Goal: Information Seeking & Learning: Learn about a topic

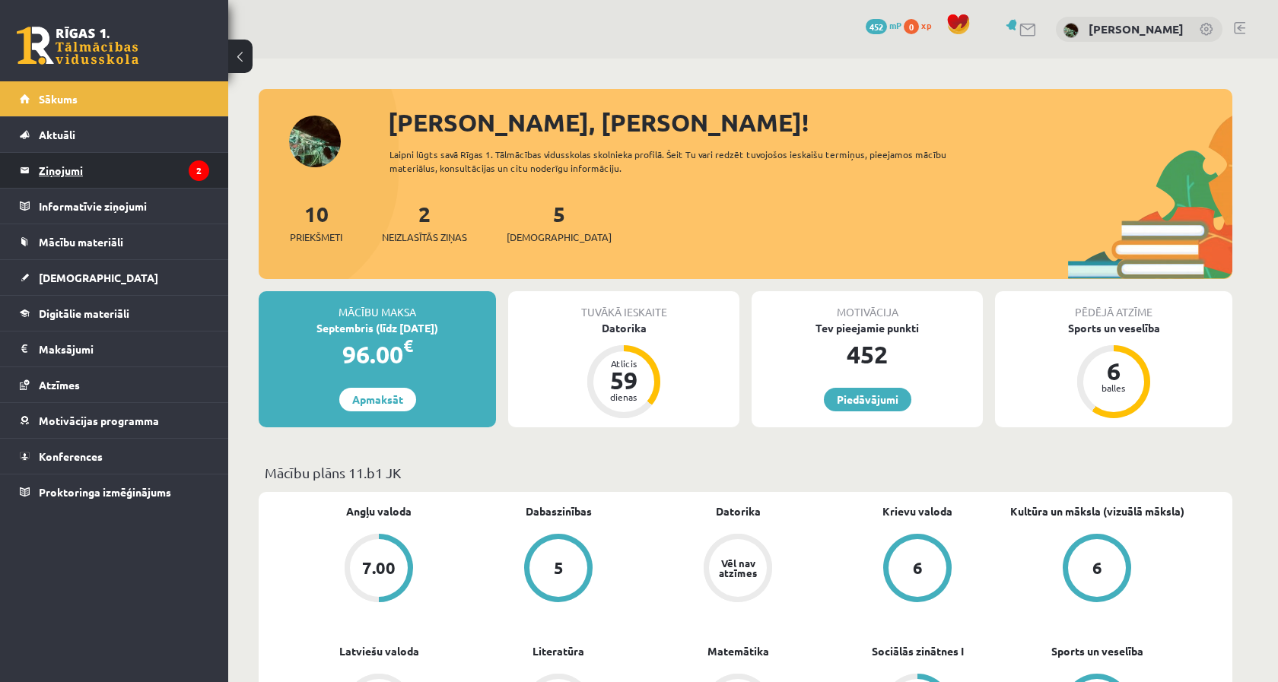
click at [153, 164] on legend "Ziņojumi 2" at bounding box center [124, 170] width 170 height 35
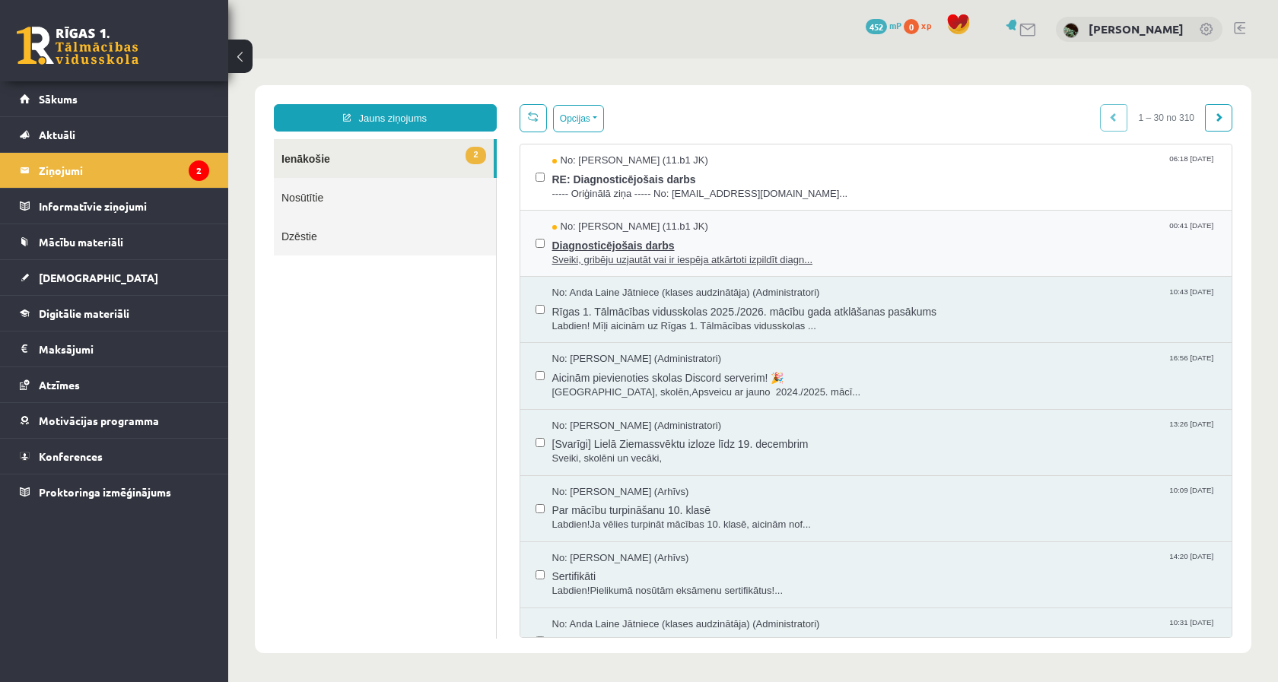
click at [649, 236] on span "Diagnosticējošais darbs" at bounding box center [884, 243] width 665 height 19
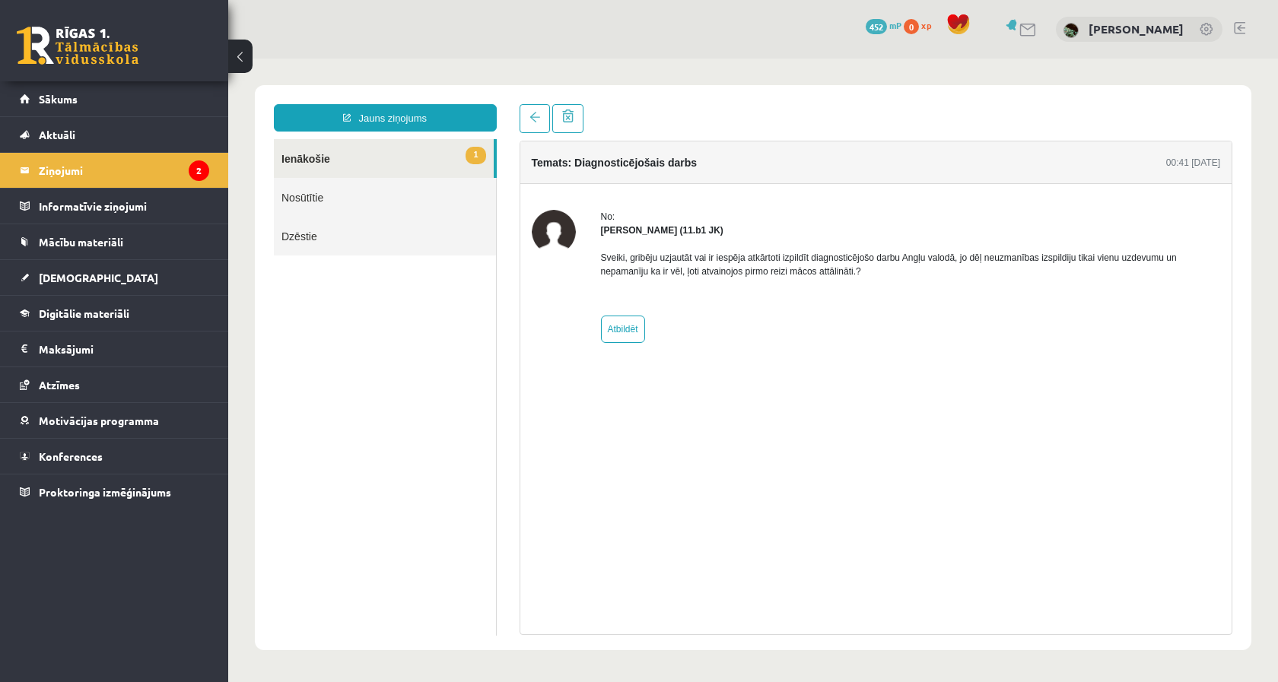
drag, startPoint x: 604, startPoint y: 227, endPoint x: 765, endPoint y: 229, distance: 161.3
click at [771, 231] on div "Perisa Bogdanova (11.b1 JK)" at bounding box center [911, 231] width 620 height 14
click at [524, 110] on link at bounding box center [535, 118] width 30 height 29
click at [456, 101] on div "**********" at bounding box center [753, 367] width 997 height 565
click at [454, 128] on link "Jauns ziņojums" at bounding box center [385, 117] width 223 height 27
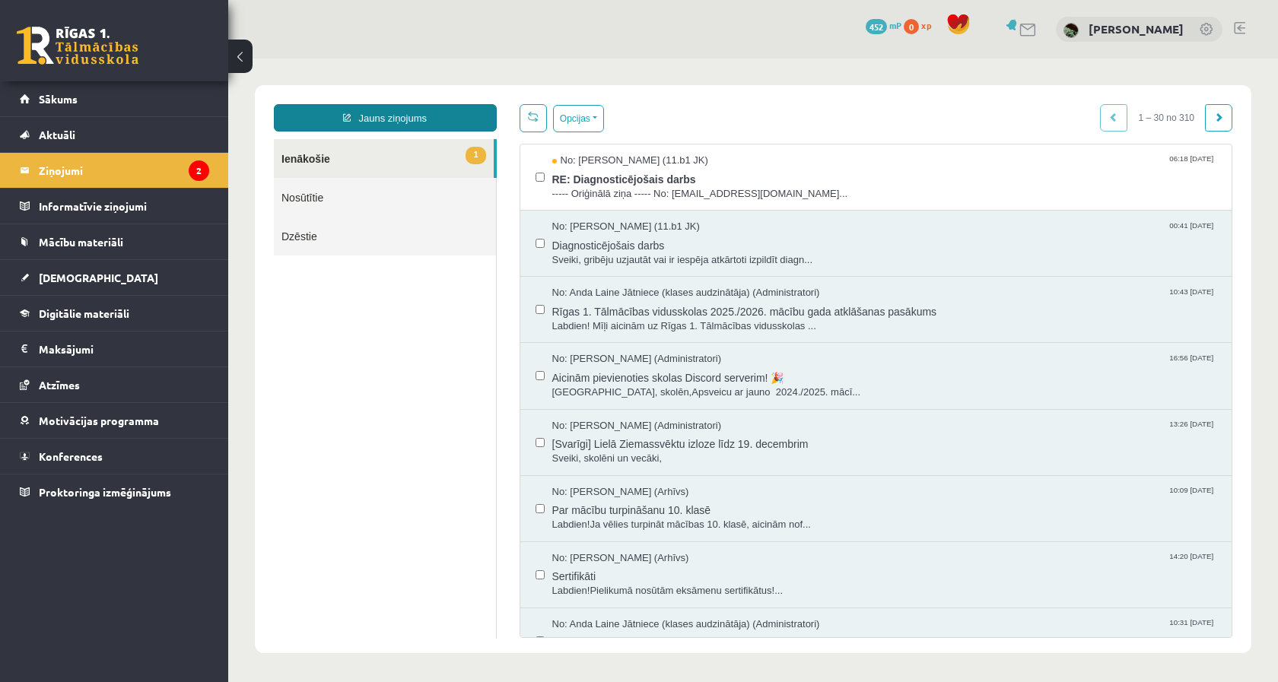
click at [442, 119] on link "Jauns ziņojums" at bounding box center [385, 117] width 223 height 27
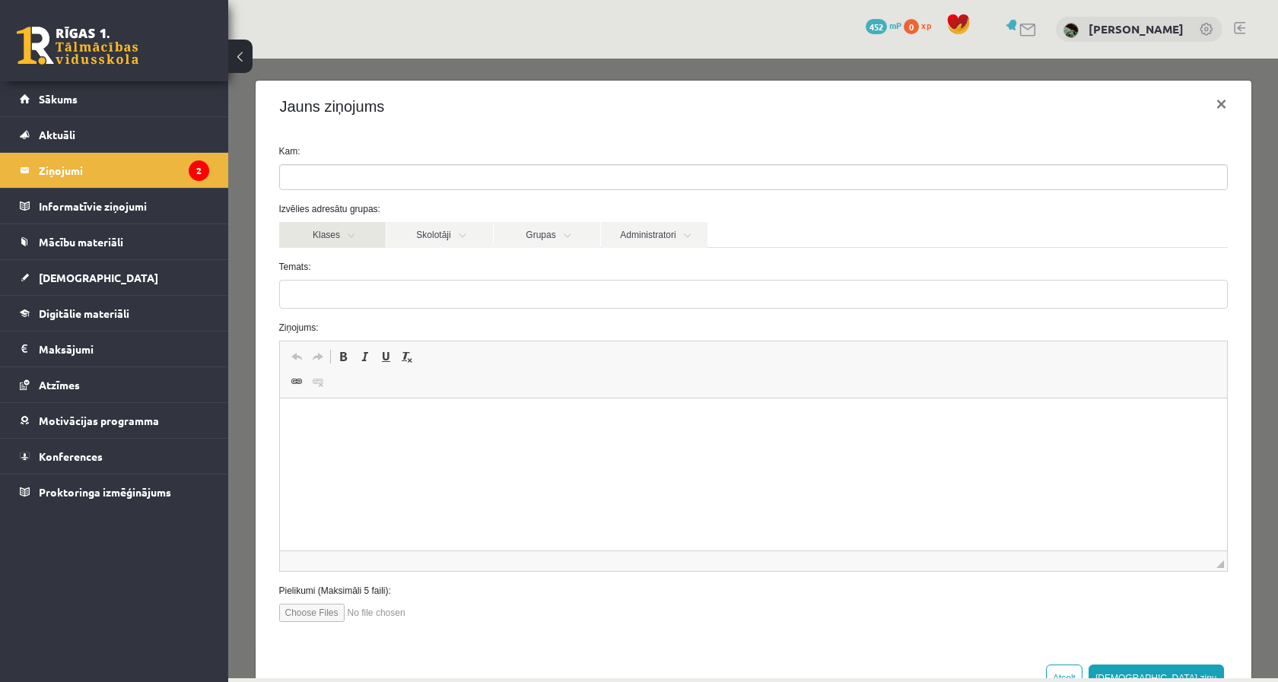
click at [339, 229] on link "Klases" at bounding box center [332, 235] width 107 height 26
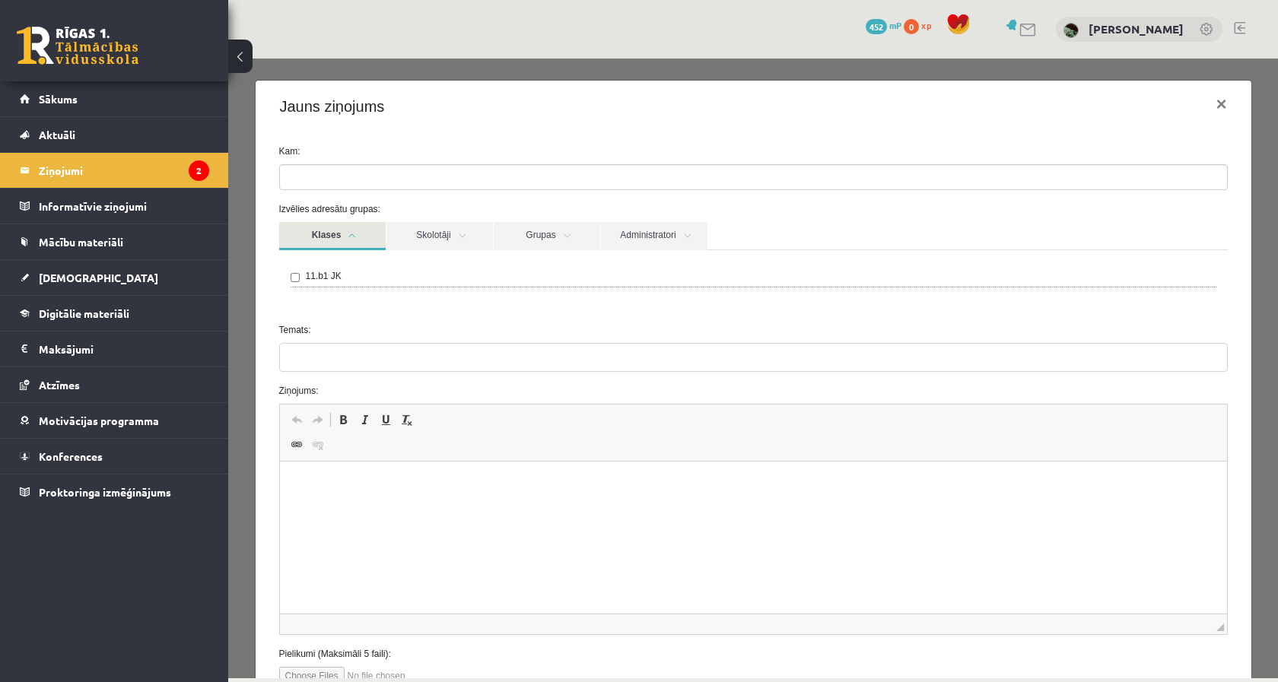
click at [355, 234] on link "Klases" at bounding box center [332, 236] width 107 height 28
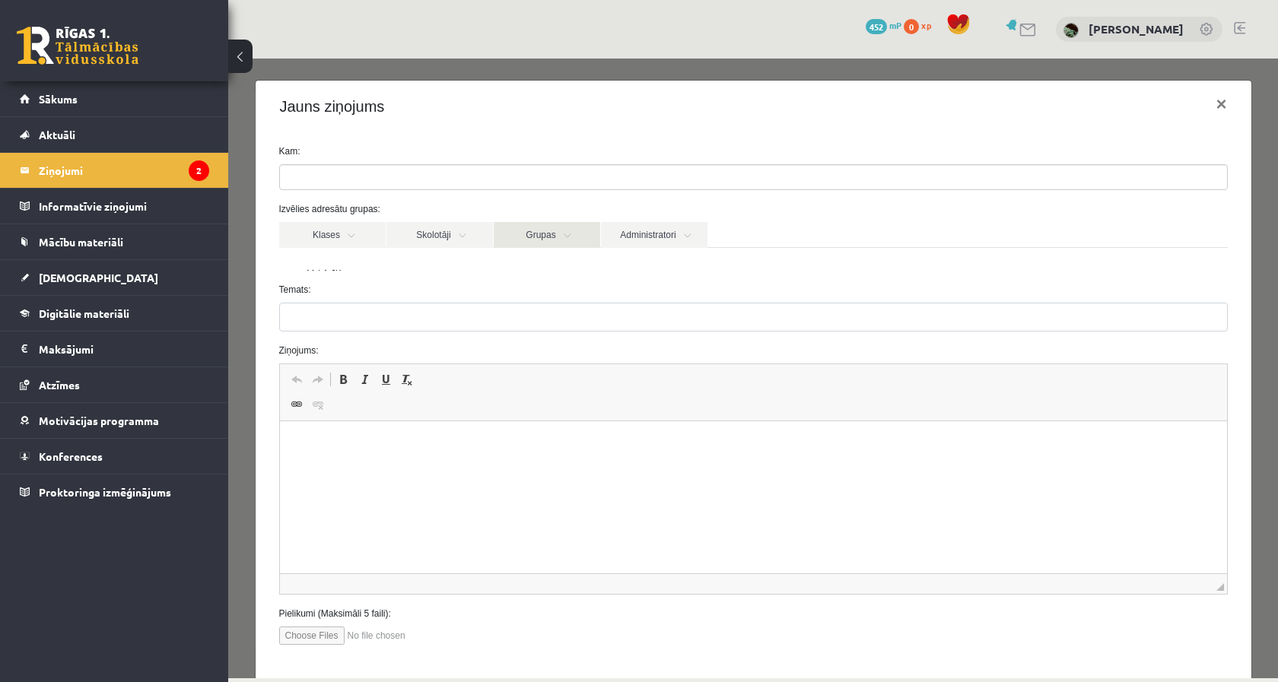
click at [526, 235] on link "Grupas" at bounding box center [547, 235] width 107 height 26
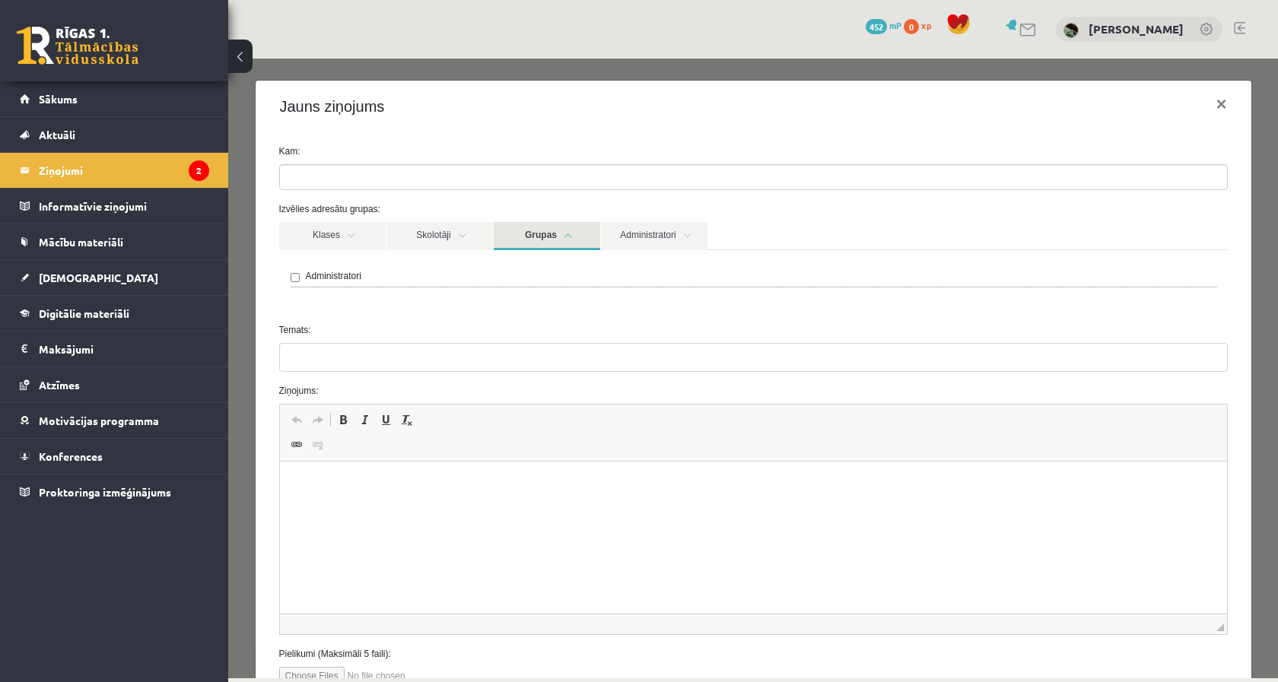
click at [574, 240] on link "Grupas" at bounding box center [547, 236] width 107 height 28
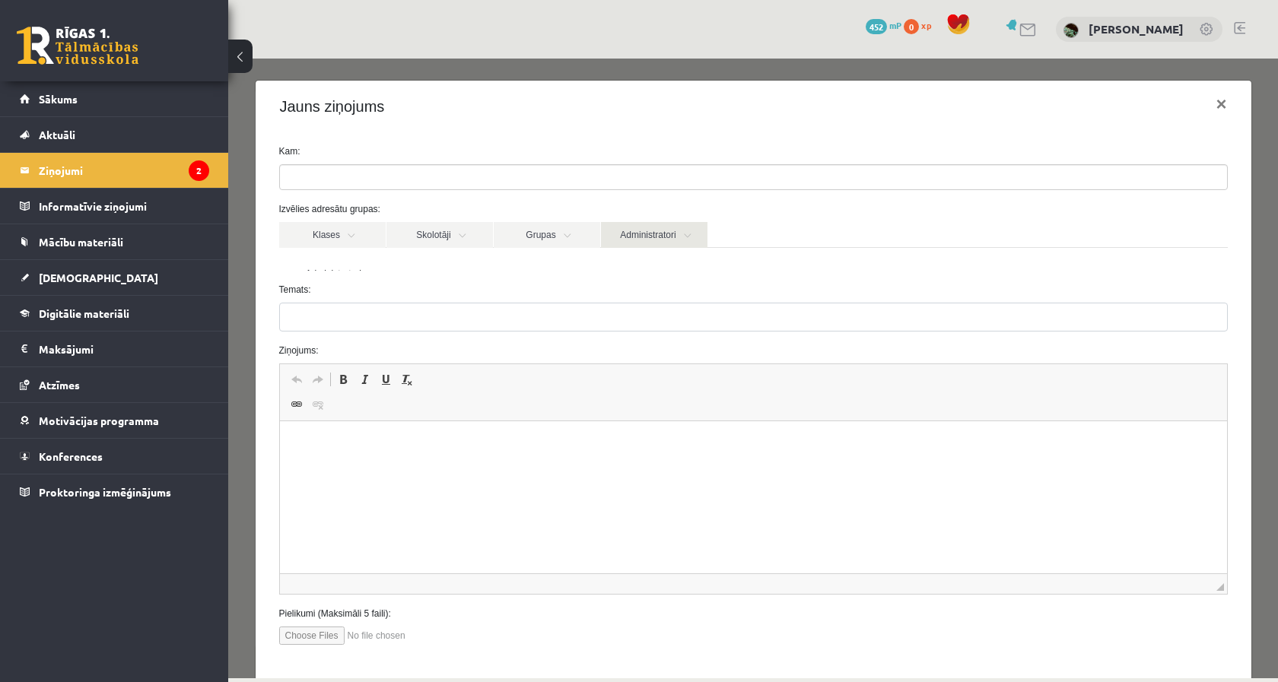
click at [644, 236] on link "Administratori" at bounding box center [654, 235] width 107 height 26
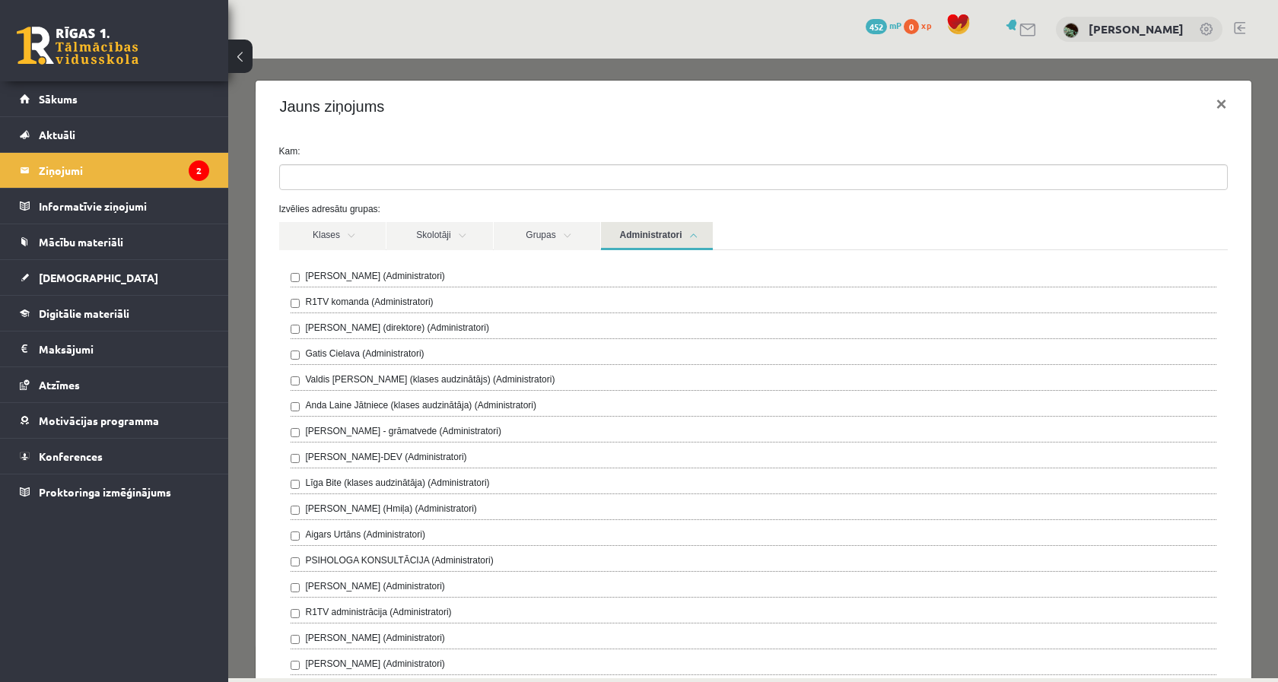
click at [683, 234] on link "Administratori" at bounding box center [657, 236] width 112 height 28
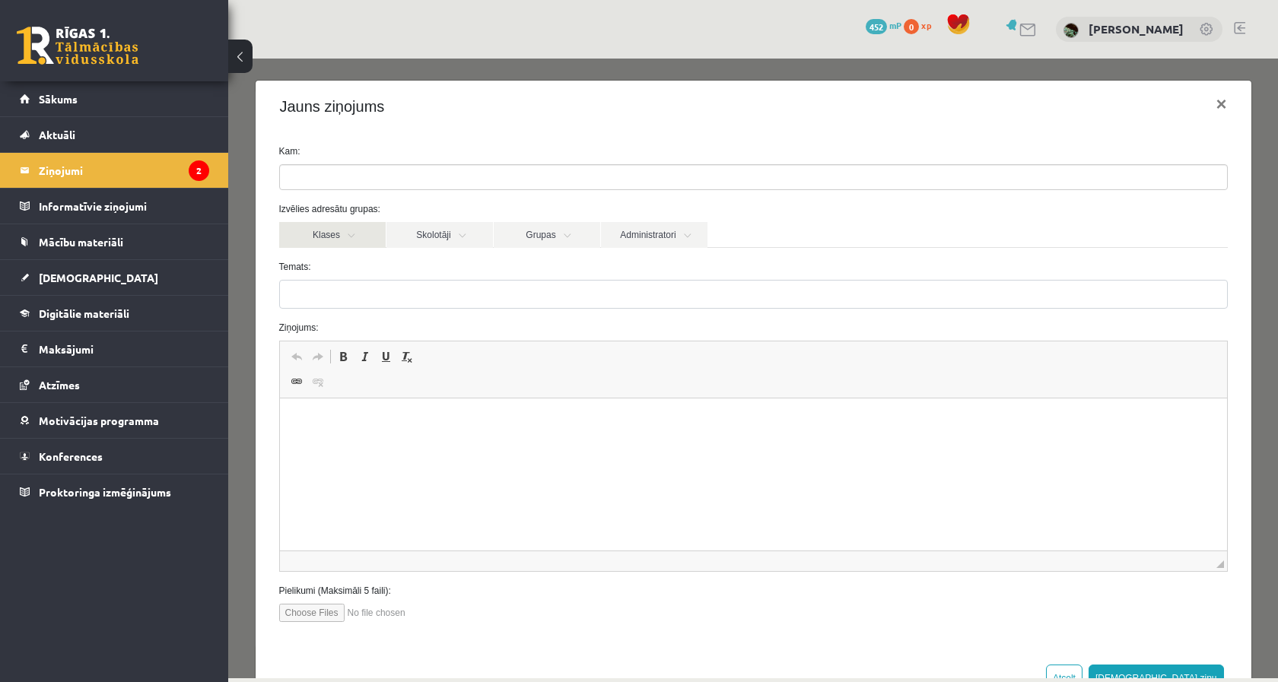
click at [358, 235] on link "Klases" at bounding box center [332, 235] width 107 height 26
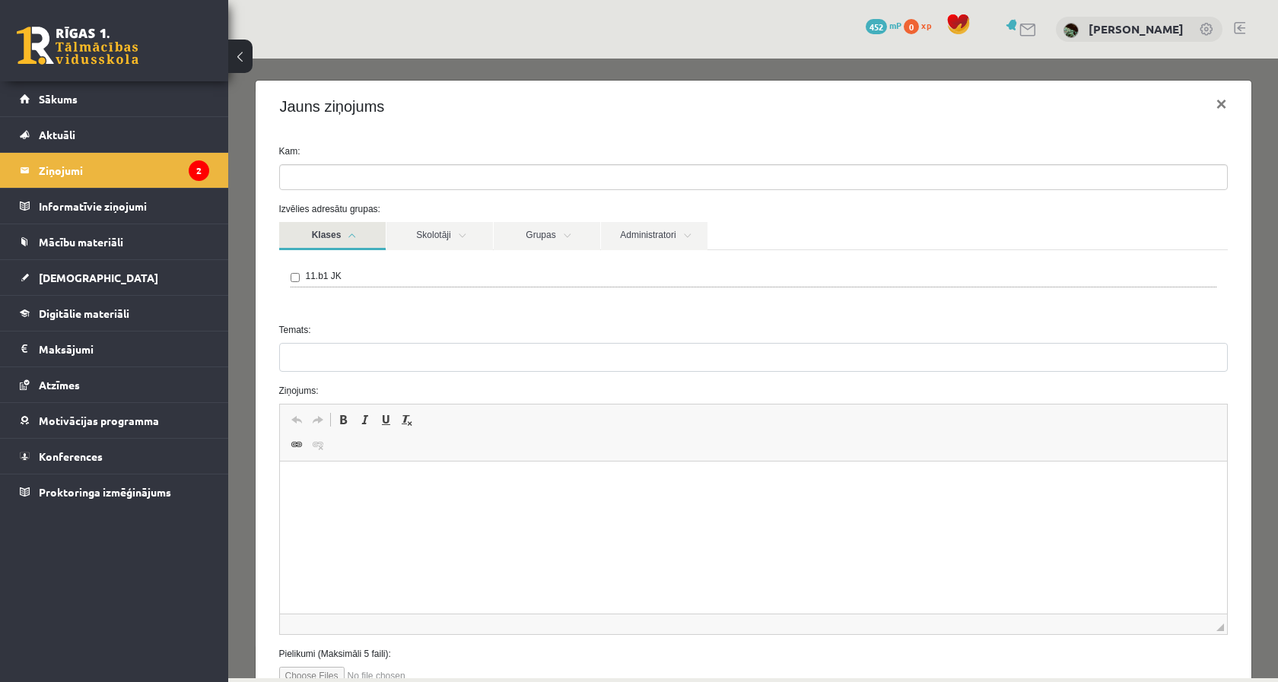
click at [358, 235] on link "Klases" at bounding box center [332, 236] width 107 height 28
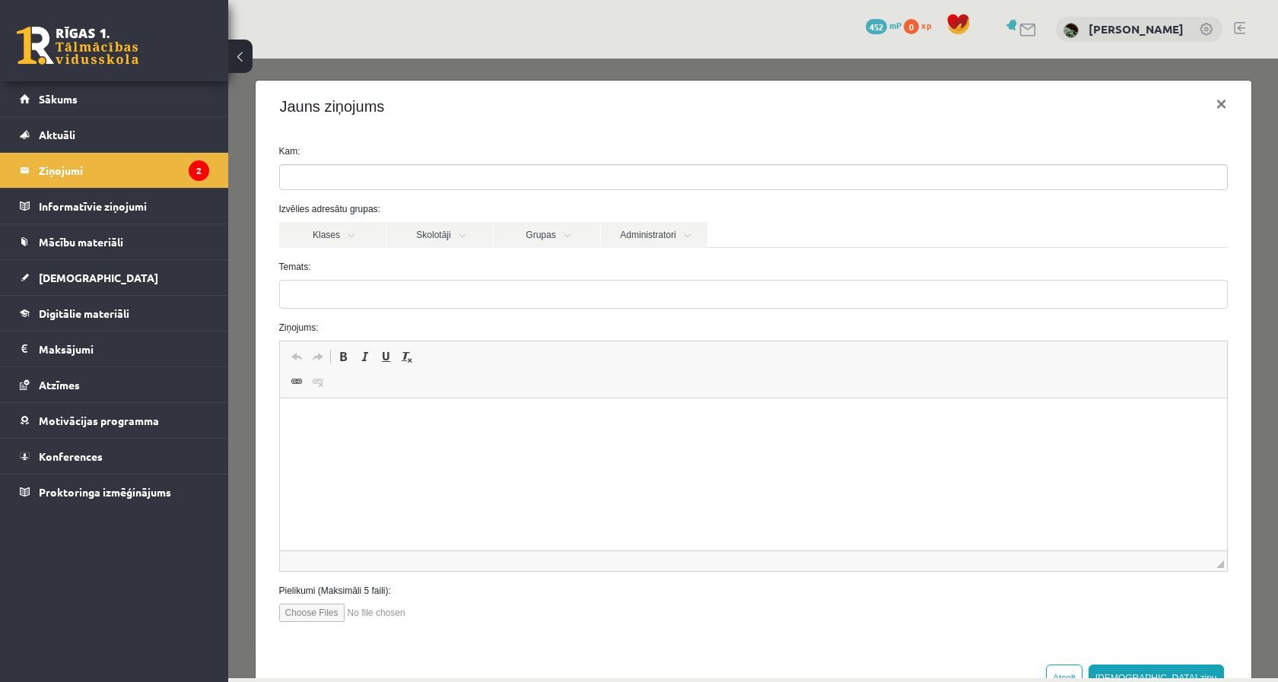
click at [249, 49] on button at bounding box center [240, 56] width 24 height 33
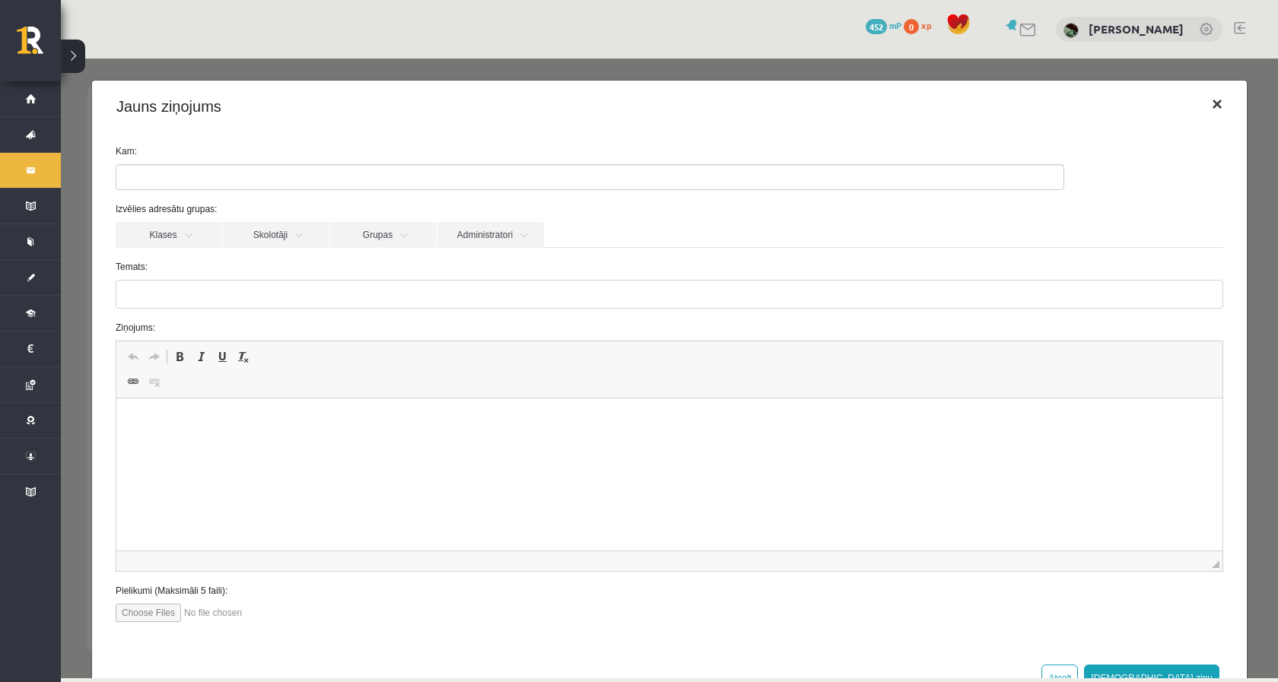
click at [1215, 99] on button "×" at bounding box center [1217, 104] width 35 height 43
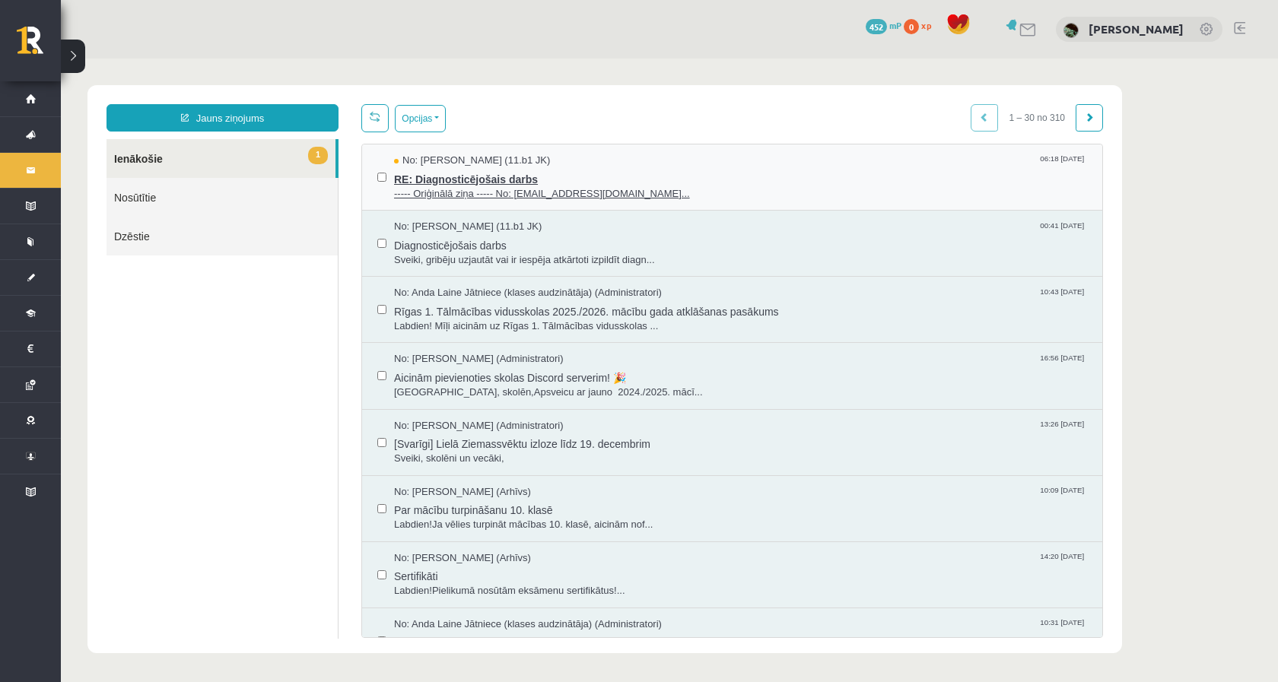
click at [844, 175] on span "RE: Diagnosticējošais darbs" at bounding box center [740, 177] width 693 height 19
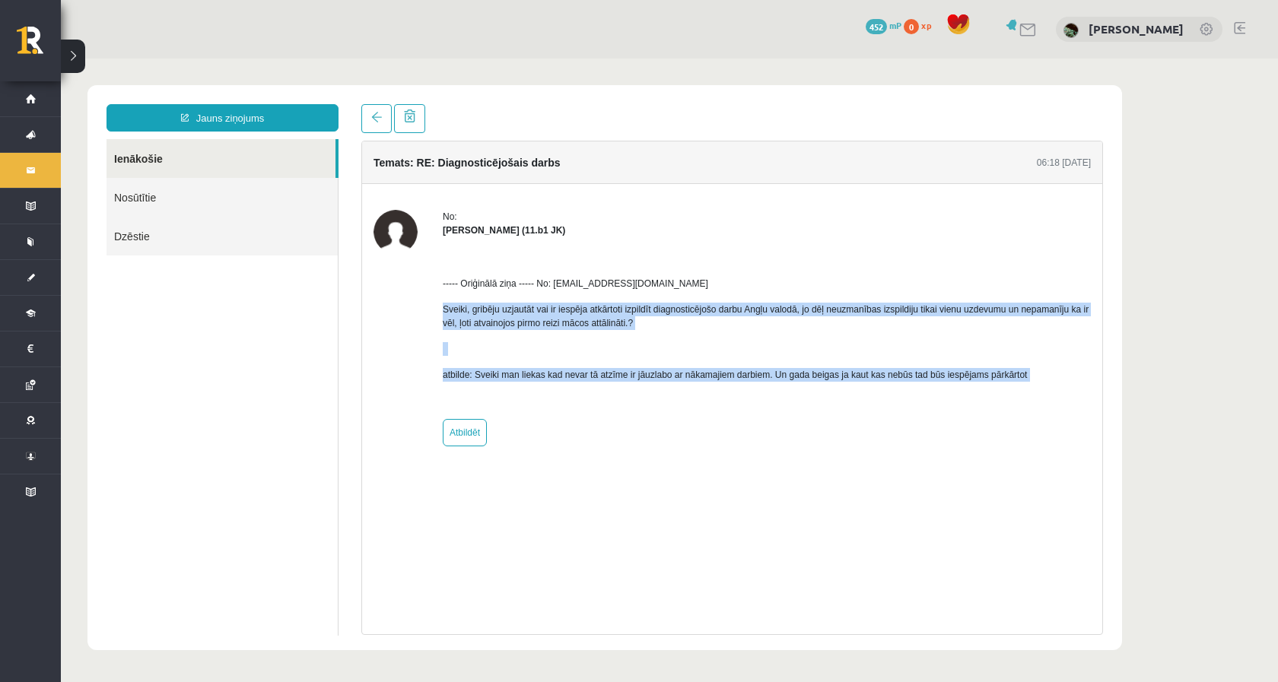
drag, startPoint x: 434, startPoint y: 305, endPoint x: 951, endPoint y: 386, distance: 522.9
click at [951, 386] on div "No: Robins Ceirulis (11.b1 JK) ----- Oriģinālā ziņa ----- No: persiks18@inbox.l…" at bounding box center [732, 328] width 717 height 237
click at [956, 401] on div "----- Oriģinālā ziņa ----- No: persiks18@inbox.lv Sveiki, gribēju uzjautāt vai …" at bounding box center [767, 322] width 648 height 170
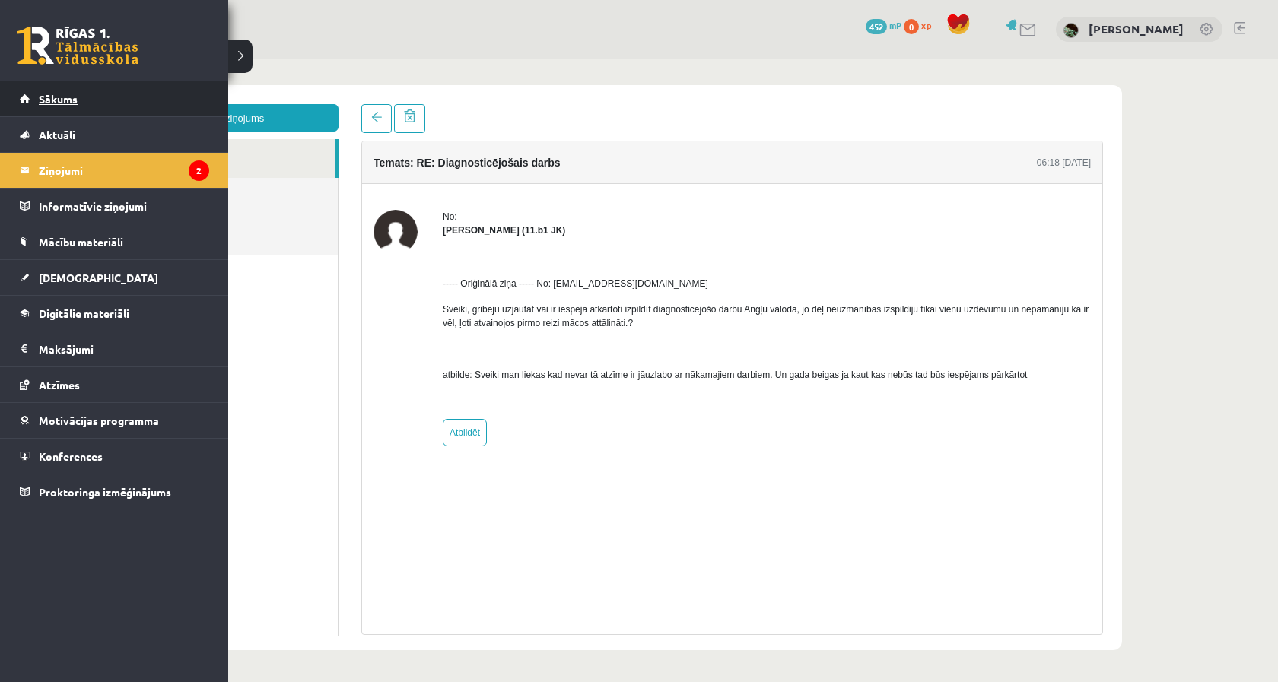
click at [26, 105] on link "Sākums" at bounding box center [114, 98] width 189 height 35
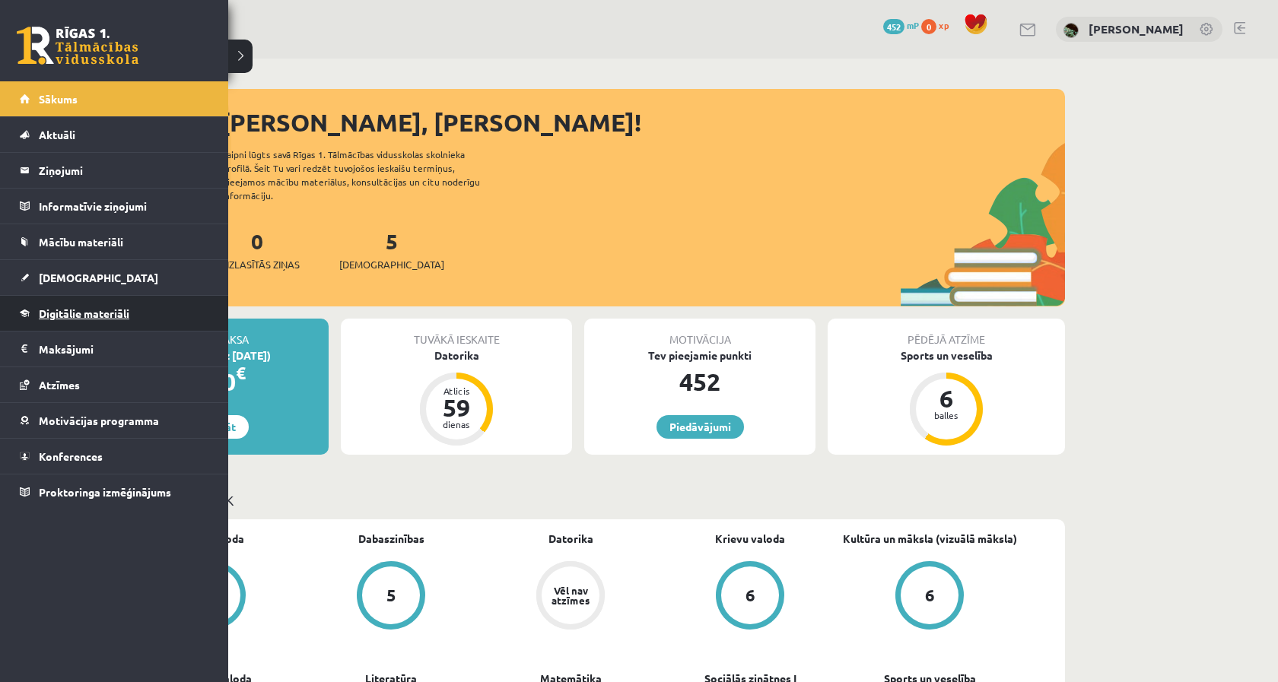
click at [81, 298] on link "Digitālie materiāli" at bounding box center [114, 313] width 189 height 35
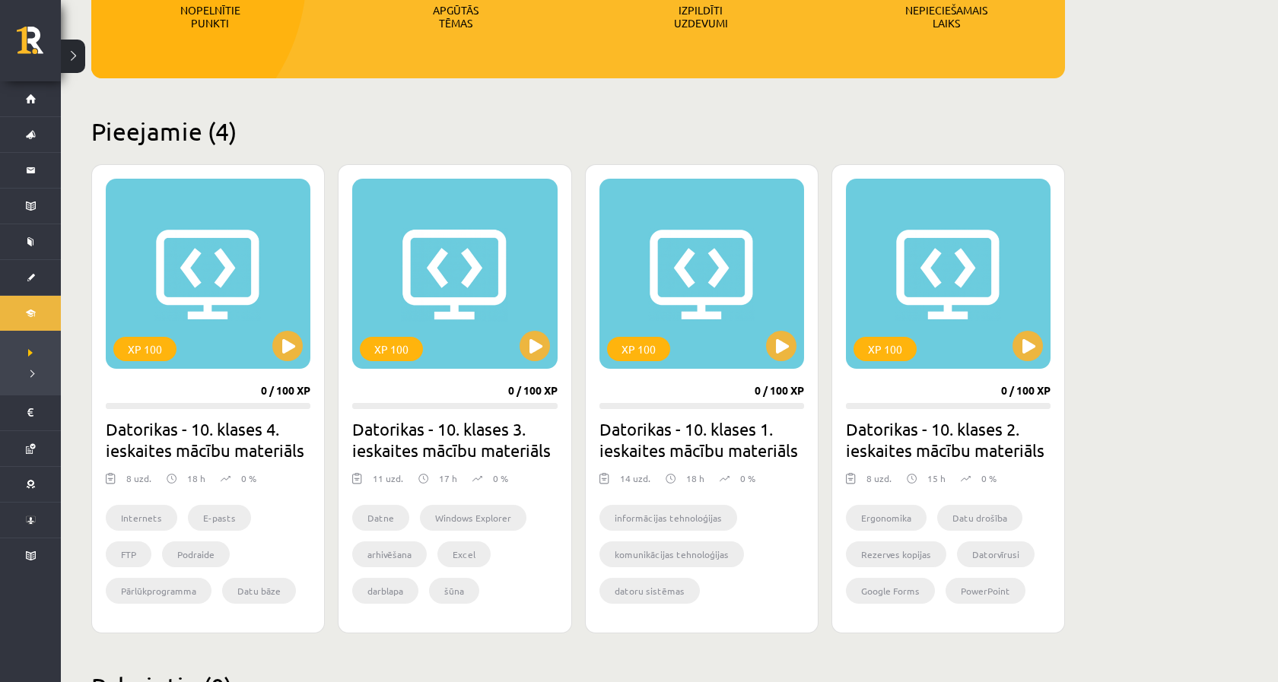
scroll to position [297, 0]
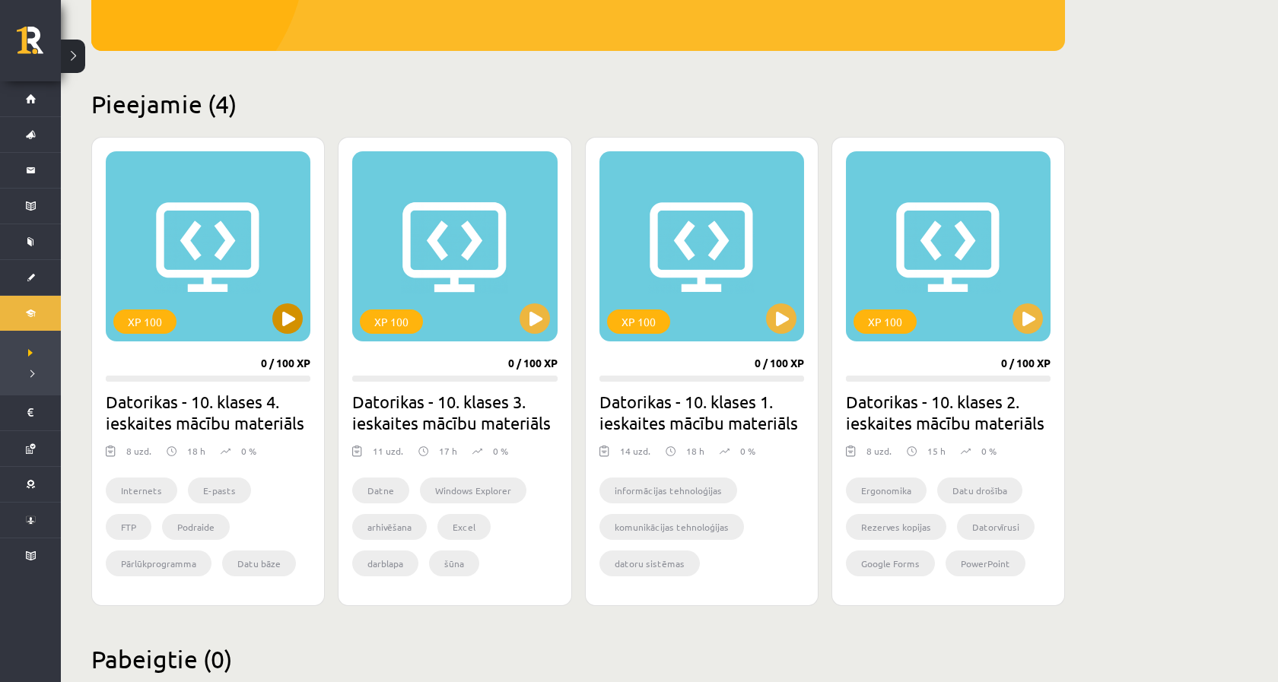
click at [278, 324] on button at bounding box center [287, 319] width 30 height 30
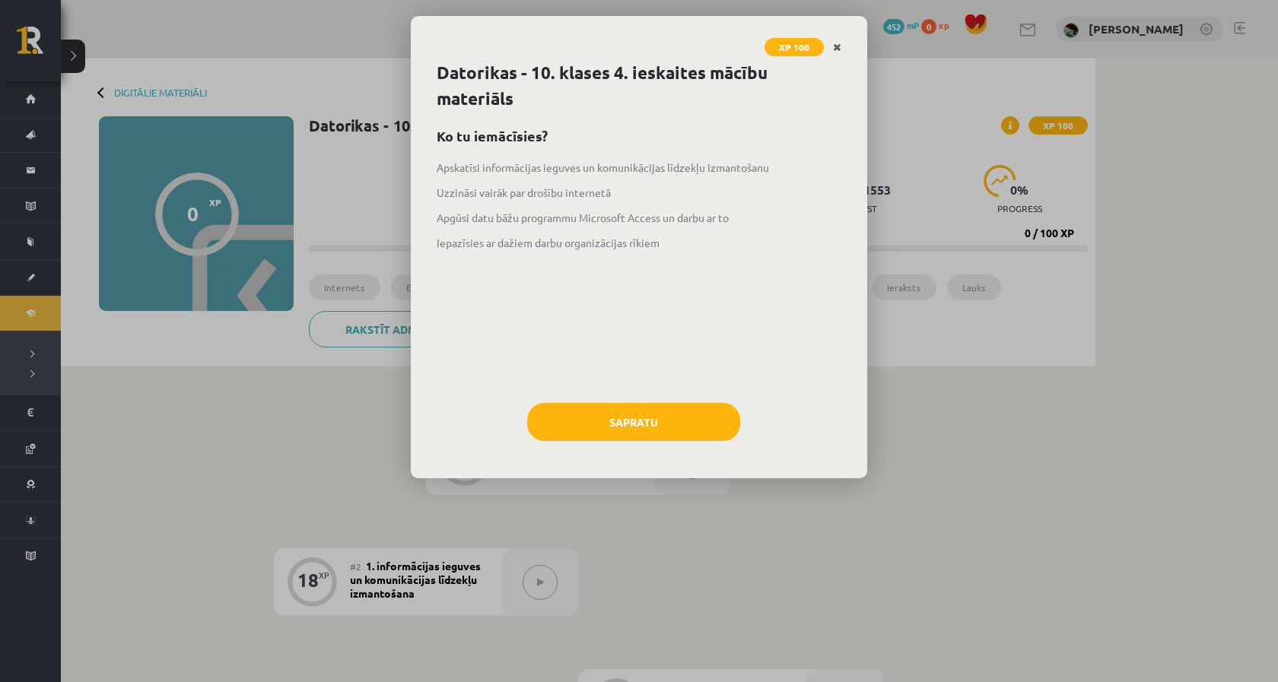
click at [839, 49] on icon "Close" at bounding box center [837, 48] width 8 height 11
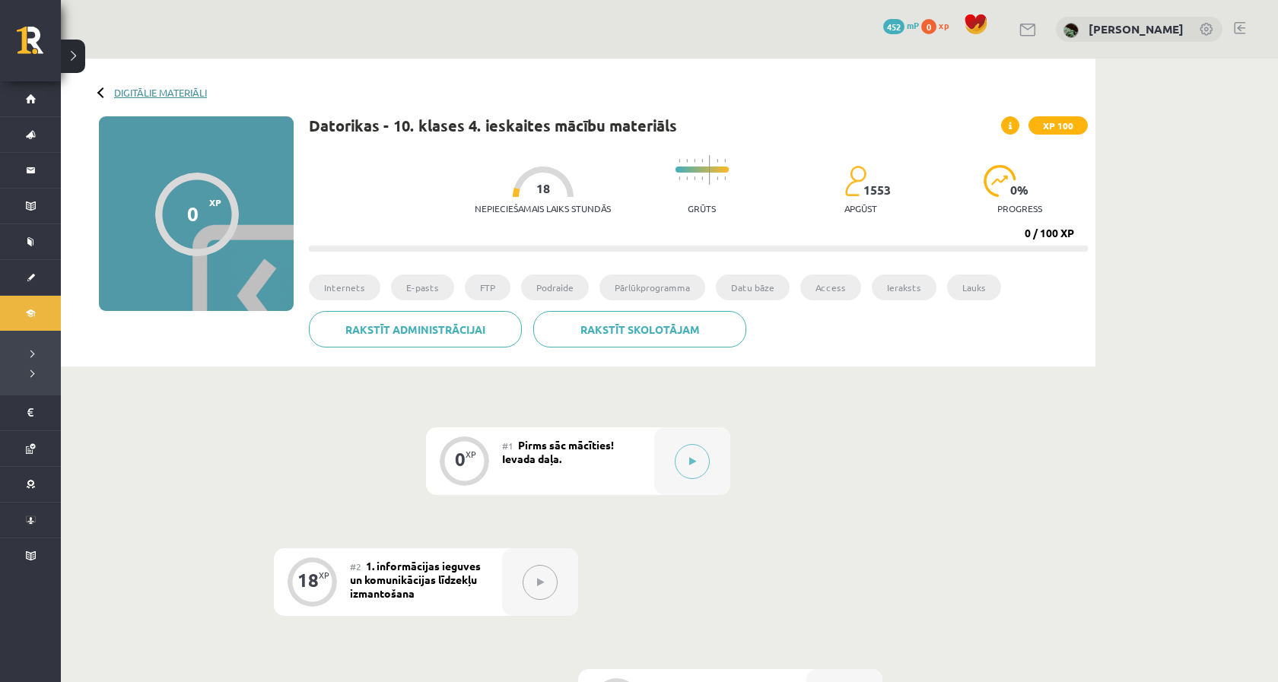
click at [169, 97] on link "Digitālie materiāli" at bounding box center [160, 92] width 93 height 11
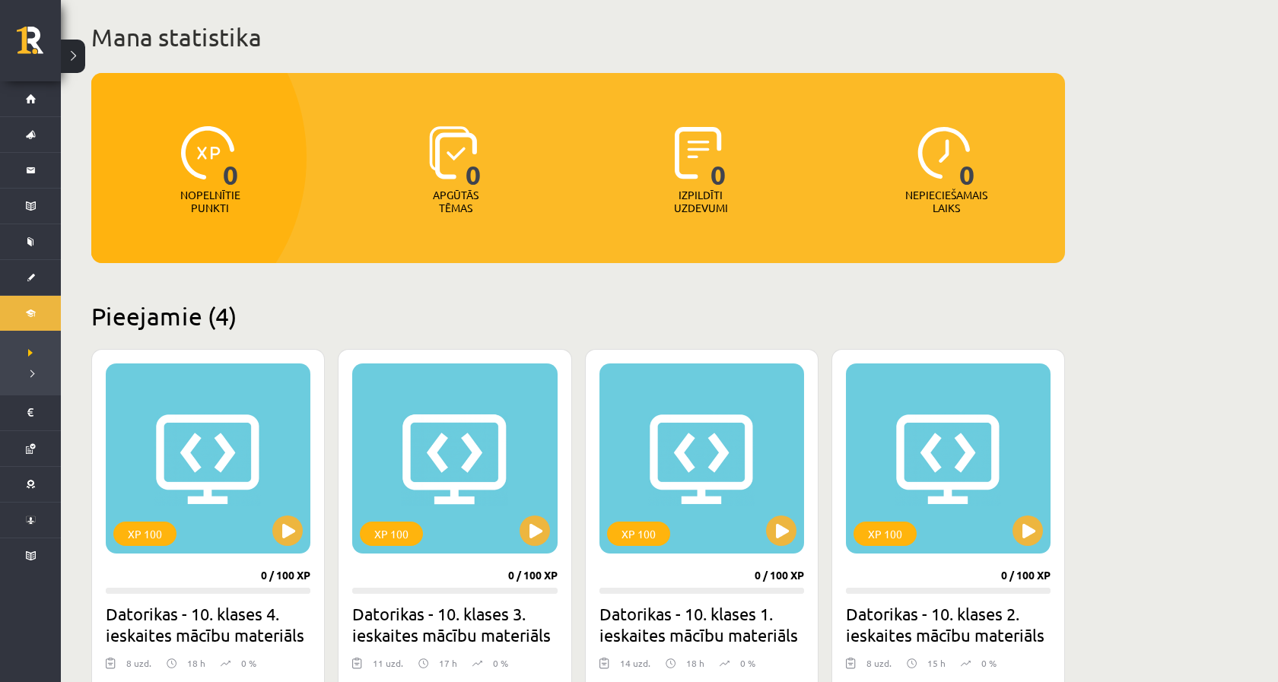
scroll to position [133, 0]
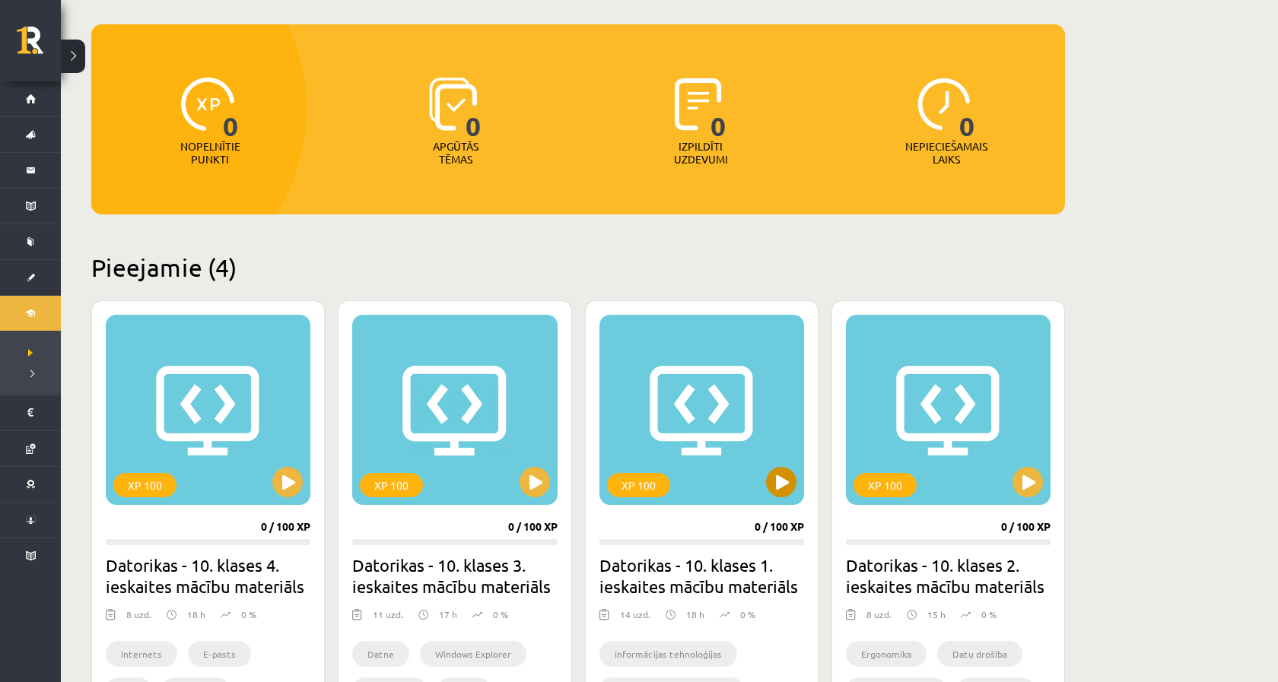
click at [786, 493] on button at bounding box center [781, 482] width 30 height 30
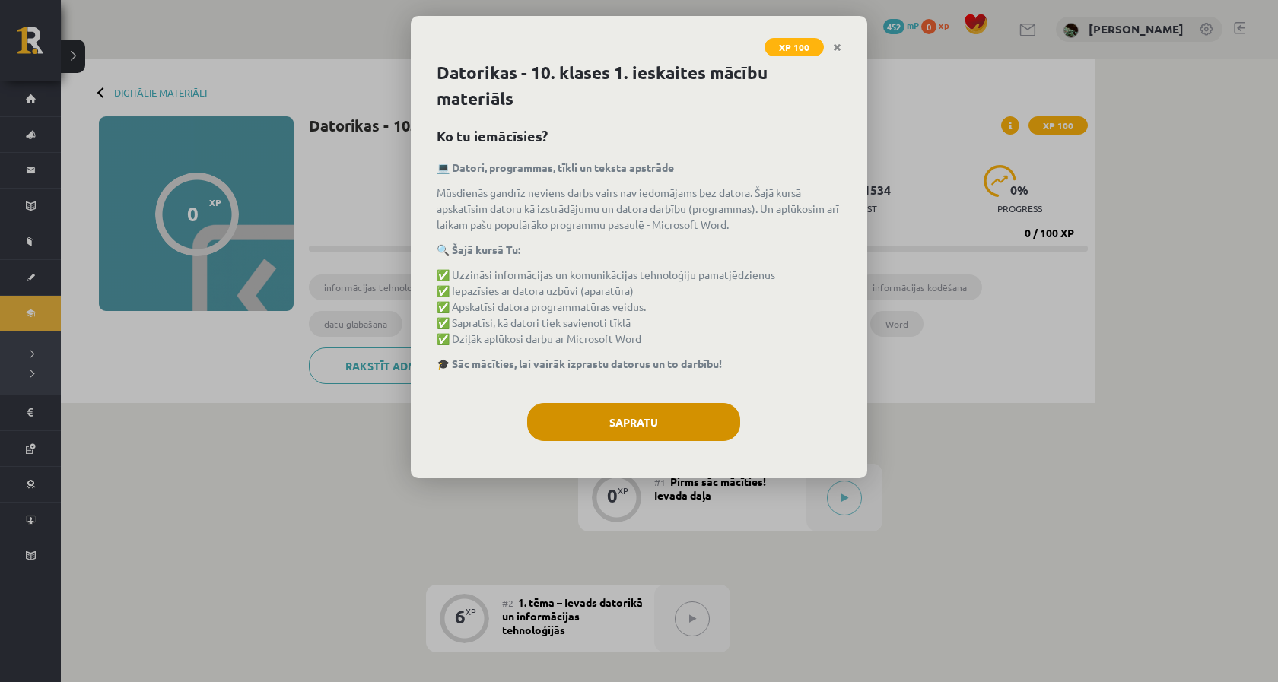
click at [655, 408] on button "Sapratu" at bounding box center [633, 422] width 213 height 38
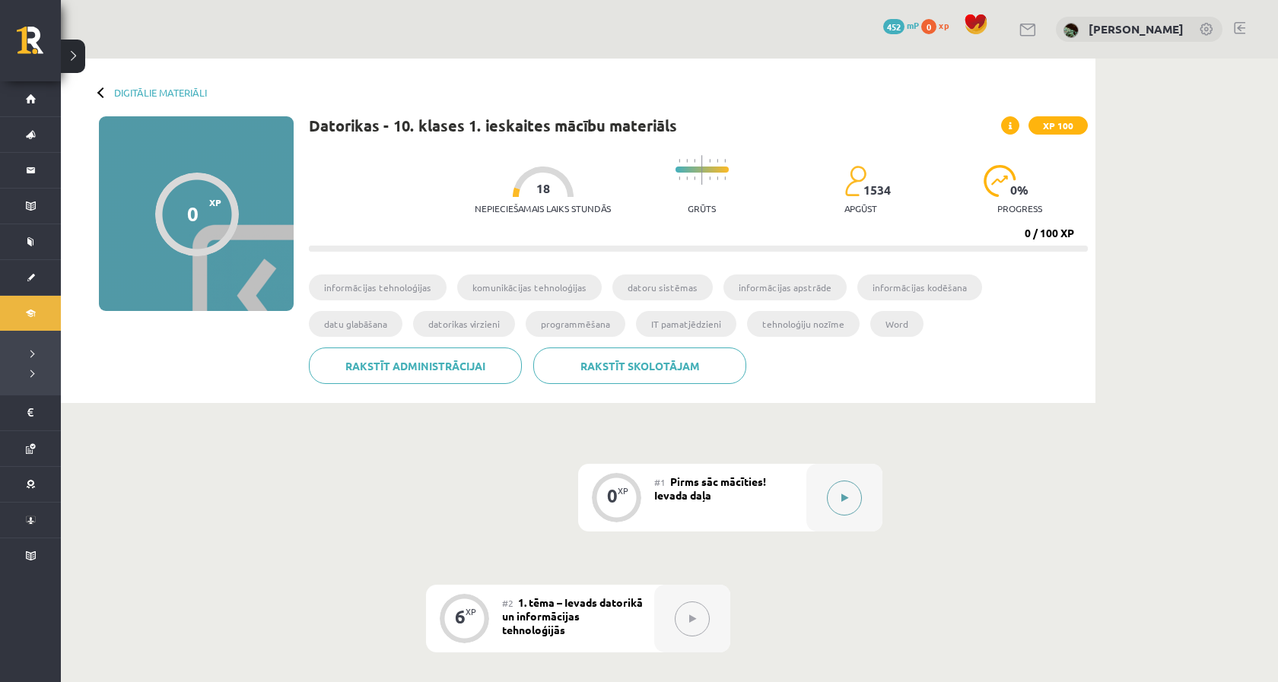
click at [844, 505] on button at bounding box center [844, 498] width 35 height 35
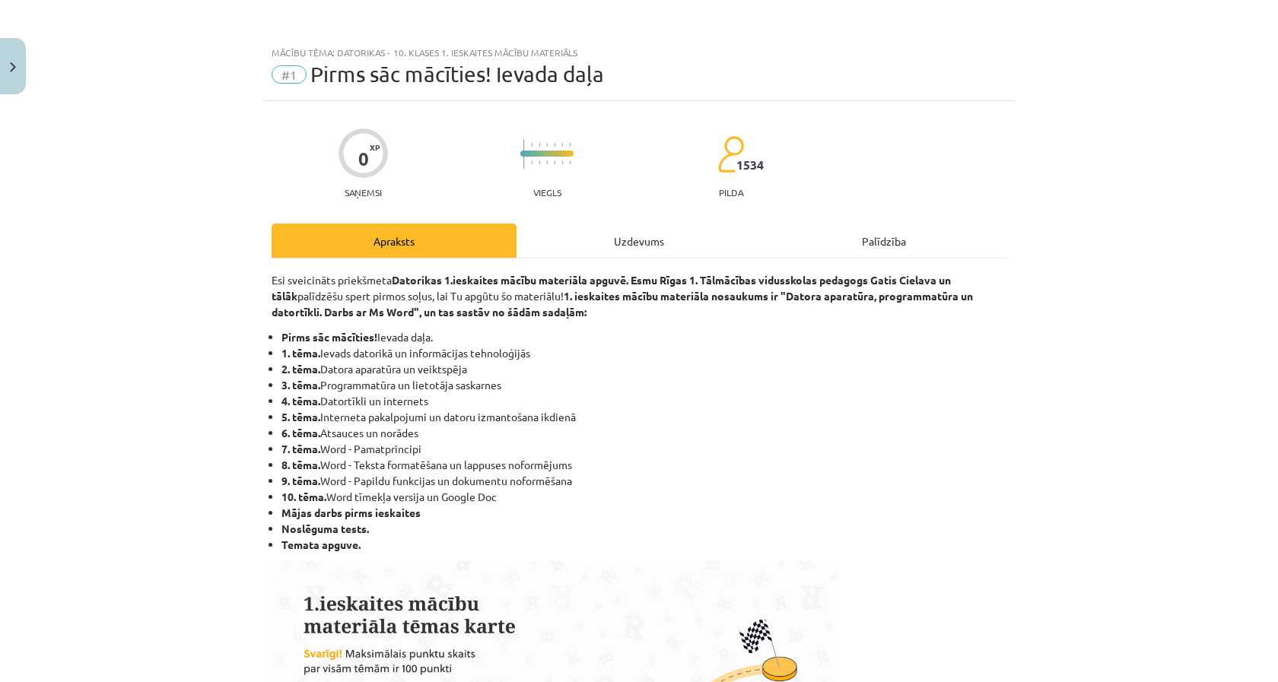
click at [642, 250] on div "Uzdevums" at bounding box center [639, 241] width 245 height 34
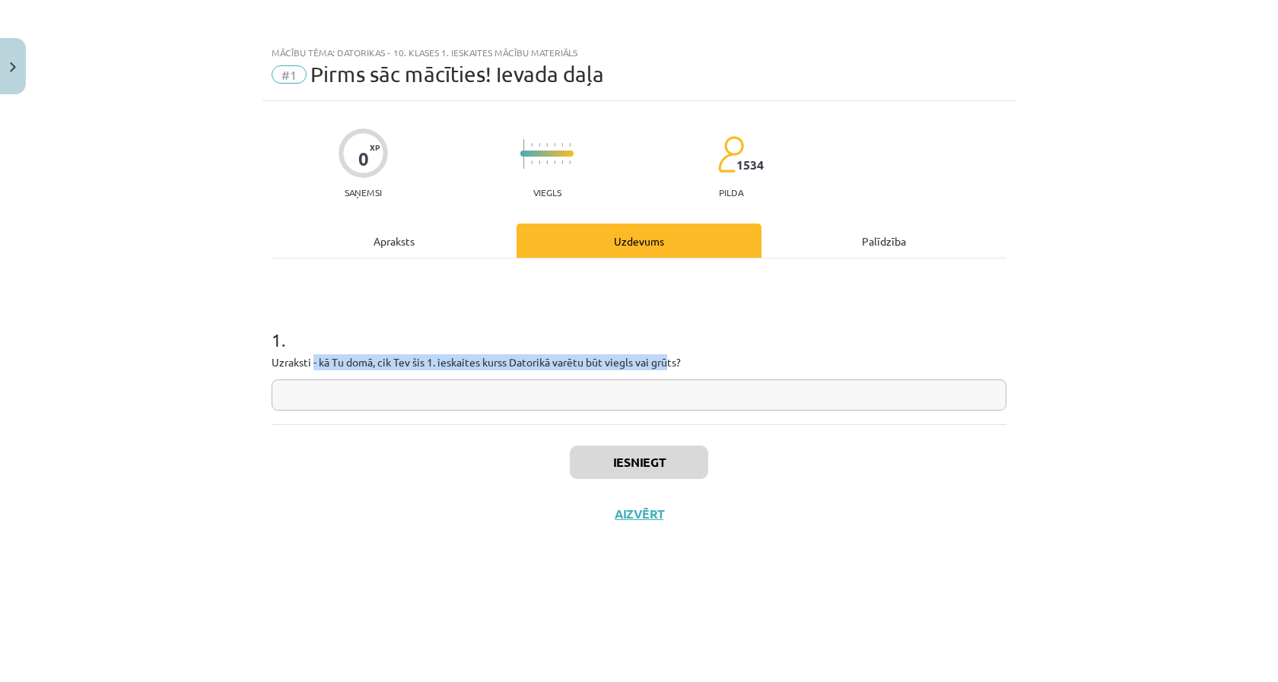
drag, startPoint x: 313, startPoint y: 363, endPoint x: 673, endPoint y: 364, distance: 359.8
click at [673, 364] on p "Uzraksti - kā Tu domā, cik Tev šis 1. ieskaites kurss Datorikā varētu būt viegl…" at bounding box center [639, 363] width 735 height 16
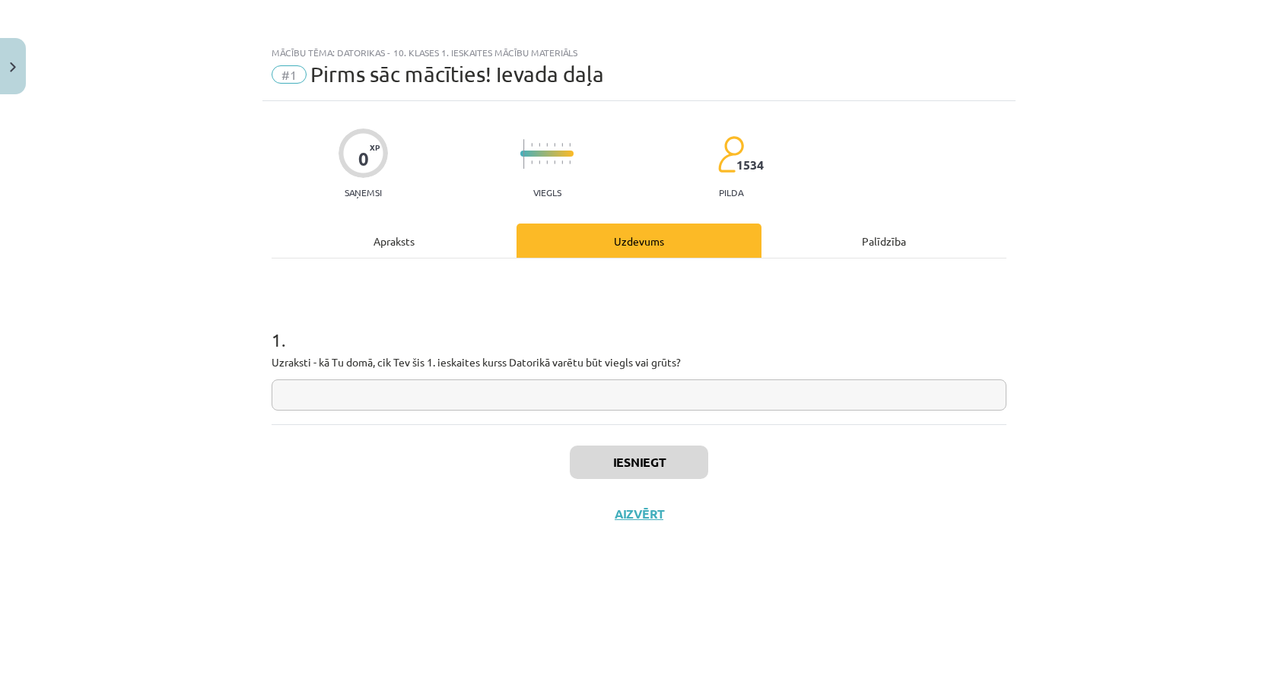
click at [688, 348] on h1 "1 ." at bounding box center [639, 326] width 735 height 47
click at [424, 238] on div "Apraksts" at bounding box center [394, 241] width 245 height 34
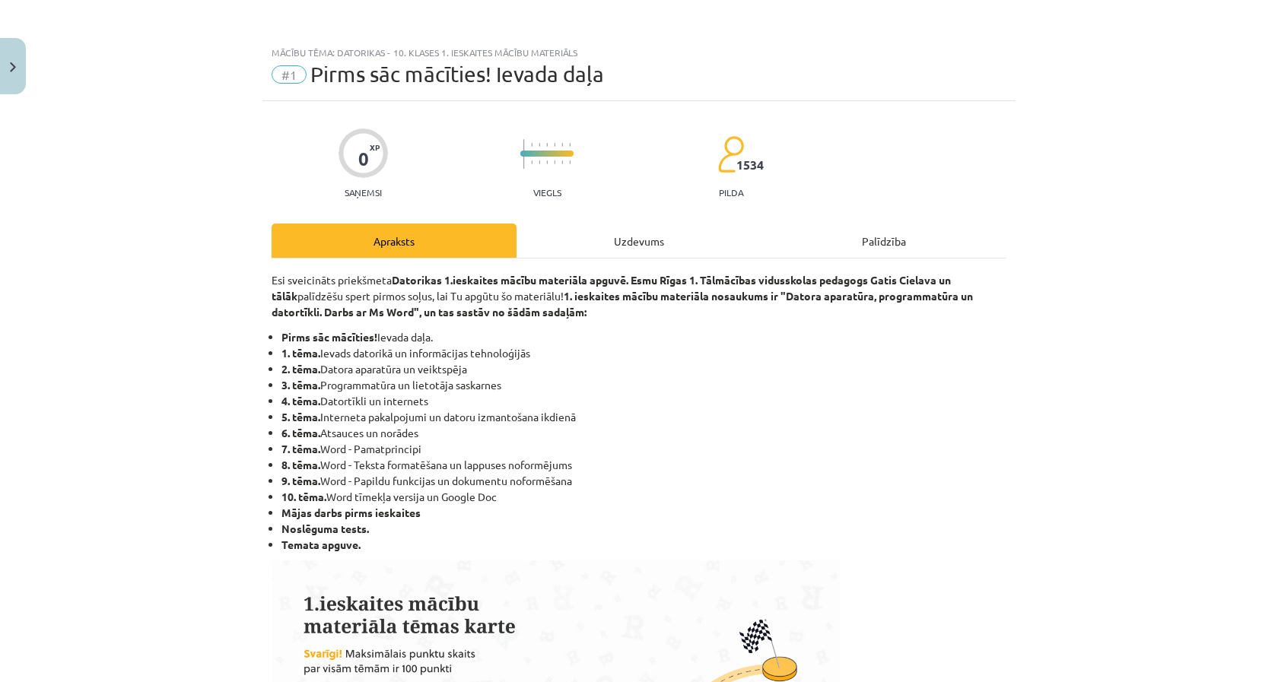
click at [880, 242] on div "Palīdzība" at bounding box center [884, 241] width 245 height 34
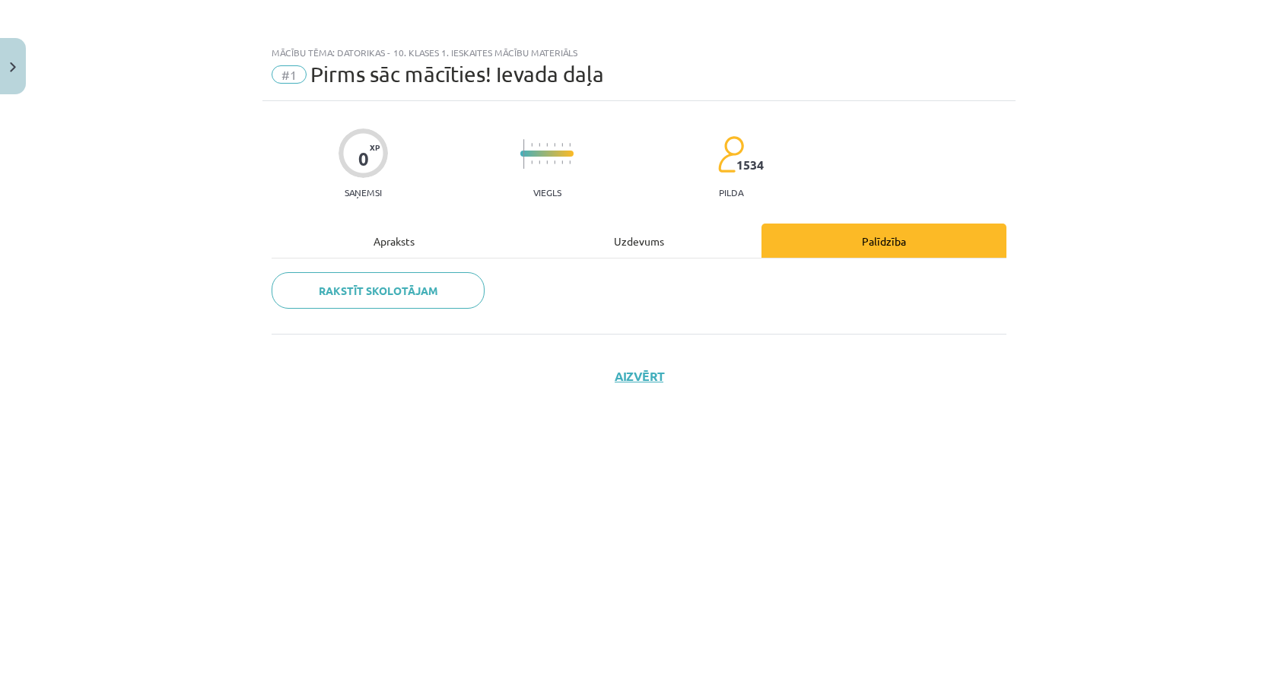
click at [631, 248] on div "Uzdevums" at bounding box center [639, 241] width 245 height 34
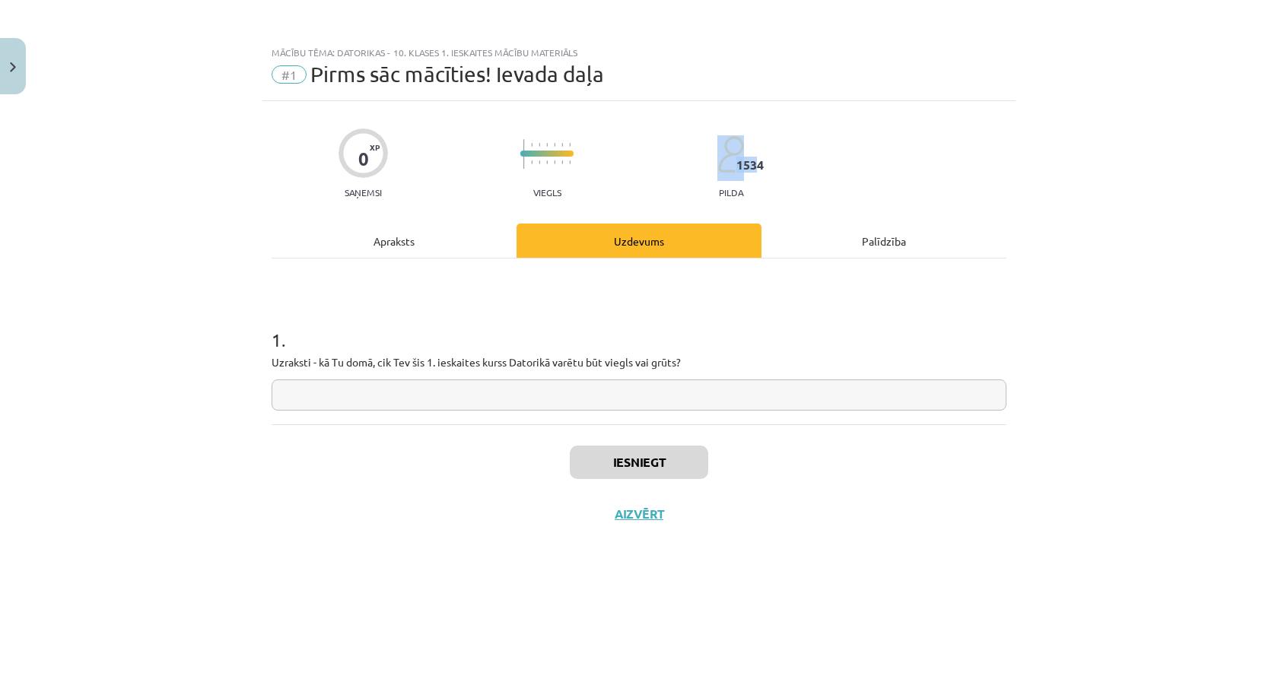
drag, startPoint x: 768, startPoint y: 163, endPoint x: 758, endPoint y: 164, distance: 9.9
click at [758, 164] on div "0 XP Saņemsi Viegls 1534 pilda" at bounding box center [639, 158] width 735 height 78
click at [408, 235] on div "Apraksts" at bounding box center [394, 241] width 245 height 34
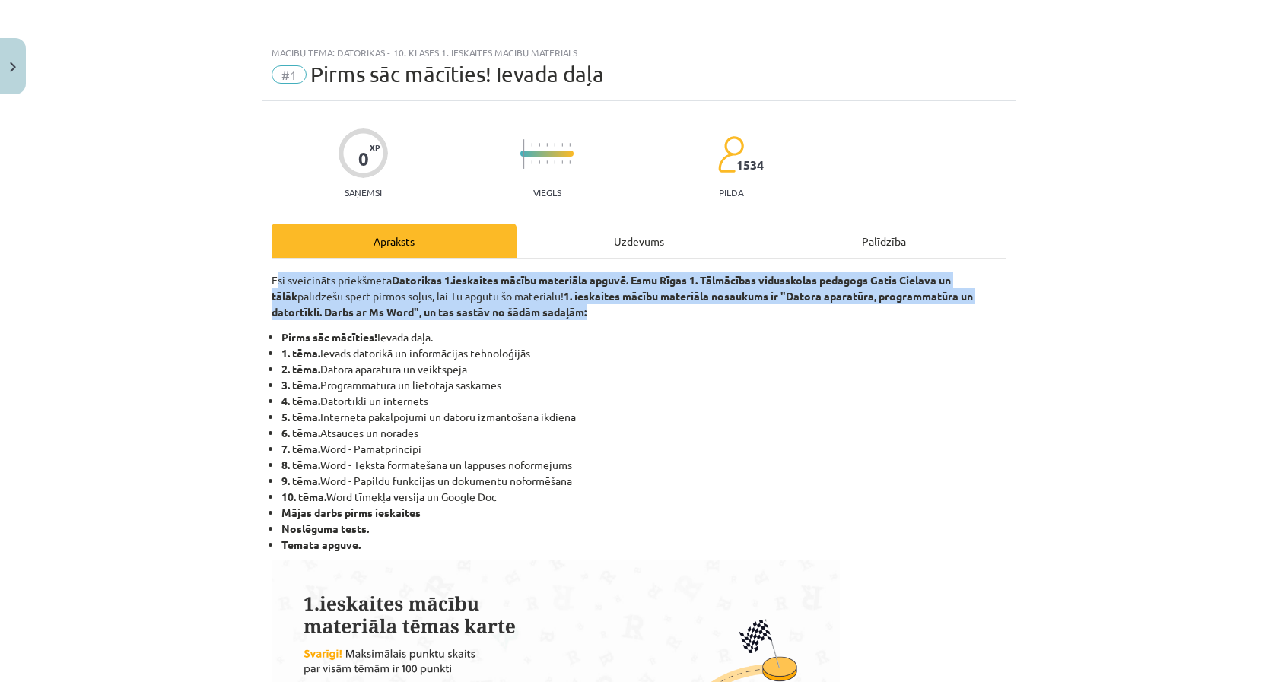
drag, startPoint x: 276, startPoint y: 279, endPoint x: 652, endPoint y: 307, distance: 376.8
click at [652, 307] on p "Esi sveicināts priekšmeta Datorikas 1.ieskaites mācību materiāla apguvē. Esmu R…" at bounding box center [639, 296] width 735 height 48
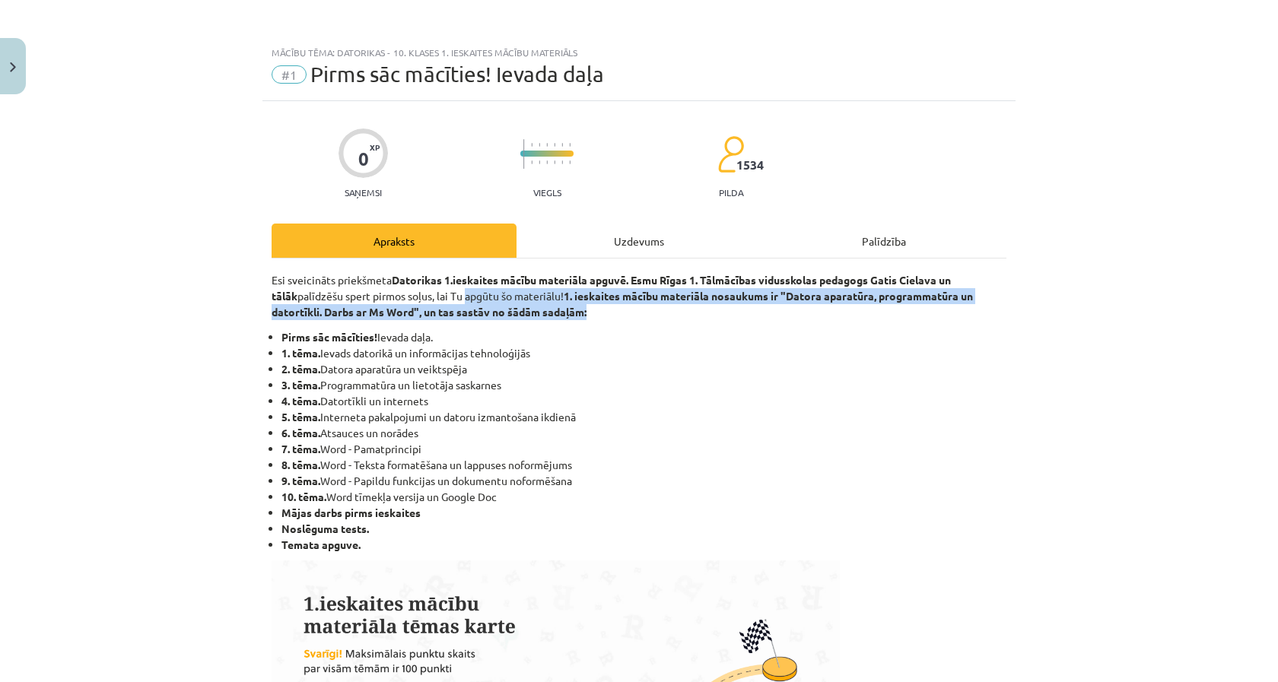
drag, startPoint x: 652, startPoint y: 307, endPoint x: 470, endPoint y: 302, distance: 181.9
click at [470, 302] on p "Esi sveicināts priekšmeta Datorikas 1.ieskaites mācību materiāla apguvē. Esmu R…" at bounding box center [639, 296] width 735 height 48
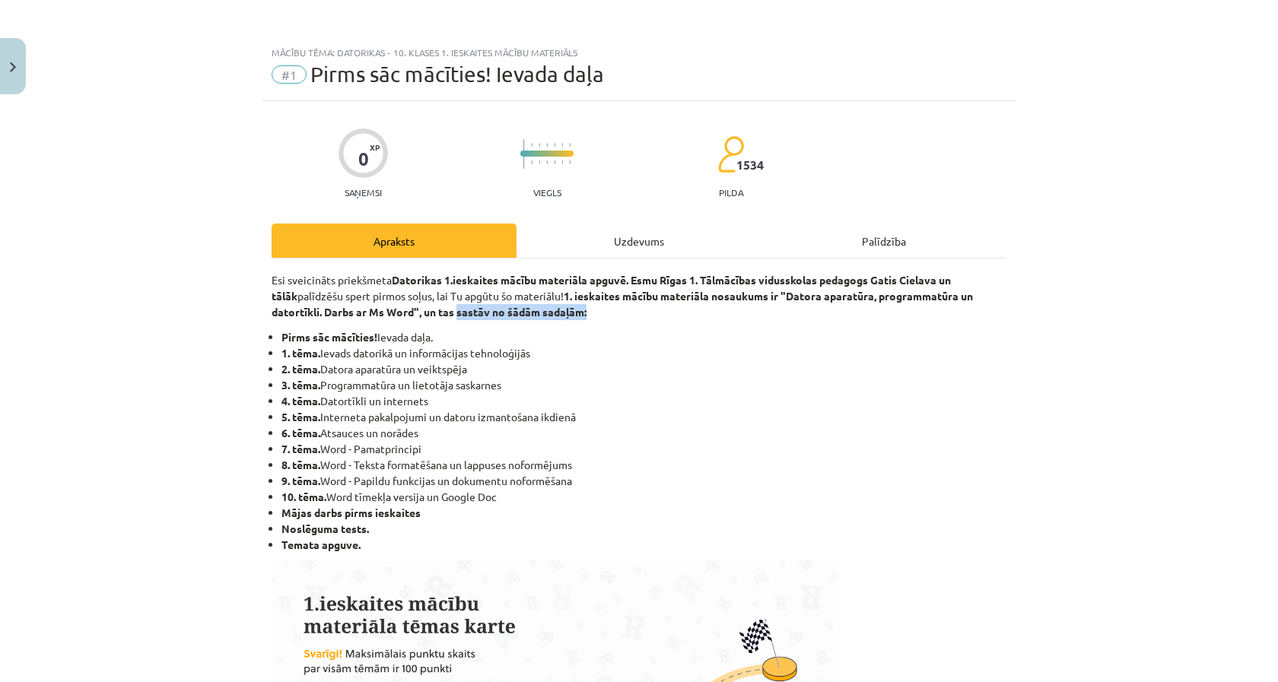
click at [470, 302] on p "Esi sveicināts priekšmeta Datorikas 1.ieskaites mācību materiāla apguvē. Esmu R…" at bounding box center [639, 296] width 735 height 48
drag, startPoint x: 470, startPoint y: 302, endPoint x: 582, endPoint y: 318, distance: 113.0
click at [582, 318] on p "Esi sveicināts priekšmeta Datorikas 1.ieskaites mācību materiāla apguvē. Esmu R…" at bounding box center [639, 296] width 735 height 48
click at [581, 318] on p "Esi sveicināts priekšmeta Datorikas 1.ieskaites mācību materiāla apguvē. Esmu R…" at bounding box center [639, 296] width 735 height 48
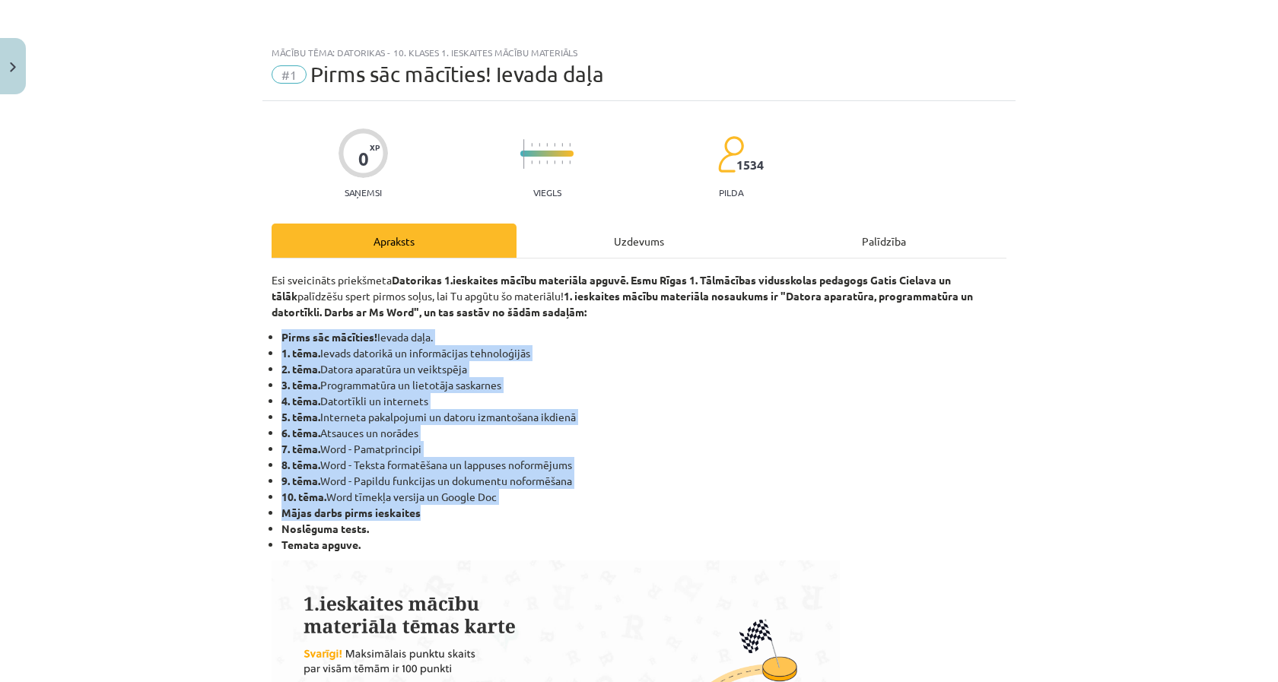
drag, startPoint x: 276, startPoint y: 340, endPoint x: 653, endPoint y: 519, distance: 416.9
click at [653, 519] on ul "Pirms sāc mācīties! Ievada daļa. 1. tēma. Ievads datorikā un informācijas tehno…" at bounding box center [639, 441] width 735 height 224
click at [653, 519] on li "Mājas darbs pirms ieskaites" at bounding box center [643, 513] width 725 height 16
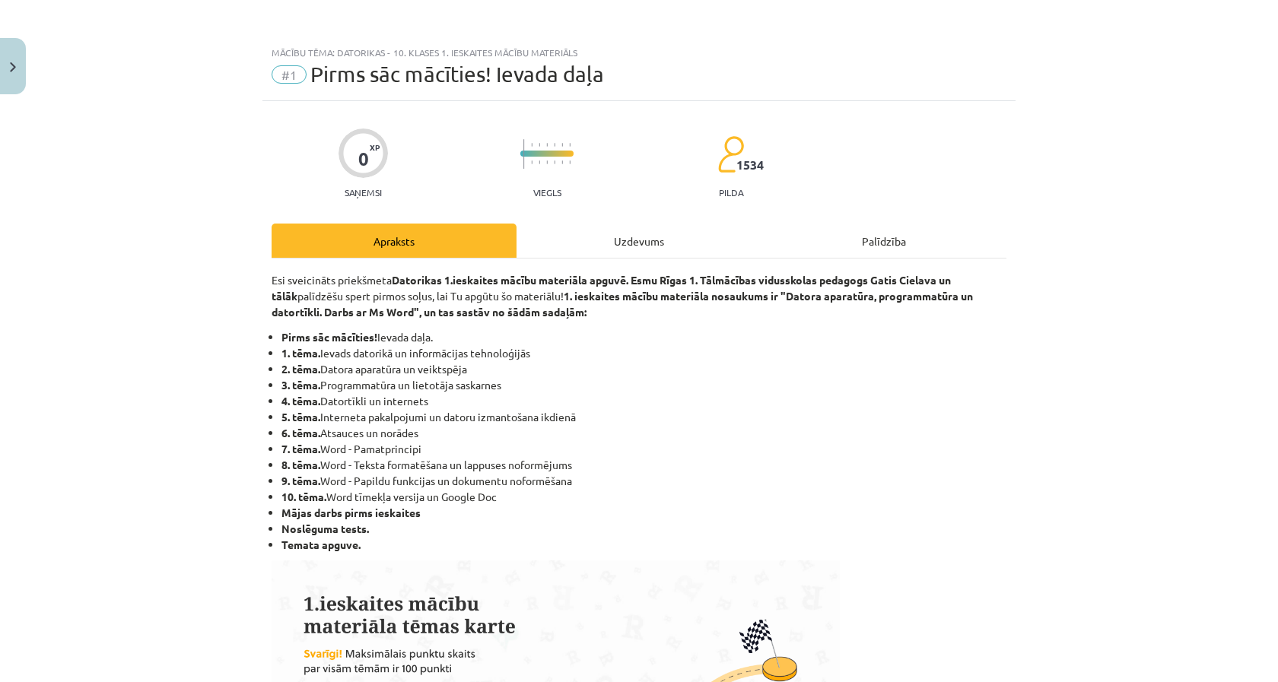
click at [653, 519] on li "Mājas darbs pirms ieskaites" at bounding box center [643, 513] width 725 height 16
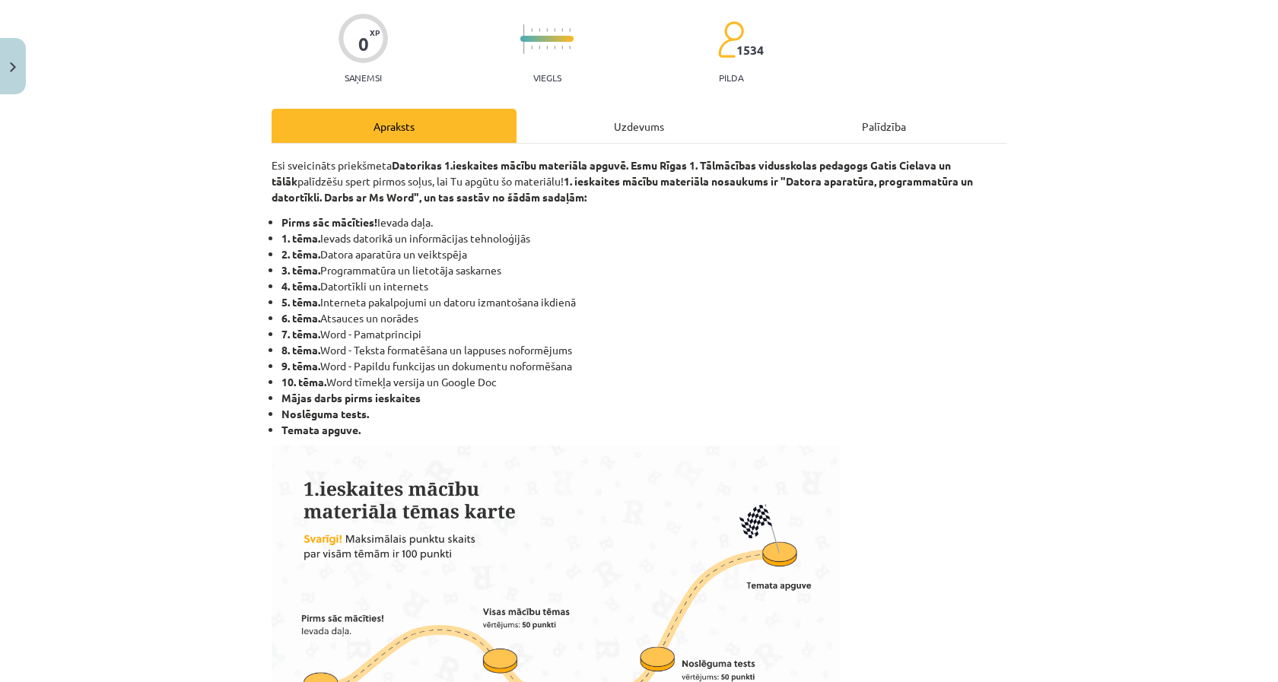
scroll to position [116, 0]
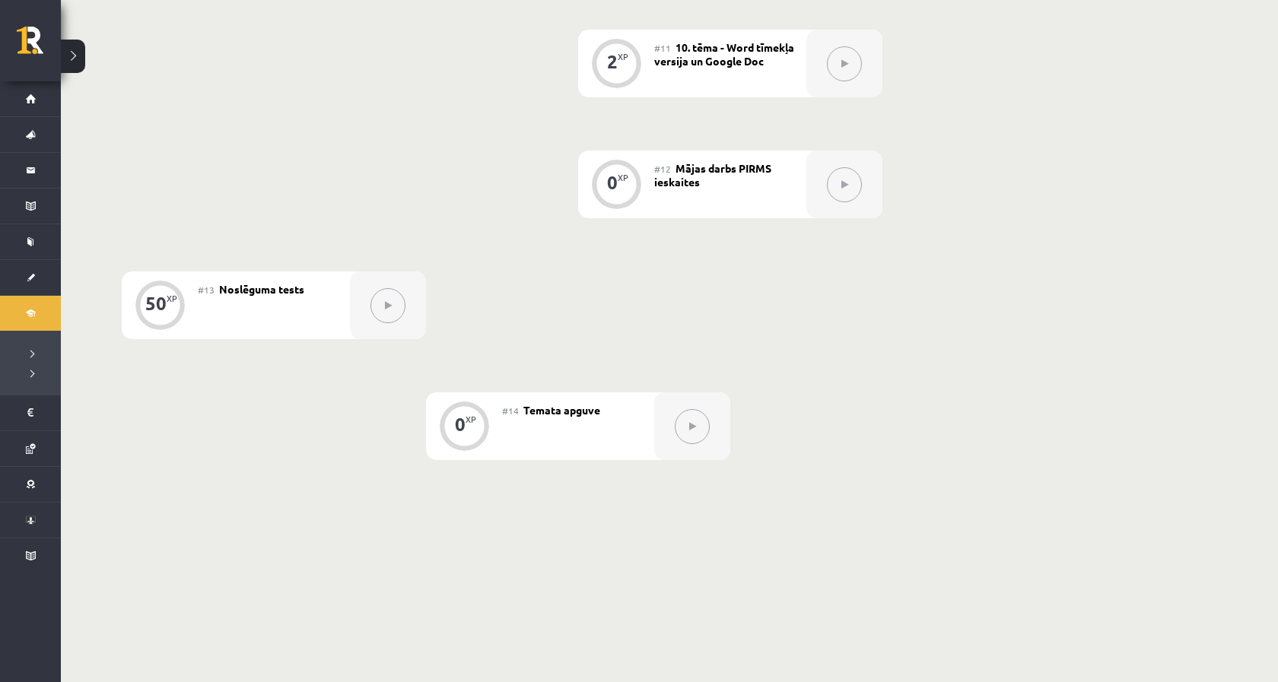
scroll to position [1642, 0]
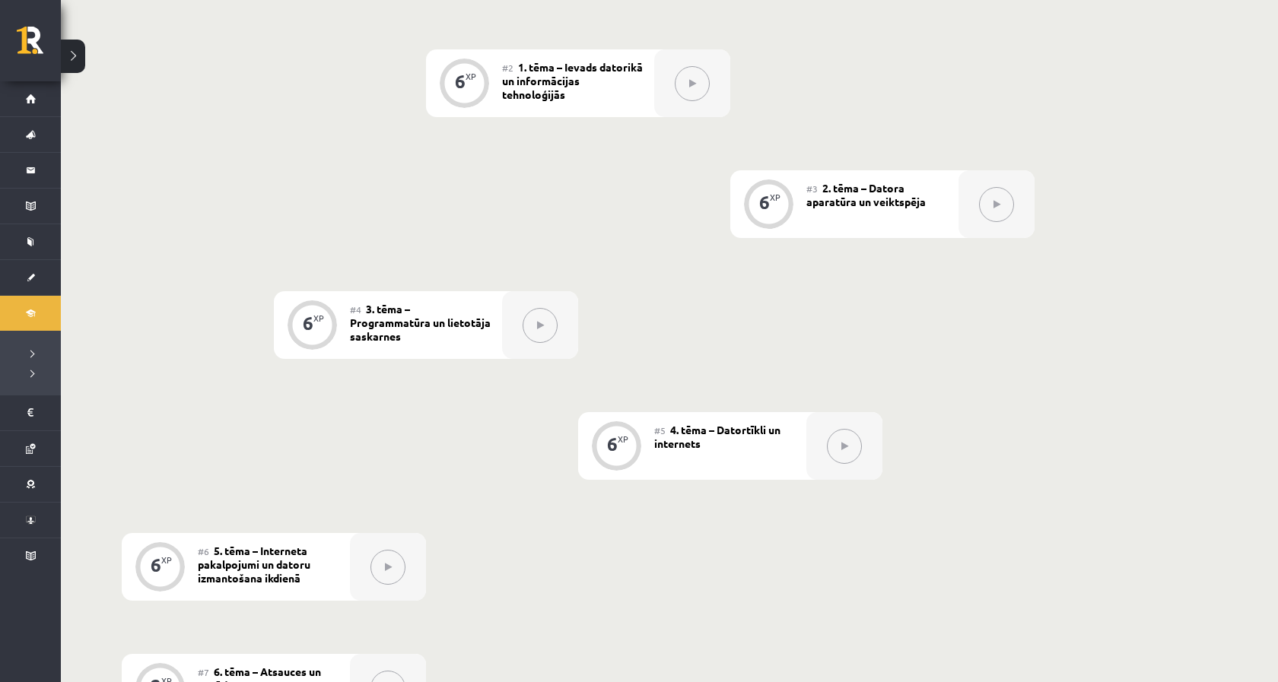
click at [841, 184] on span "2. tēma – Datora aparatūra un veiktspēja" at bounding box center [865, 194] width 119 height 27
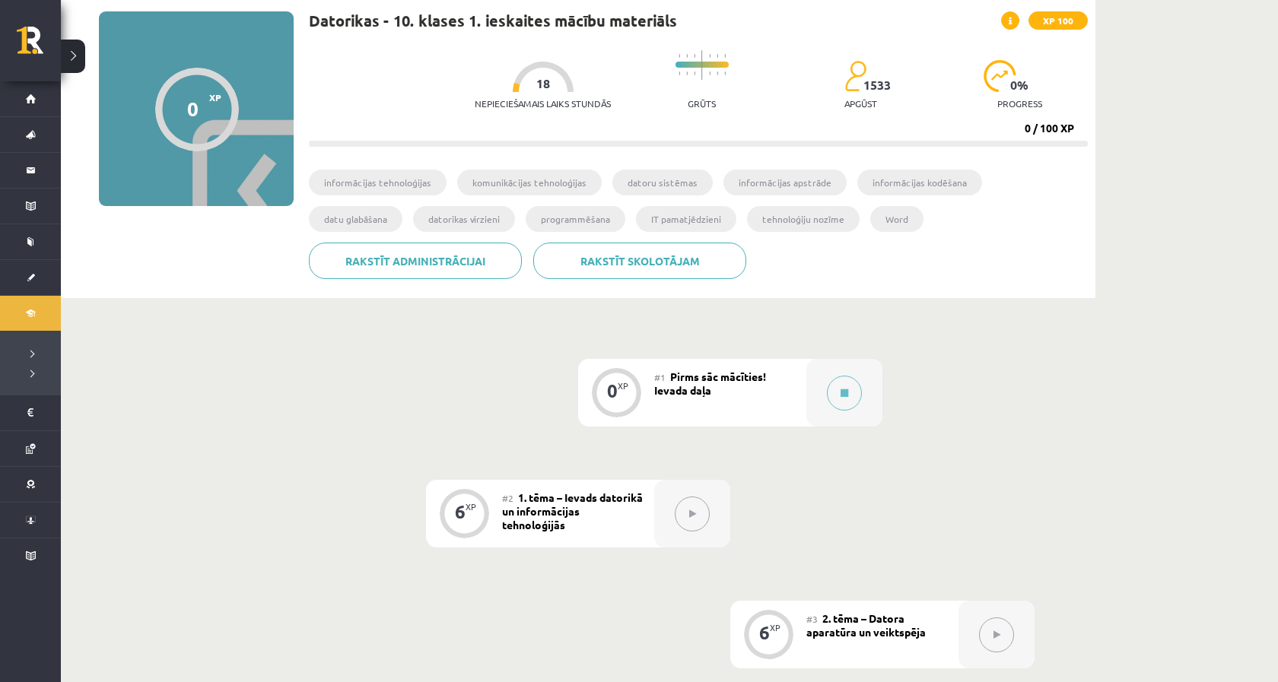
scroll to position [0, 0]
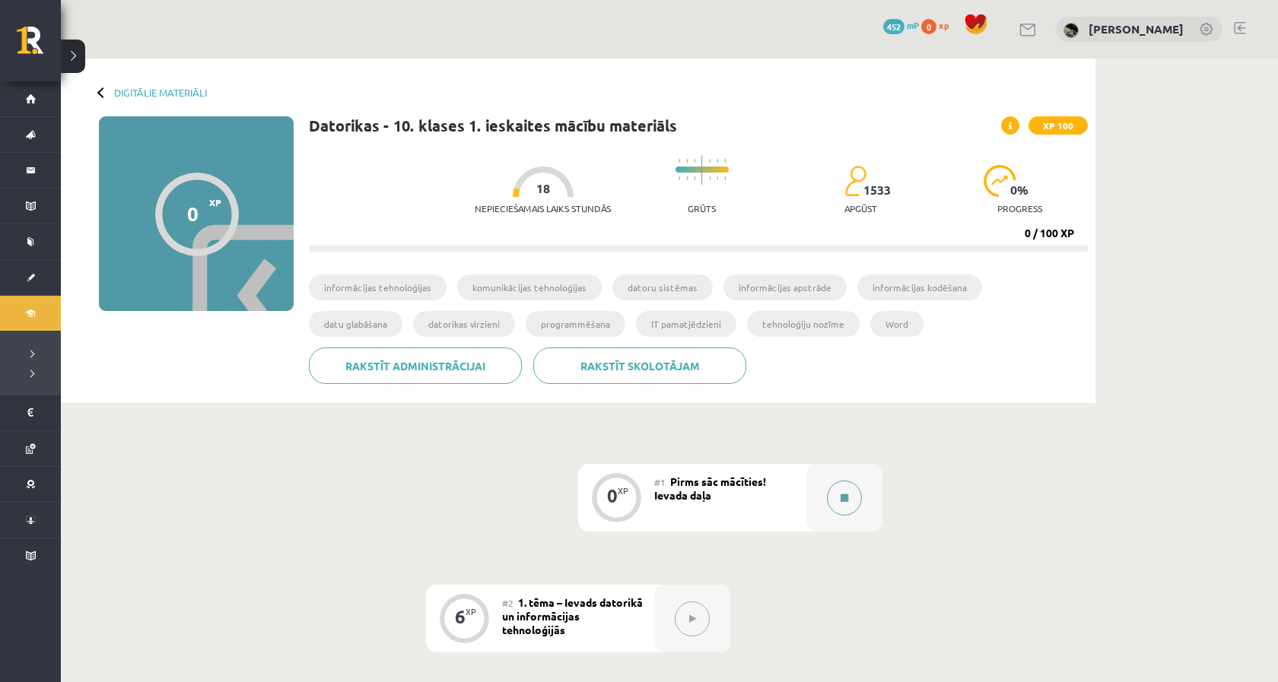
click at [850, 504] on button at bounding box center [844, 498] width 35 height 35
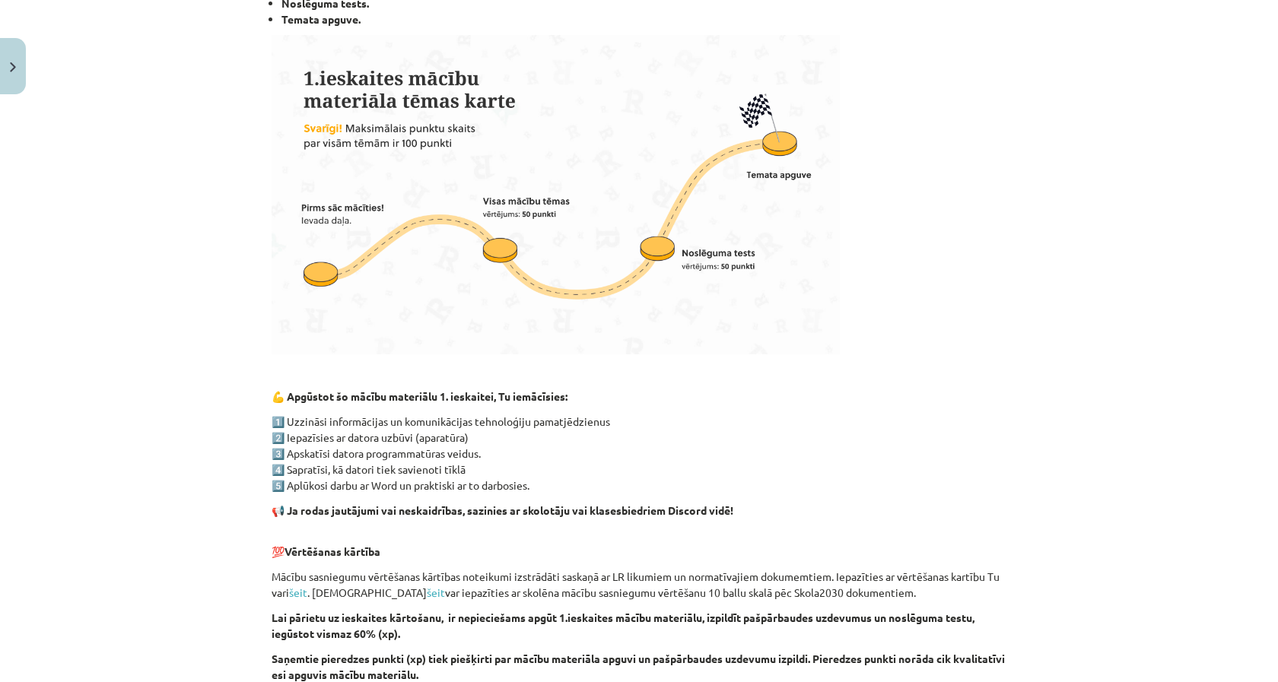
scroll to position [575, 0]
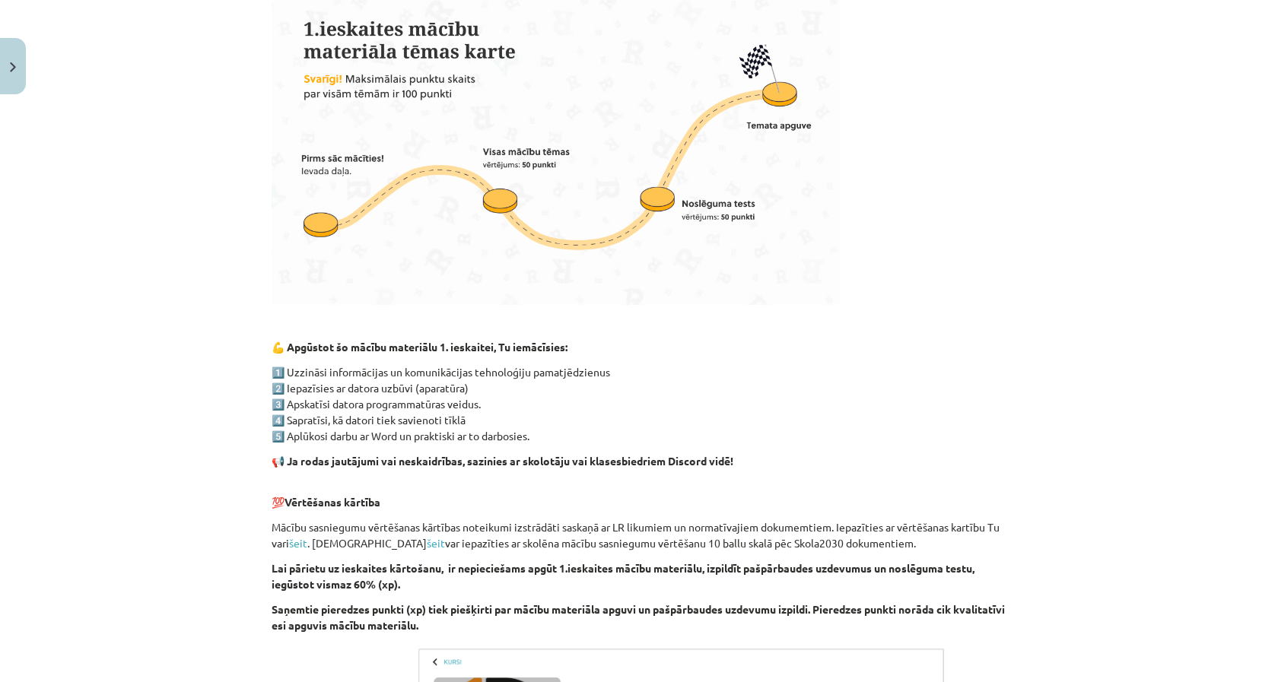
drag, startPoint x: 492, startPoint y: 546, endPoint x: 848, endPoint y: 545, distance: 356.0
click at [848, 546] on p "Mācību sasniegumu vērtēšanas kārtības noteikumi izstrādāti saskaņā ar LR likumi…" at bounding box center [639, 536] width 735 height 32
click at [848, 545] on p "Mācību sasniegumu vērtēšanas kārtības noteikumi izstrādāti saskaņā ar LR likumi…" at bounding box center [639, 536] width 735 height 32
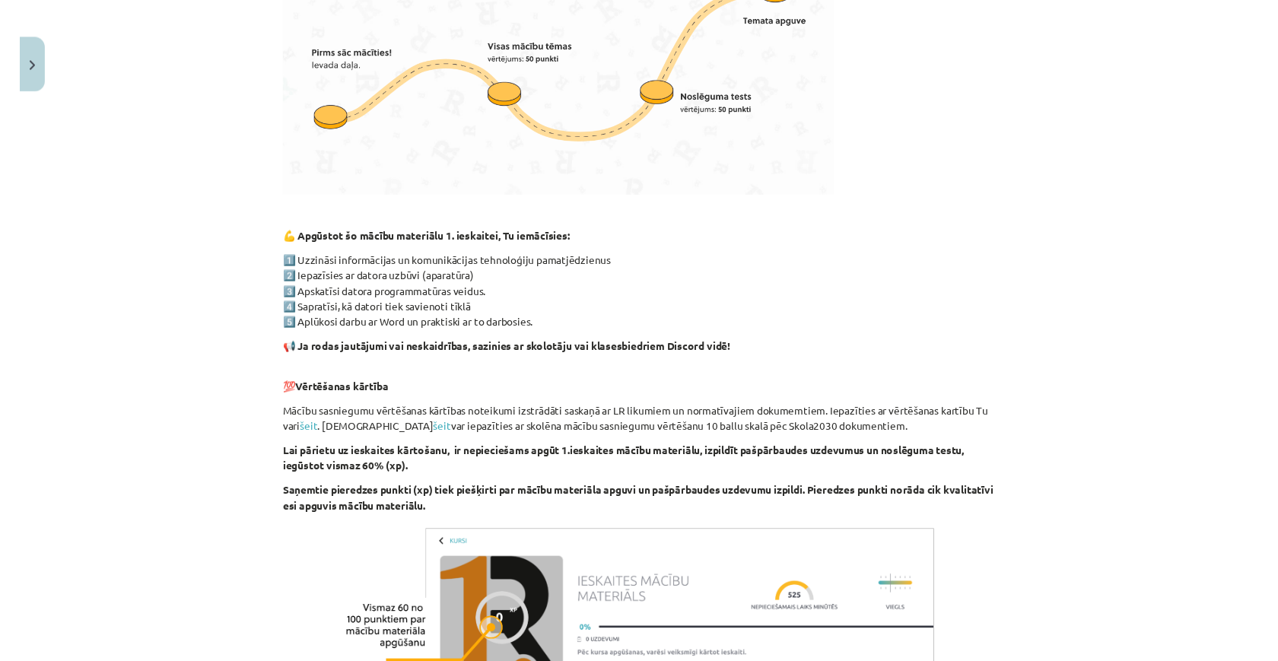
scroll to position [679, 0]
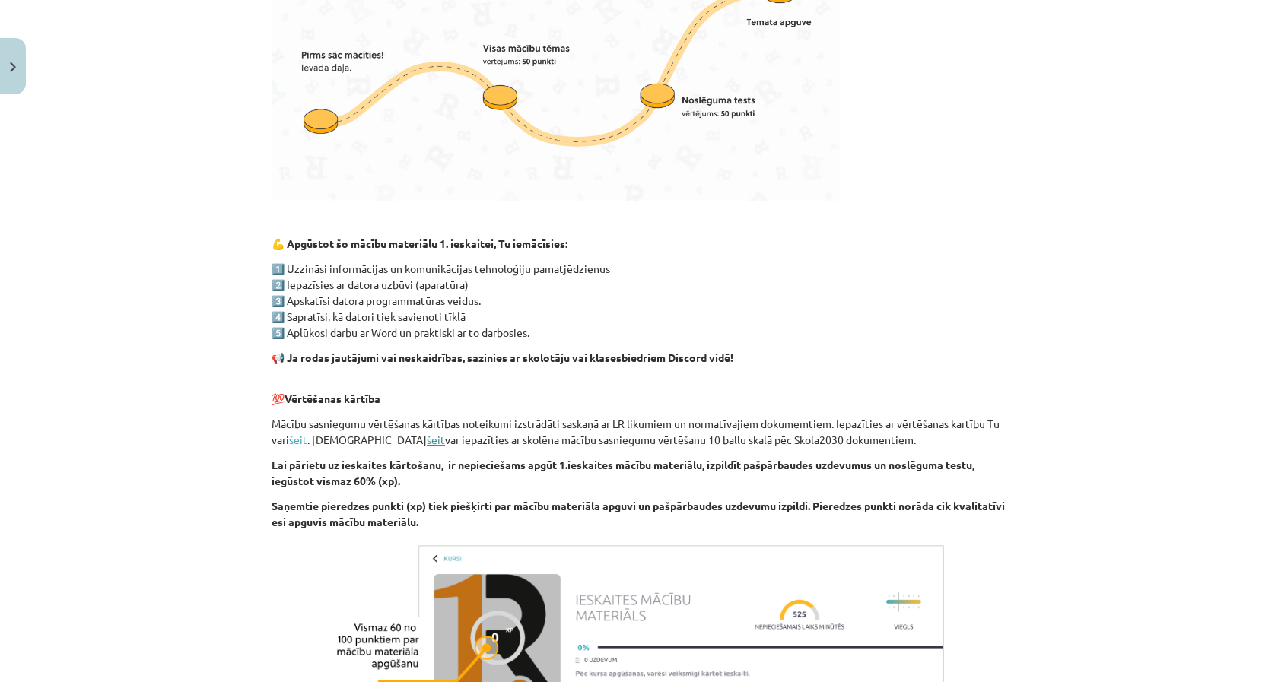
click at [427, 439] on link "šeit" at bounding box center [436, 440] width 18 height 14
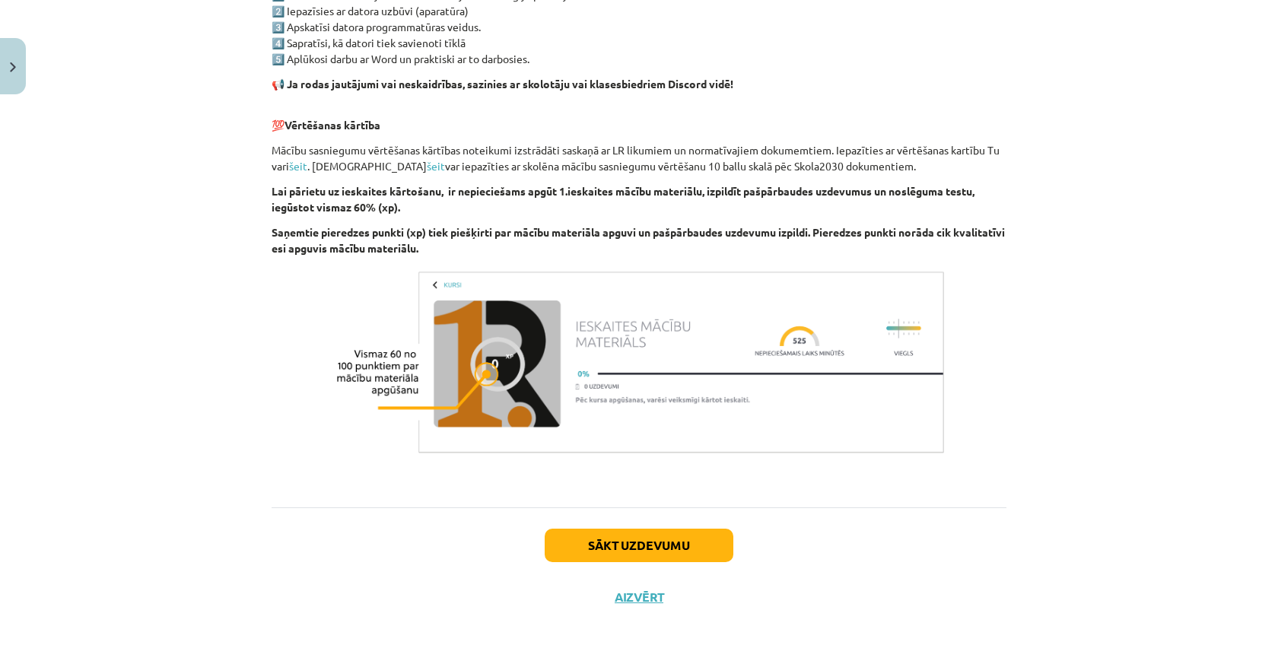
scroll to position [955, 0]
click at [612, 538] on button "Sākt uzdevumu" at bounding box center [639, 545] width 189 height 33
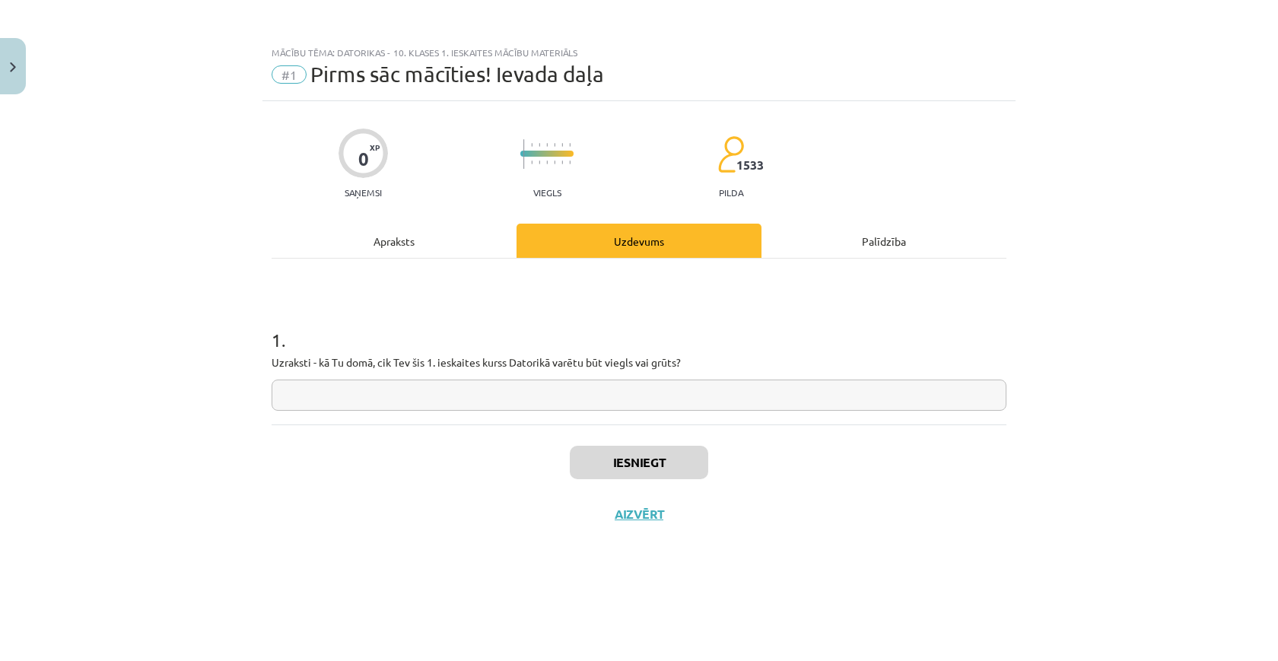
click at [565, 406] on input "text" at bounding box center [639, 395] width 735 height 31
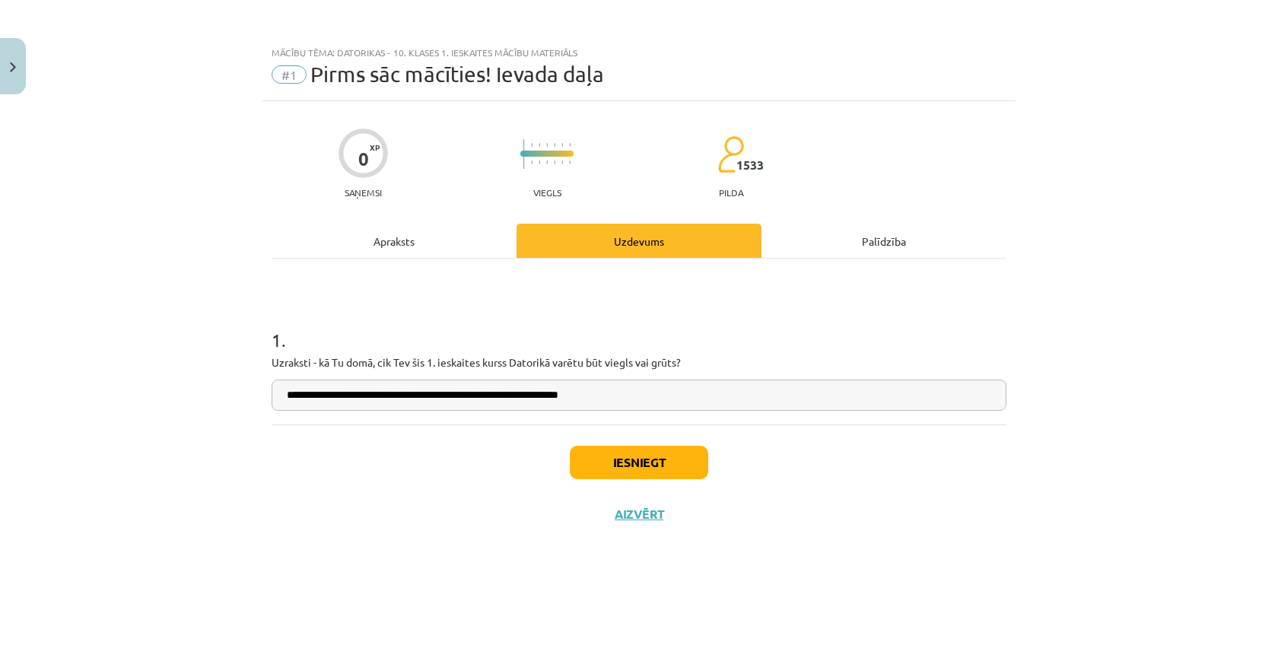
click at [507, 392] on input "**********" at bounding box center [639, 395] width 735 height 31
click at [504, 396] on input "**********" at bounding box center [639, 395] width 735 height 31
click at [657, 398] on input "**********" at bounding box center [639, 395] width 735 height 31
type input "**********"
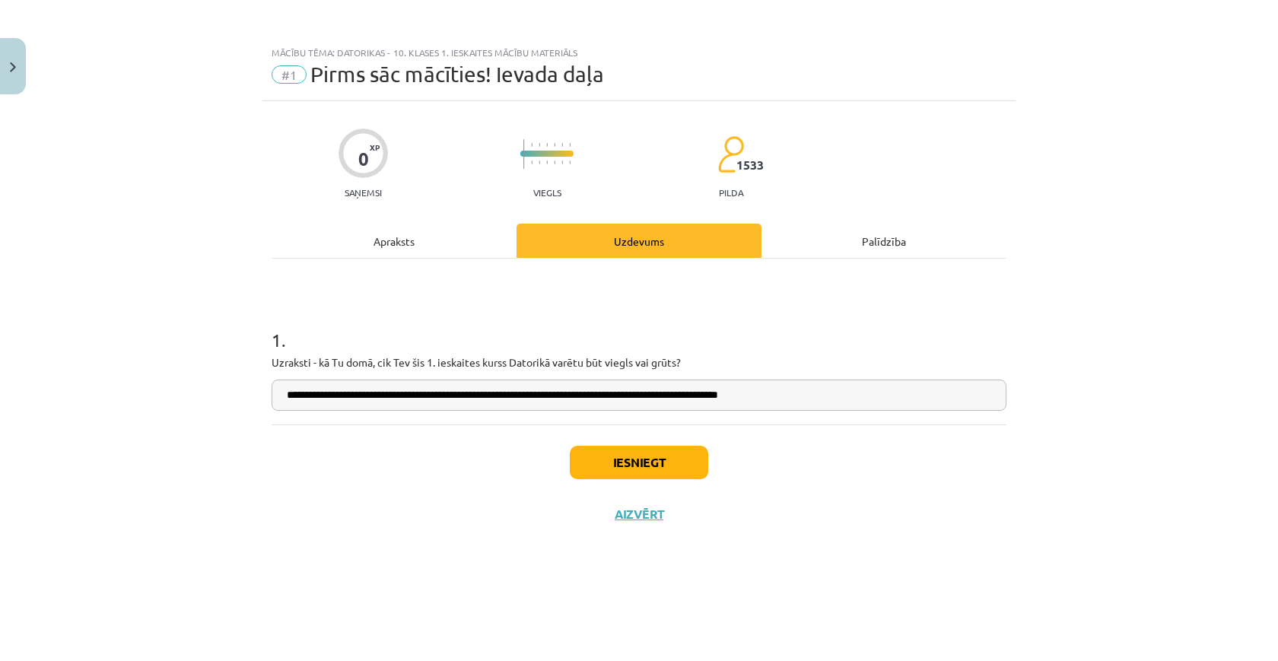
click at [706, 347] on h1 "1 ." at bounding box center [639, 326] width 735 height 47
click at [642, 465] on button "Iesniegt" at bounding box center [639, 462] width 138 height 33
click at [687, 359] on p "Uzraksti - kā Tu domā, cik Tev šis 1. ieskaites kurss Datorikā varētu būt viegl…" at bounding box center [639, 363] width 735 height 16
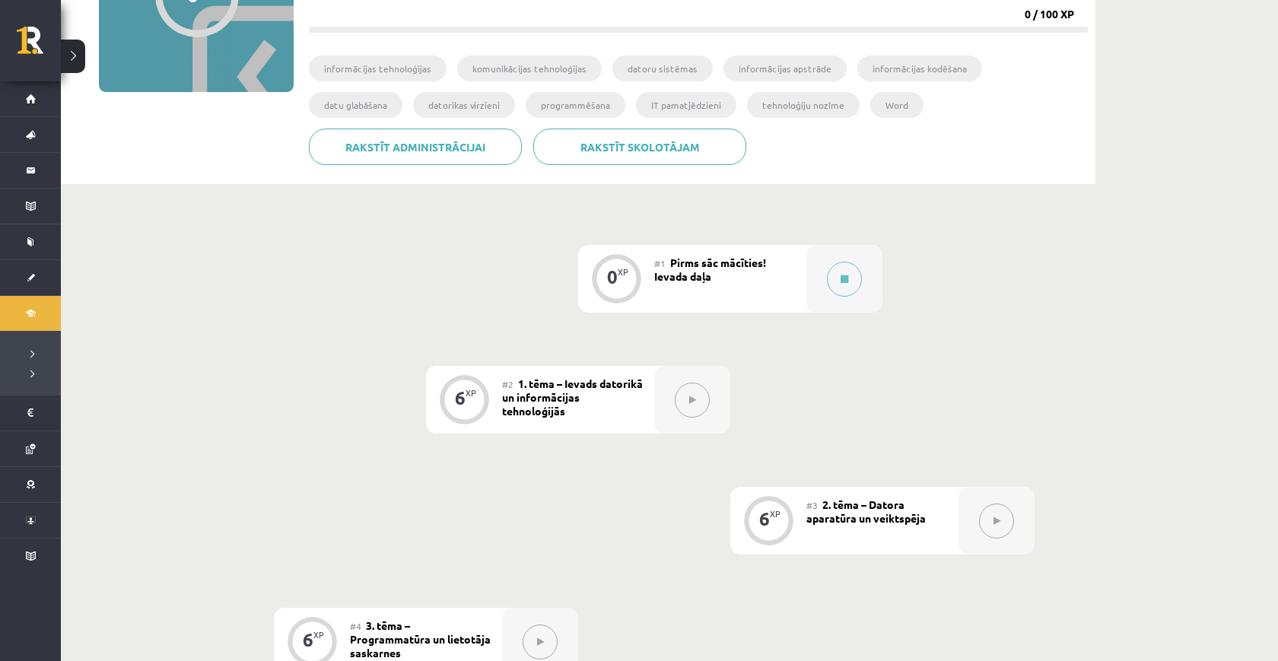
scroll to position [242, 0]
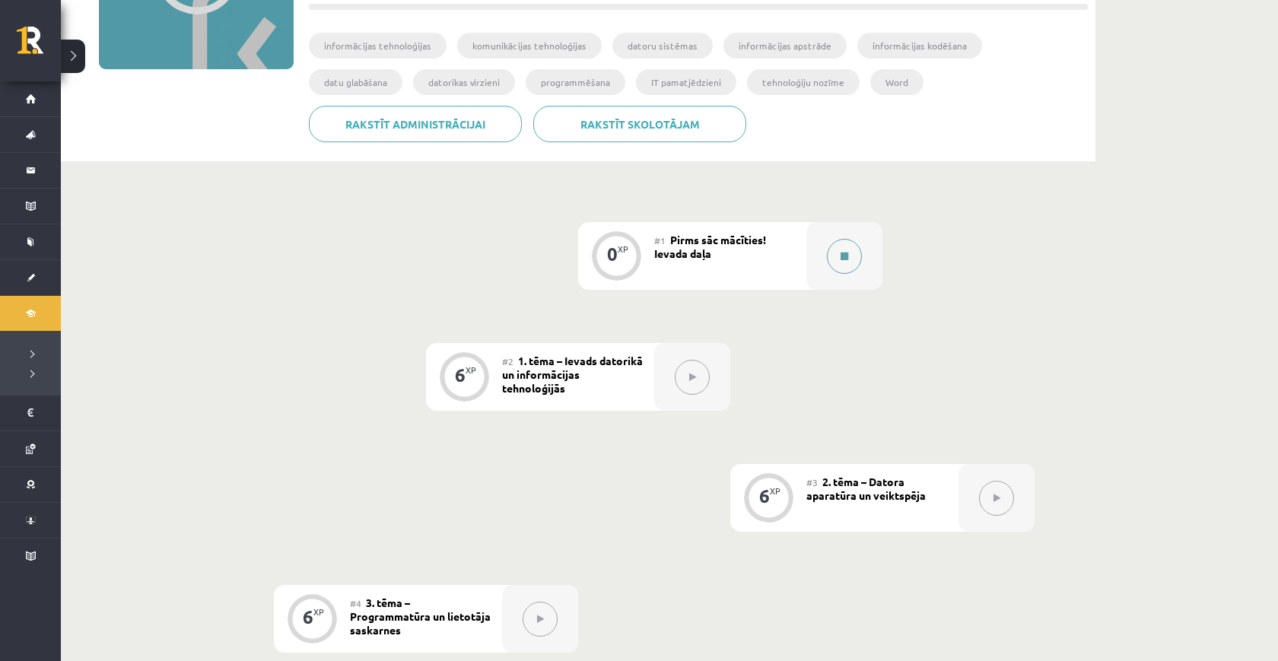
click at [846, 249] on button at bounding box center [844, 256] width 35 height 35
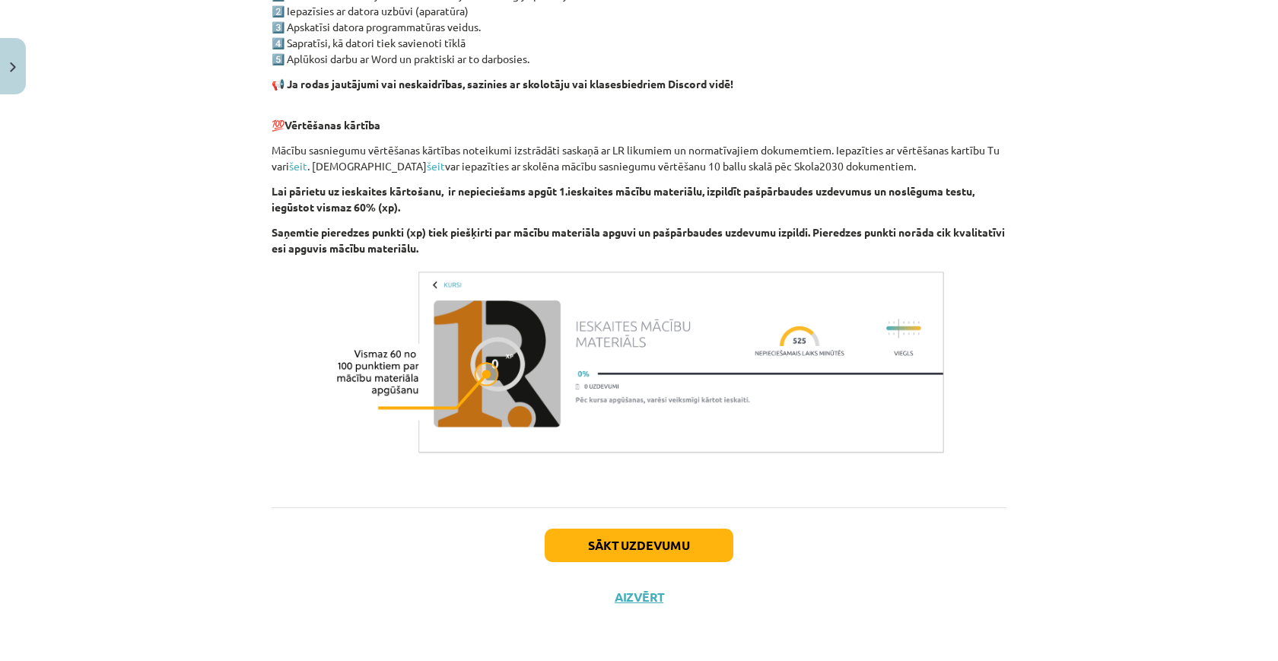
scroll to position [955, 0]
click at [701, 558] on button "Sākt uzdevumu" at bounding box center [639, 545] width 189 height 33
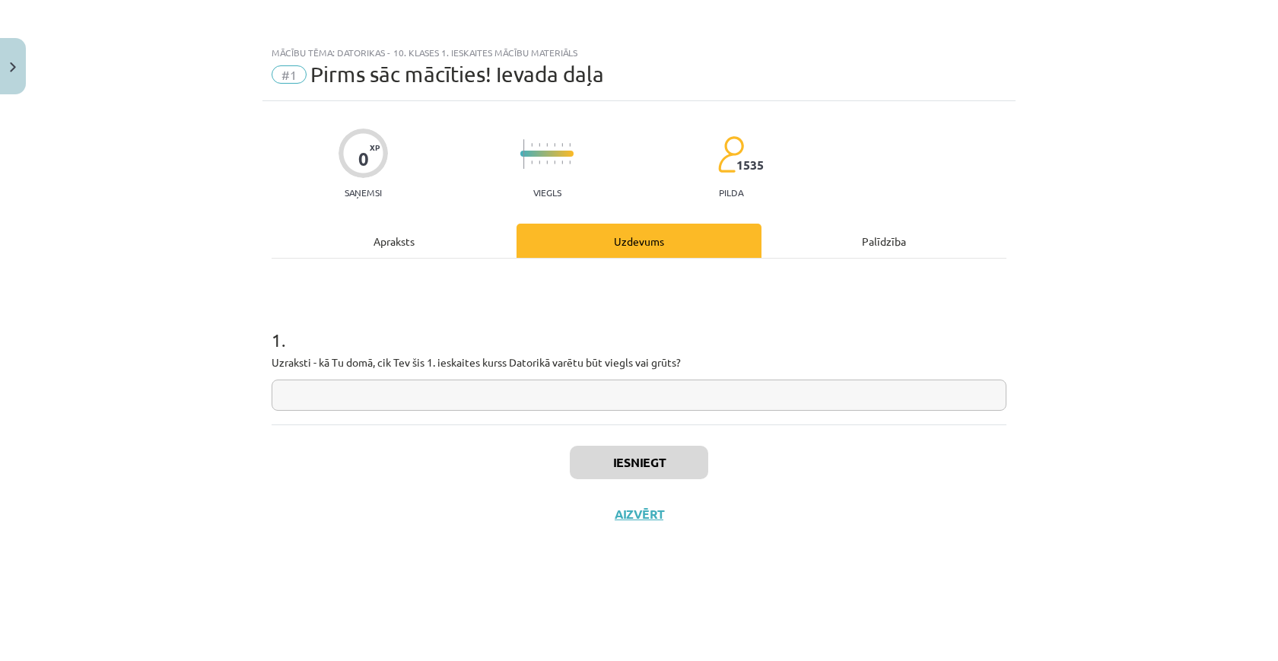
scroll to position [0, 0]
click at [601, 409] on input "text" at bounding box center [639, 395] width 735 height 31
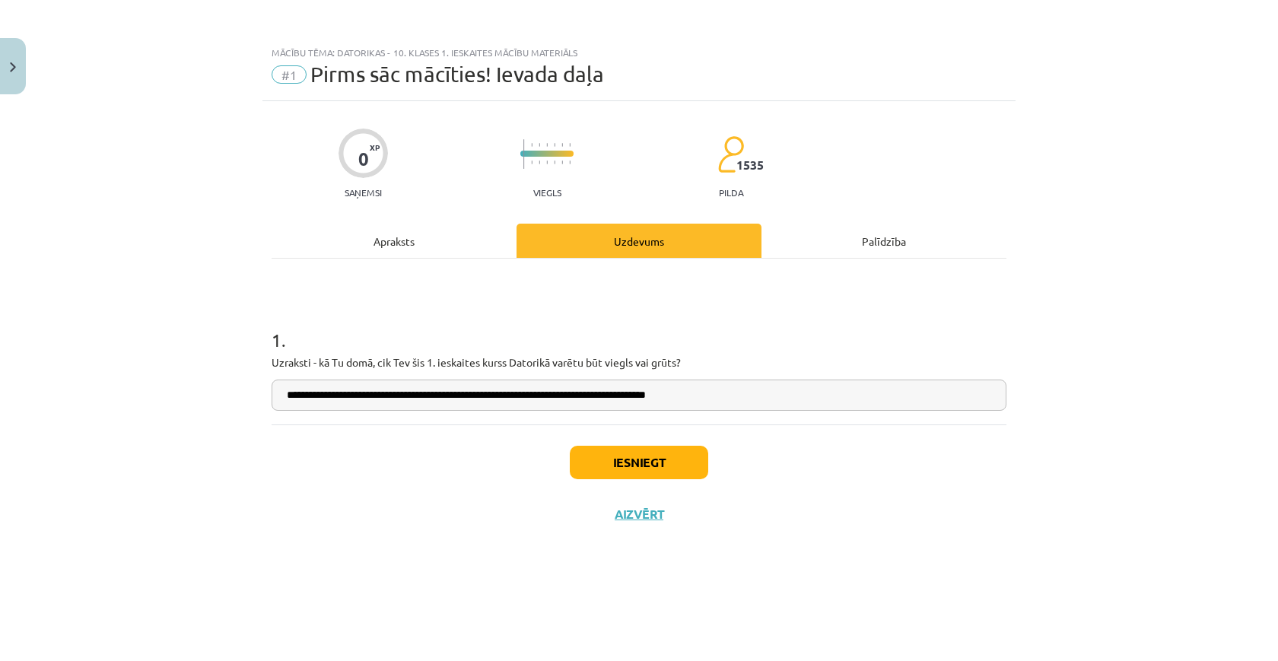
type input "**********"
click at [676, 474] on button "Iesniegt" at bounding box center [639, 462] width 138 height 33
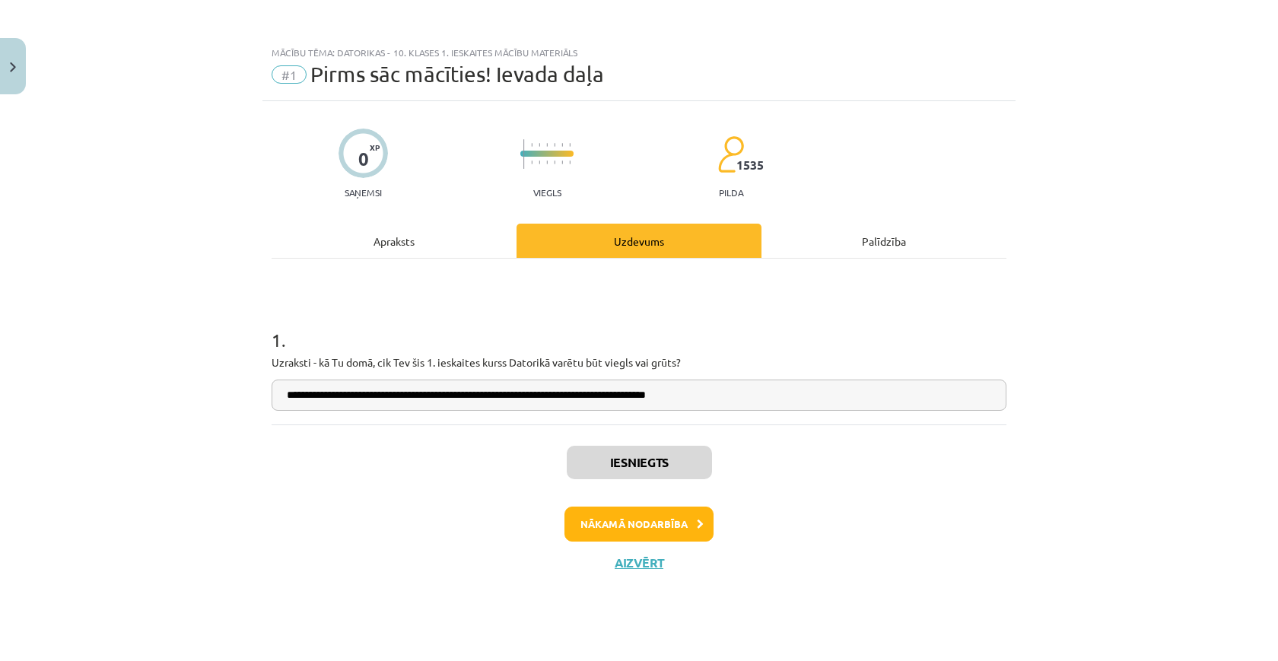
click at [642, 518] on button "Nākamā nodarbība" at bounding box center [638, 524] width 149 height 35
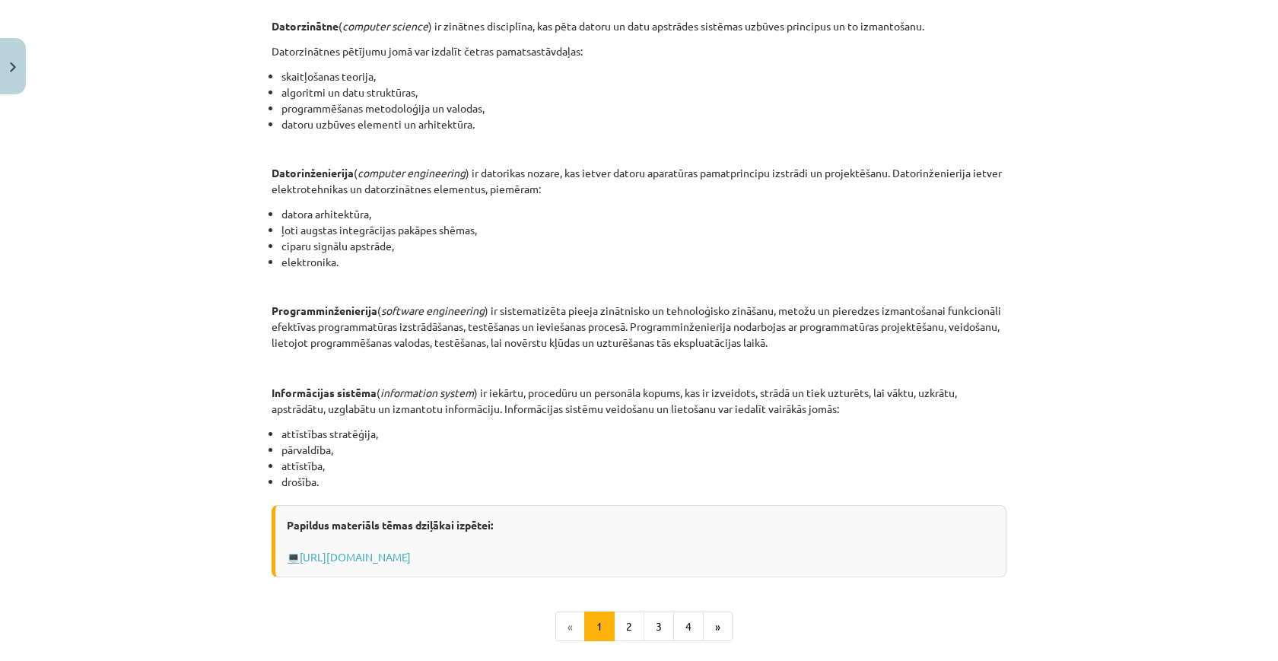
scroll to position [625, 0]
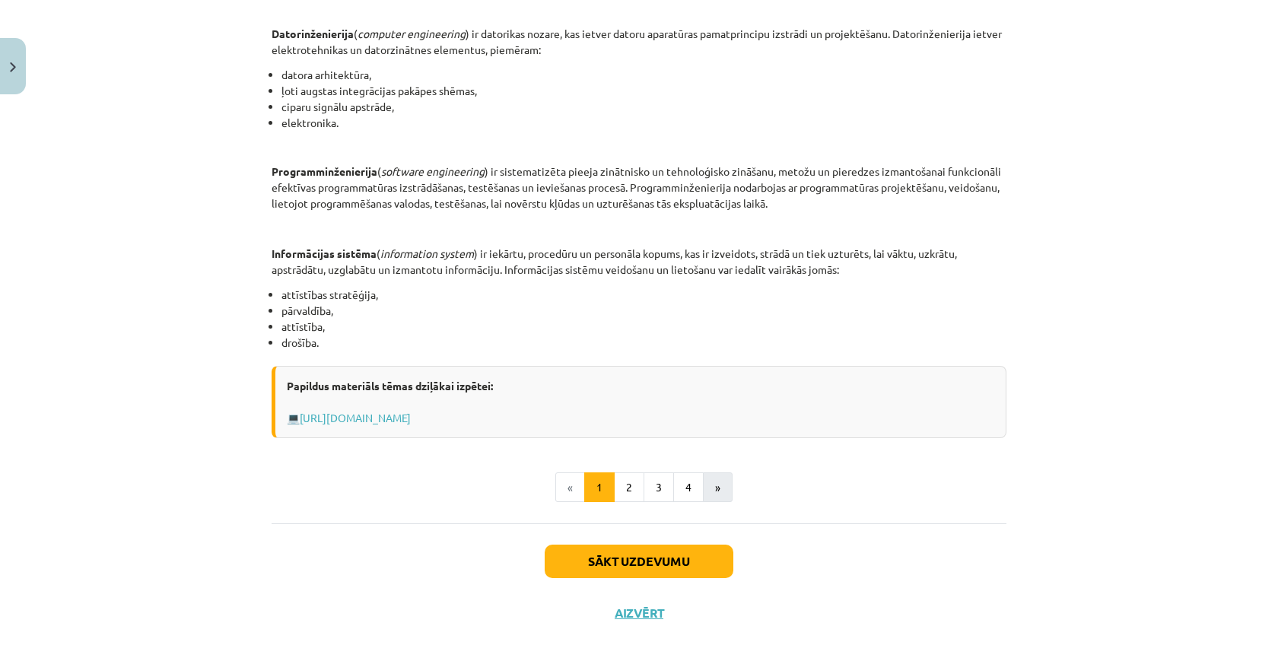
click at [710, 488] on button "»" at bounding box center [718, 487] width 30 height 30
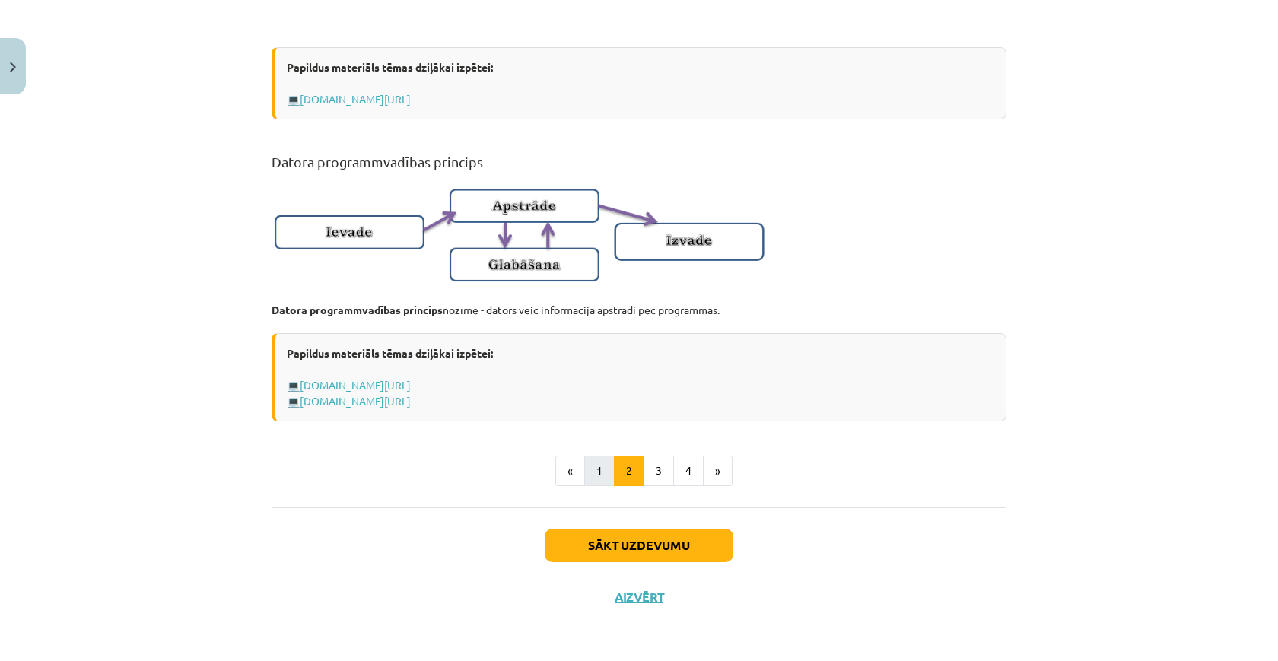
click at [603, 472] on button "1" at bounding box center [599, 471] width 30 height 30
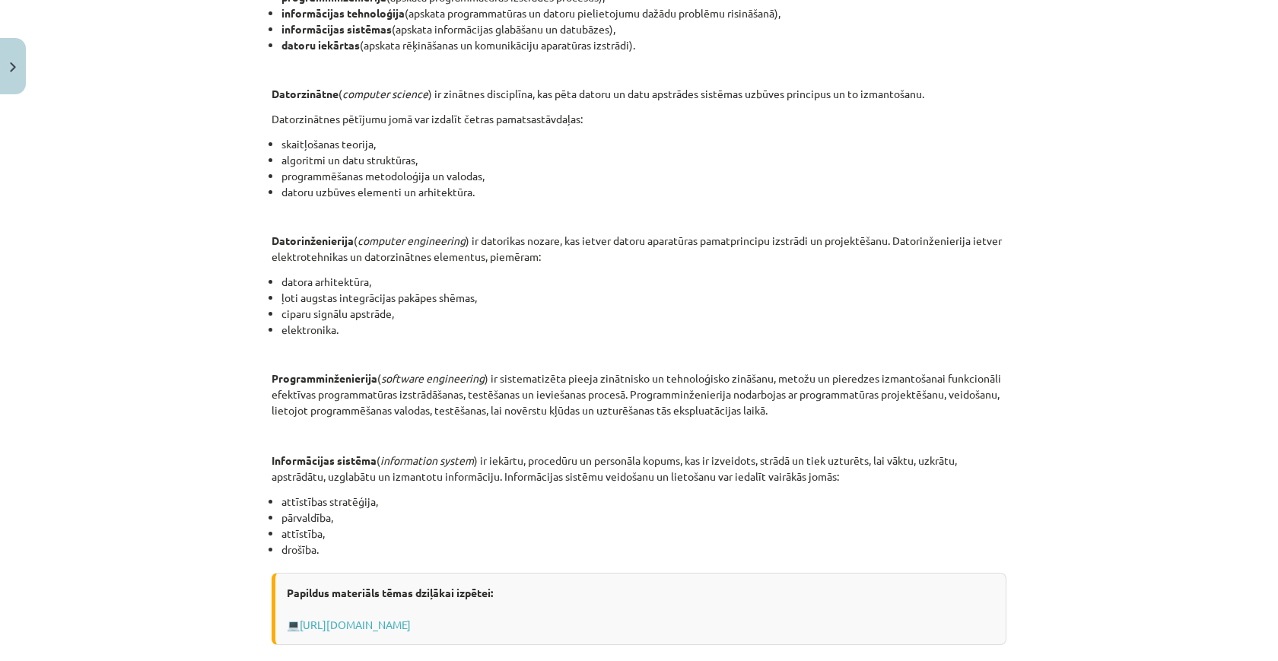
scroll to position [421, 0]
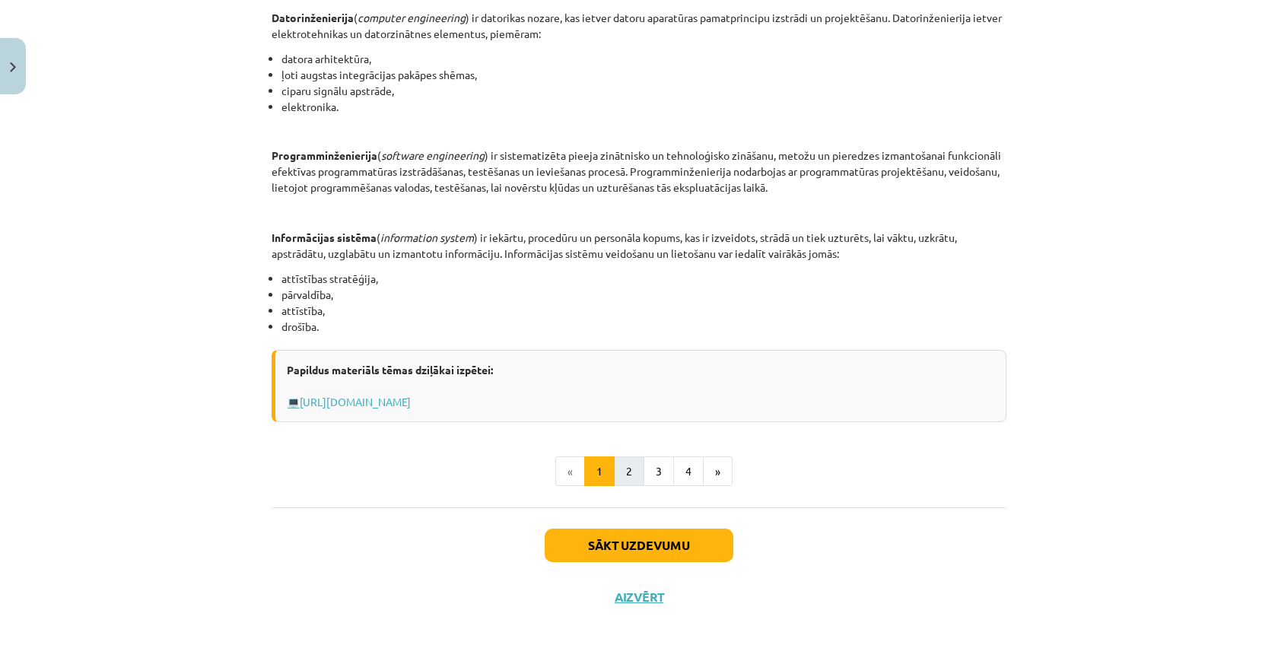
click at [618, 472] on button "2" at bounding box center [629, 471] width 30 height 30
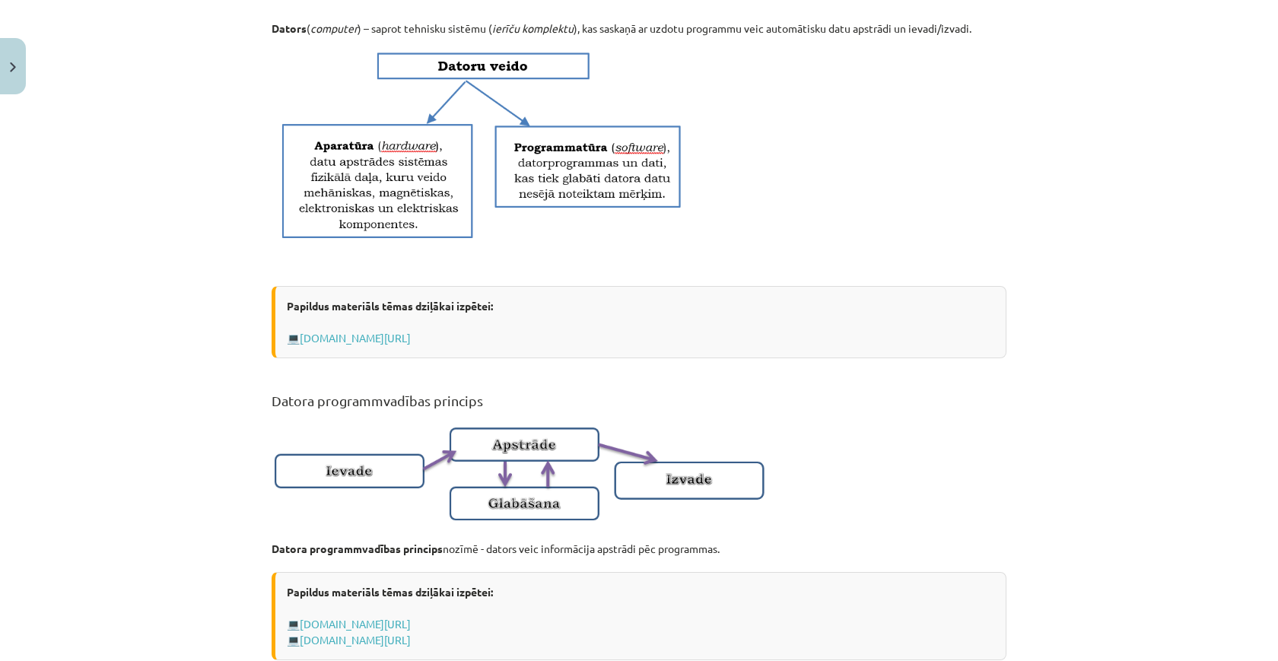
scroll to position [692, 0]
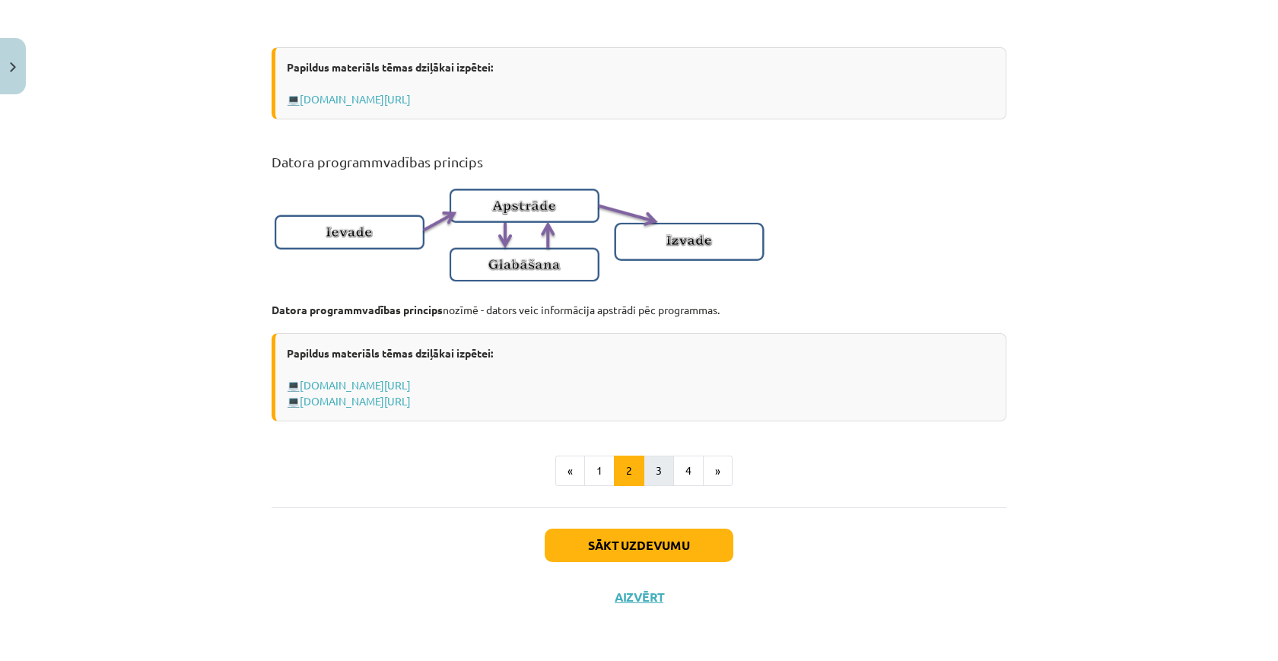
click at [664, 477] on button "3" at bounding box center [659, 471] width 30 height 30
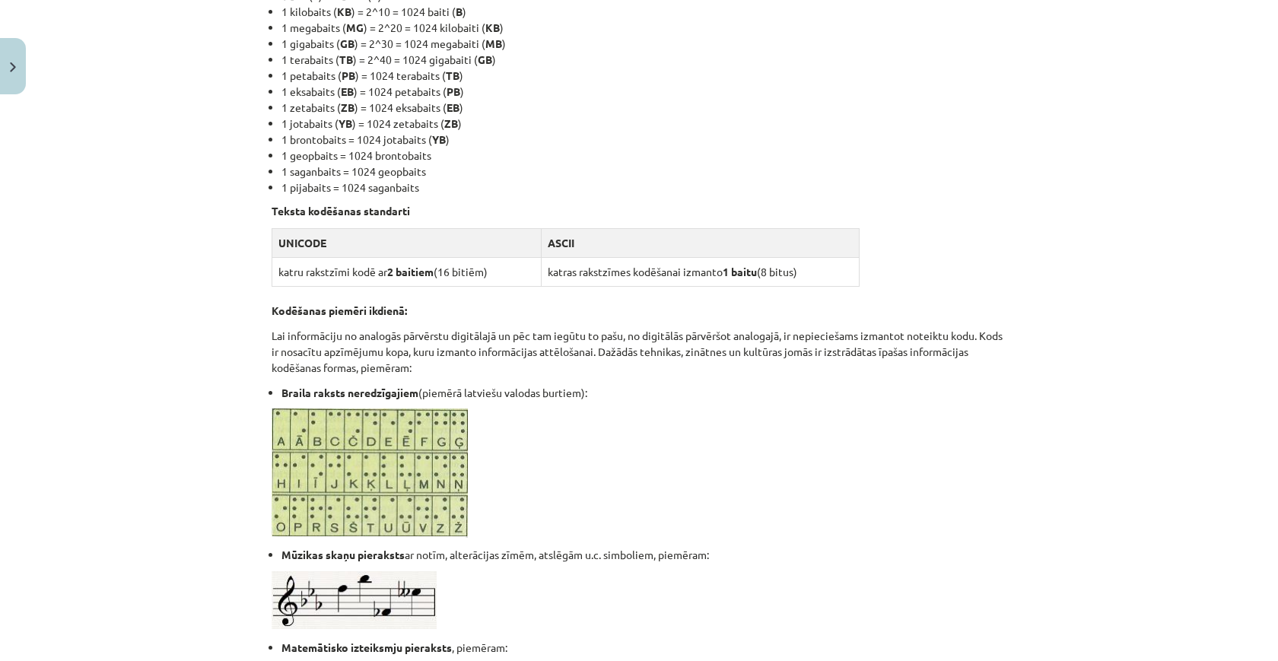
scroll to position [566, 0]
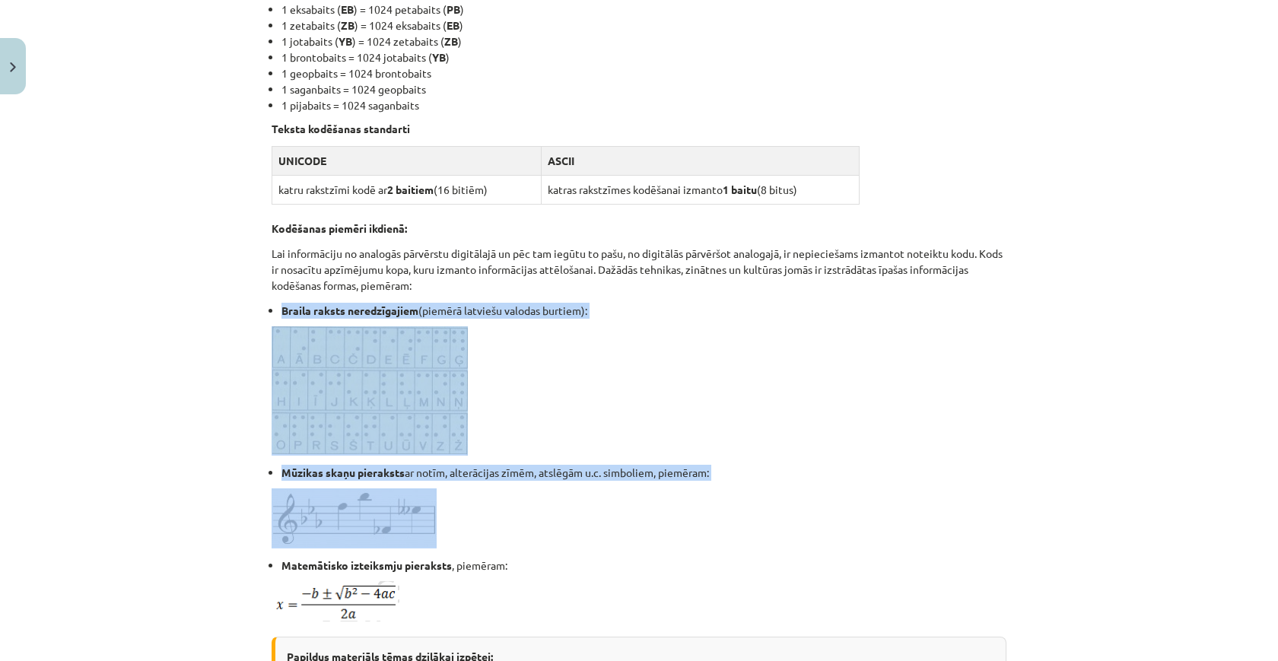
drag, startPoint x: 283, startPoint y: 306, endPoint x: 730, endPoint y: 521, distance: 495.8
click at [730, 521] on div "Informācijas kodēšana, informācijas daudzuma mērvienības Dati ( data ) - formal…" at bounding box center [639, 223] width 735 height 1035
click at [730, 521] on p at bounding box center [639, 518] width 735 height 60
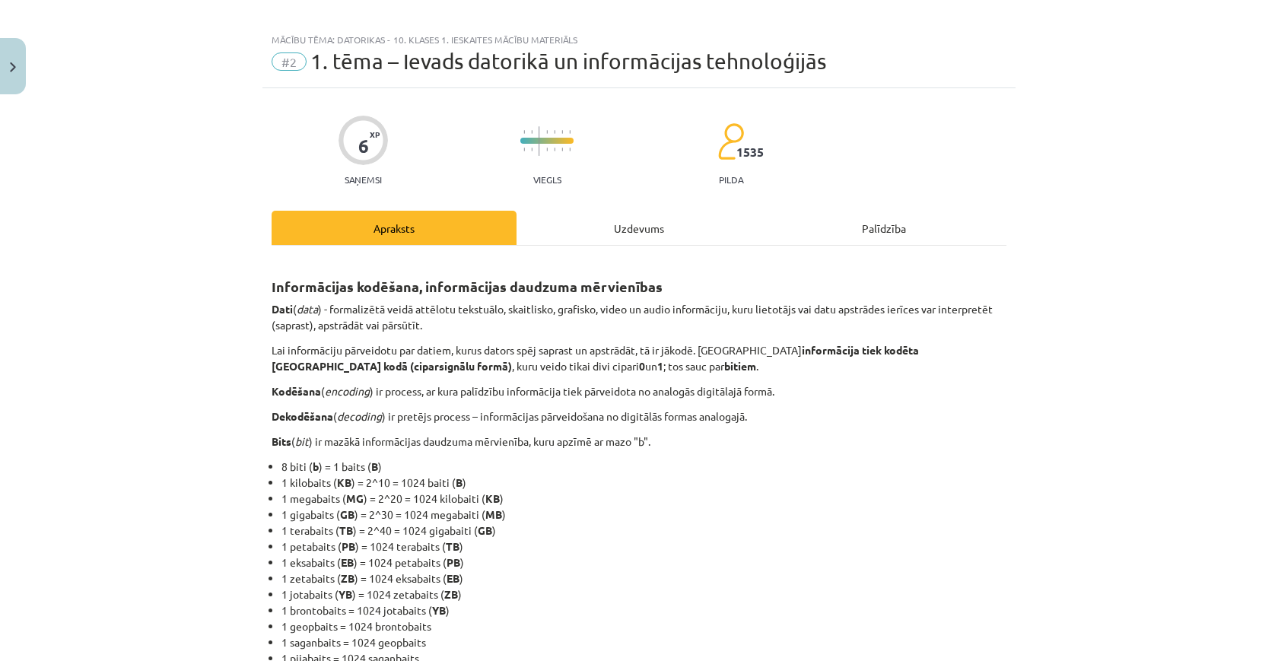
scroll to position [8, 0]
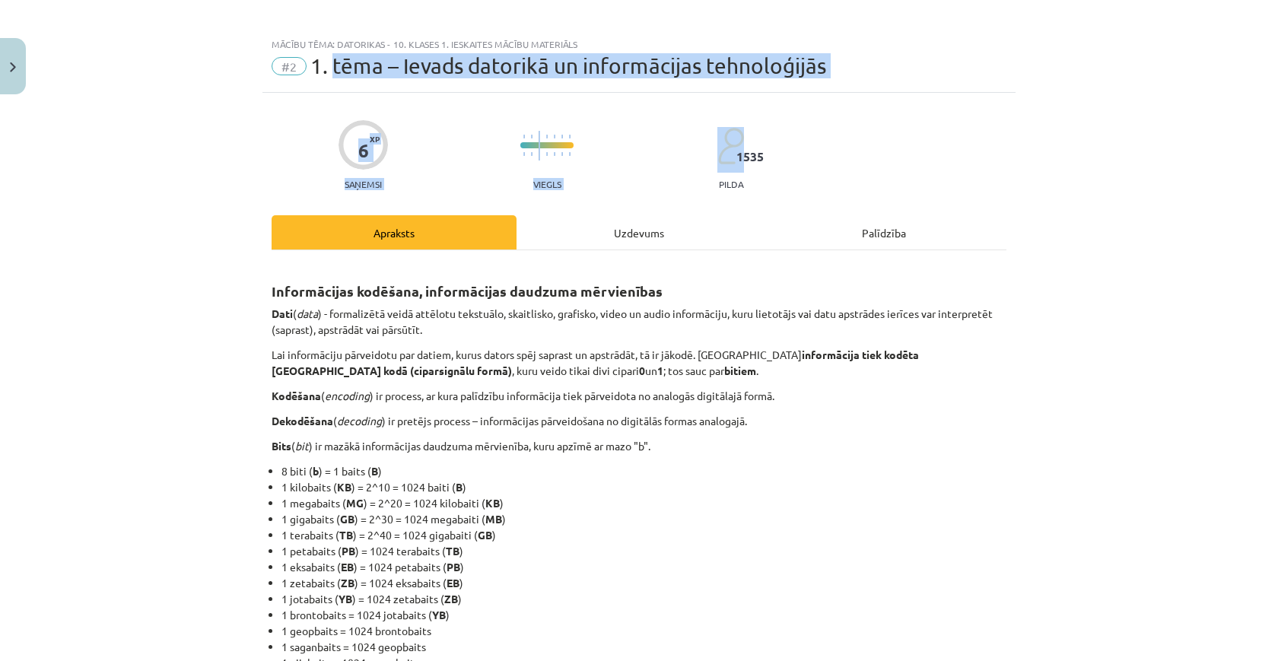
drag, startPoint x: 332, startPoint y: 69, endPoint x: 777, endPoint y: 94, distance: 446.5
click at [777, 94] on div "Mācību tēma: Datorikas - 10. klases 1. ieskaites mācību materiāls #2 1. tēma – …" at bounding box center [639, 330] width 1278 height 661
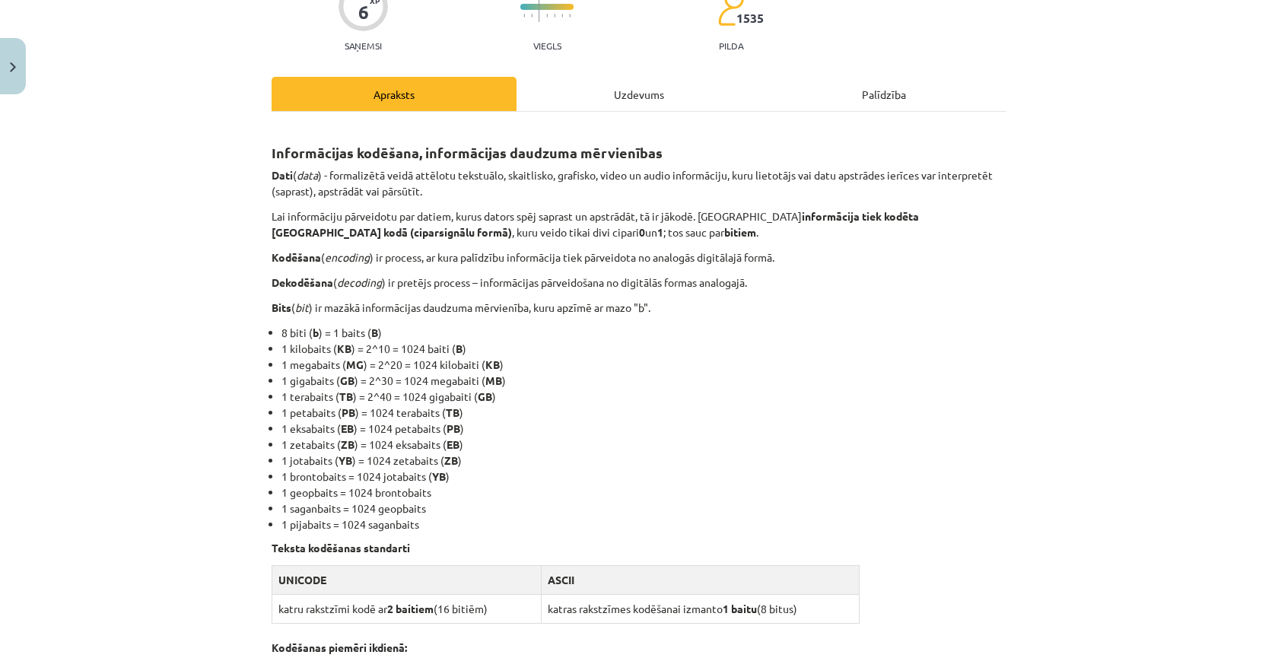
scroll to position [148, 0]
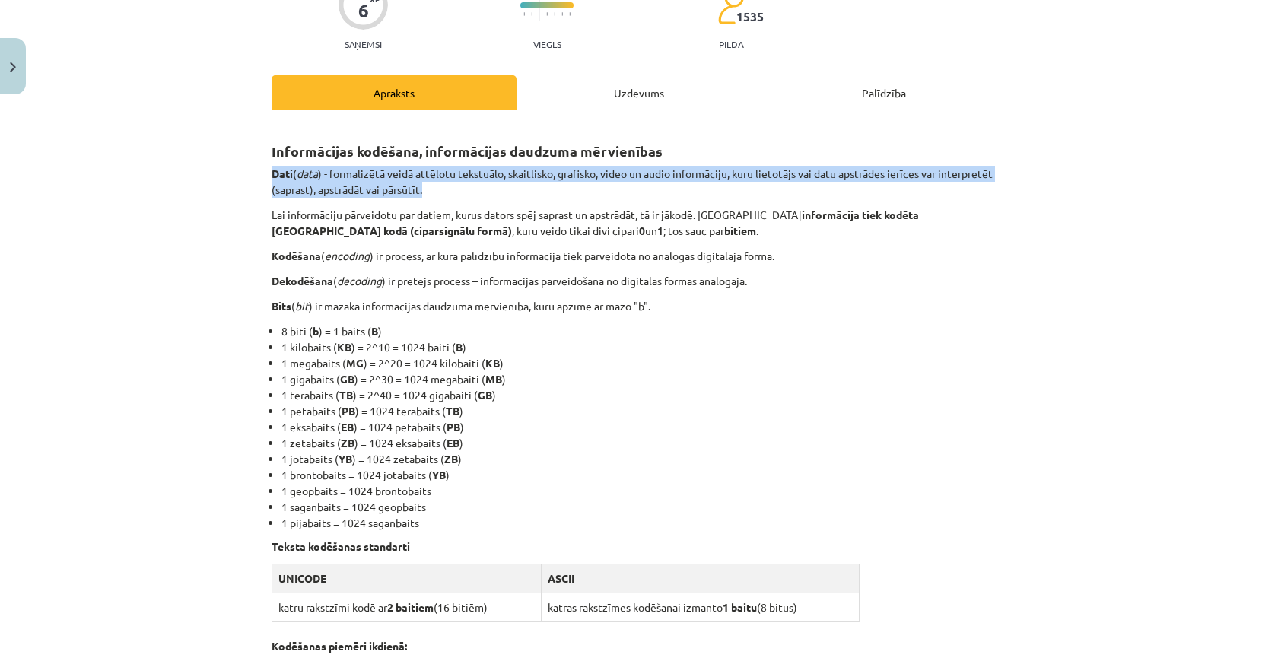
drag, startPoint x: 273, startPoint y: 173, endPoint x: 438, endPoint y: 183, distance: 165.3
click at [439, 184] on p "Dati ( data ) - formalizētā veidā attēlotu tekstuālo, skaitlisko, grafisko, vid…" at bounding box center [639, 182] width 735 height 32
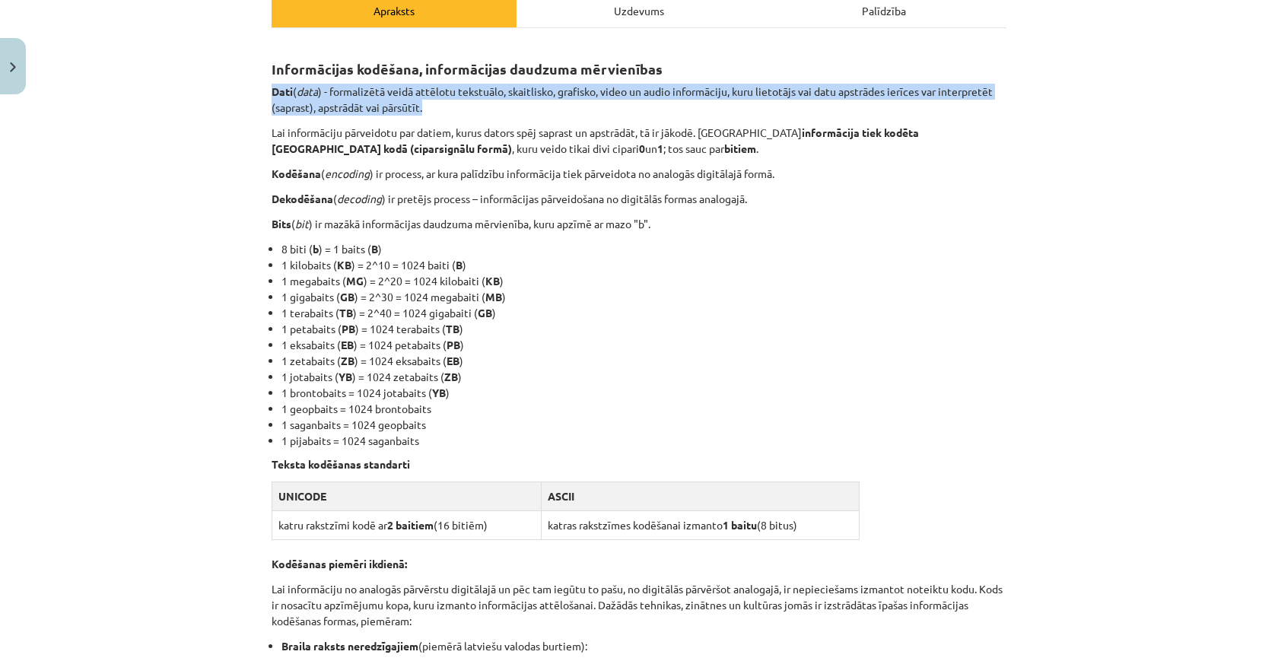
scroll to position [231, 0]
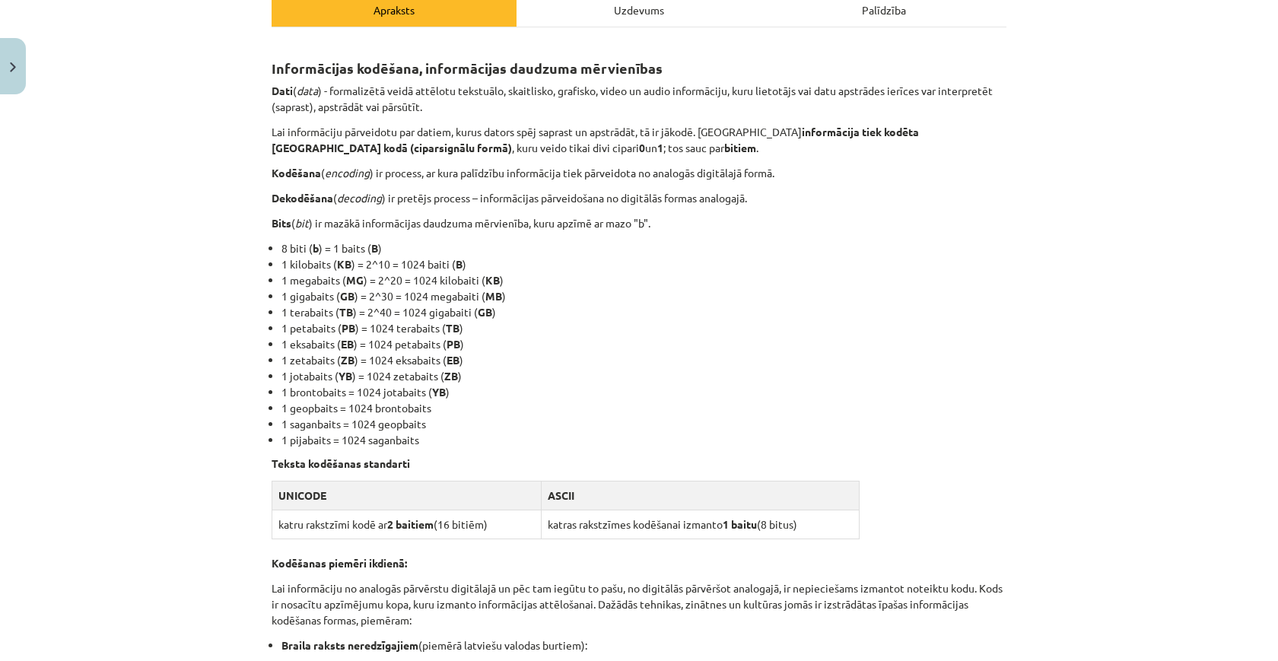
click at [567, 276] on li "1 megabaits ( MG ) = 2^20 = 1024 kilobaiti ( KB )" at bounding box center [643, 280] width 725 height 16
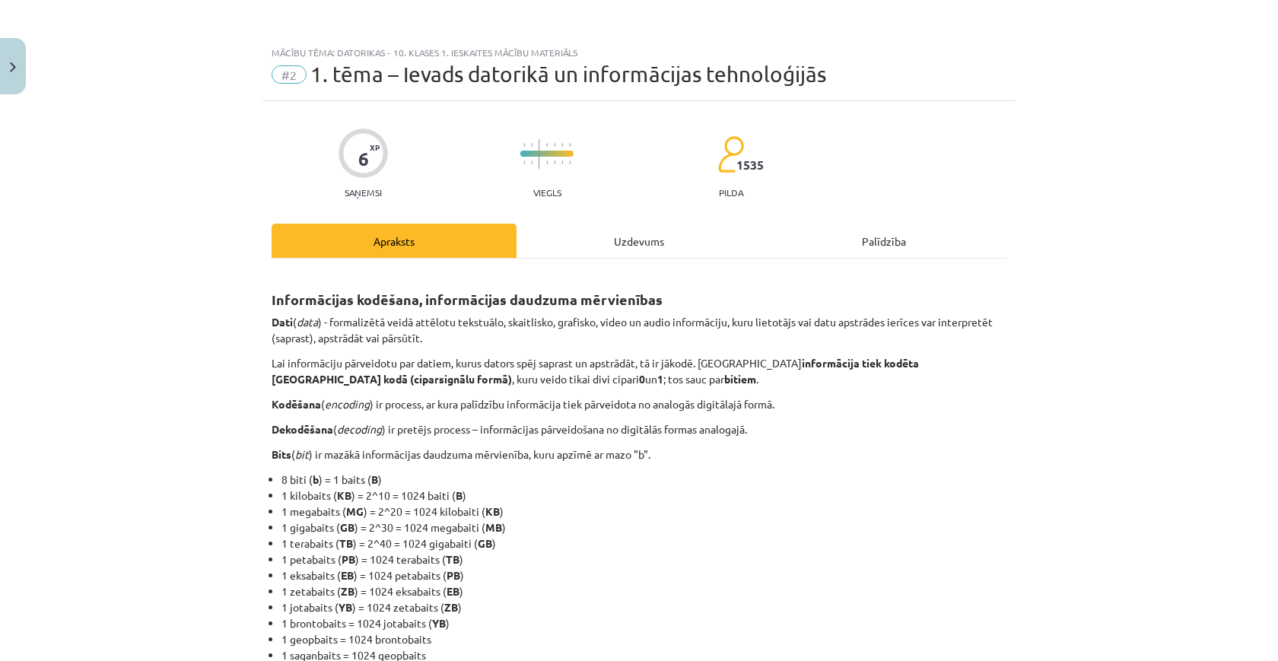
scroll to position [0, 0]
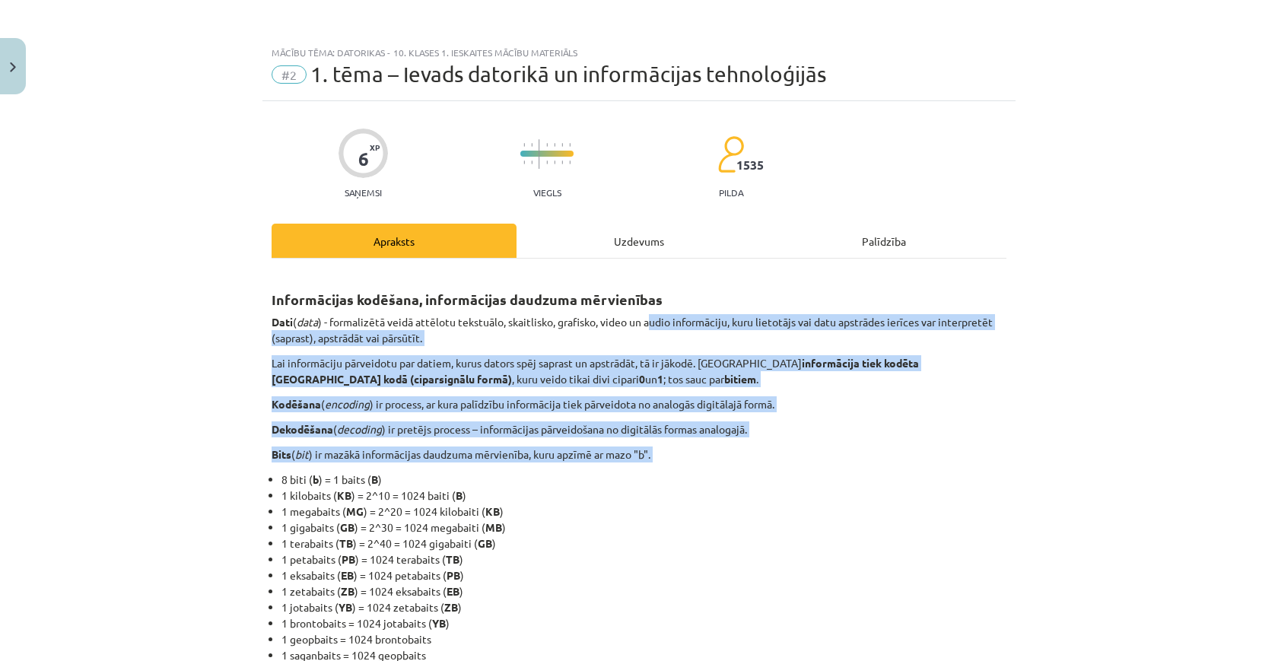
drag, startPoint x: 657, startPoint y: 314, endPoint x: 687, endPoint y: 466, distance: 154.4
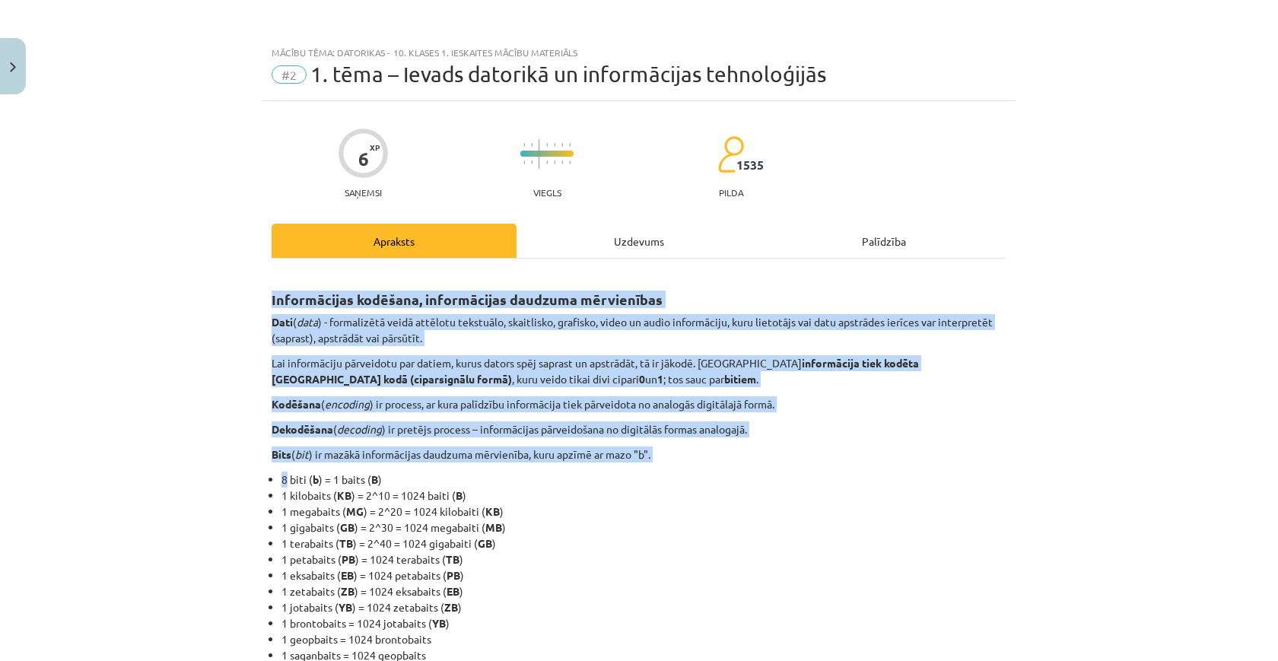
drag, startPoint x: 687, startPoint y: 466, endPoint x: 399, endPoint y: 287, distance: 338.6
click at [399, 287] on h2 "Informācijas kodēšana, informācijas daudzuma mērvienības" at bounding box center [639, 290] width 735 height 37
drag, startPoint x: 399, startPoint y: 287, endPoint x: 654, endPoint y: 451, distance: 303.2
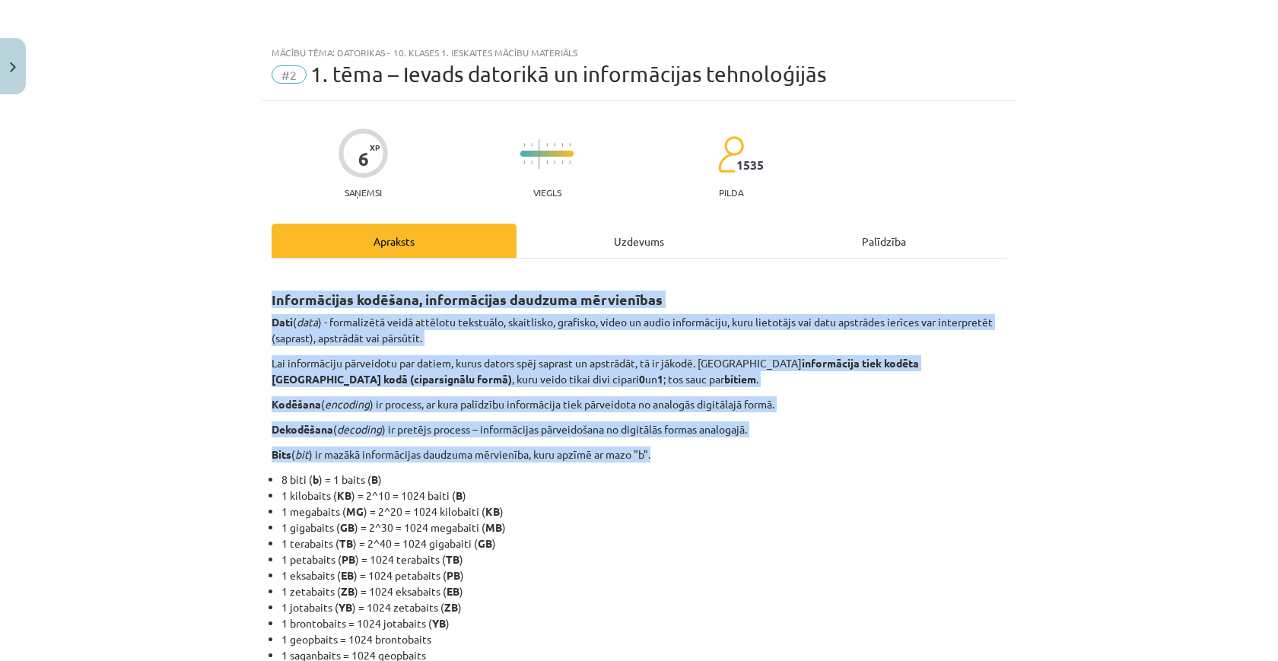
click at [654, 451] on p "Bits ( bit ) ir mazākā informācijas daudzuma mērvienība, kuru apzīmē ar mazo "b…" at bounding box center [639, 455] width 735 height 16
drag, startPoint x: 654, startPoint y: 451, endPoint x: 318, endPoint y: 300, distance: 368.8
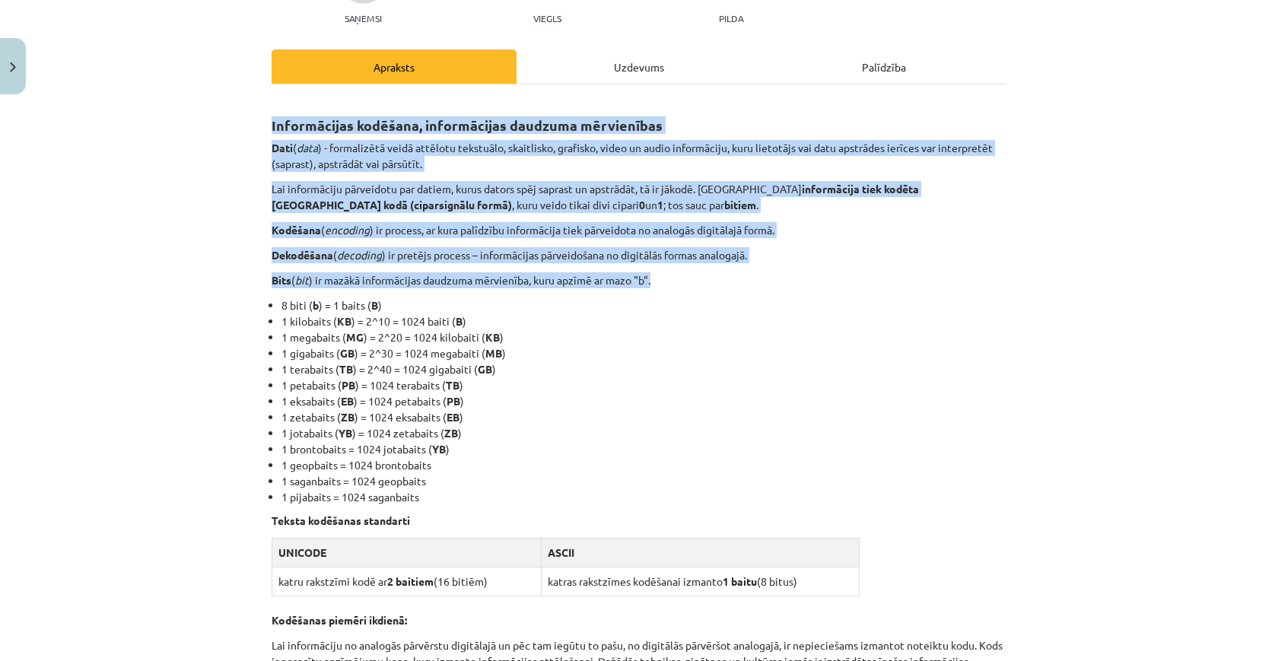
scroll to position [173, 0]
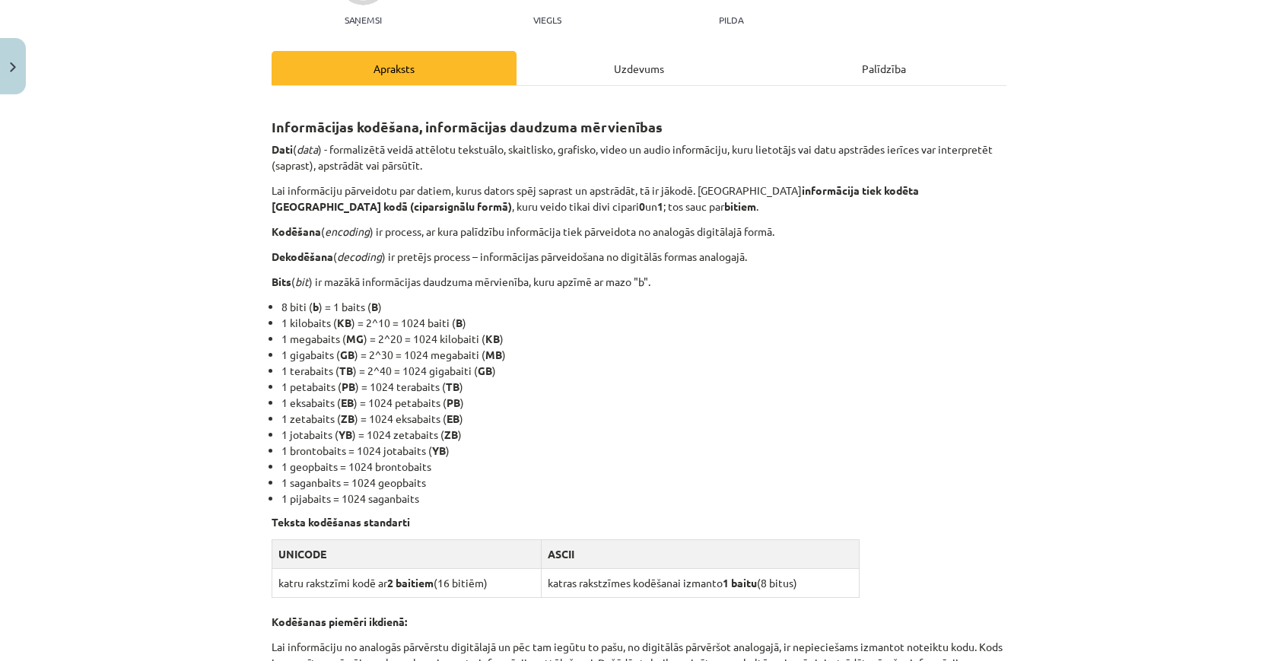
click at [521, 377] on li "1 terabaits ( TB ) = 2^40 = 1024 gigabaiti ( GB )" at bounding box center [643, 371] width 725 height 16
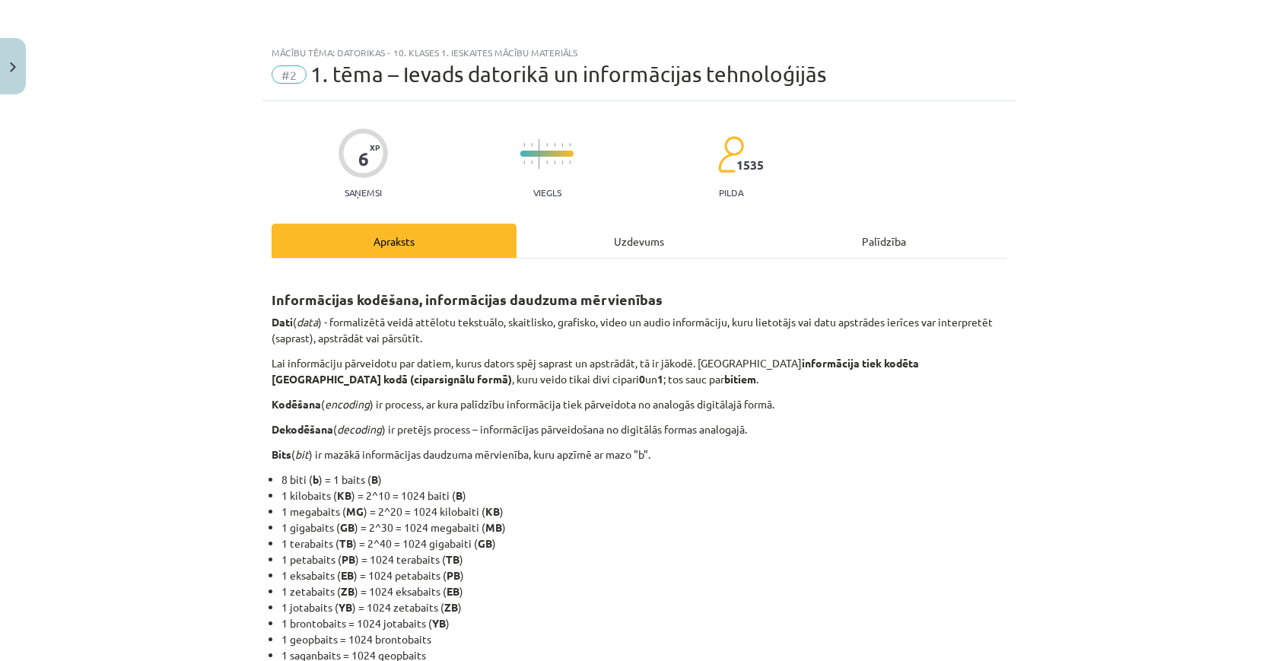
scroll to position [0, 0]
drag, startPoint x: 395, startPoint y: 53, endPoint x: 589, endPoint y: 53, distance: 194.0
click at [589, 53] on div "Mācību tēma: Datorikas - 10. klases 1. ieskaites mācību materiāls" at bounding box center [639, 52] width 735 height 11
drag, startPoint x: 447, startPoint y: 459, endPoint x: 676, endPoint y: 452, distance: 229.9
click at [676, 452] on p "Bits ( bit ) ir mazākā informācijas daudzuma mērvienība, kuru apzīmē ar mazo "b…" at bounding box center [639, 455] width 735 height 16
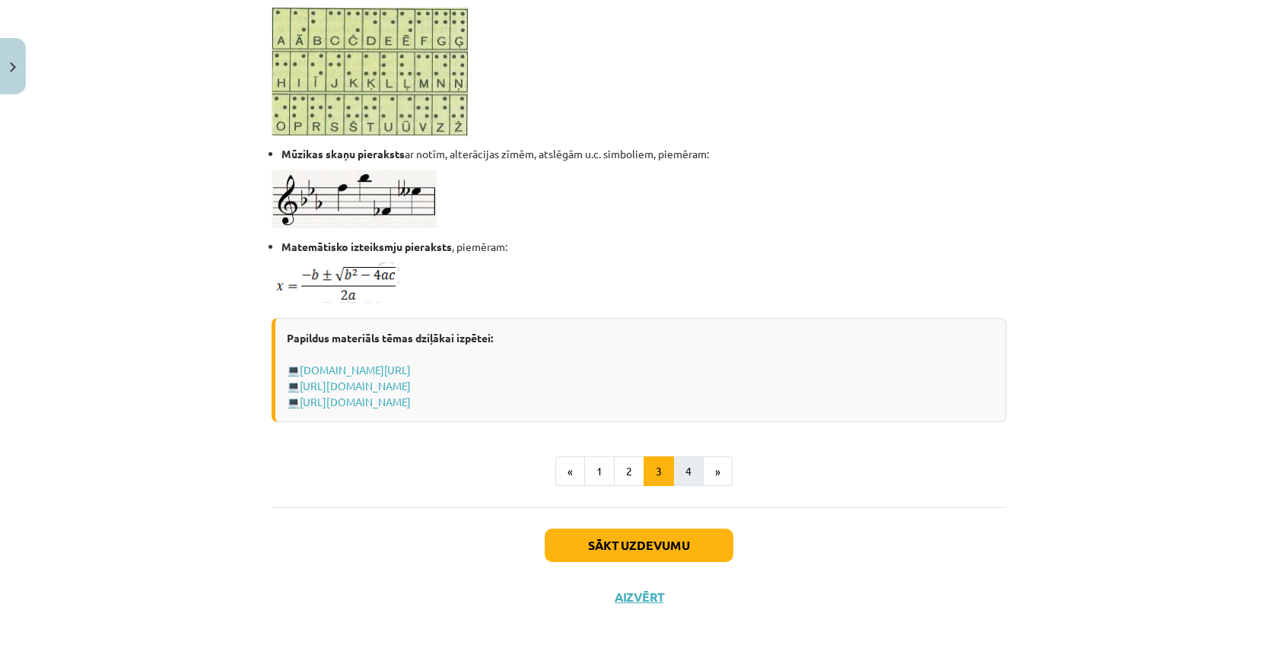
click at [687, 467] on button "4" at bounding box center [688, 471] width 30 height 30
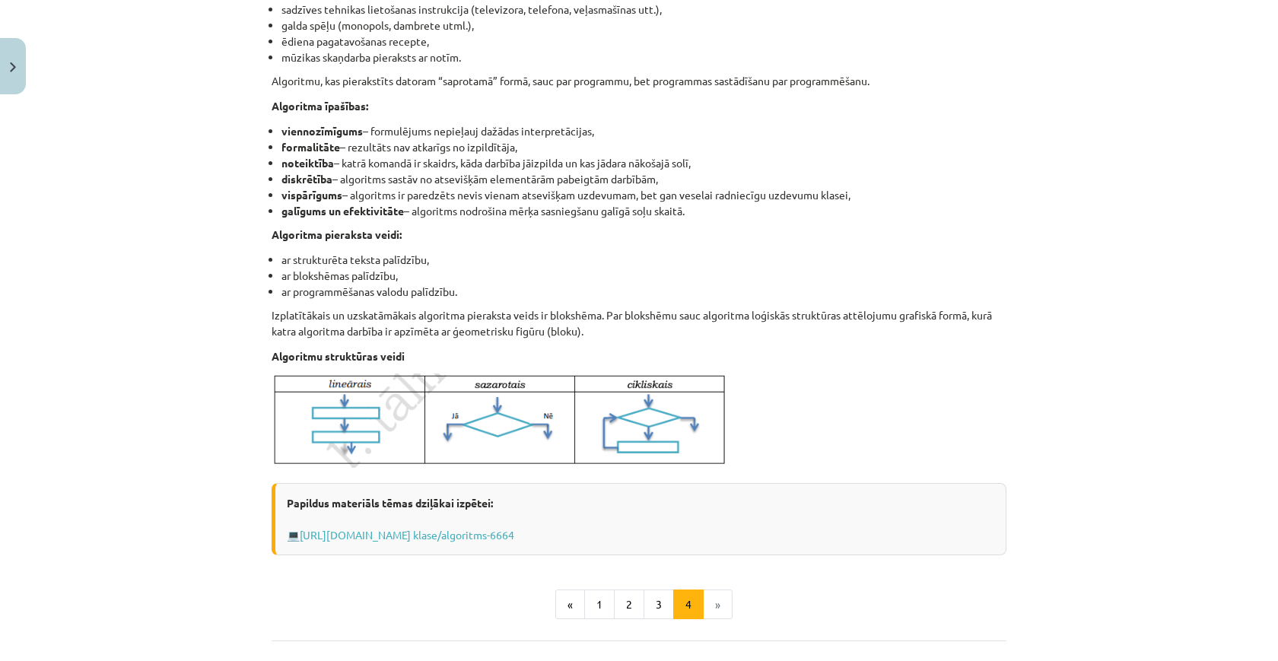
scroll to position [364, 0]
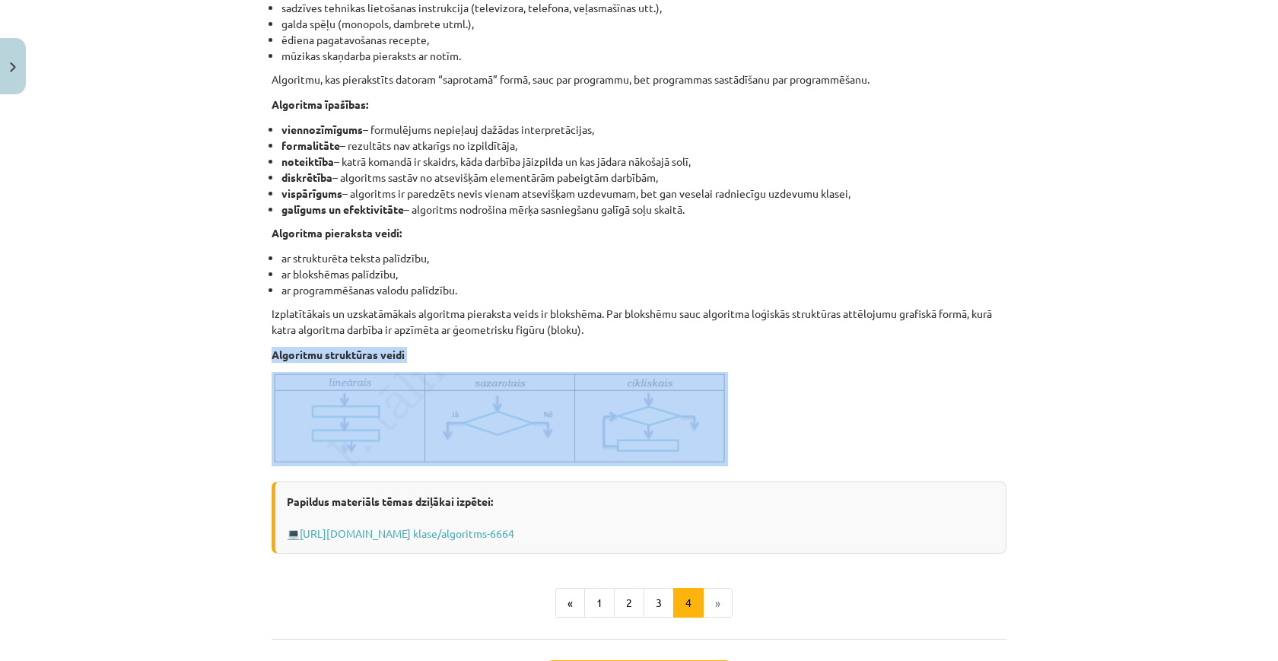
drag, startPoint x: 746, startPoint y: 432, endPoint x: 595, endPoint y: 339, distance: 178.0
click at [595, 339] on div "Algoritms Algoritms - noteikta darbību virkne, kuras izpildot, tiek iegūts vaja…" at bounding box center [639, 231] width 735 height 646
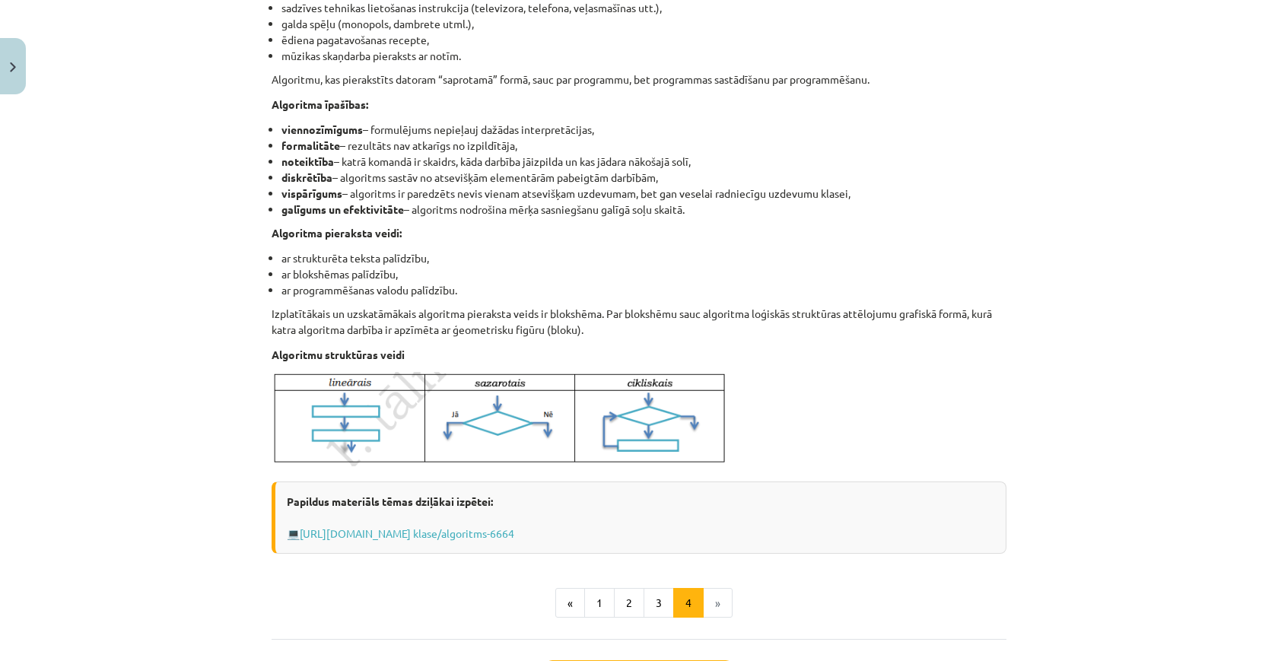
click at [606, 296] on li "ar programmēšanas valodu palīdzību." at bounding box center [643, 290] width 725 height 16
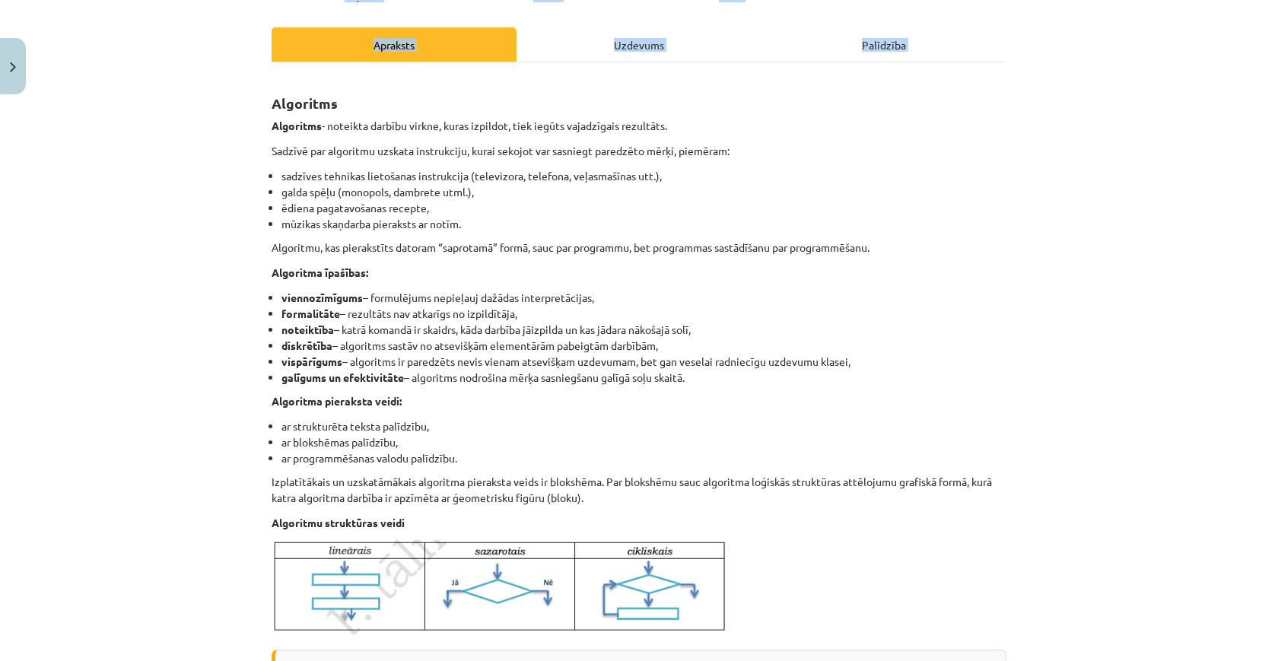
scroll to position [231, 0]
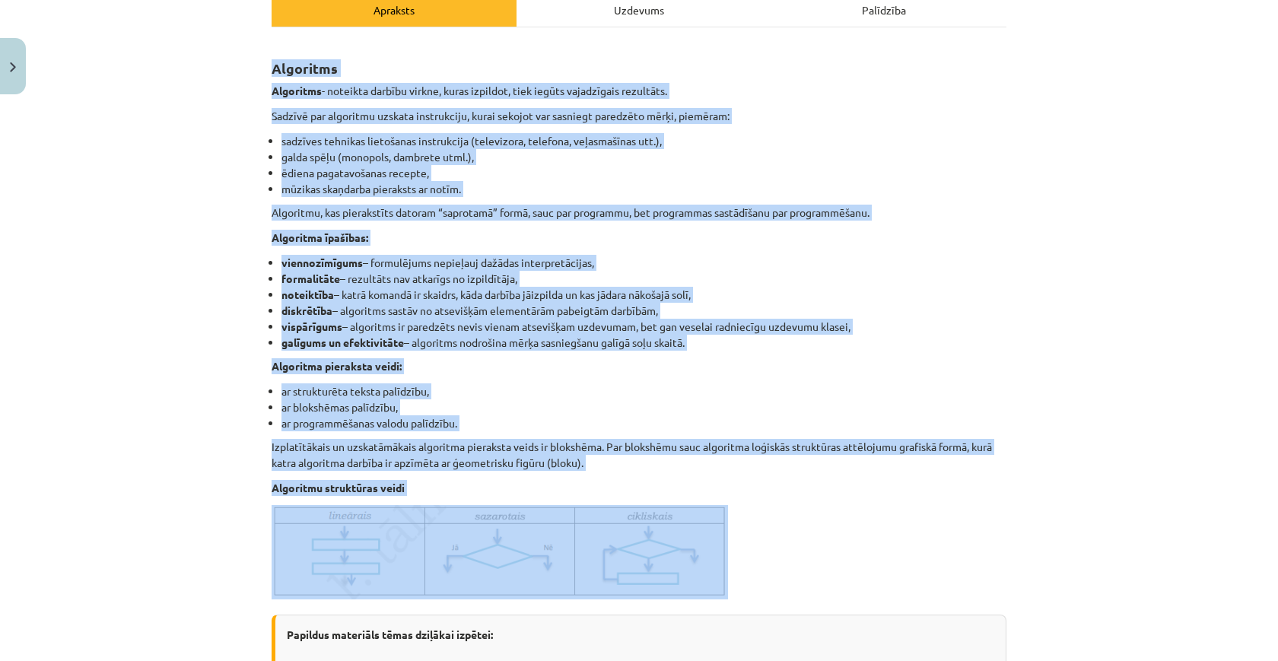
drag, startPoint x: 264, startPoint y: 296, endPoint x: 747, endPoint y: 572, distance: 556.4
click at [747, 572] on div "6 XP Saņemsi Viegls 1535 pilda Apraksts Uzdevums Palīdzība Algoritms Algoritms …" at bounding box center [638, 379] width 753 height 1018
click at [747, 572] on p at bounding box center [639, 552] width 735 height 94
drag, startPoint x: 747, startPoint y: 572, endPoint x: 276, endPoint y: 72, distance: 686.7
click at [276, 72] on div "Algoritms Algoritms - noteikta darbību virkne, kuras izpildot, tiek iegūts vaja…" at bounding box center [639, 364] width 735 height 646
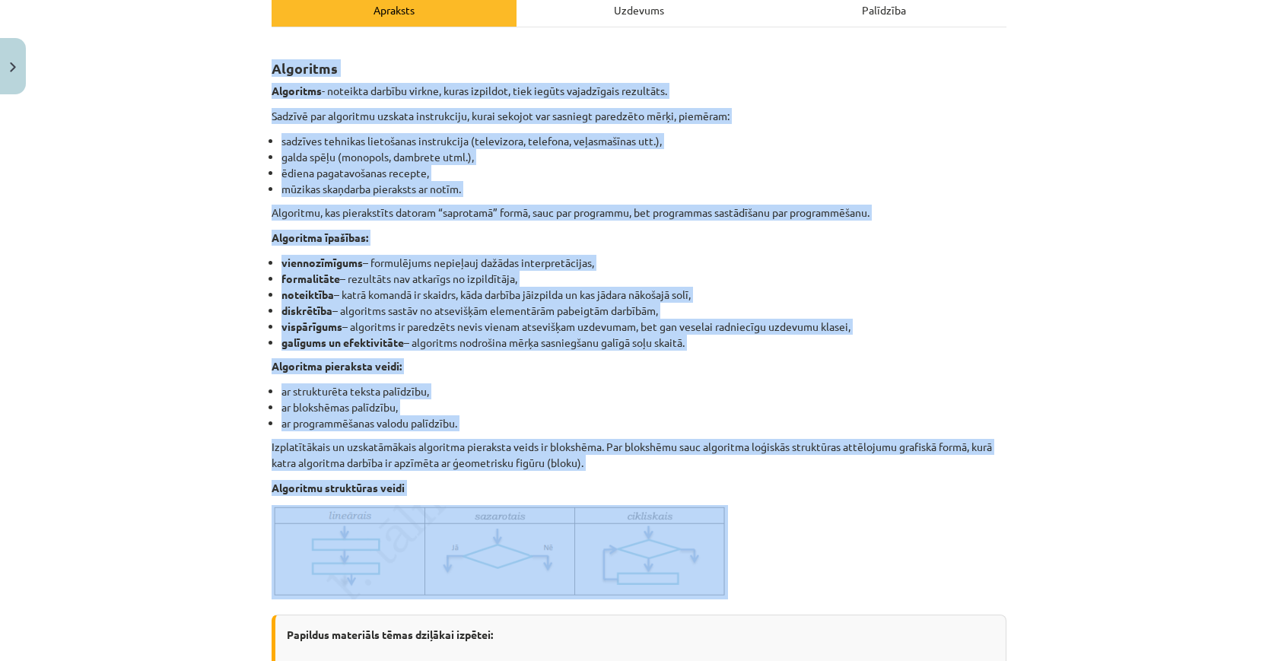
click at [276, 72] on strong "Algoritms" at bounding box center [305, 67] width 66 height 17
drag, startPoint x: 276, startPoint y: 72, endPoint x: 734, endPoint y: 536, distance: 651.5
click at [734, 536] on div "Algoritms Algoritms - noteikta darbību virkne, kuras izpildot, tiek iegūts vaja…" at bounding box center [639, 364] width 735 height 646
click at [734, 536] on p at bounding box center [639, 552] width 735 height 94
drag, startPoint x: 734, startPoint y: 536, endPoint x: 272, endPoint y: 72, distance: 654.7
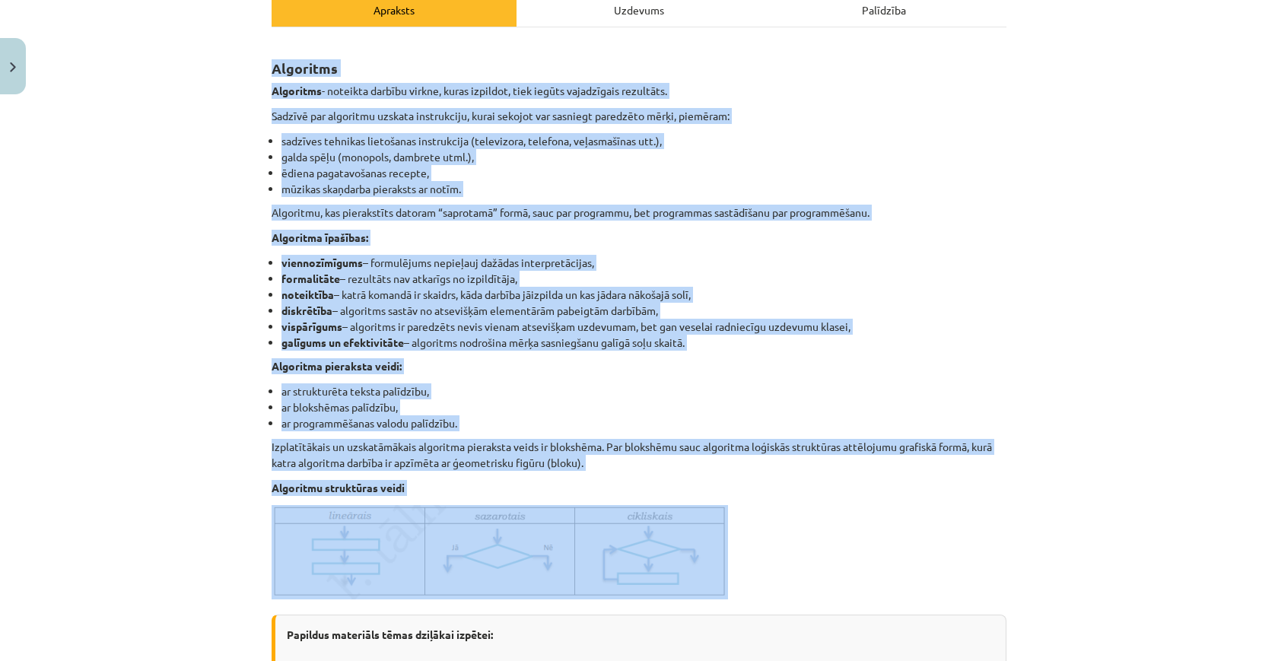
click at [272, 72] on div "Algoritms Algoritms - noteikta darbību virkne, kuras izpildot, tiek iegūts vaja…" at bounding box center [639, 364] width 735 height 646
click at [272, 72] on strong "Algoritms" at bounding box center [305, 67] width 66 height 17
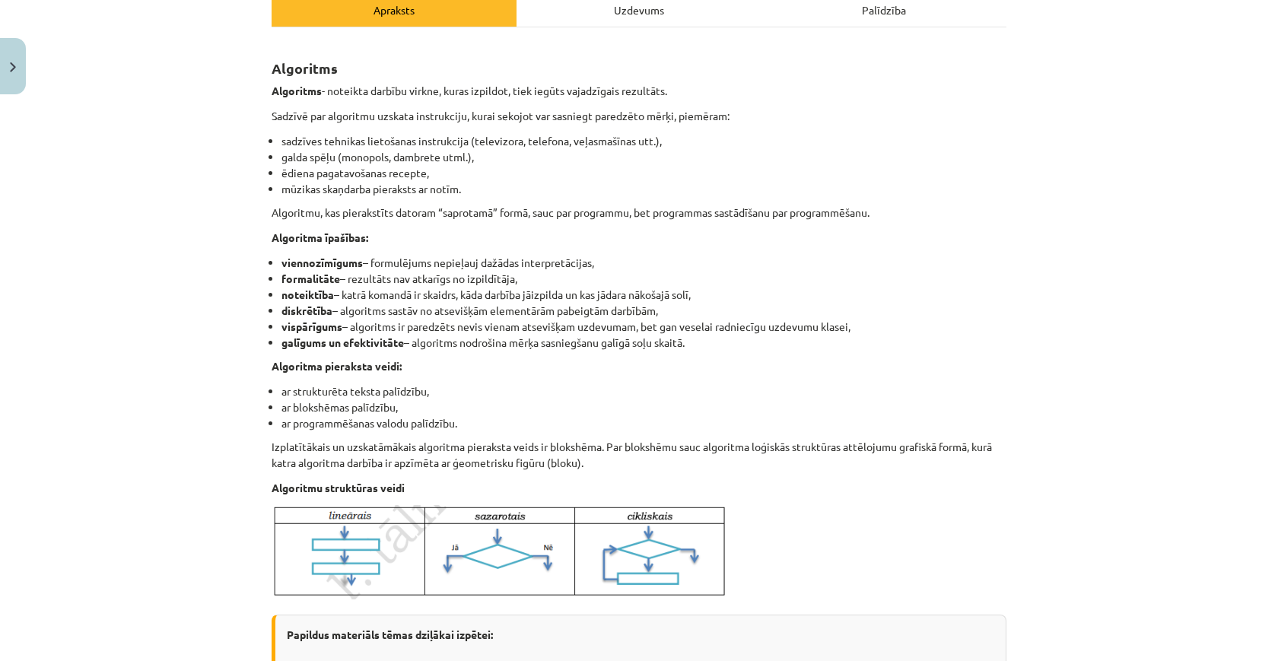
click at [326, 170] on li "ēdiena pagatavošanas recepte," at bounding box center [643, 173] width 725 height 16
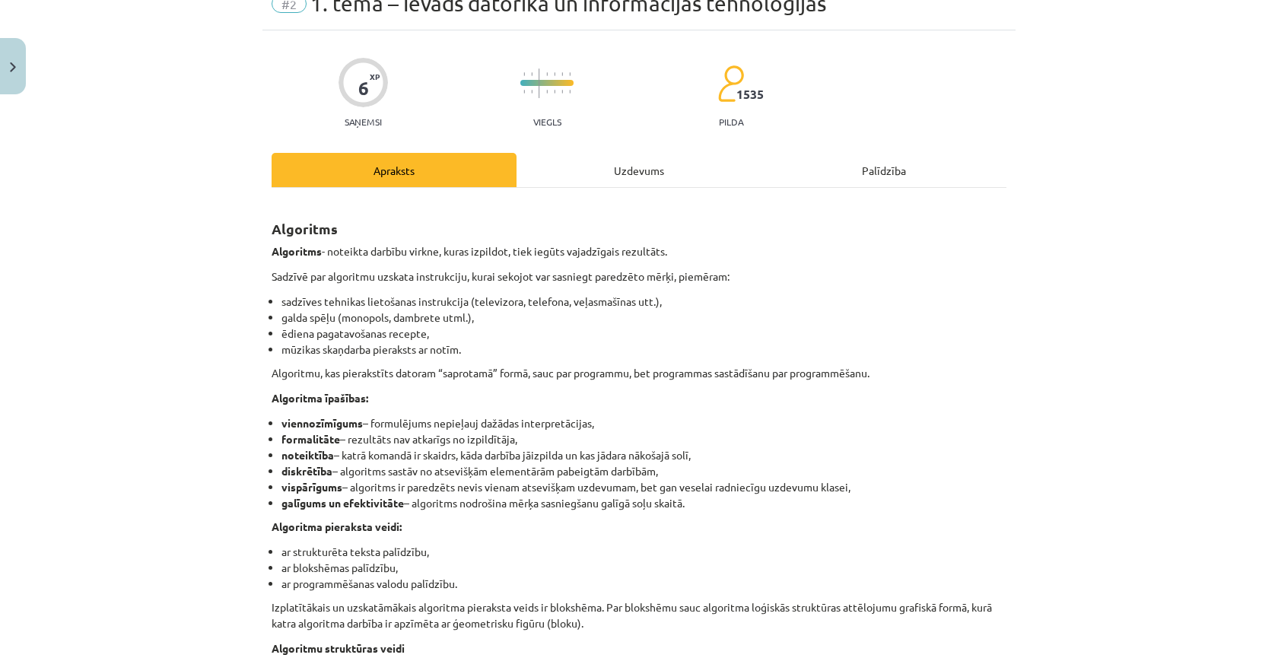
scroll to position [69, 0]
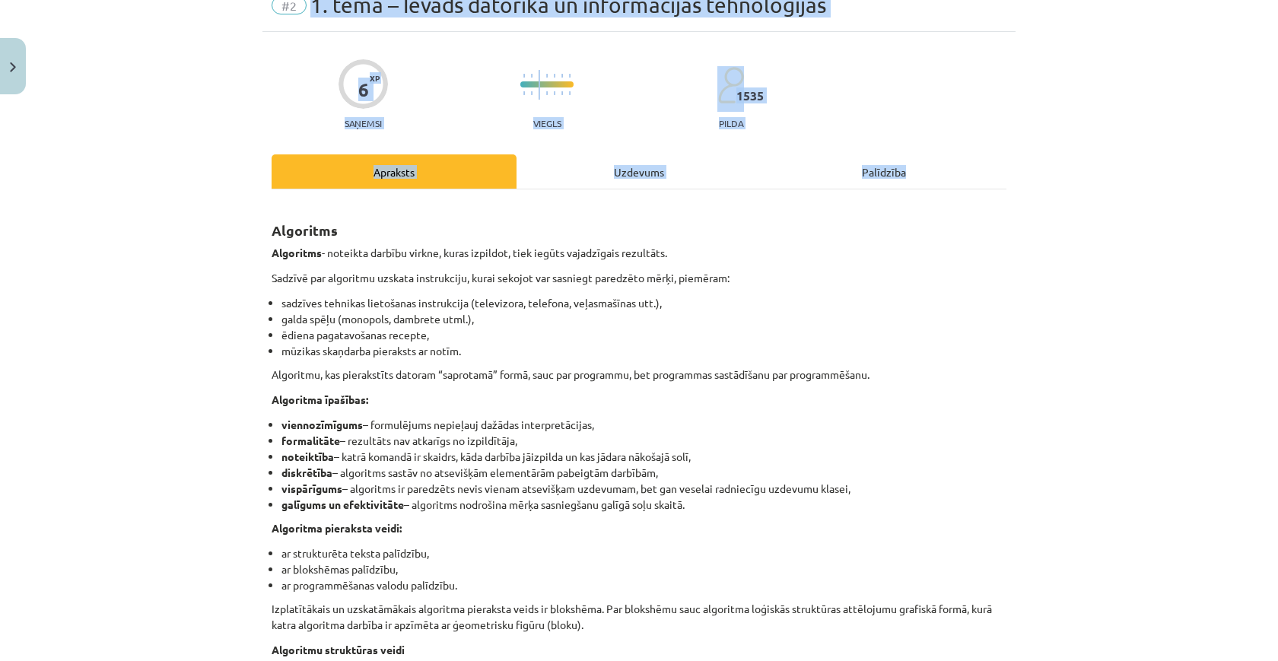
drag, startPoint x: 304, startPoint y: 8, endPoint x: 869, endPoint y: 184, distance: 592.2
click at [868, 184] on div "Mācību tēma: Datorikas - 10. klases 1. ieskaites mācību materiāls #2 1. tēma – …" at bounding box center [639, 330] width 1278 height 661
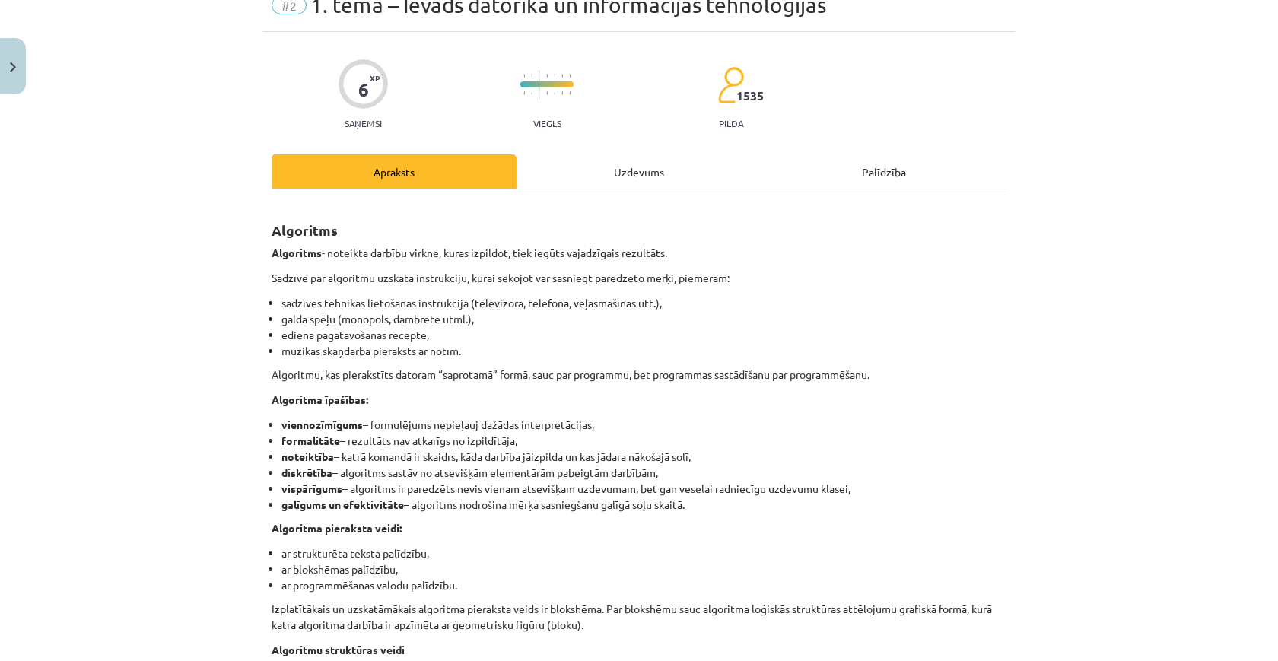
click at [895, 202] on div "Algoritms Algoritms - noteikta darbību virkne, kuras izpildot, tiek iegūts vaja…" at bounding box center [639, 561] width 735 height 745
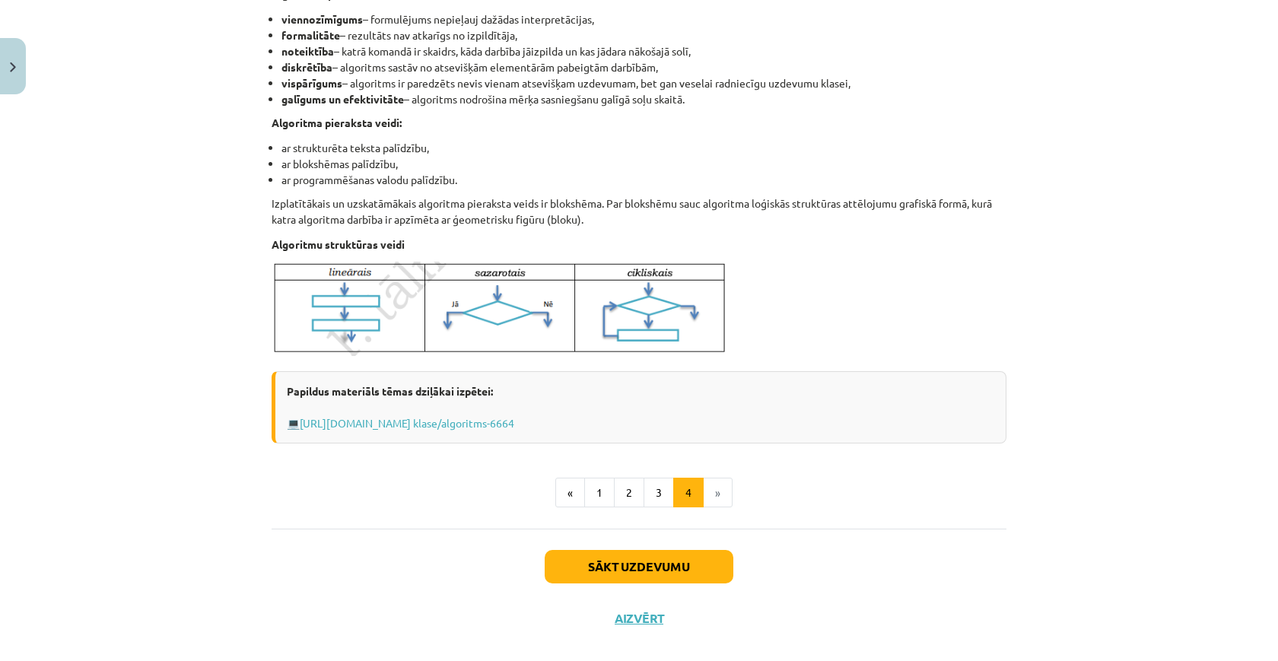
scroll to position [472, 0]
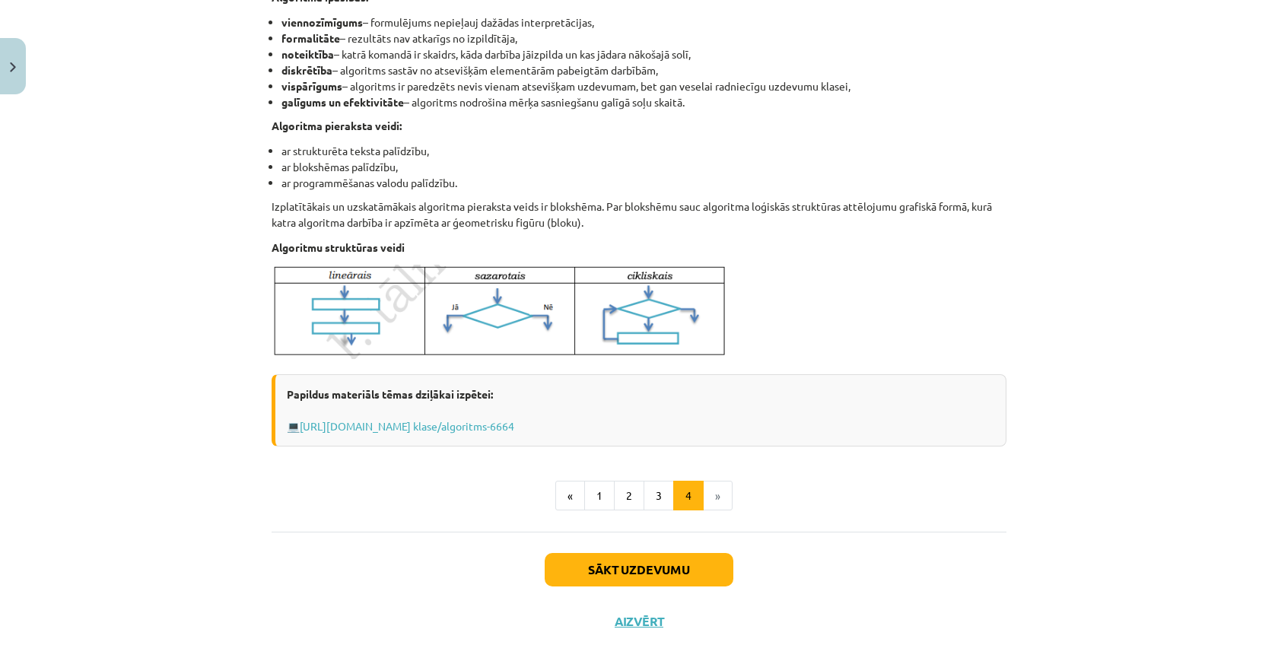
click at [719, 493] on li "»" at bounding box center [718, 496] width 29 height 30
click at [713, 493] on li "»" at bounding box center [718, 496] width 29 height 30
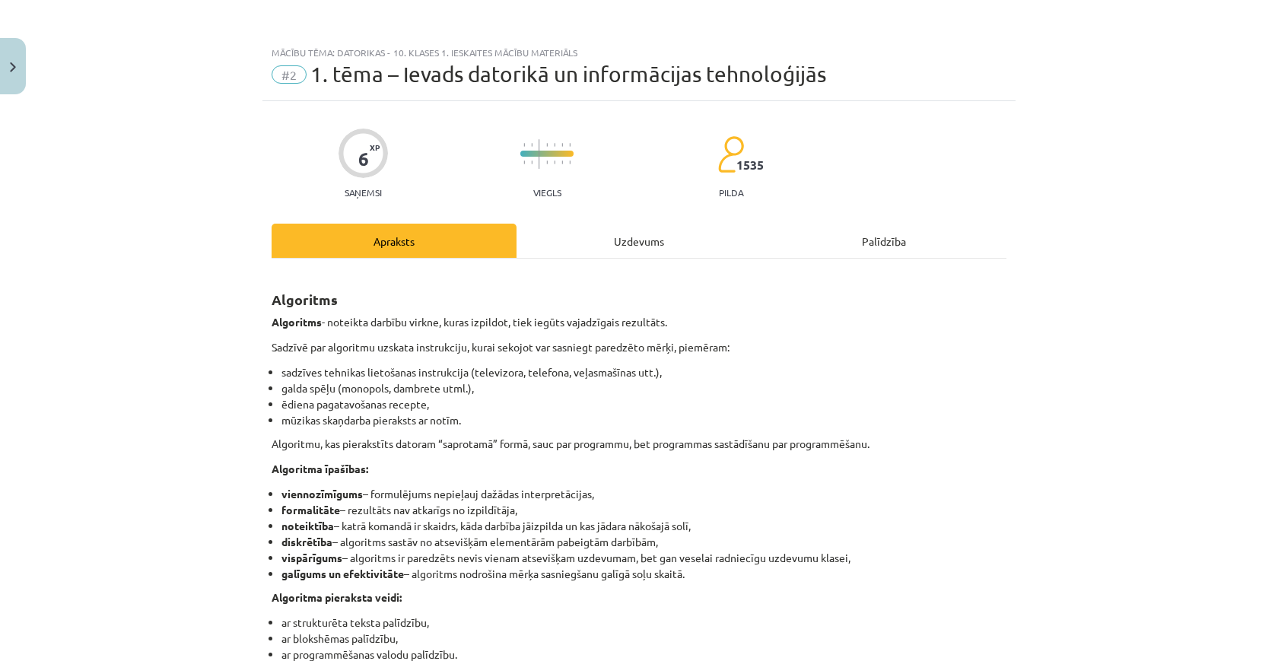
scroll to position [0, 0]
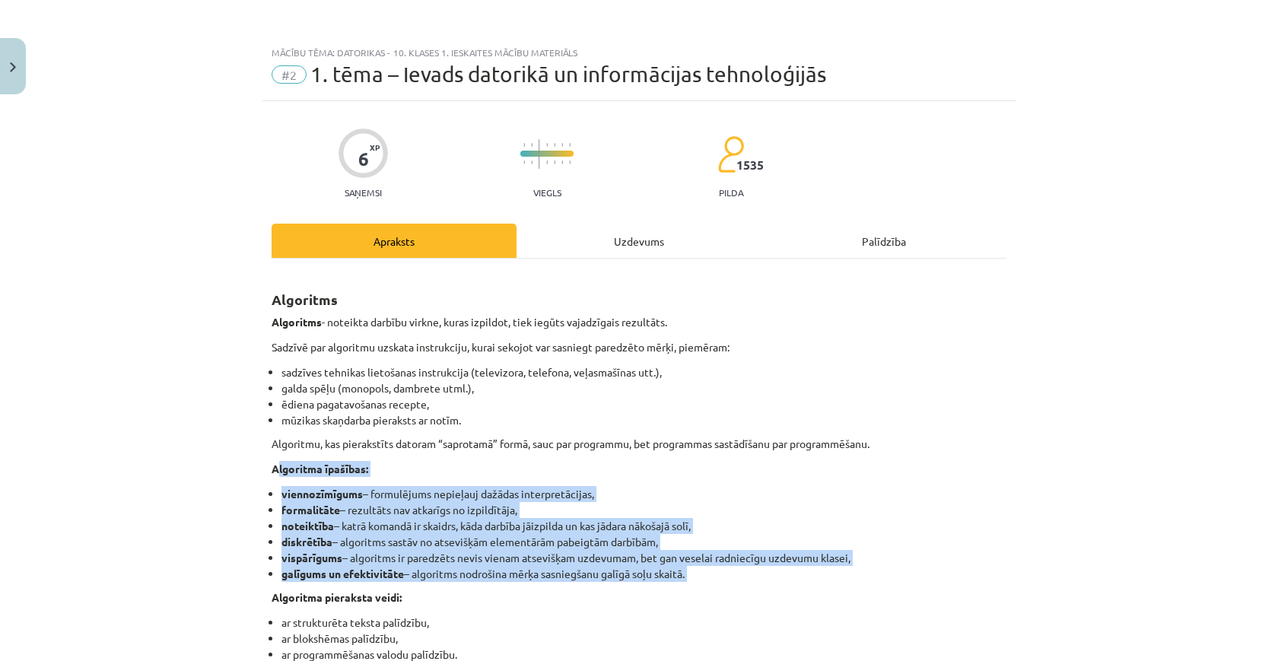
drag, startPoint x: 277, startPoint y: 467, endPoint x: 829, endPoint y: 558, distance: 559.8
click at [850, 586] on div "Algoritms Algoritms - noteikta darbību virkne, kuras izpildot, tiek iegūts vaja…" at bounding box center [639, 595] width 735 height 646
click at [829, 558] on li "vispārīgums – algoritms ir paredzēts nevis vienam atsevišķam uzdevumam, bet gan…" at bounding box center [643, 558] width 725 height 16
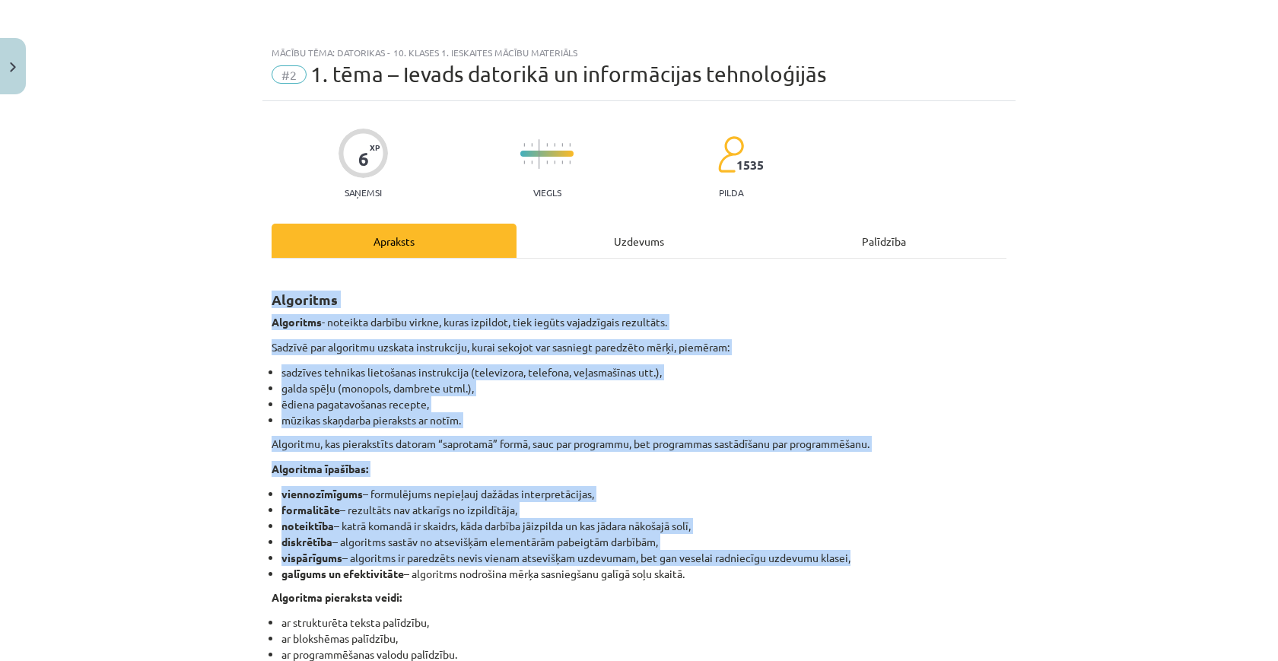
drag, startPoint x: 829, startPoint y: 558, endPoint x: 290, endPoint y: 281, distance: 606.3
click at [290, 281] on div "Algoritms Algoritms - noteikta darbību virkne, kuras izpildot, tiek iegūts vaja…" at bounding box center [639, 595] width 735 height 646
click at [290, 281] on h2 "Algoritms" at bounding box center [639, 290] width 735 height 37
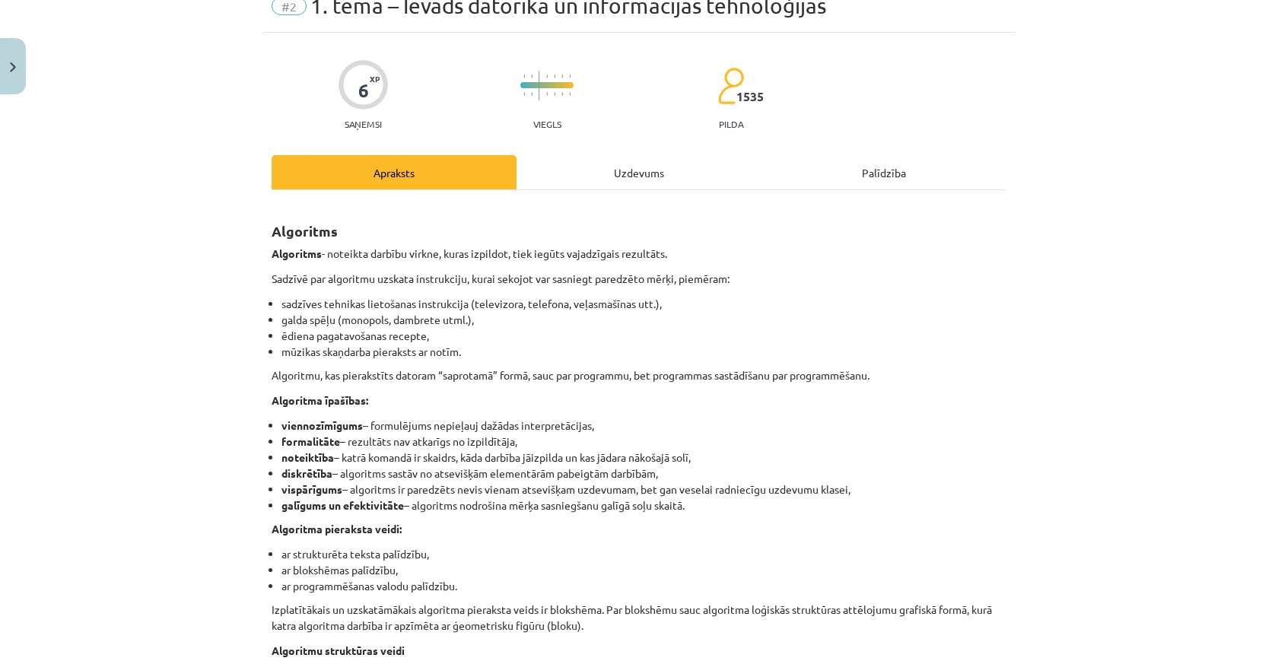
scroll to position [116, 0]
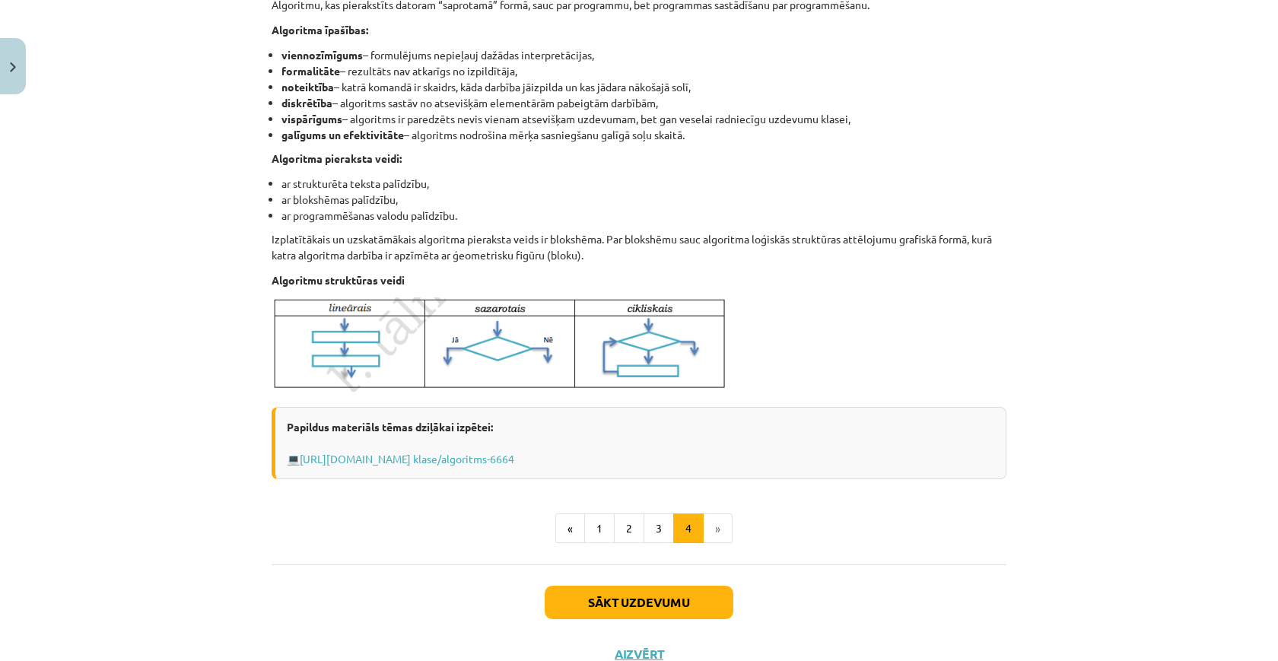
click at [604, 599] on button "Sākt uzdevumu" at bounding box center [639, 602] width 189 height 33
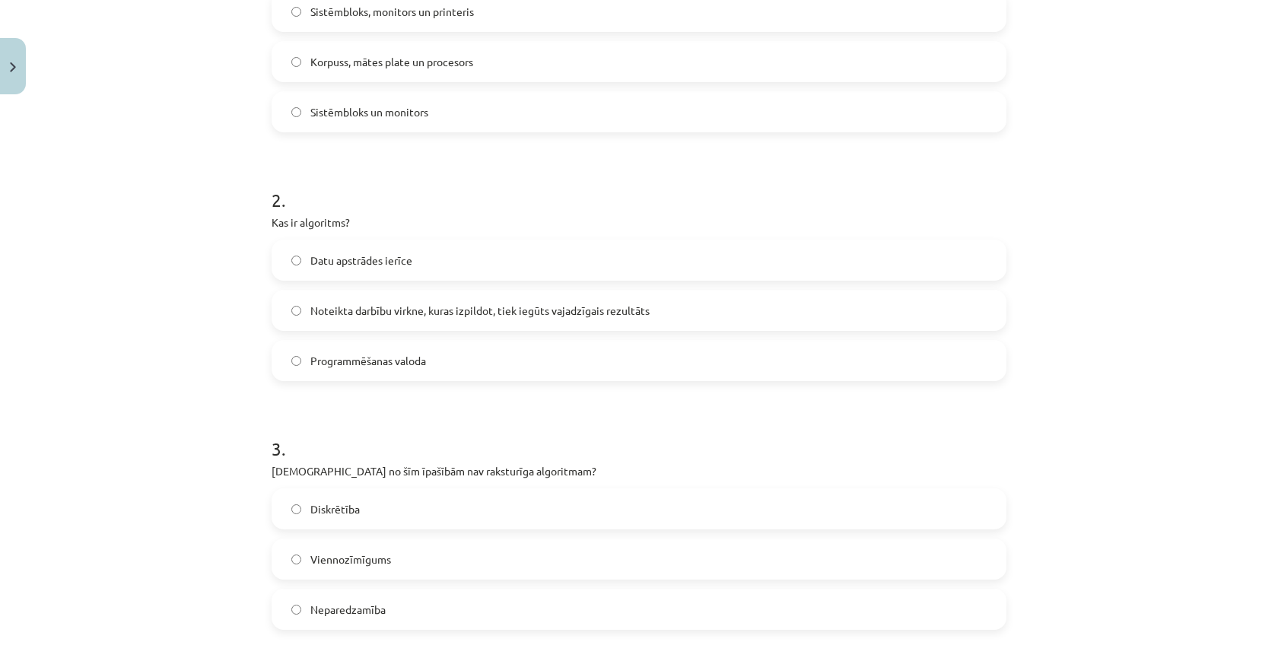
scroll to position [38, 0]
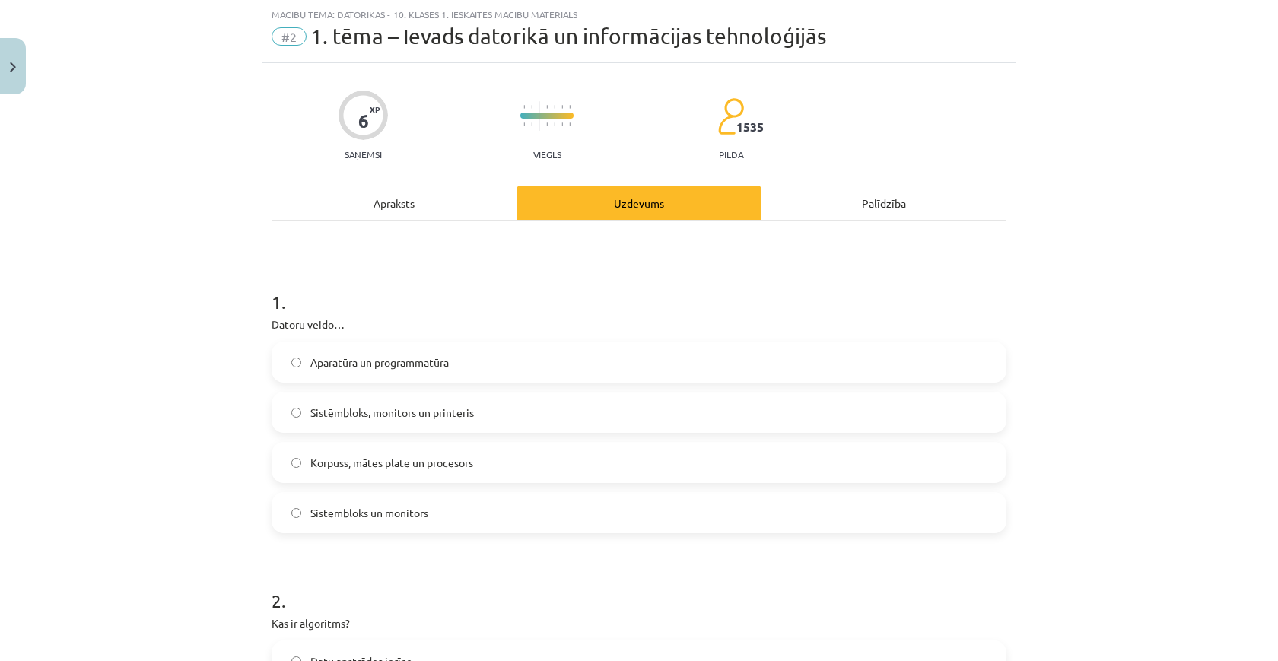
click at [629, 360] on label "Aparatūra un programmatūra" at bounding box center [639, 362] width 732 height 38
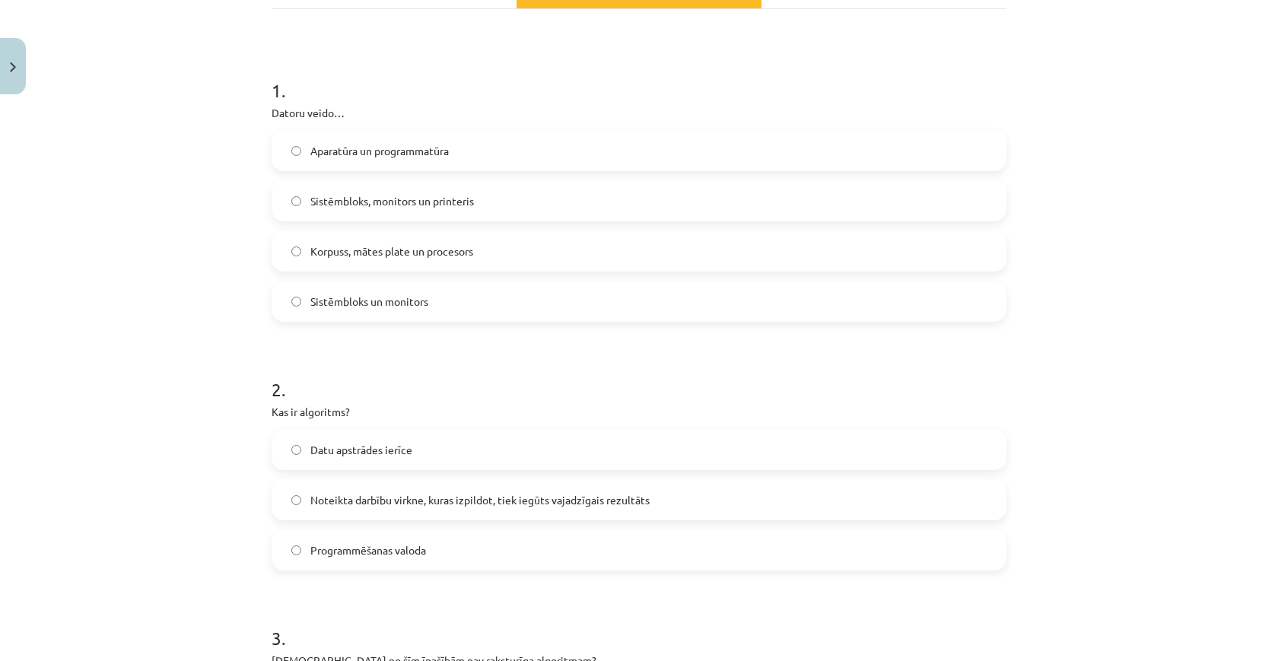
scroll to position [301, 0]
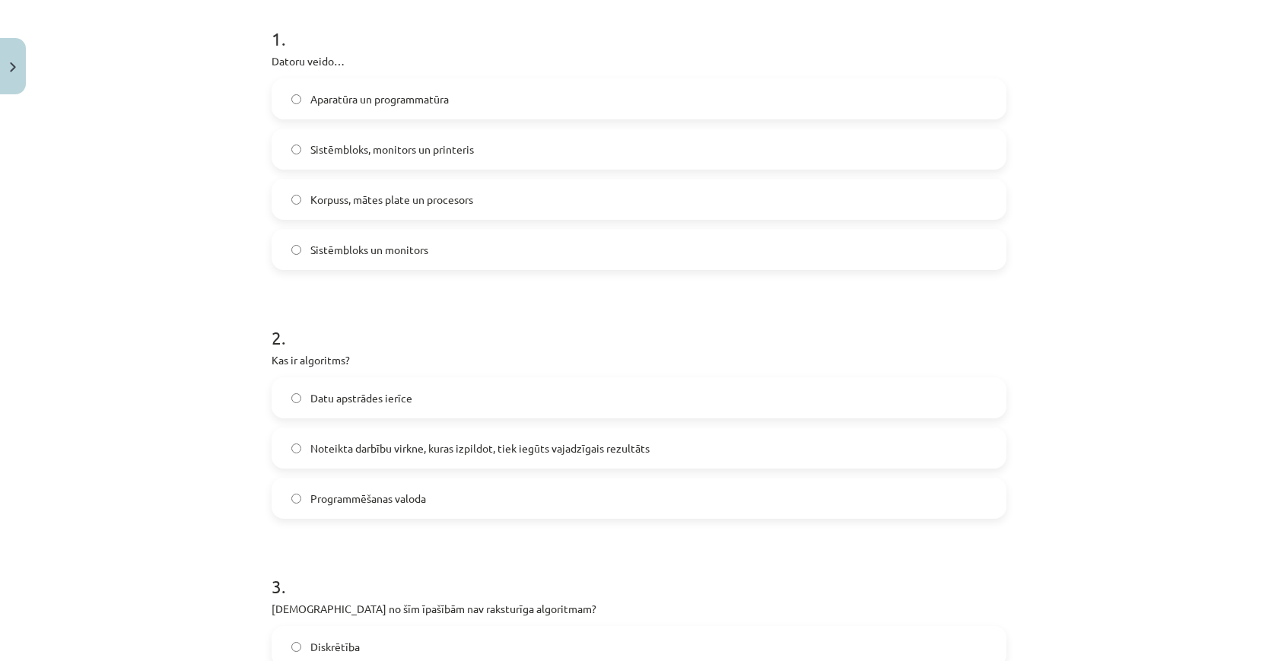
click at [466, 448] on span "Noteikta darbību virkne, kuras izpildot, tiek iegūts vajadzīgais rezultāts" at bounding box center [479, 448] width 339 height 16
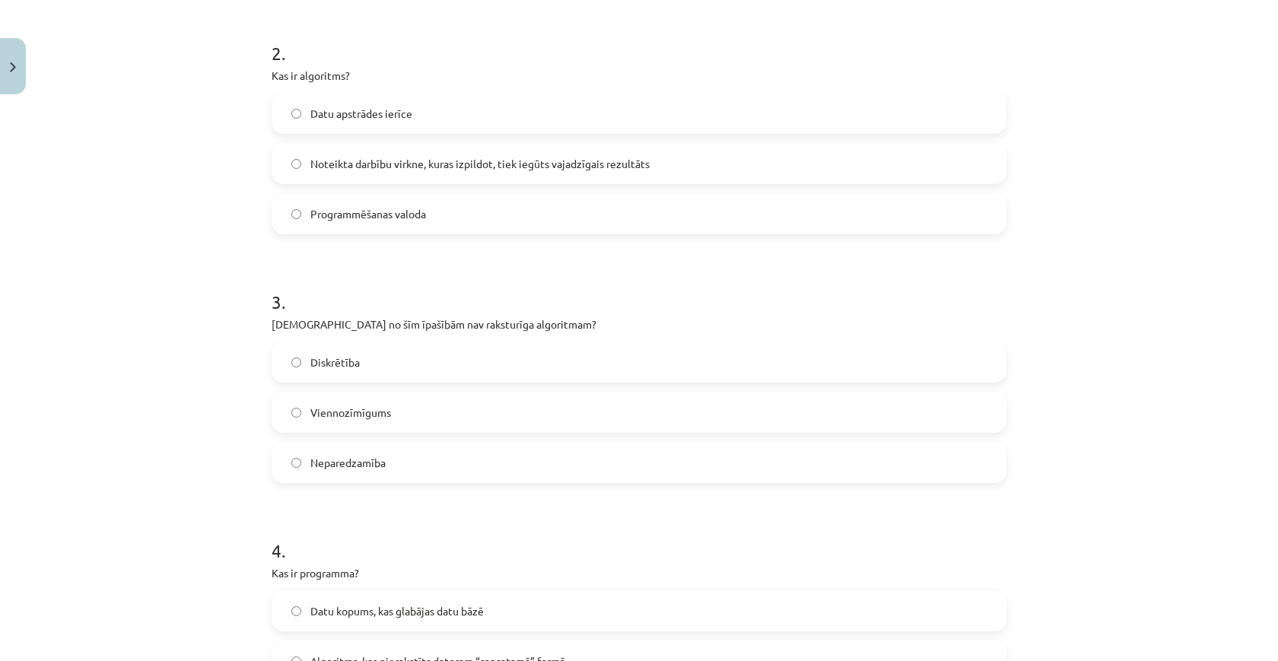
scroll to position [590, 0]
click at [466, 440] on label "Neparedzamība" at bounding box center [639, 459] width 732 height 38
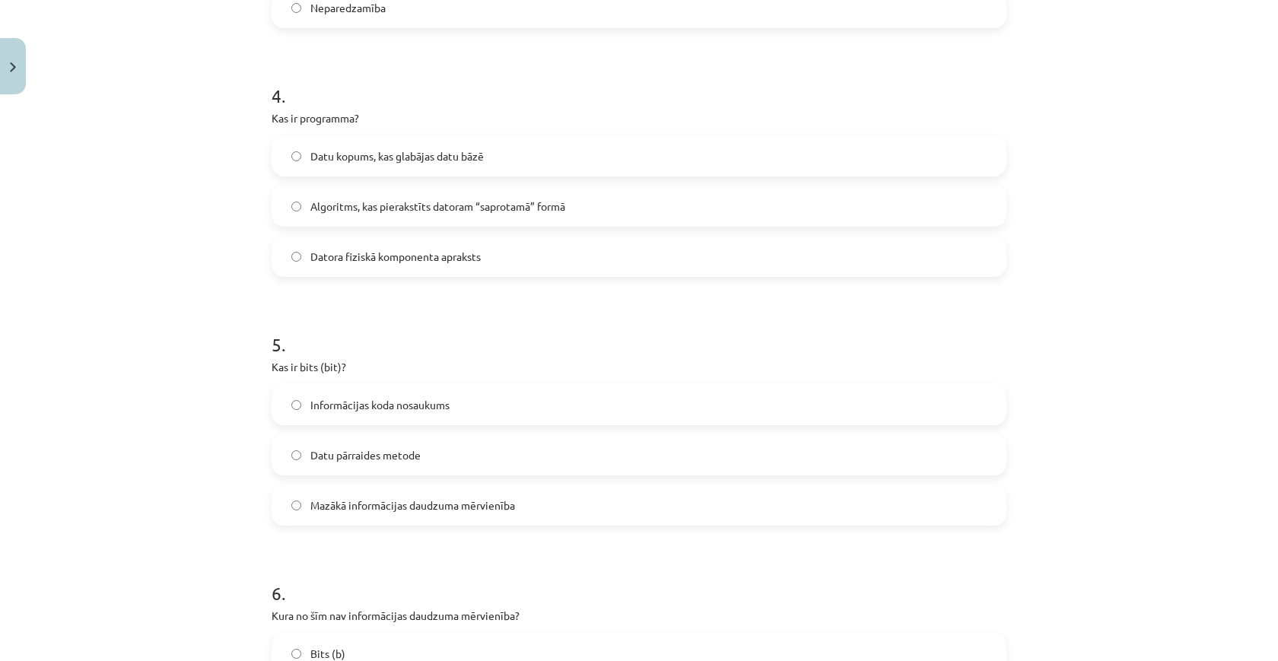
scroll to position [1039, 0]
click at [472, 494] on label "Mazākā informācijas daudzuma mērvienība" at bounding box center [639, 507] width 732 height 38
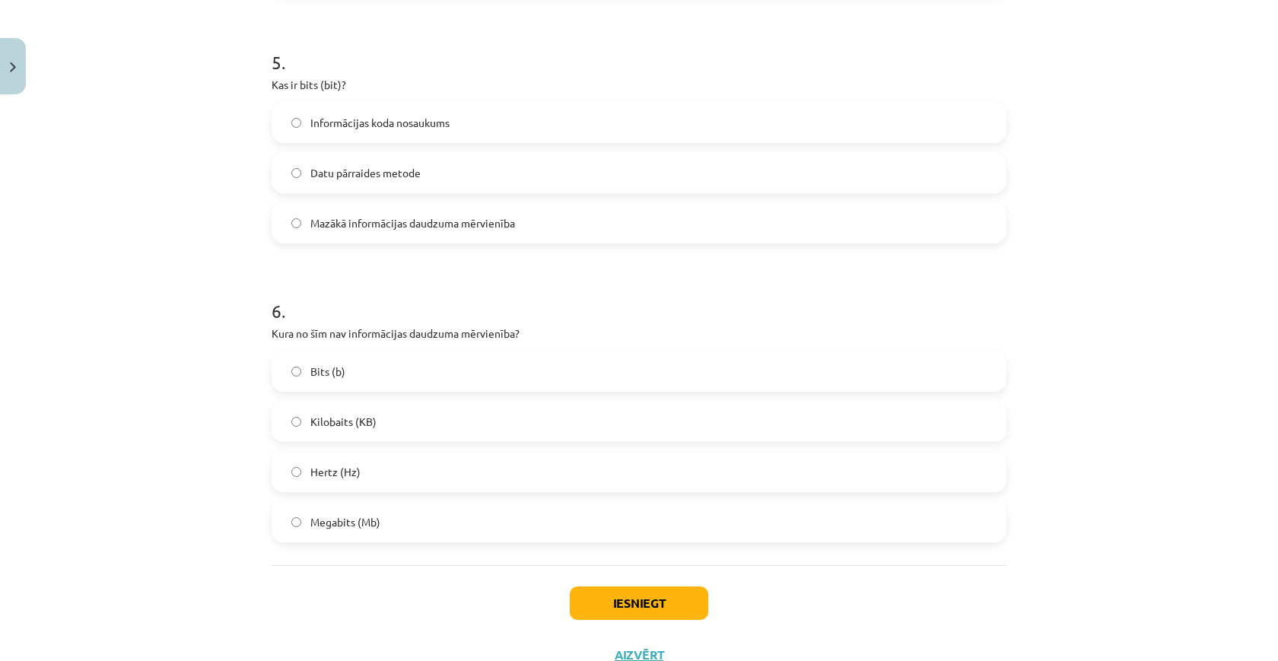
scroll to position [1322, 0]
click at [446, 472] on label "Hertz (Hz)" at bounding box center [639, 472] width 732 height 38
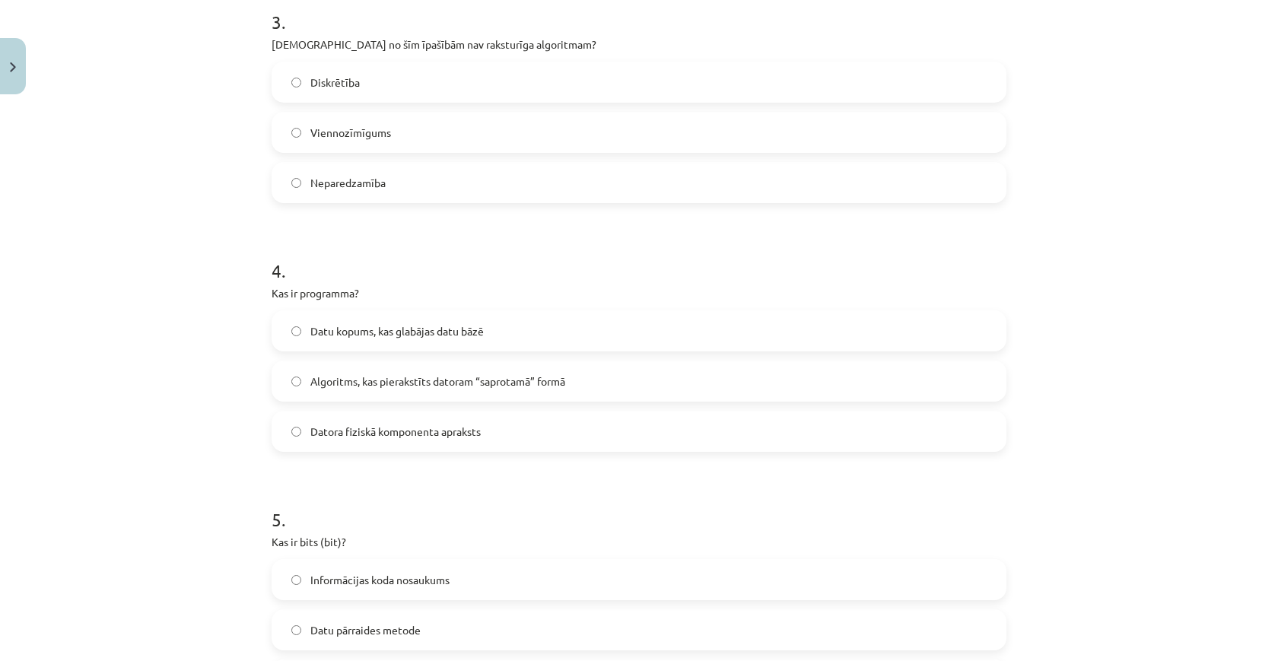
scroll to position [872, 0]
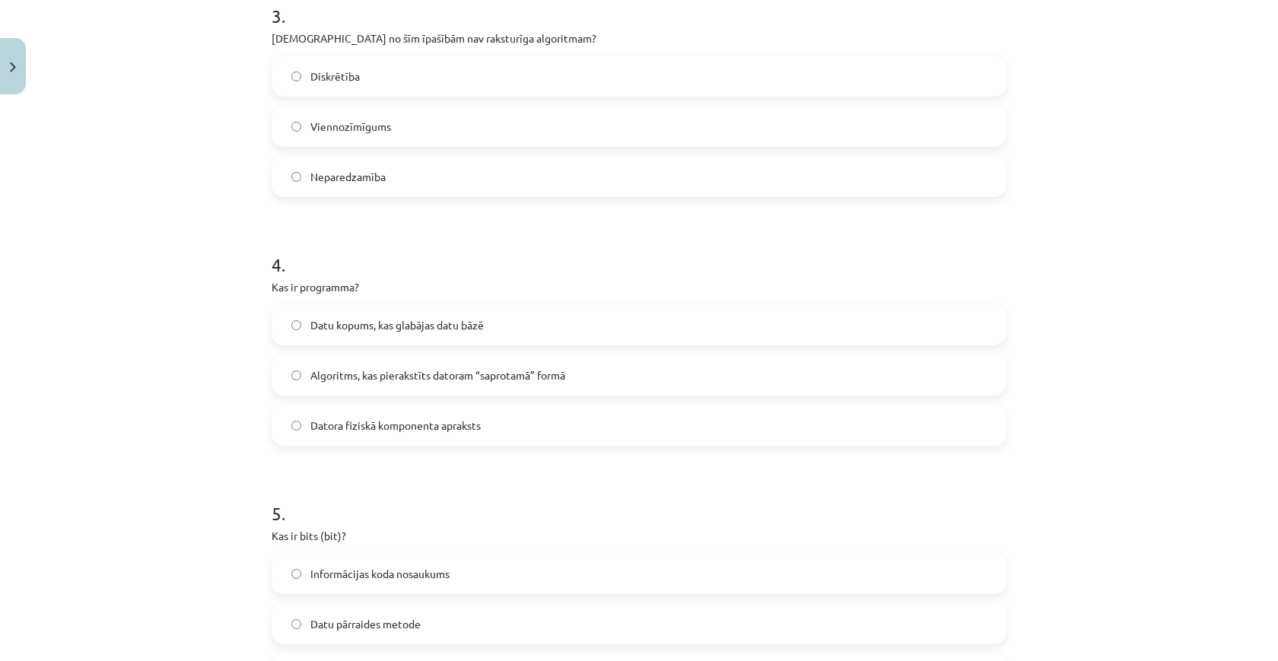
click at [320, 370] on span "Algoritms, kas pierakstīts datoram “saprotamā” formā" at bounding box center [437, 375] width 255 height 16
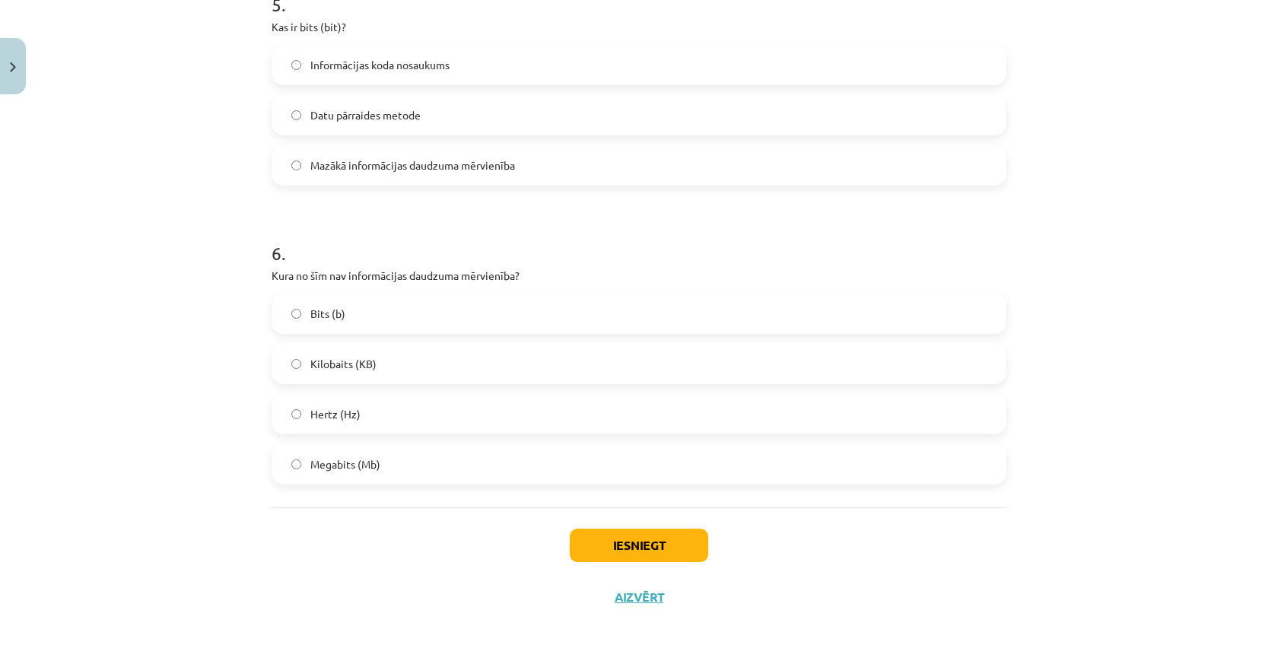
scroll to position [1383, 0]
click at [622, 554] on button "Iesniegt" at bounding box center [639, 545] width 138 height 33
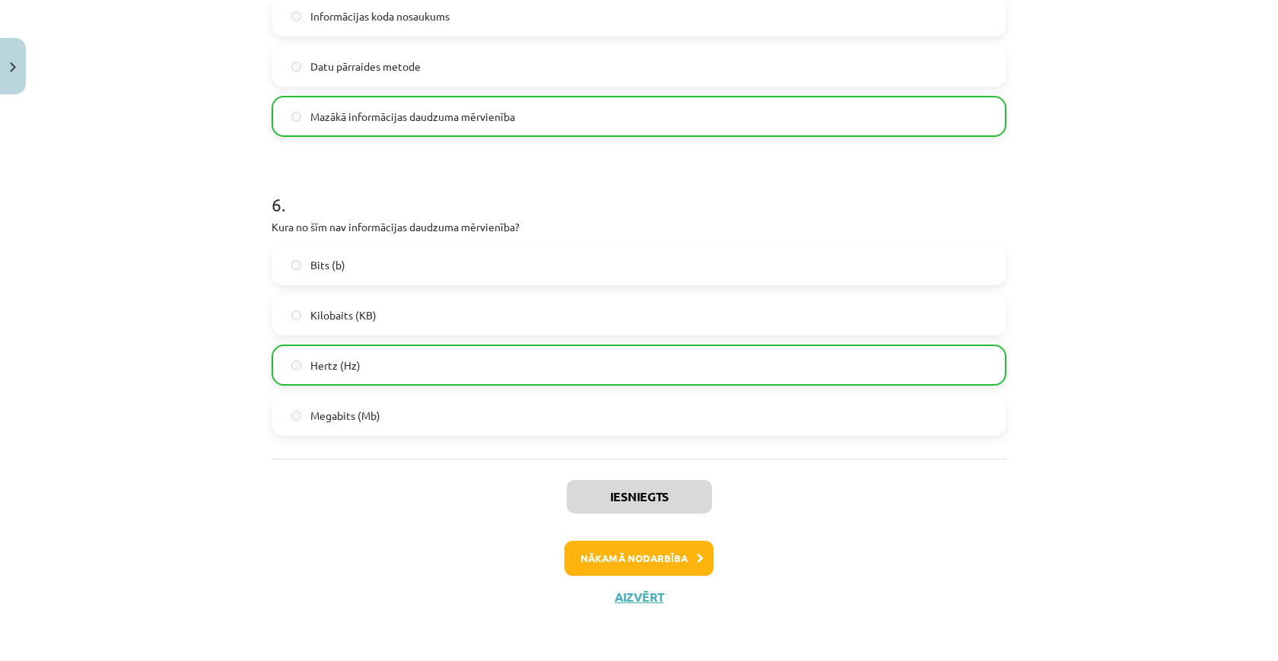
click at [639, 561] on button "Nākamā nodarbība" at bounding box center [638, 558] width 149 height 35
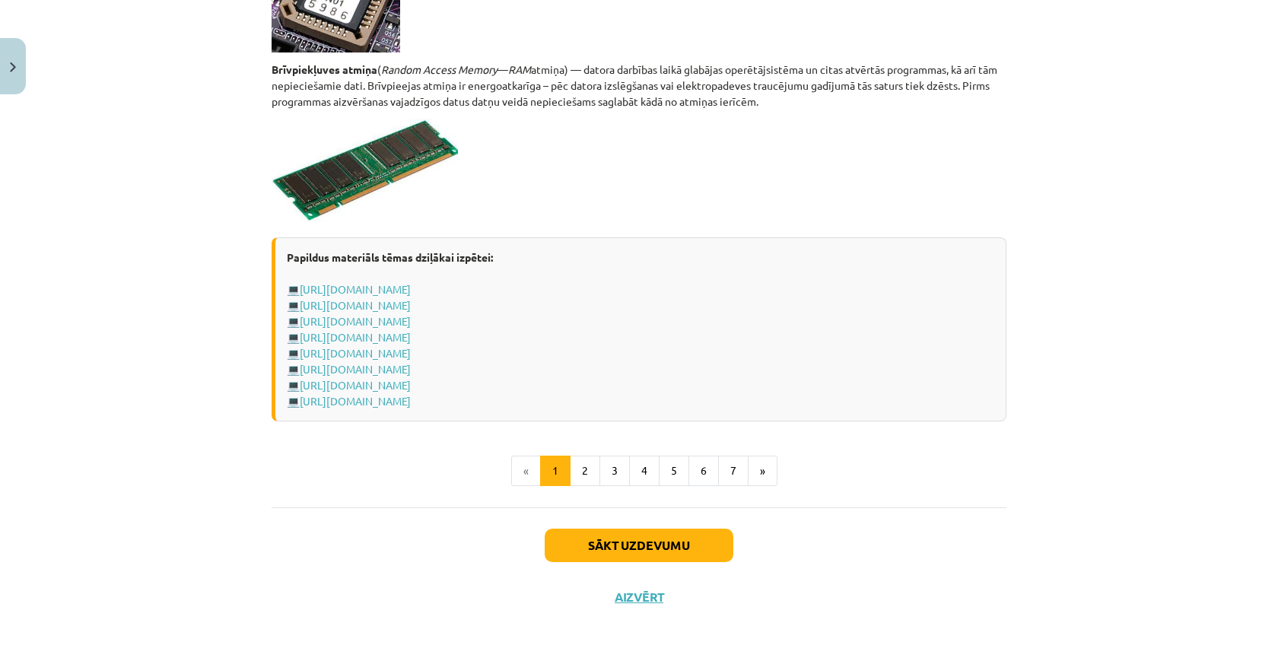
scroll to position [2598, 0]
click at [579, 473] on button "2" at bounding box center [585, 471] width 30 height 30
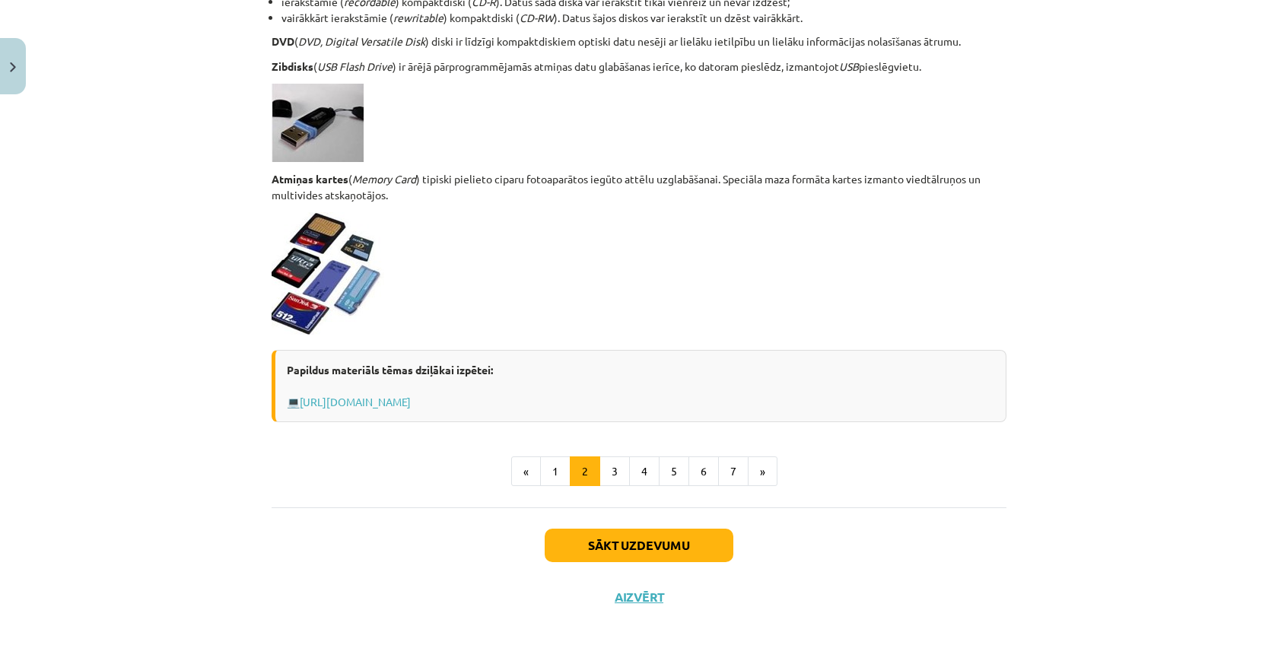
scroll to position [1232, 0]
click at [624, 470] on button "3" at bounding box center [614, 471] width 30 height 30
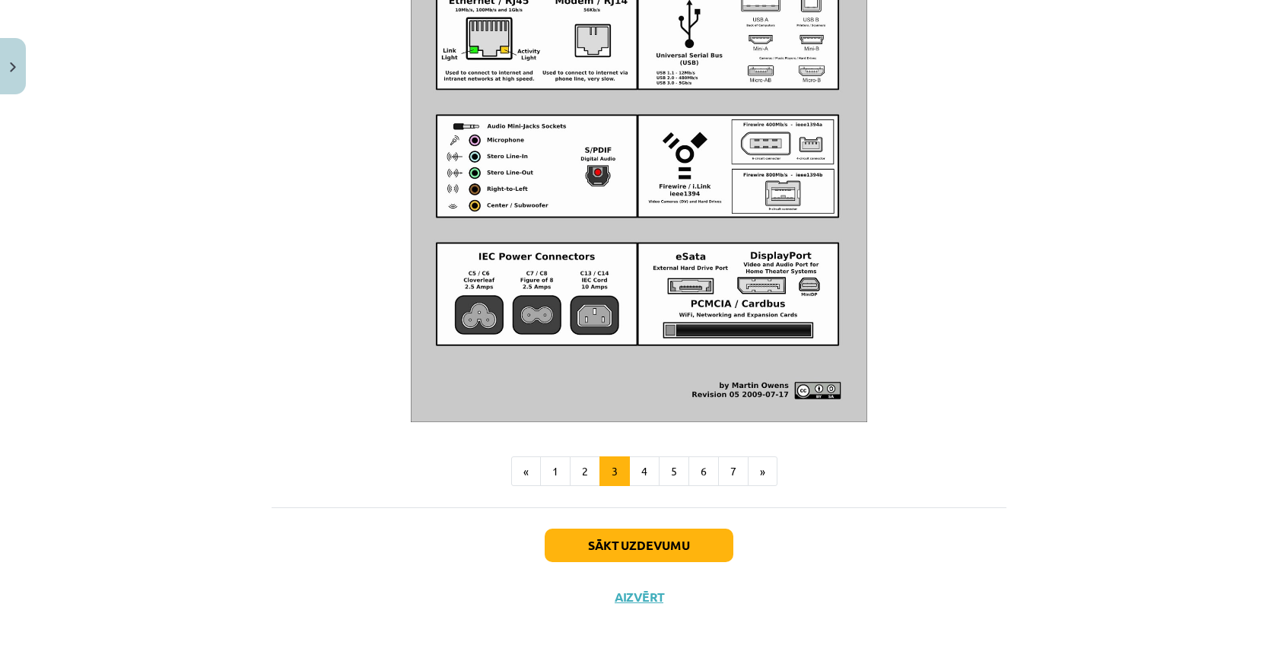
scroll to position [1681, 0]
click at [653, 458] on button "4" at bounding box center [644, 471] width 30 height 30
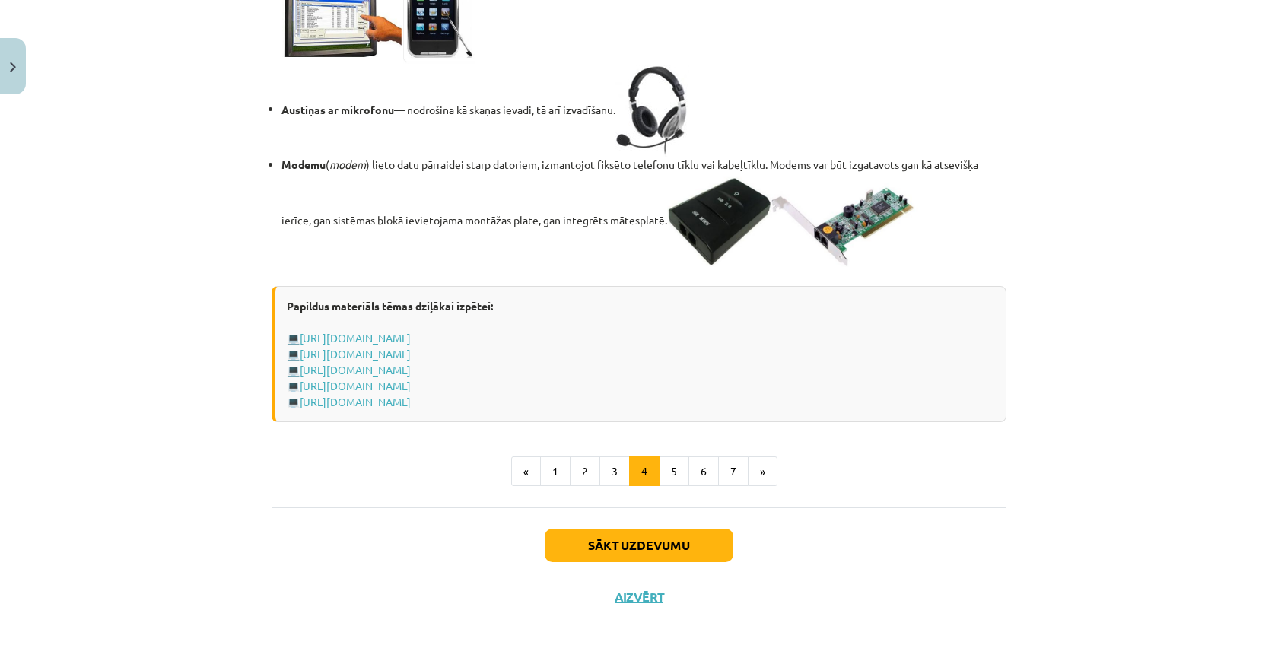
scroll to position [2569, 0]
click at [666, 487] on button "5" at bounding box center [674, 471] width 30 height 30
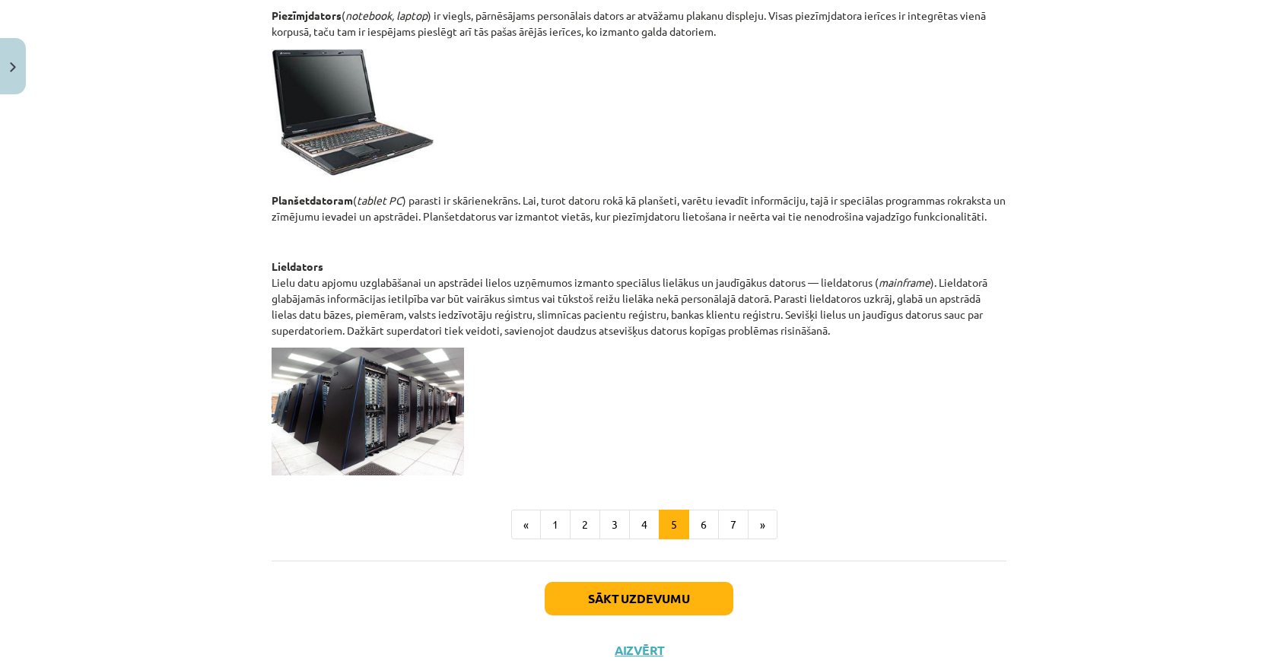
scroll to position [682, 0]
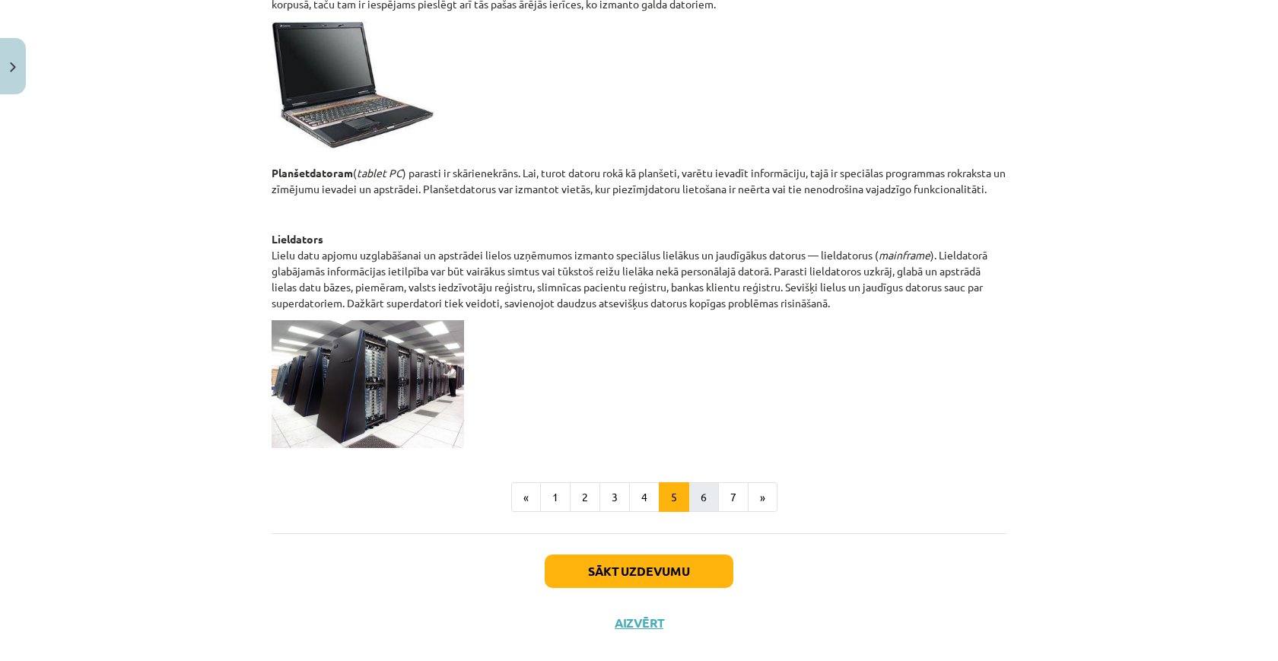
click at [711, 490] on button "6" at bounding box center [703, 497] width 30 height 30
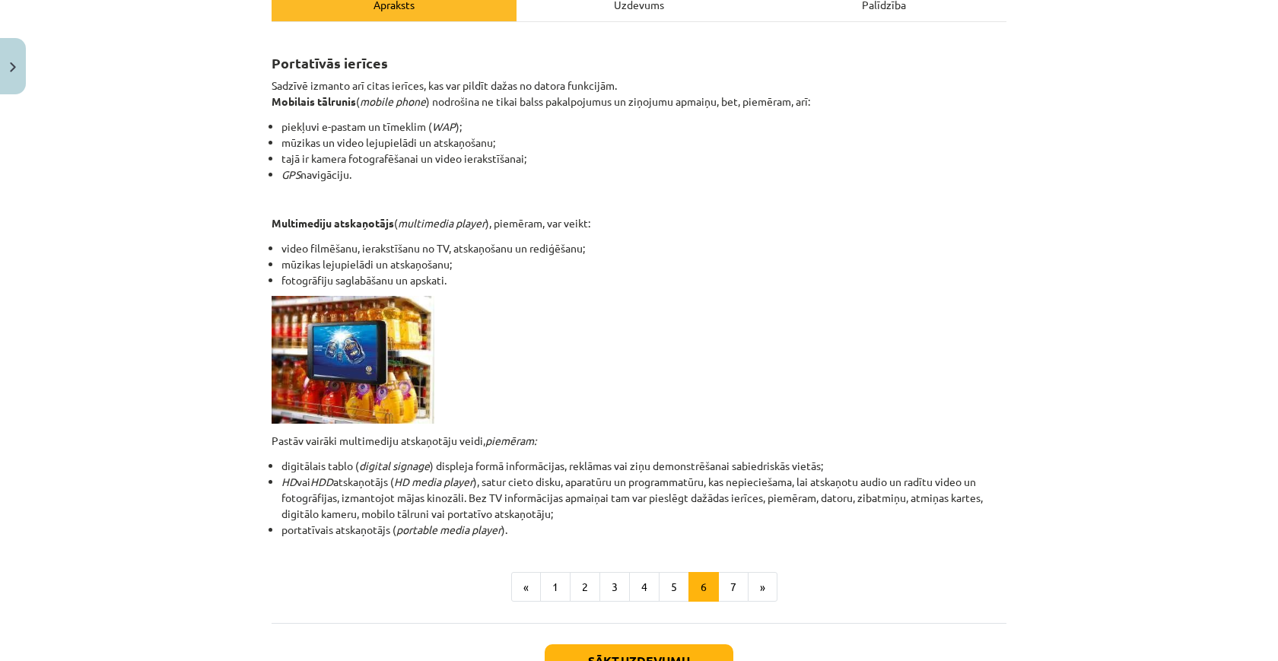
scroll to position [240, 0]
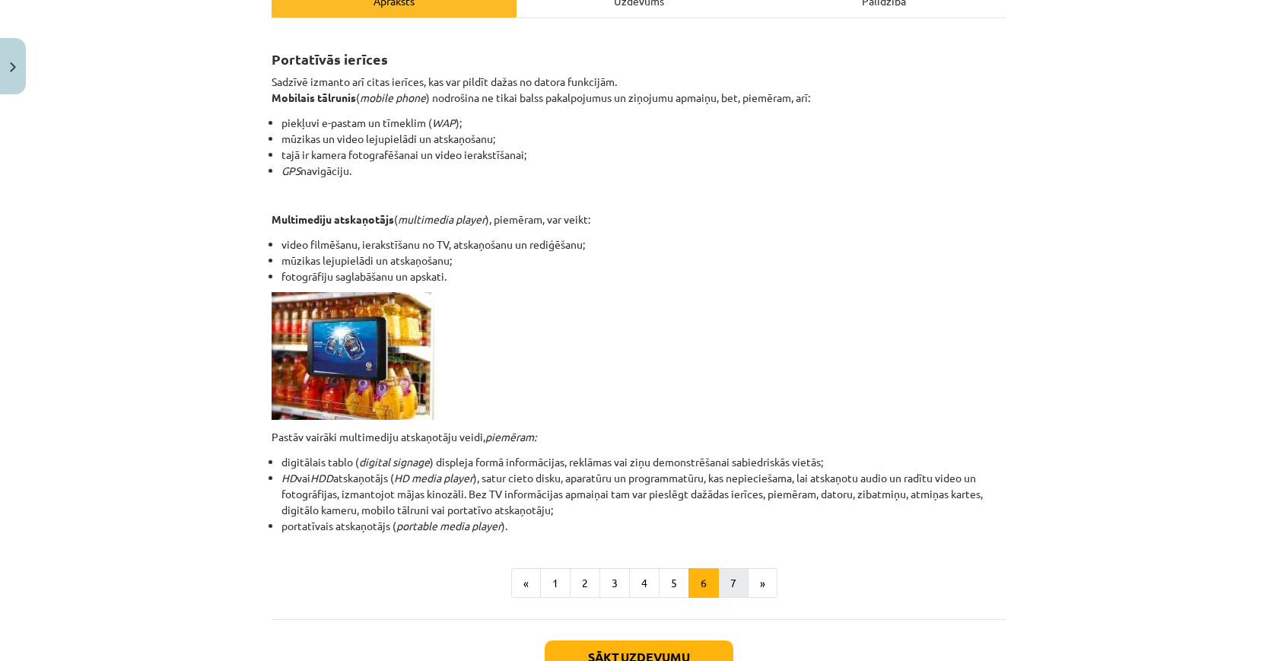
click at [743, 574] on button "7" at bounding box center [733, 583] width 30 height 30
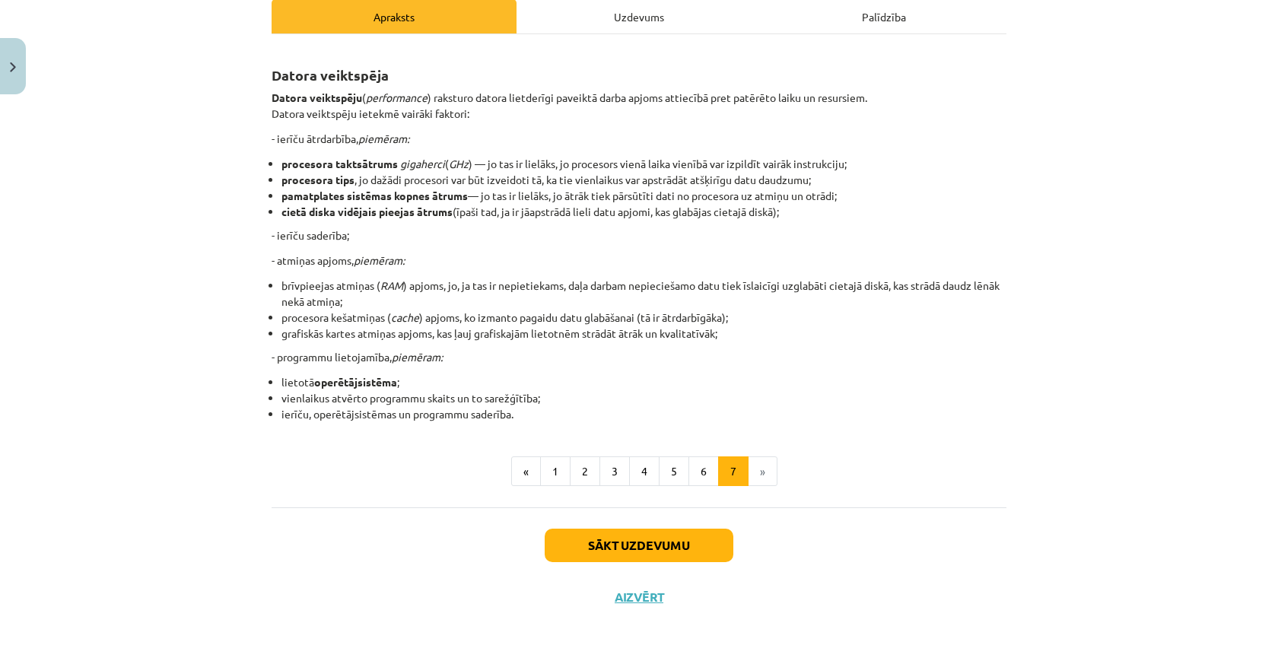
scroll to position [226, 0]
click at [642, 537] on button "Sākt uzdevumu" at bounding box center [639, 545] width 189 height 33
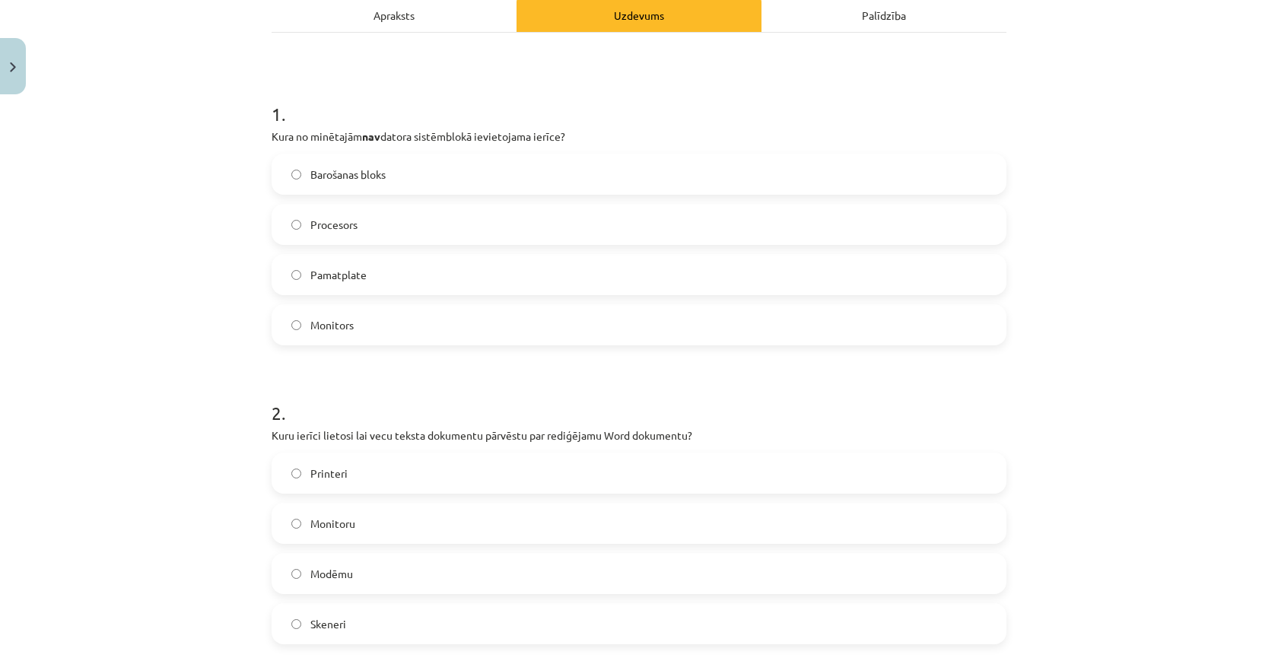
scroll to position [38, 0]
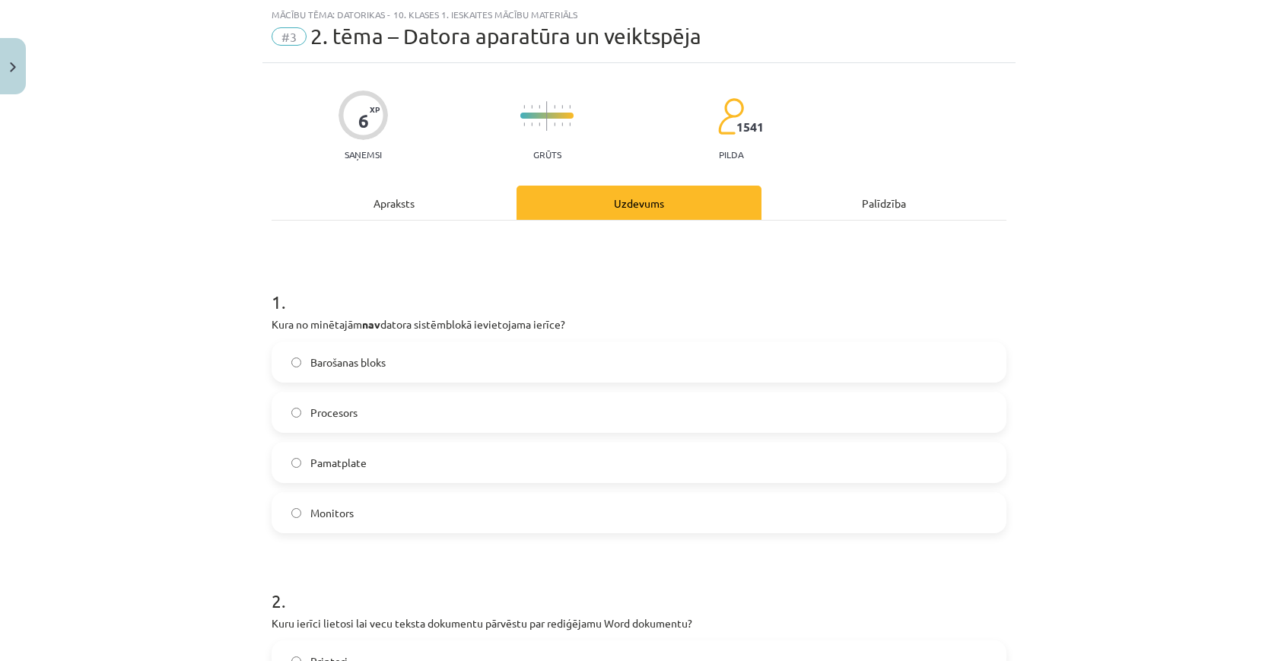
click at [622, 514] on label "Monitors" at bounding box center [639, 513] width 732 height 38
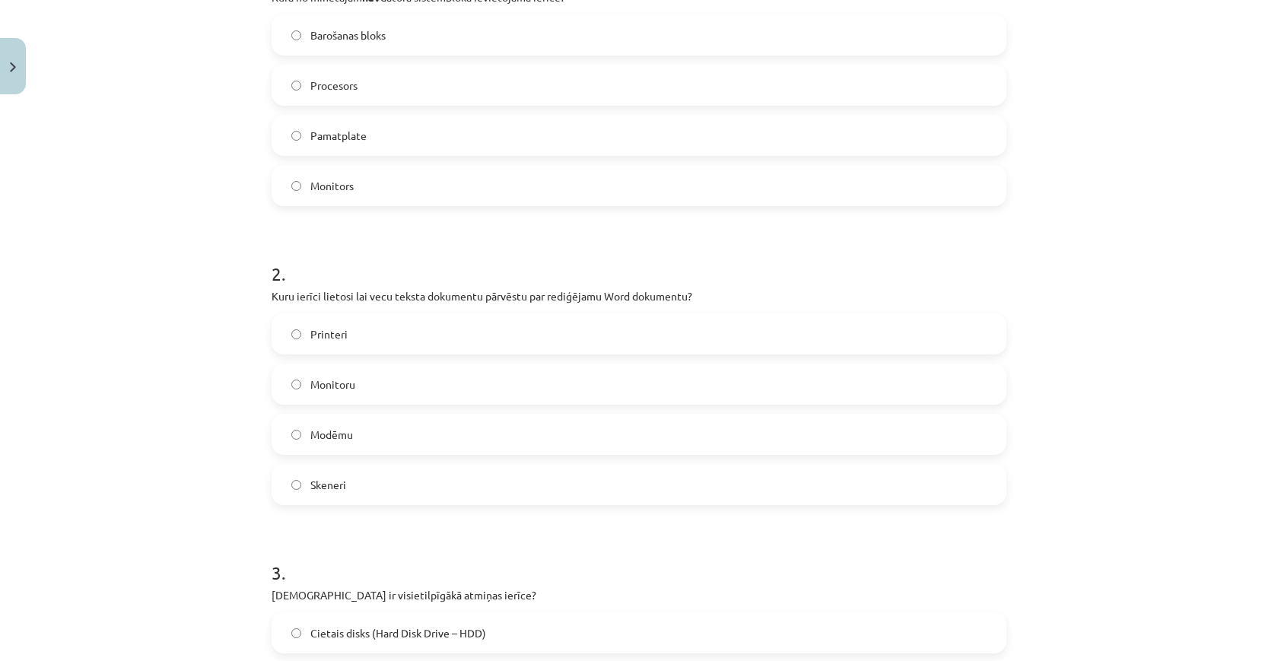
scroll to position [413, 0]
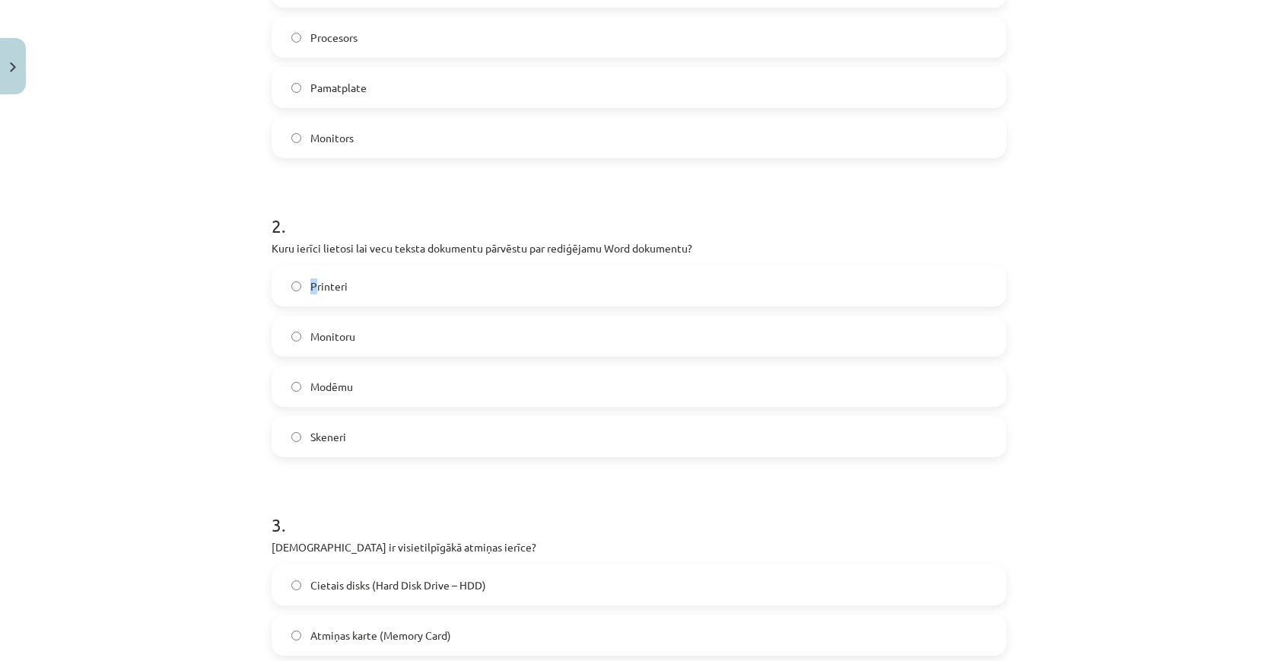
drag, startPoint x: 264, startPoint y: 255, endPoint x: 836, endPoint y: 259, distance: 572.1
drag, startPoint x: 692, startPoint y: 251, endPoint x: 270, endPoint y: 246, distance: 421.5
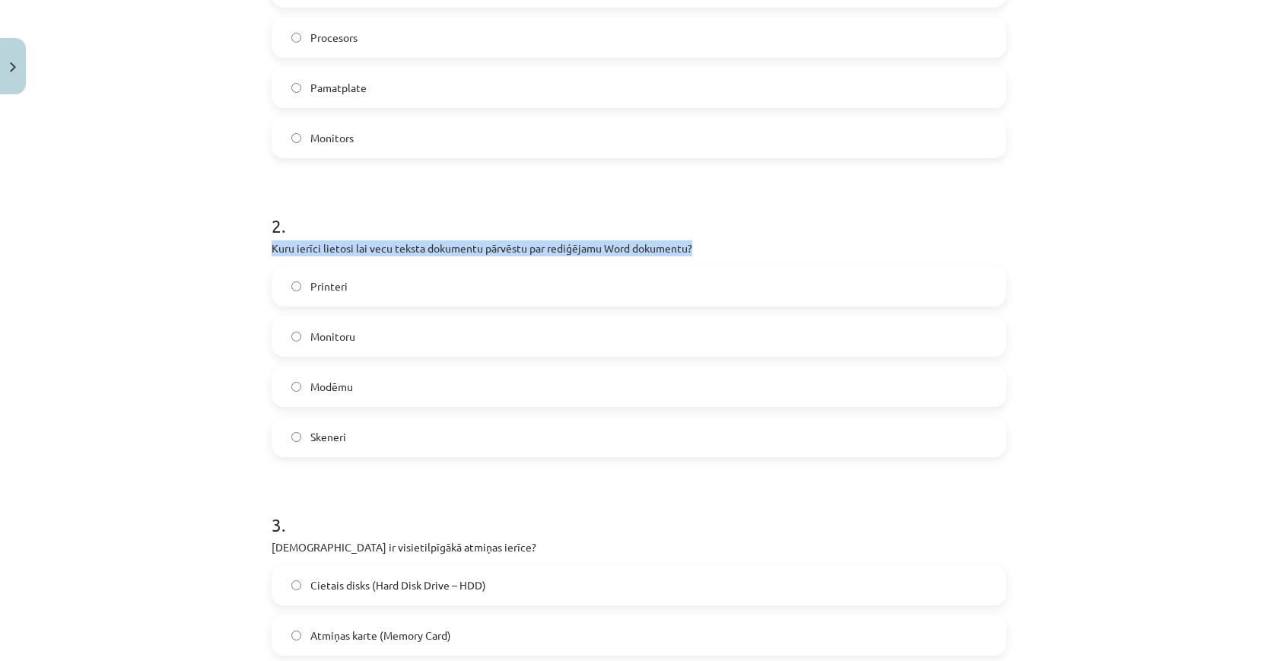
drag, startPoint x: 270, startPoint y: 245, endPoint x: 707, endPoint y: 253, distance: 436.7
click at [556, 292] on label "Printeri" at bounding box center [639, 286] width 732 height 38
click at [545, 313] on div "Printeri Monitoru Modēmu Skeneri" at bounding box center [639, 362] width 735 height 192
click at [533, 334] on label "Monitoru" at bounding box center [639, 336] width 732 height 38
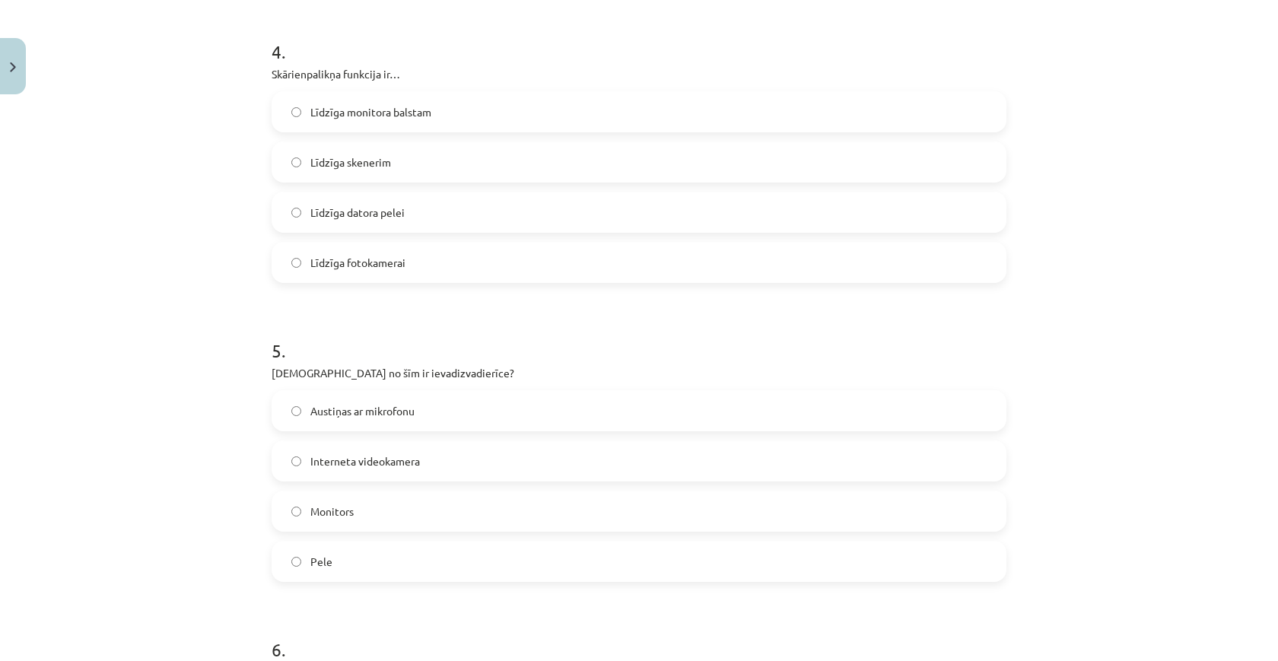
scroll to position [1179, 0]
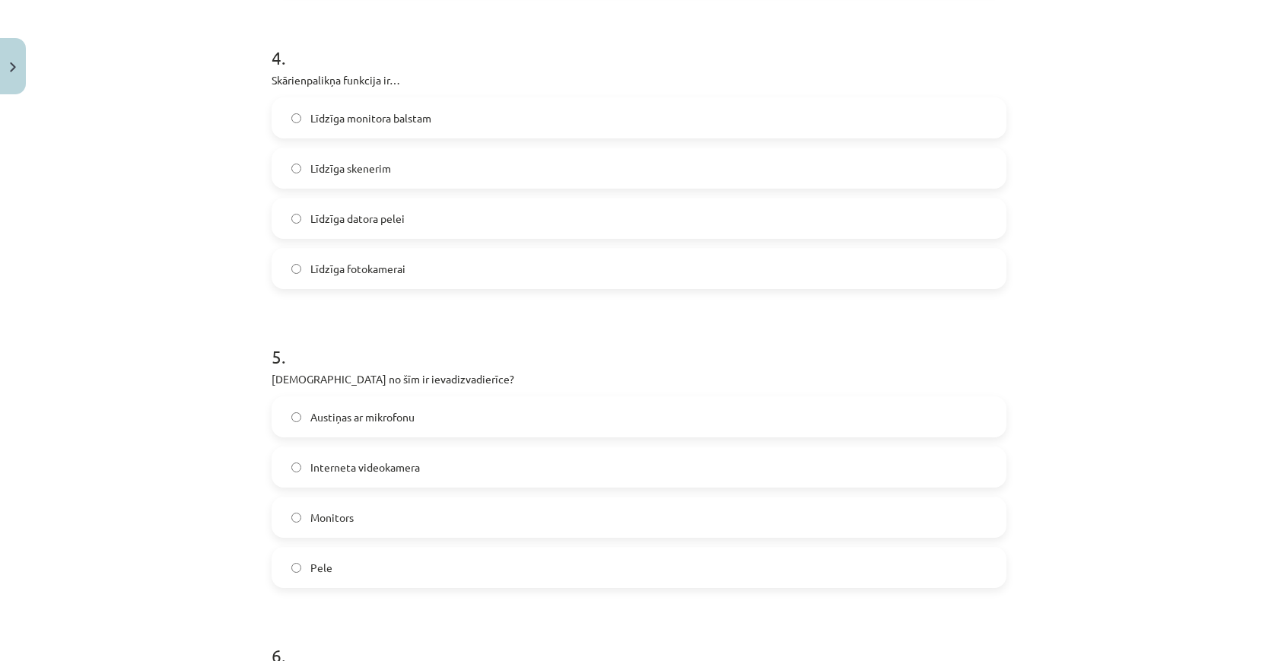
click at [479, 561] on label "Pele" at bounding box center [639, 568] width 732 height 38
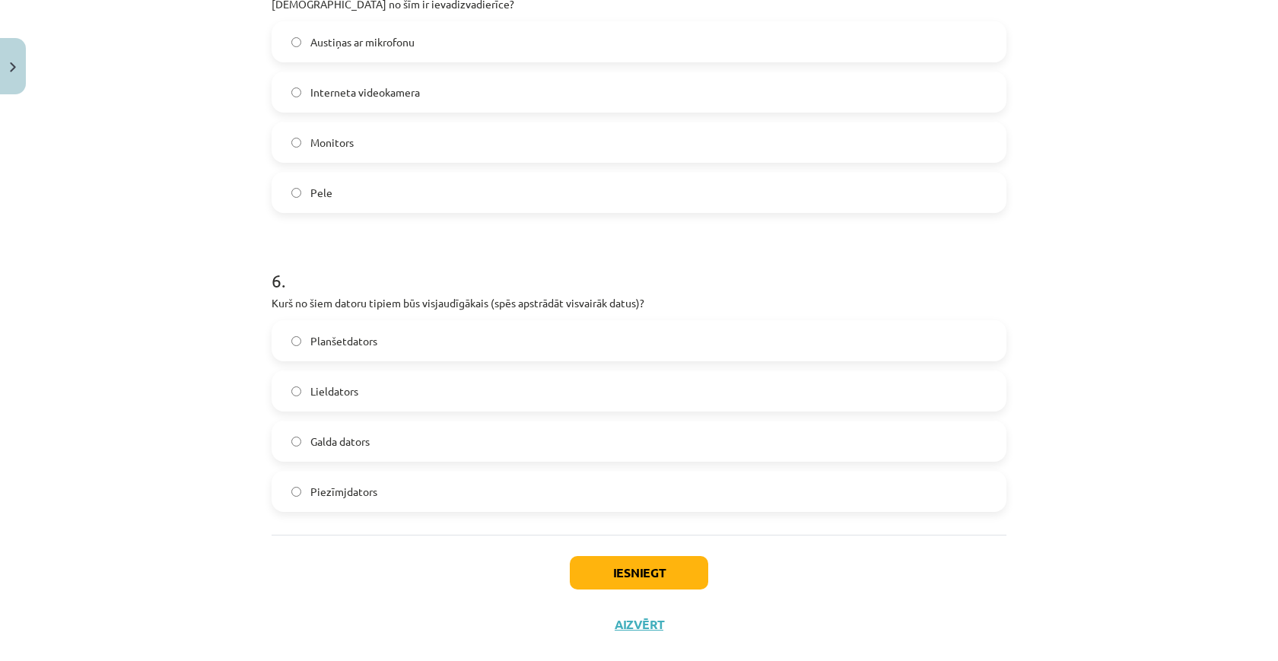
scroll to position [1553, 0]
click at [406, 393] on label "Lieldators" at bounding box center [639, 392] width 732 height 38
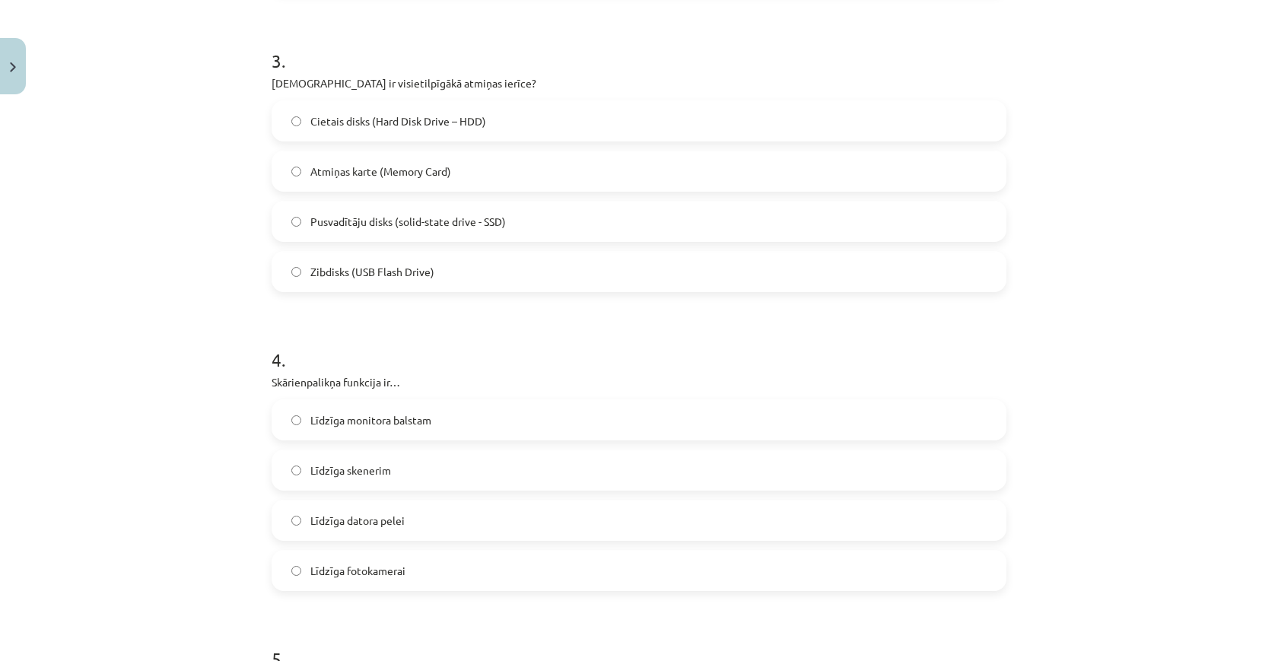
scroll to position [886, 0]
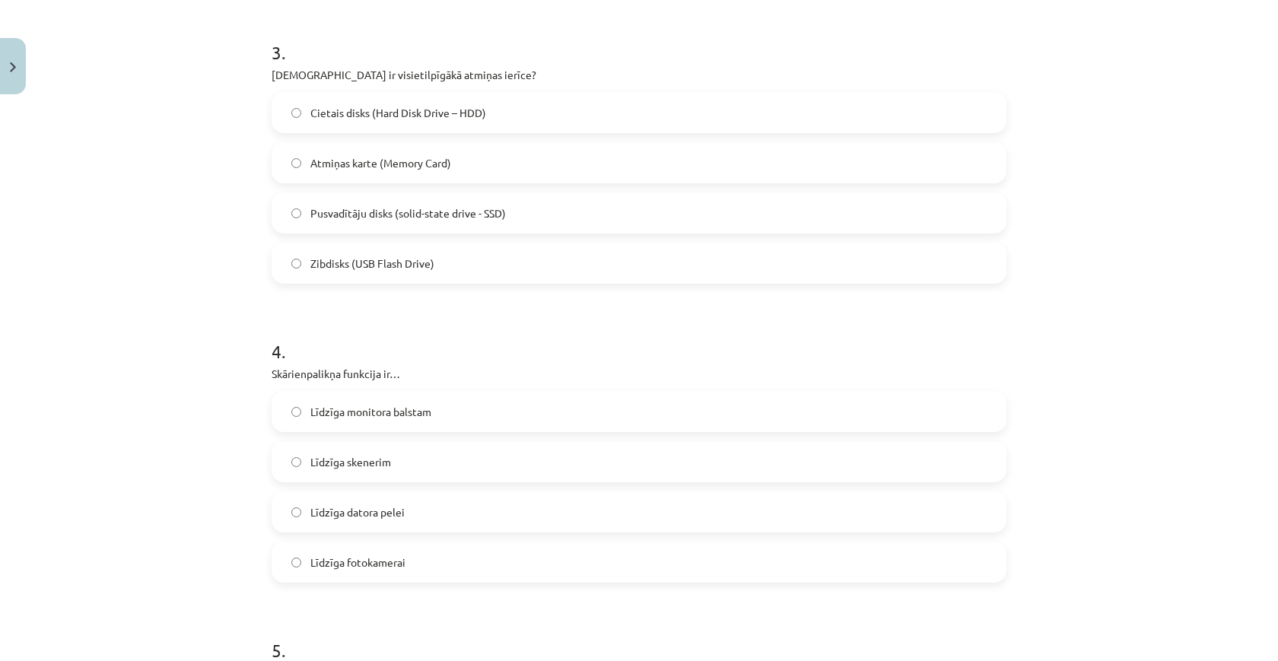
click at [477, 168] on label "Atmiņas karte (Memory Card)" at bounding box center [639, 163] width 732 height 38
click at [364, 507] on span "Līdzīga datora pelei" at bounding box center [357, 512] width 94 height 16
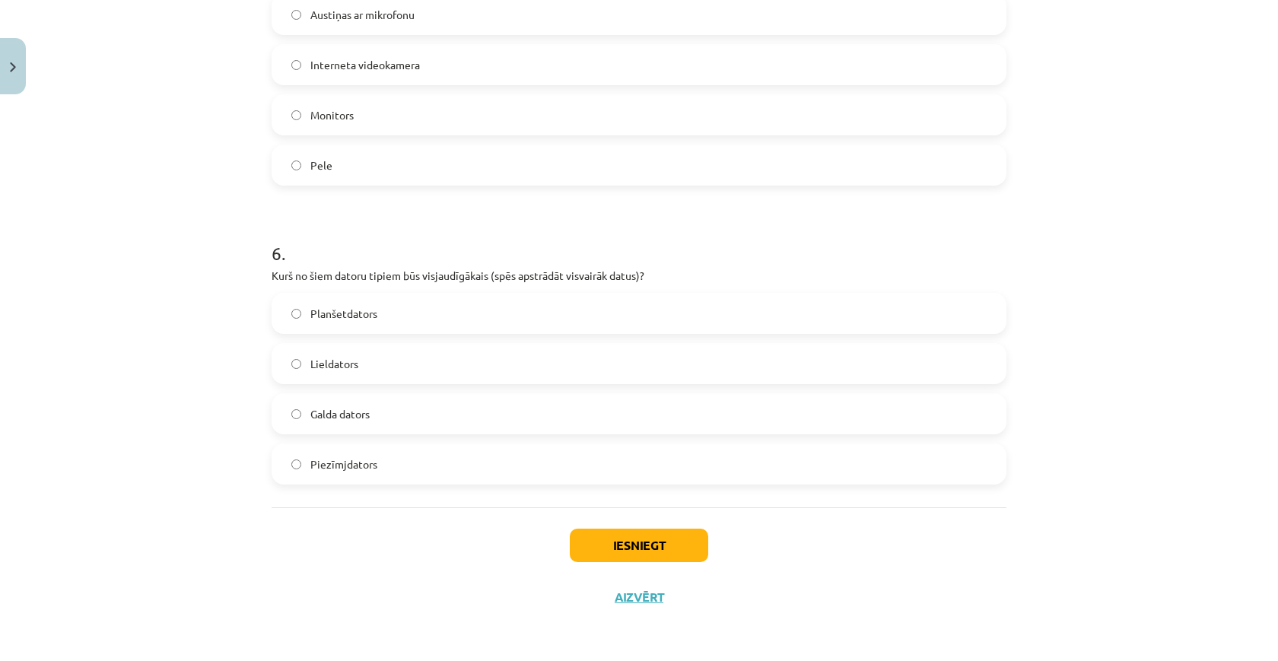
scroll to position [1584, 0]
click at [646, 538] on button "Iesniegt" at bounding box center [639, 545] width 138 height 33
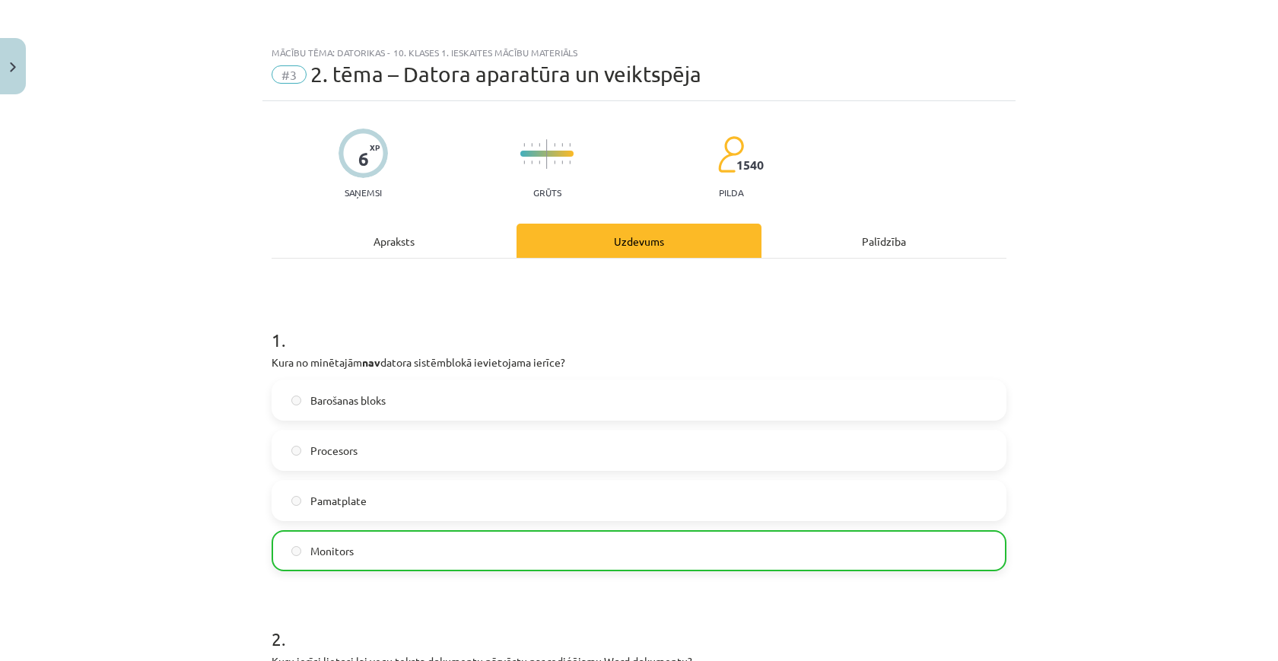
scroll to position [0, 0]
click at [617, 246] on div "Uzdevums" at bounding box center [639, 241] width 245 height 34
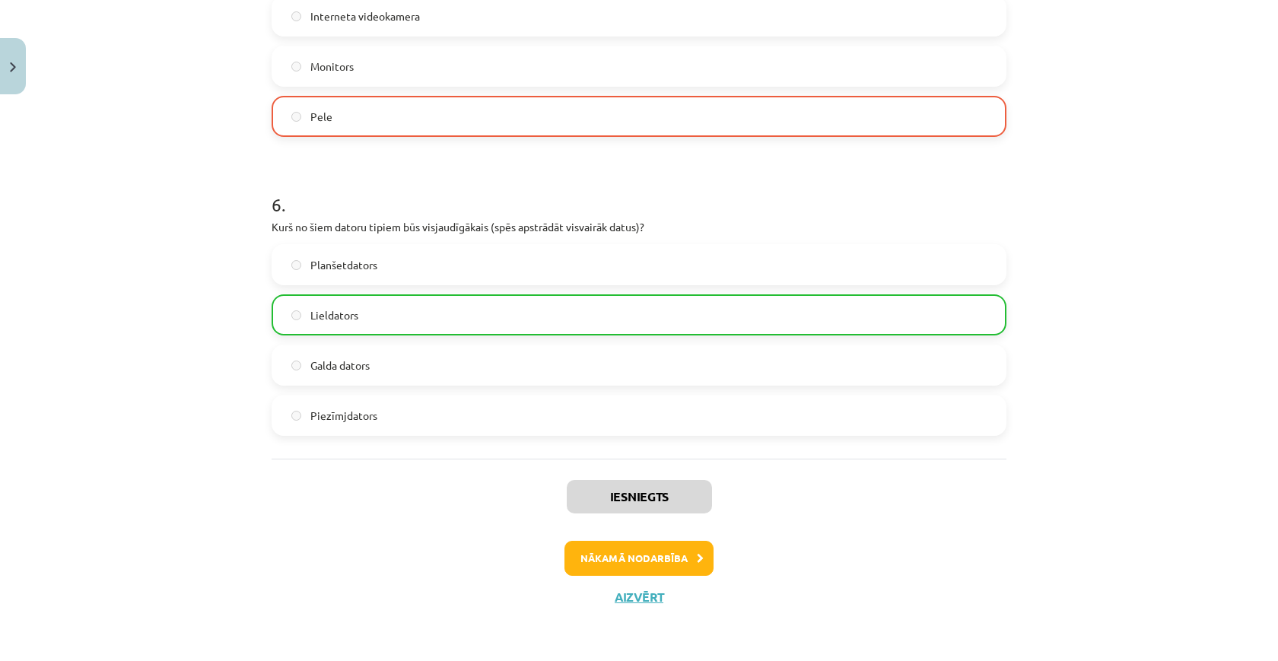
scroll to position [1632, 0]
click at [648, 592] on button "Aizvērt" at bounding box center [639, 597] width 58 height 15
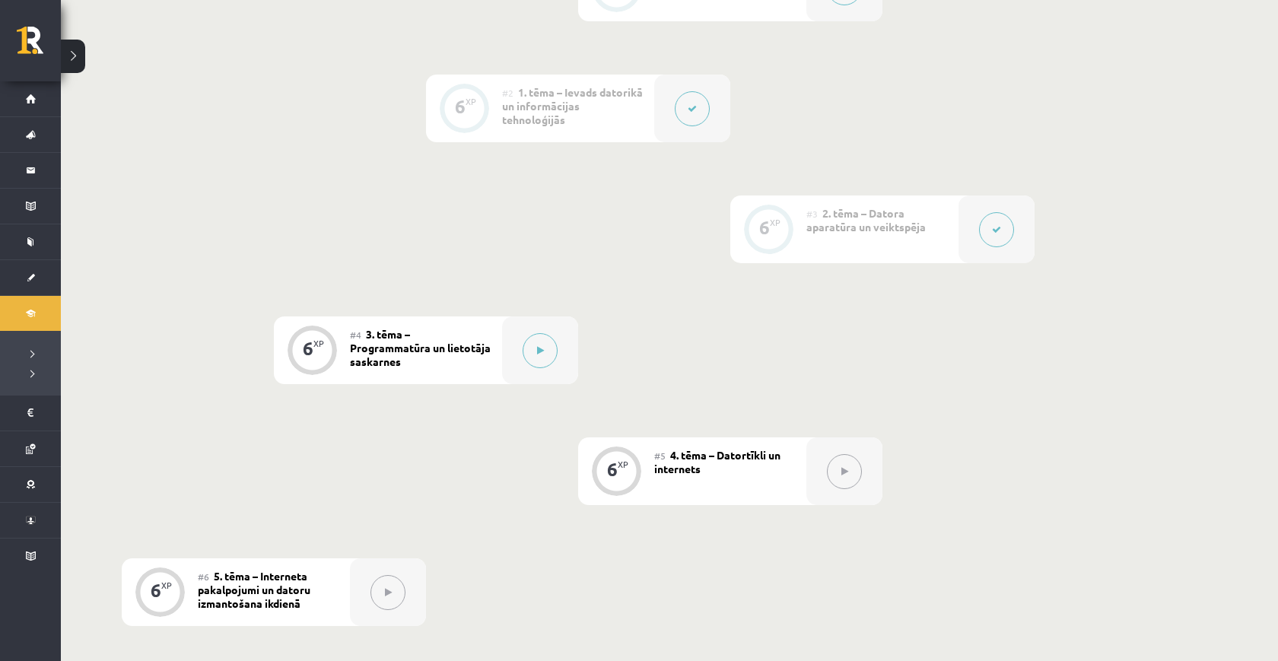
scroll to position [518, 0]
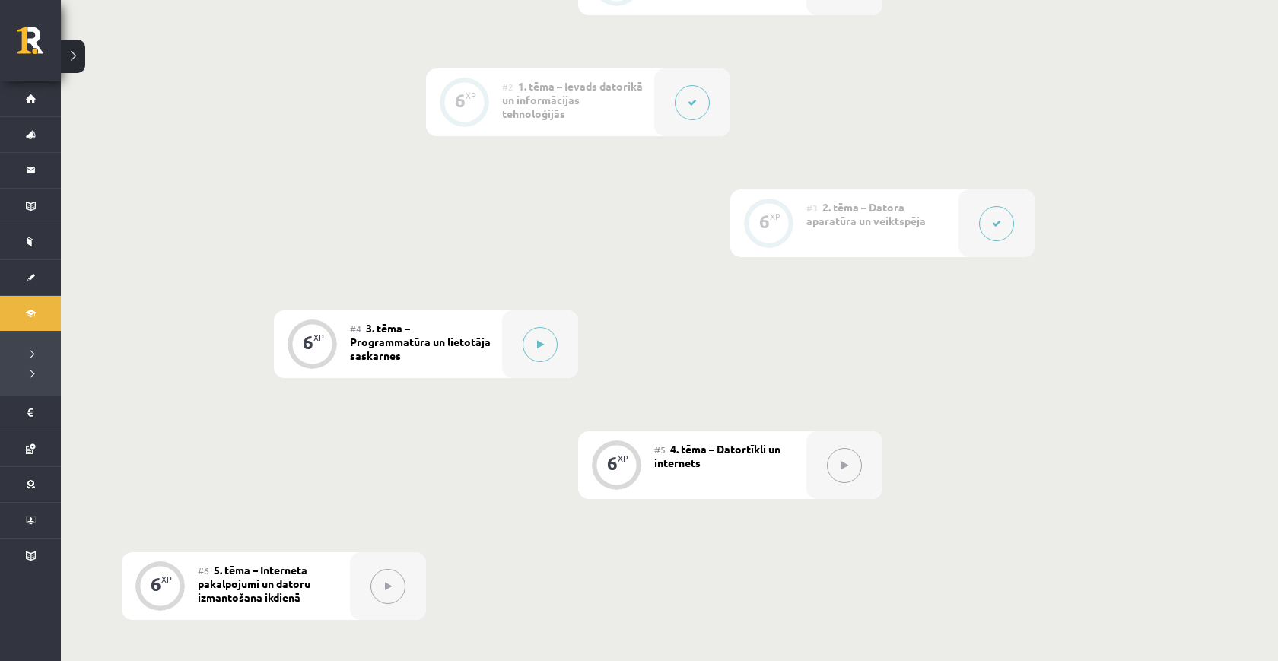
click at [994, 234] on button at bounding box center [996, 223] width 35 height 35
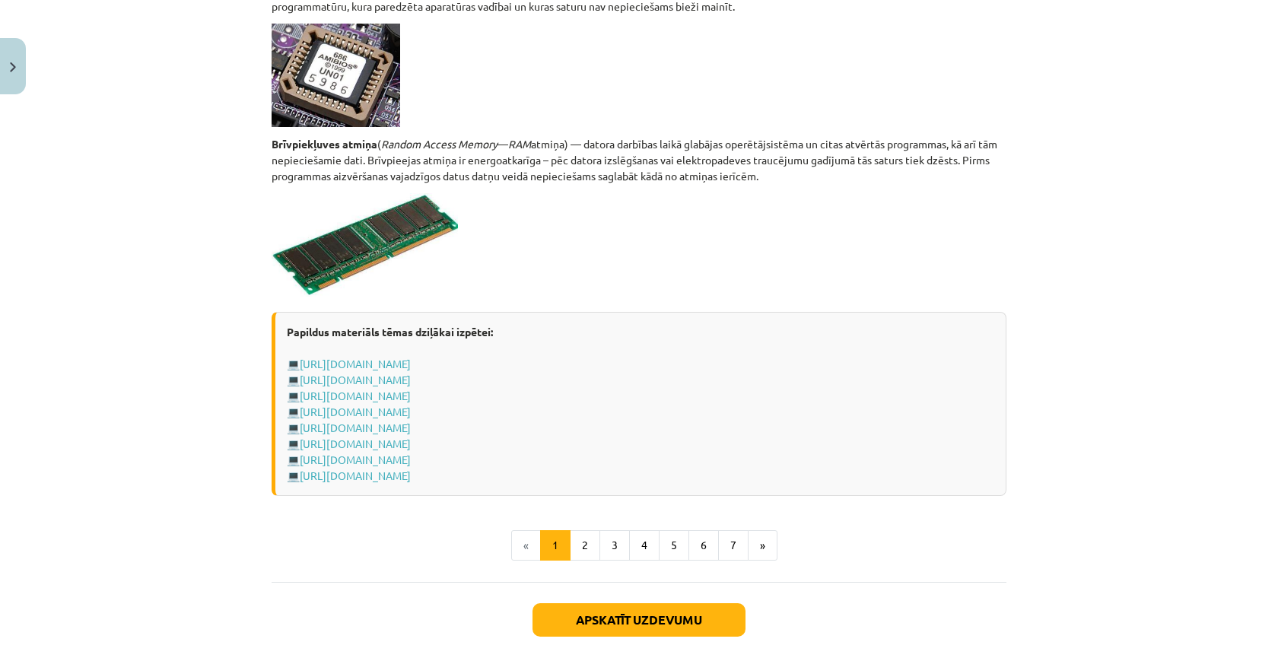
scroll to position [2646, 0]
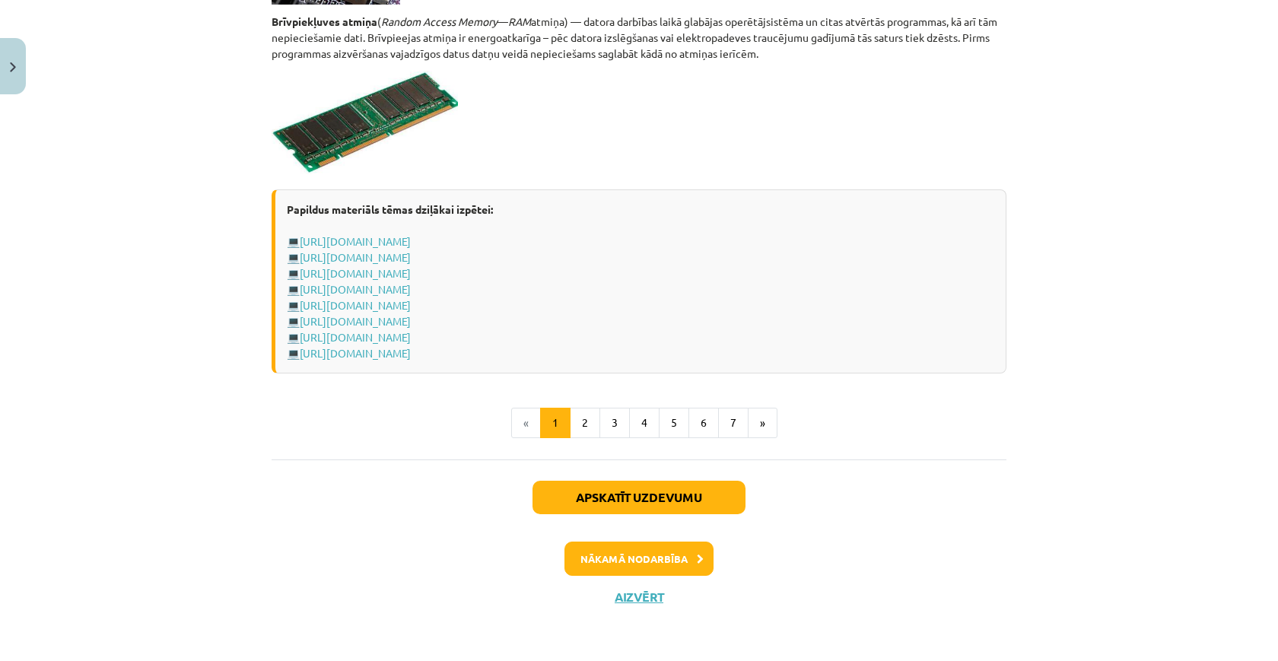
click at [681, 489] on button "Apskatīt uzdevumu" at bounding box center [639, 497] width 213 height 33
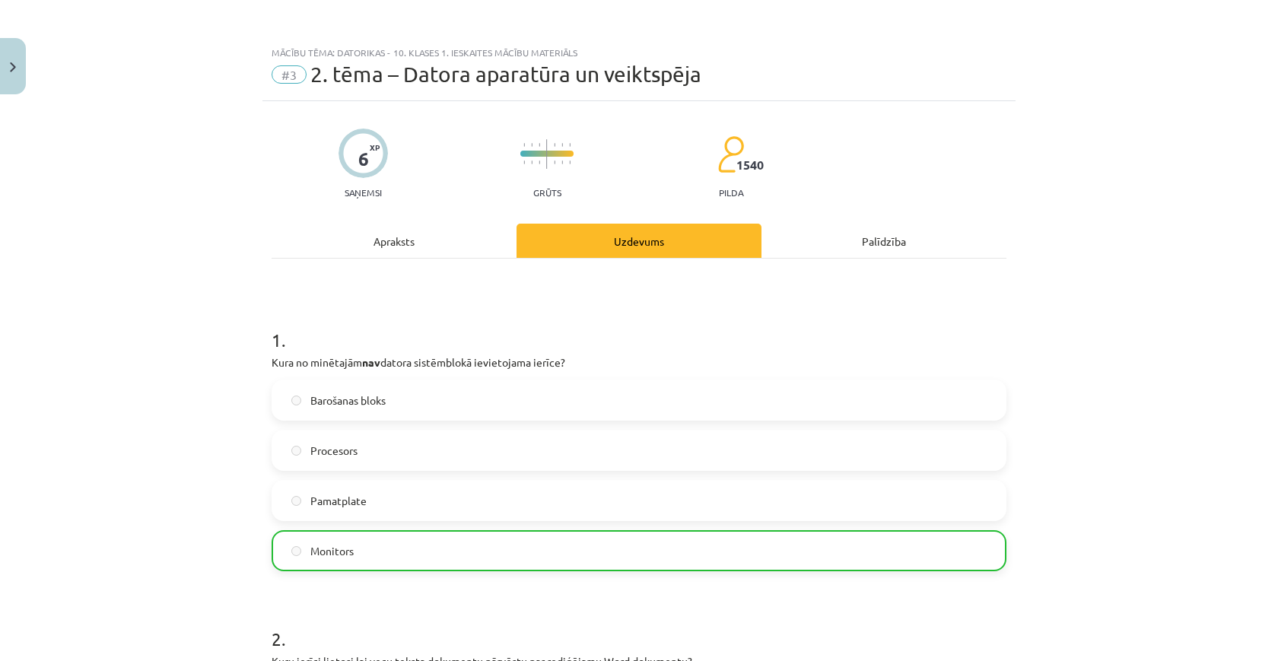
scroll to position [0, 0]
click at [18, 75] on button "Close" at bounding box center [13, 66] width 26 height 56
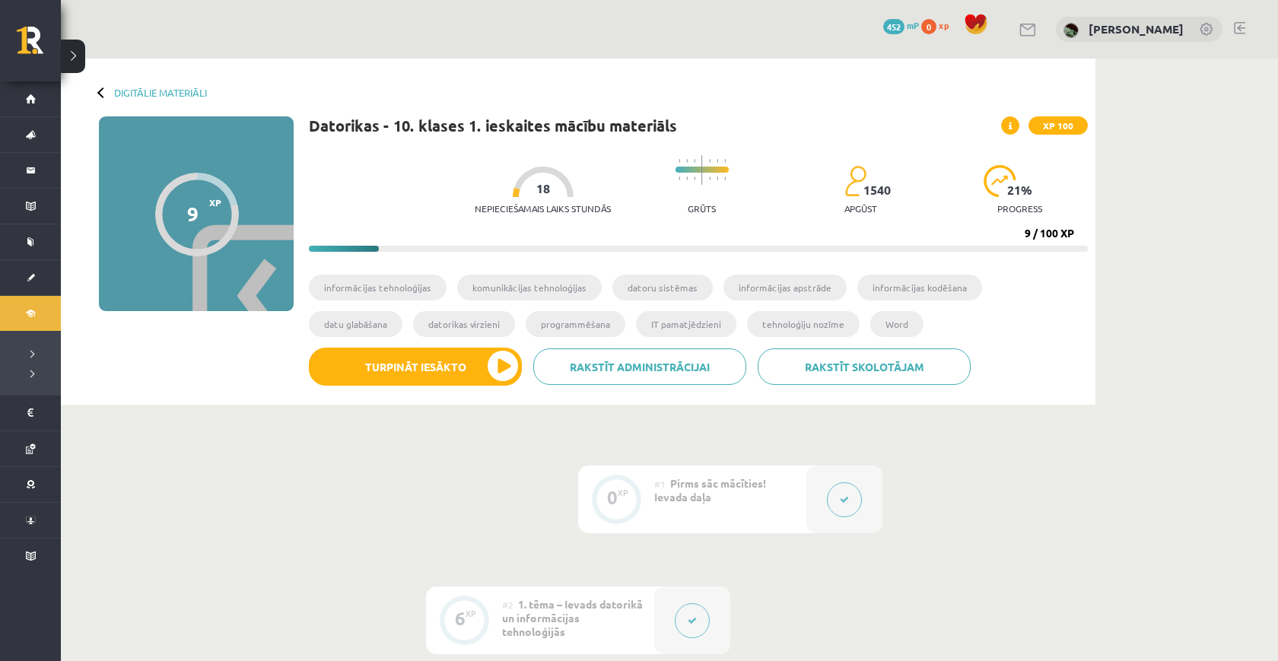
drag, startPoint x: 1019, startPoint y: 227, endPoint x: 1088, endPoint y: 229, distance: 68.5
click at [1088, 229] on div "Digitālie materiāli 9 XP XP 100 9 / 100 XP Datorikas - 10. klases 1. ieskaites …" at bounding box center [578, 232] width 1035 height 346
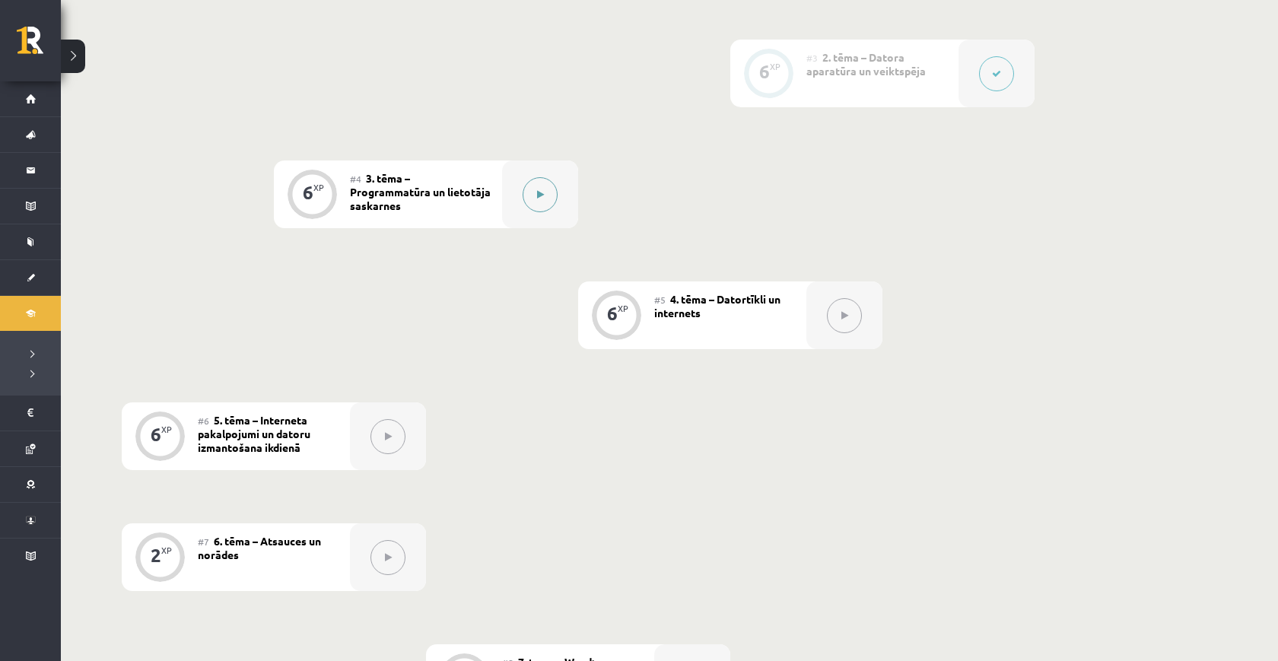
click at [539, 189] on button at bounding box center [540, 194] width 35 height 35
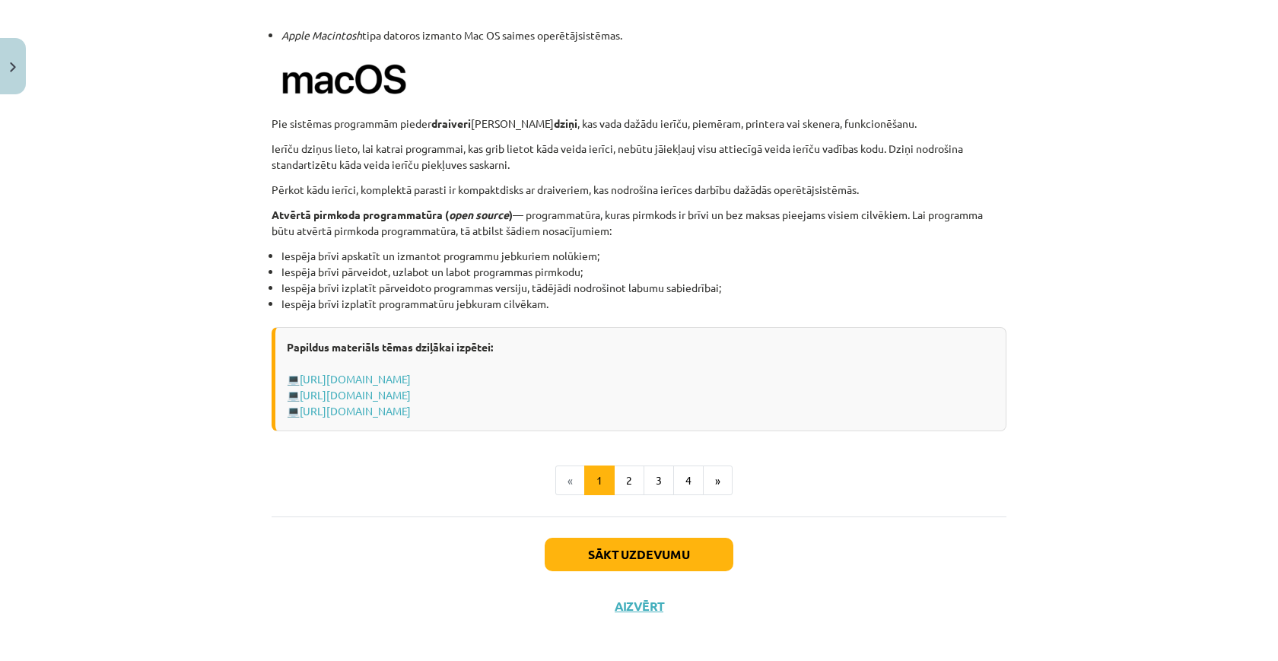
scroll to position [1479, 0]
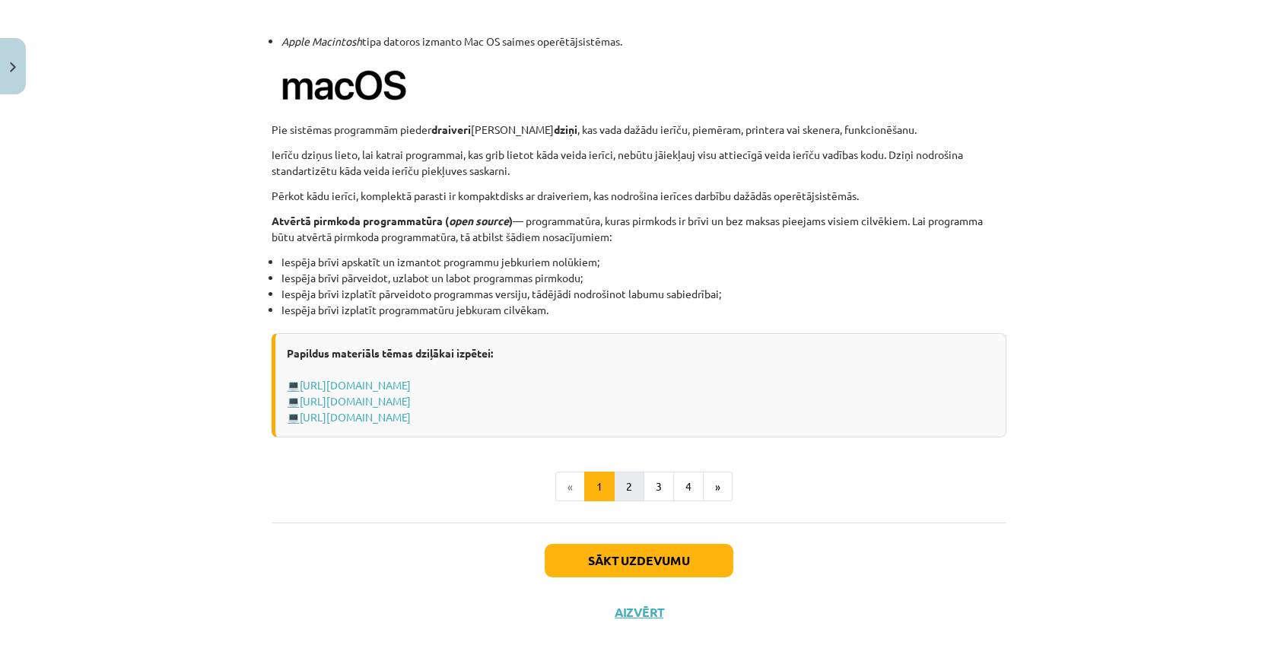
click at [631, 474] on button "2" at bounding box center [629, 487] width 30 height 30
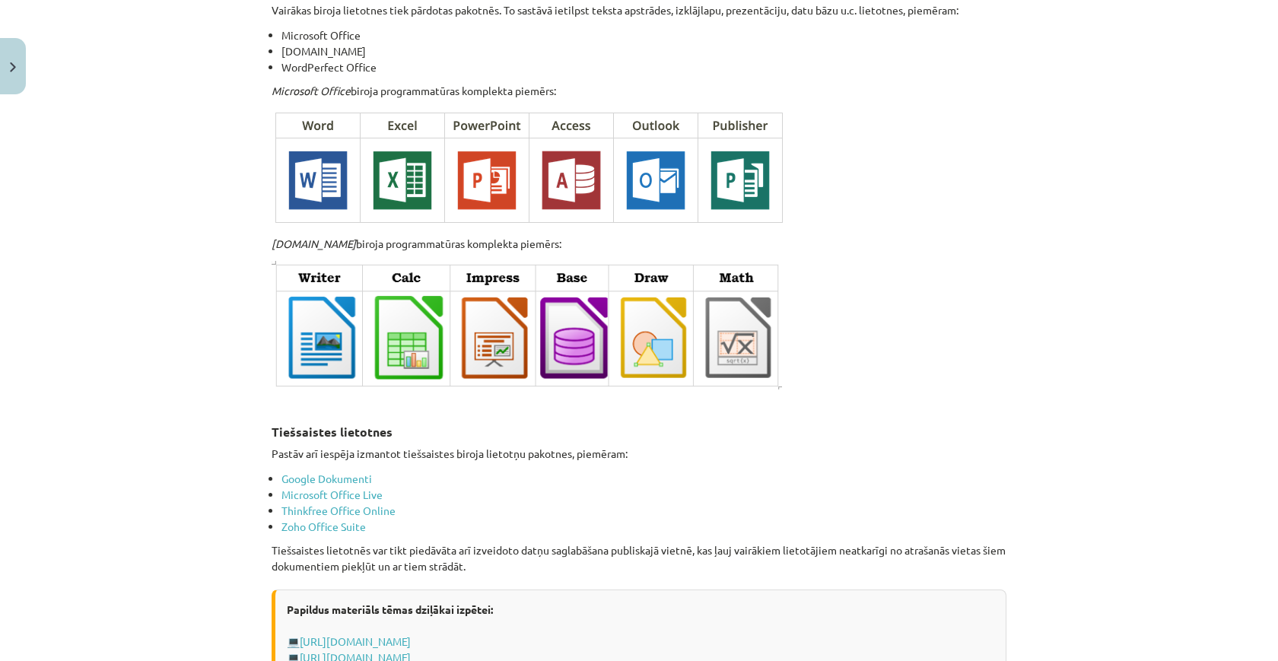
scroll to position [2218, 0]
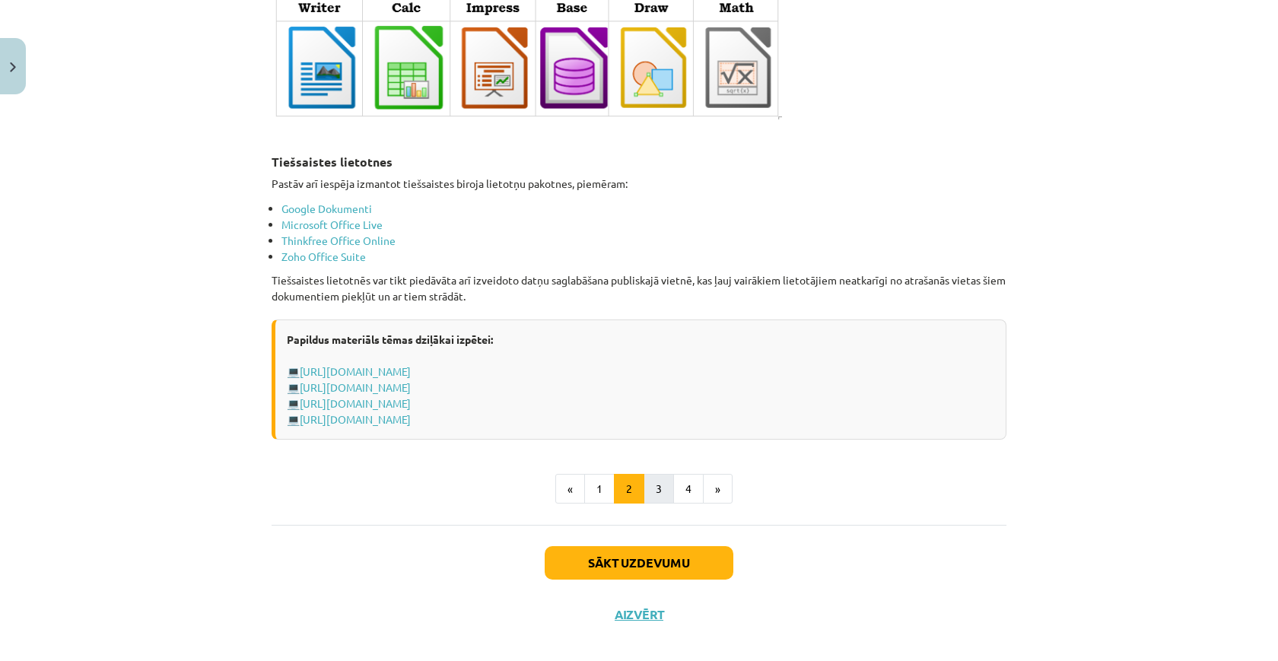
click at [663, 474] on button "3" at bounding box center [659, 489] width 30 height 30
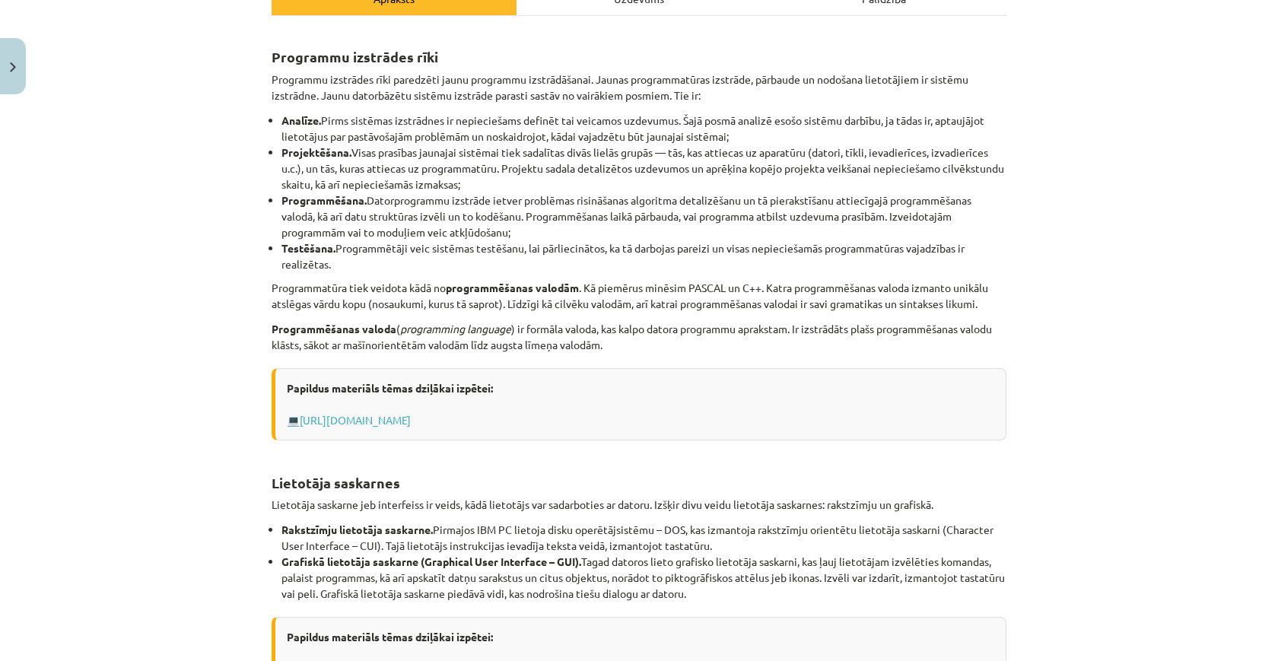
scroll to position [248, 0]
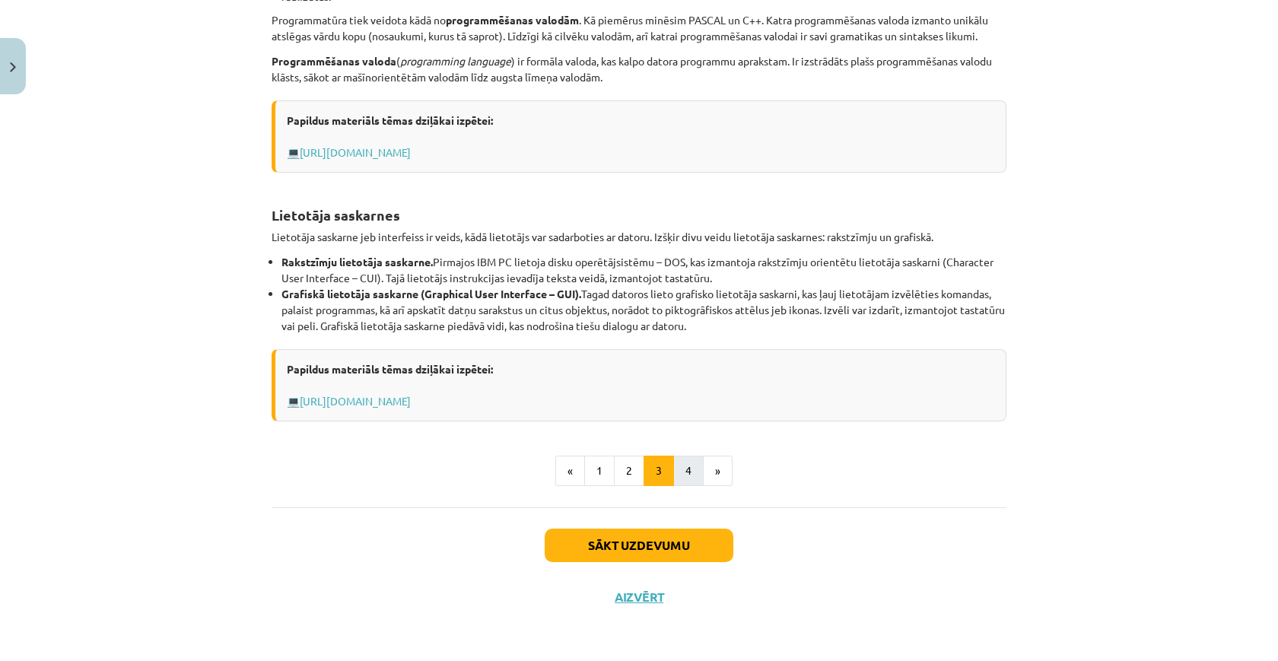
click at [698, 460] on button "4" at bounding box center [688, 471] width 30 height 30
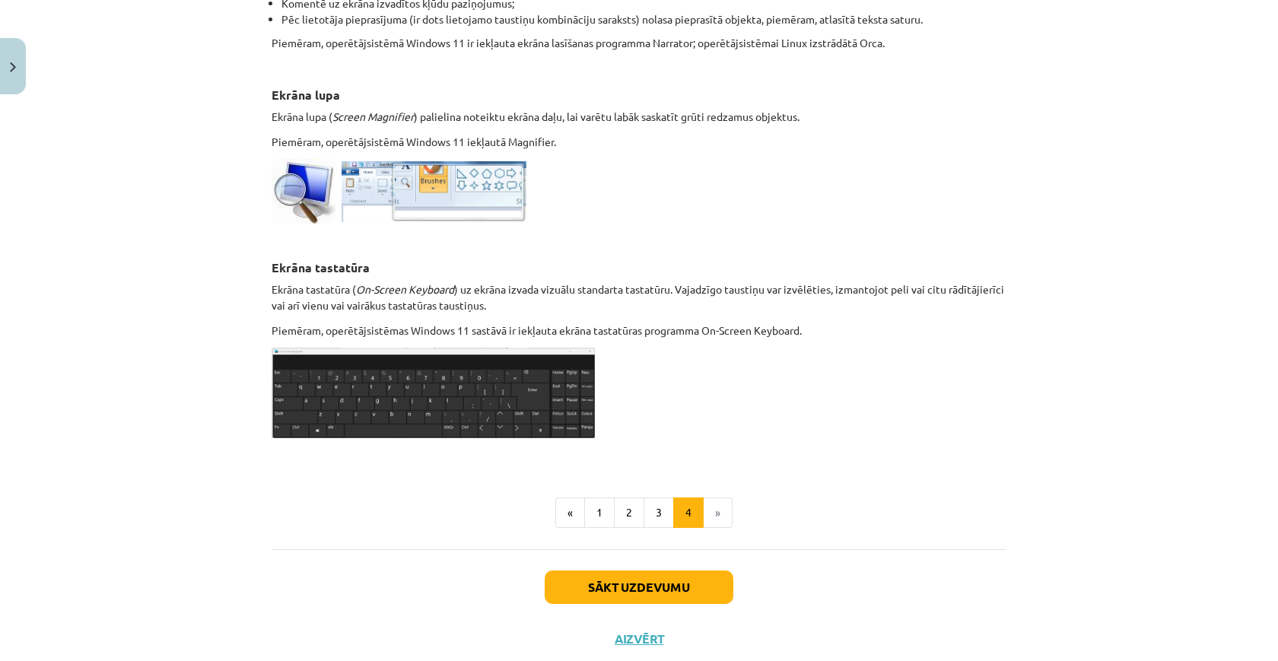
scroll to position [679, 0]
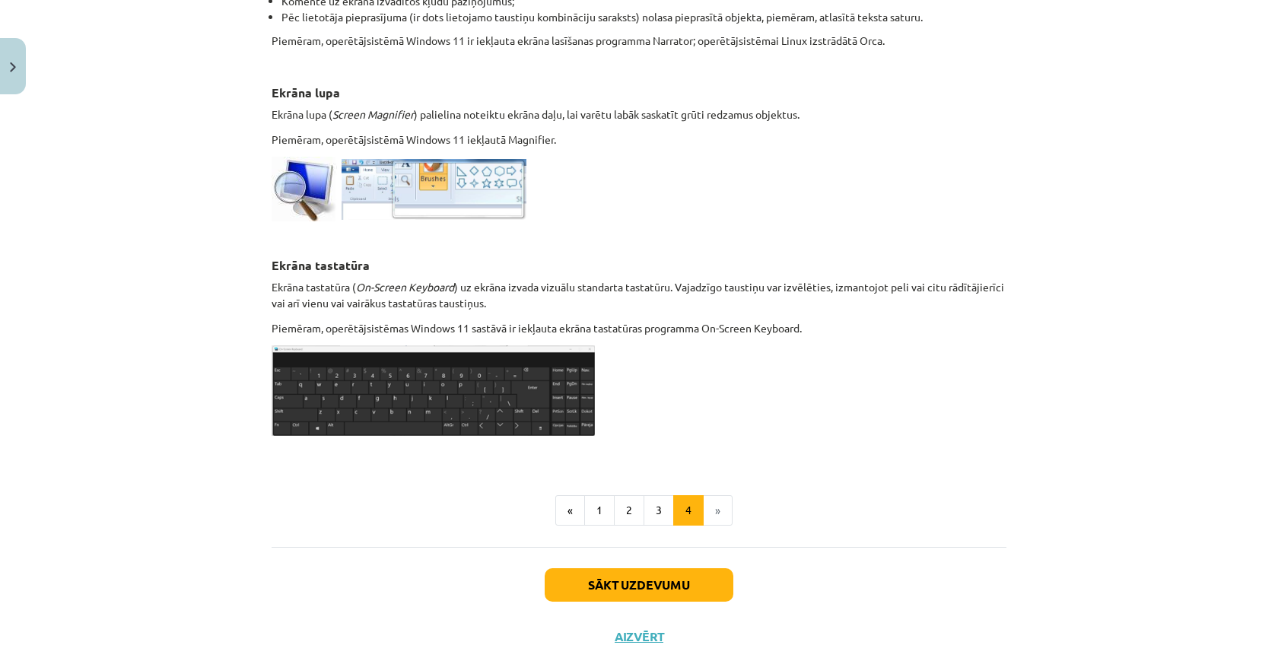
click at [711, 568] on button "Sākt uzdevumu" at bounding box center [639, 584] width 189 height 33
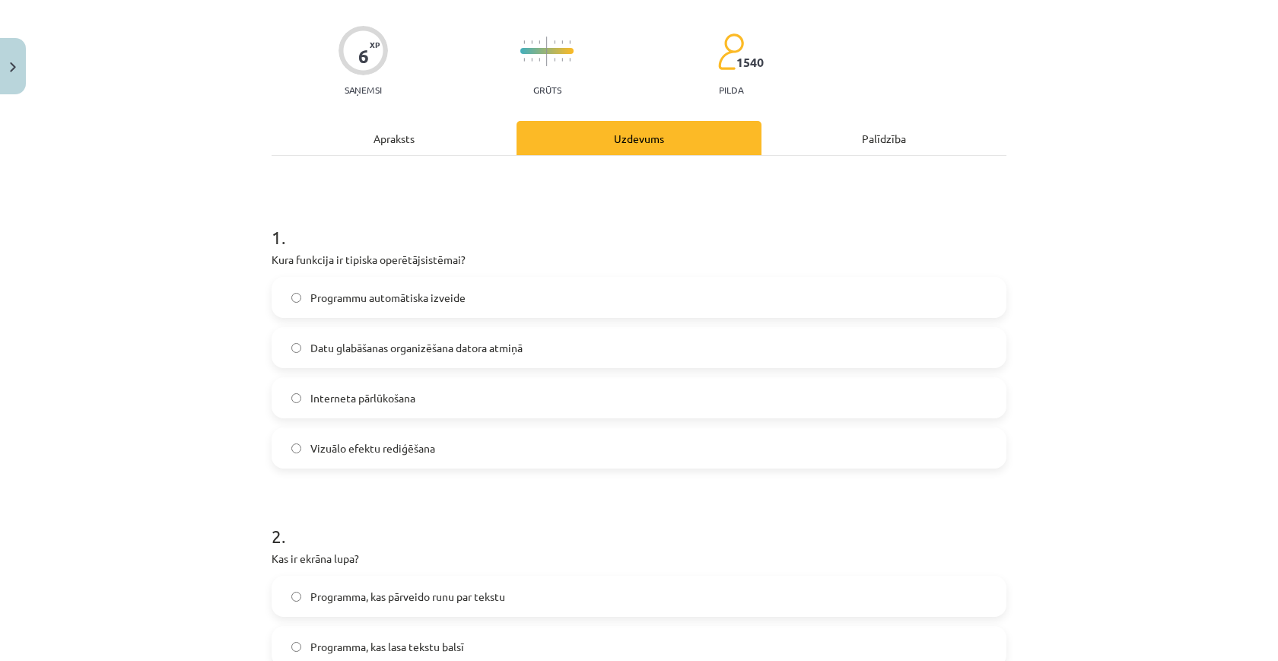
scroll to position [113, 0]
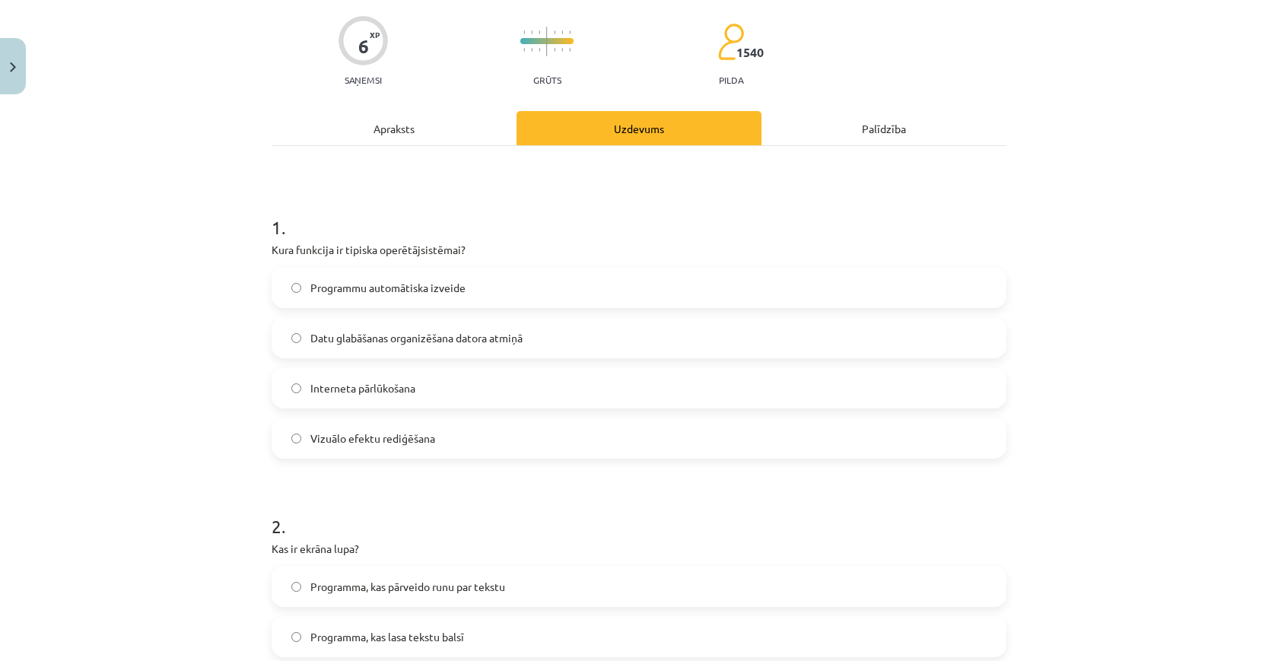
click at [509, 303] on label "Programmu automātiska izveide" at bounding box center [639, 288] width 732 height 38
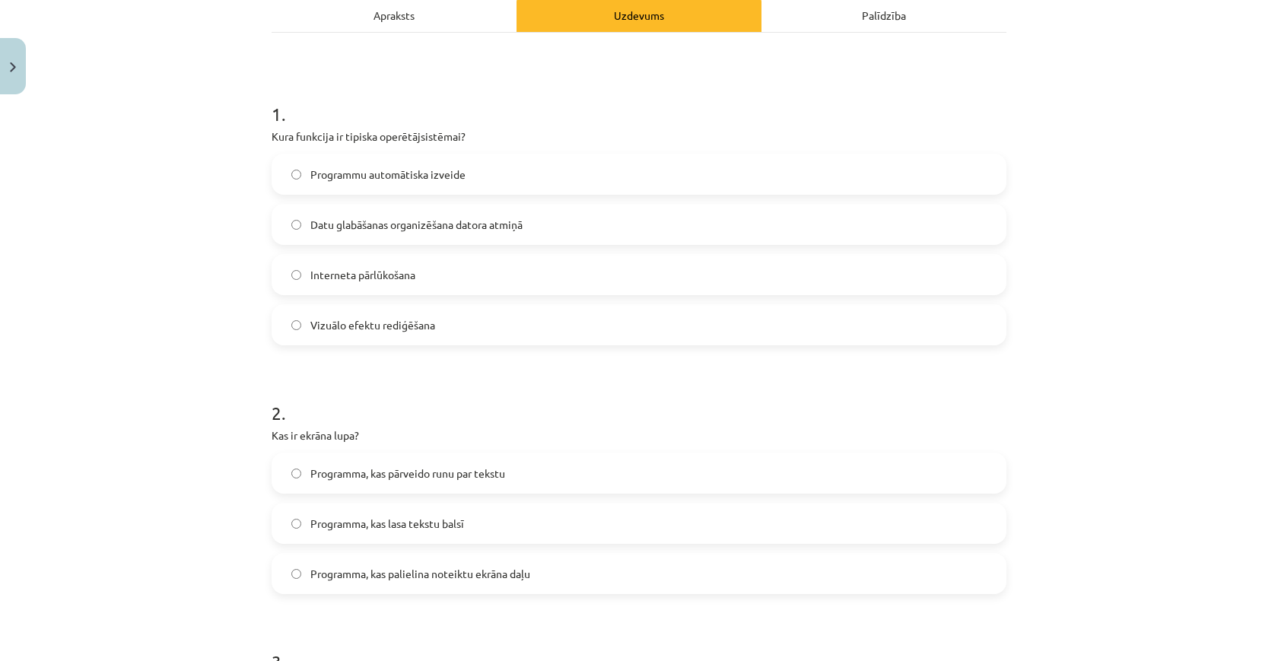
scroll to position [227, 0]
click at [563, 227] on label "Datu glabāšanas organizēšana datora atmiņā" at bounding box center [639, 224] width 732 height 38
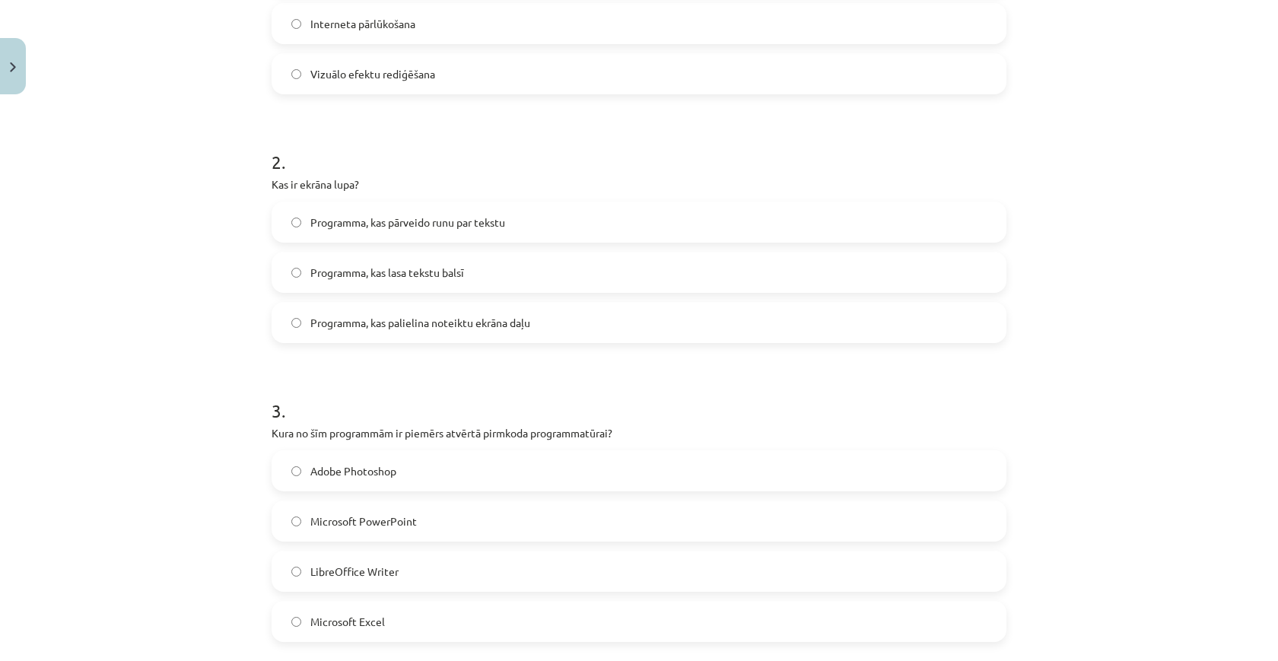
scroll to position [505, 0]
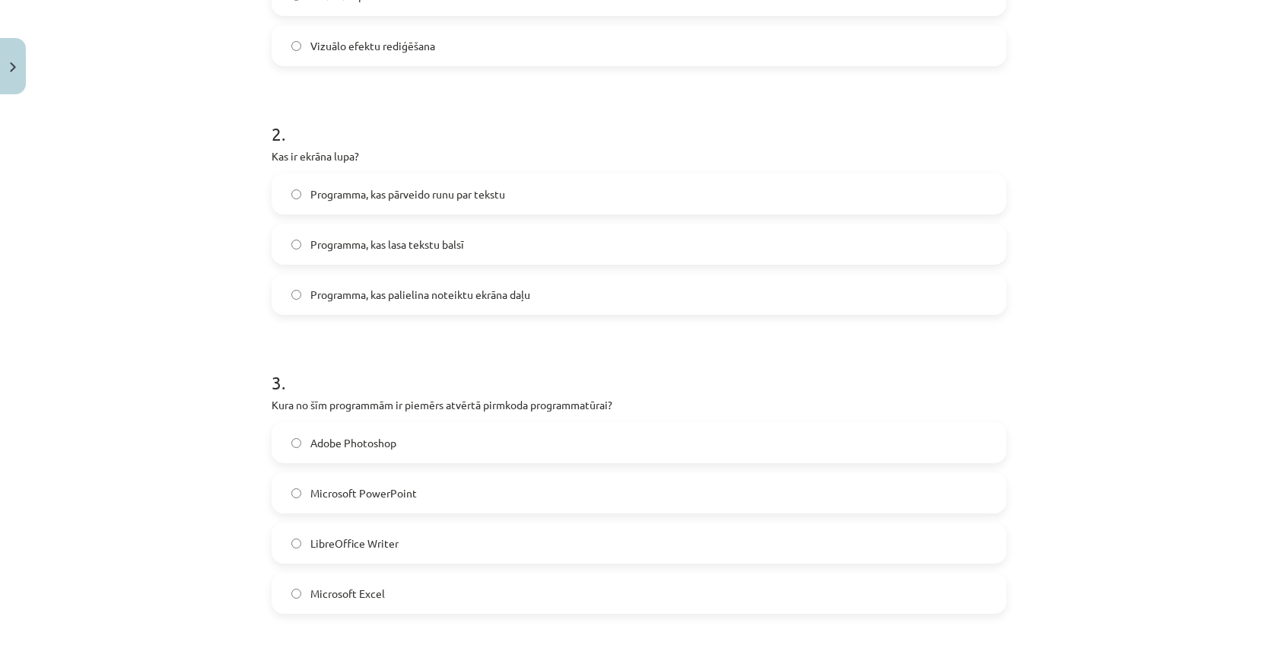
click at [516, 307] on label "Programma, kas palielina noteiktu ekrāna daļu" at bounding box center [639, 294] width 732 height 38
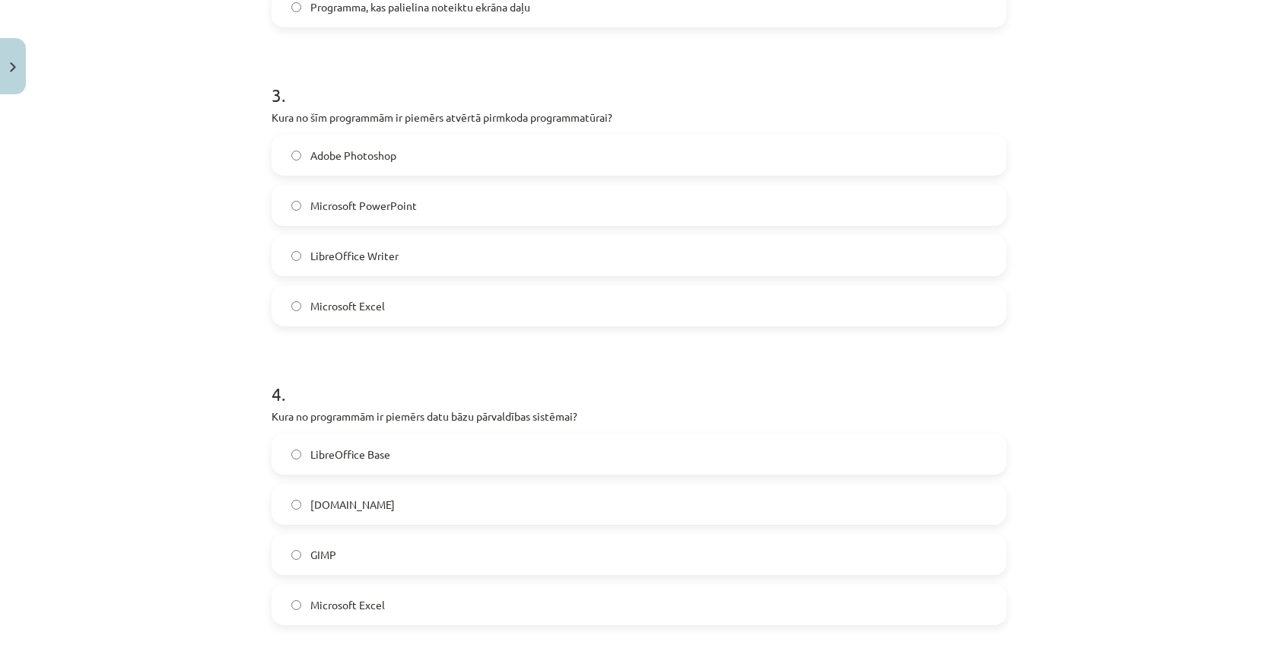
scroll to position [793, 0]
click at [396, 265] on label "LibreOffice Writer" at bounding box center [639, 255] width 732 height 38
drag, startPoint x: 430, startPoint y: 416, endPoint x: 485, endPoint y: 418, distance: 55.6
click at [486, 418] on p "Kura no programmām ir piemērs datu bāzu pārvaldības sistēmai?" at bounding box center [639, 416] width 735 height 16
click at [451, 453] on label "LibreOffice Base" at bounding box center [639, 453] width 732 height 38
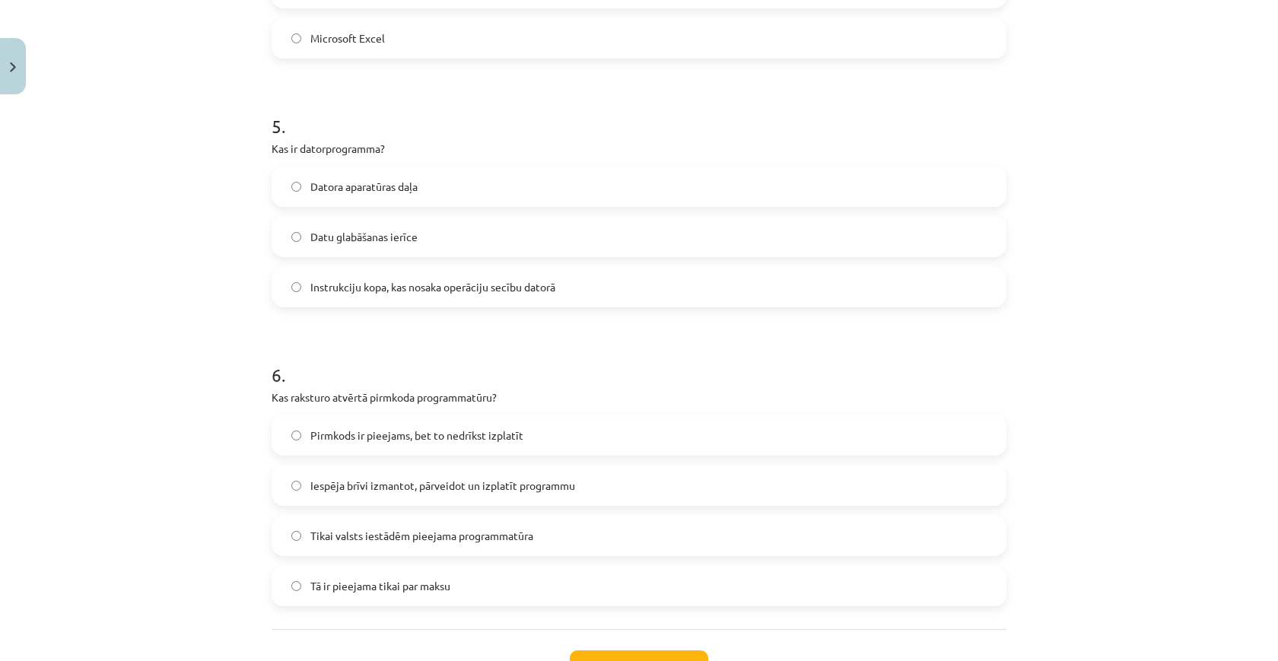
scroll to position [1363, 0]
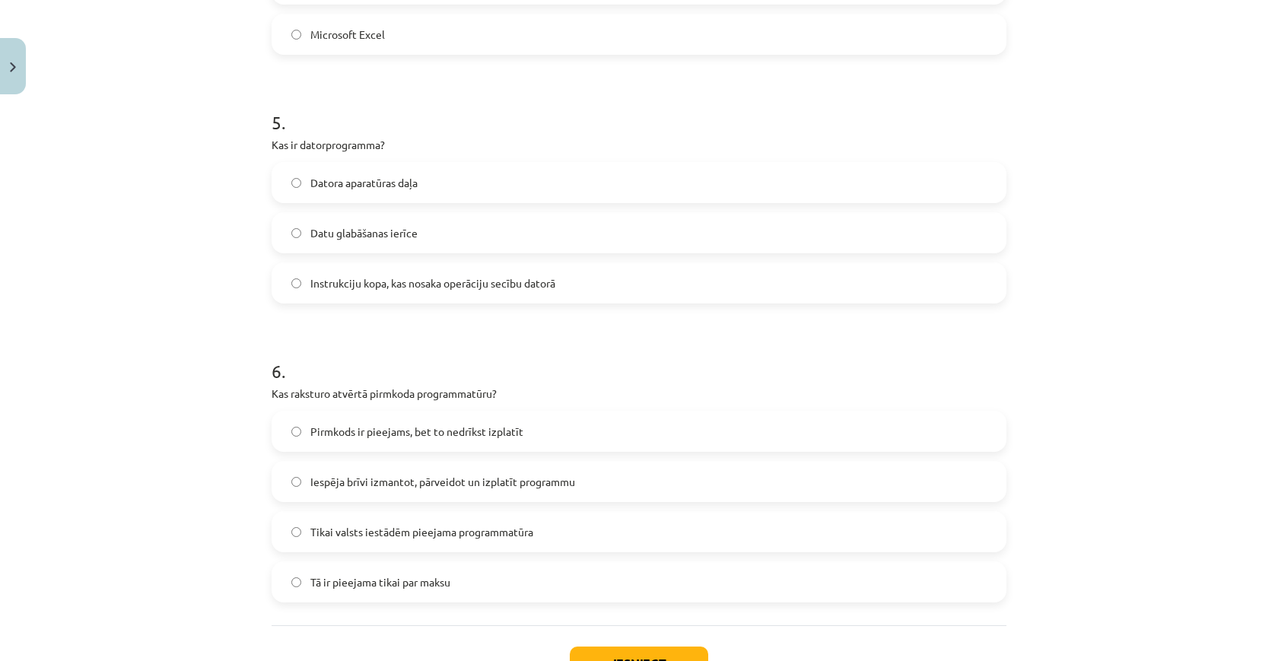
click at [444, 491] on label "Iespēja brīvi izmantot, pārveidot un izplatīt programmu" at bounding box center [639, 482] width 732 height 38
click at [345, 282] on span "Instrukciju kopa, kas nosaka operāciju secību datorā" at bounding box center [432, 283] width 245 height 16
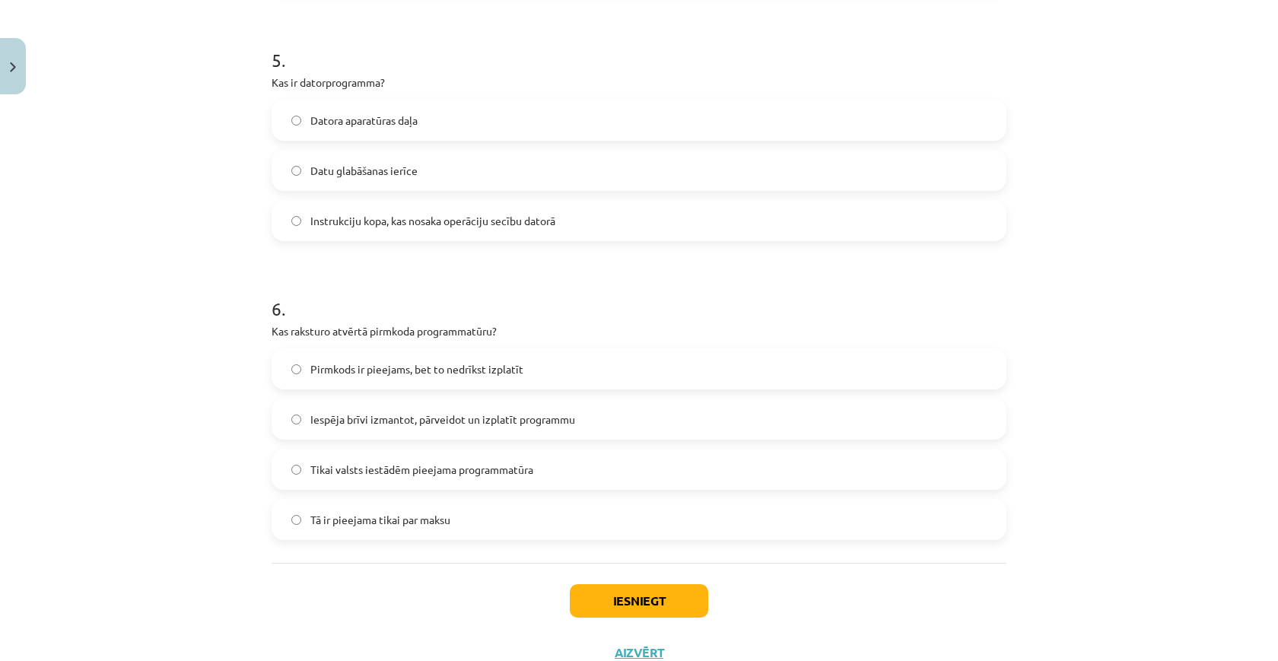
scroll to position [1428, 0]
click at [663, 609] on button "Iesniegt" at bounding box center [639, 598] width 138 height 33
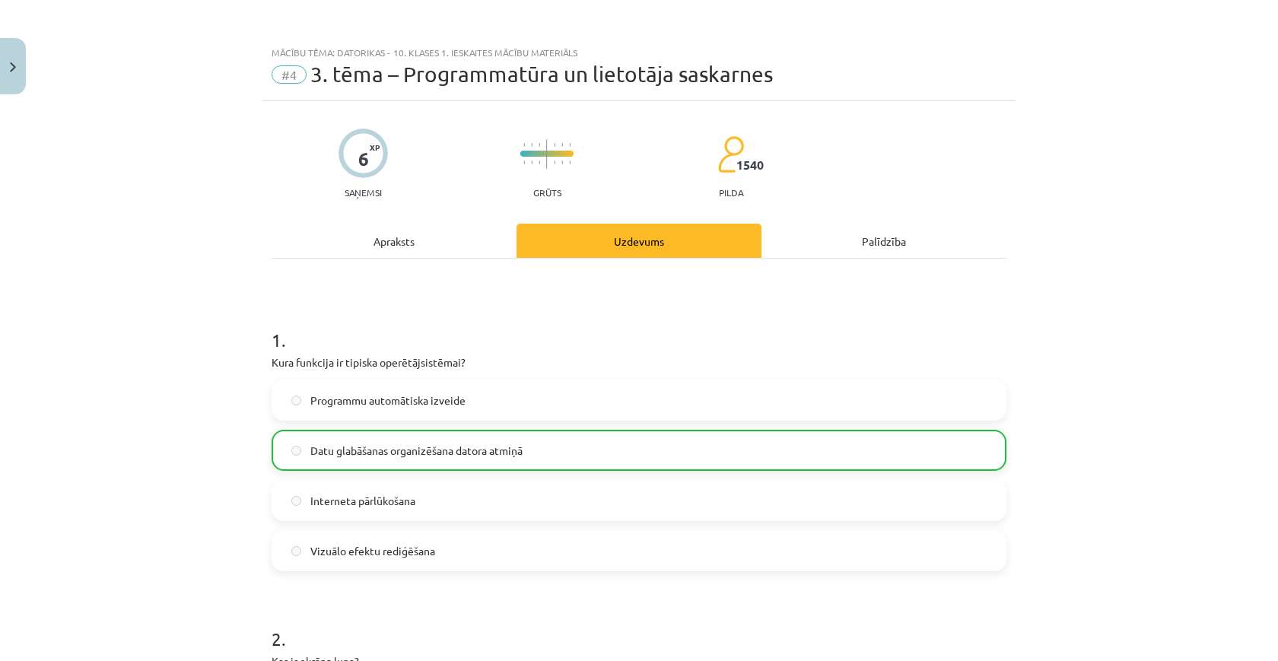
scroll to position [0, 0]
click at [9, 76] on button "Close" at bounding box center [13, 66] width 26 height 56
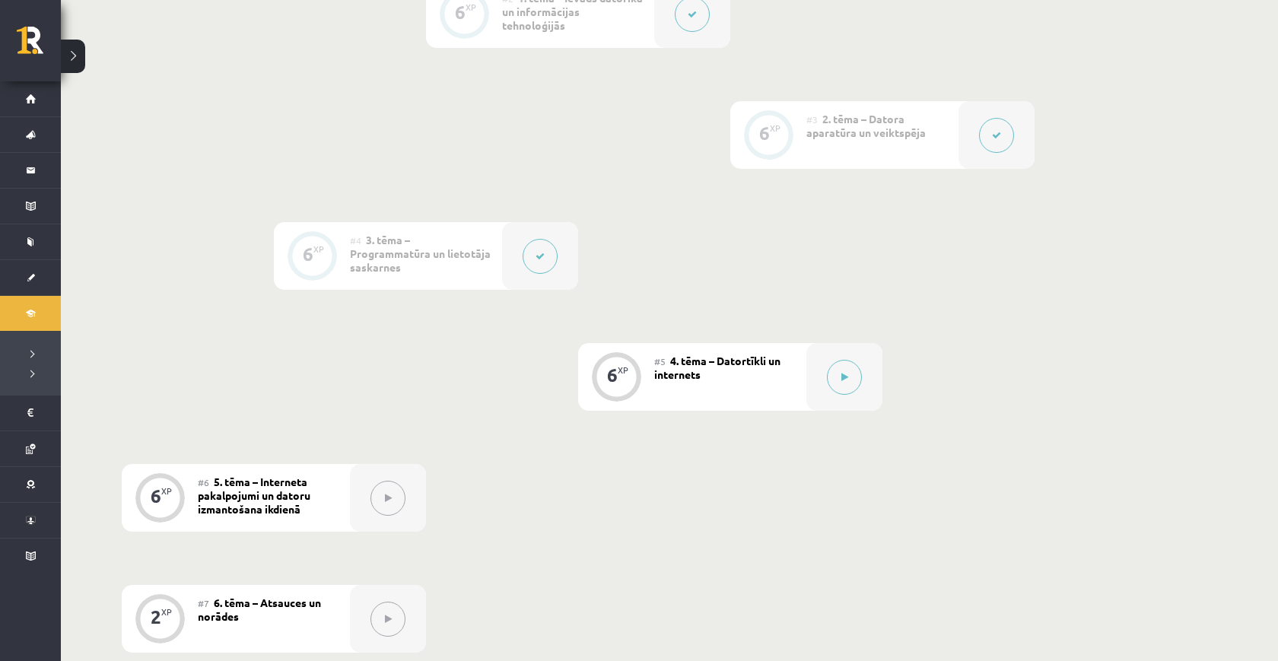
scroll to position [396, 0]
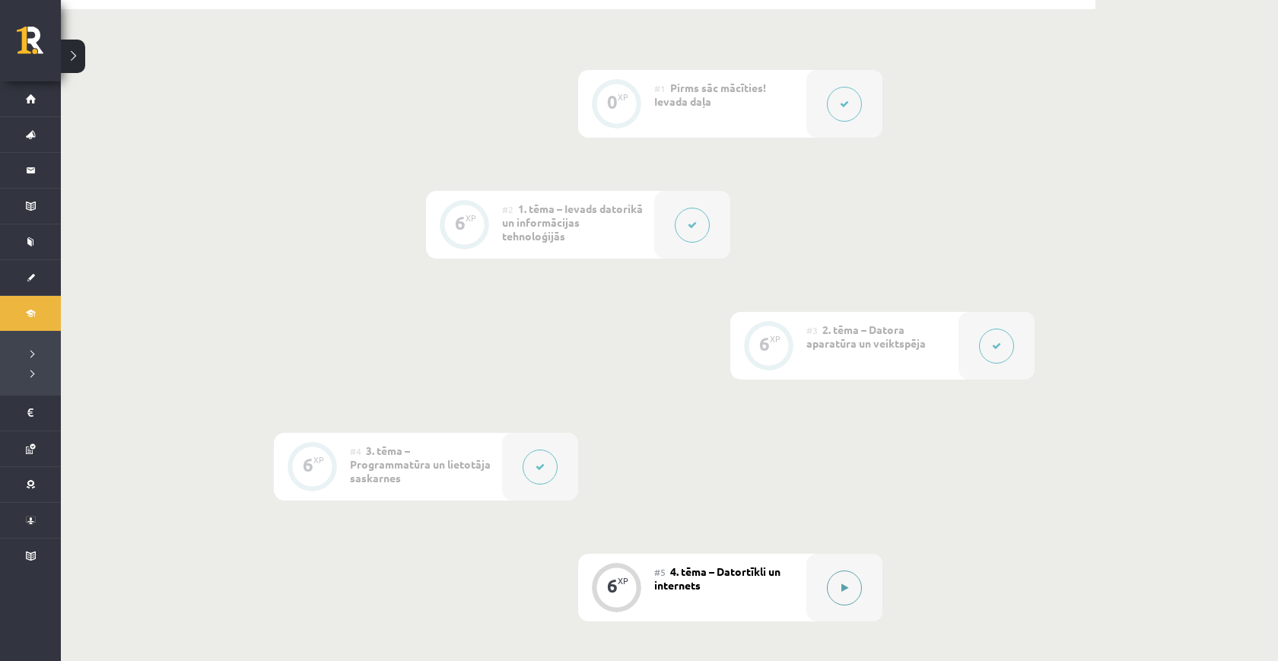
click at [847, 571] on div at bounding box center [844, 588] width 76 height 68
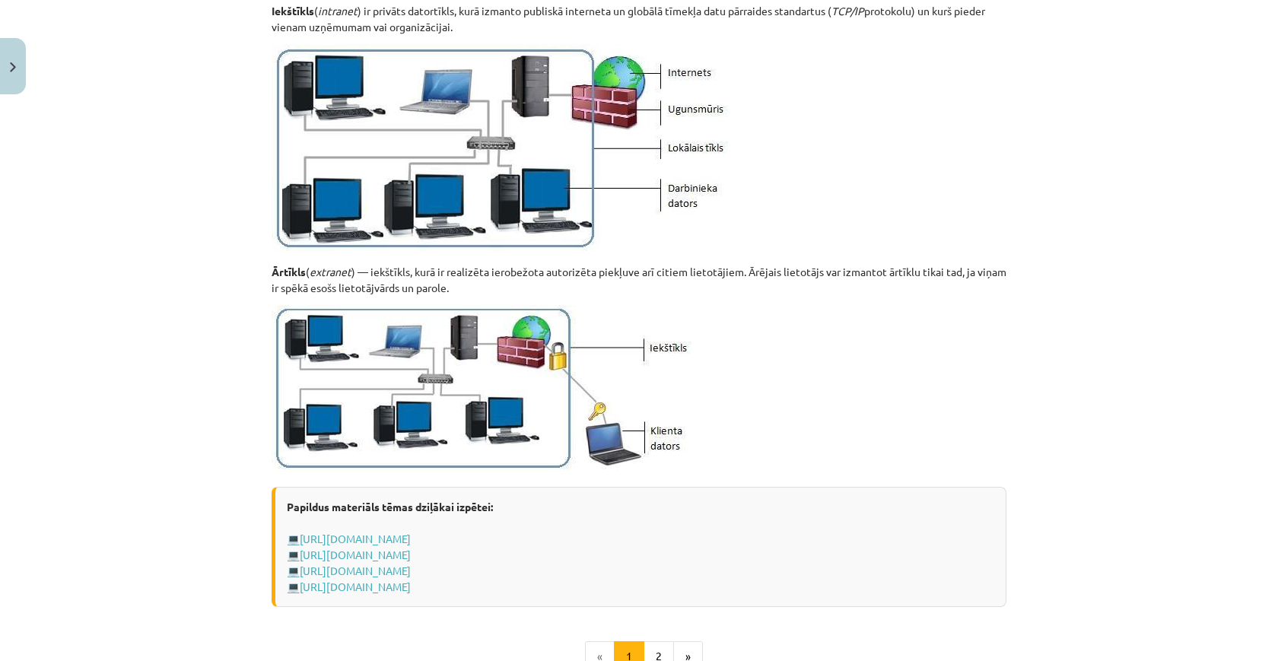
scroll to position [1756, 0]
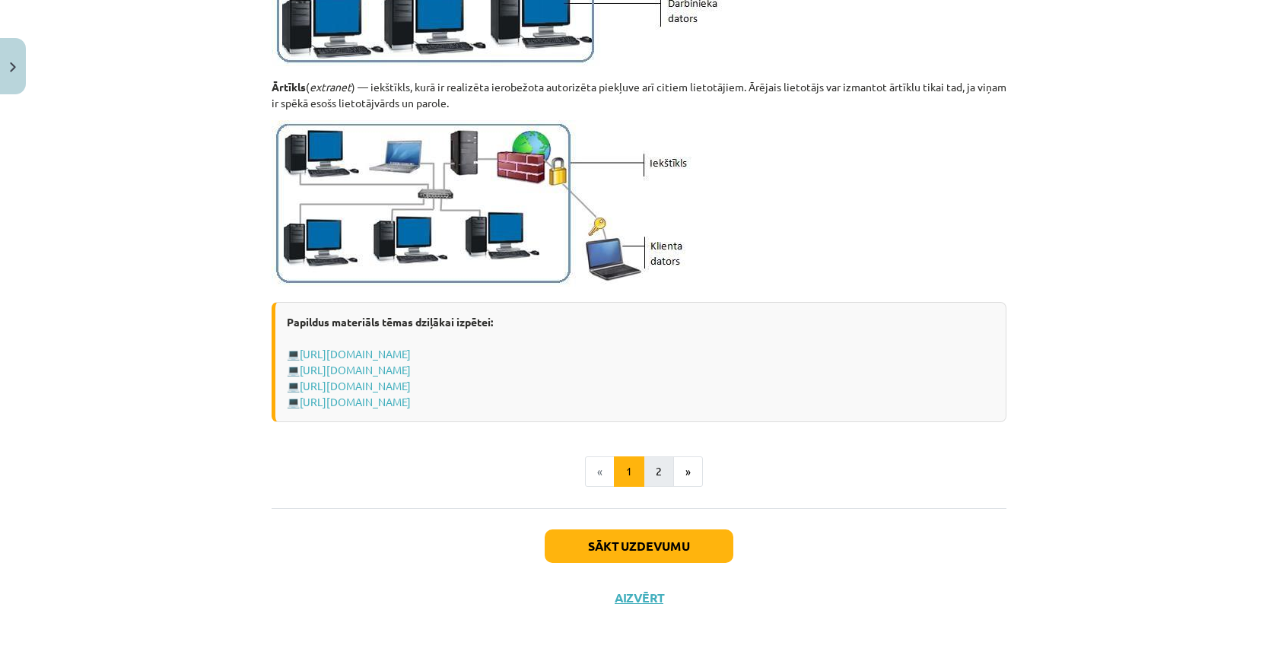
click at [654, 475] on button "2" at bounding box center [659, 471] width 30 height 30
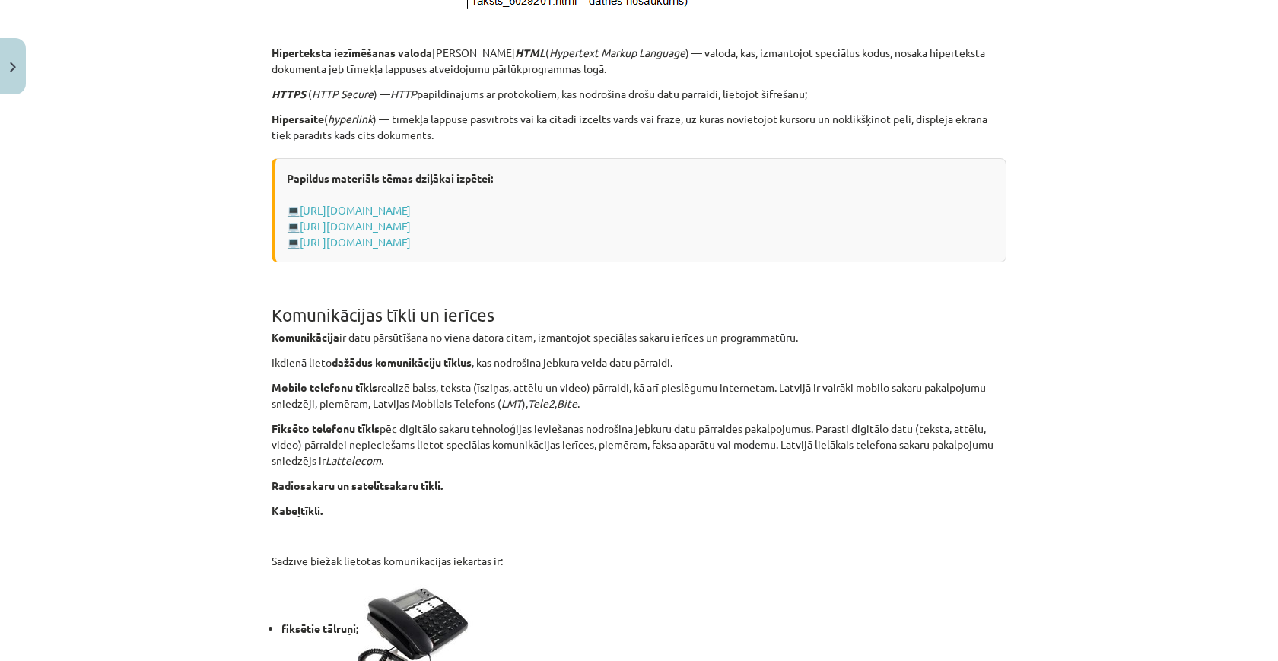
scroll to position [735, 0]
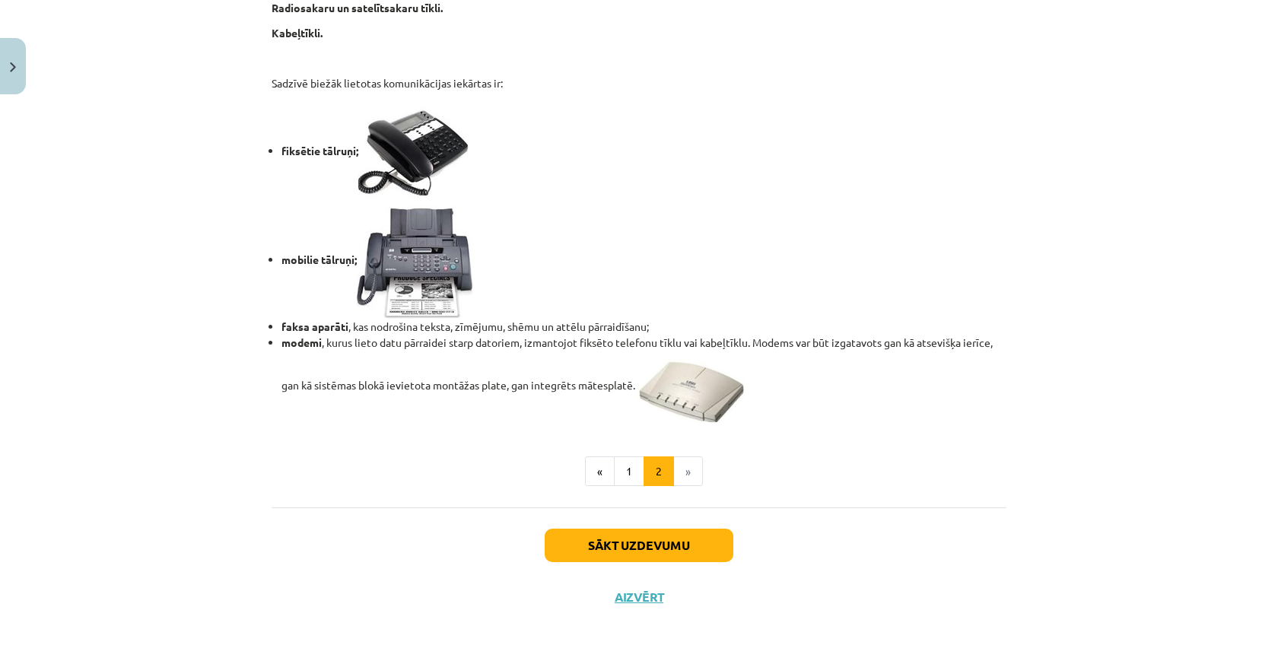
click at [660, 531] on button "Sākt uzdevumu" at bounding box center [639, 545] width 189 height 33
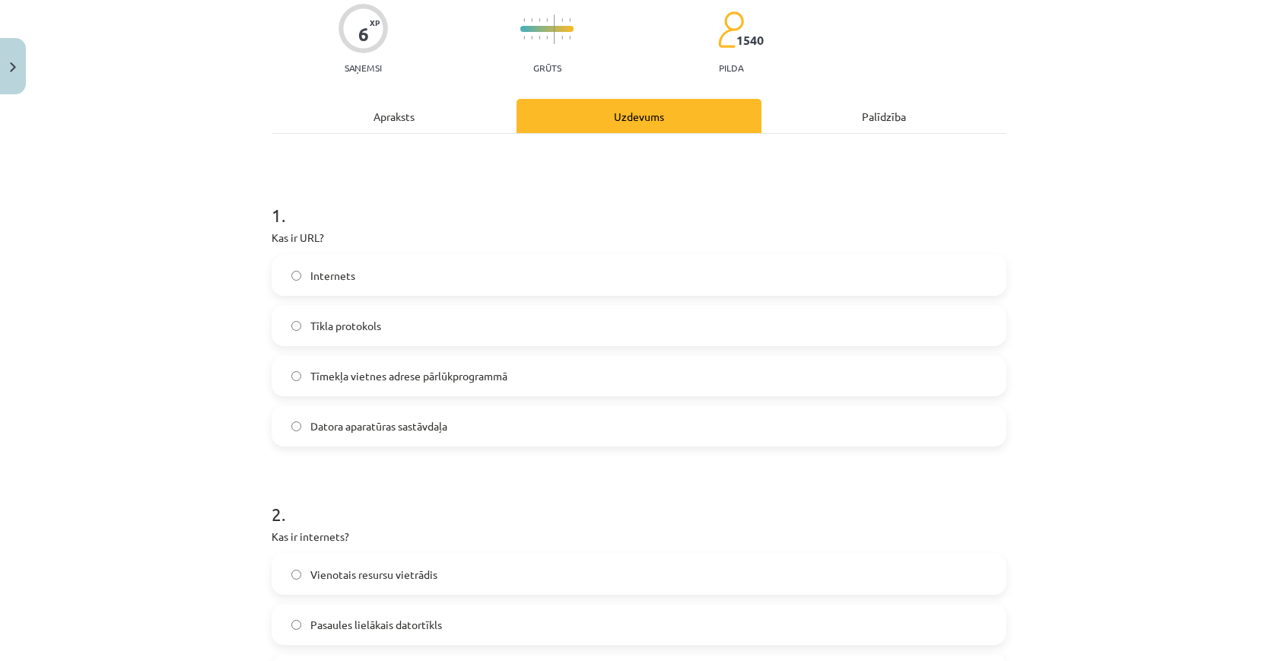
scroll to position [38, 0]
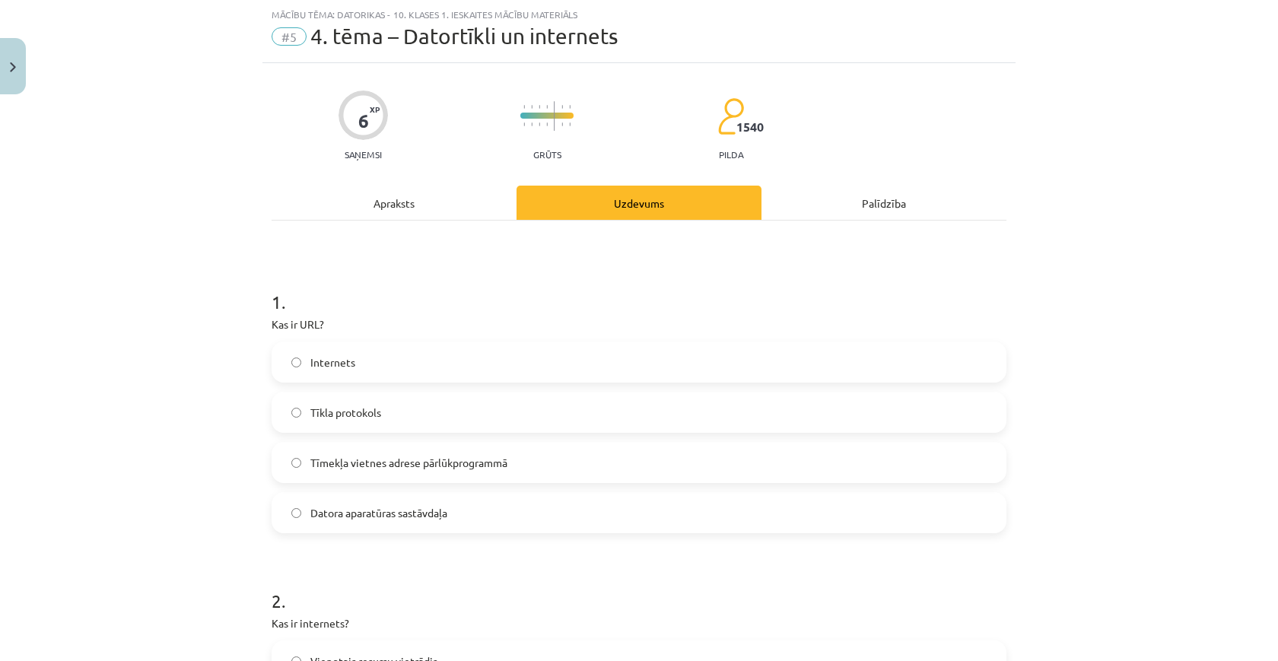
click at [647, 469] on label "Tīmekļa vietnes adrese pārlūkprogrammā" at bounding box center [639, 463] width 732 height 38
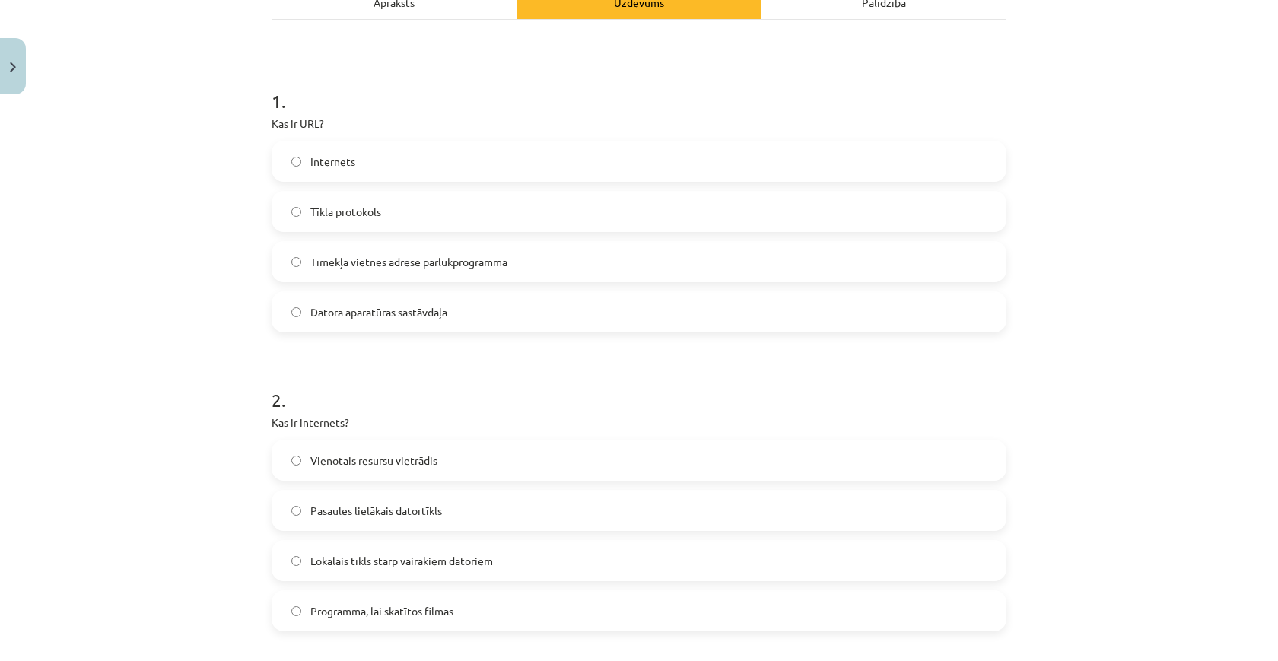
scroll to position [268, 0]
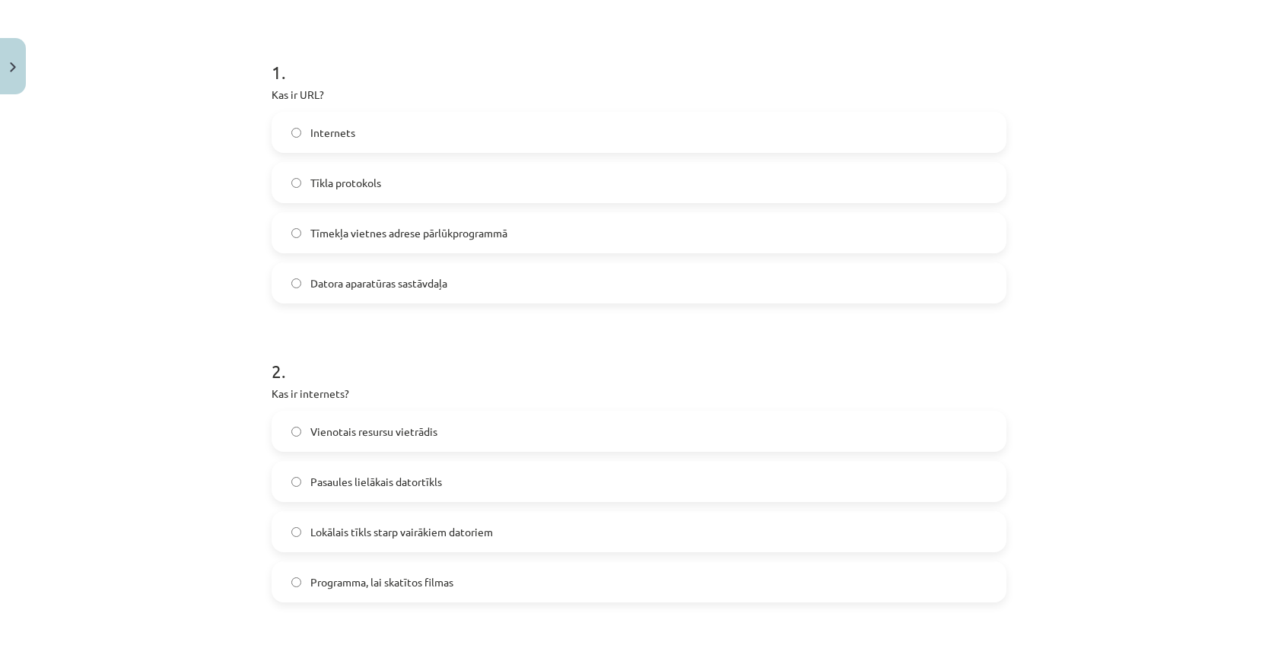
click at [603, 485] on label "Pasaules lielākais datortīkls" at bounding box center [639, 482] width 732 height 38
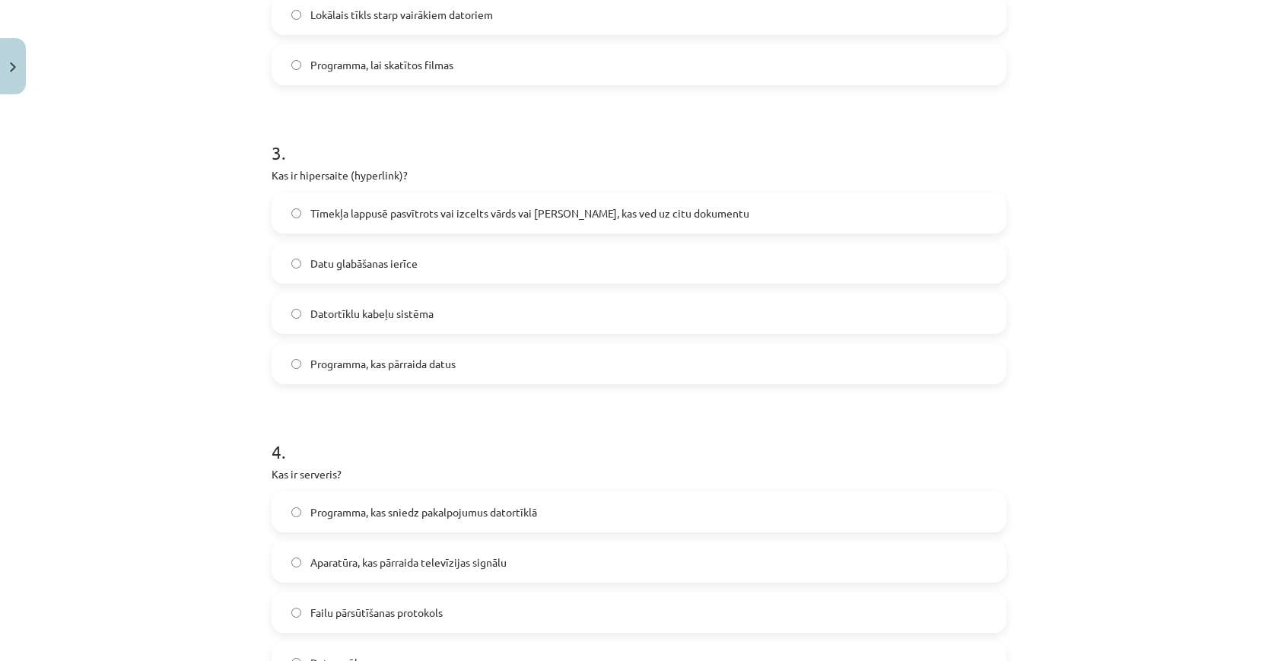
scroll to position [788, 0]
click at [598, 224] on label "Tīmekļa lappusē pasvītrots vai izcelts vārds vai frāze, kas ved uz citu dokumen…" at bounding box center [639, 210] width 732 height 38
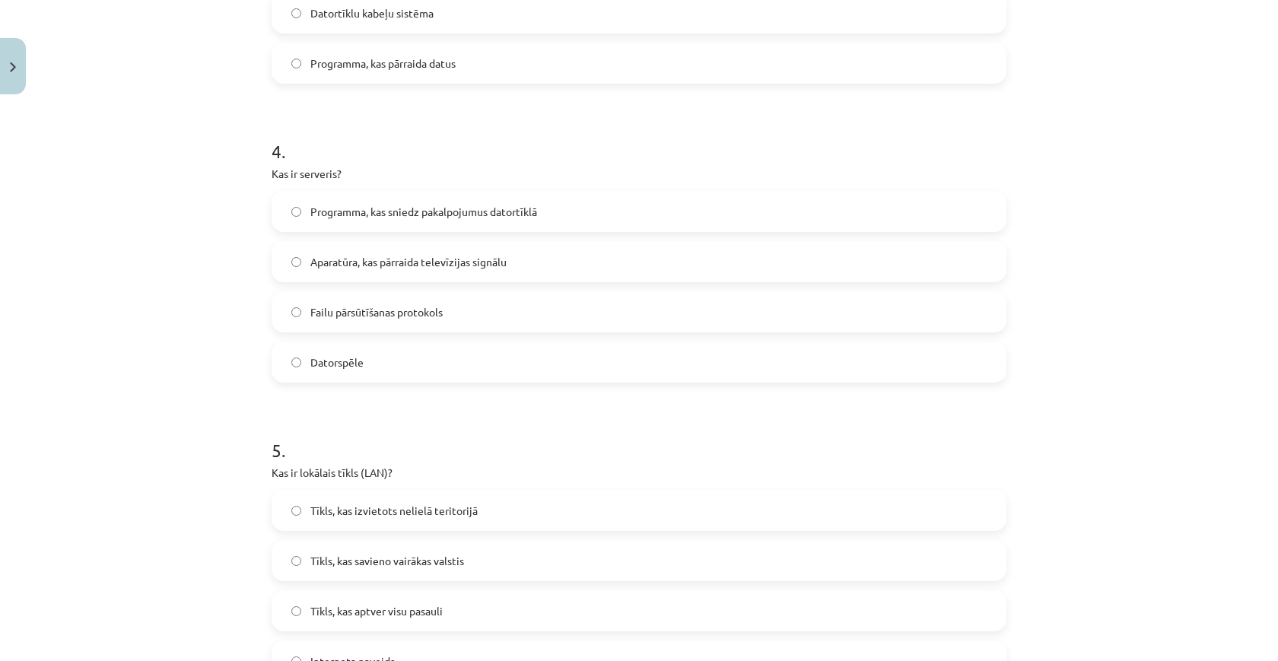
scroll to position [1161, 0]
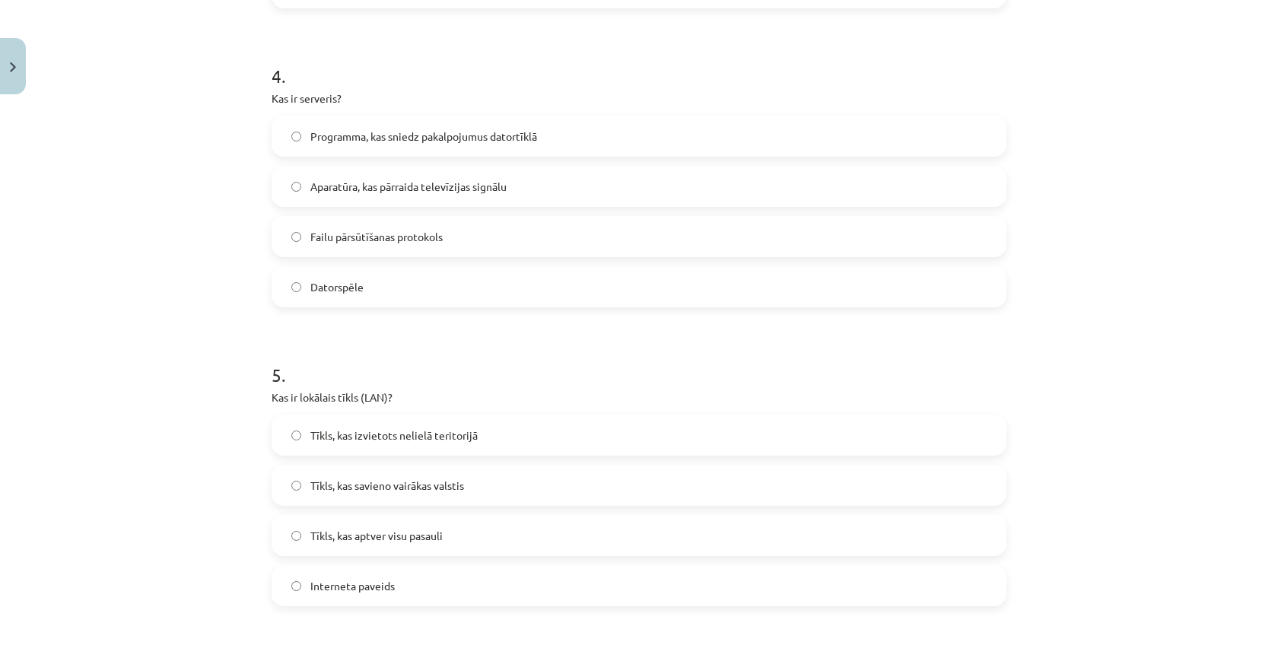
click at [411, 443] on span "Tīkls, kas izvietots nelielā teritorijā" at bounding box center [393, 436] width 167 height 16
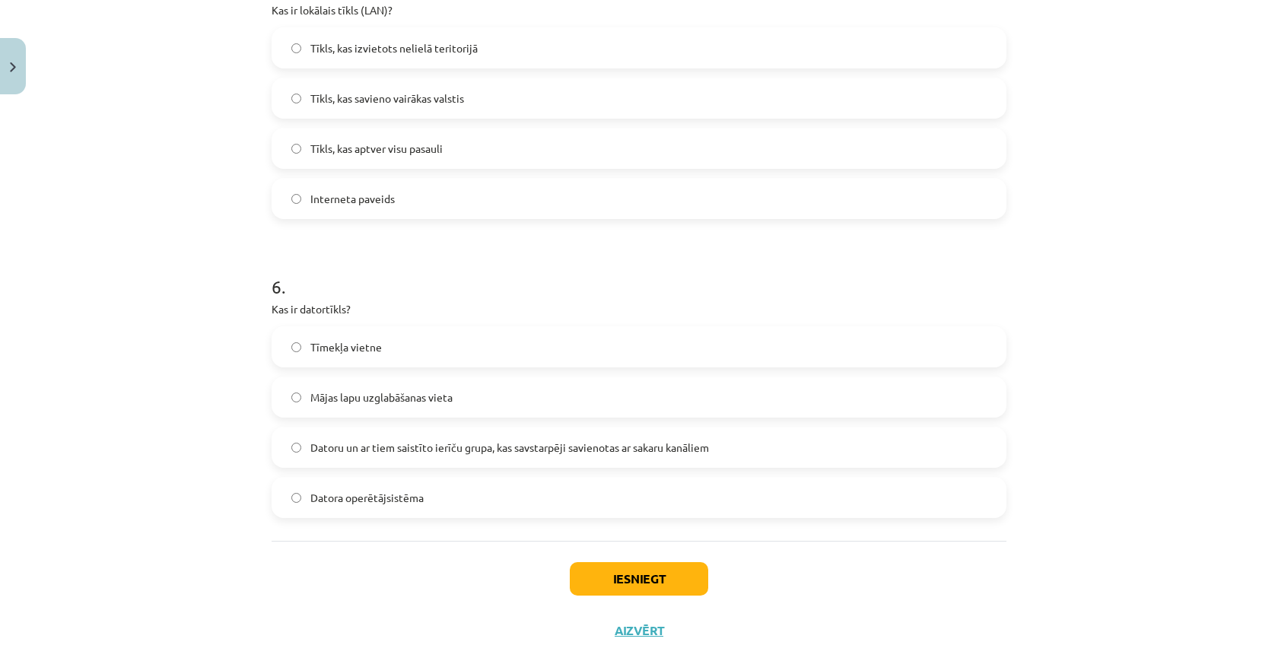
scroll to position [1545, 0]
click at [494, 445] on span "Datoru un ar tiem saistīto ierīču grupa, kas savstarpēji savienotas ar sakaru k…" at bounding box center [509, 451] width 399 height 16
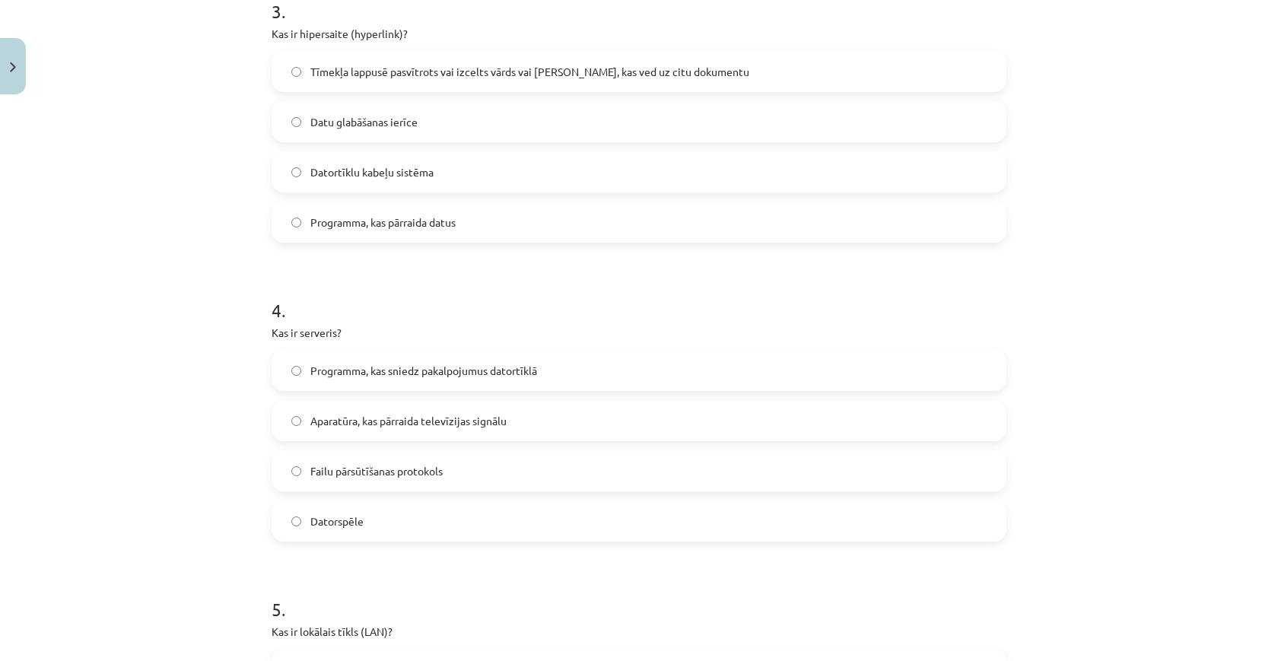
scroll to position [928, 0]
click at [544, 367] on label "Programma, kas sniedz pakalpojumus datortīklā" at bounding box center [639, 369] width 732 height 38
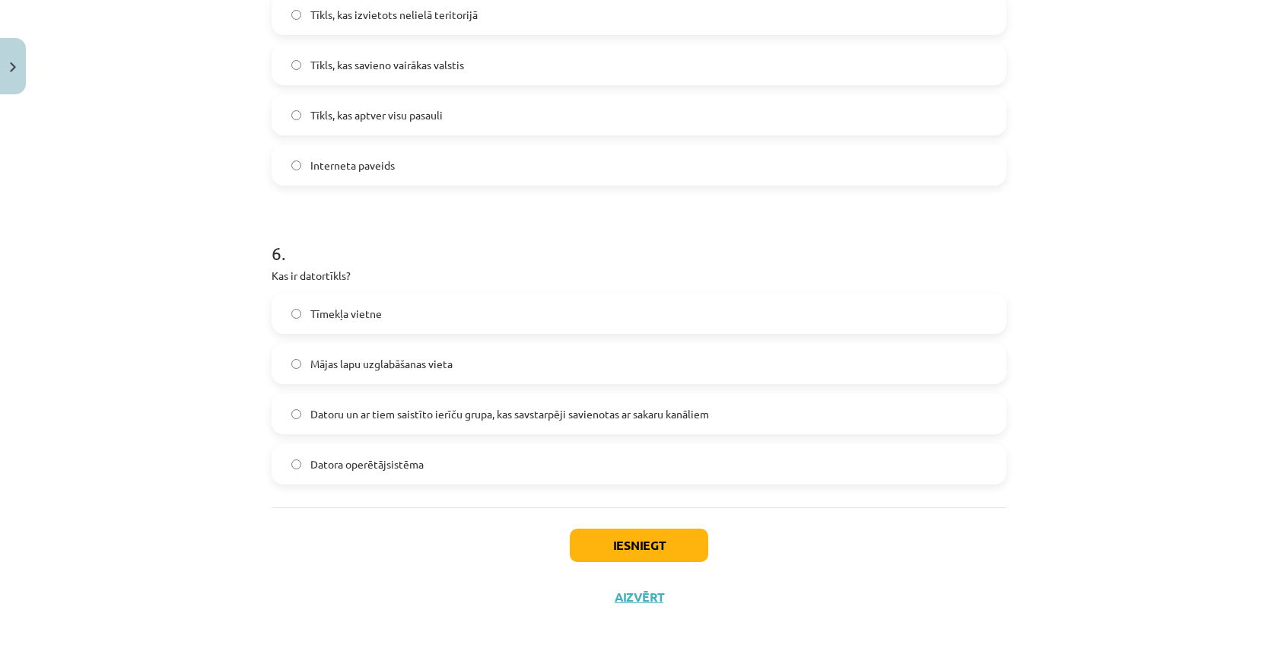
scroll to position [1584, 0]
click at [702, 531] on button "Iesniegt" at bounding box center [639, 545] width 138 height 33
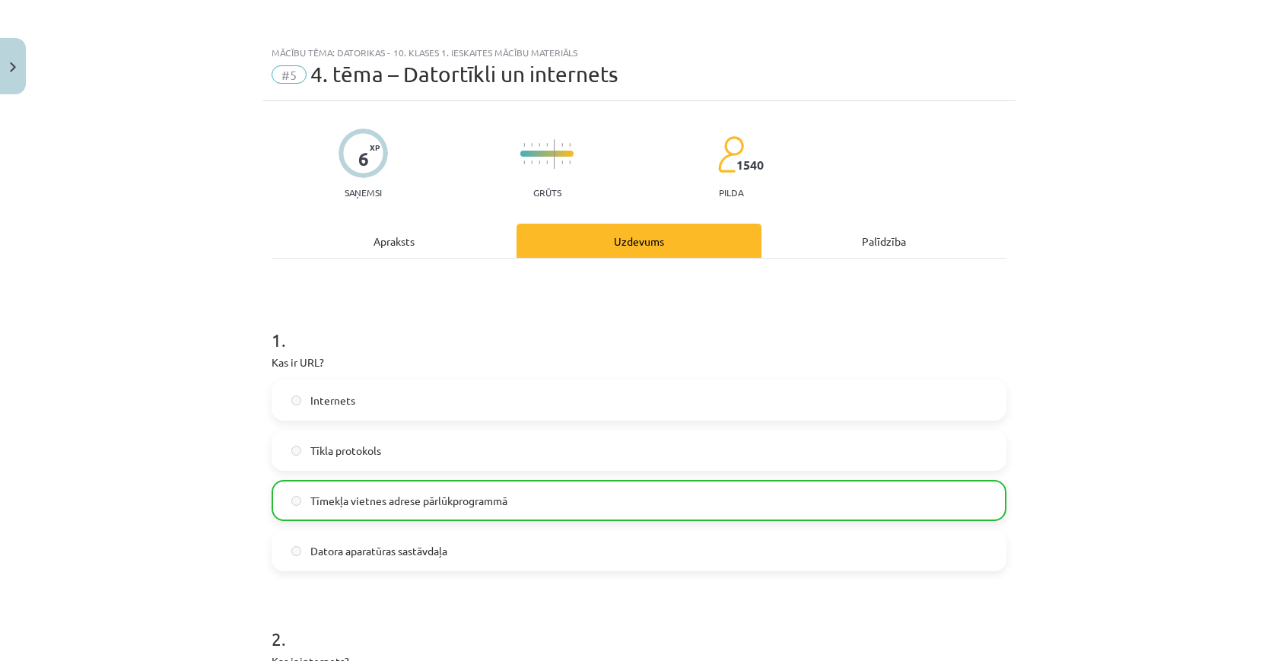
scroll to position [0, 0]
click at [9, 78] on button "Close" at bounding box center [13, 66] width 26 height 56
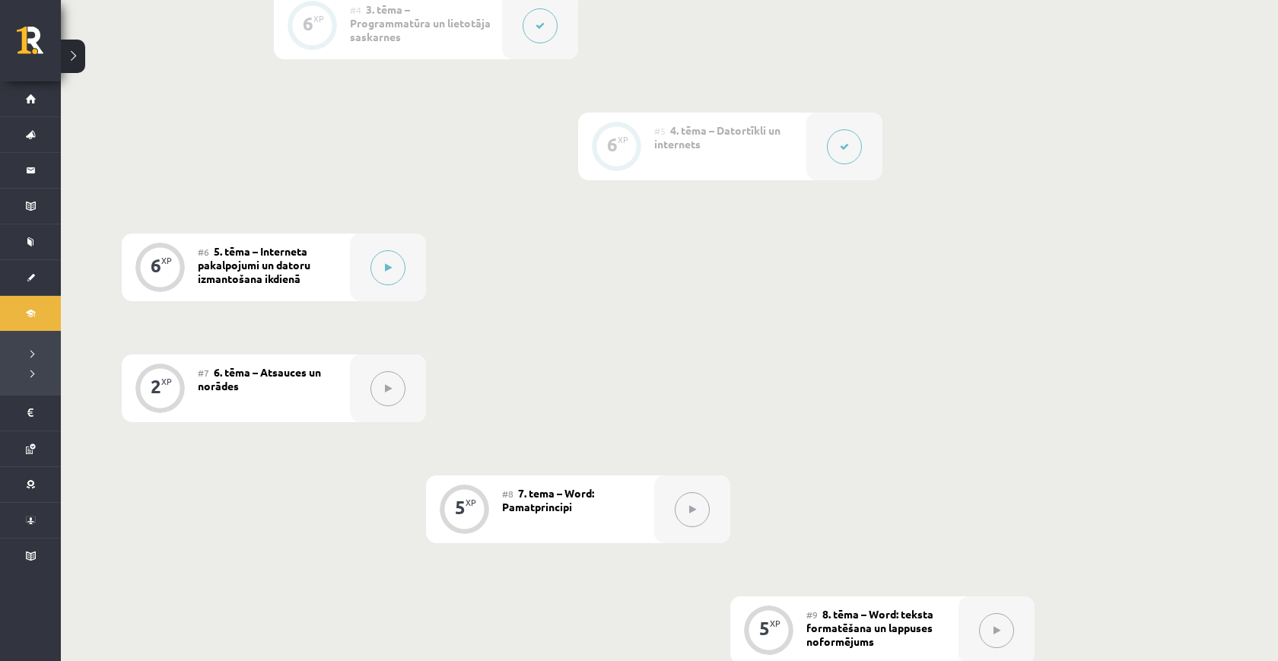
scroll to position [796, 0]
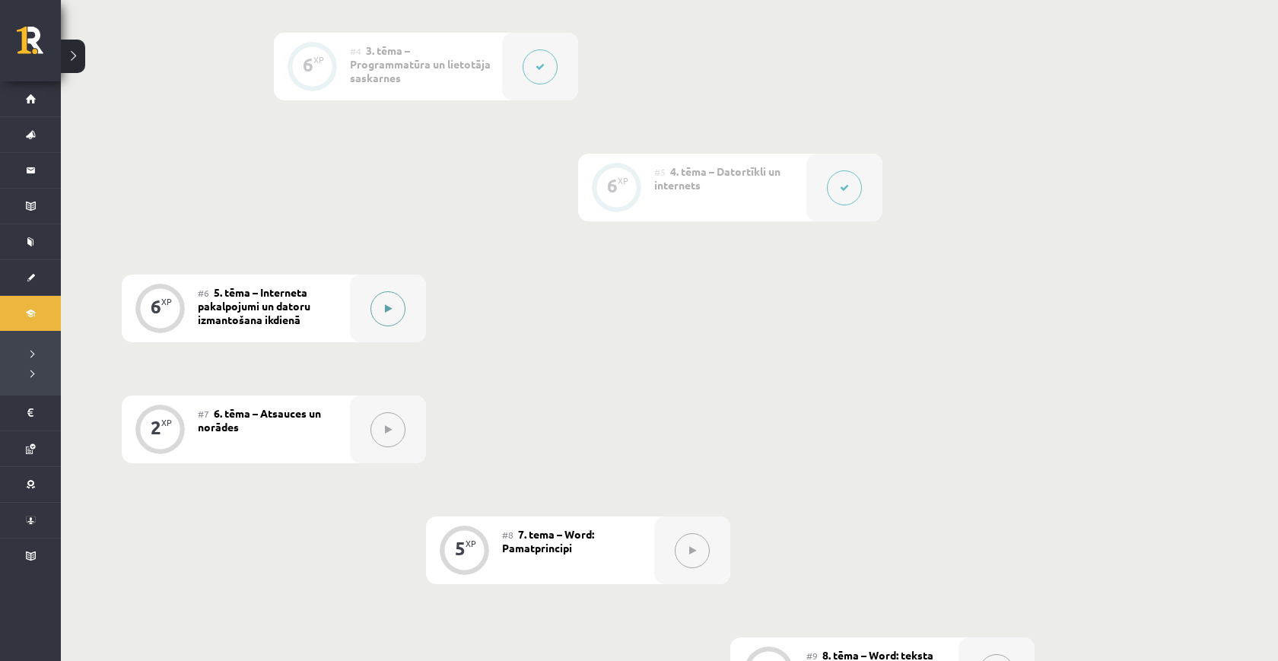
click at [398, 308] on button at bounding box center [387, 308] width 35 height 35
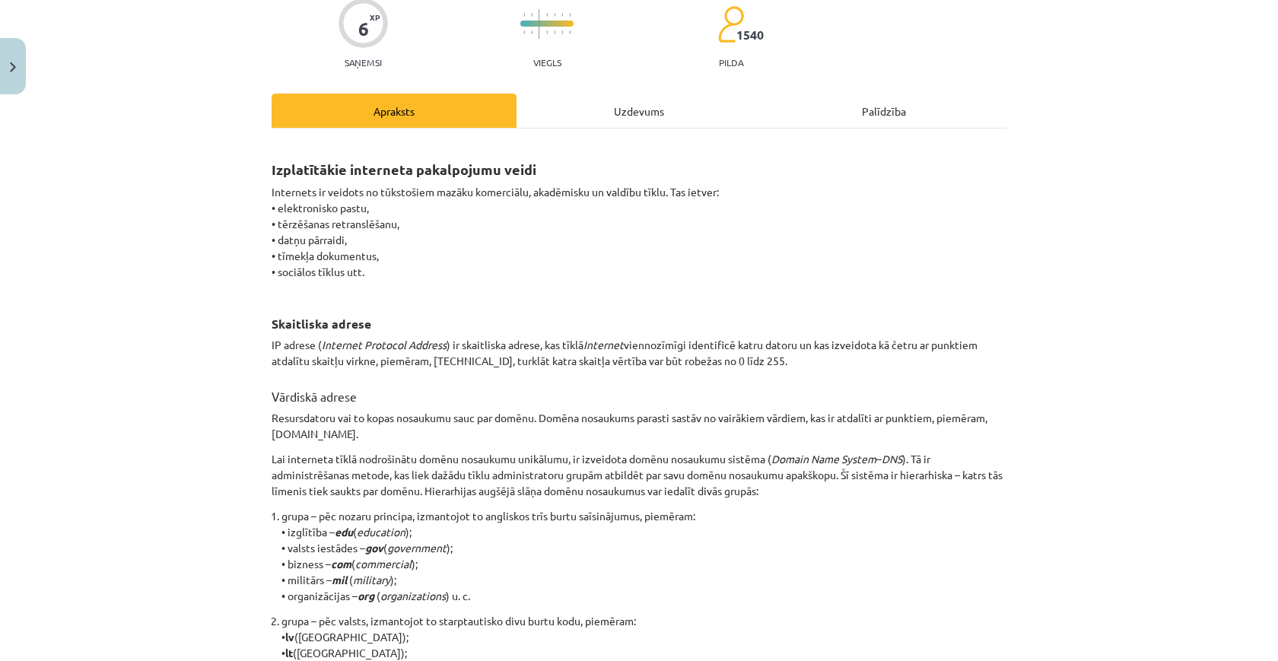
scroll to position [139, 0]
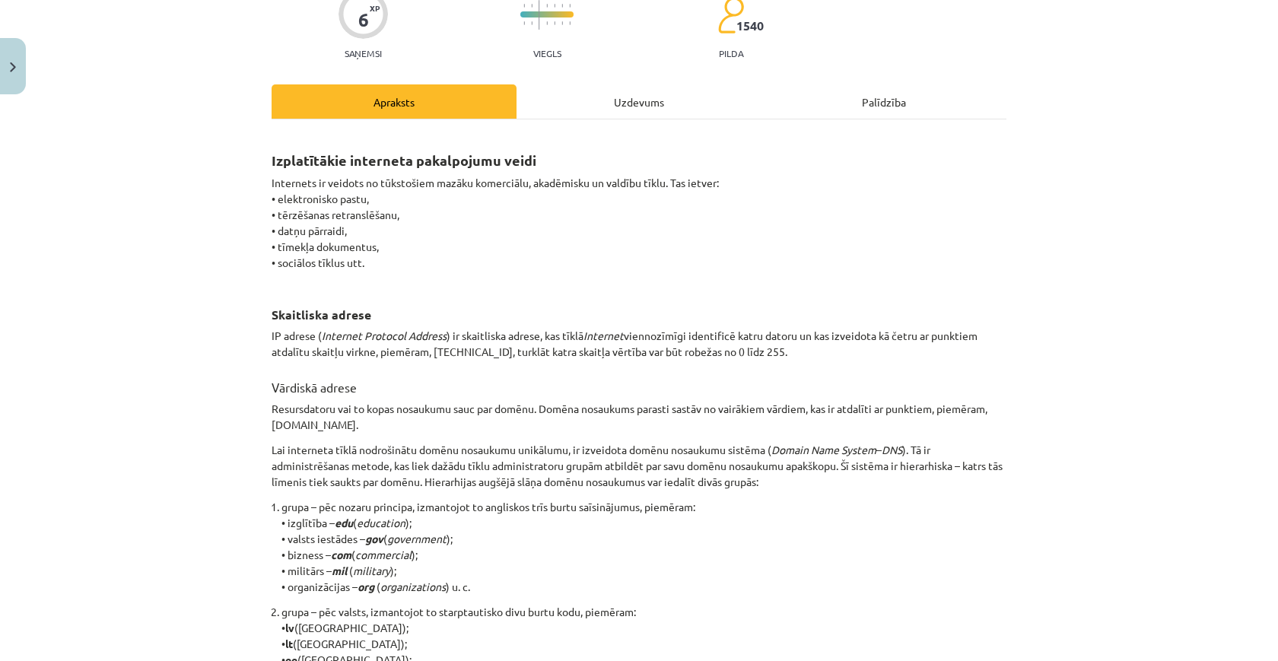
click at [19, 82] on button "Close" at bounding box center [13, 66] width 26 height 56
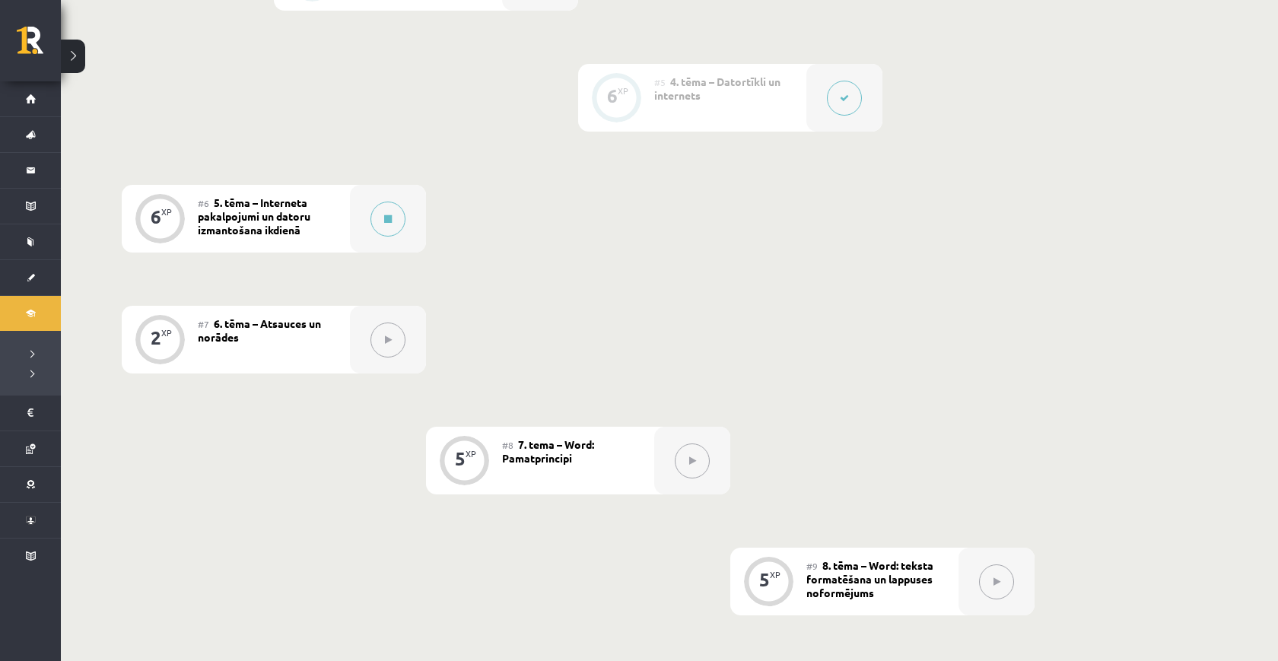
scroll to position [771, 0]
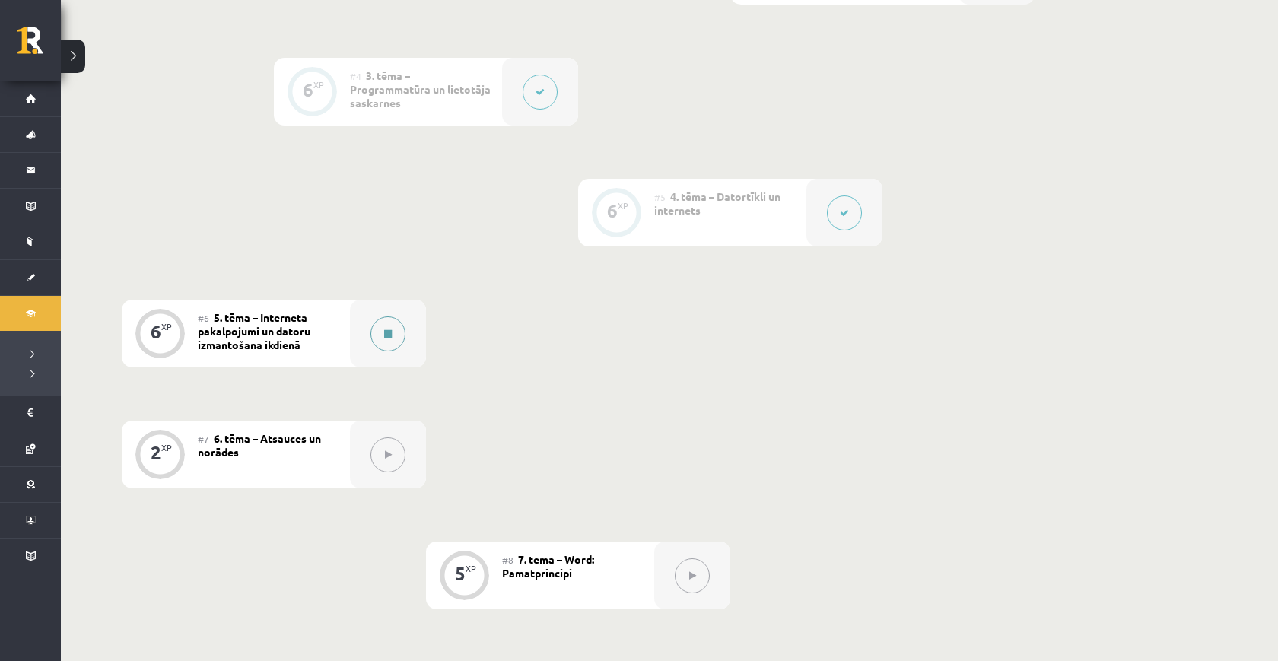
click at [391, 339] on icon at bounding box center [388, 333] width 8 height 9
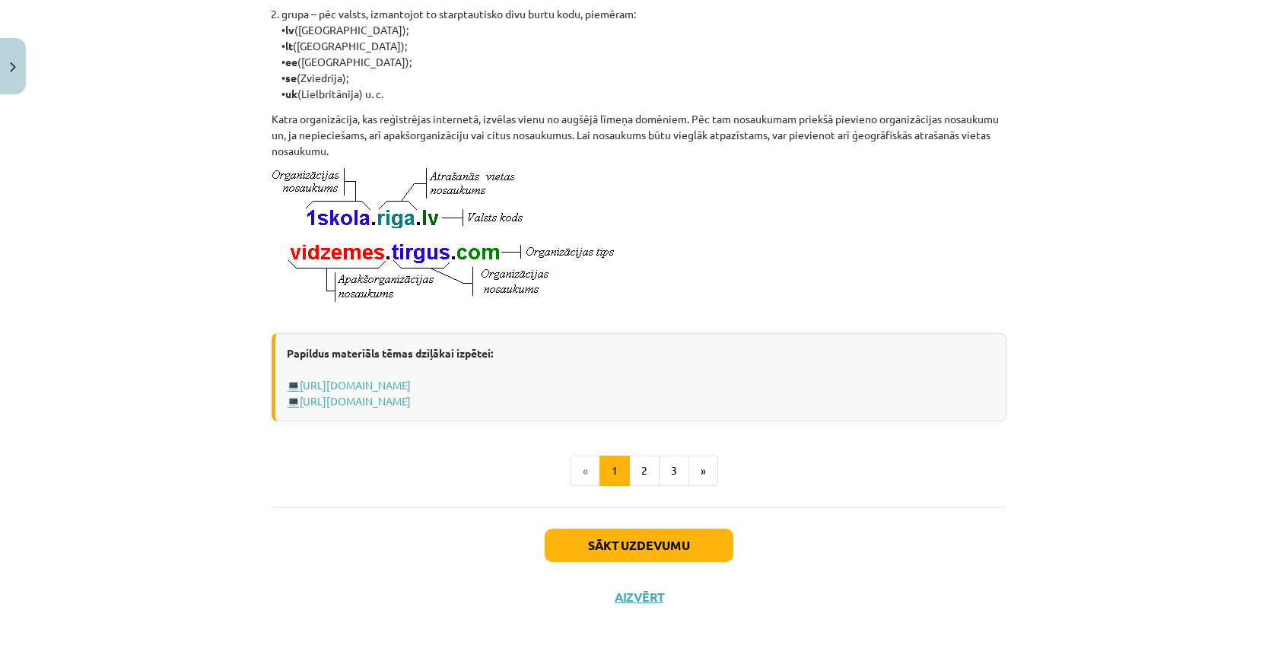
scroll to position [752, 0]
click at [641, 477] on button "2" at bounding box center [644, 471] width 30 height 30
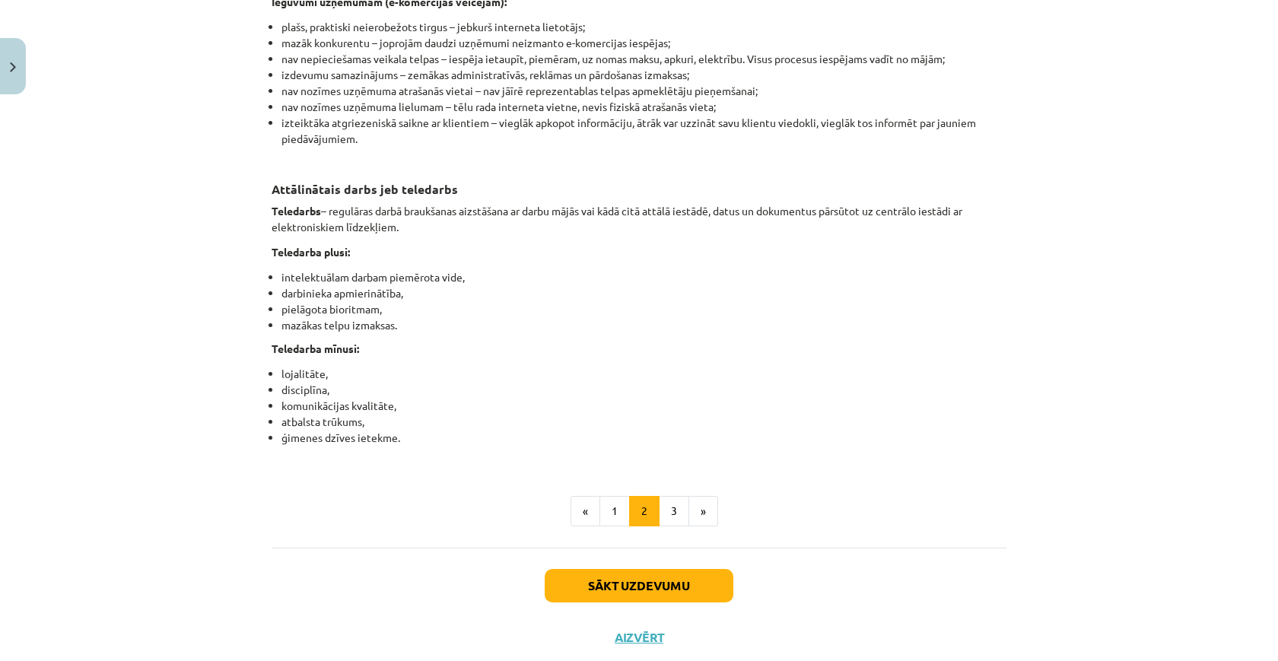
scroll to position [2361, 0]
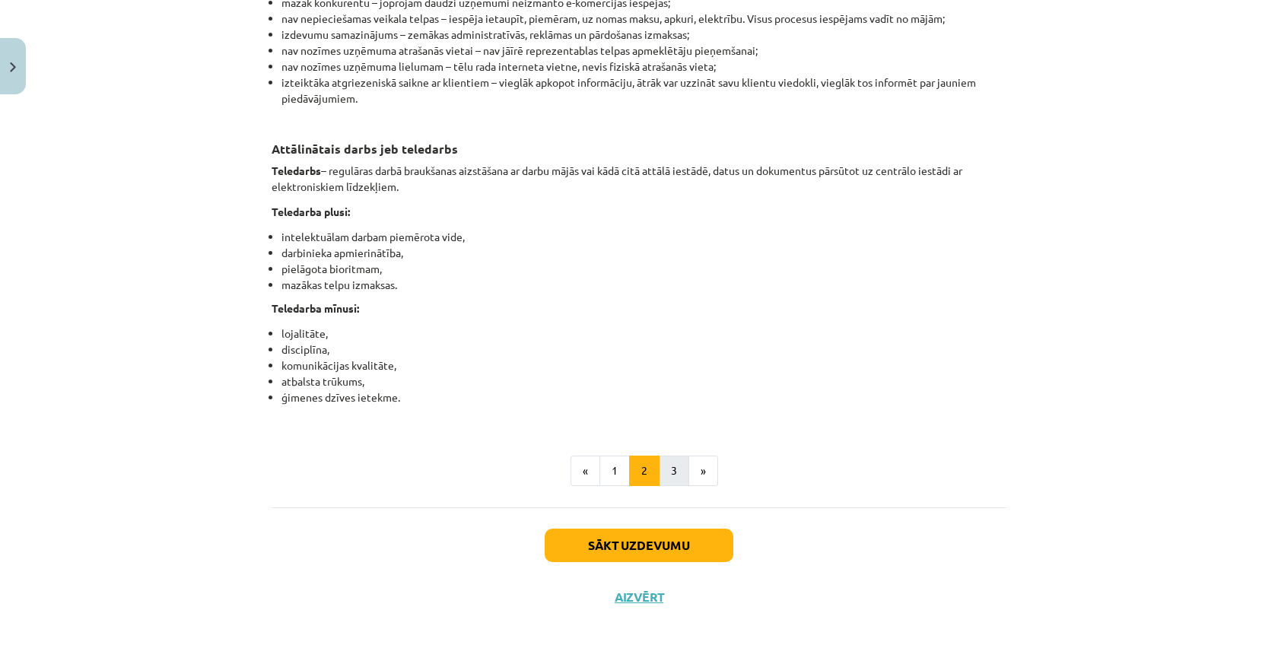
click at [664, 471] on button "3" at bounding box center [674, 471] width 30 height 30
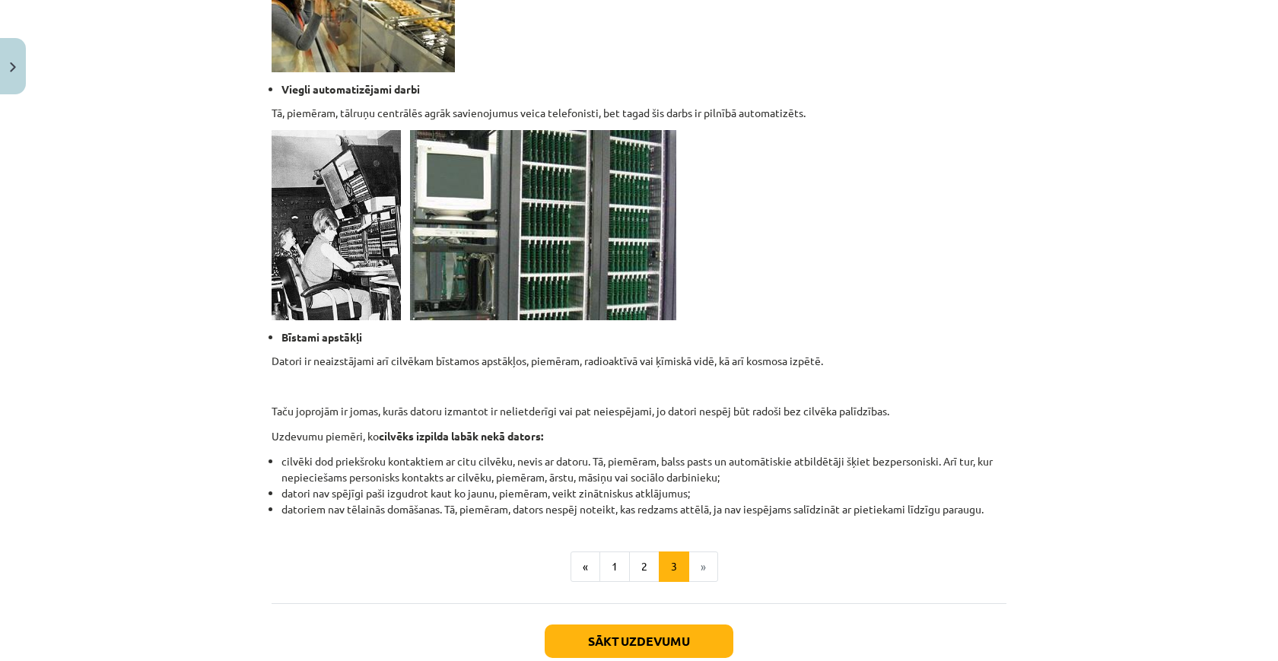
scroll to position [1312, 0]
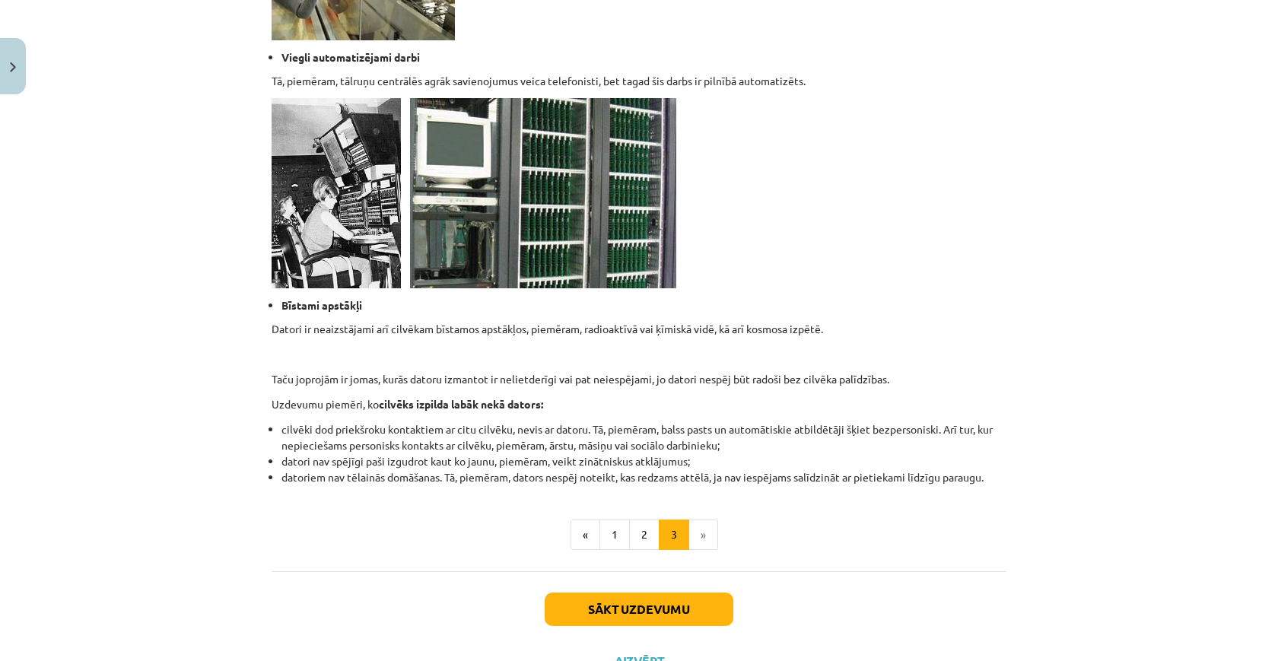
click at [655, 614] on button "Sākt uzdevumu" at bounding box center [639, 609] width 189 height 33
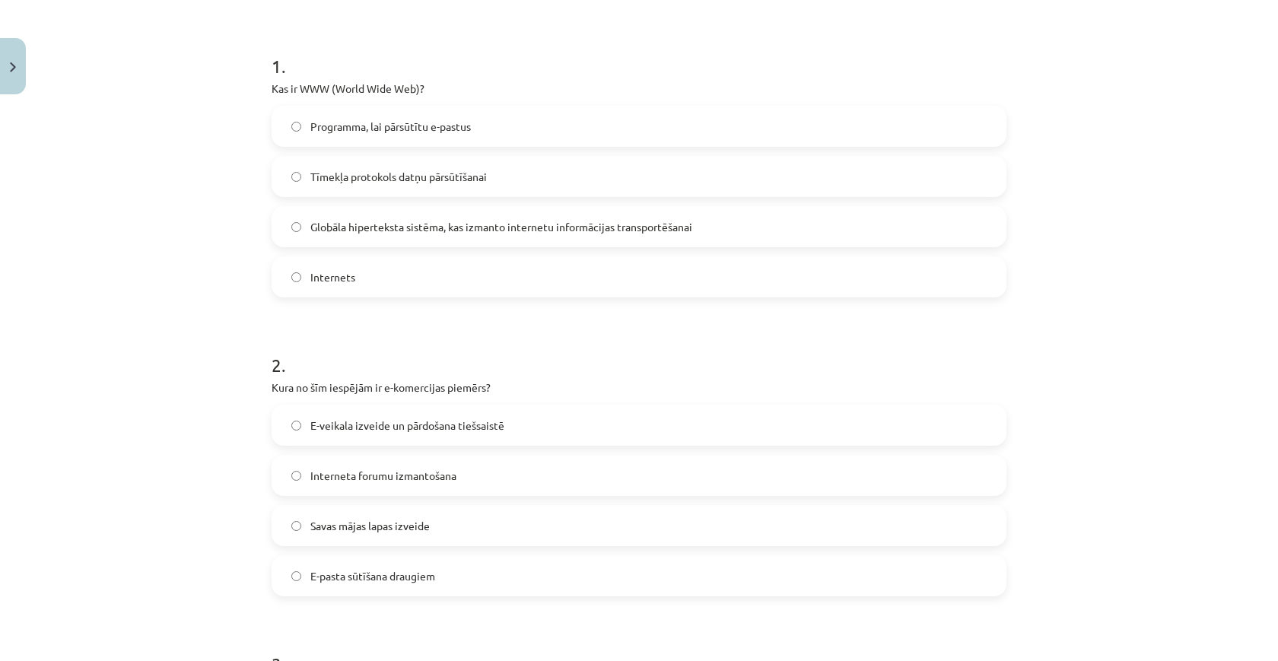
scroll to position [38, 0]
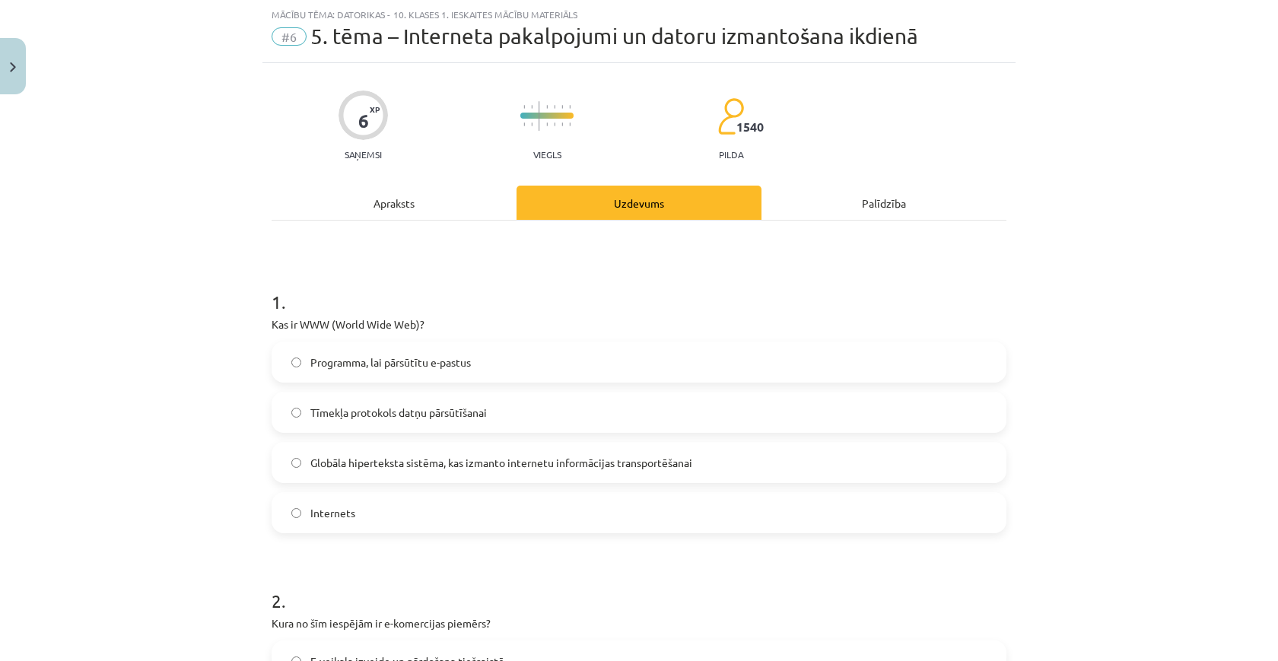
click at [481, 475] on label "Globāla hiperteksta sistēma, kas izmanto internetu informācijas transportēšanai" at bounding box center [639, 463] width 732 height 38
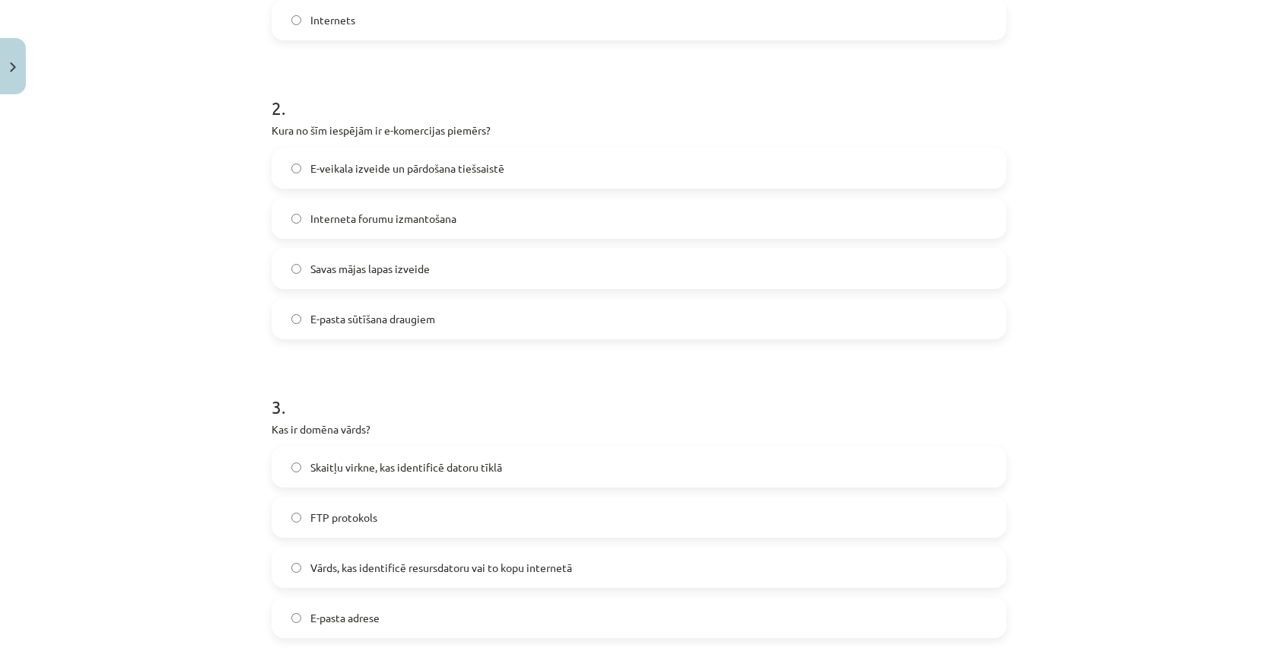
scroll to position [533, 0]
click at [432, 162] on span "E-veikala izveide un pārdošana tiešsaistē" at bounding box center [407, 167] width 194 height 16
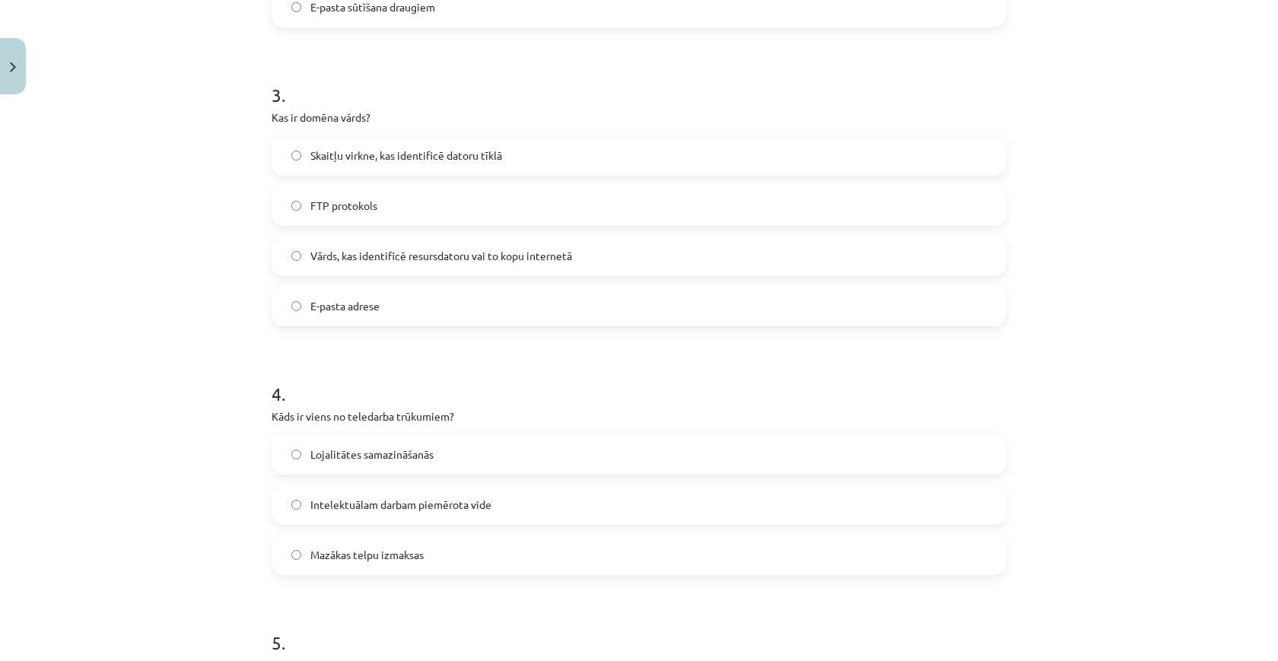
scroll to position [839, 0]
click at [425, 256] on span "Vārds, kas identificē resursdatoru vai to kopu internetā" at bounding box center [441, 260] width 262 height 16
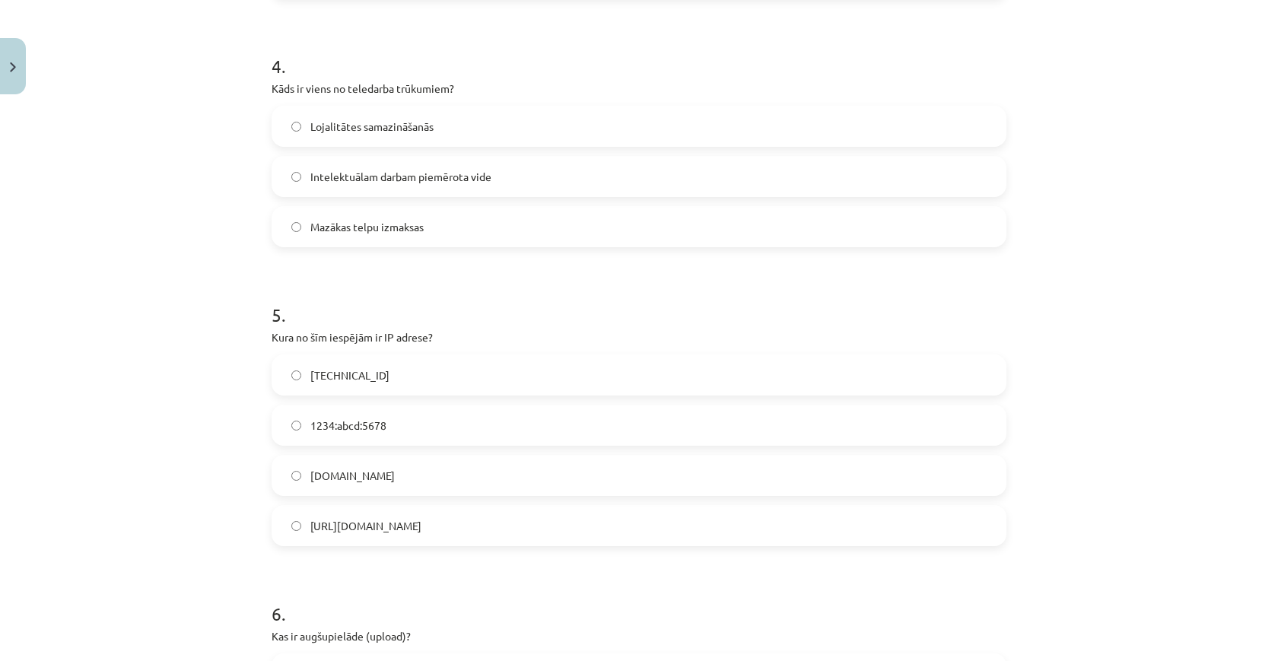
scroll to position [1143, 0]
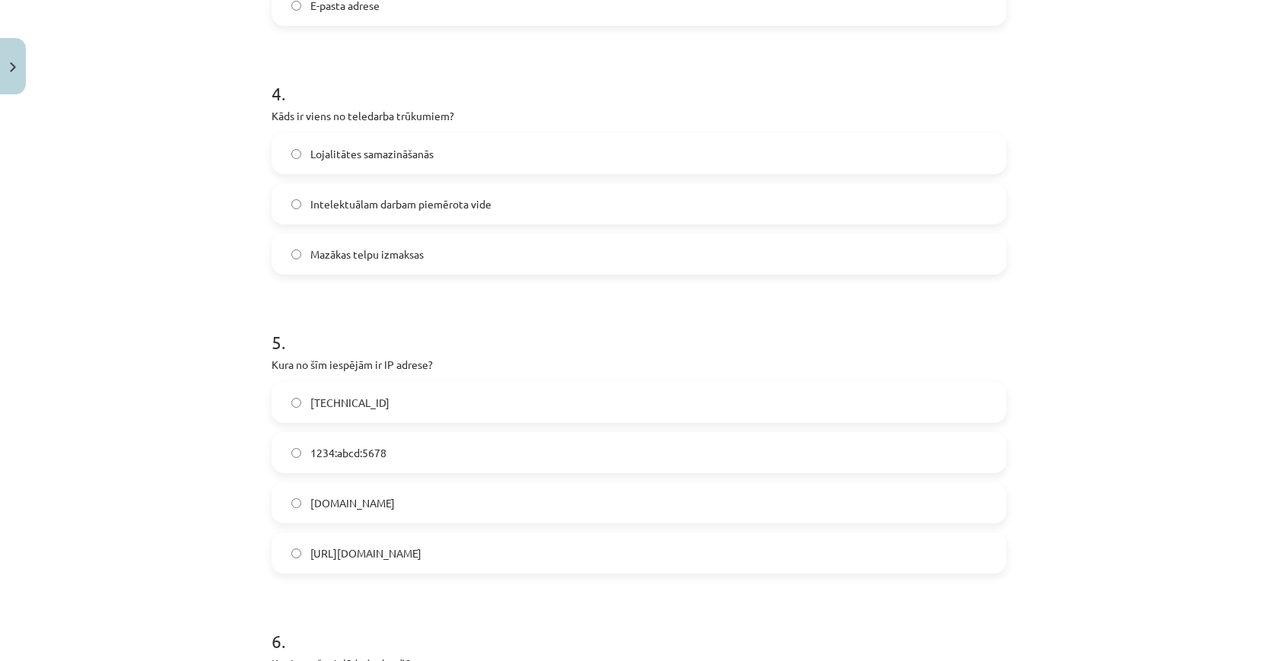
click at [425, 409] on label "192.100.81.101" at bounding box center [639, 402] width 732 height 38
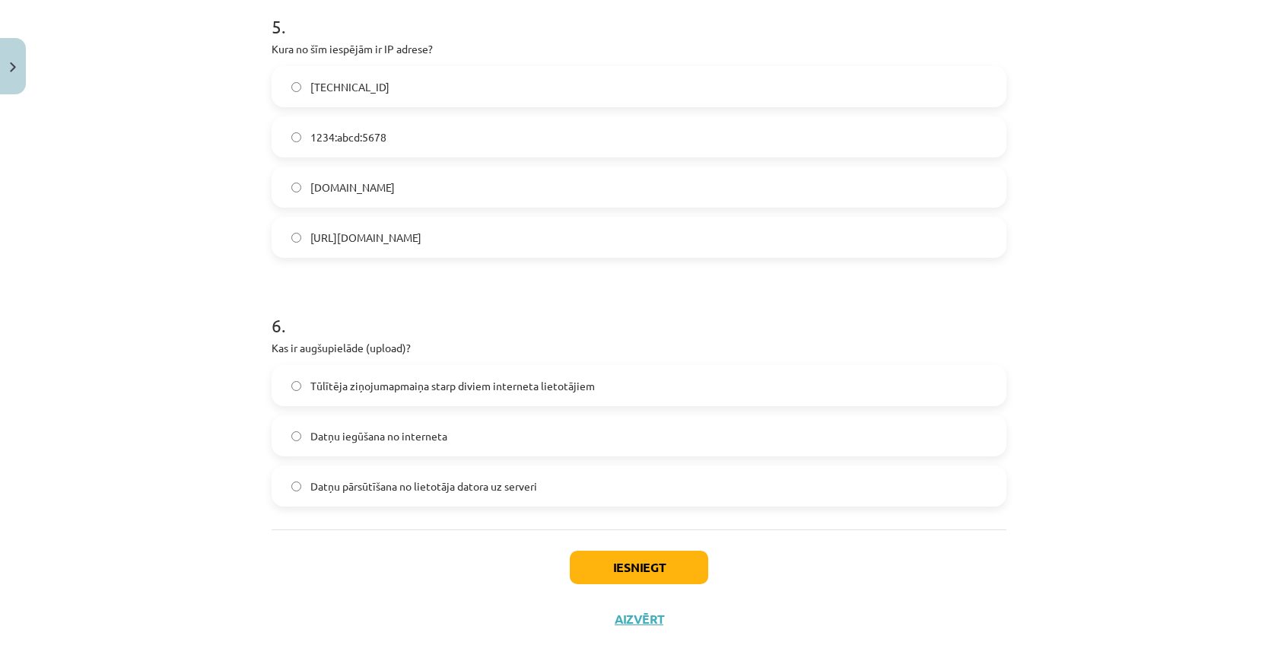
scroll to position [1461, 0]
click at [490, 479] on span "Datņu pārsūtīšana no lietotāja datora uz serveri" at bounding box center [423, 485] width 227 height 16
click at [529, 388] on span "Tūlītēja ziņojumapmaiņa starp diviem interneta lietotājiem" at bounding box center [452, 385] width 285 height 16
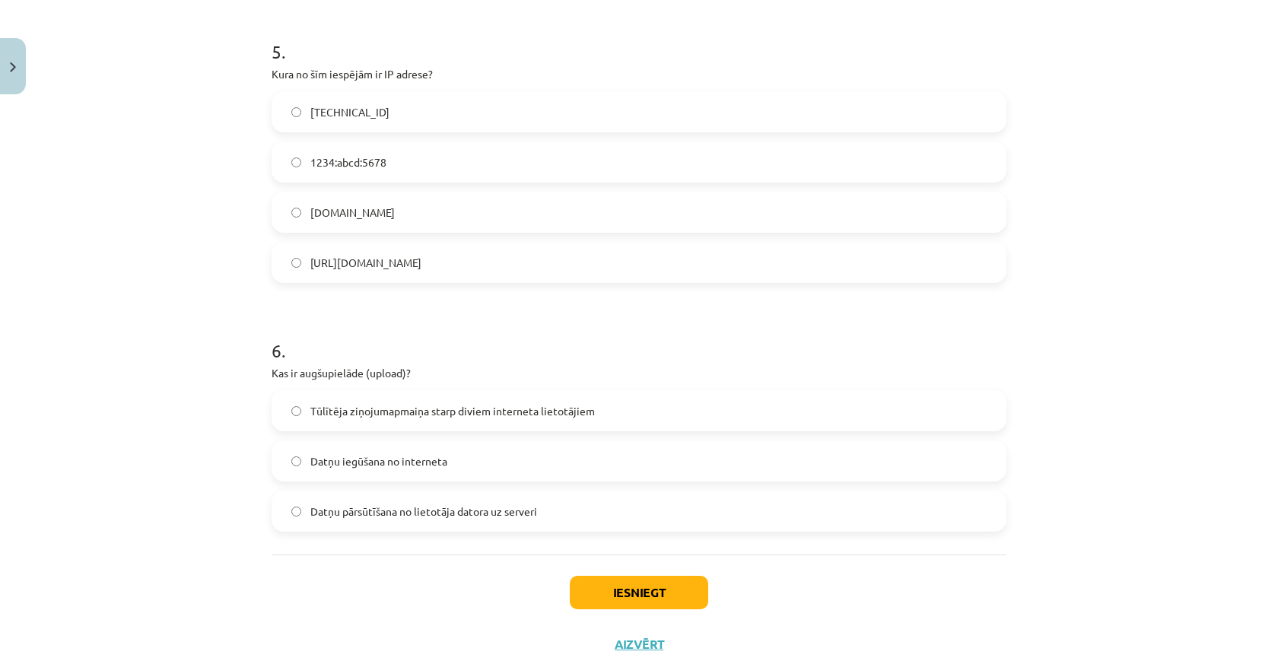
scroll to position [1429, 0]
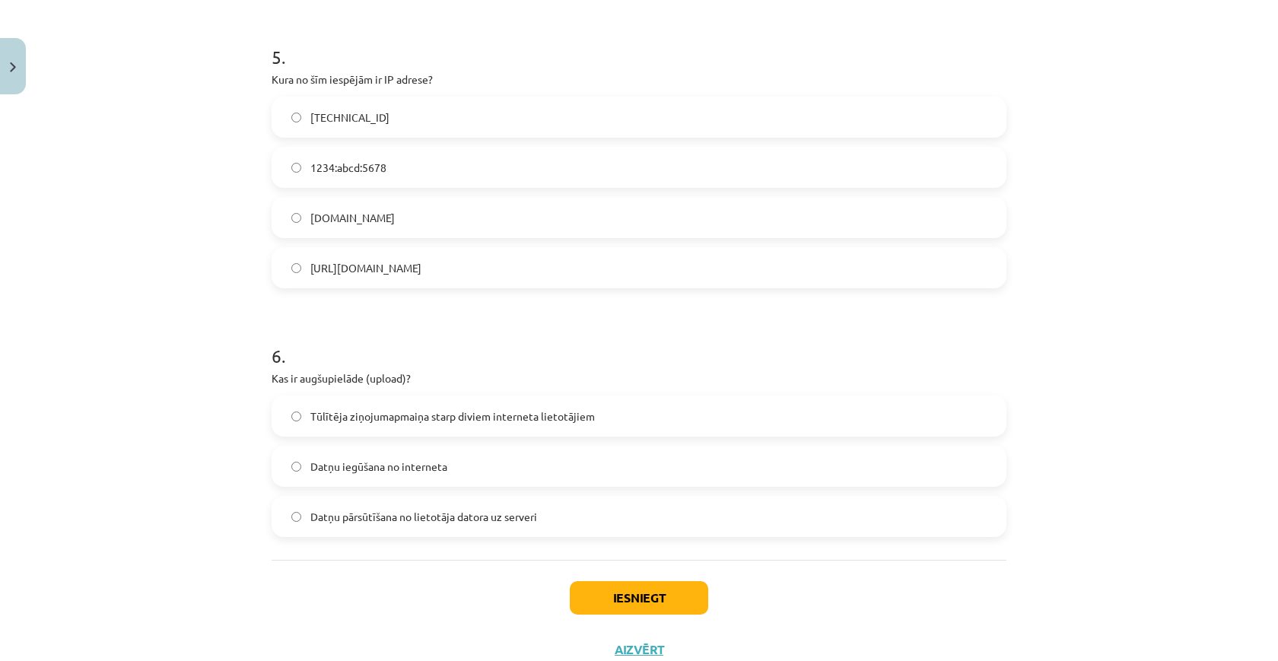
click at [533, 477] on label "Datņu iegūšana no interneta" at bounding box center [639, 466] width 732 height 38
click at [523, 529] on label "Datņu pārsūtīšana no lietotāja datora uz serveri" at bounding box center [639, 517] width 732 height 38
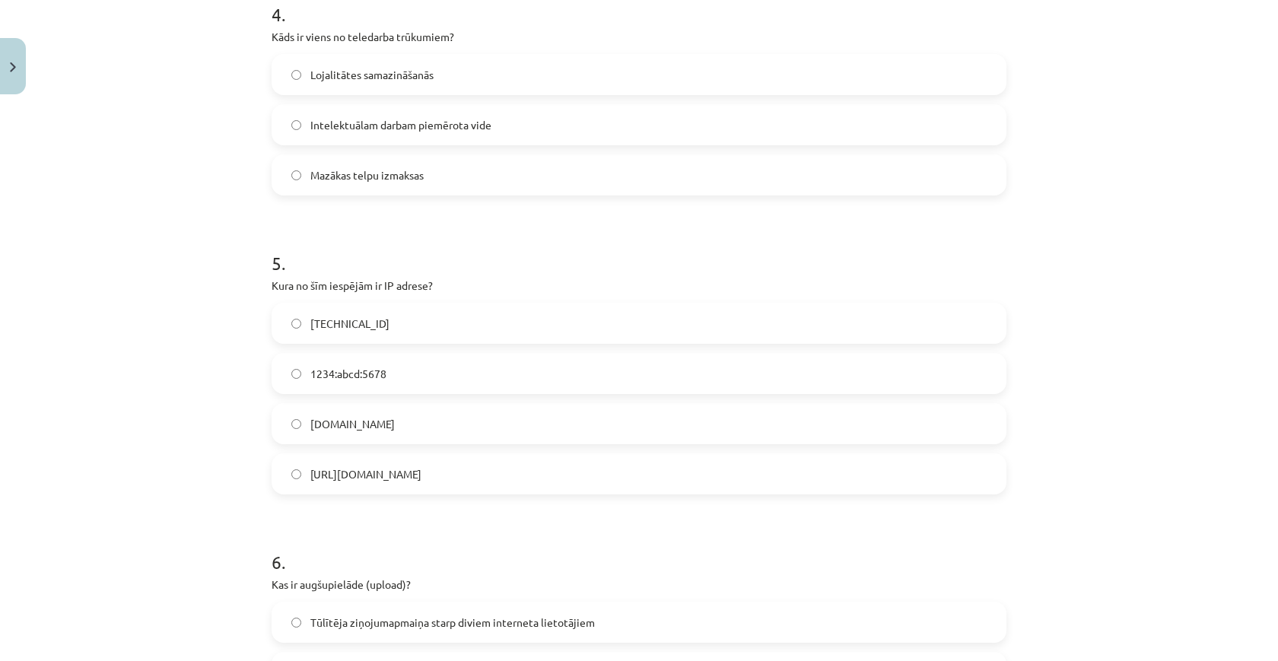
scroll to position [1170, 0]
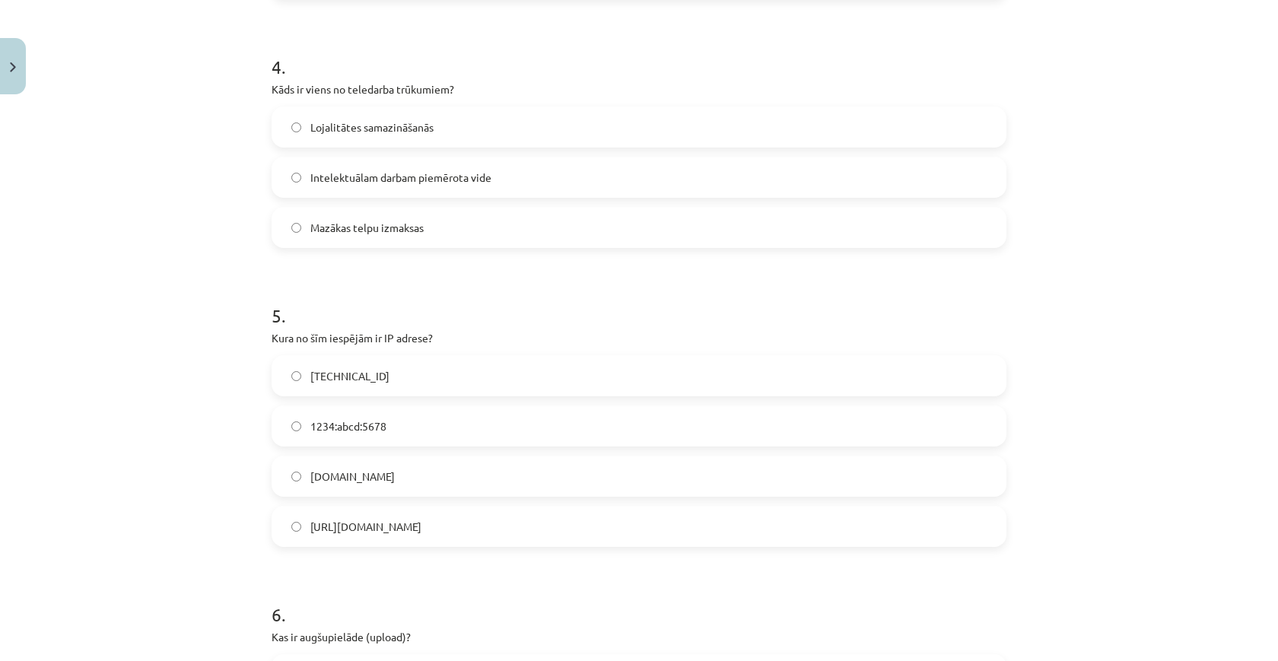
click at [522, 131] on label "Lojalitātes samazināšanās" at bounding box center [639, 127] width 732 height 38
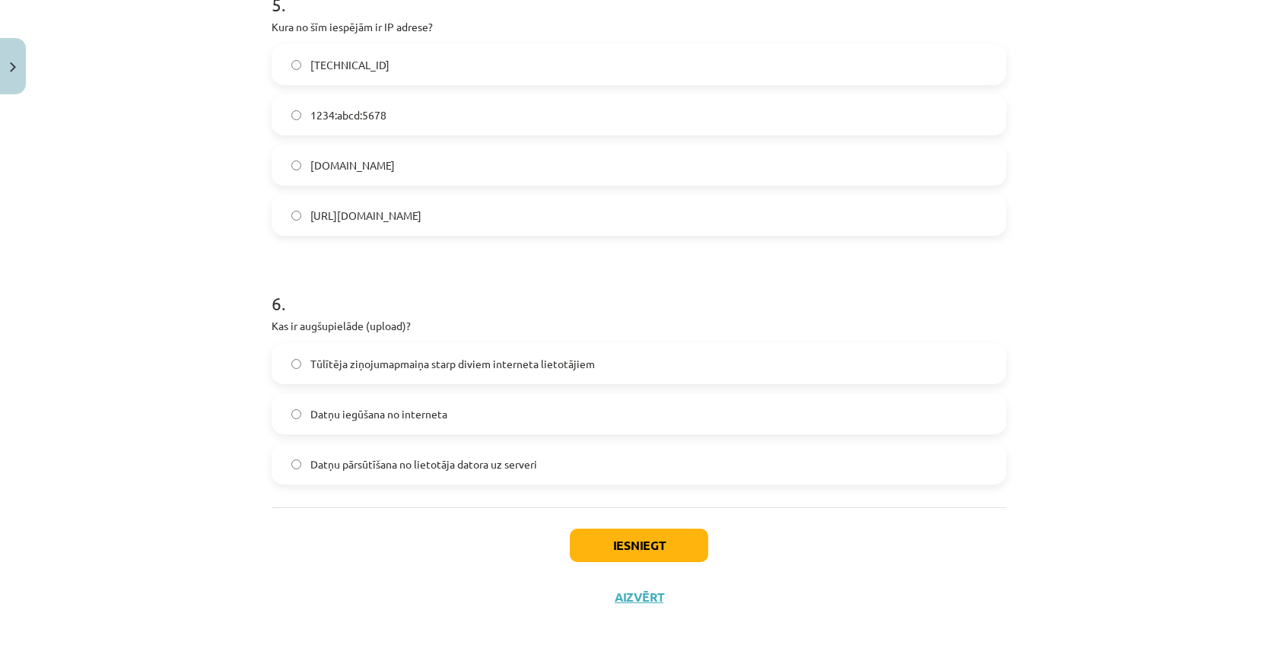
scroll to position [1483, 0]
click at [650, 538] on button "Iesniegt" at bounding box center [639, 545] width 138 height 33
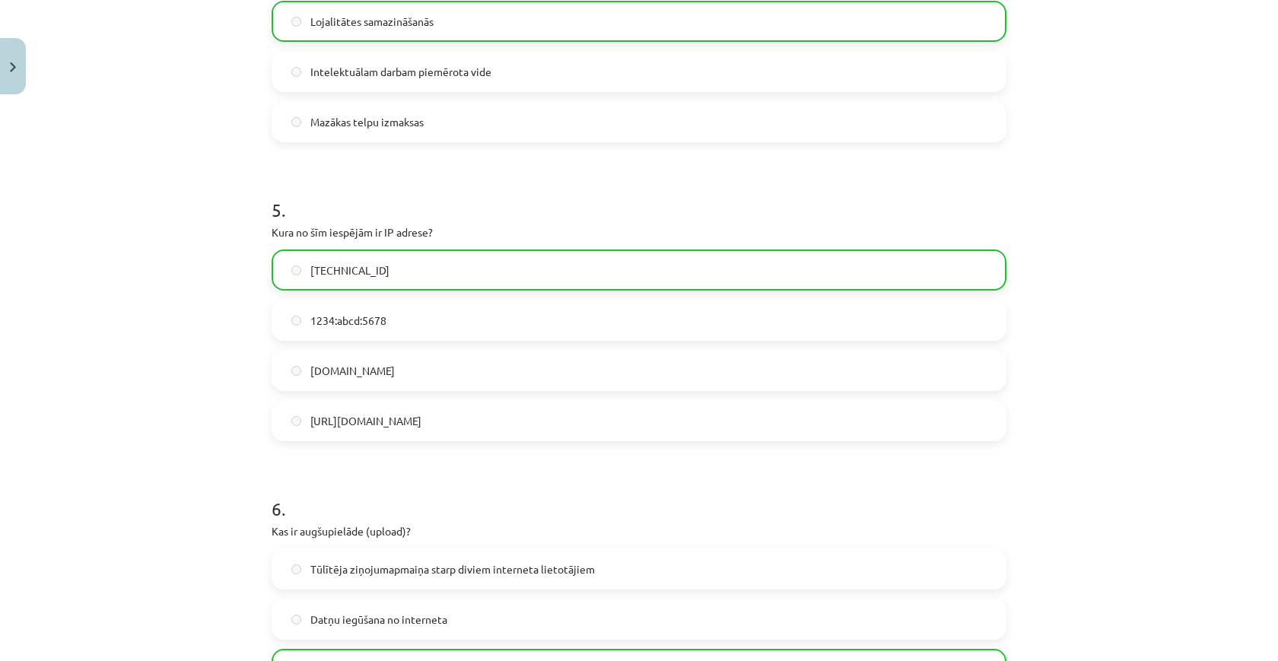
scroll to position [1085, 0]
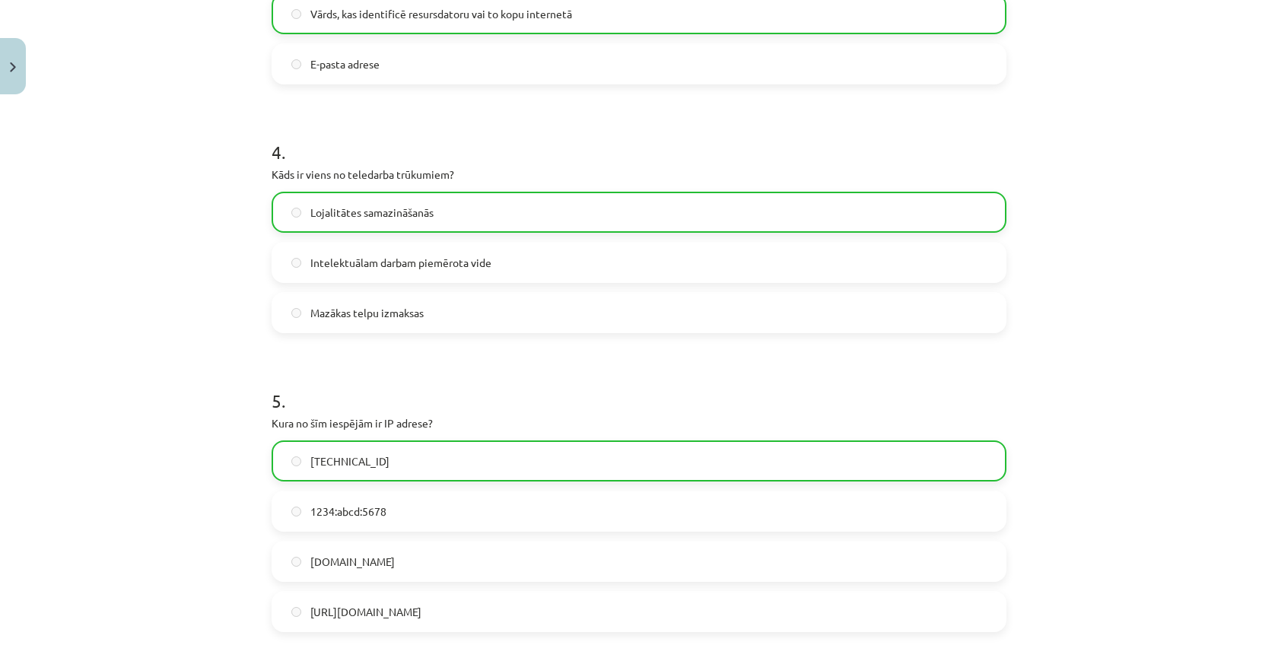
click at [5, 73] on button "Close" at bounding box center [13, 66] width 26 height 56
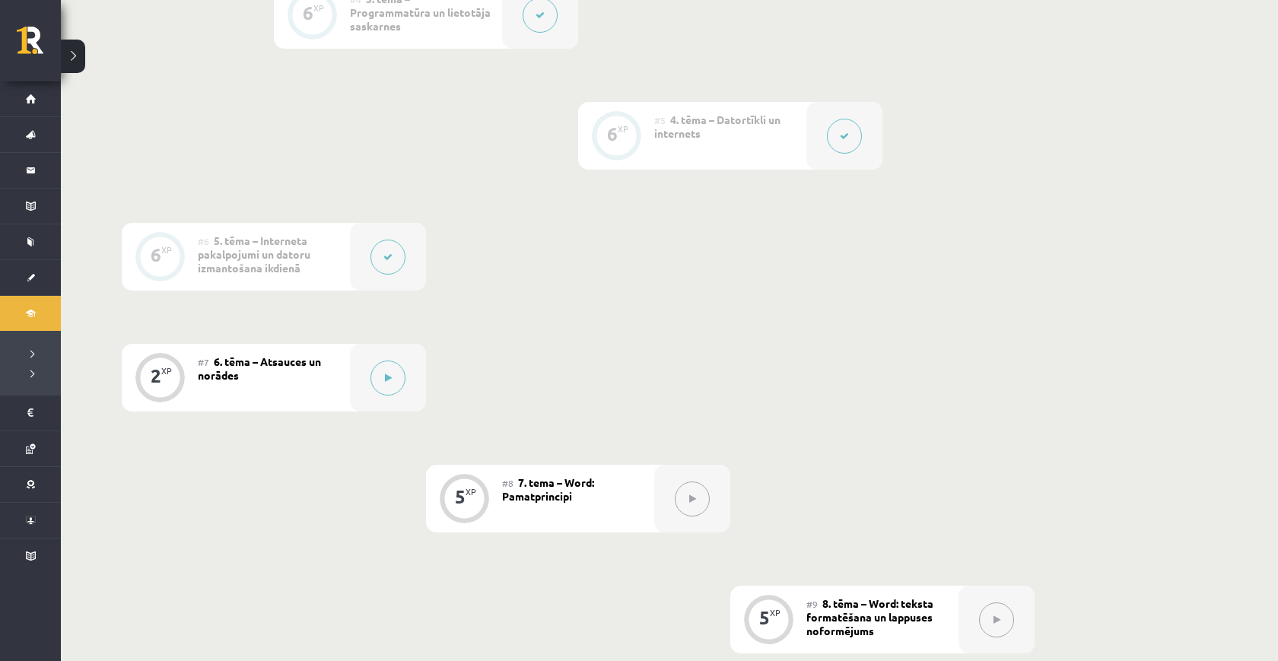
scroll to position [875, 0]
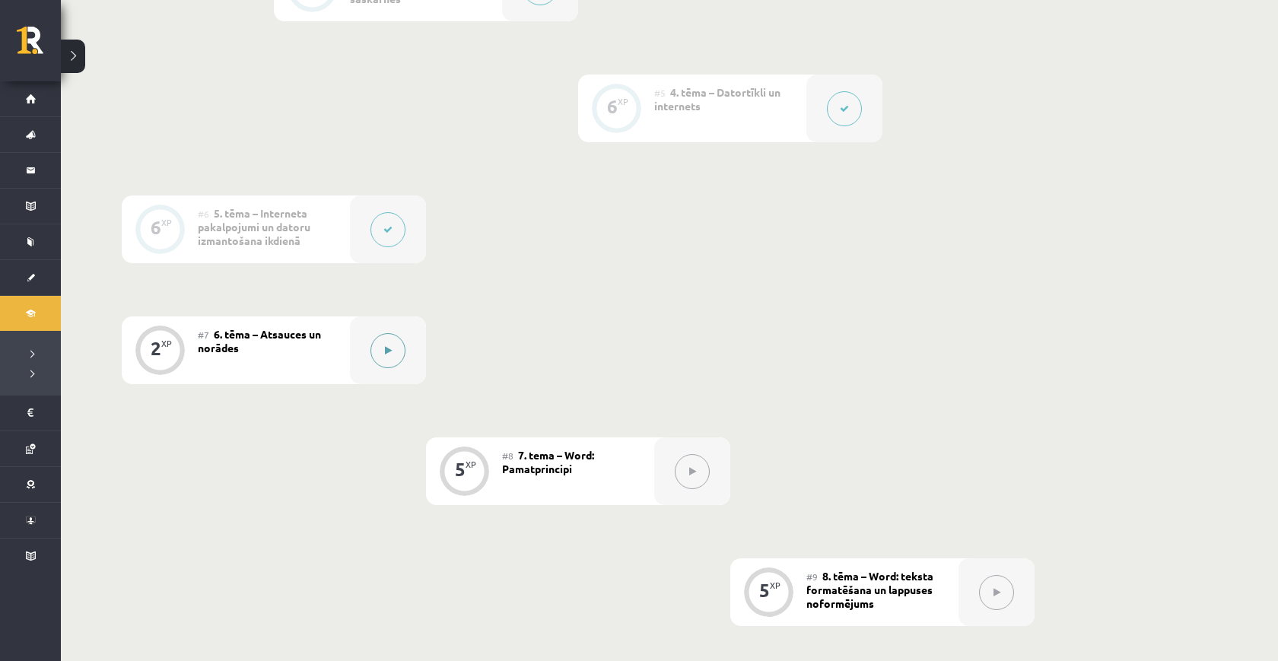
click at [394, 356] on button at bounding box center [387, 350] width 35 height 35
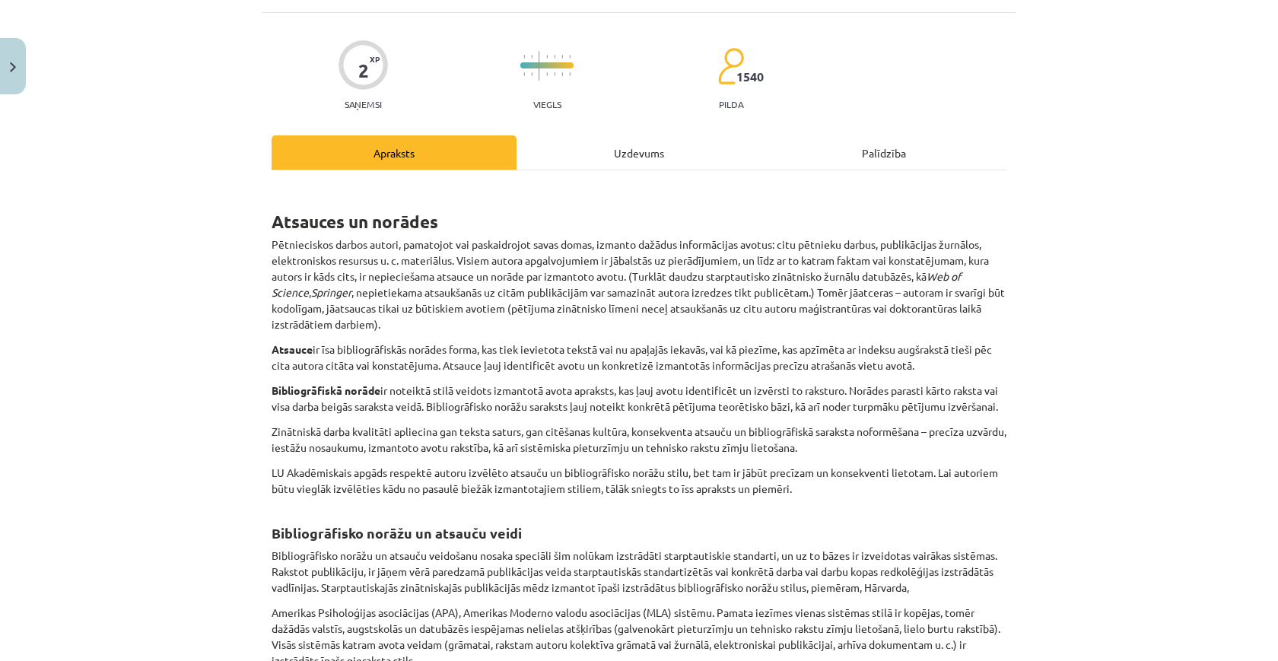
scroll to position [97, 0]
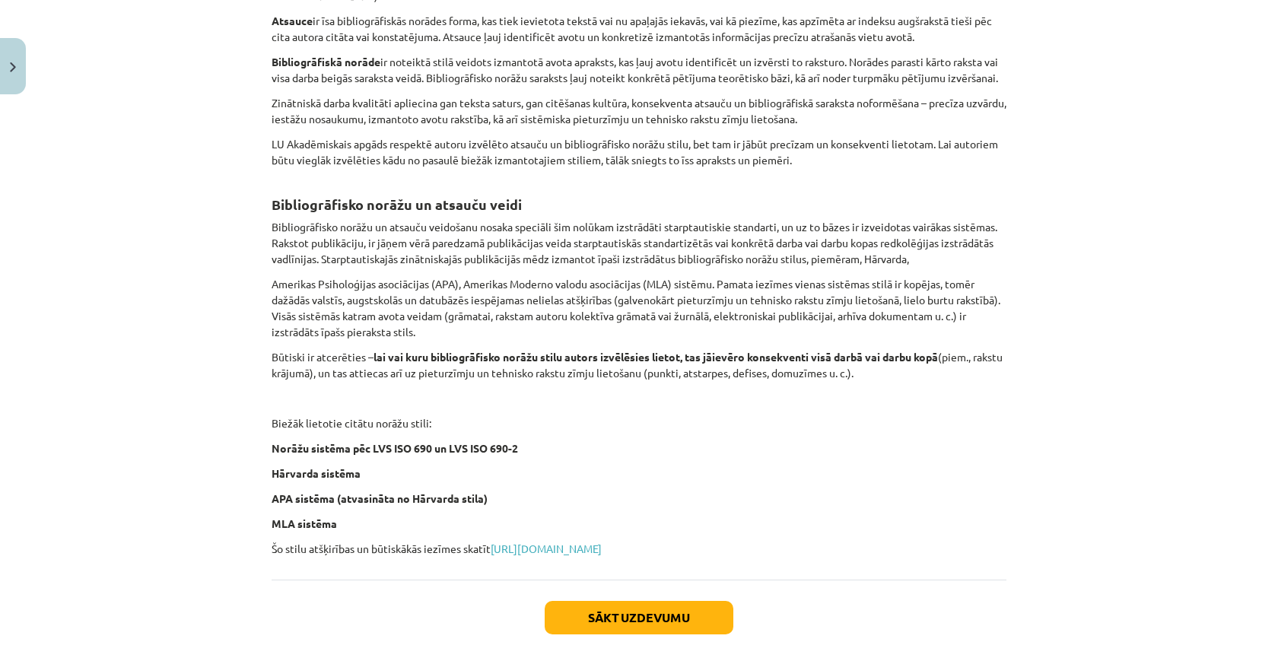
click at [571, 621] on button "Sākt uzdevumu" at bounding box center [639, 617] width 189 height 33
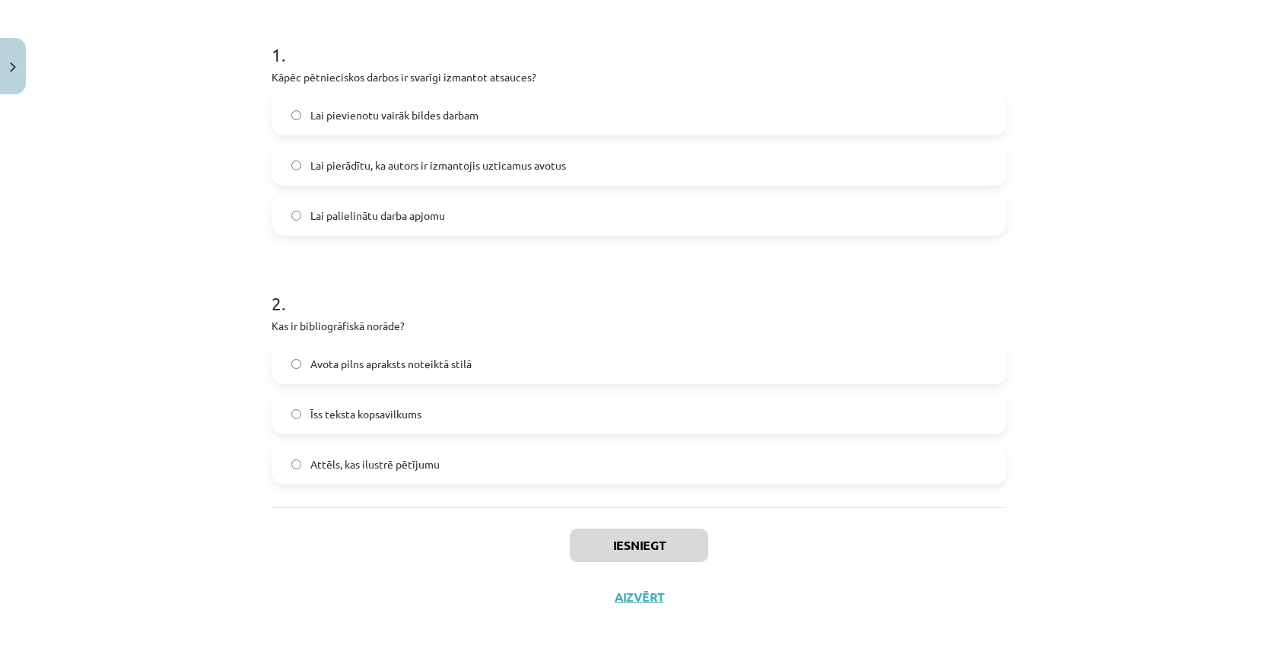
click at [400, 171] on label "Lai pierādītu, ka autors ir izmantojis uzticamus avotus" at bounding box center [639, 165] width 732 height 38
click at [434, 380] on label "Avota pilns apraksts noteiktā stilā" at bounding box center [639, 364] width 732 height 38
click at [633, 546] on button "Iesniegt" at bounding box center [639, 545] width 138 height 33
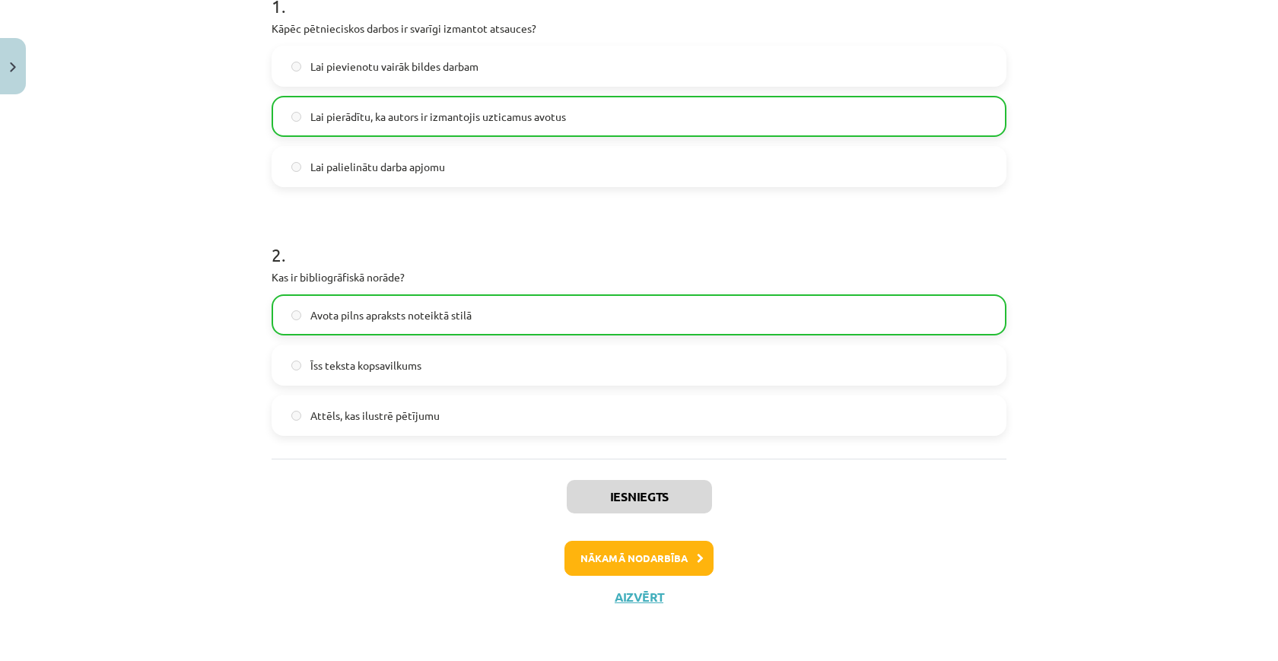
scroll to position [335, 0]
click at [25, 88] on div "Mācību tēma: Datorikas - 10. klases 1. ieskaites mācību materiāls #7 6. tēma – …" at bounding box center [639, 330] width 1278 height 661
click at [24, 85] on button "Close" at bounding box center [13, 66] width 26 height 56
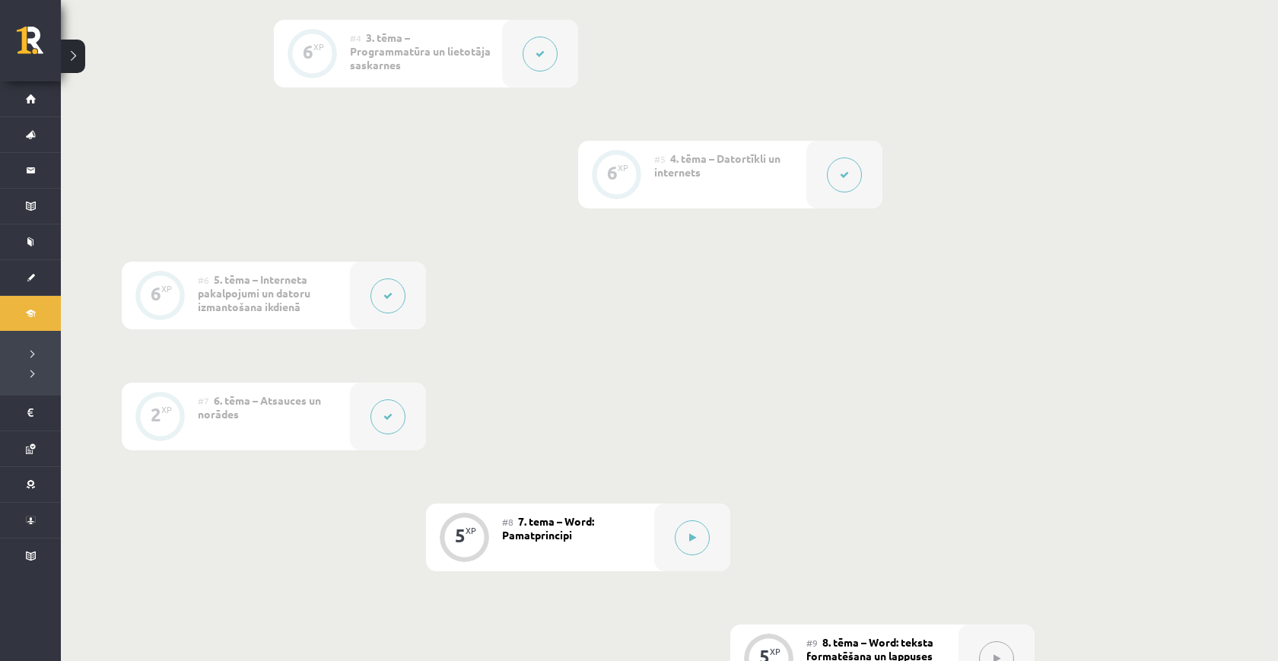
scroll to position [833, 0]
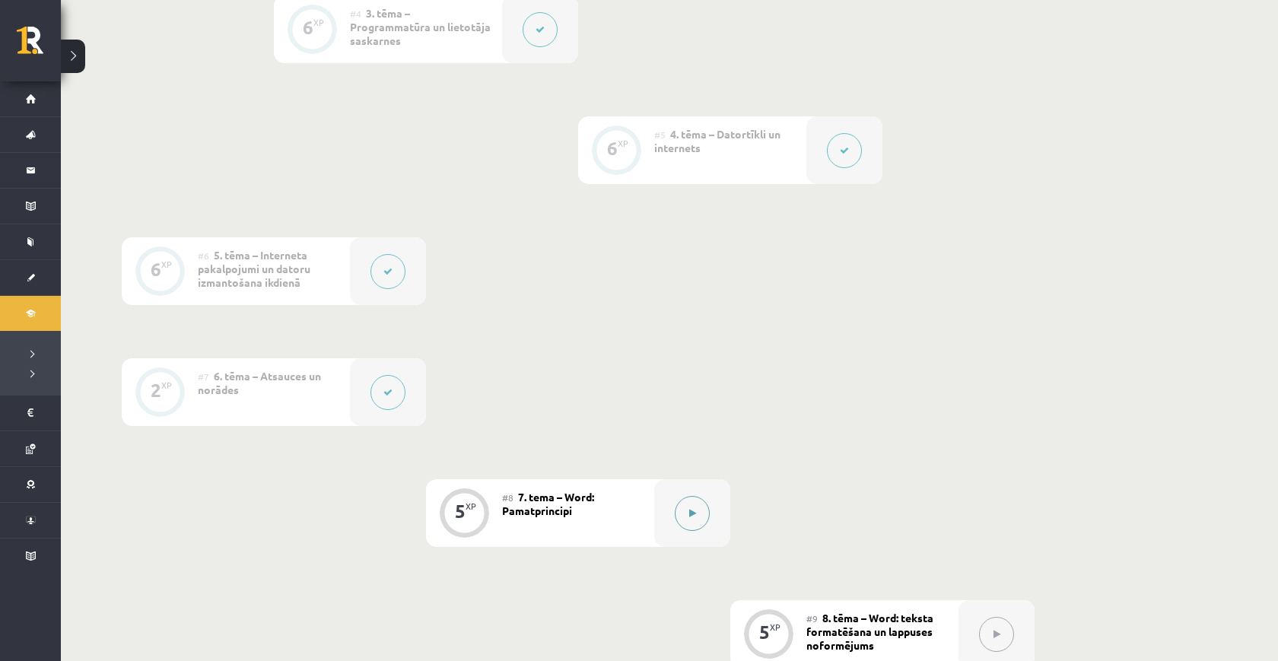
click at [674, 523] on div at bounding box center [692, 513] width 76 height 68
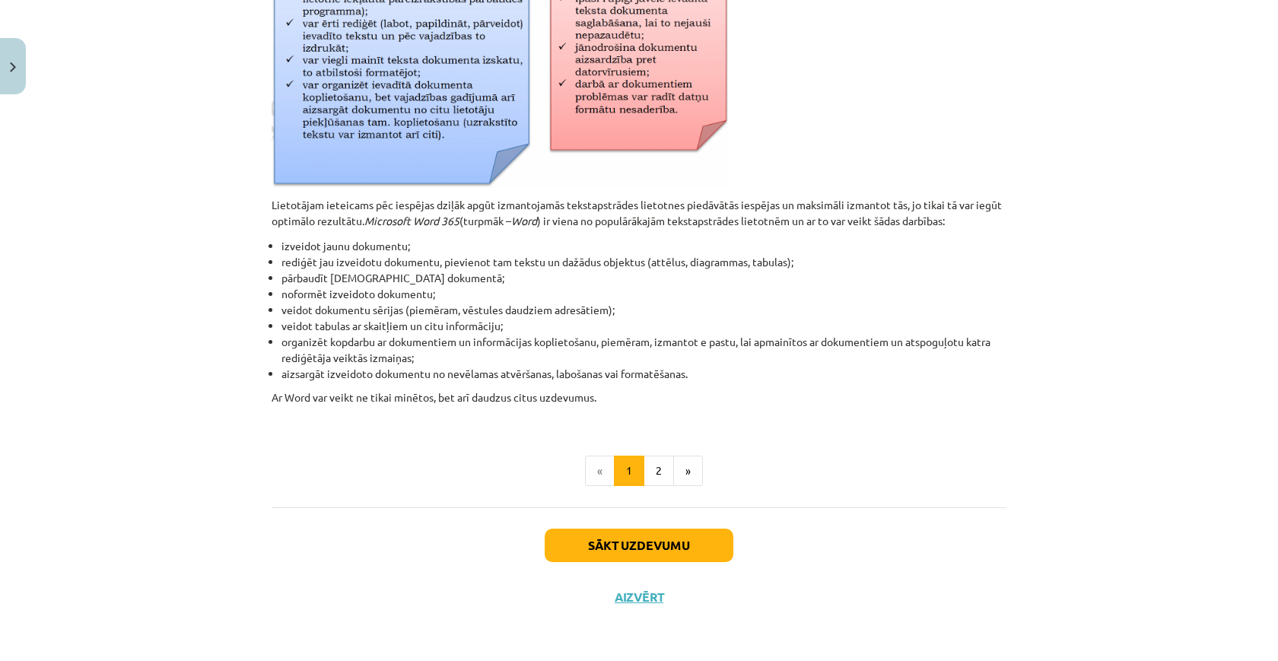
scroll to position [606, 0]
click at [658, 459] on button "2" at bounding box center [659, 471] width 30 height 30
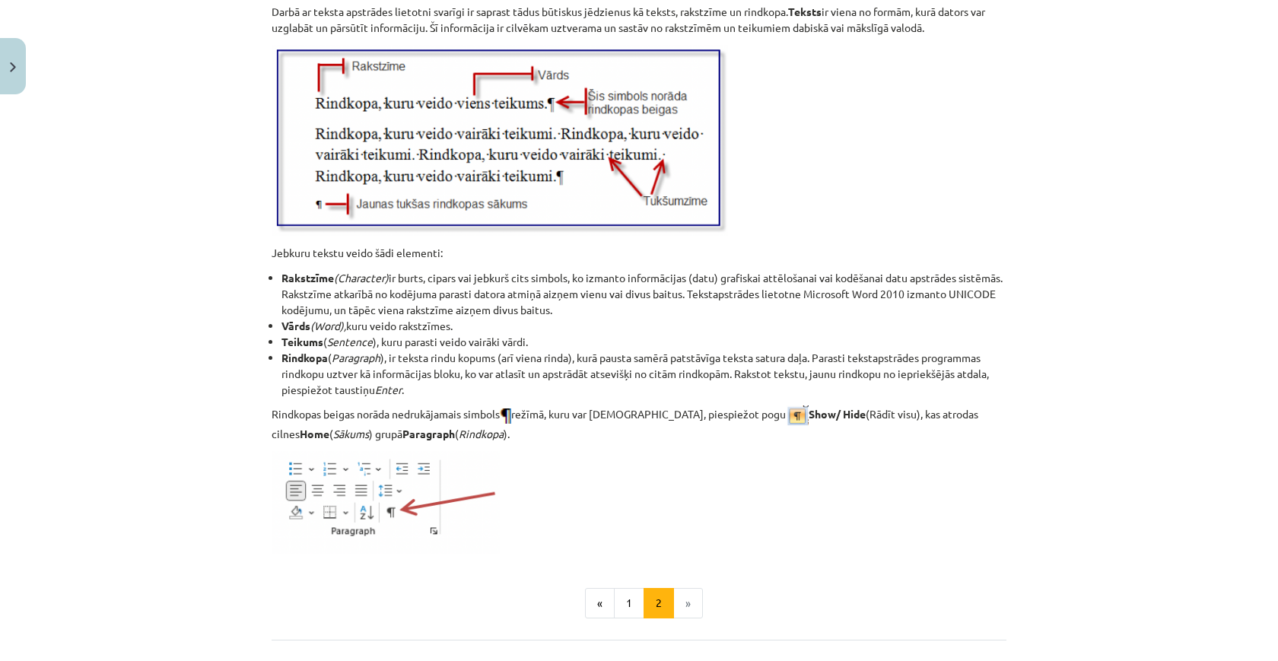
scroll to position [1689, 0]
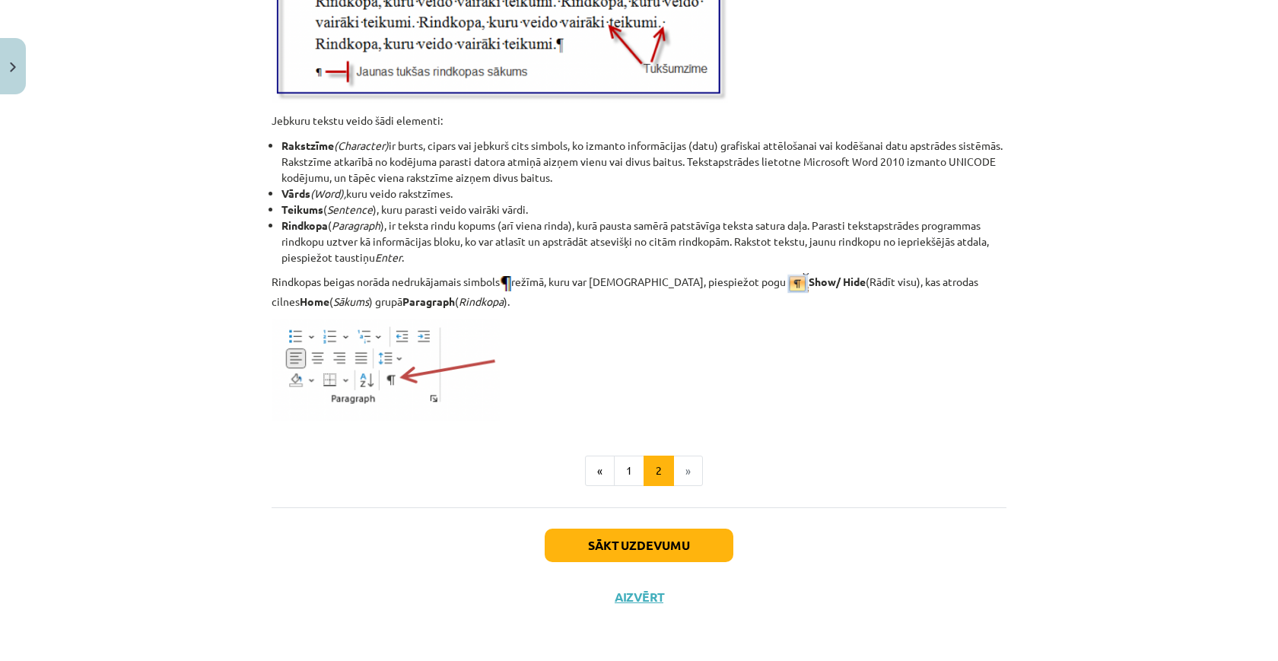
click at [703, 536] on button "Sākt uzdevumu" at bounding box center [639, 545] width 189 height 33
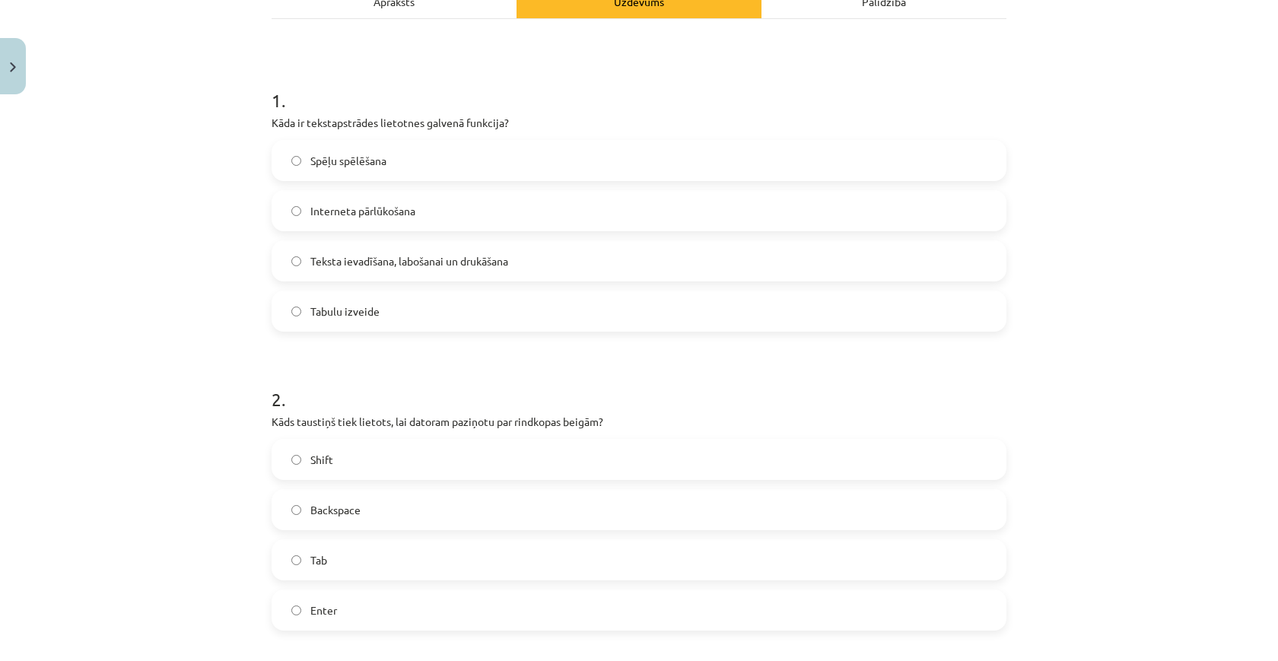
scroll to position [241, 0]
drag, startPoint x: 421, startPoint y: 121, endPoint x: 537, endPoint y: 120, distance: 116.4
click at [537, 121] on p "Kāda ir tekstapstrādes lietotnes galvenā funkcija?" at bounding box center [639, 121] width 735 height 16
click at [508, 259] on span "Teksta ievadīšana, labošanai un drukāšana" at bounding box center [409, 260] width 198 height 16
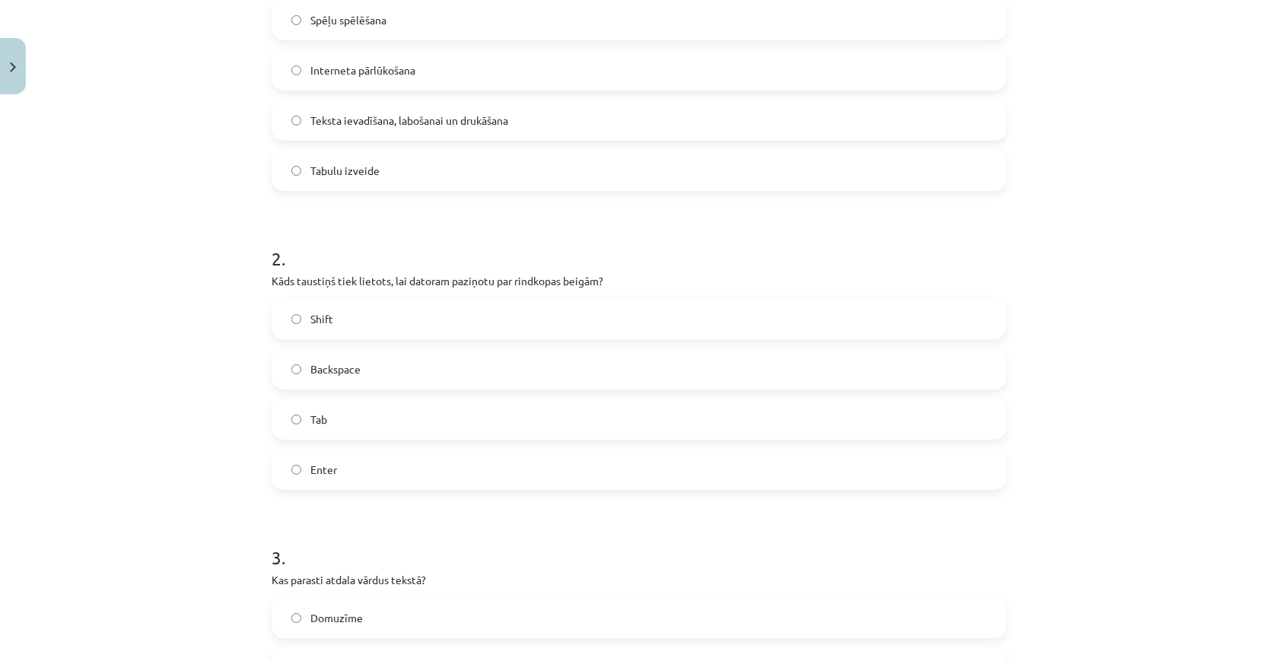
scroll to position [382, 0]
drag, startPoint x: 277, startPoint y: 278, endPoint x: 640, endPoint y: 281, distance: 362.9
click at [640, 281] on p "Kāds taustiņš tiek lietots, lai datoram paziņotu par rindkopas beigām?" at bounding box center [639, 280] width 735 height 16
click at [423, 459] on label "Enter" at bounding box center [639, 468] width 732 height 38
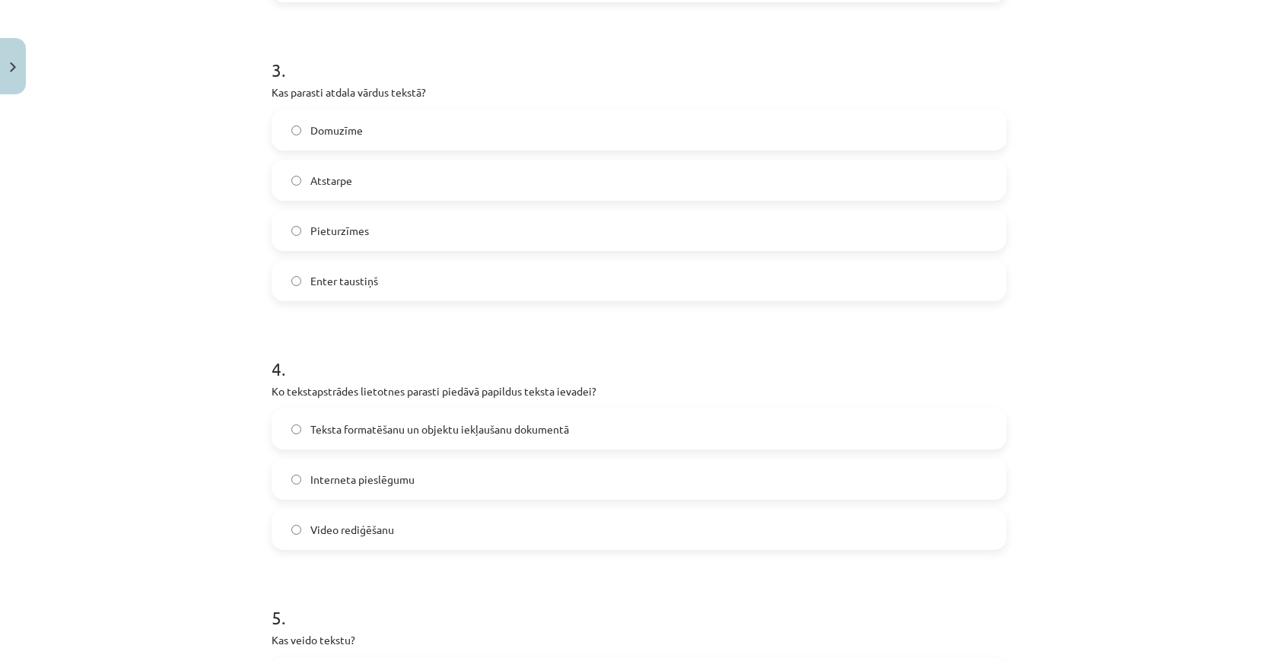
scroll to position [884, 0]
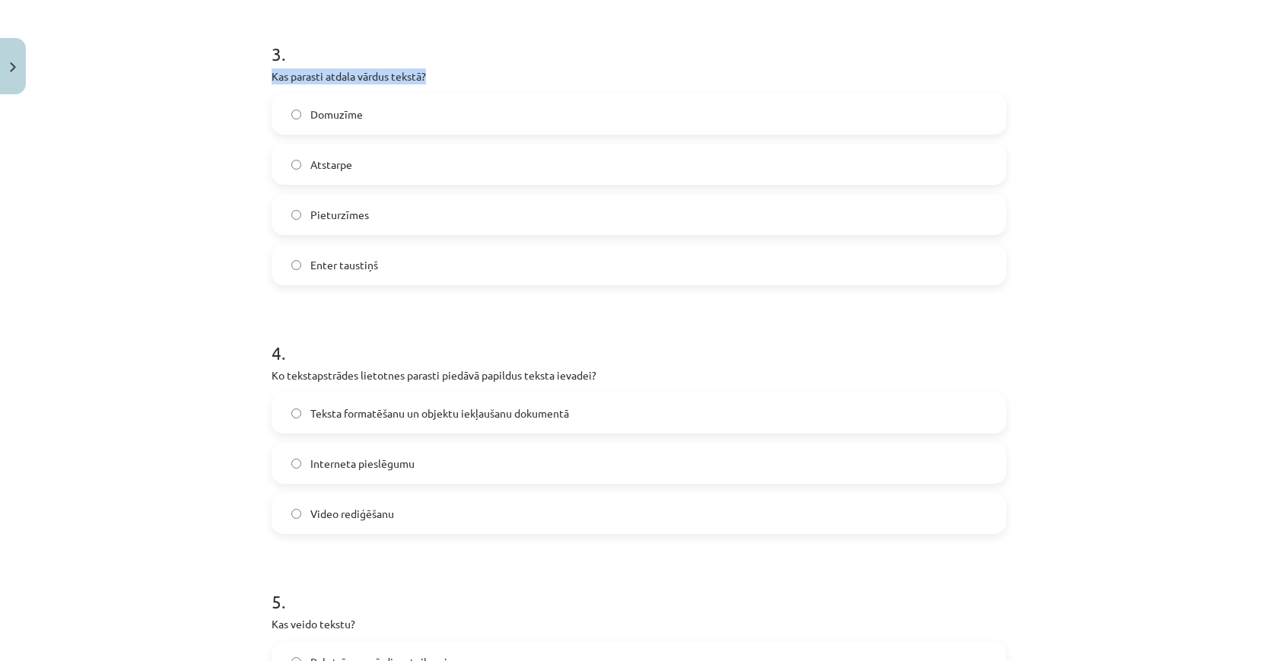
drag, startPoint x: 270, startPoint y: 73, endPoint x: 527, endPoint y: 69, distance: 257.2
click at [527, 69] on div "5 XP Saņemsi Viegls 1540 pilda Apraksts Uzdevums Palīdzība 1 . Kāda ir tekstaps…" at bounding box center [638, 94] width 753 height 1754
click at [457, 160] on label "Atstarpe" at bounding box center [639, 164] width 732 height 38
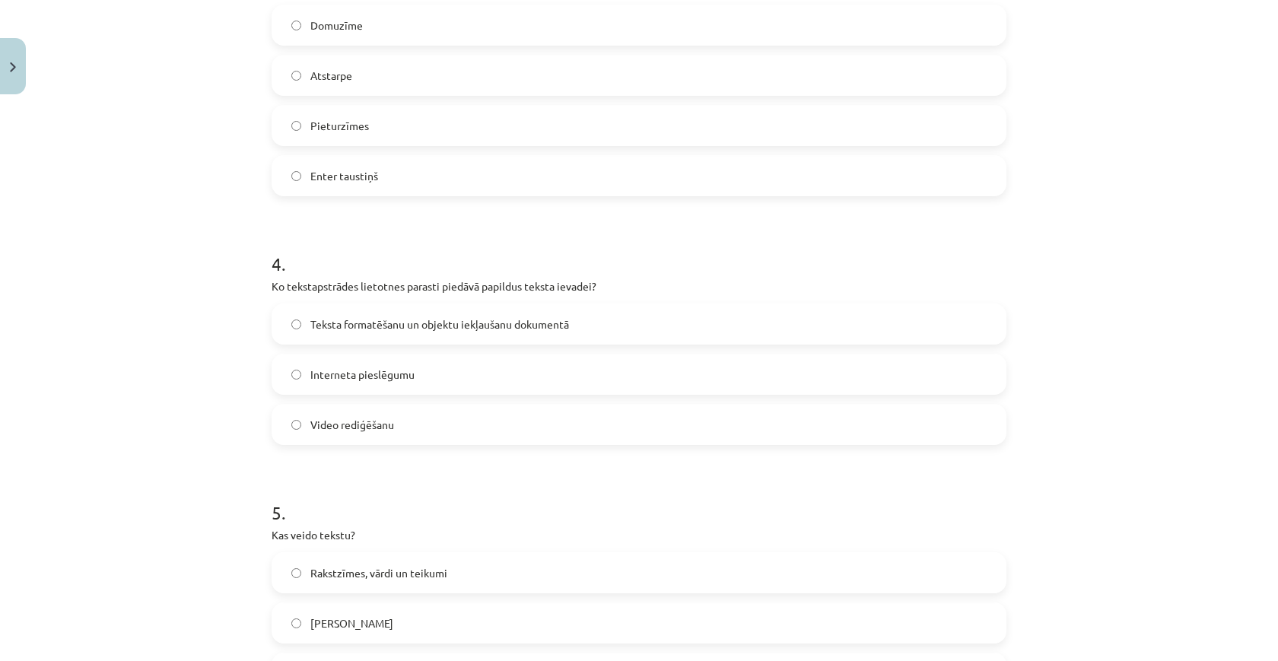
scroll to position [984, 0]
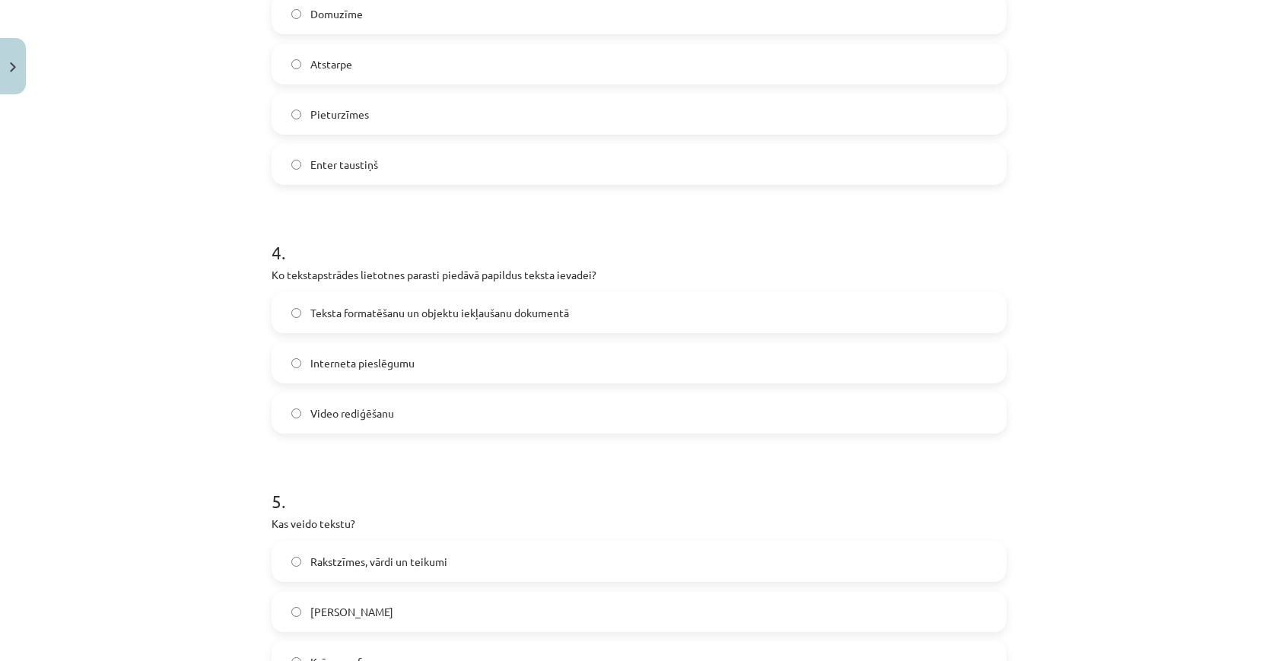
click at [613, 301] on label "Teksta formatēšanu un objektu iekļaušanu dokumentā" at bounding box center [639, 313] width 732 height 38
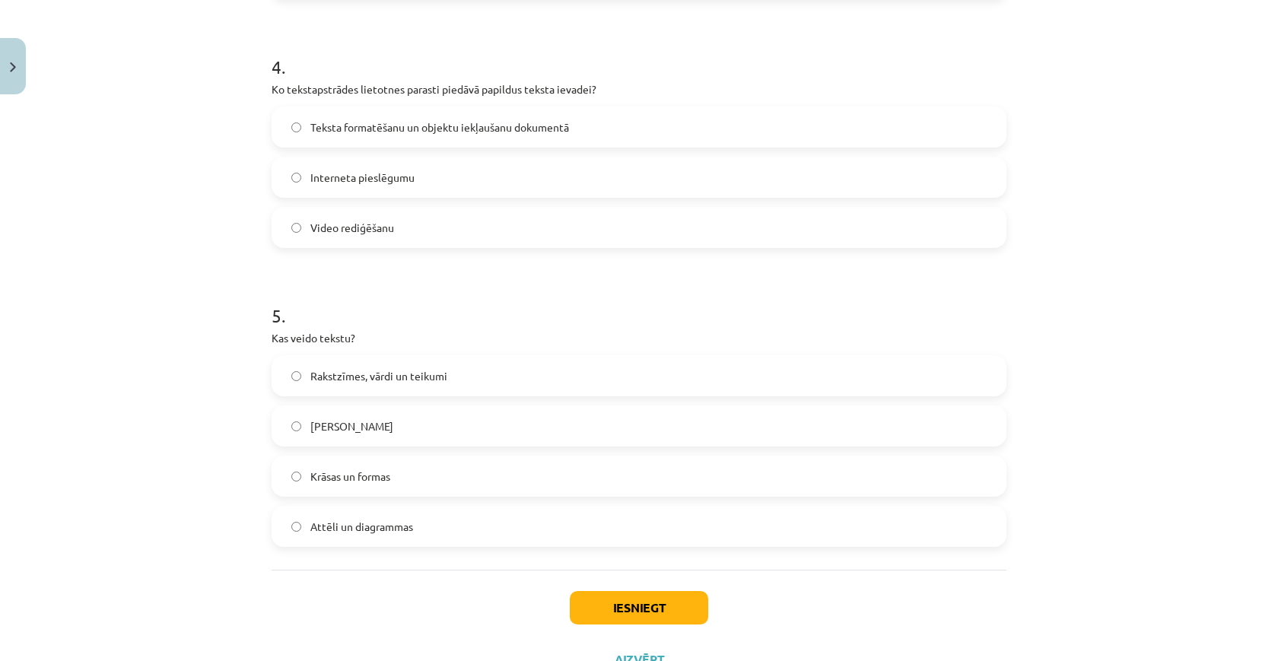
scroll to position [1172, 0]
click at [434, 372] on span "Rakstzīmes, vārdi un teikumi" at bounding box center [378, 374] width 137 height 16
click at [612, 597] on button "Iesniegt" at bounding box center [639, 605] width 138 height 33
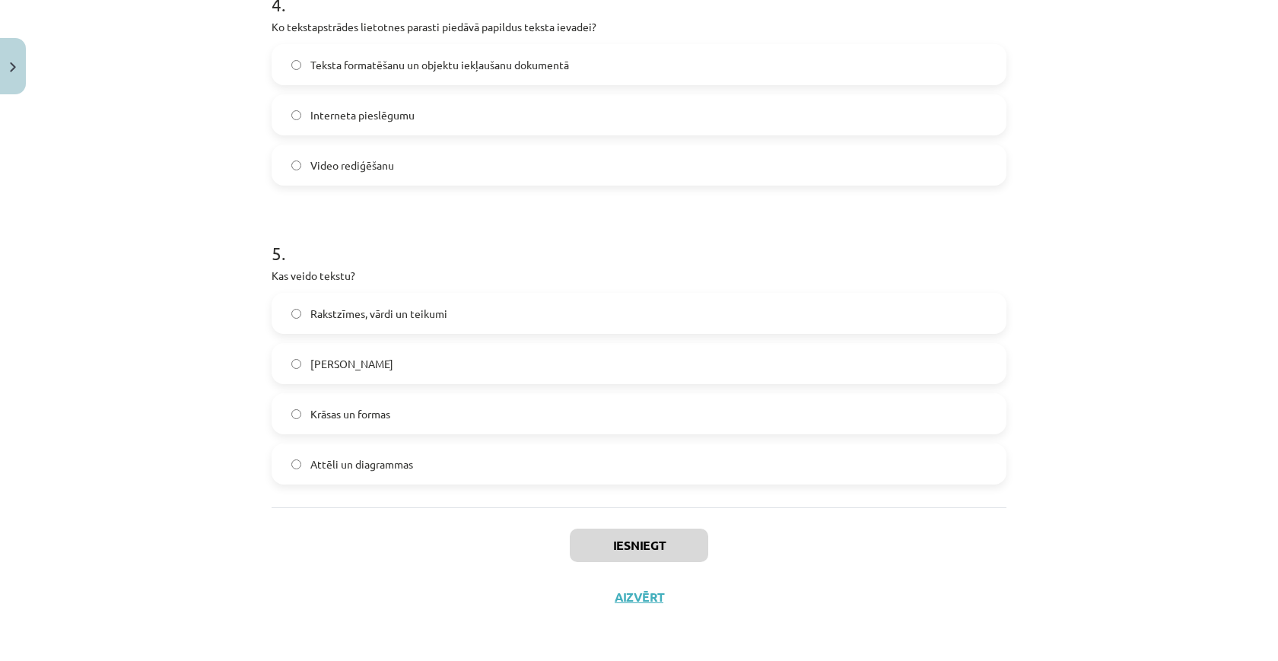
scroll to position [1235, 0]
click at [1237, 286] on div "Mācību tēma: Datorikas - 10. klases 1. ieskaites mācību materiāls #8 7. tema – …" at bounding box center [639, 330] width 1278 height 661
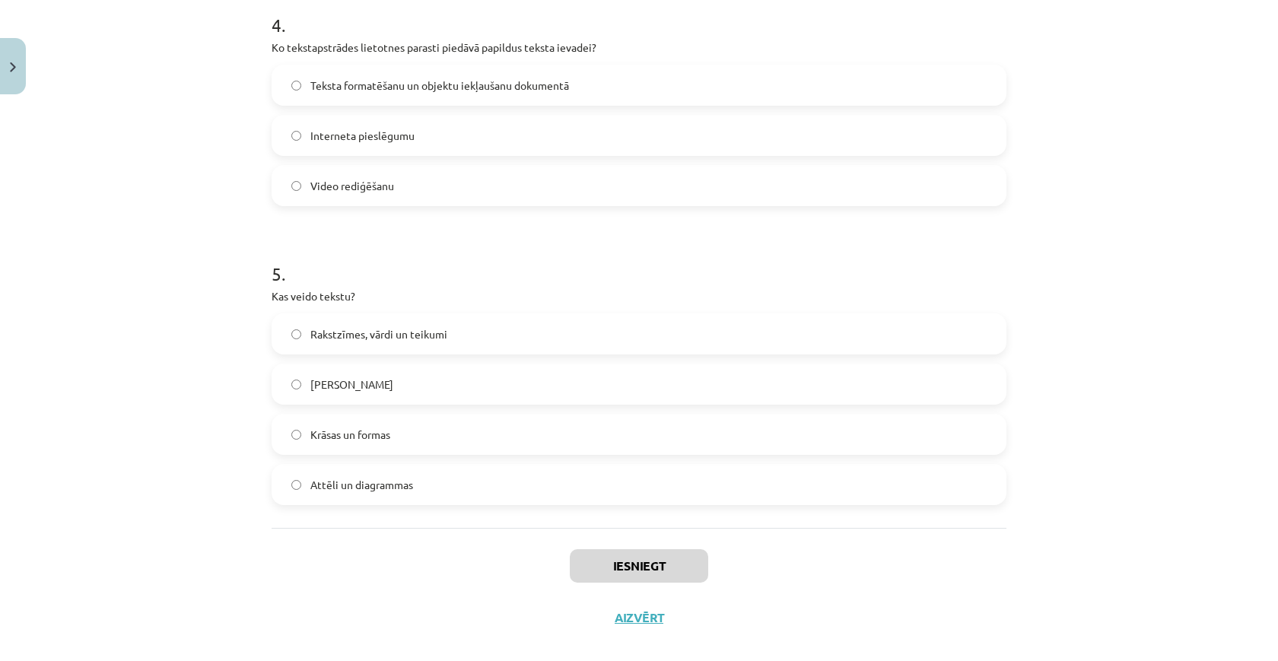
scroll to position [1210, 0]
click at [674, 561] on button "Iesniegt" at bounding box center [639, 568] width 138 height 33
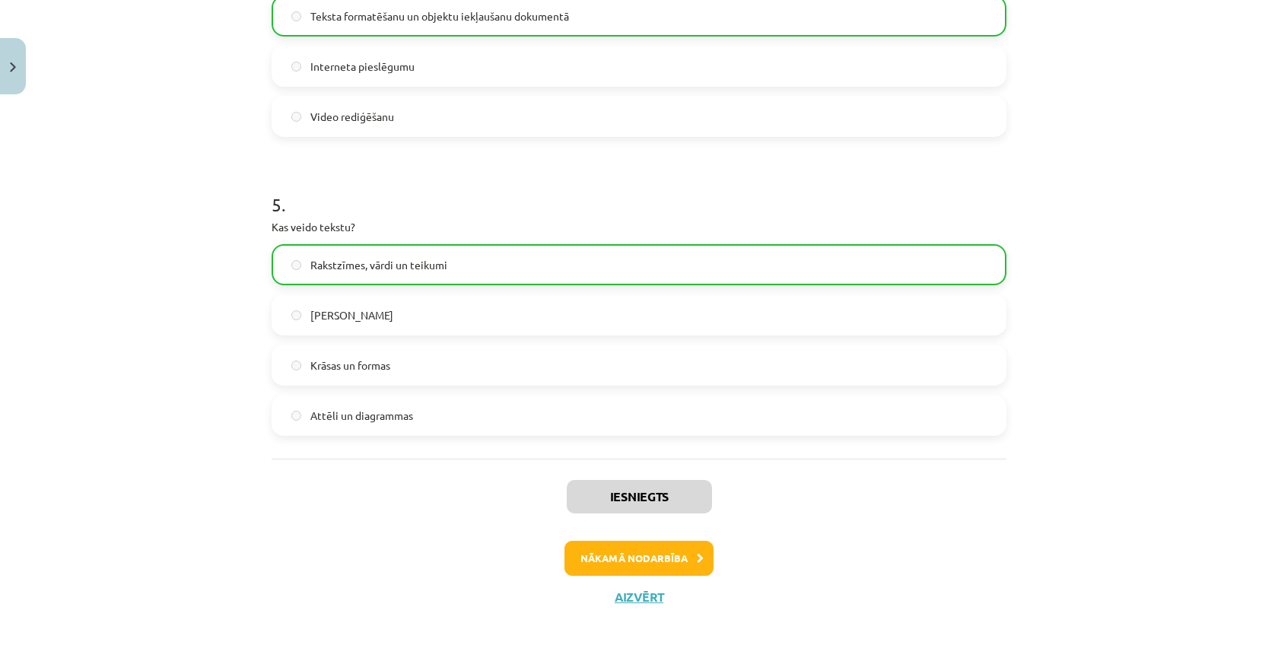
scroll to position [1283, 0]
click at [10, 71] on img "Close" at bounding box center [13, 67] width 6 height 10
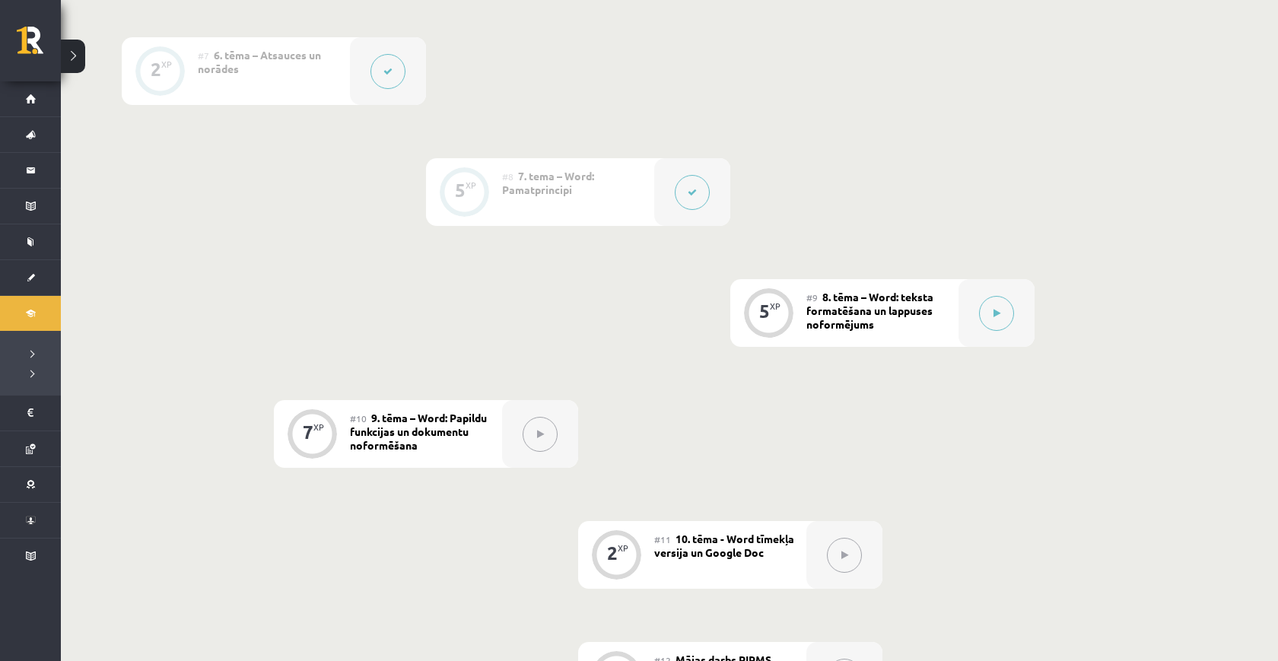
scroll to position [1156, 0]
drag, startPoint x: 915, startPoint y: 326, endPoint x: 824, endPoint y: 288, distance: 98.9
click at [824, 288] on div "#9 8. tēma – Word: teksta formatēšana un lappuses noformējums" at bounding box center [882, 312] width 152 height 68
click at [819, 288] on div "#9 8. tēma – Word: teksta formatēšana un lappuses noformējums" at bounding box center [882, 312] width 152 height 68
drag, startPoint x: 819, startPoint y: 288, endPoint x: 880, endPoint y: 320, distance: 68.7
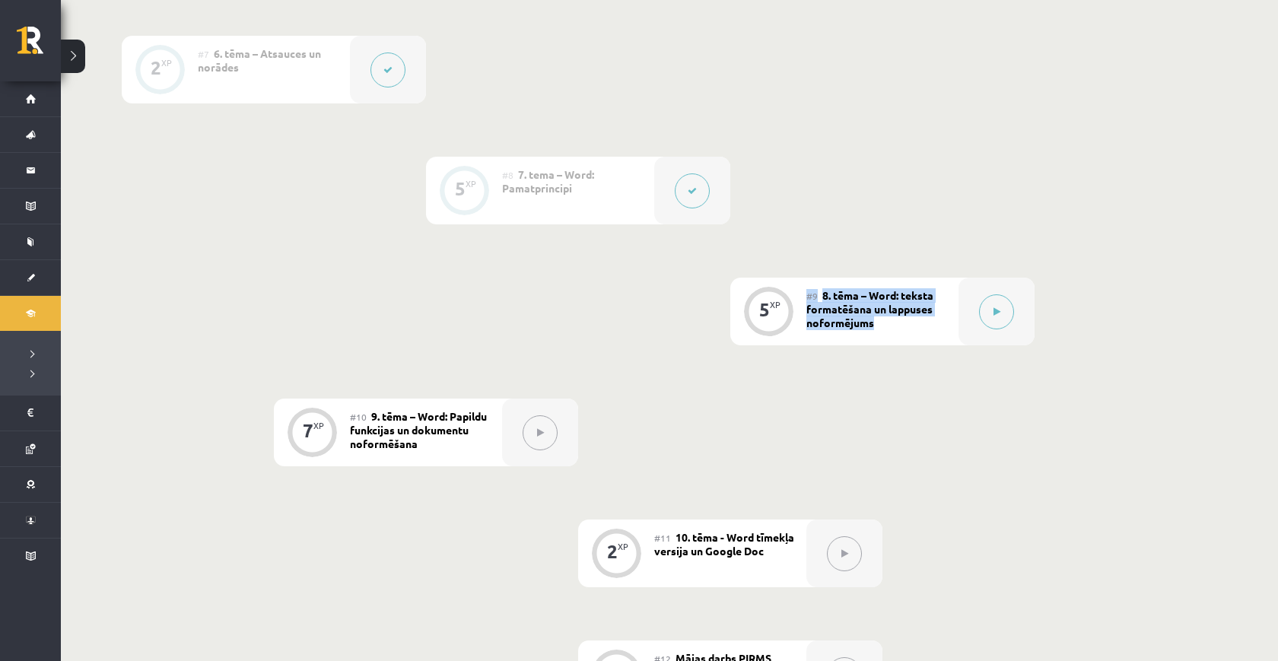
click at [881, 322] on div "#9 8. tēma – Word: teksta formatēšana un lappuses noformējums" at bounding box center [882, 312] width 152 height 68
click at [880, 320] on div "#9 8. tēma – Word: teksta formatēšana un lappuses noformējums" at bounding box center [882, 312] width 152 height 68
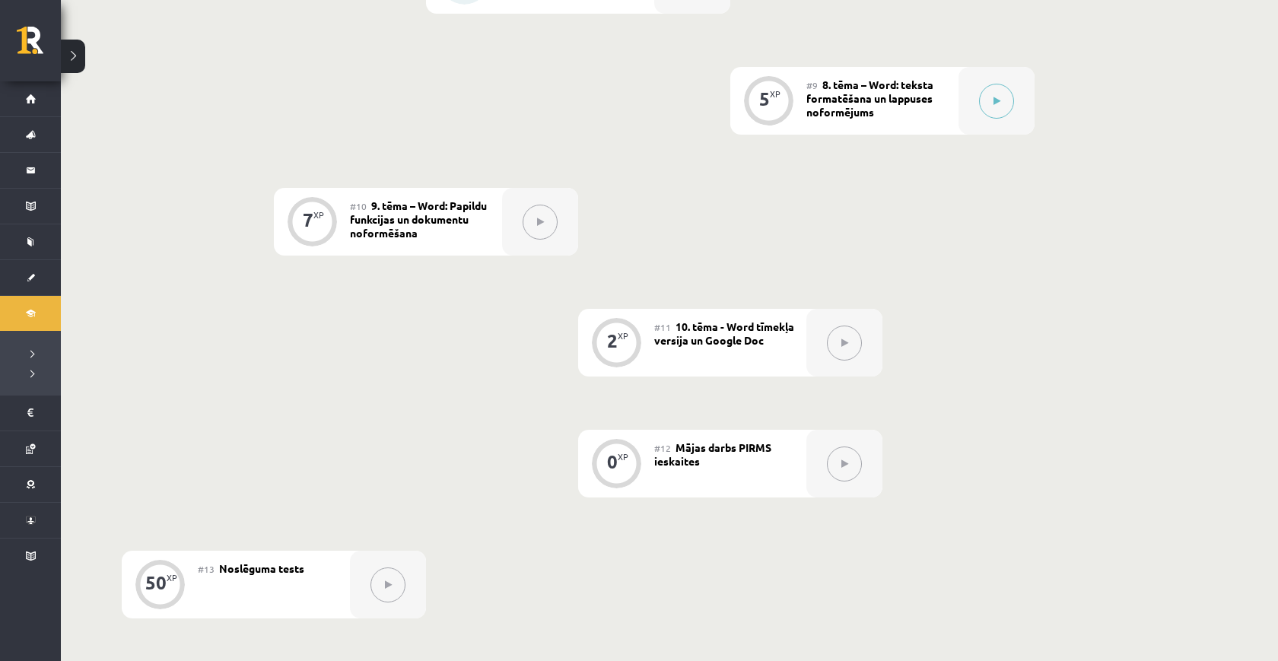
scroll to position [1353, 0]
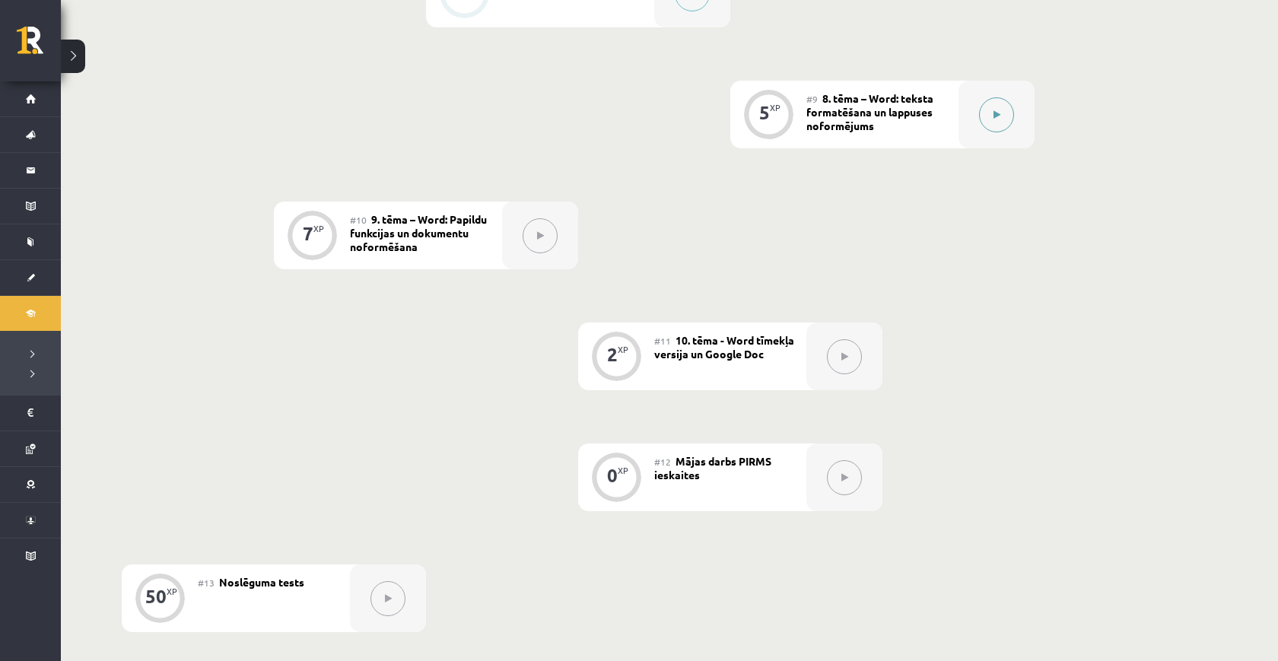
click at [1001, 113] on button at bounding box center [996, 114] width 35 height 35
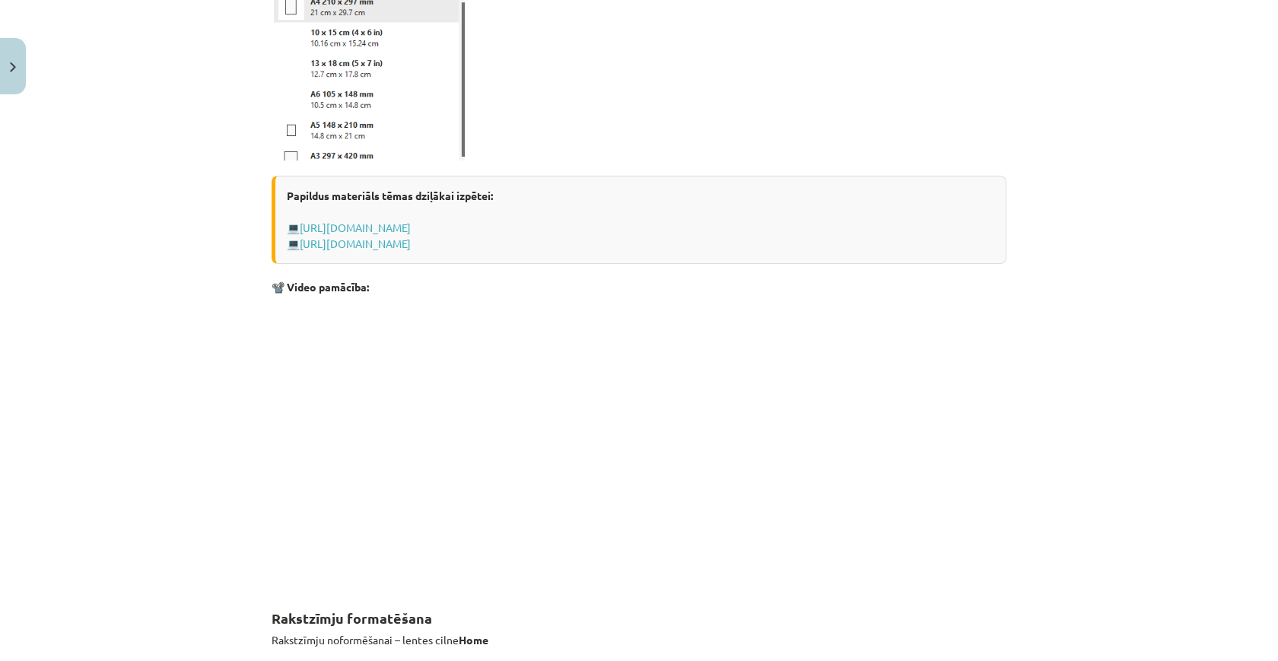
scroll to position [1140, 0]
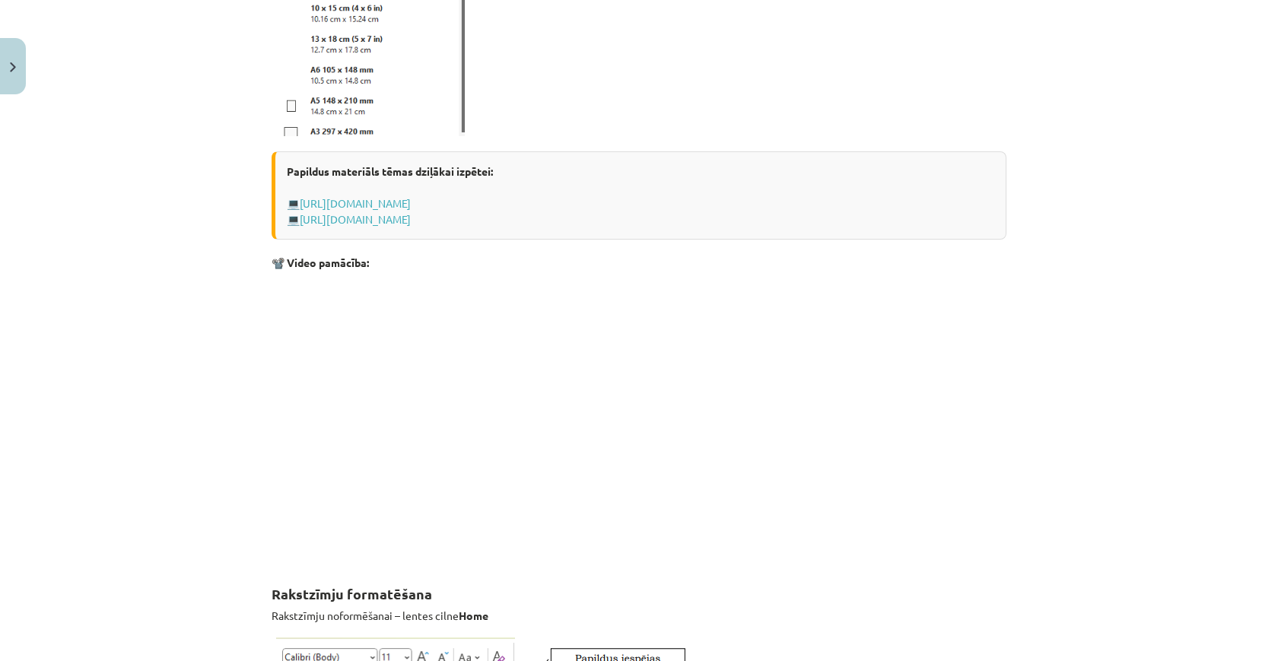
click at [1093, 148] on div "Mācību tēma: Datorikas - 10. klases 1. ieskaites mācību materiāls #9 8. tēma – …" at bounding box center [639, 330] width 1278 height 661
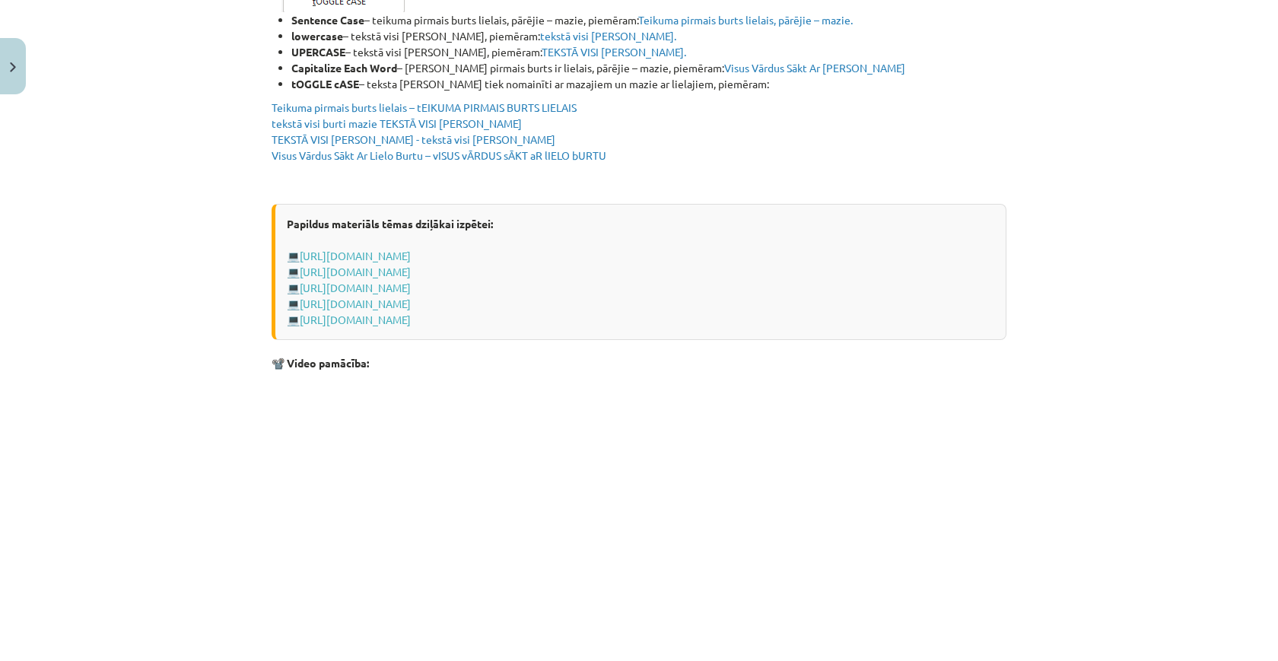
scroll to position [2909, 0]
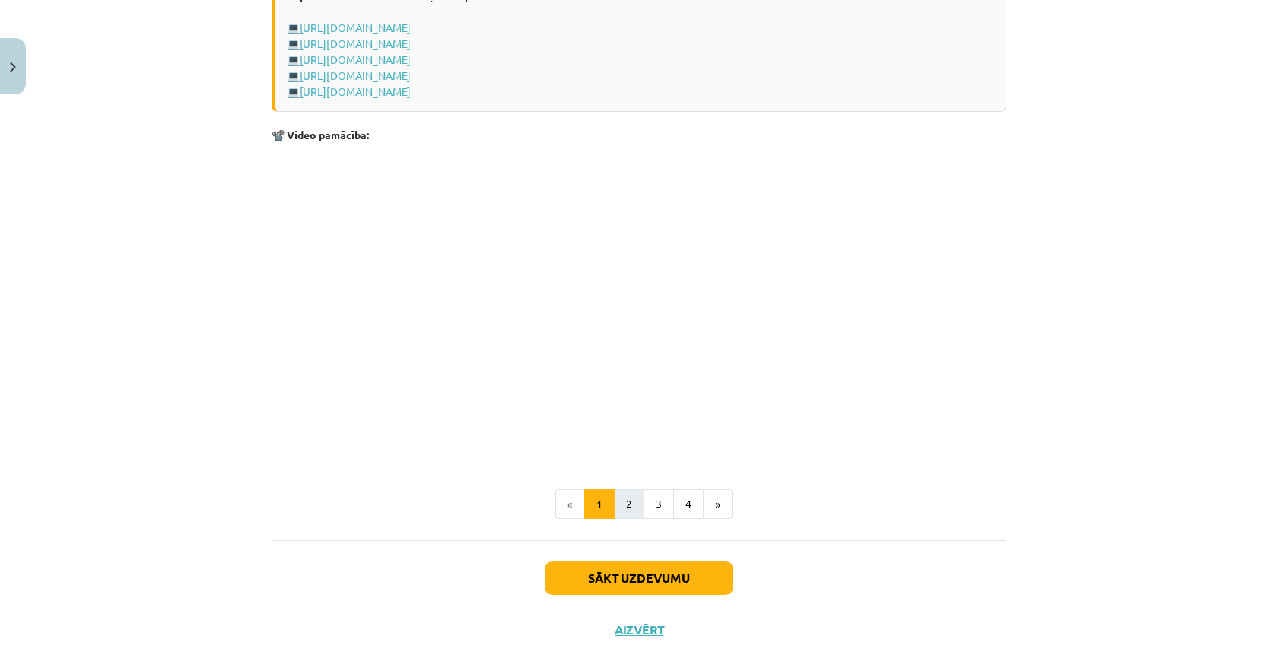
click at [637, 505] on button "2" at bounding box center [629, 504] width 30 height 30
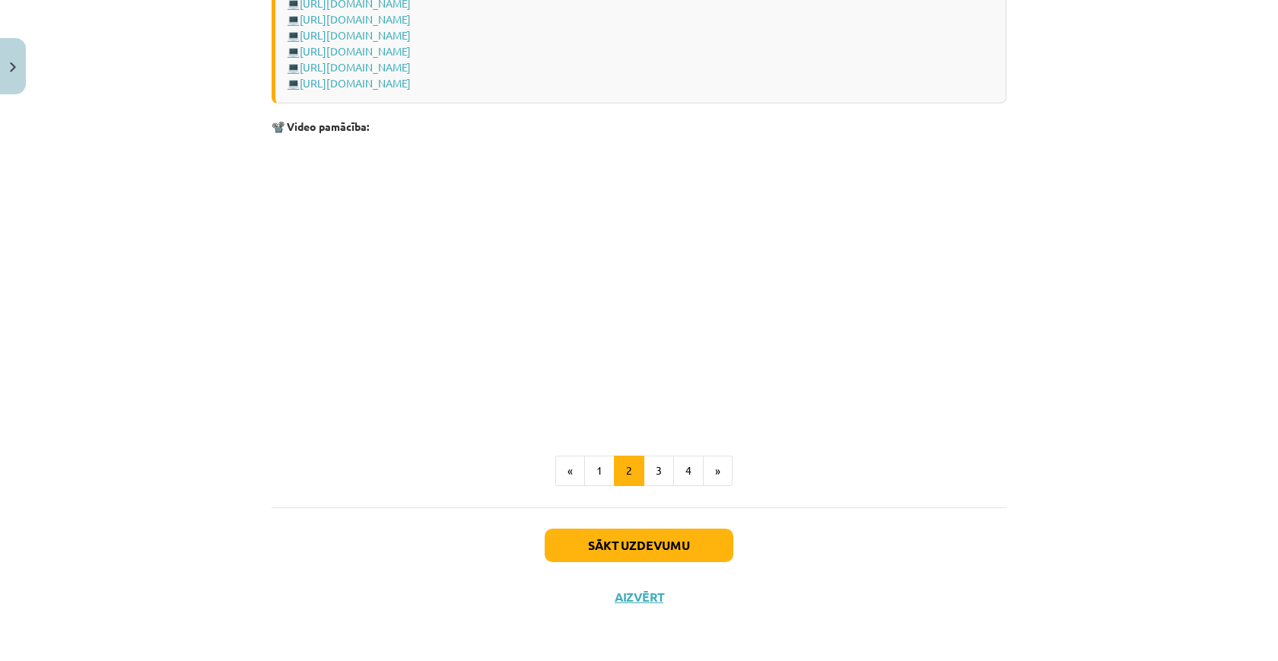
scroll to position [2229, 0]
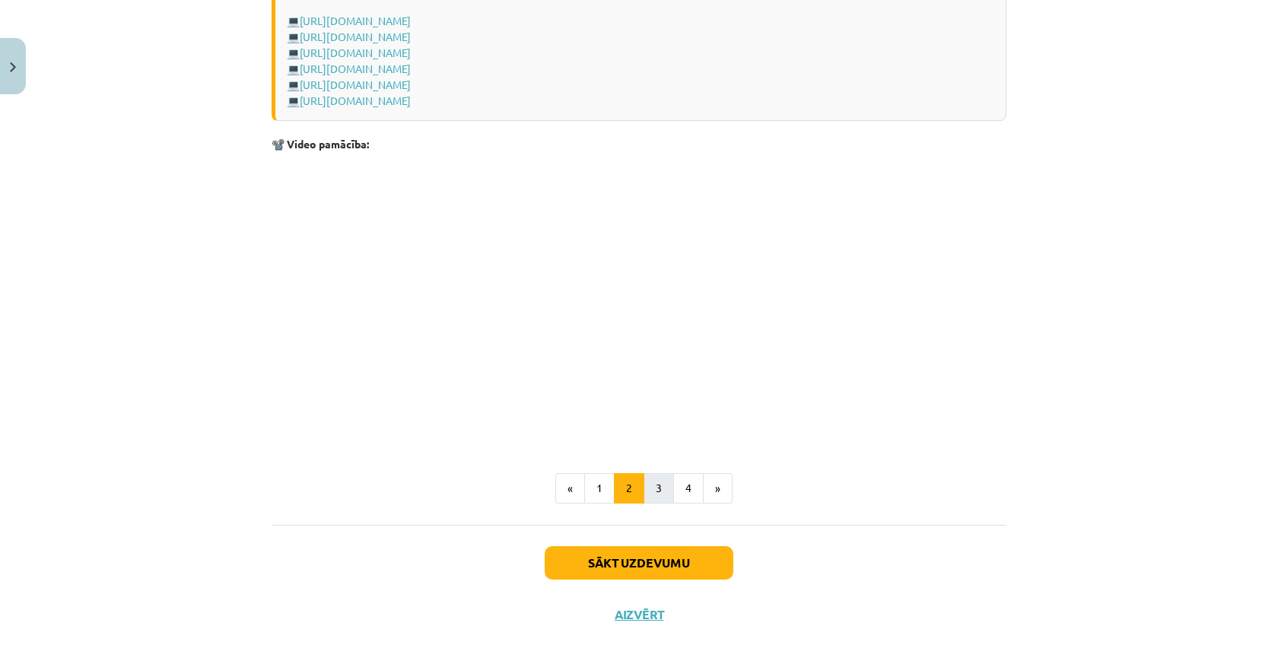
click at [653, 481] on button "3" at bounding box center [659, 488] width 30 height 30
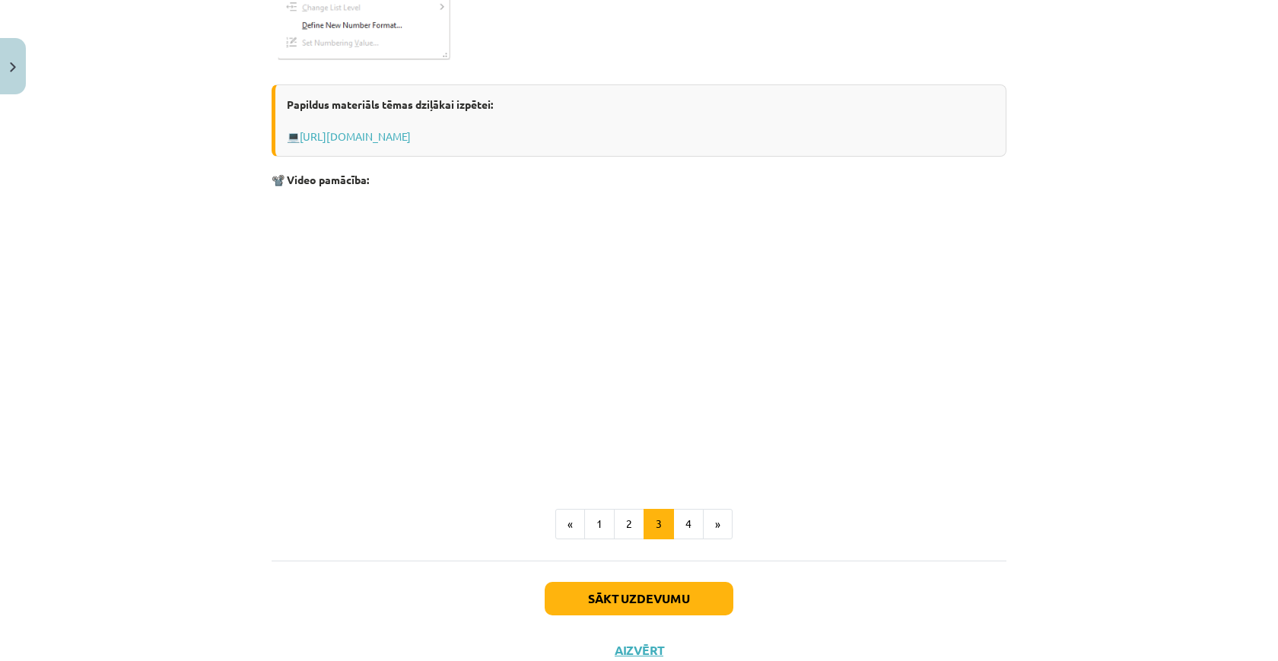
scroll to position [2370, 0]
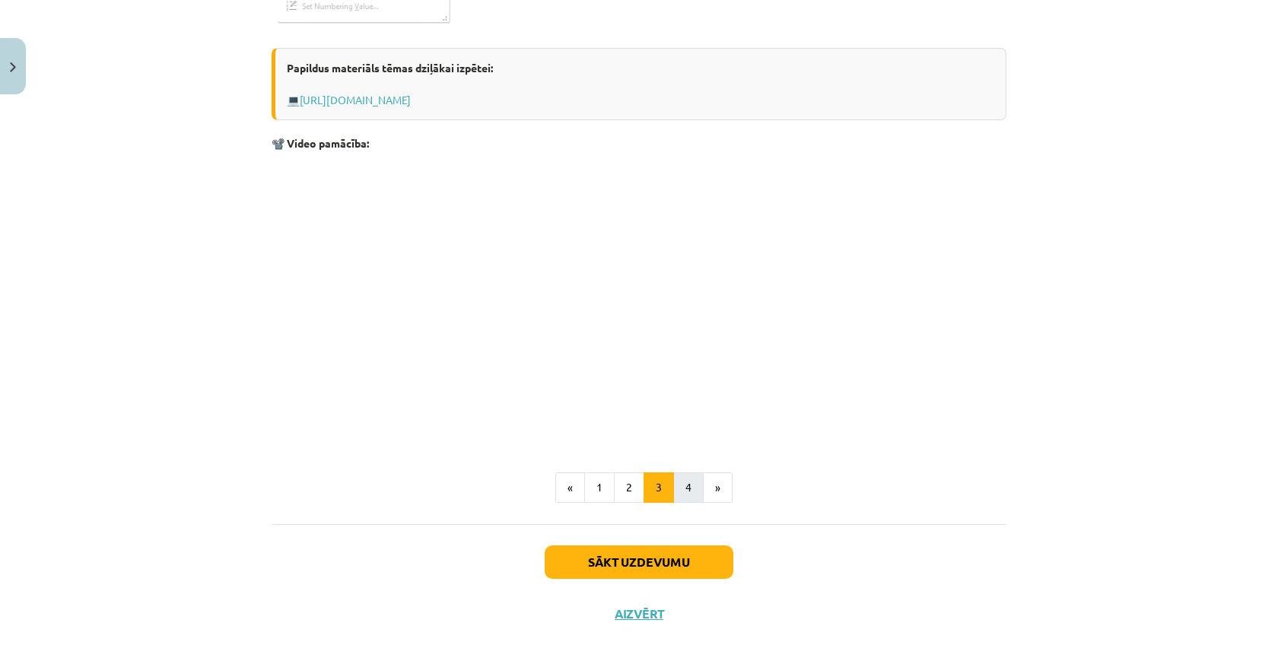
click at [684, 482] on button "4" at bounding box center [688, 487] width 30 height 30
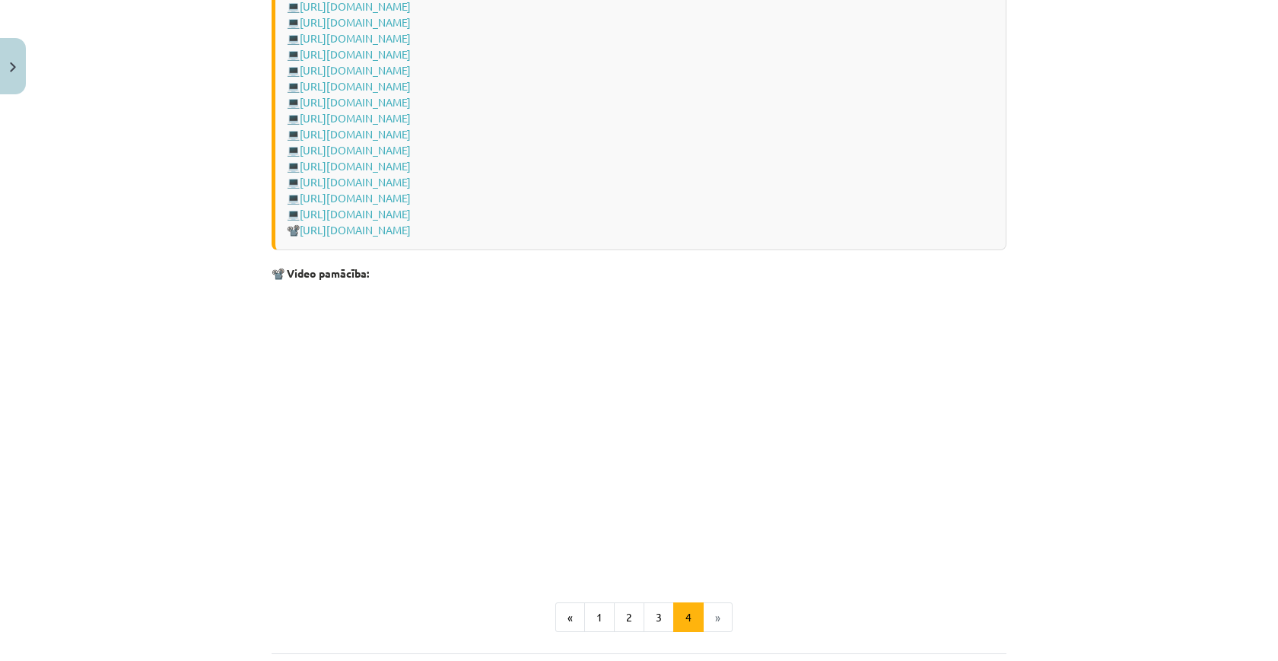
scroll to position [2169, 0]
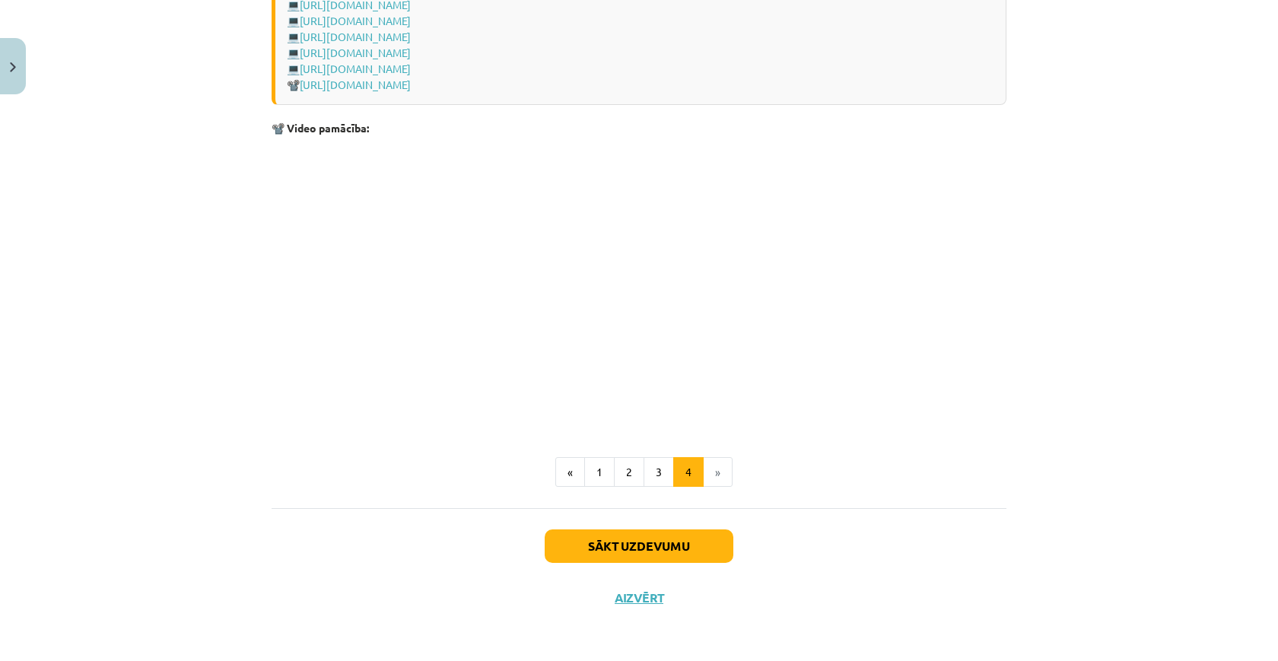
click at [693, 530] on button "Sākt uzdevumu" at bounding box center [639, 545] width 189 height 33
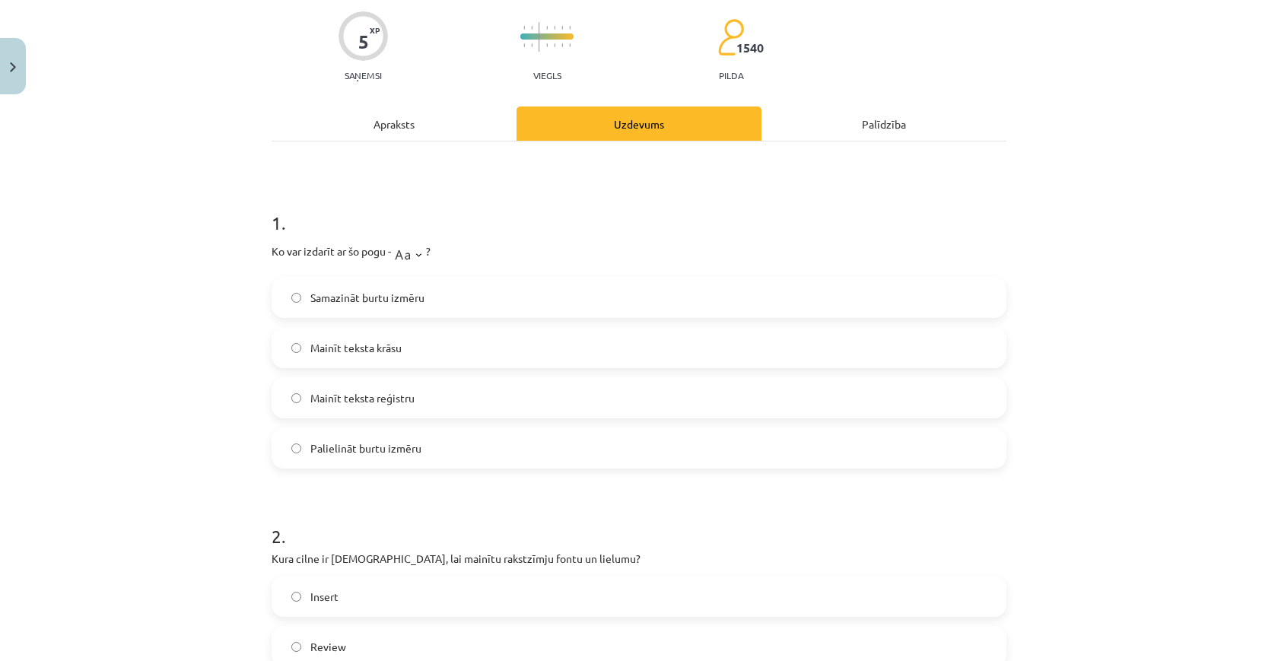
scroll to position [126, 0]
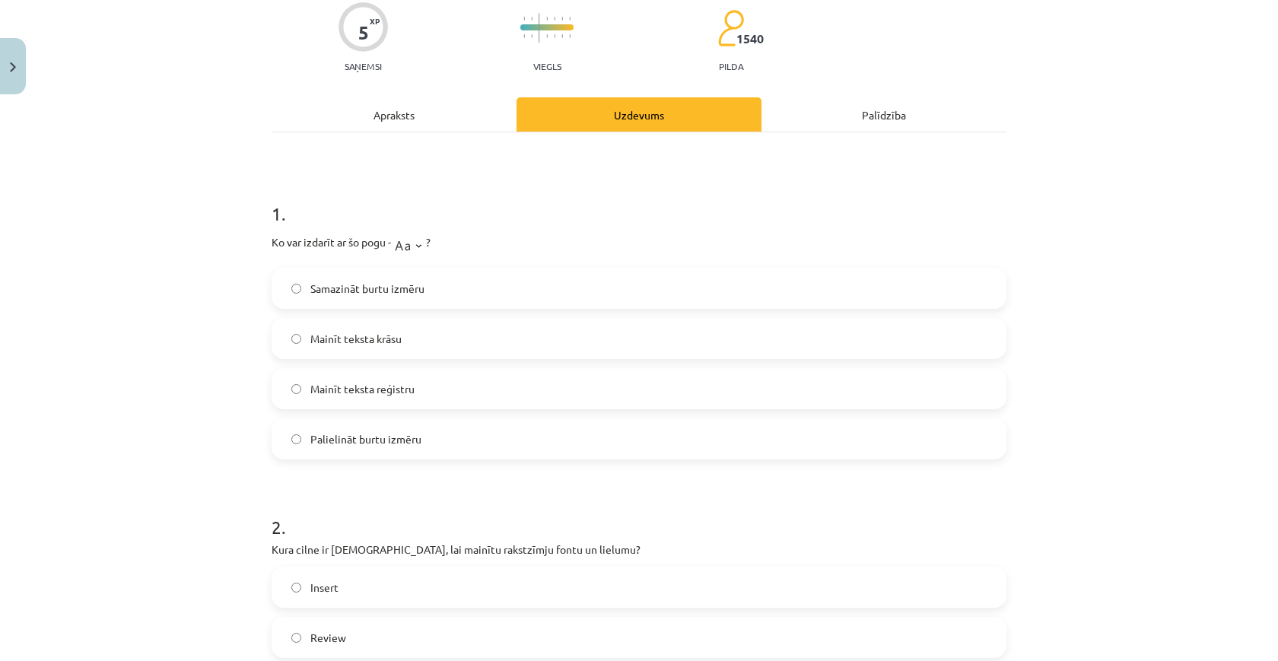
click at [405, 377] on label "Mainīt teksta reģistru" at bounding box center [639, 389] width 732 height 38
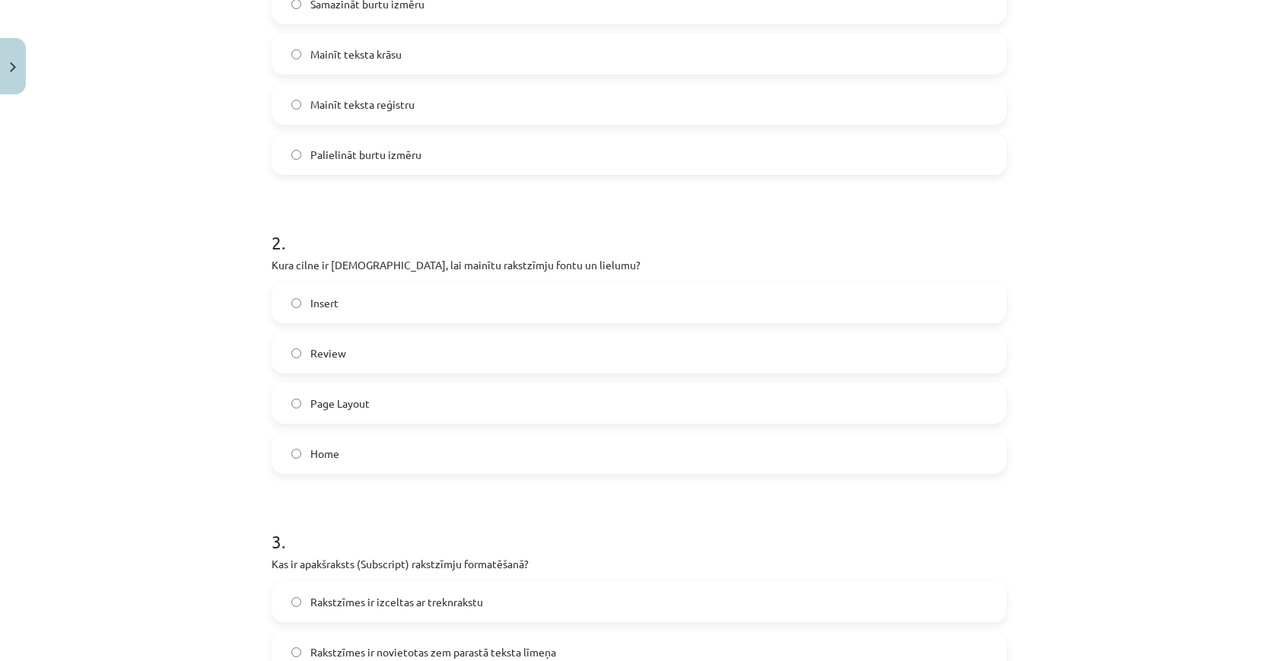
scroll to position [423, 0]
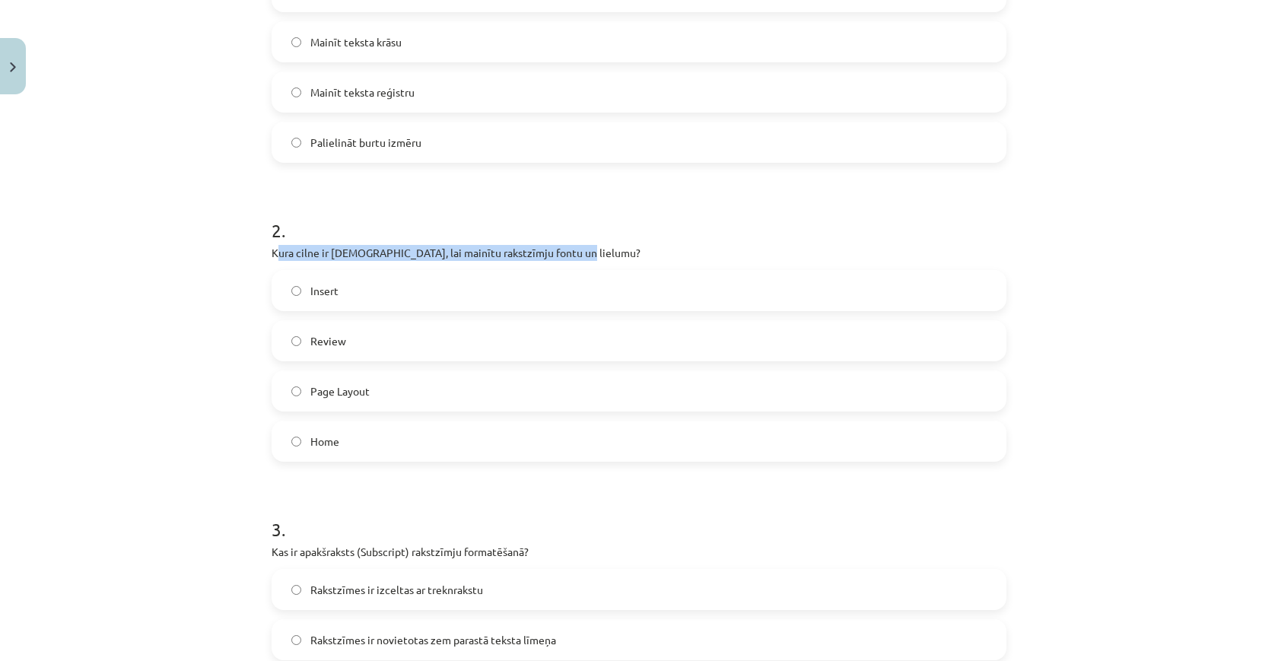
drag, startPoint x: 275, startPoint y: 251, endPoint x: 673, endPoint y: 252, distance: 397.9
click at [673, 252] on p "Kura cilne ir jāizmanto, lai mainītu rakstzīmju fontu un lielumu?" at bounding box center [639, 253] width 735 height 16
click at [345, 436] on label "Home" at bounding box center [639, 441] width 732 height 38
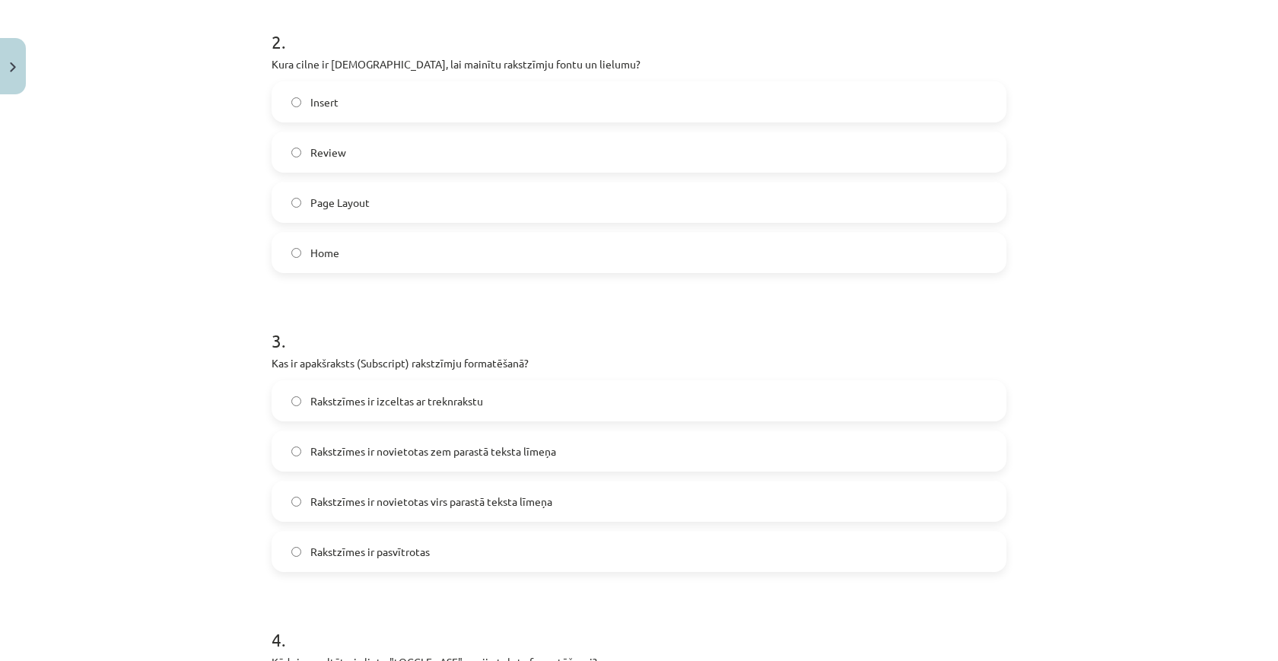
scroll to position [687, 0]
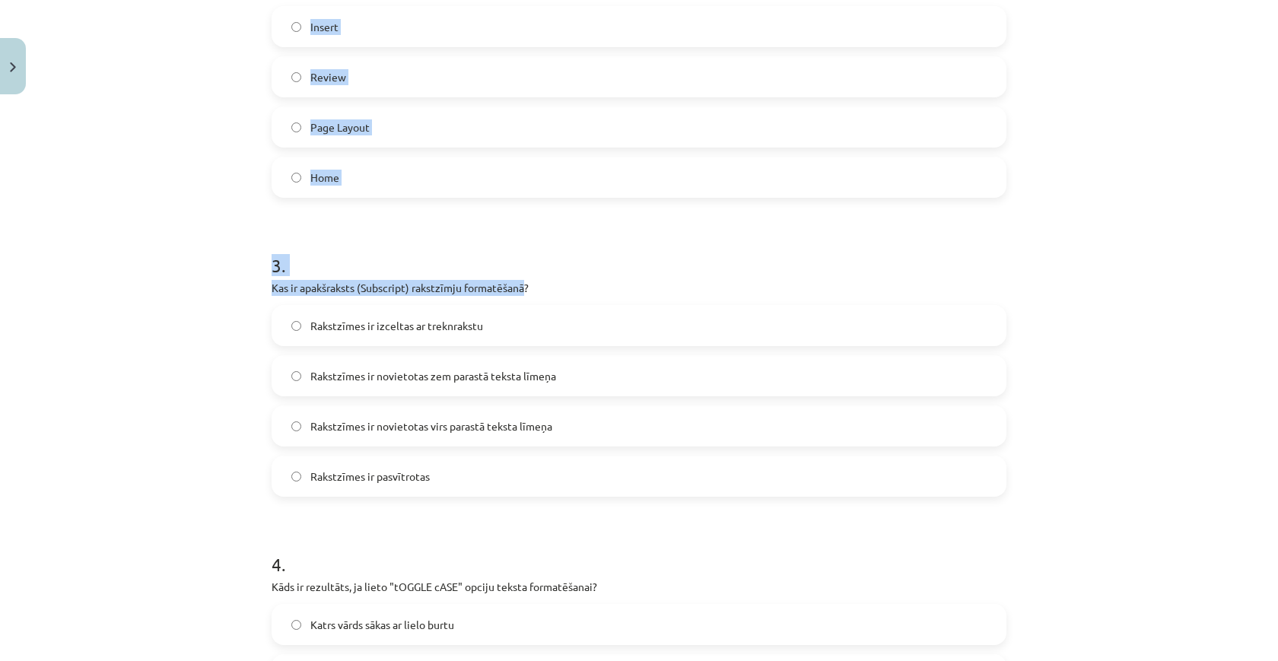
drag, startPoint x: 502, startPoint y: 288, endPoint x: 261, endPoint y: 285, distance: 241.2
click at [261, 285] on div "Mācību tēma: Datorikas - 10. klases 1. ieskaites mācību materiāls #9 8. tēma – …" at bounding box center [639, 330] width 1278 height 661
drag, startPoint x: 261, startPoint y: 285, endPoint x: 525, endPoint y: 288, distance: 264.0
click at [525, 289] on div "Mācību tēma: Datorikas - 10. klases 1. ieskaites mācību materiāls #9 8. tēma – …" at bounding box center [639, 330] width 1278 height 661
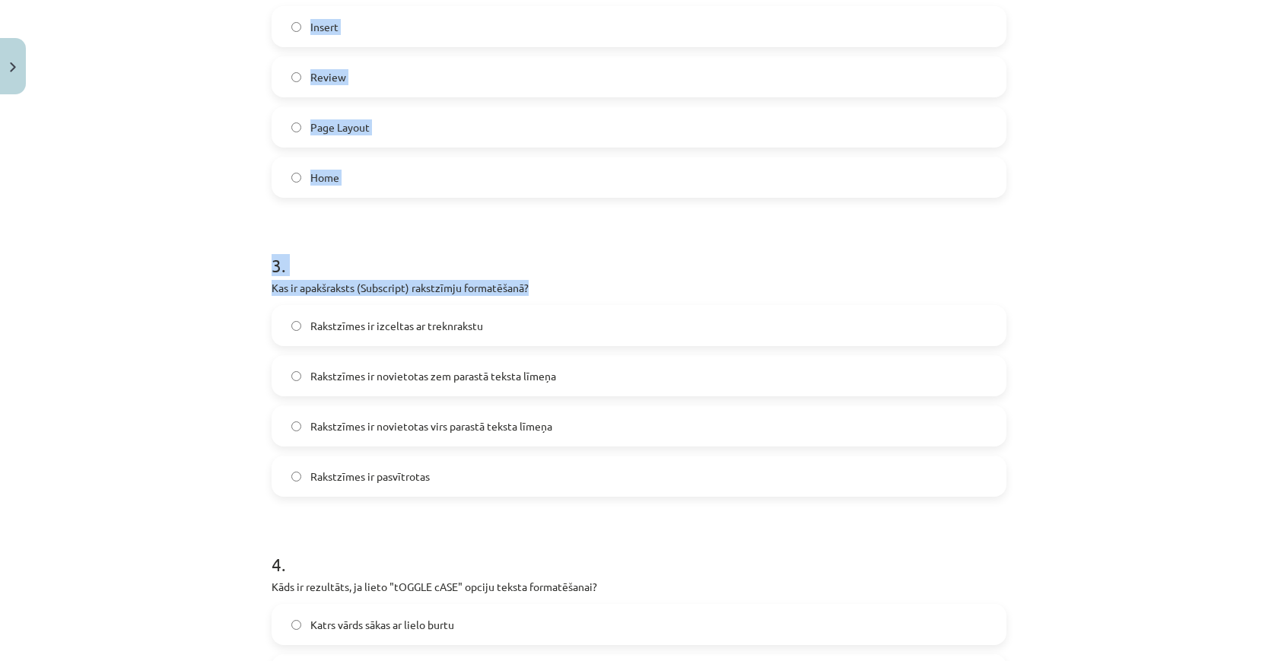
click at [525, 288] on p "Kas ir apakšraksts (Subscript) rakstzīmju formatēšanā?" at bounding box center [639, 288] width 735 height 16
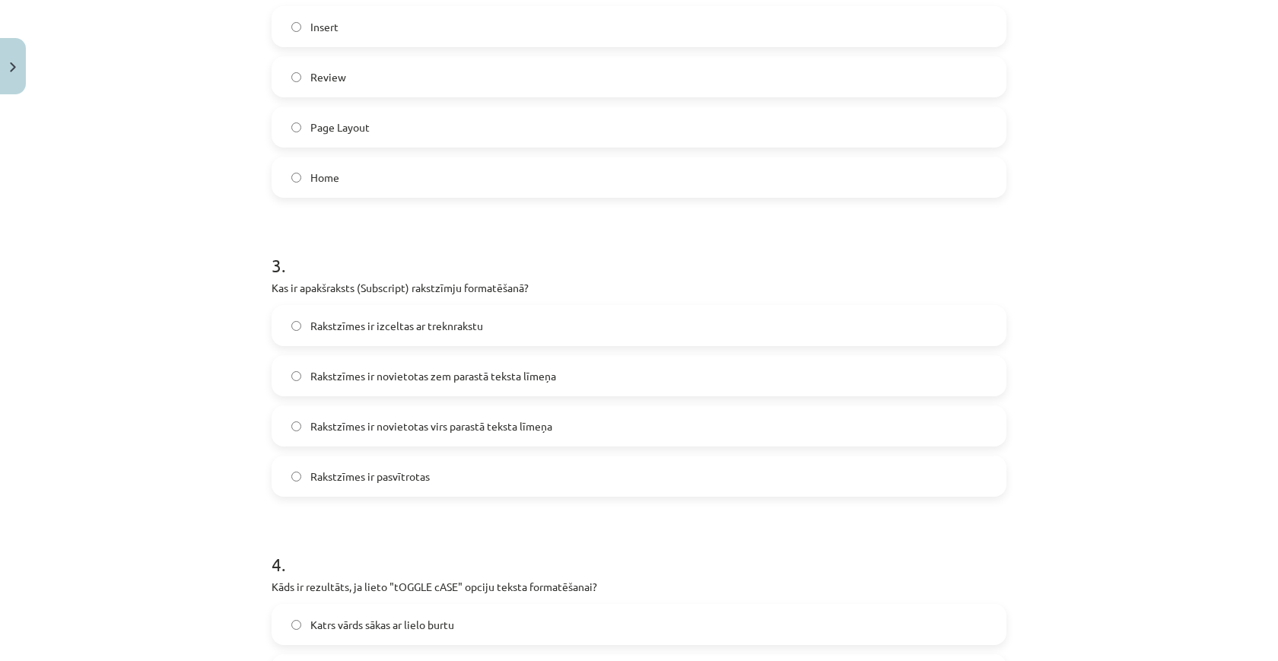
click at [497, 380] on span "Rakstzīmes ir novietotas zem parastā teksta līmeņa" at bounding box center [433, 376] width 246 height 16
click at [516, 328] on label "Rakstzīmes ir izceltas ar treknrakstu" at bounding box center [639, 326] width 732 height 38
click at [514, 407] on label "Rakstzīmes ir novietotas virs parastā teksta līmeņa" at bounding box center [639, 426] width 732 height 38
click at [509, 465] on label "Rakstzīmes ir pasvītrotas" at bounding box center [639, 476] width 732 height 38
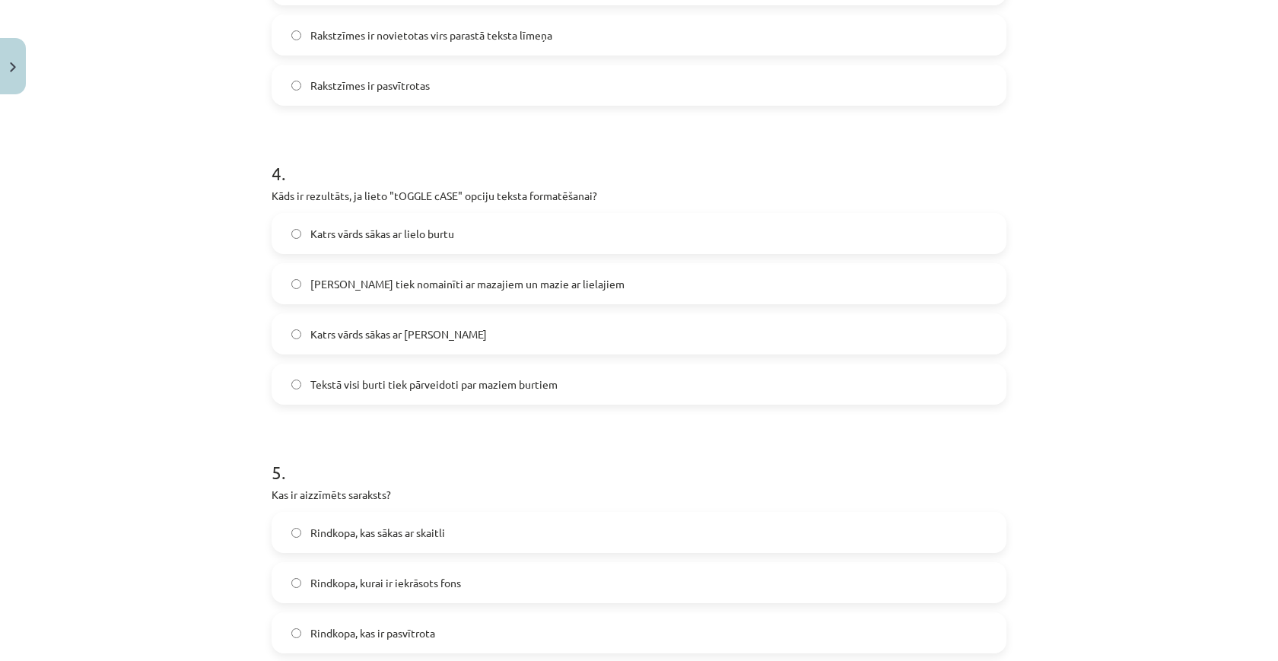
scroll to position [1088, 0]
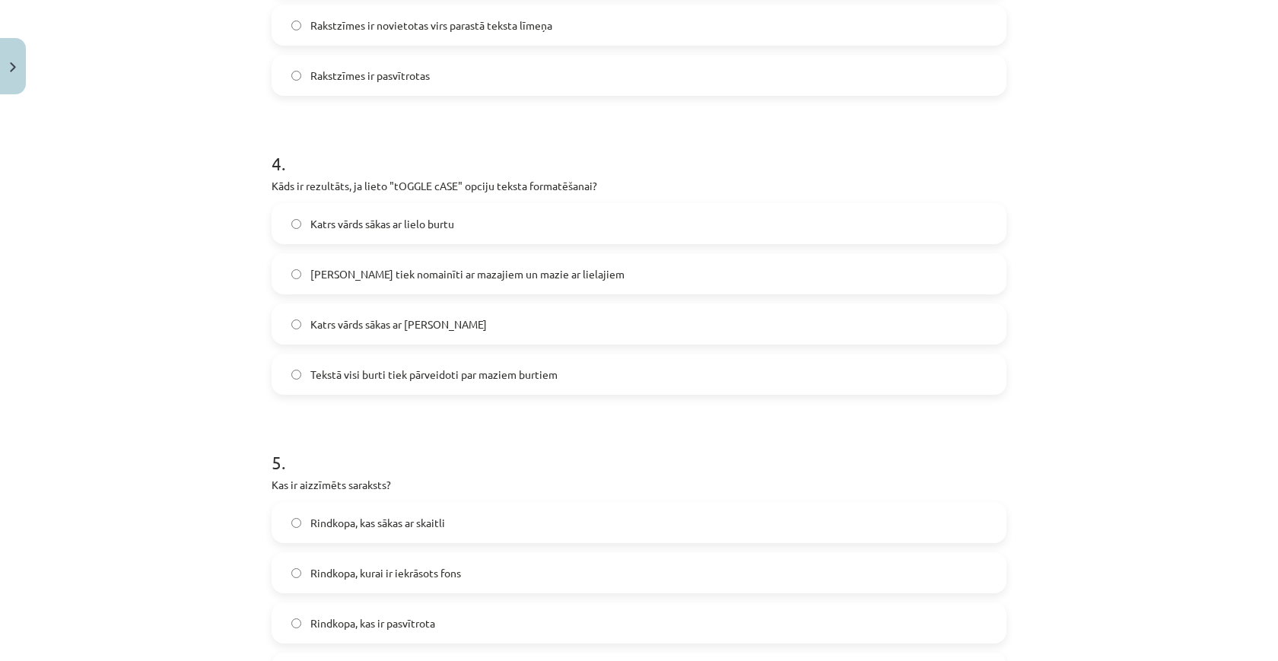
click at [466, 281] on span "Lielie burti tiek nomainīti ar mazajiem un mazie ar lielajiem" at bounding box center [467, 274] width 314 height 16
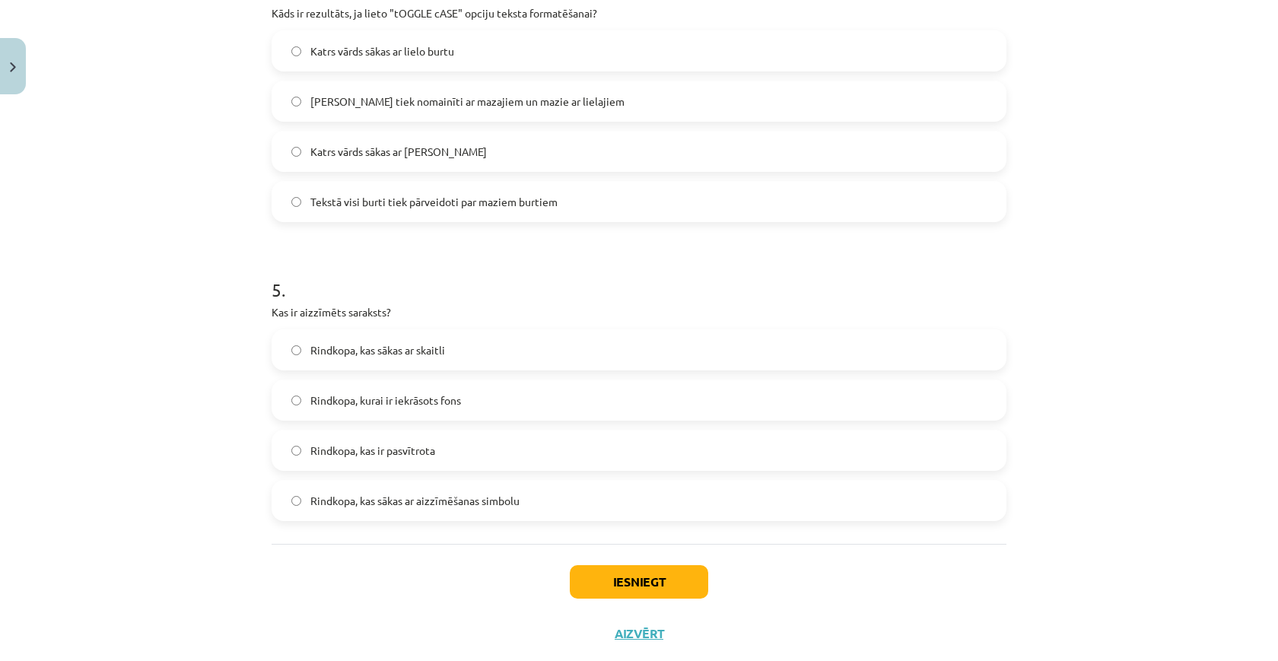
scroll to position [1287, 0]
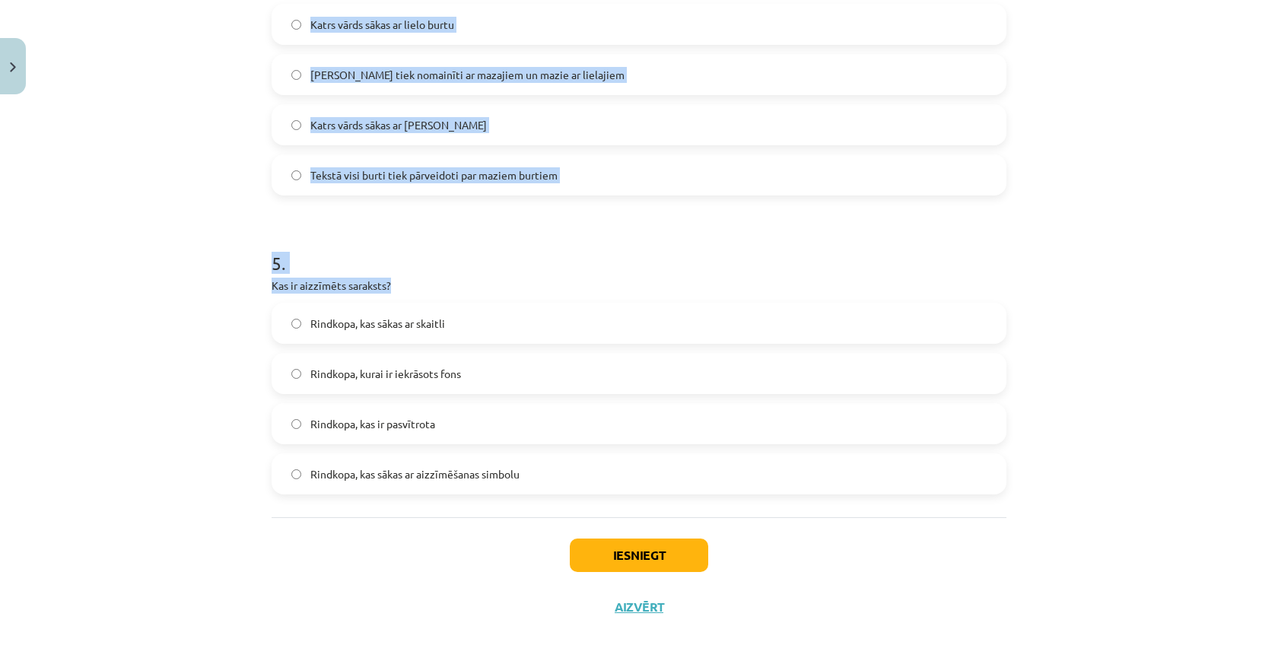
drag, startPoint x: 249, startPoint y: 282, endPoint x: 417, endPoint y: 281, distance: 168.1
click at [417, 282] on div "Mācību tēma: Datorikas - 10. klases 1. ieskaites mācību materiāls #9 8. tēma – …" at bounding box center [639, 330] width 1278 height 661
click at [417, 281] on p "Kas ir aizzīmēts saraksts?" at bounding box center [639, 286] width 735 height 16
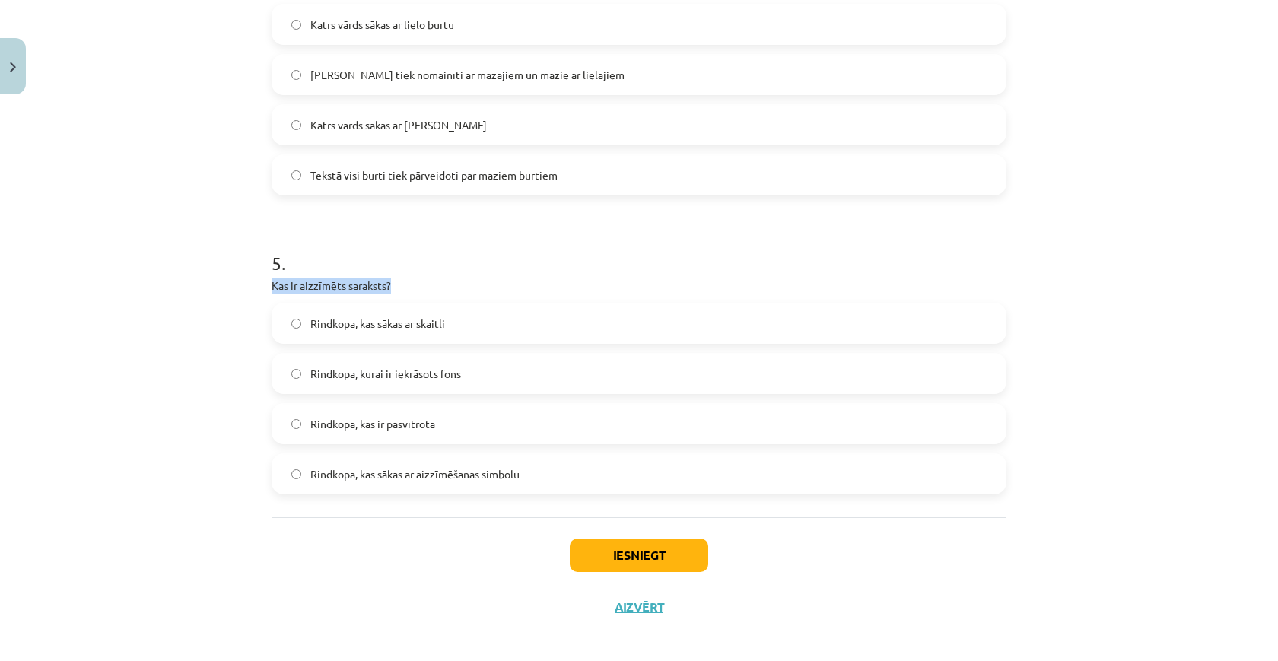
drag, startPoint x: 417, startPoint y: 281, endPoint x: 275, endPoint y: 281, distance: 141.5
click at [275, 281] on p "Kas ir aizzīmēts saraksts?" at bounding box center [639, 286] width 735 height 16
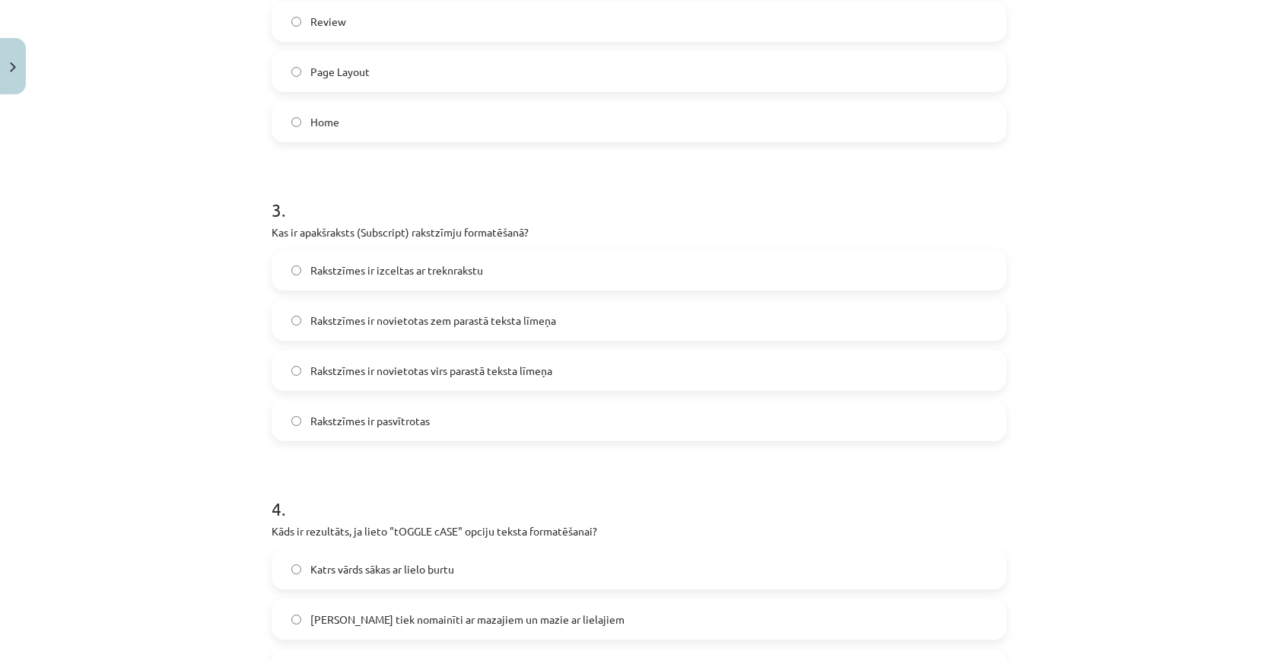
scroll to position [723, 0]
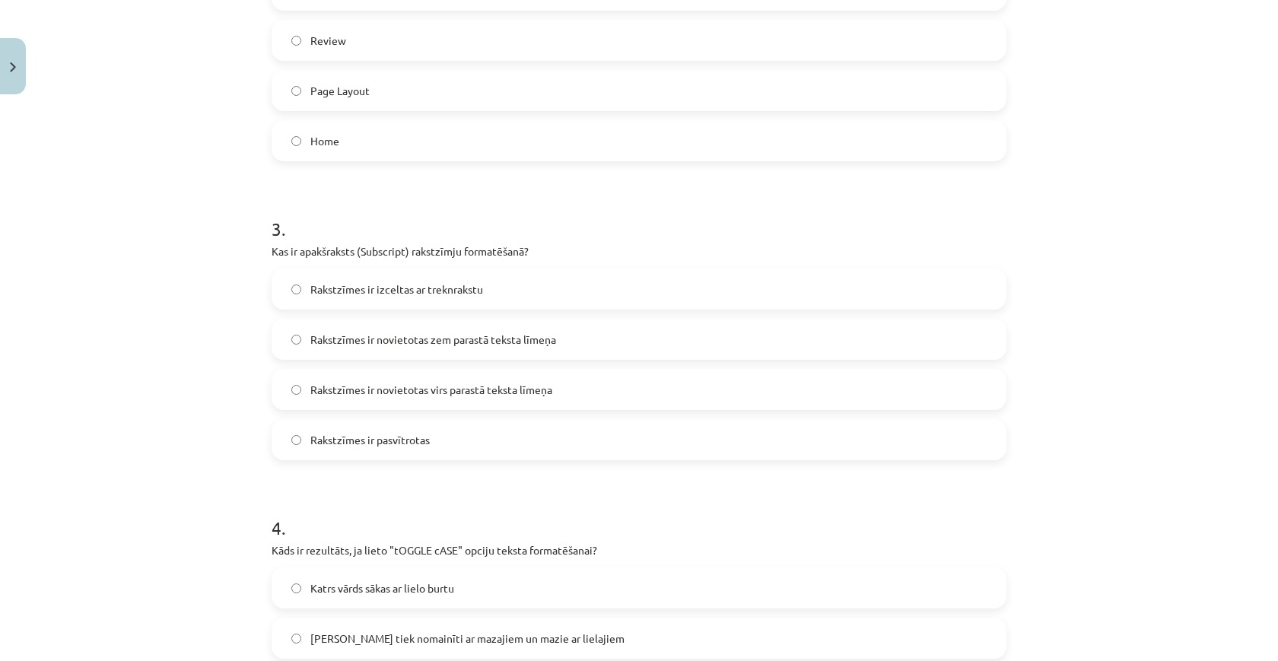
click at [581, 194] on h1 "3 ." at bounding box center [639, 215] width 735 height 47
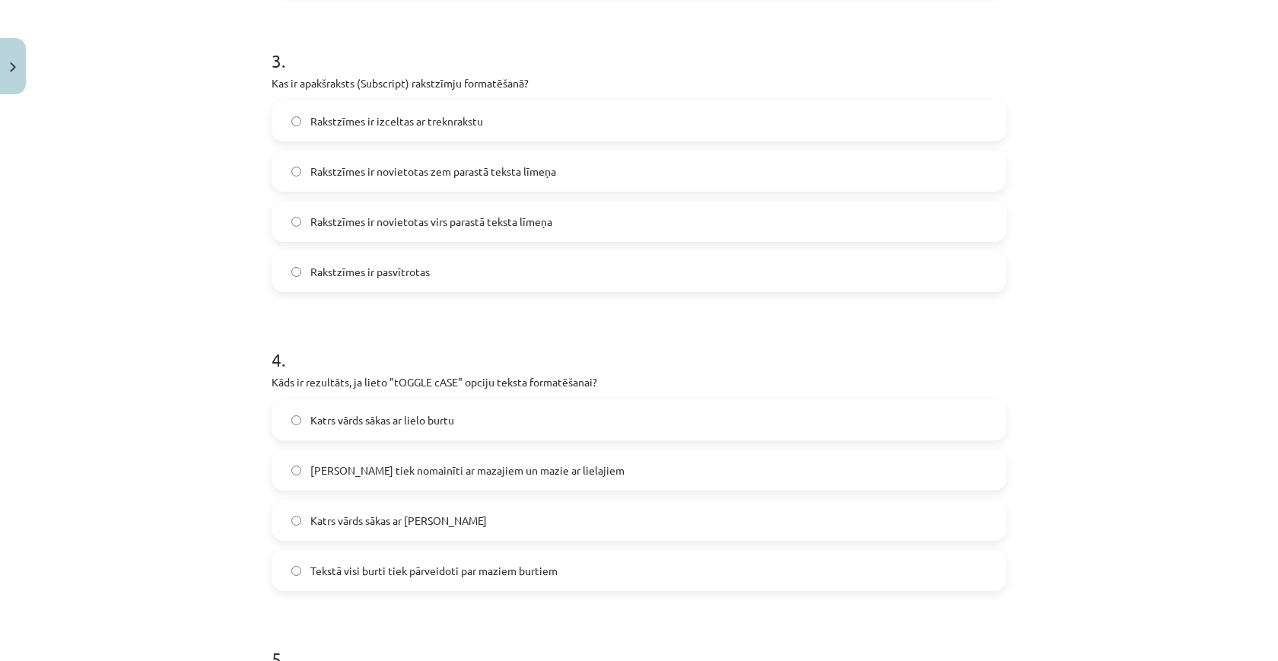
scroll to position [899, 0]
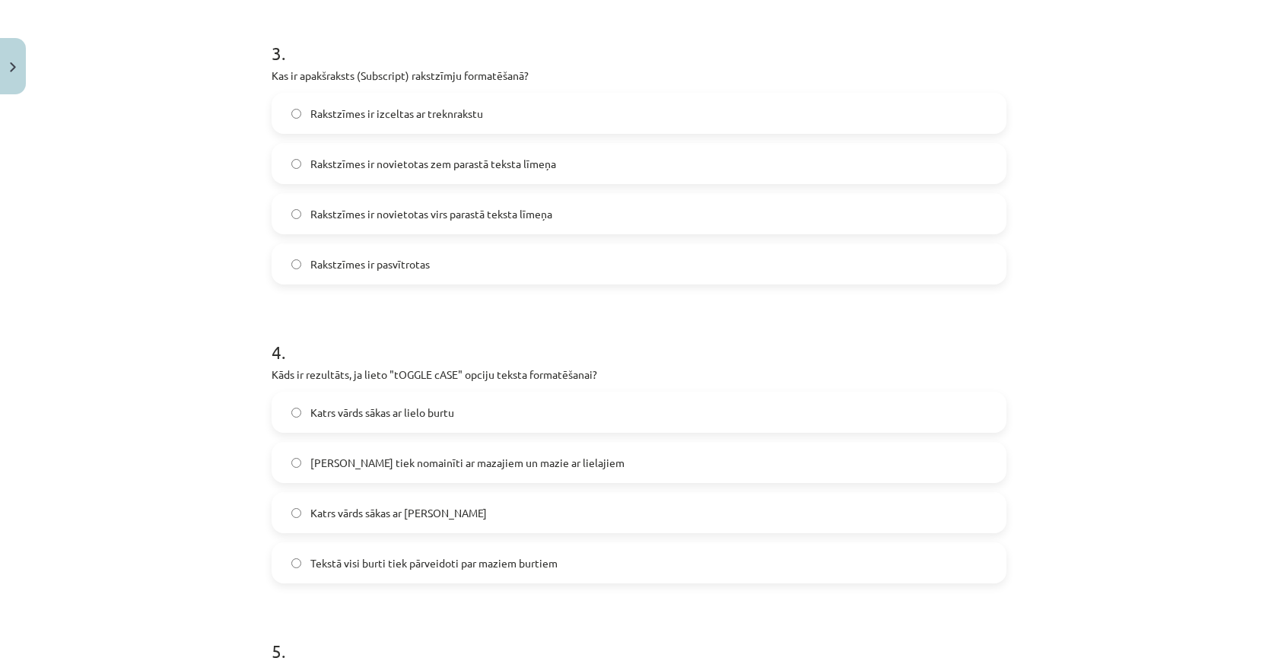
click at [521, 156] on span "Rakstzīmes ir novietotas zem parastā teksta līmeņa" at bounding box center [433, 164] width 246 height 16
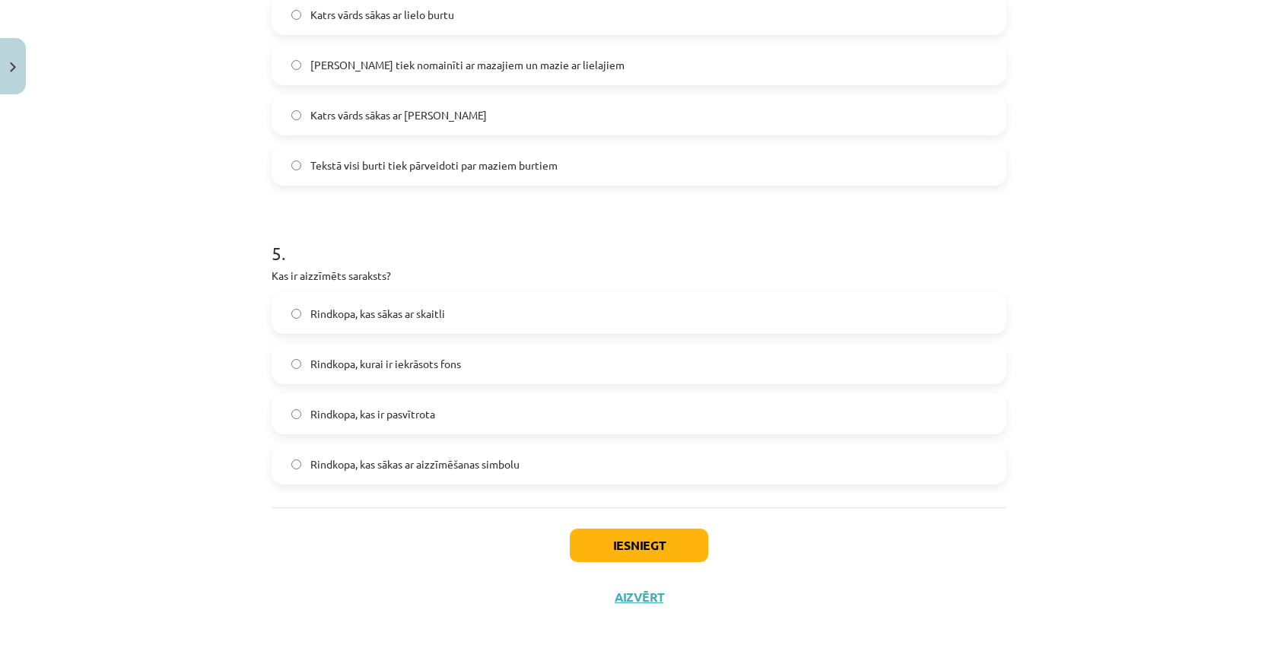
scroll to position [1299, 0]
click at [417, 451] on label "Rindkopa, kas sākas ar aizzīmēšanas simbolu" at bounding box center [639, 464] width 732 height 38
click at [625, 529] on button "Iesniegt" at bounding box center [639, 545] width 138 height 33
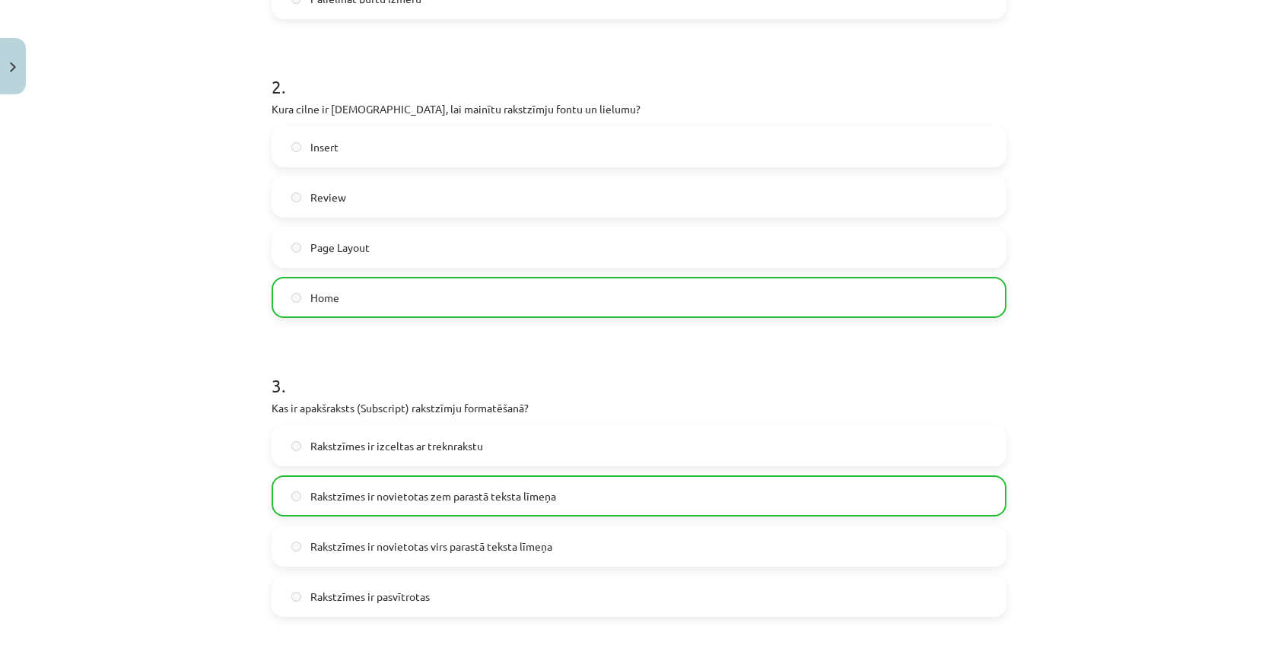
scroll to position [708, 0]
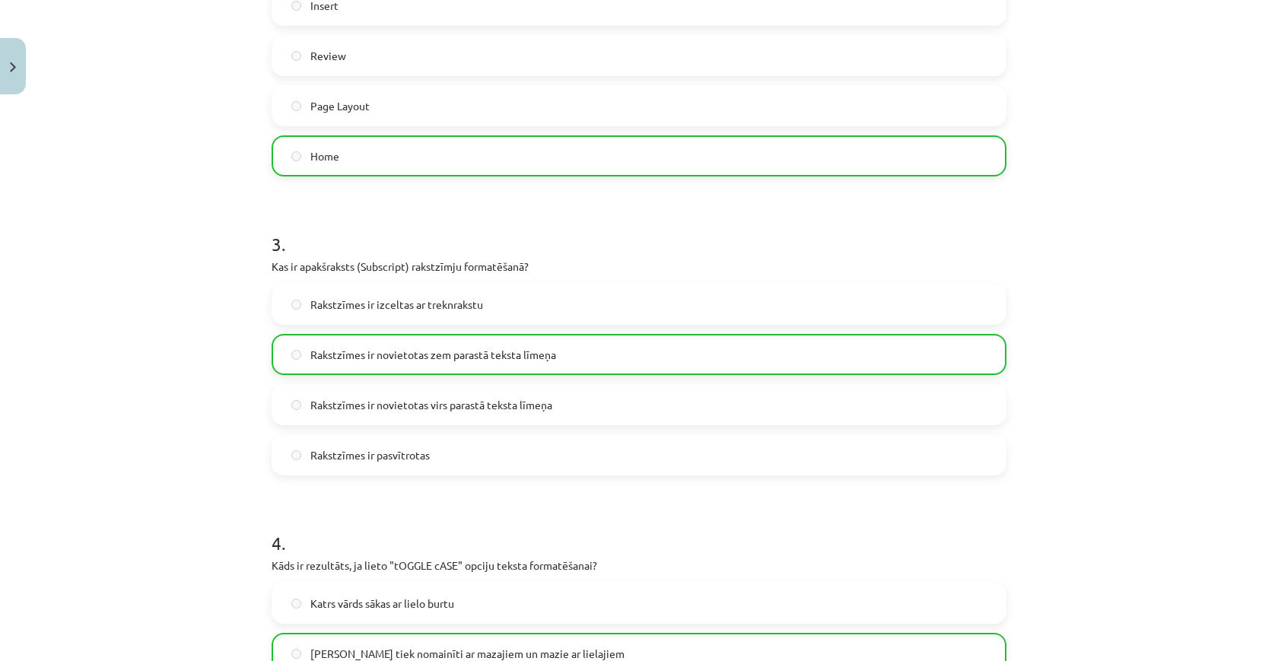
click at [5, 76] on button "Close" at bounding box center [13, 66] width 26 height 56
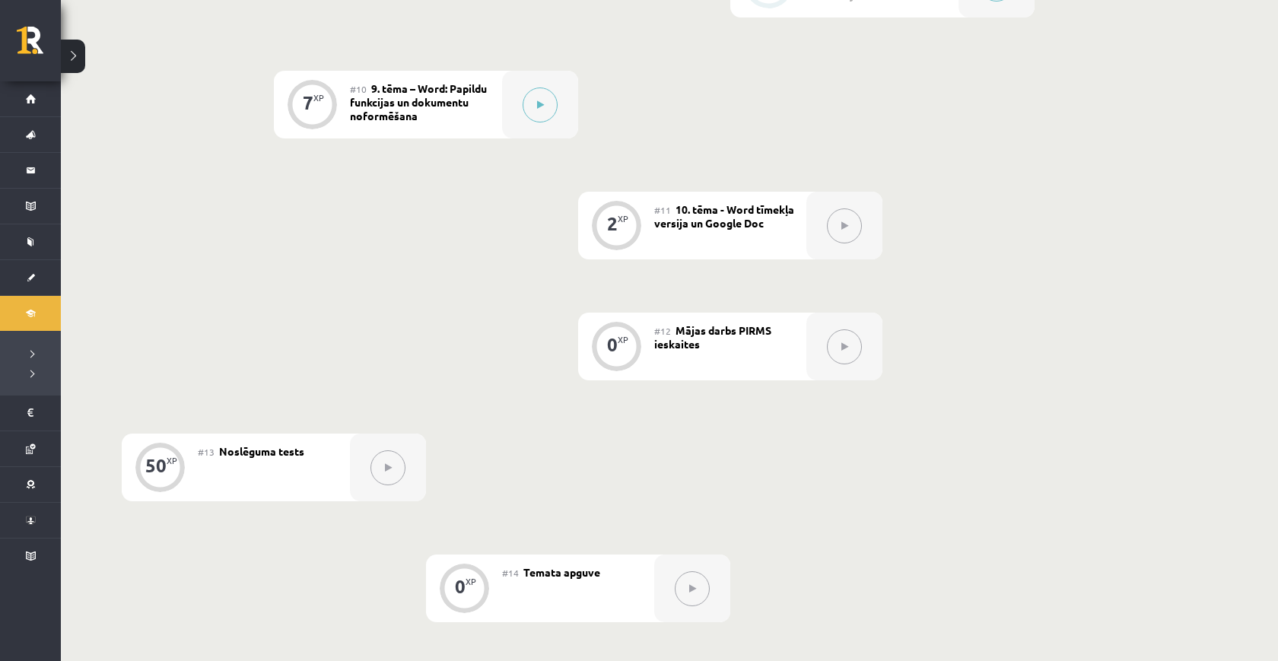
scroll to position [1442, 0]
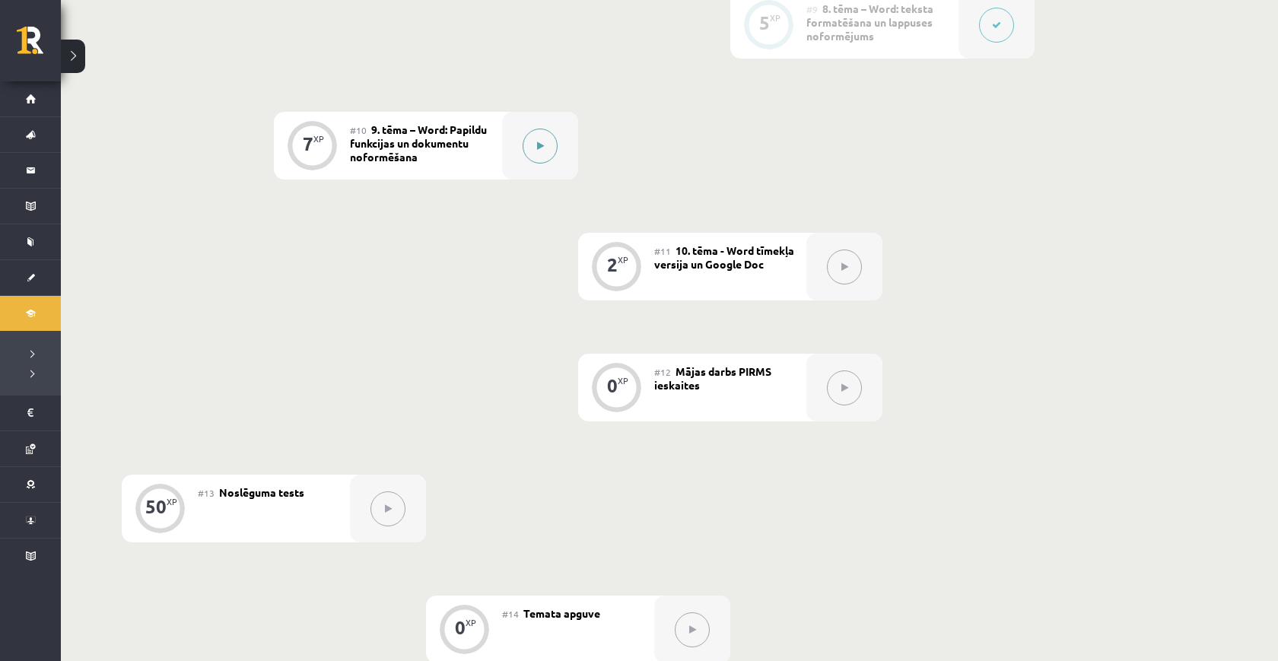
click at [542, 132] on button at bounding box center [540, 146] width 35 height 35
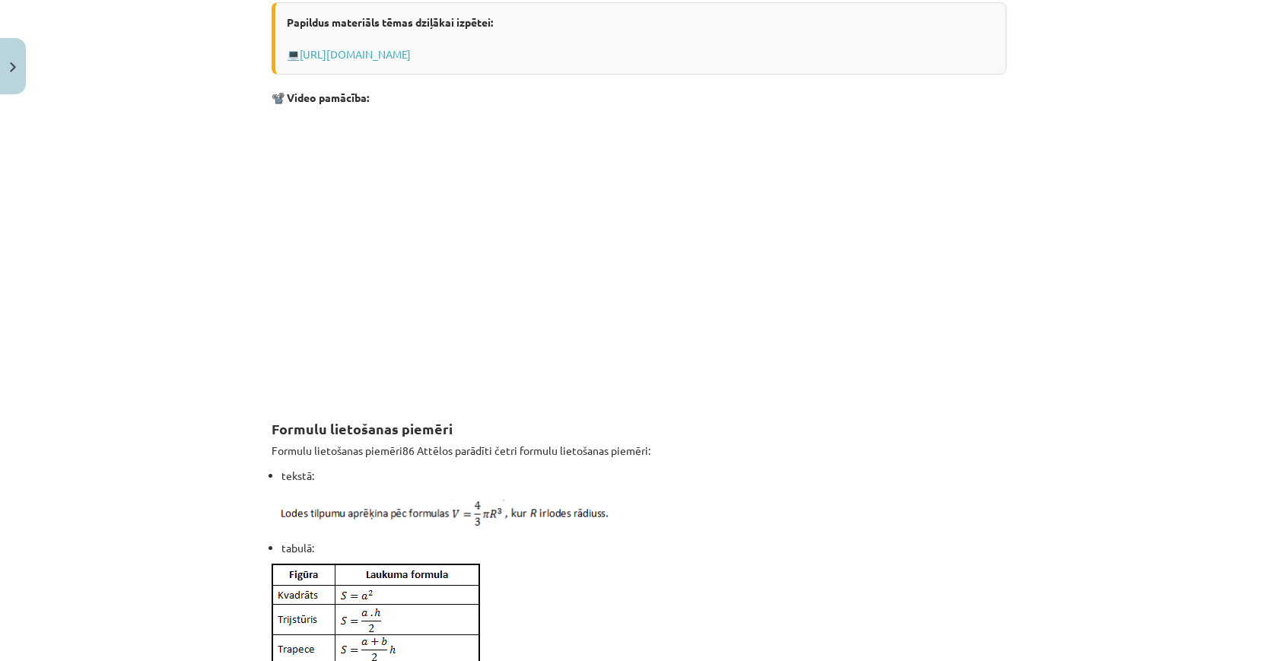
scroll to position [832, 0]
click at [875, 284] on p at bounding box center [639, 252] width 735 height 278
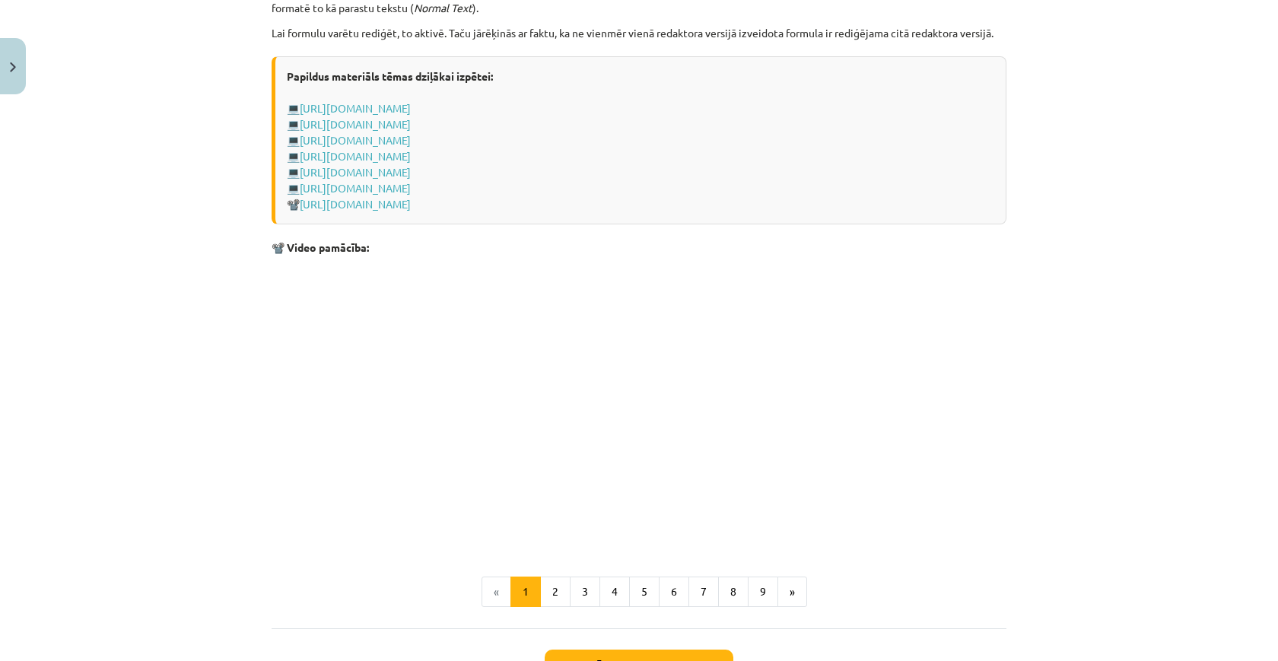
scroll to position [2981, 0]
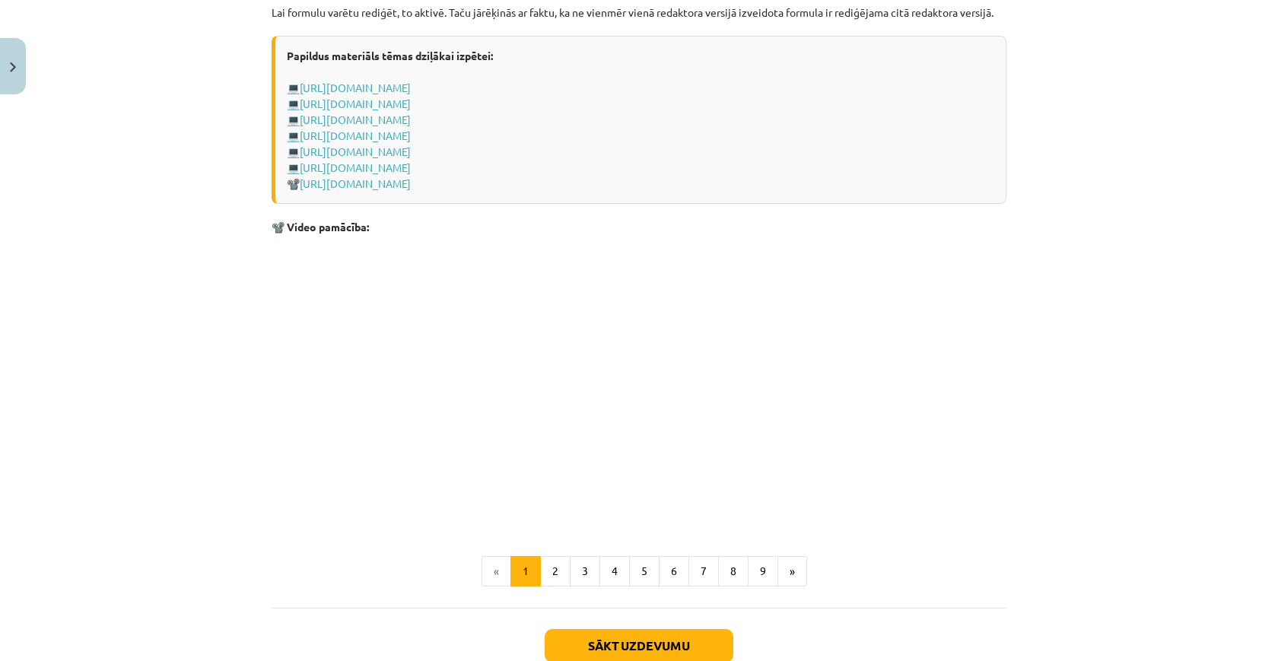
click at [905, 380] on p at bounding box center [639, 383] width 735 height 278
click at [561, 587] on button "2" at bounding box center [555, 571] width 30 height 30
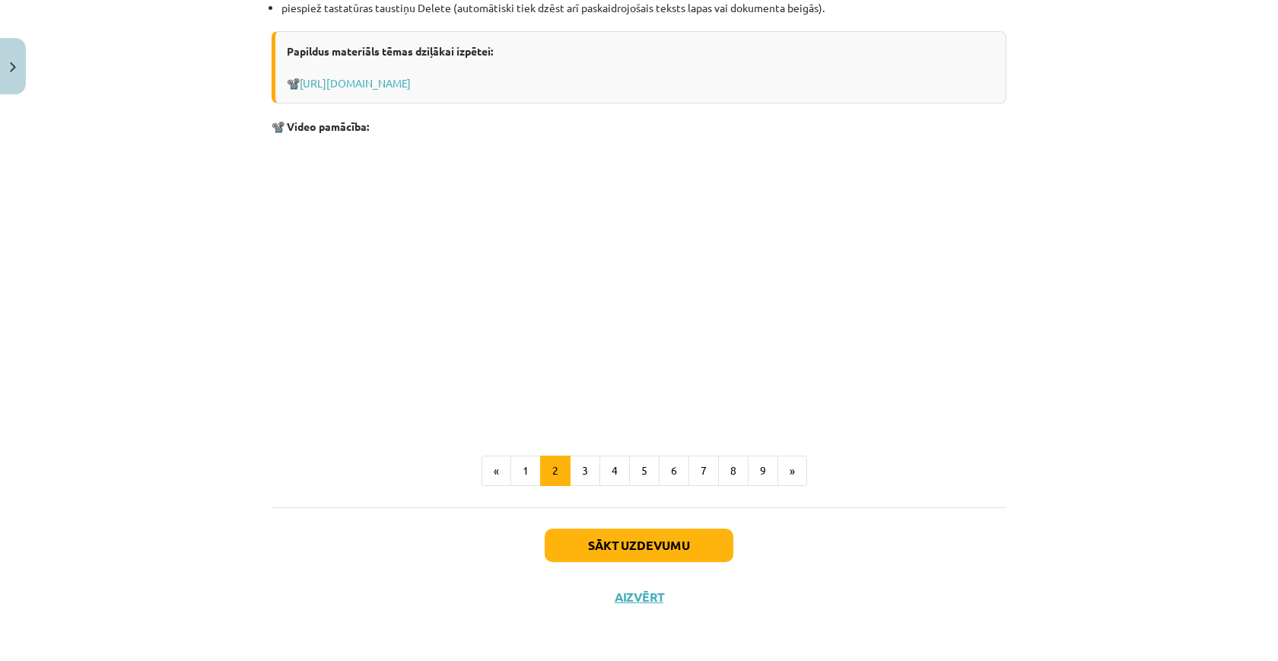
scroll to position [1753, 0]
click at [589, 473] on button "3" at bounding box center [585, 471] width 30 height 30
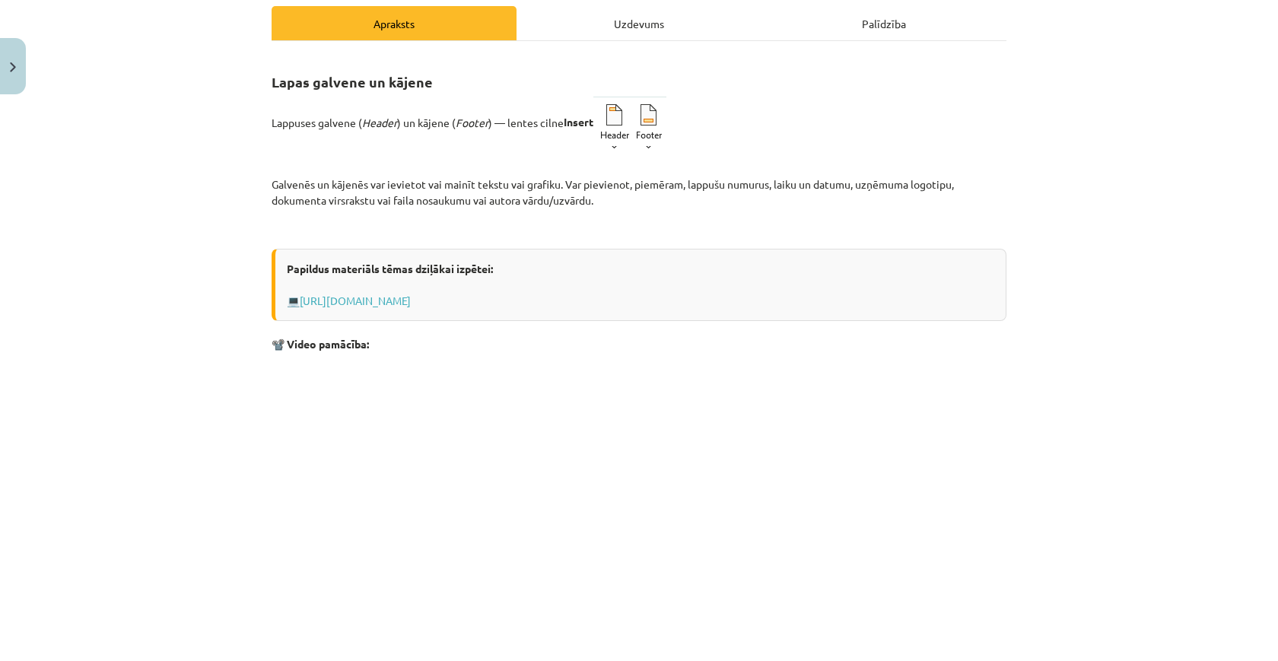
scroll to position [205, 0]
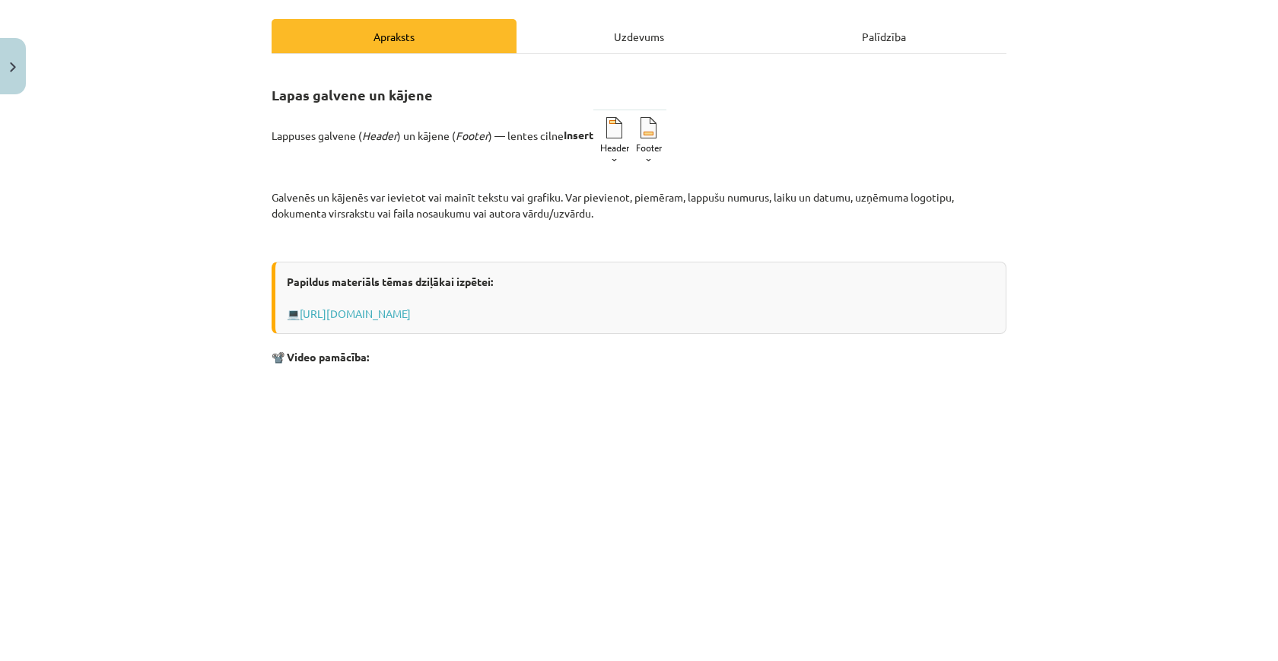
click at [1022, 68] on div "Mācību tēma: Datorikas - 10. klases 1. ieskaites mācību materiāls #10 9. tēma –…" at bounding box center [639, 330] width 1278 height 661
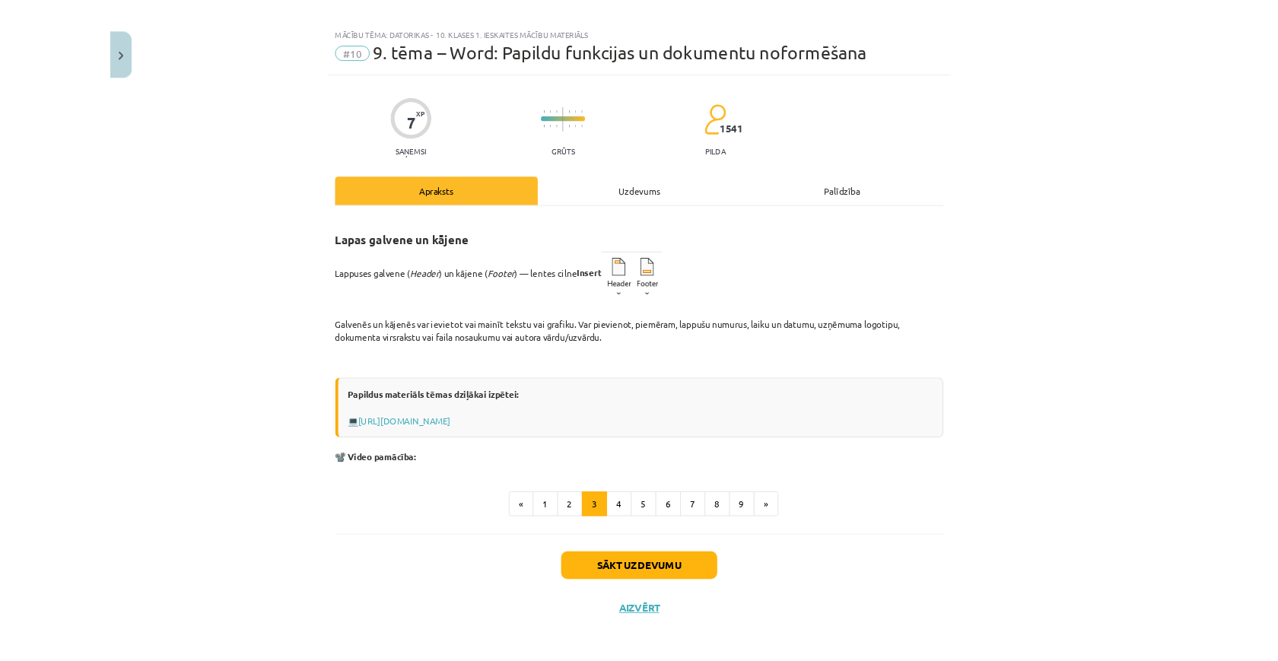
scroll to position [1442, 0]
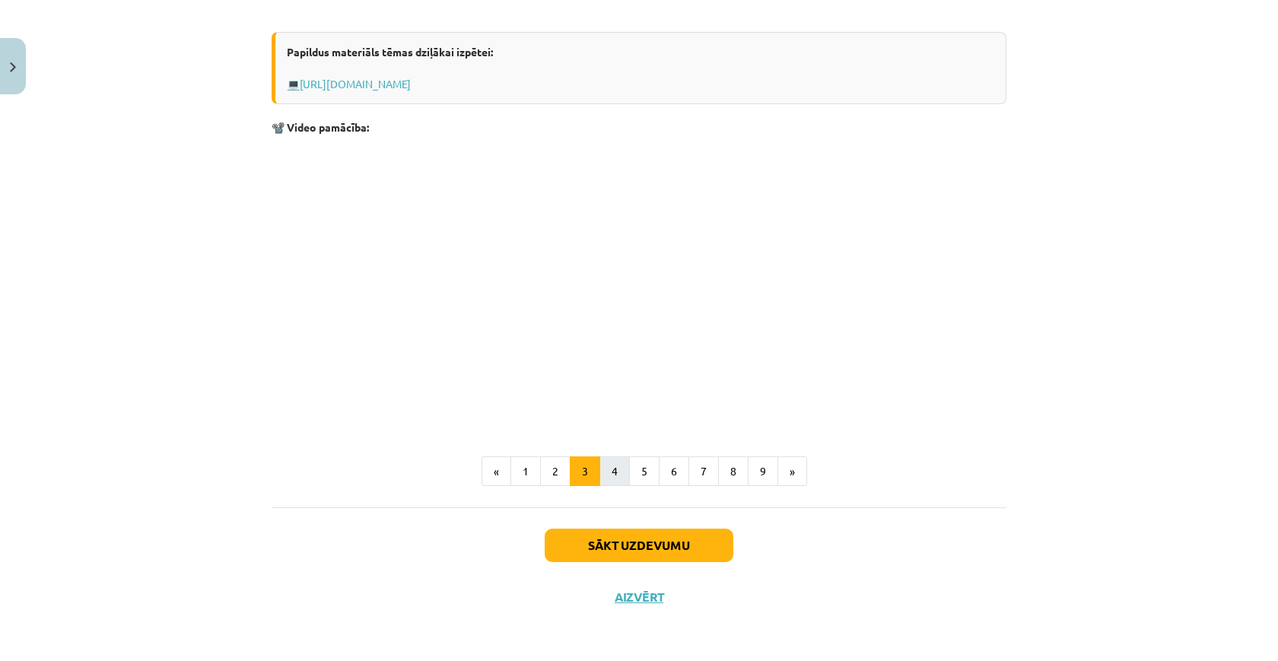
click at [617, 461] on button "4" at bounding box center [614, 471] width 30 height 30
click at [647, 466] on button "5" at bounding box center [644, 471] width 30 height 30
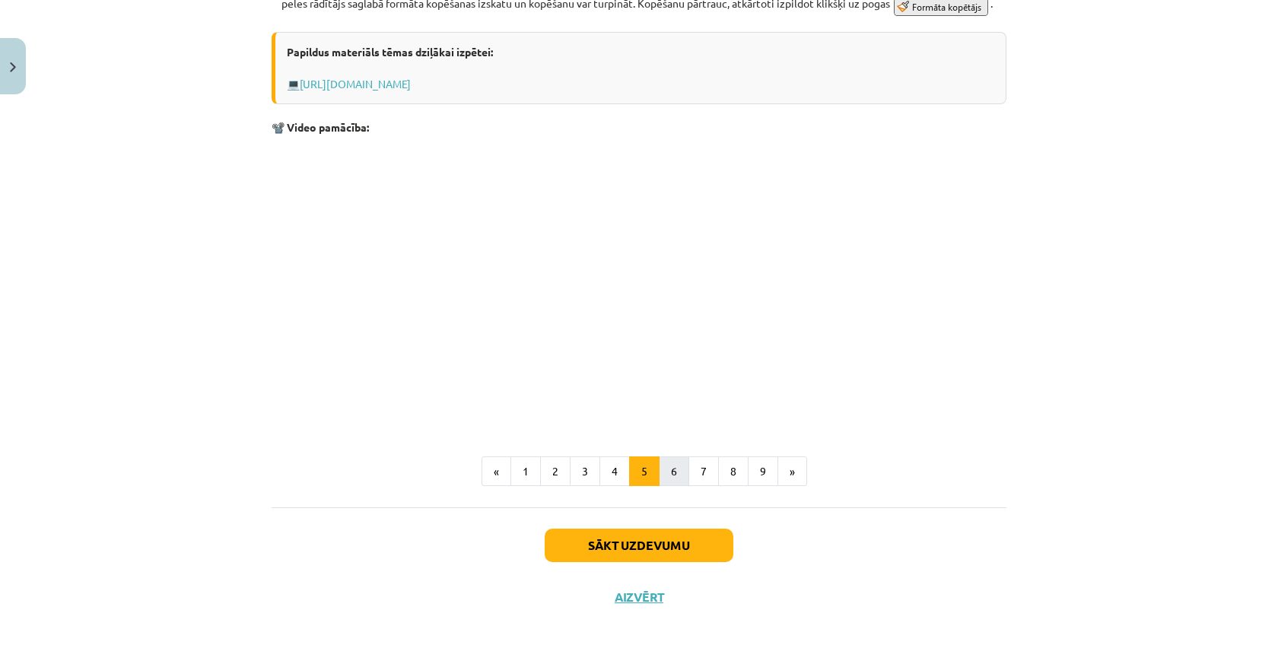
click at [677, 469] on button "6" at bounding box center [674, 471] width 30 height 30
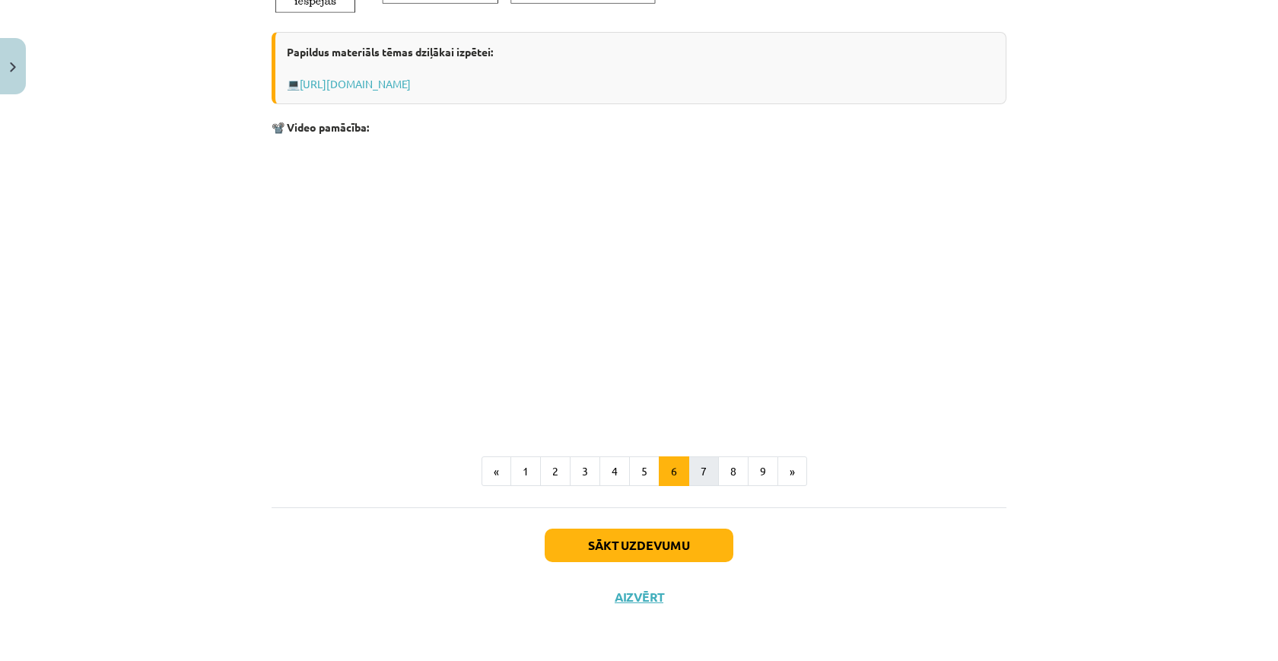
click at [712, 474] on button "7" at bounding box center [703, 471] width 30 height 30
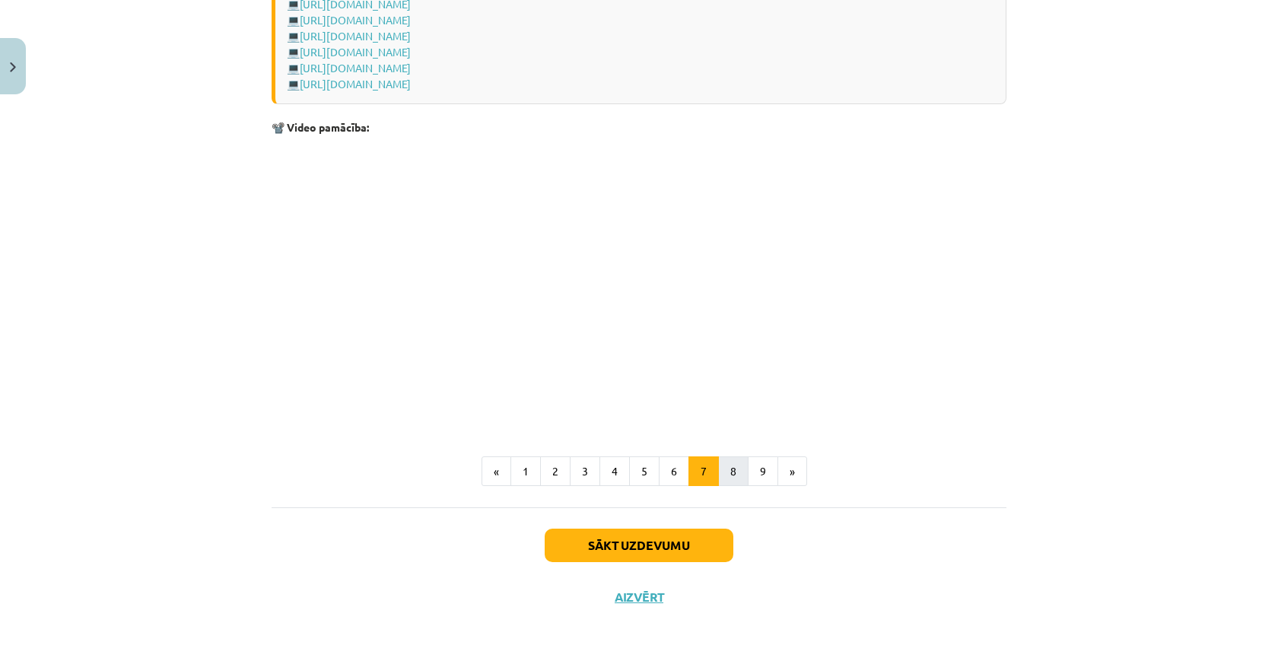
click at [739, 456] on button "8" at bounding box center [733, 471] width 30 height 30
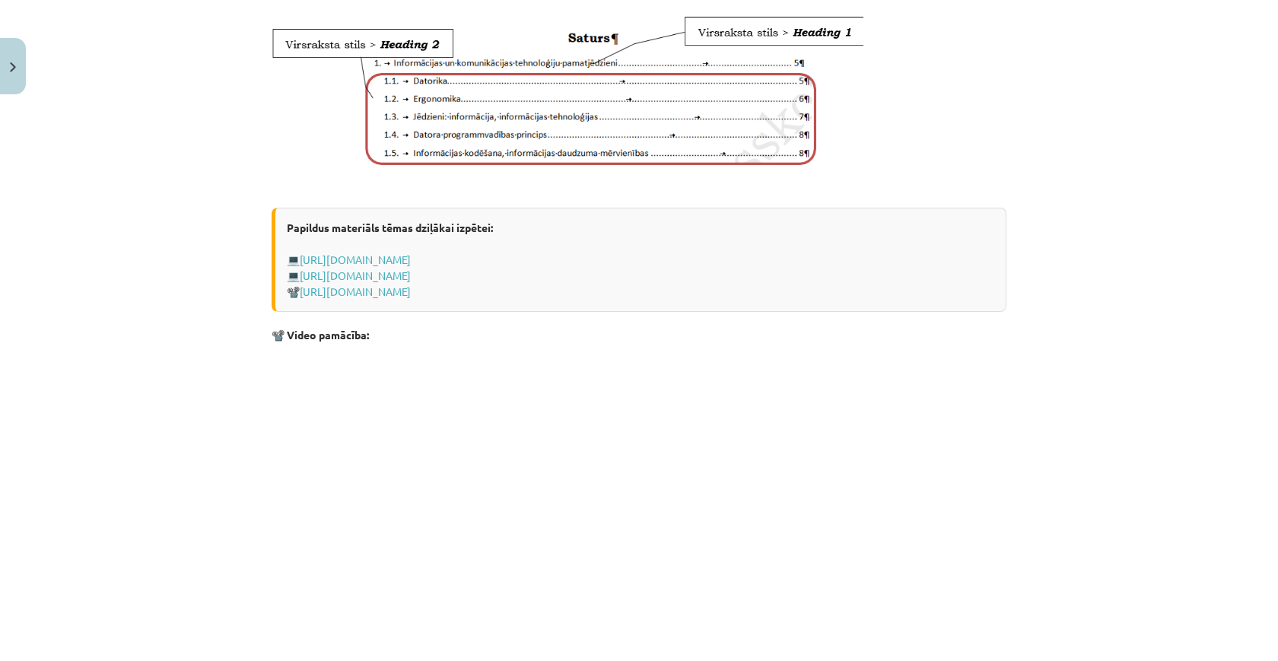
scroll to position [832, 0]
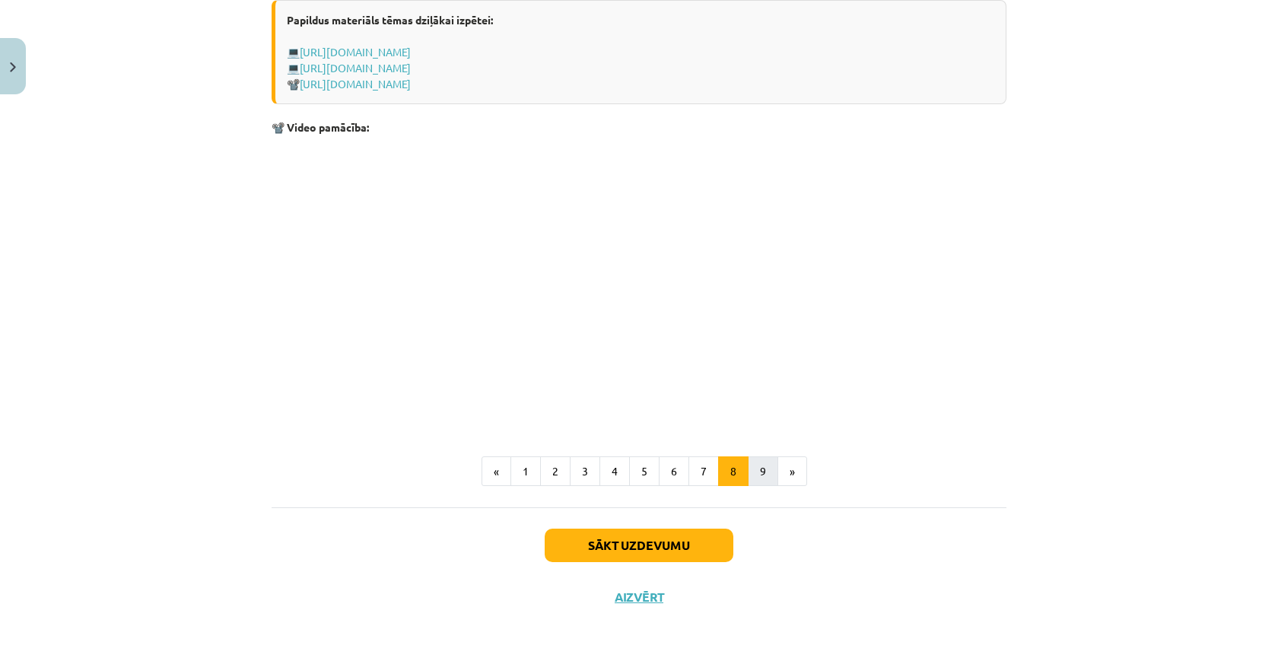
click at [755, 474] on button "9" at bounding box center [763, 471] width 30 height 30
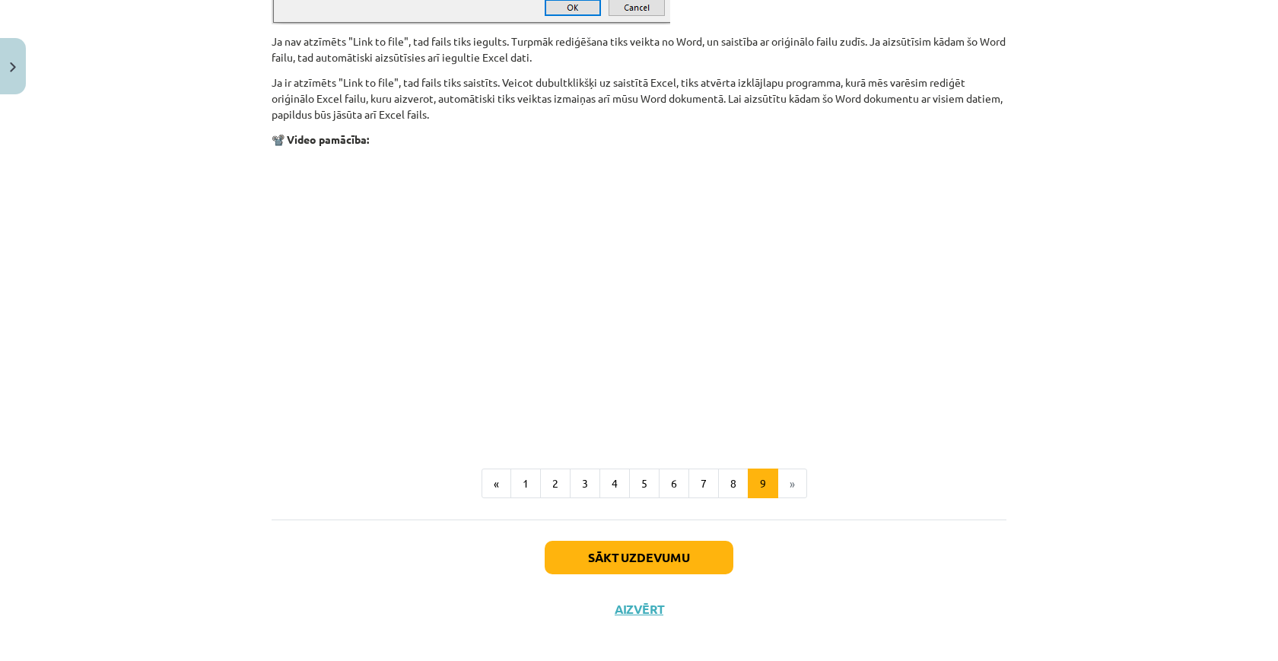
scroll to position [1779, 0]
click at [847, 323] on p at bounding box center [639, 296] width 735 height 278
click at [647, 565] on button "Sākt uzdevumu" at bounding box center [639, 558] width 189 height 33
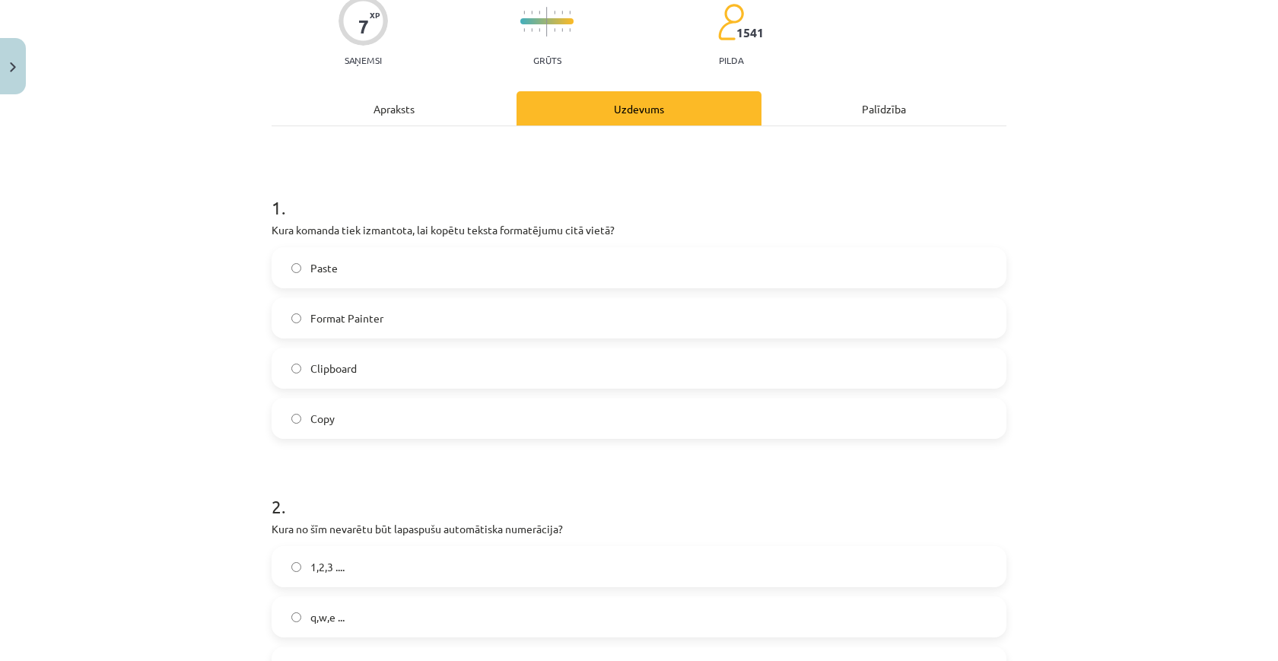
scroll to position [92, 0]
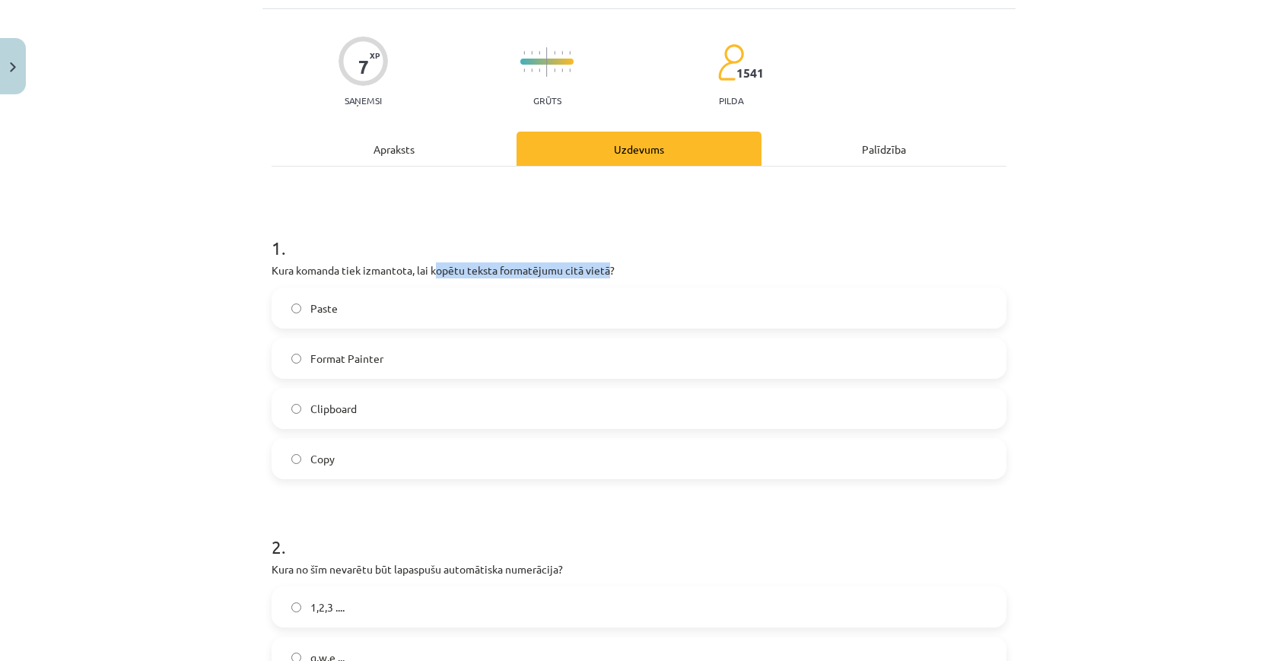
drag, startPoint x: 610, startPoint y: 269, endPoint x: 440, endPoint y: 272, distance: 170.5
click at [440, 272] on p "Kura komanda tiek izmantota, lai kopētu teksta formatējumu citā vietā?" at bounding box center [639, 270] width 735 height 16
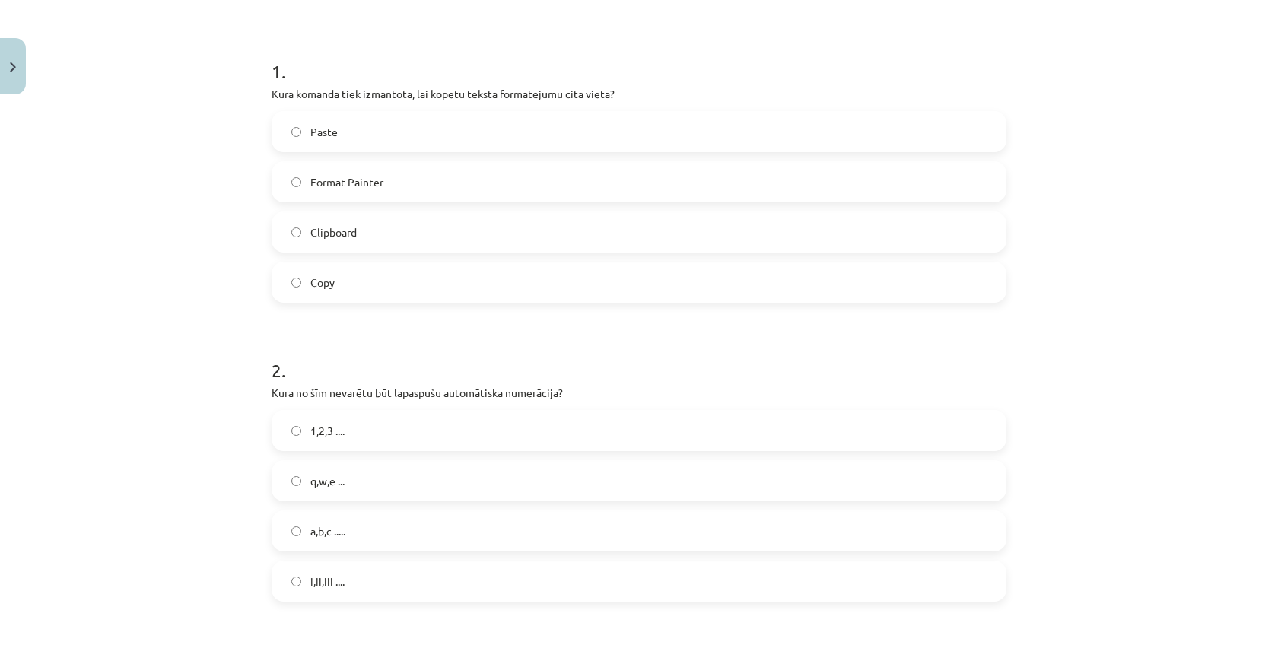
scroll to position [269, 0]
click at [422, 421] on label "1,2,3 ...." at bounding box center [639, 430] width 732 height 38
click at [459, 485] on label "q,w,e ..." at bounding box center [639, 480] width 732 height 38
click at [459, 571] on label "i,ii,iii ...." at bounding box center [639, 580] width 732 height 38
drag, startPoint x: 622, startPoint y: 91, endPoint x: 348, endPoint y: 88, distance: 273.1
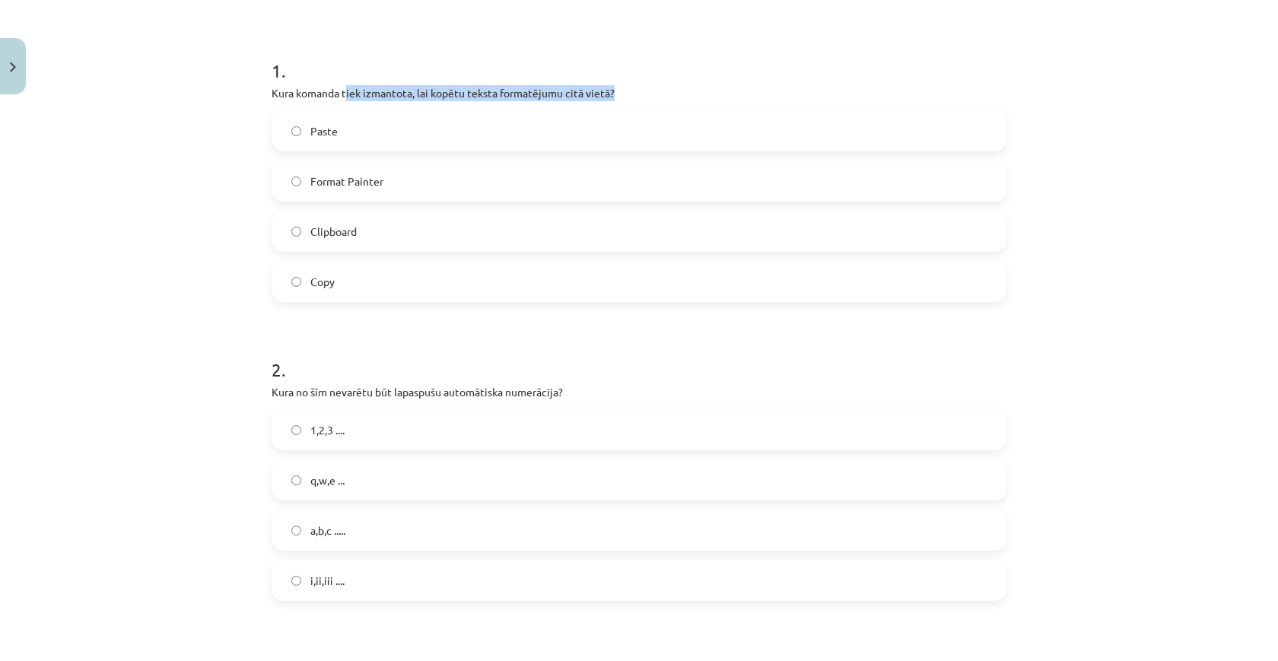
click at [348, 88] on p "Kura komanda tiek izmantota, lai kopētu teksta formatējumu citā vietā?" at bounding box center [639, 93] width 735 height 16
click at [489, 92] on p "Kura komanda tiek izmantota, lai kopētu teksta formatējumu citā vietā?" at bounding box center [639, 93] width 735 height 16
click at [425, 183] on label "Format Painter" at bounding box center [639, 181] width 732 height 38
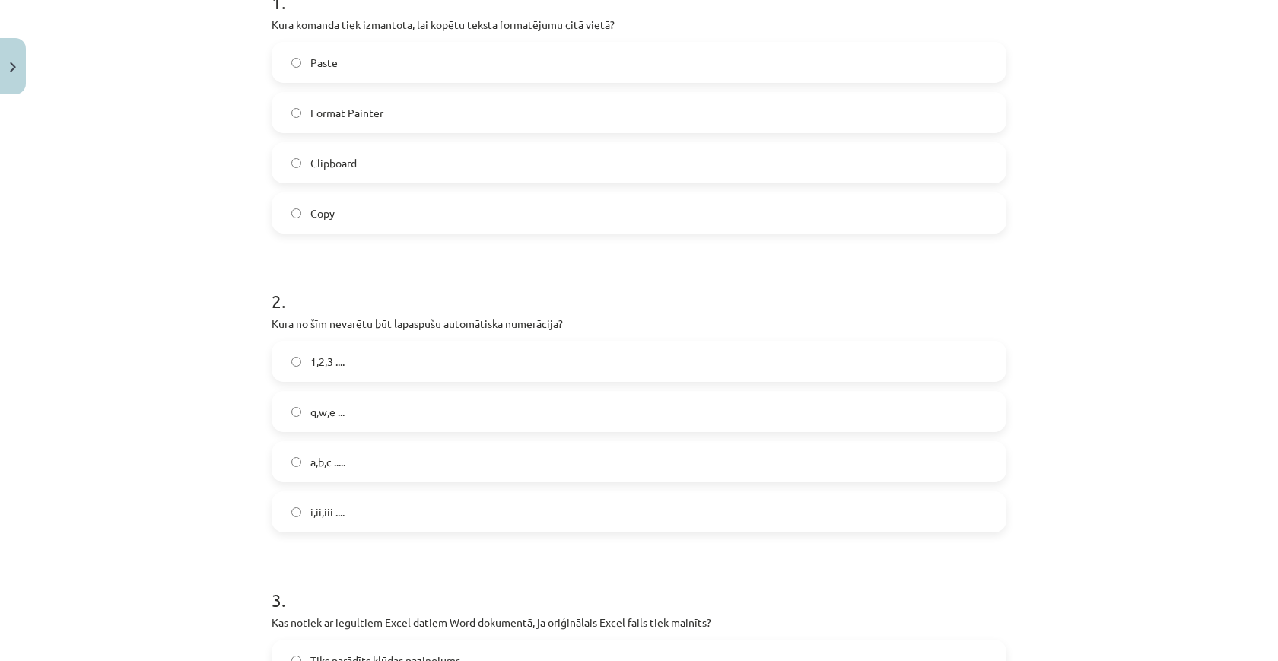
scroll to position [342, 0]
click at [384, 400] on label "q,w,e ..." at bounding box center [639, 408] width 732 height 38
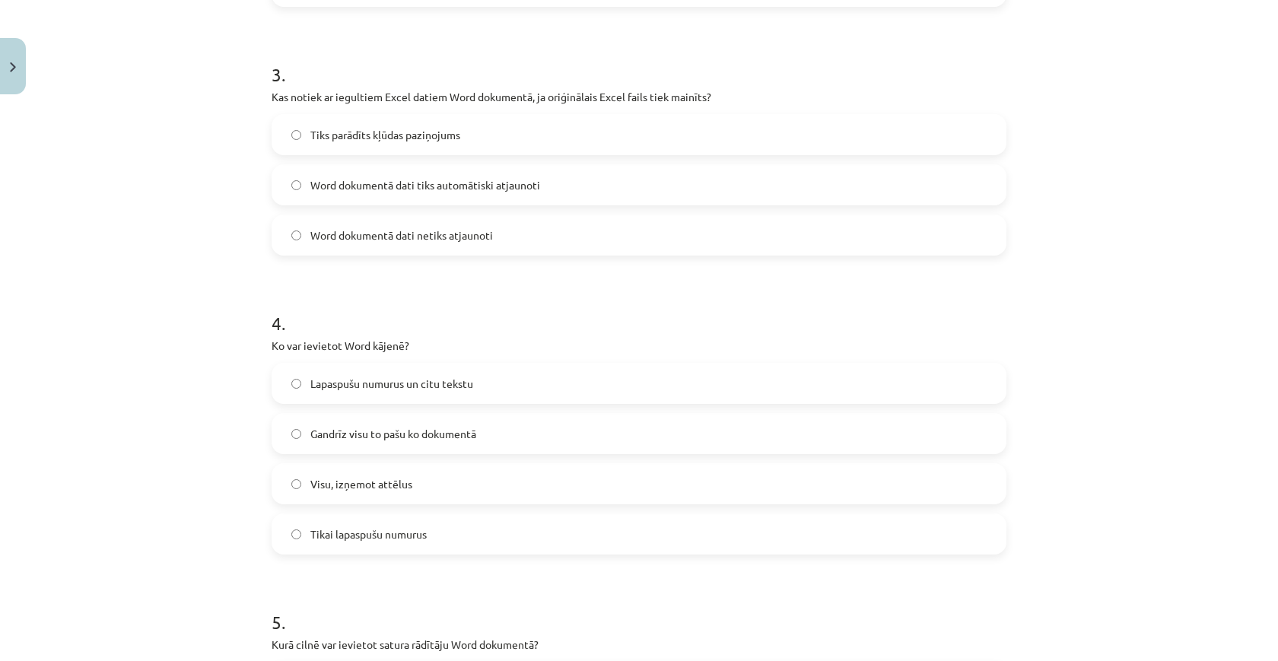
scroll to position [857, 0]
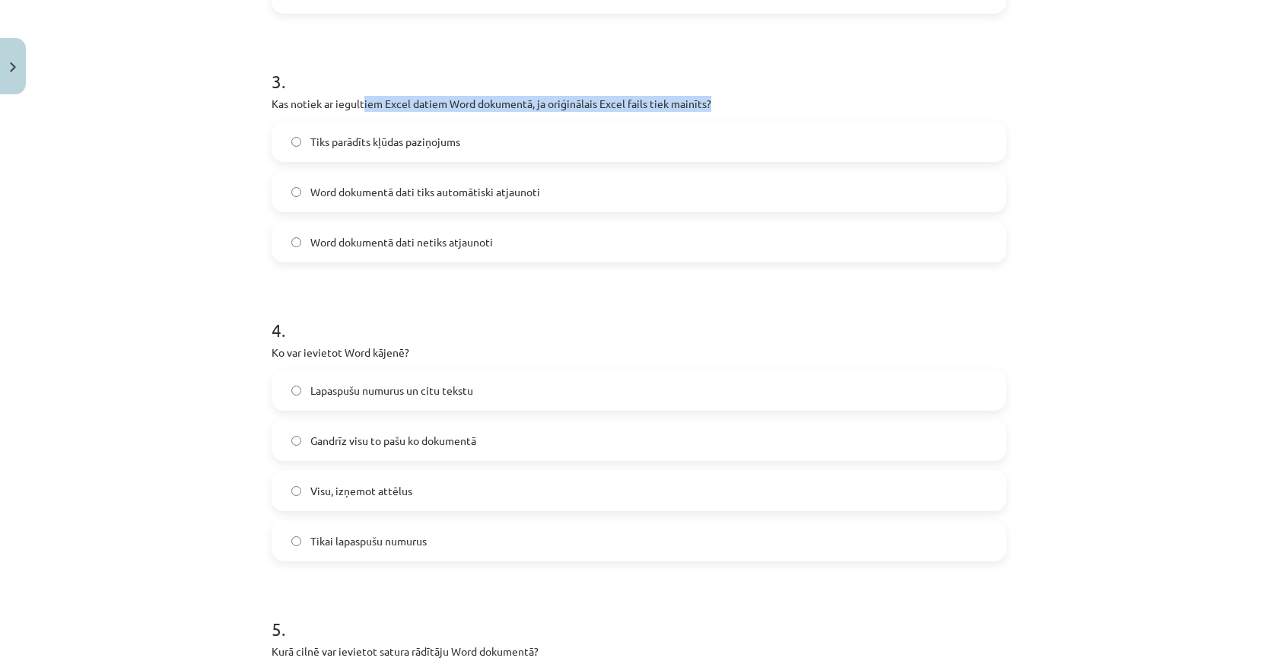
drag, startPoint x: 363, startPoint y: 106, endPoint x: 724, endPoint y: 96, distance: 361.5
click at [724, 97] on p "Kas notiek ar iegultiem Excel datiem Word dokumentā, ja oriģinālais Excel fails…" at bounding box center [639, 104] width 735 height 16
click at [724, 96] on p "Kas notiek ar iegultiem Excel datiem Word dokumentā, ja oriģinālais Excel fails…" at bounding box center [639, 104] width 735 height 16
click at [455, 204] on label "Word dokumentā dati tiks automātiski atjaunoti" at bounding box center [639, 192] width 732 height 38
click at [434, 243] on span "Word dokumentā dati netiks atjaunoti" at bounding box center [401, 242] width 183 height 16
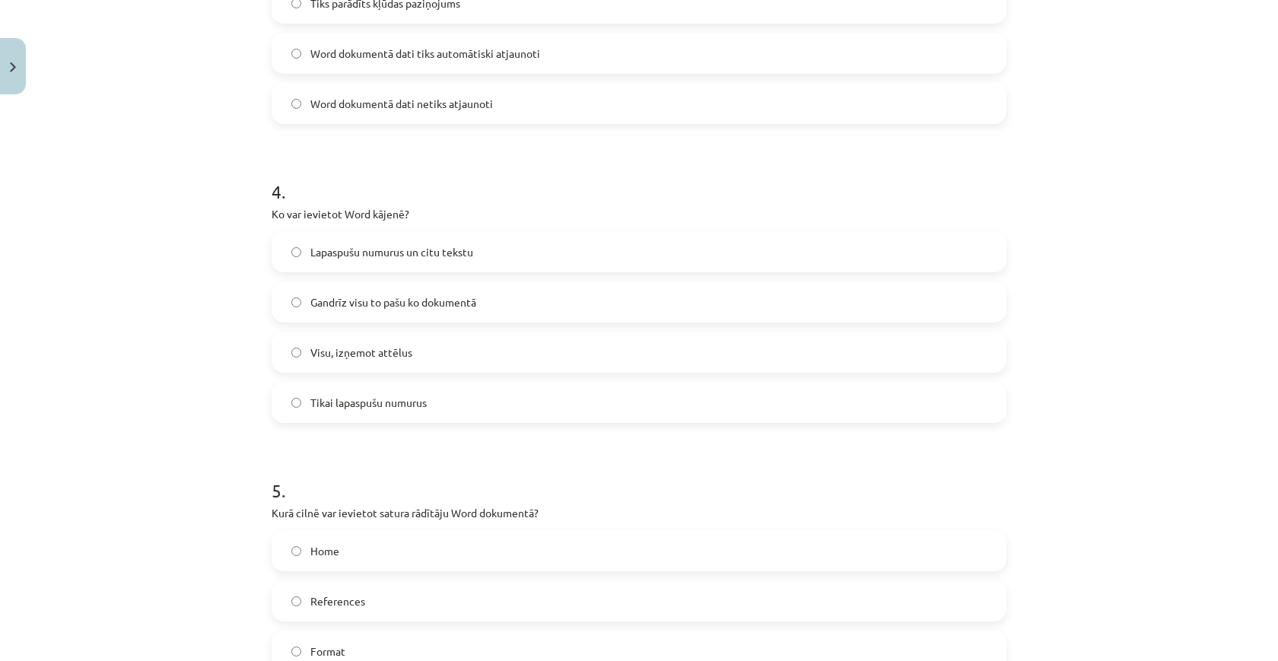
scroll to position [1047, 0]
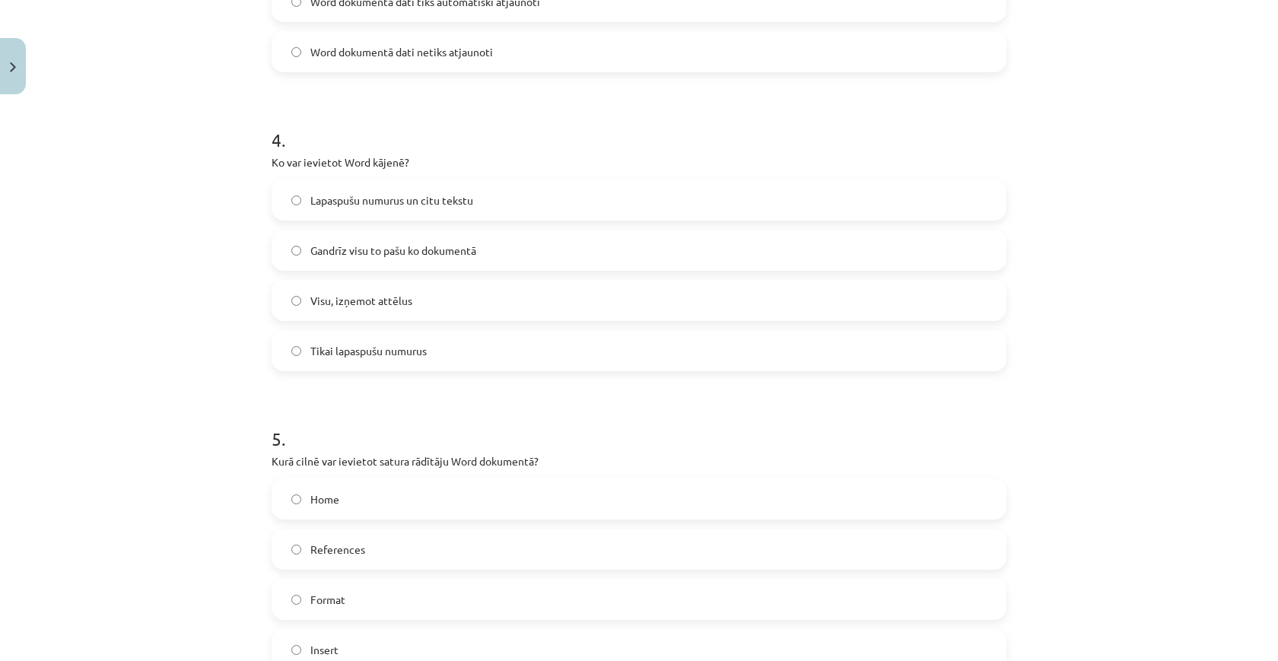
click at [424, 205] on span "Lapaspušu numurus un citu tekstu" at bounding box center [391, 200] width 163 height 16
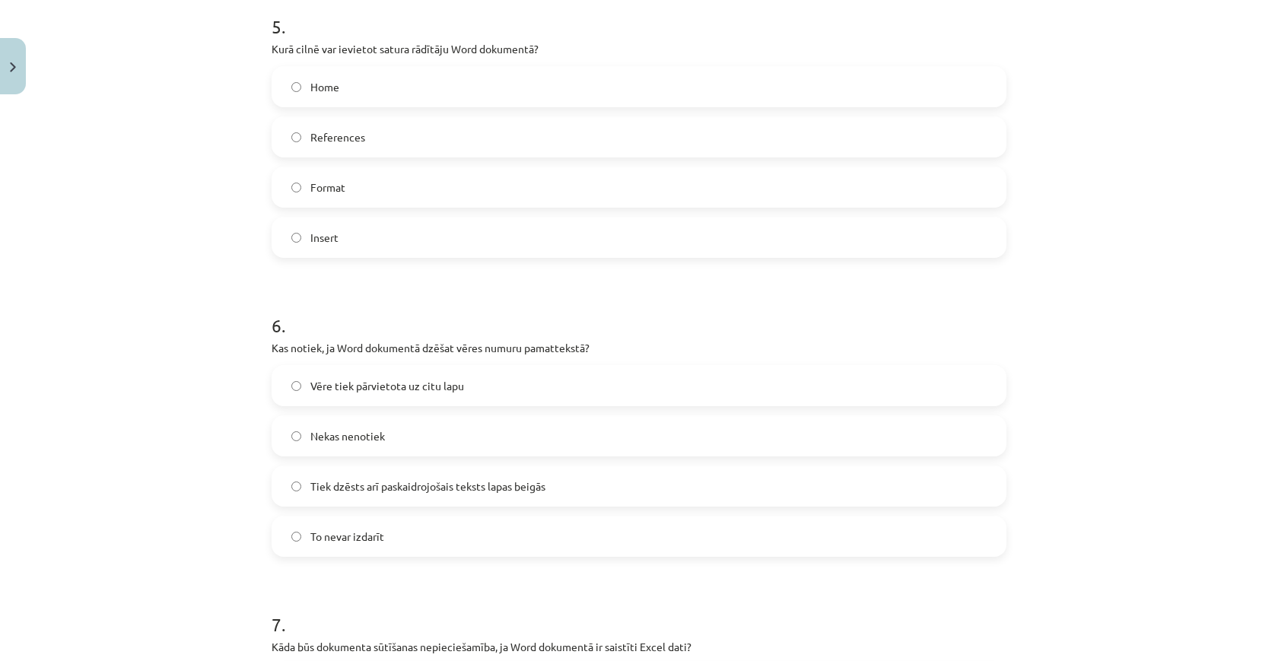
scroll to position [1453, 0]
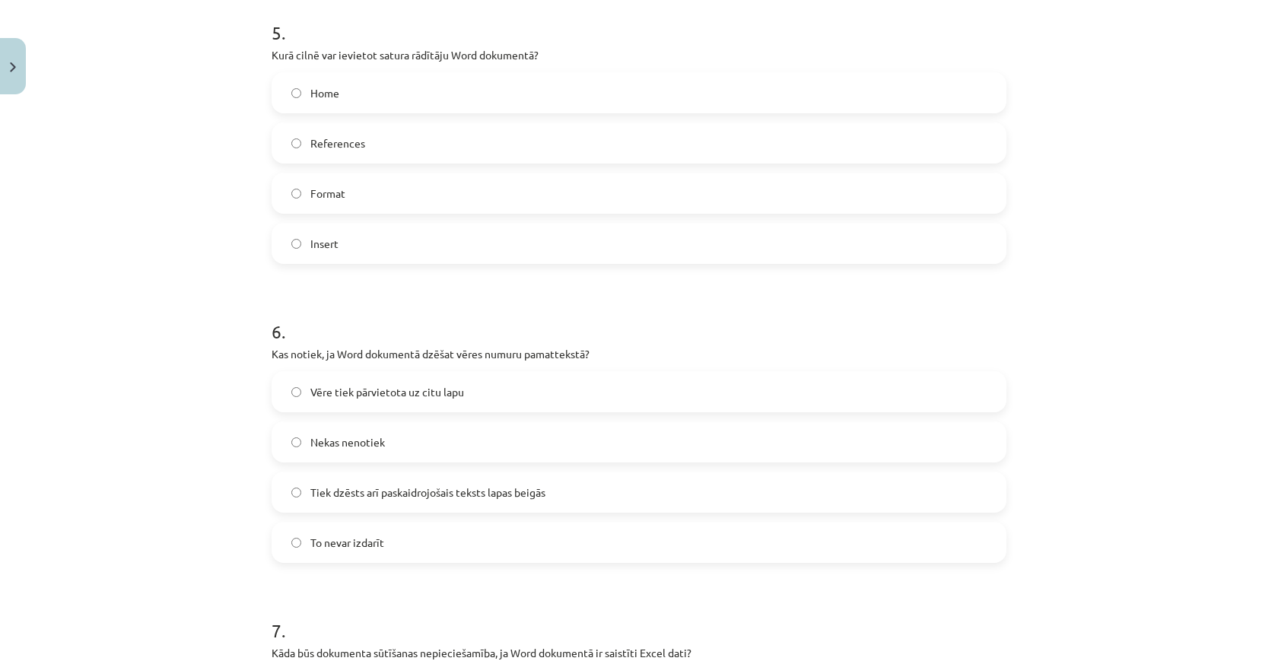
click at [448, 48] on p "Kurā cilnē var ievietot satura rādītāju Word dokumentā?" at bounding box center [639, 55] width 735 height 16
click at [405, 139] on label "References" at bounding box center [639, 143] width 732 height 38
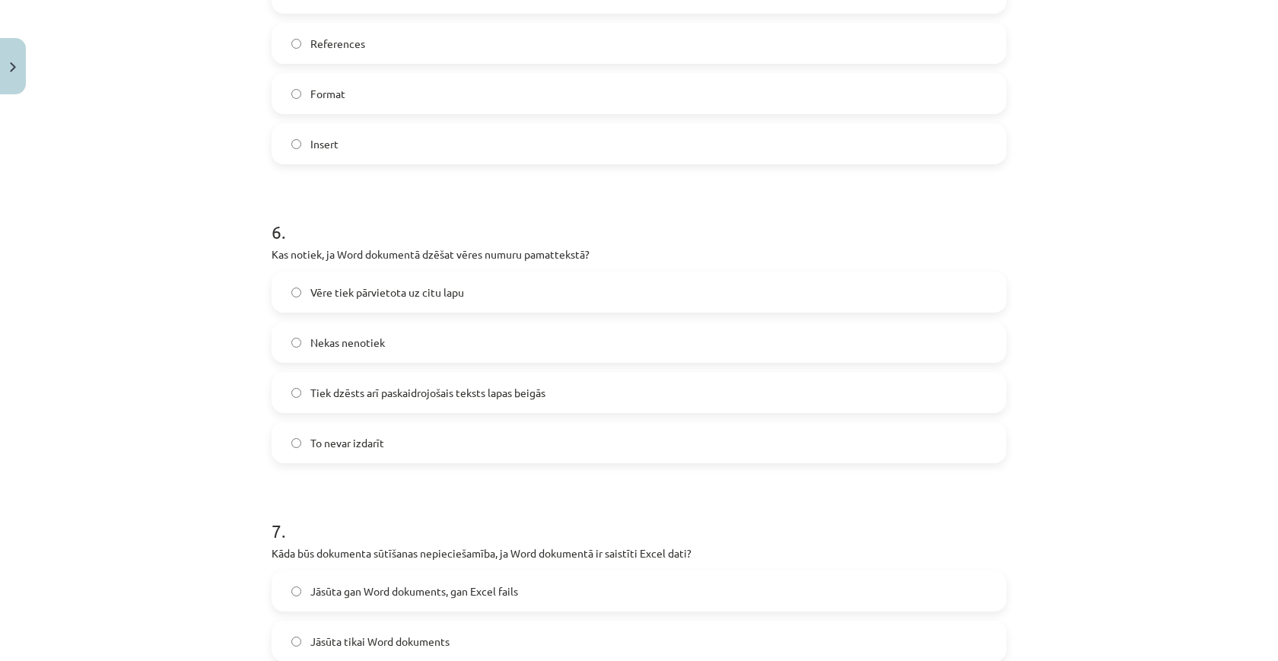
scroll to position [1572, 0]
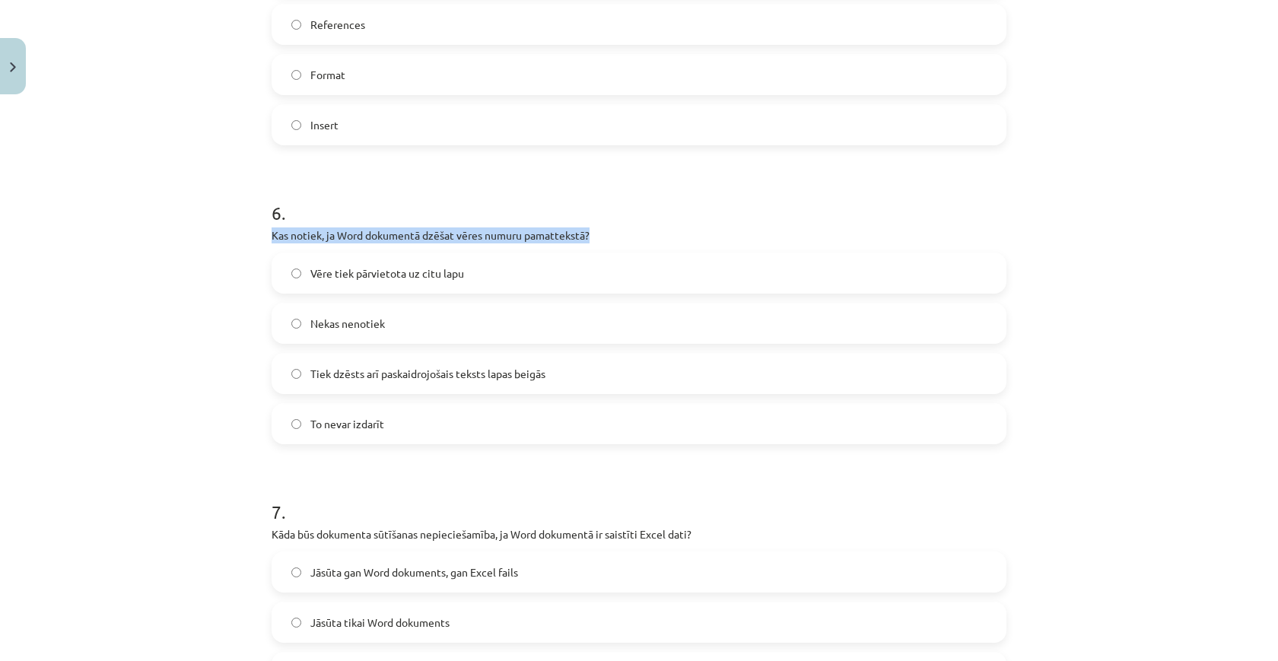
drag, startPoint x: 275, startPoint y: 243, endPoint x: 547, endPoint y: 225, distance: 272.2
click at [547, 225] on div "6 . Kas notiek, ja Word dokumentā dzēšat vēres numuru pamattekstā? Vēre tiek pā…" at bounding box center [639, 310] width 735 height 269
click at [653, 227] on div "6 . Kas notiek, ja Word dokumentā dzēšat vēres numuru pamattekstā? Vēre tiek pā…" at bounding box center [639, 310] width 735 height 269
click at [397, 384] on label "Tiek dzēsts arī paskaidrojošais teksts lapas beigās" at bounding box center [639, 374] width 732 height 38
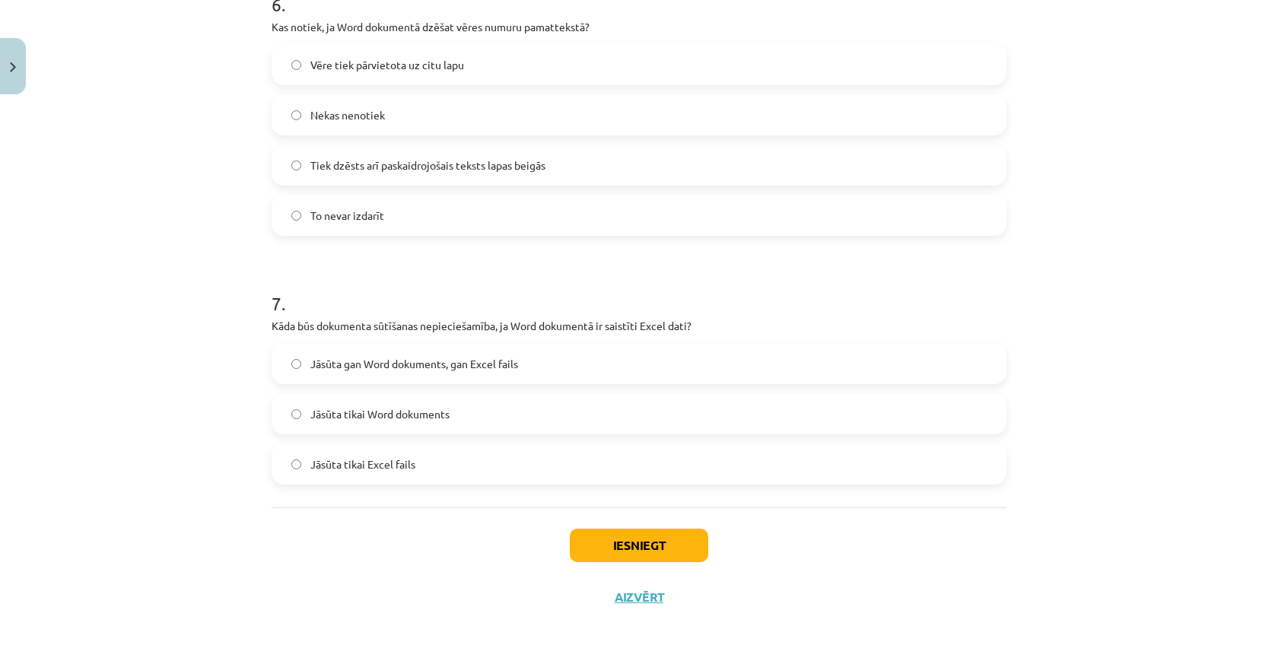
scroll to position [1782, 0]
drag, startPoint x: 272, startPoint y: 323, endPoint x: 733, endPoint y: 333, distance: 460.4
click at [733, 333] on div "7 . Kāda būs dokumenta sūtīšanas nepieciešamība, ja Word dokumentā ir saistīti …" at bounding box center [639, 375] width 735 height 218
click at [686, 312] on div "7 . Kāda būs dokumenta sūtīšanas nepieciešamība, ja Word dokumentā ir saistīti …" at bounding box center [639, 375] width 735 height 218
drag, startPoint x: 411, startPoint y: 326, endPoint x: 715, endPoint y: 320, distance: 304.4
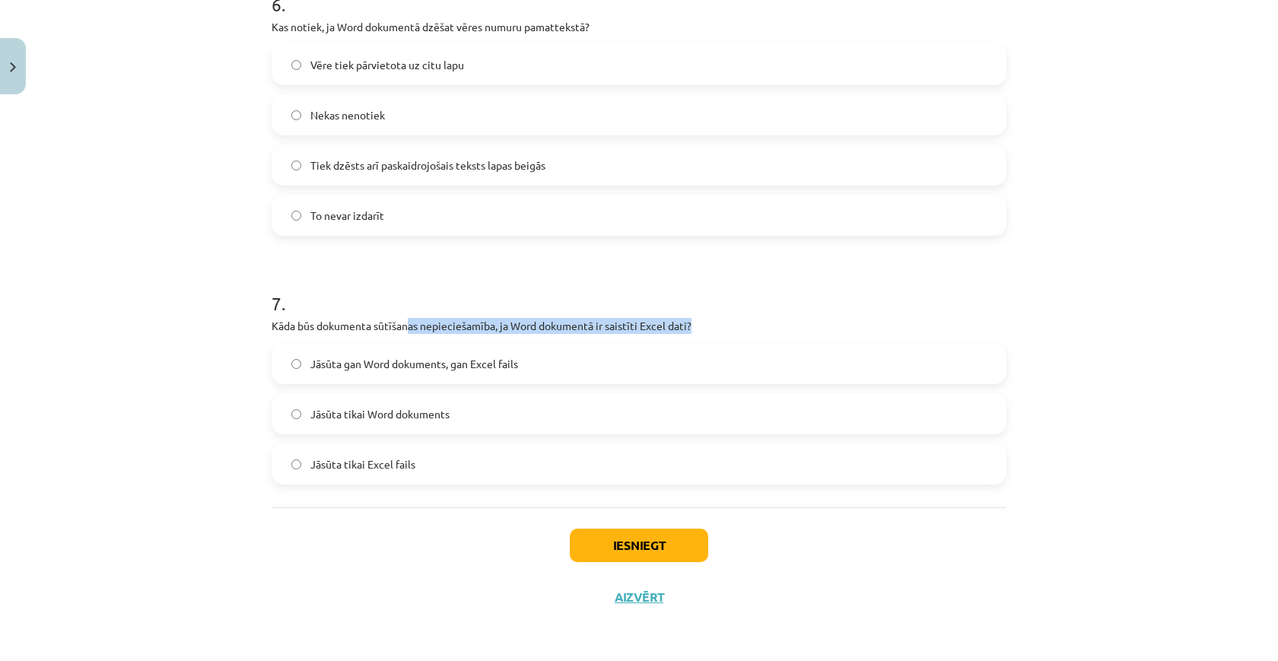
click at [715, 320] on p "Kāda būs dokumenta sūtīšanas nepieciešamība, ja Word dokumentā ir saistīti Exce…" at bounding box center [639, 326] width 735 height 16
click at [641, 363] on label "Jāsūta gan Word dokuments, gan Excel fails" at bounding box center [639, 364] width 732 height 38
click at [632, 552] on button "Iesniegt" at bounding box center [639, 545] width 138 height 33
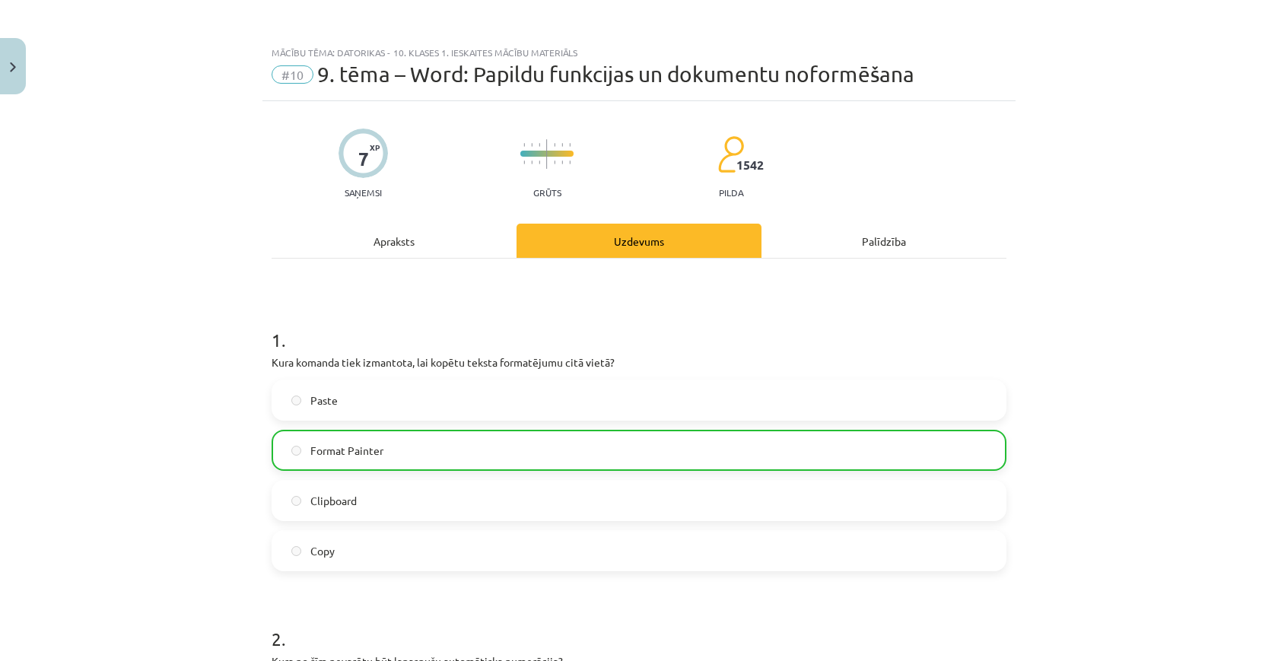
scroll to position [0, 0]
click at [17, 62] on button "Close" at bounding box center [13, 66] width 26 height 56
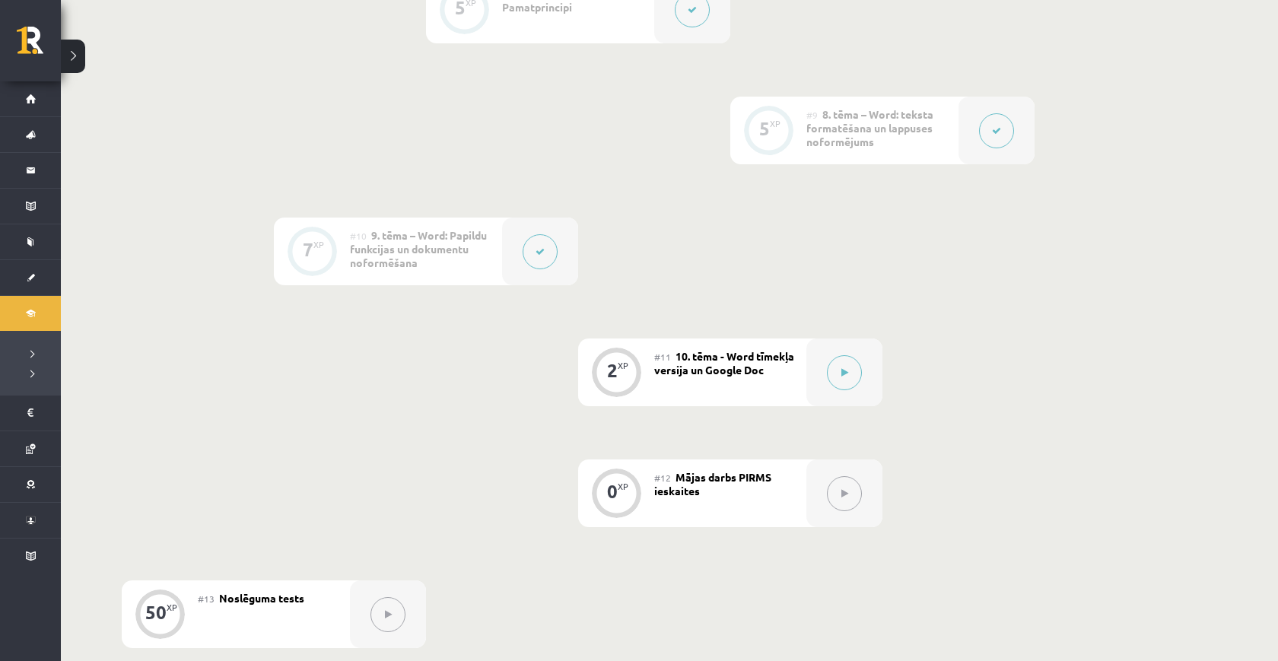
scroll to position [1337, 0]
click at [847, 373] on icon at bounding box center [844, 371] width 7 height 9
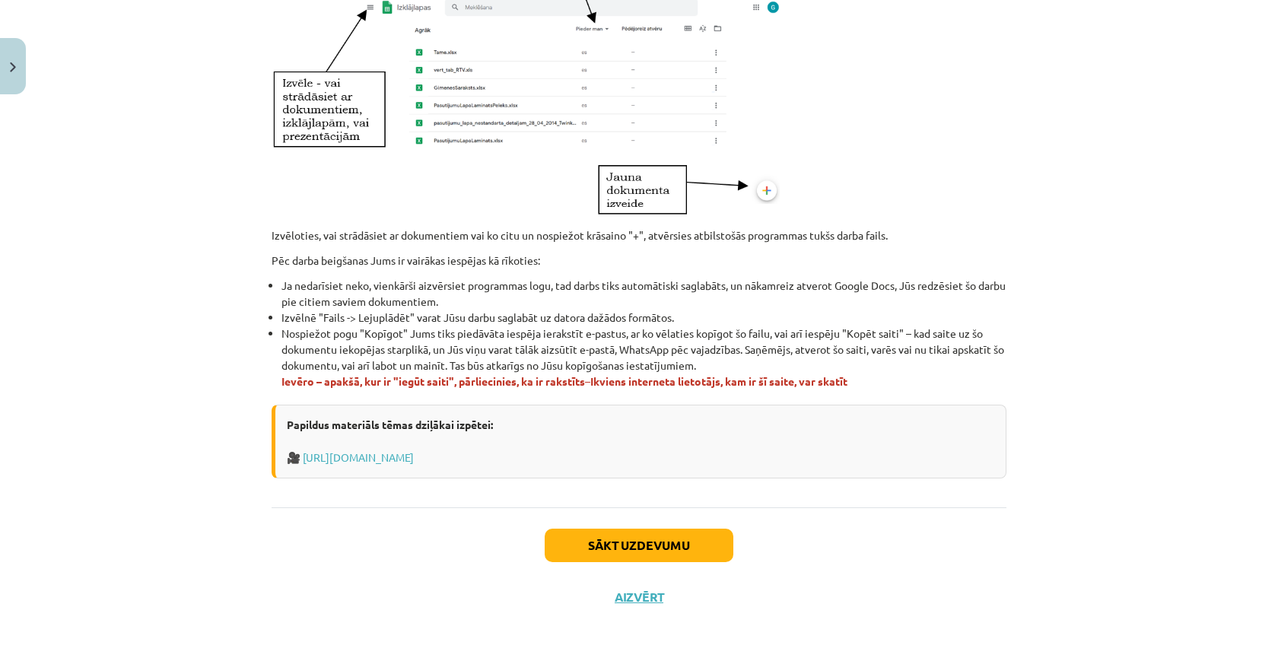
scroll to position [809, 0]
click at [716, 538] on button "Sākt uzdevumu" at bounding box center [639, 545] width 189 height 33
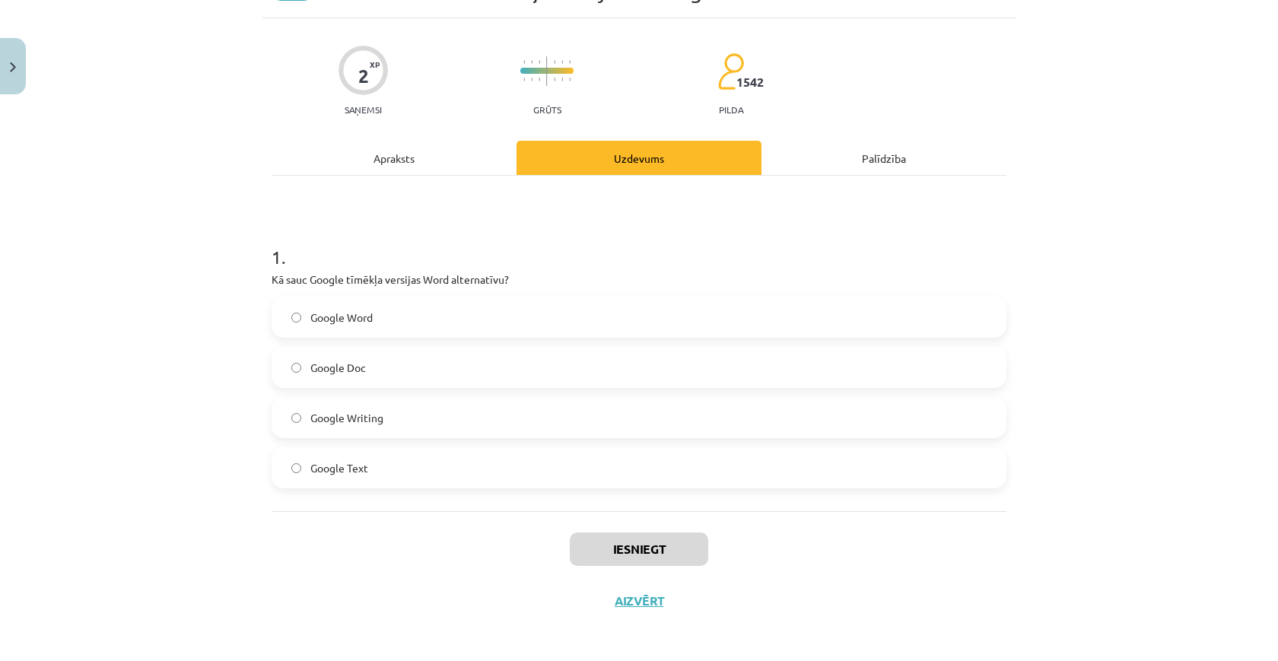
scroll to position [88, 0]
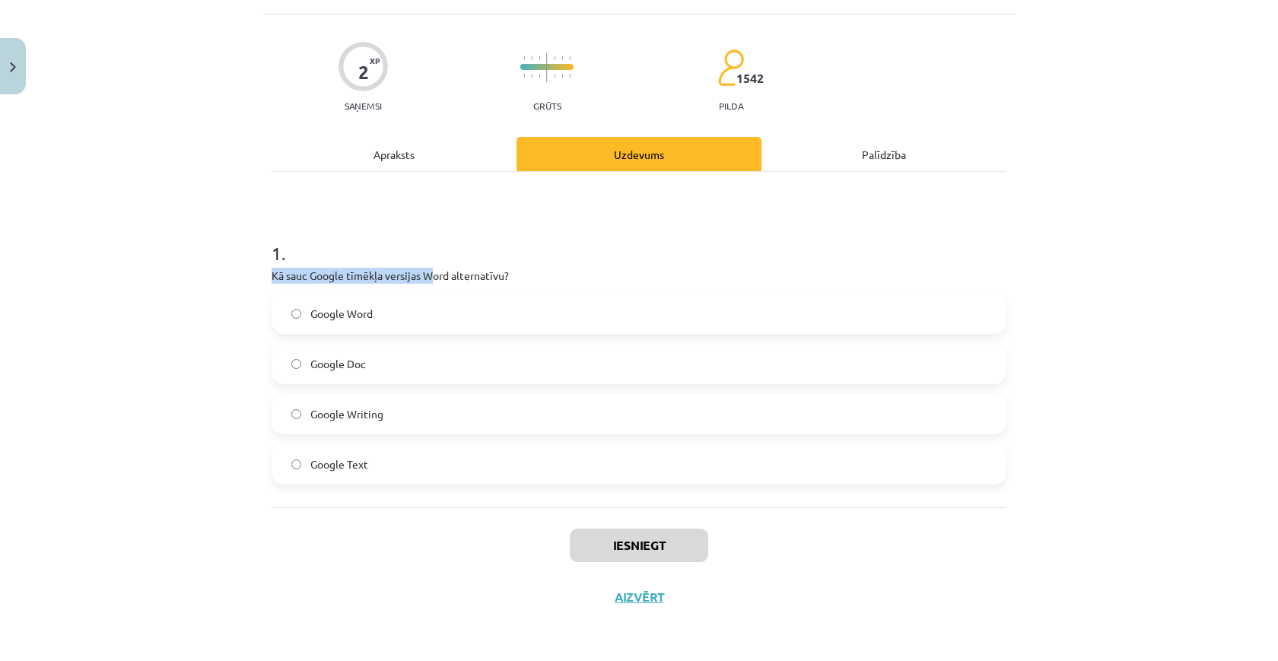
drag, startPoint x: 271, startPoint y: 270, endPoint x: 434, endPoint y: 275, distance: 163.7
click at [434, 275] on div "2 XP Saņemsi Grūts 1542 pilda Apraksts Uzdevums Palīdzība 1 . Kā sauc Google tī…" at bounding box center [638, 318] width 753 height 609
click at [385, 357] on label "Google Doc" at bounding box center [639, 364] width 732 height 38
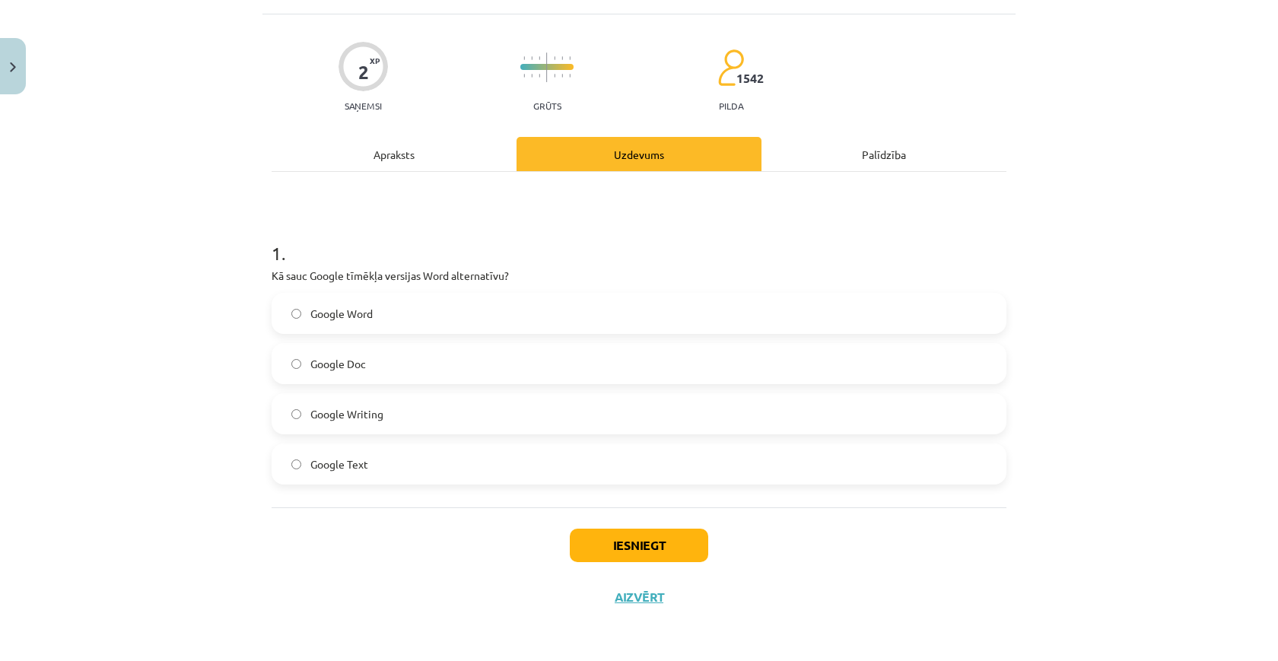
click at [676, 543] on button "Iesniegt" at bounding box center [639, 545] width 138 height 33
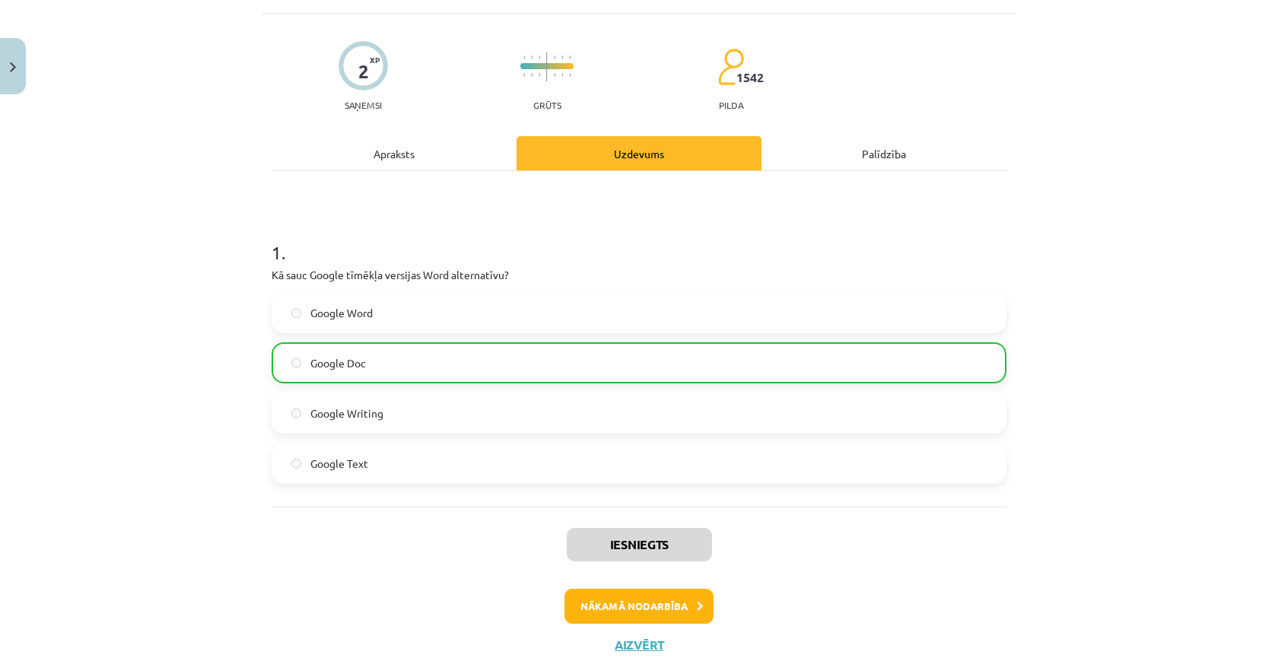
click at [13, 72] on button "Close" at bounding box center [13, 66] width 26 height 56
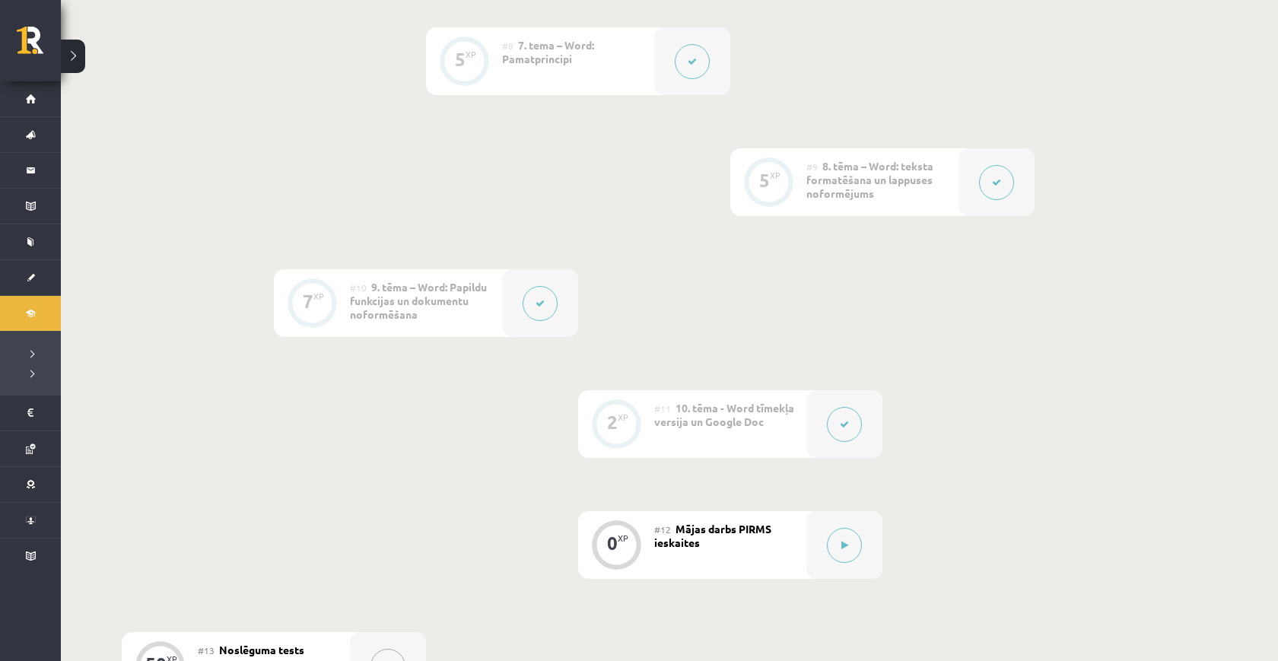
scroll to position [1299, 0]
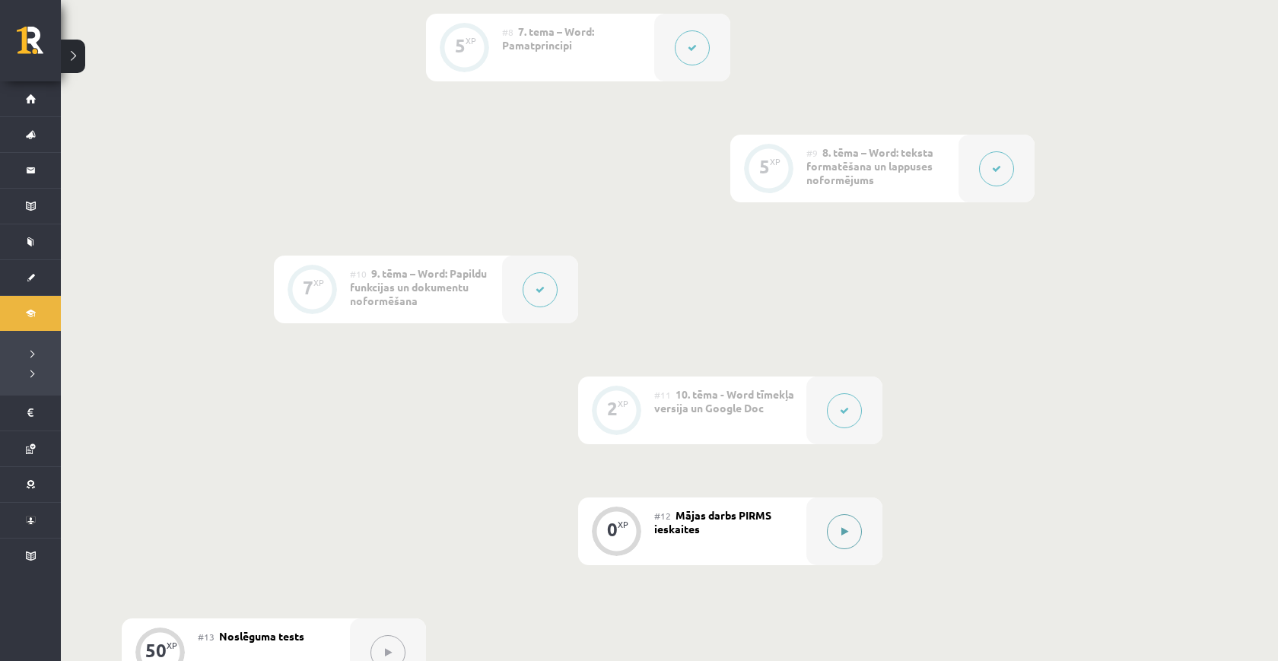
click at [843, 529] on icon at bounding box center [844, 531] width 7 height 9
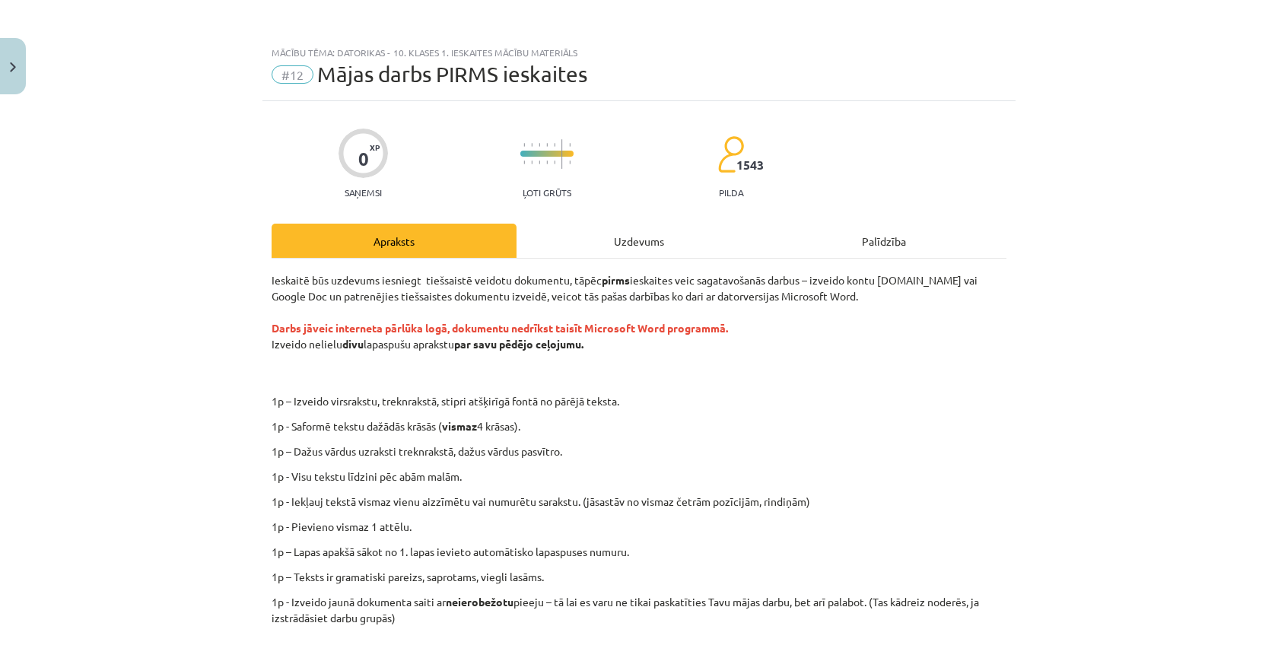
scroll to position [0, 0]
click at [11, 66] on img "Close" at bounding box center [13, 67] width 6 height 10
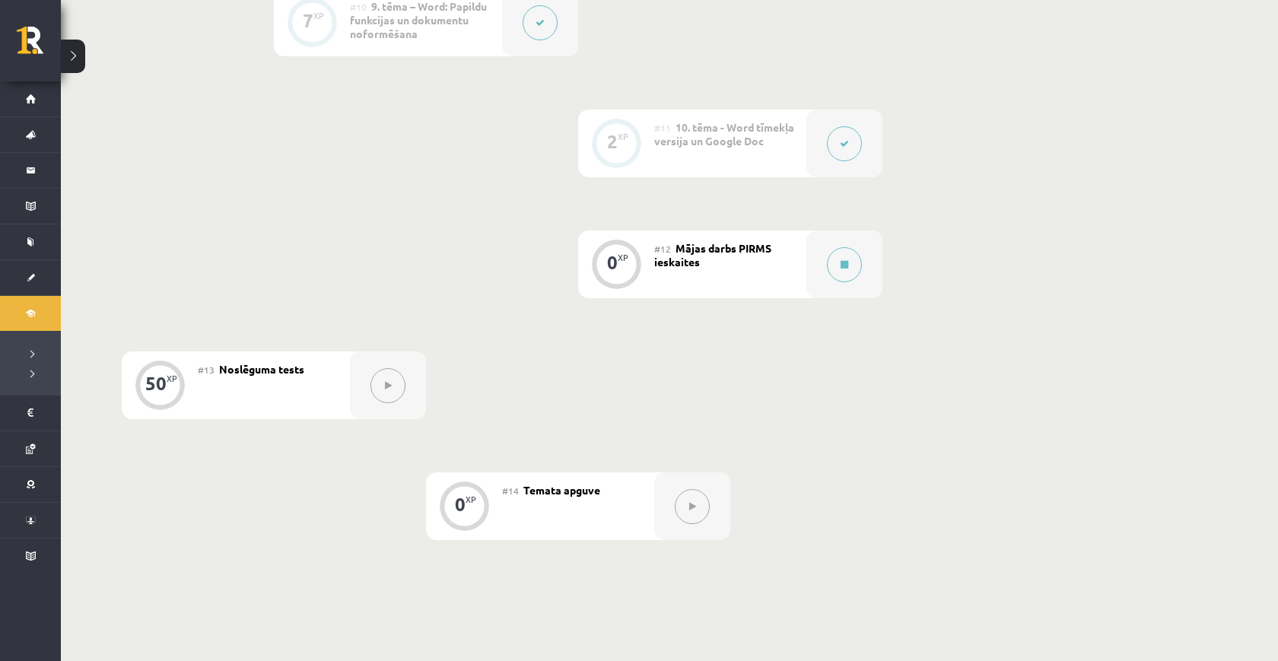
scroll to position [1579, 0]
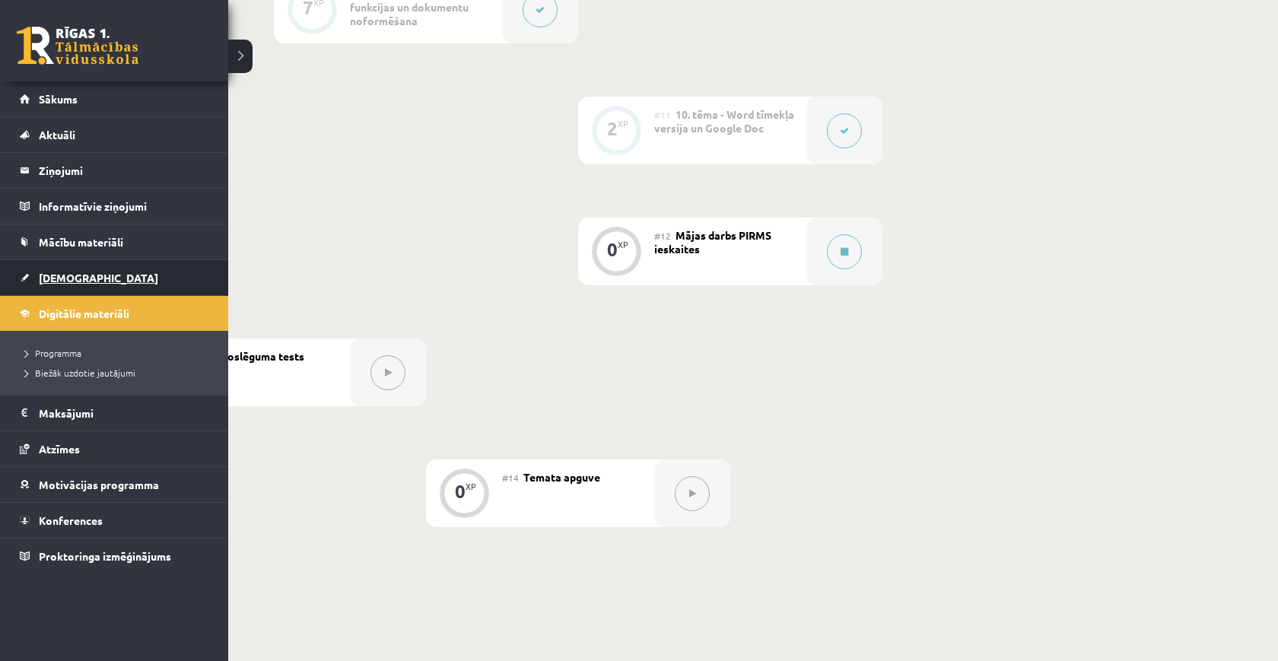
click at [49, 272] on span "[DEMOGRAPHIC_DATA]" at bounding box center [98, 278] width 119 height 14
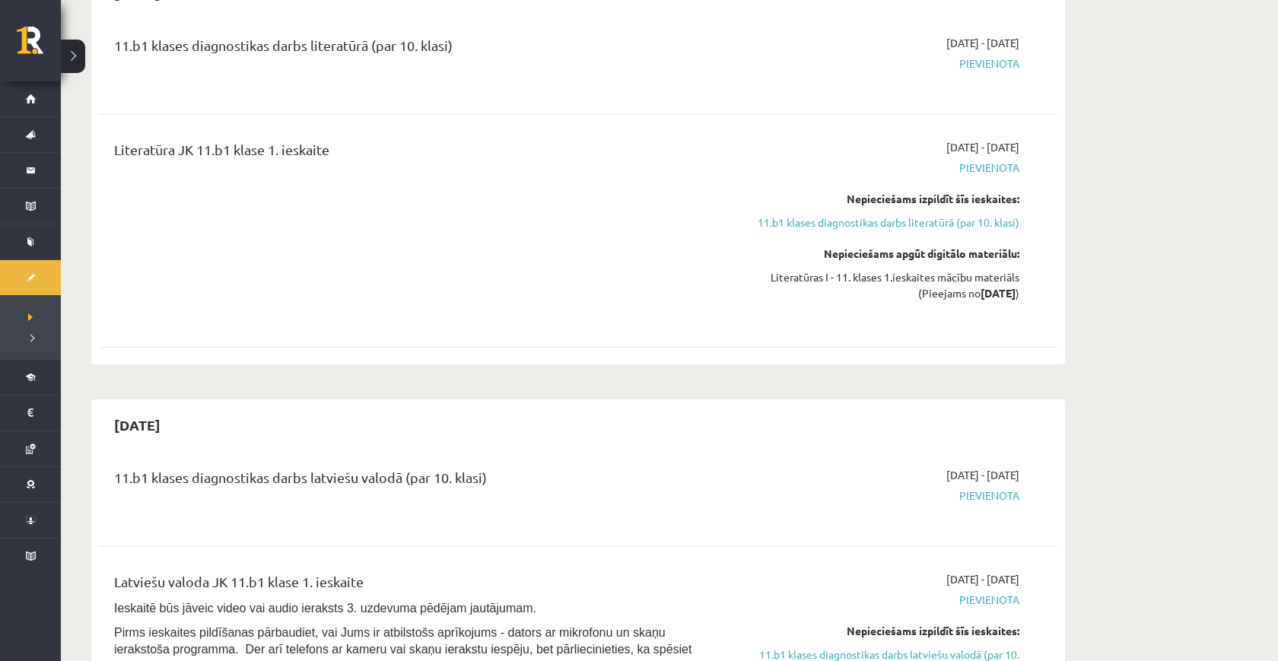
scroll to position [156, 0]
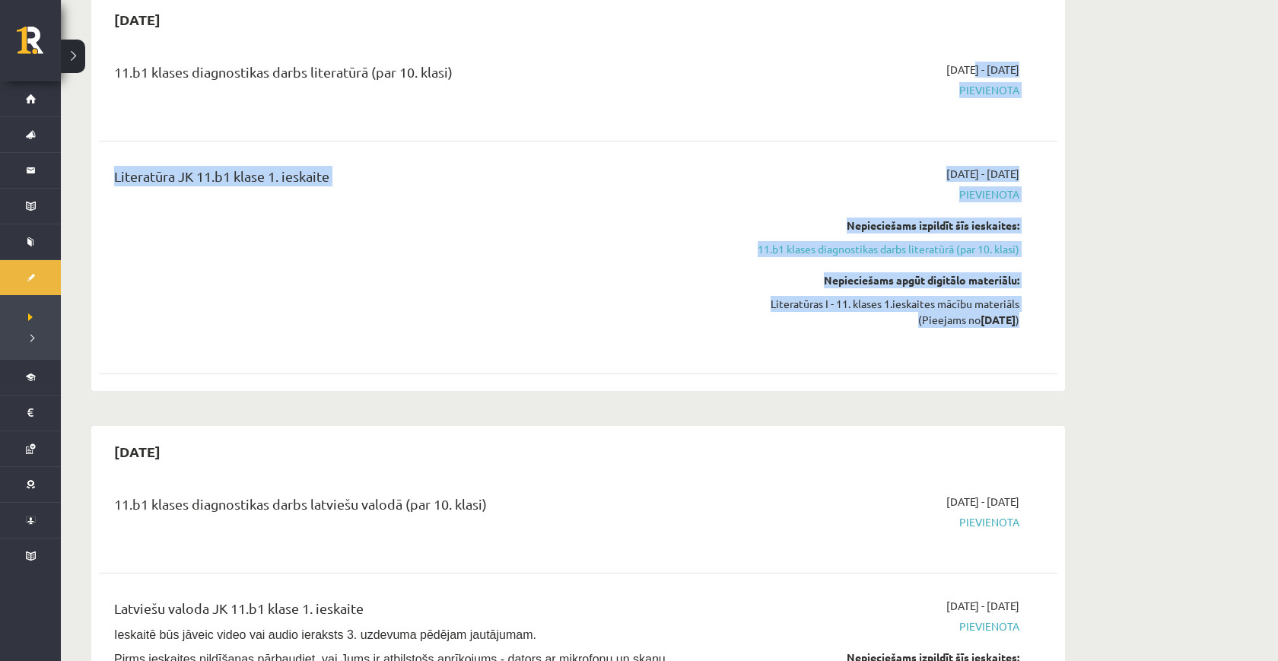
drag, startPoint x: 927, startPoint y: 71, endPoint x: 1035, endPoint y: 311, distance: 263.2
click at [1035, 311] on div "11.b1 klases diagnostikas darbs literatūrā (par 10. klasi) 2025-09-16 - 2025-09…" at bounding box center [578, 214] width 959 height 337
click at [1035, 311] on div "Literatūra JK 11.b1 klase 1. ieskaite 2025-09-16 - 2025-09-30 Pievienota Nepiec…" at bounding box center [578, 257] width 928 height 183
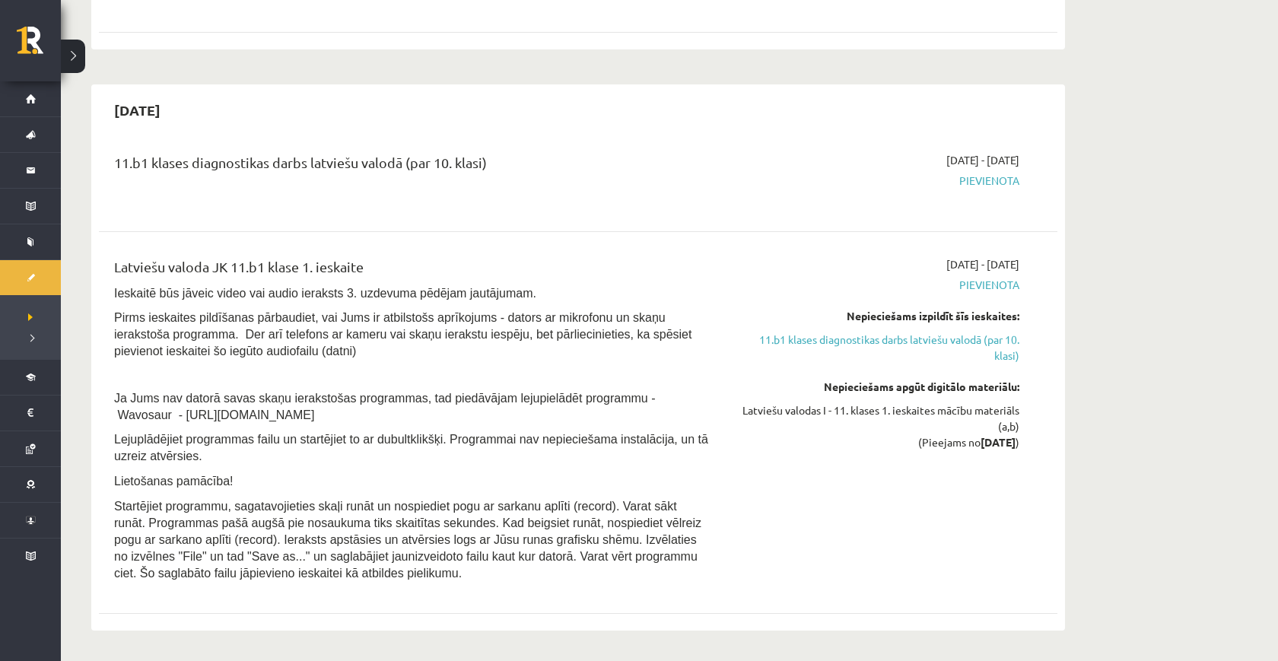
scroll to position [504, 0]
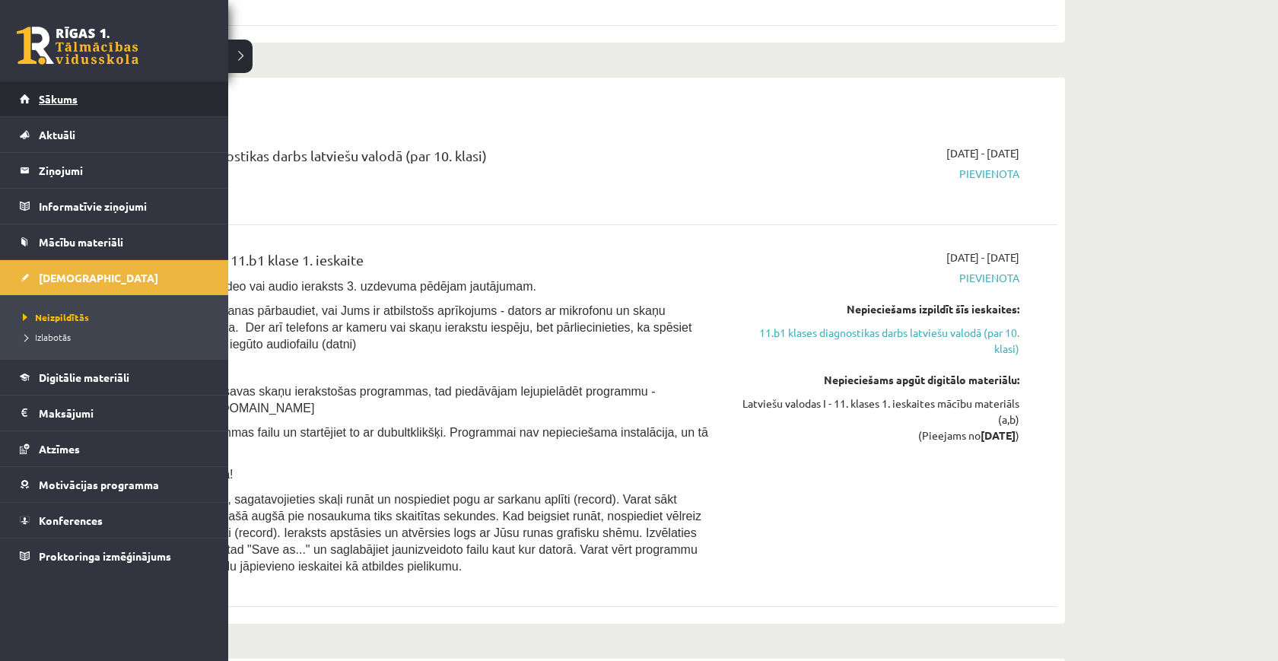
click at [50, 108] on link "Sākums" at bounding box center [114, 98] width 189 height 35
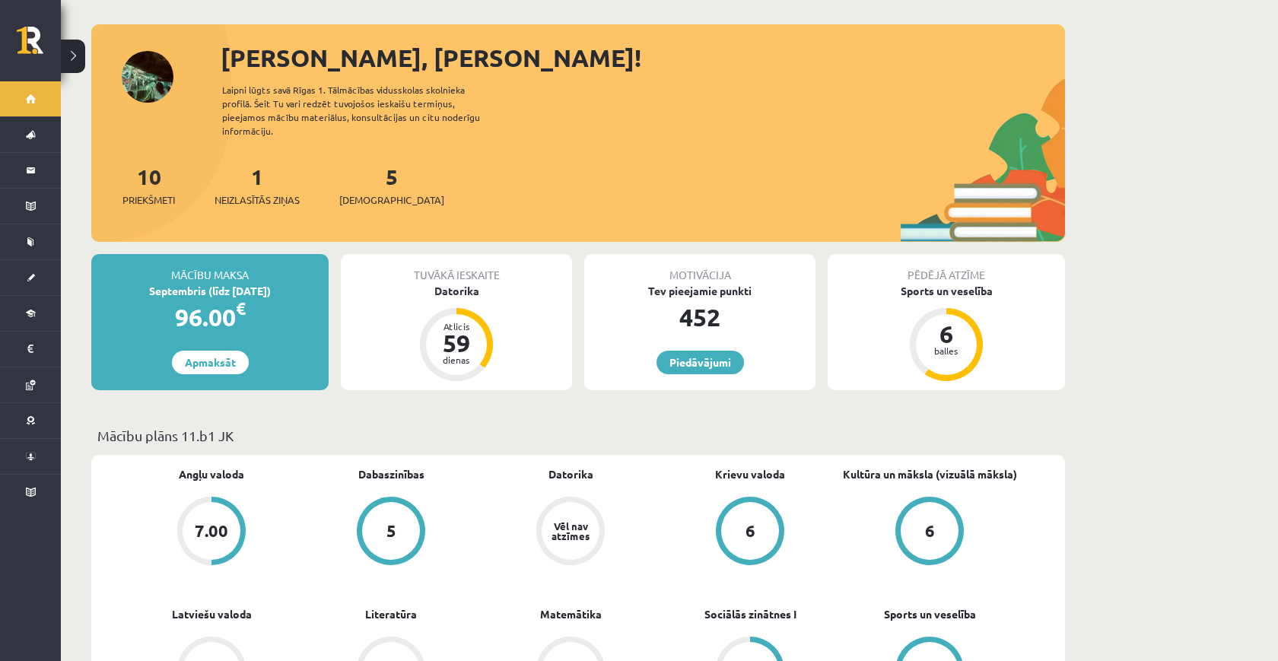
scroll to position [78, 0]
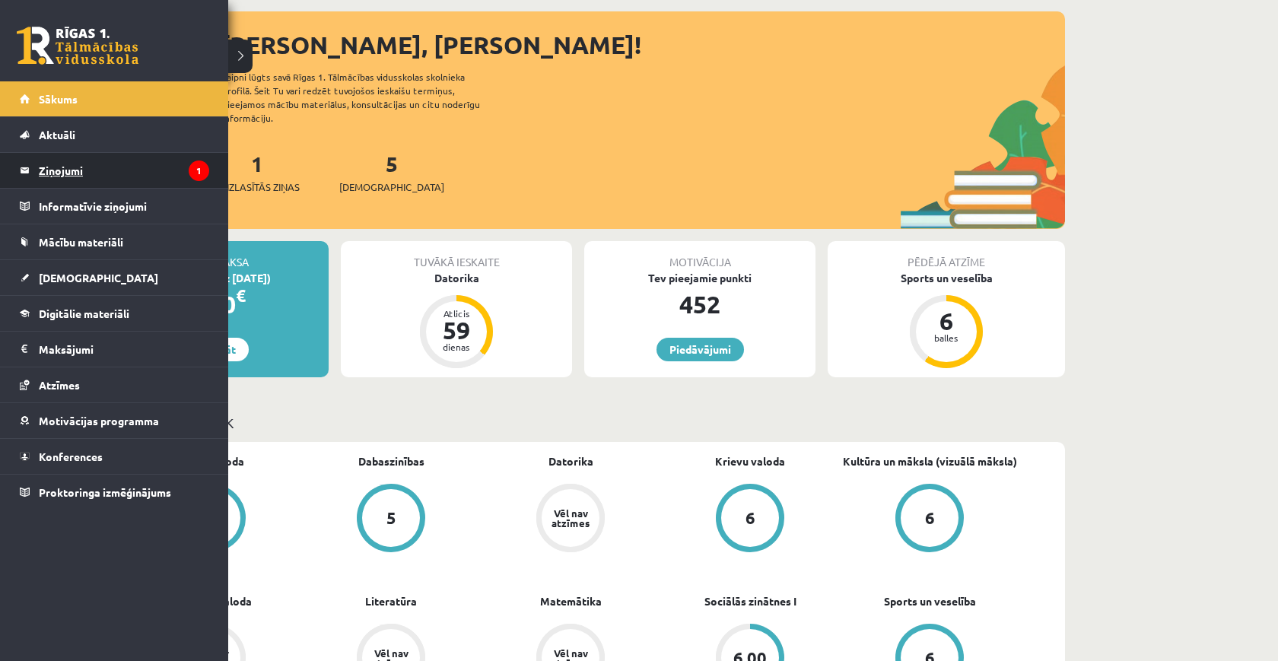
click at [81, 179] on legend "Ziņojumi 1" at bounding box center [124, 170] width 170 height 35
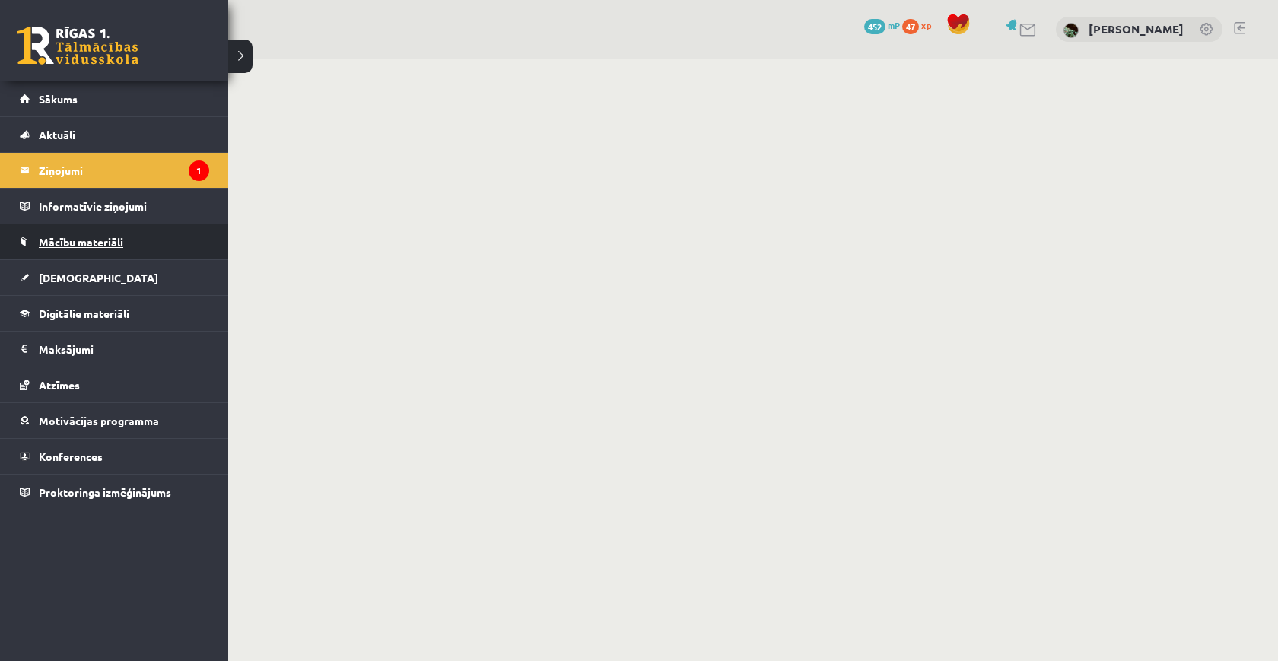
click at [75, 247] on span "Mācību materiāli" at bounding box center [81, 242] width 84 height 14
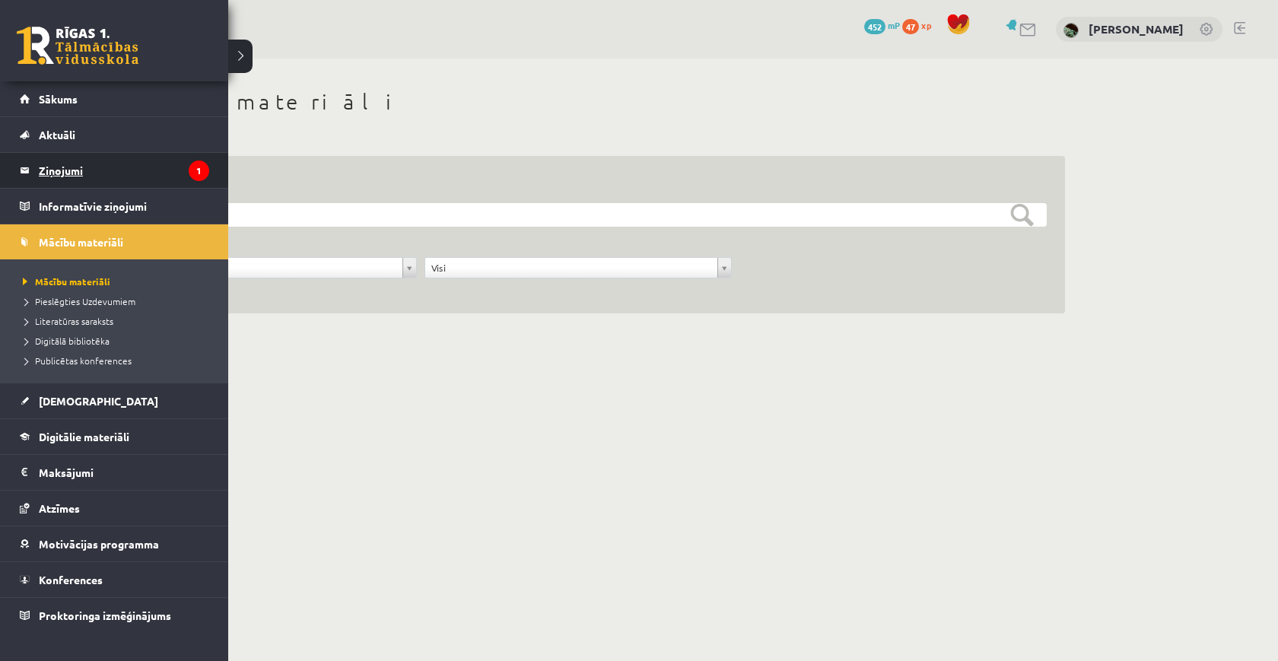
click at [124, 172] on legend "Ziņojumi 1" at bounding box center [124, 170] width 170 height 35
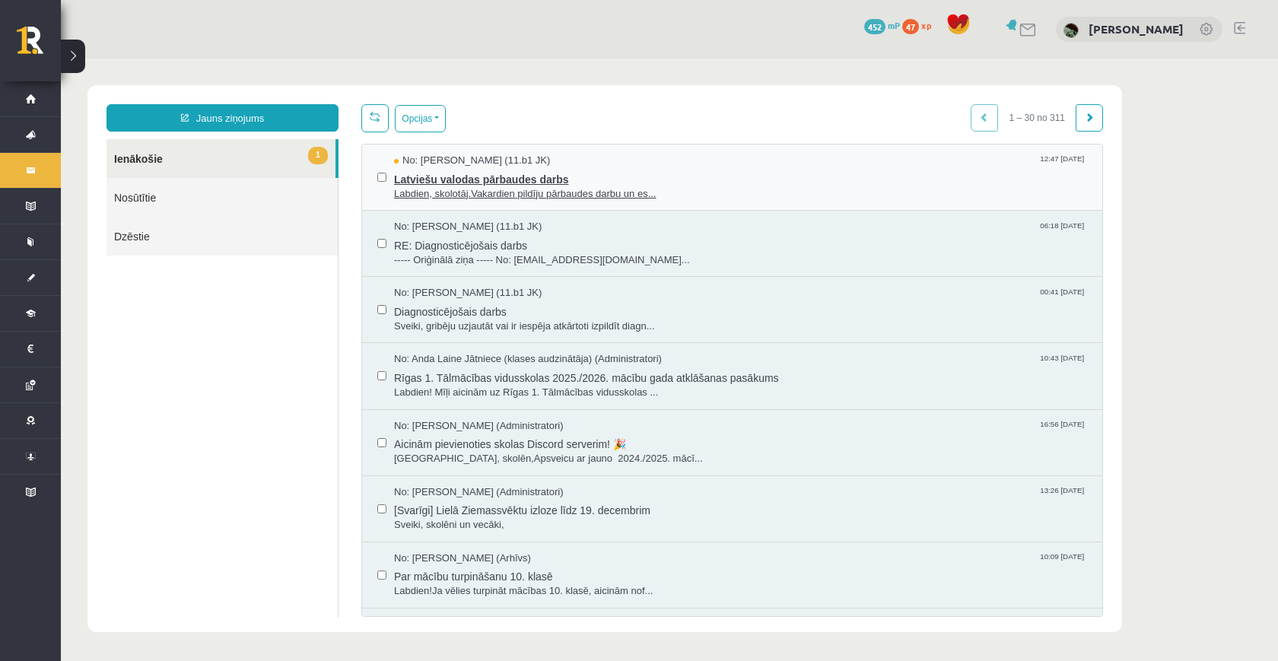
click at [720, 185] on span "Latviešu valodas pārbaudes darbs" at bounding box center [740, 177] width 693 height 19
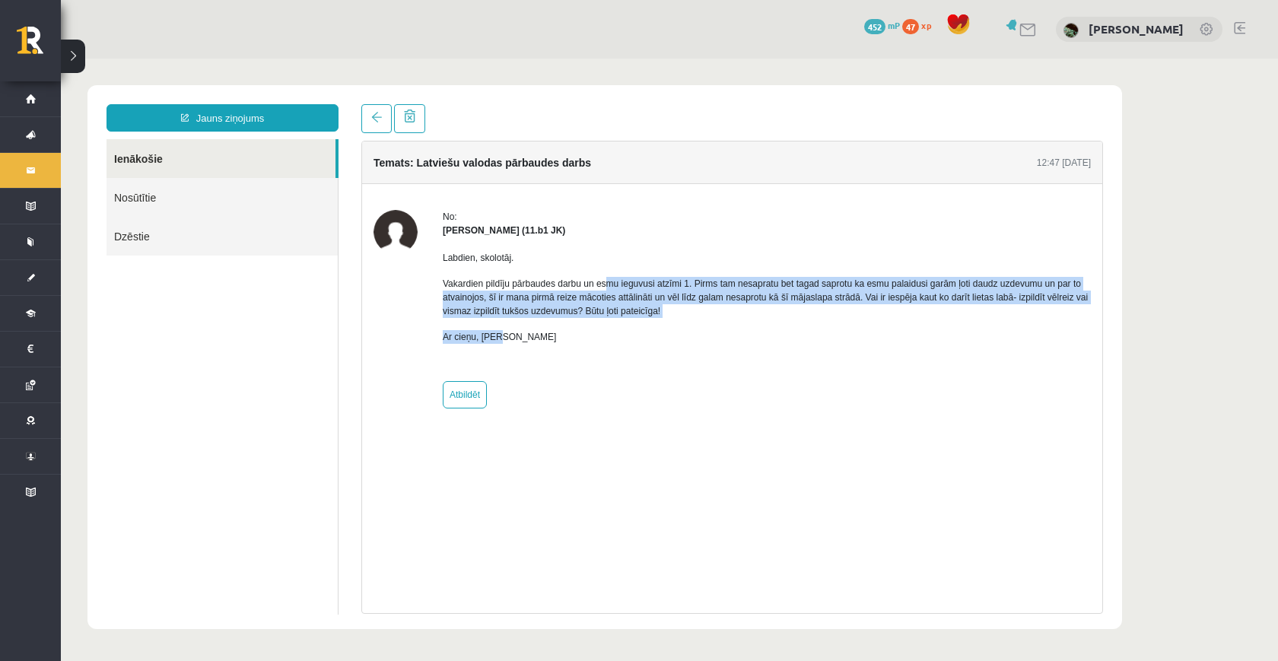
drag, startPoint x: 615, startPoint y: 286, endPoint x: 773, endPoint y: 334, distance: 164.6
click at [773, 334] on div "Labdien, skolotāj. Vakardien pildīju pārbaudes darbu un esmu ieguvusi atzīmi 1.…" at bounding box center [767, 303] width 648 height 132
click at [773, 334] on p "Ar cieņu, [PERSON_NAME]" at bounding box center [767, 337] width 648 height 14
drag, startPoint x: 773, startPoint y: 334, endPoint x: 440, endPoint y: 261, distance: 341.1
click at [440, 262] on div "No: [PERSON_NAME] (11.b1 JK) Labdien, skolotāj. Vakardien pildīju pārbaudes dar…" at bounding box center [732, 309] width 717 height 199
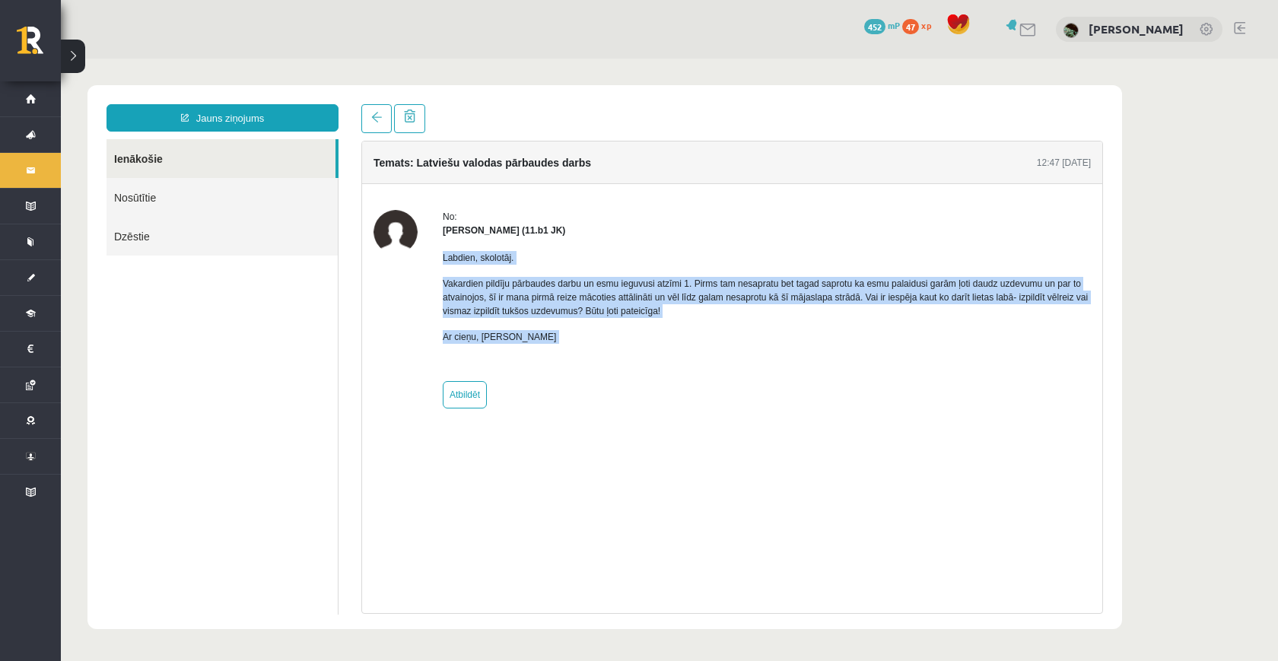
click at [440, 261] on div "No: [PERSON_NAME] (11.b1 JK) Labdien, skolotāj. Vakardien pildīju pārbaudes dar…" at bounding box center [732, 309] width 717 height 199
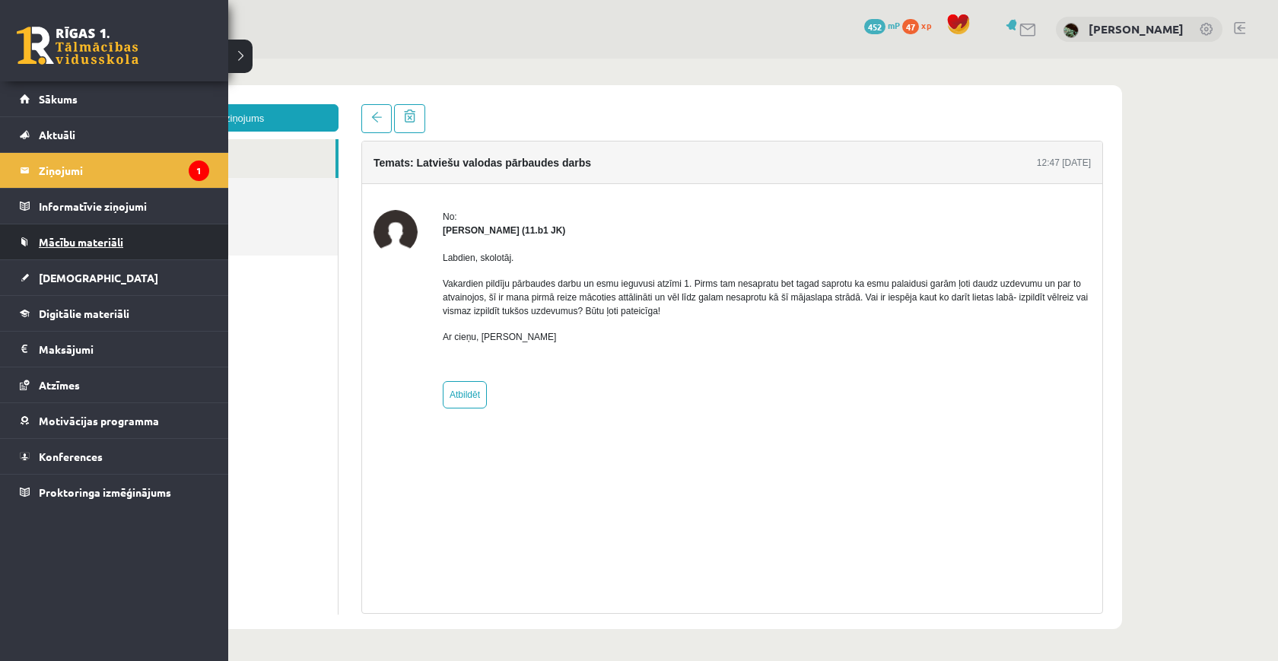
click at [79, 240] on span "Mācību materiāli" at bounding box center [81, 242] width 84 height 14
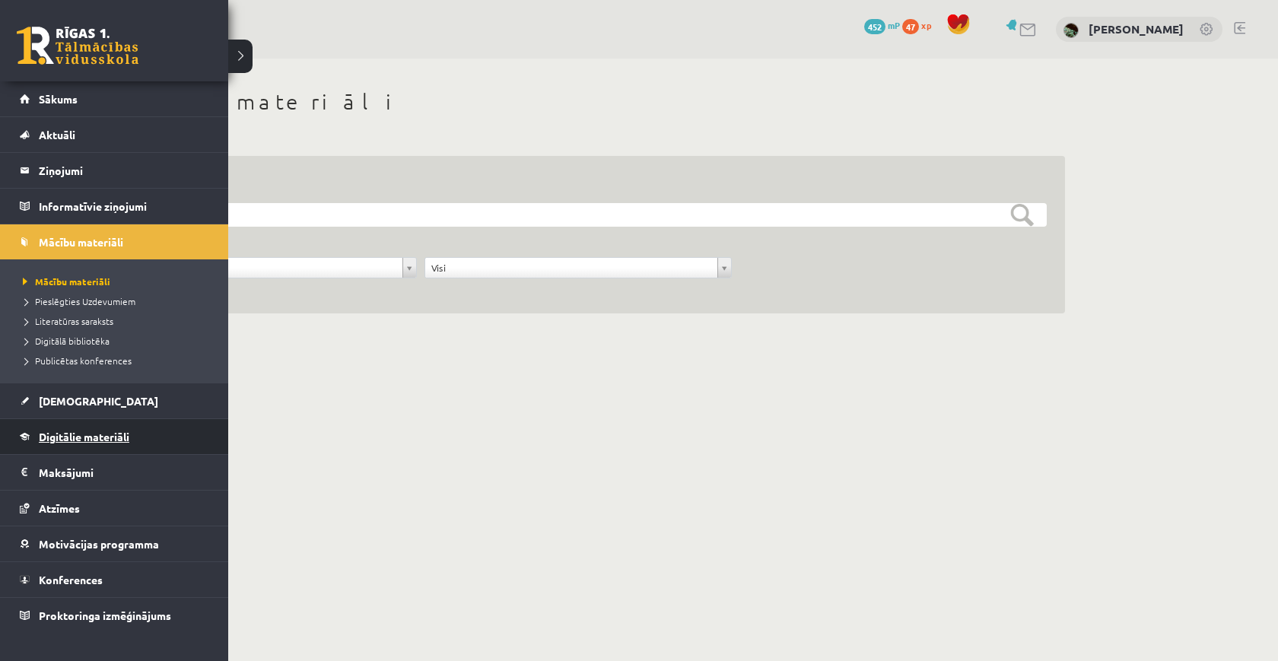
click at [77, 439] on span "Digitālie materiāli" at bounding box center [84, 437] width 91 height 14
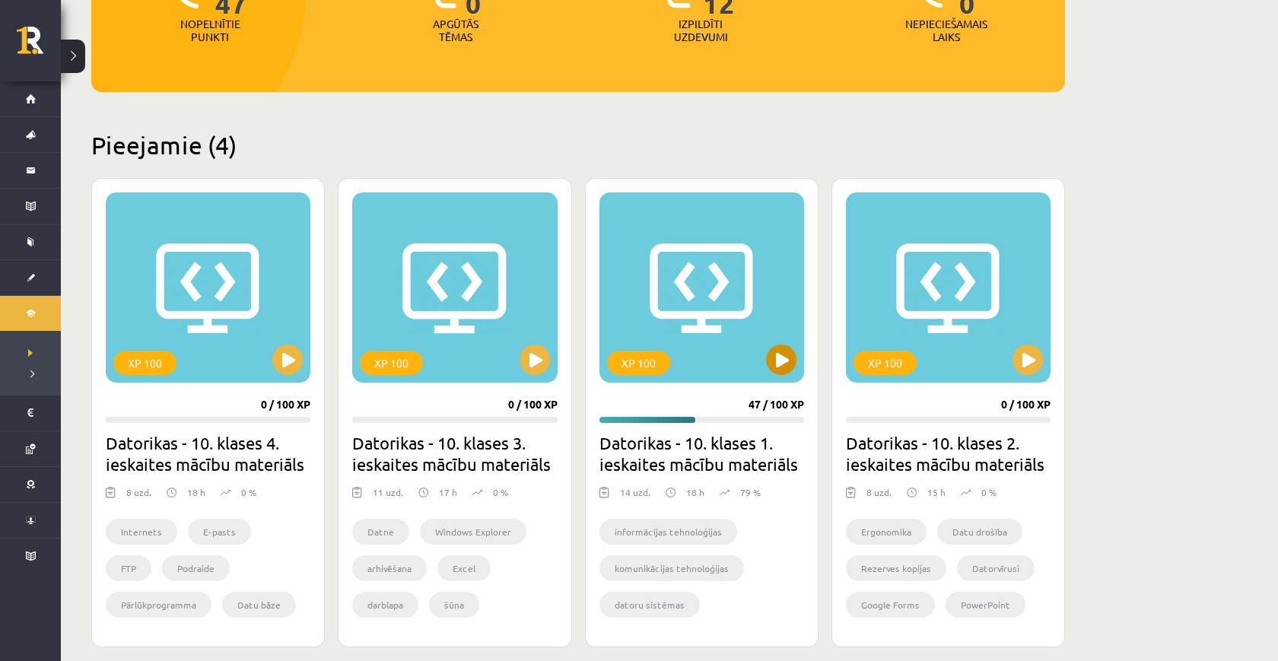
scroll to position [269, 0]
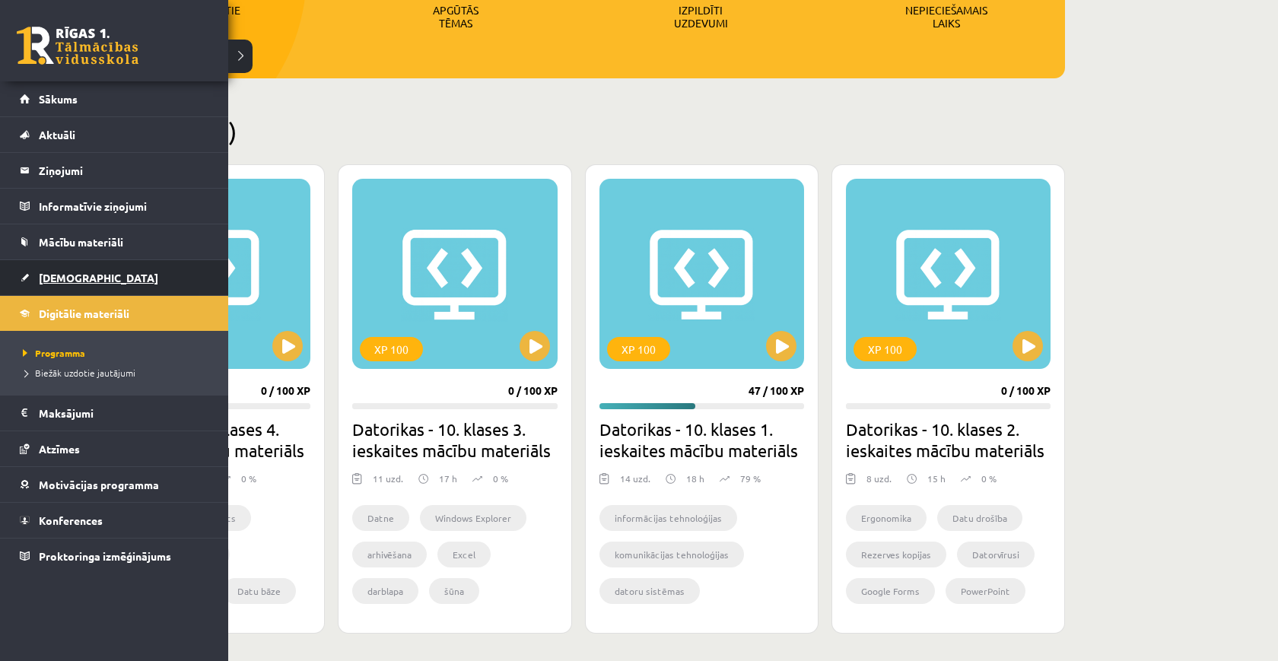
click at [65, 276] on span "[DEMOGRAPHIC_DATA]" at bounding box center [98, 278] width 119 height 14
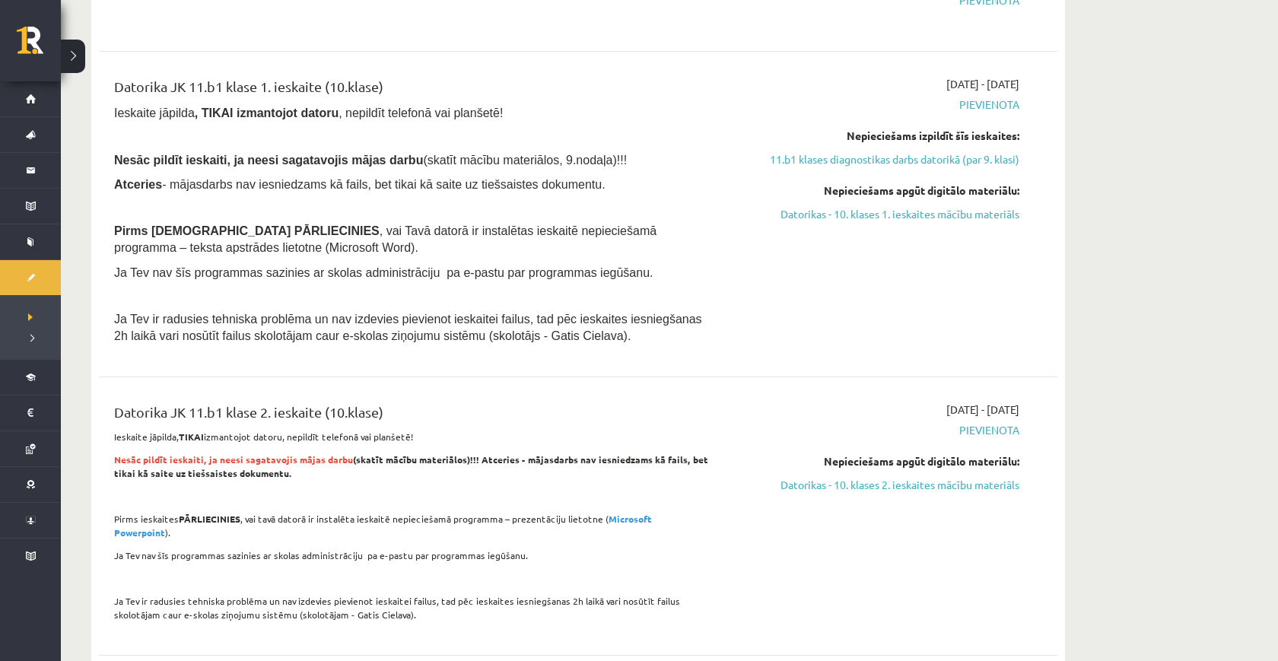
scroll to position [1371, 0]
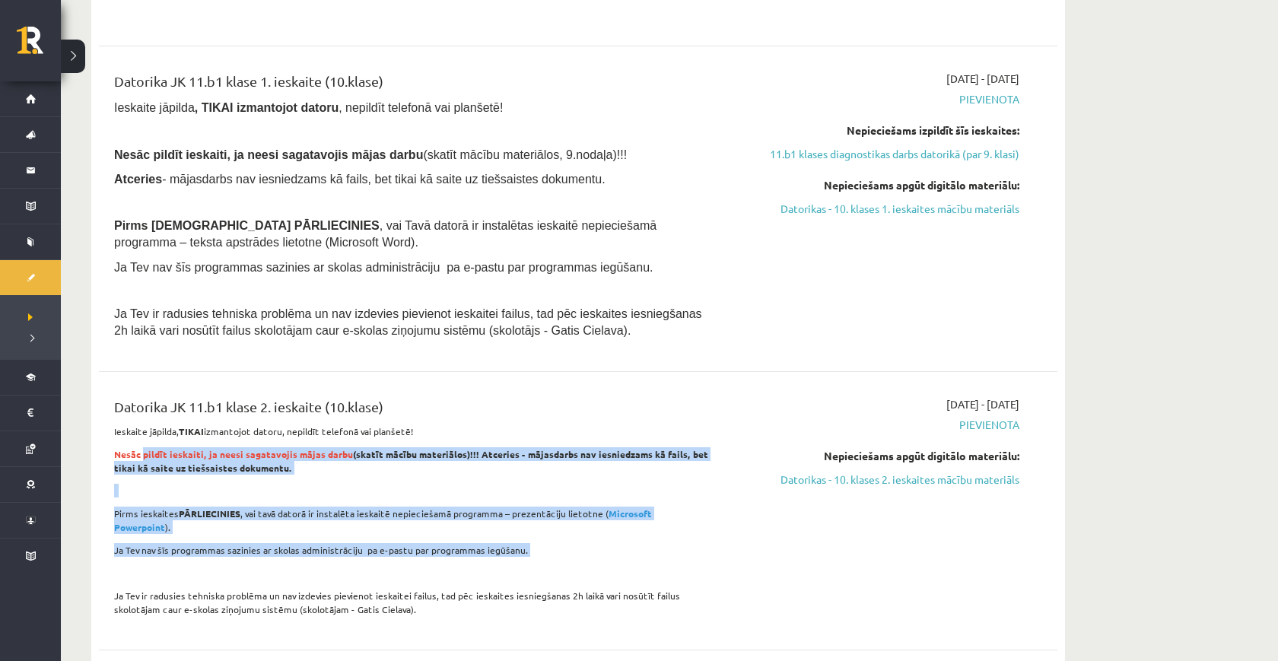
drag, startPoint x: 238, startPoint y: 439, endPoint x: 440, endPoint y: 526, distance: 220.2
click at [441, 526] on div "Datorika JK 11.b1 klase 2. ieskaite (10.klase) Ieskaite jāpilda, TIKAI izmantoj…" at bounding box center [412, 510] width 618 height 229
click at [440, 543] on p "Ja Tev nav šīs programmas sazinies ar skolas administrāciju pa e-pastu par prog…" at bounding box center [412, 550] width 596 height 14
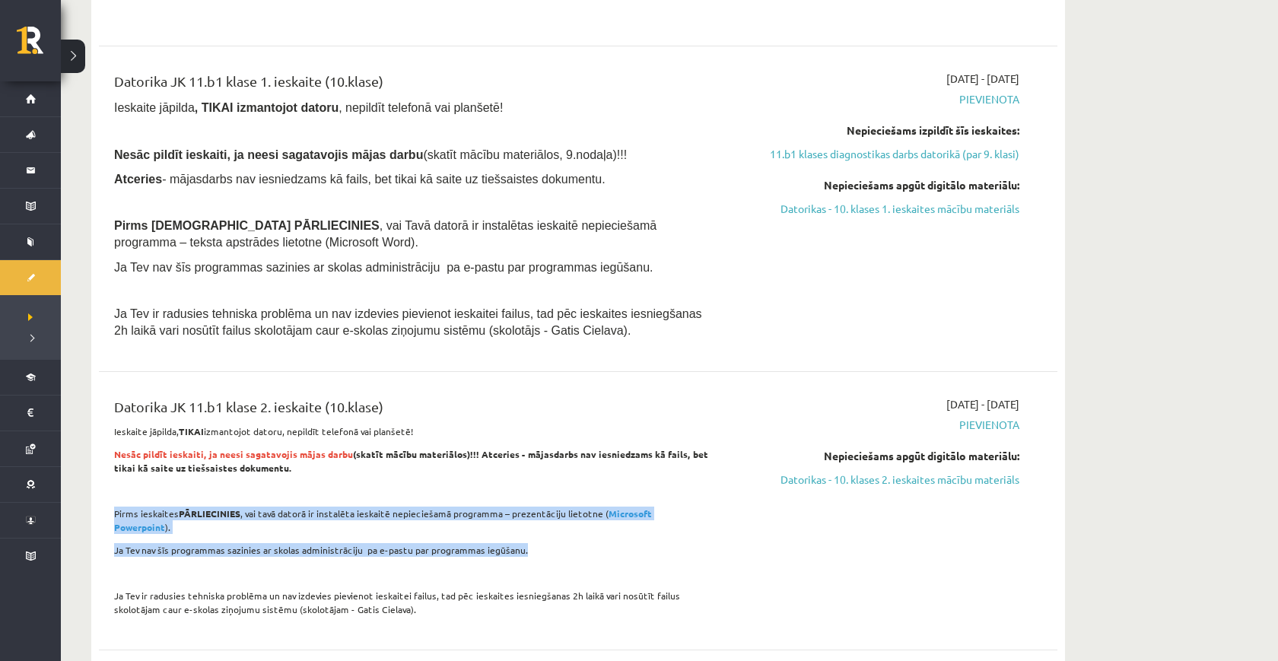
drag, startPoint x: 440, startPoint y: 526, endPoint x: 147, endPoint y: 488, distance: 296.1
click at [147, 488] on div "Datorika JK 11.b1 klase 2. ieskaite (10.klase) Ieskaite jāpilda, TIKAI izmantoj…" at bounding box center [412, 510] width 618 height 229
drag, startPoint x: 148, startPoint y: 489, endPoint x: 538, endPoint y: 505, distance: 390.6
click at [538, 505] on div "Datorika JK 11.b1 klase 2. ieskaite (10.klase) Ieskaite jāpilda, TIKAI izmantoj…" at bounding box center [412, 510] width 618 height 229
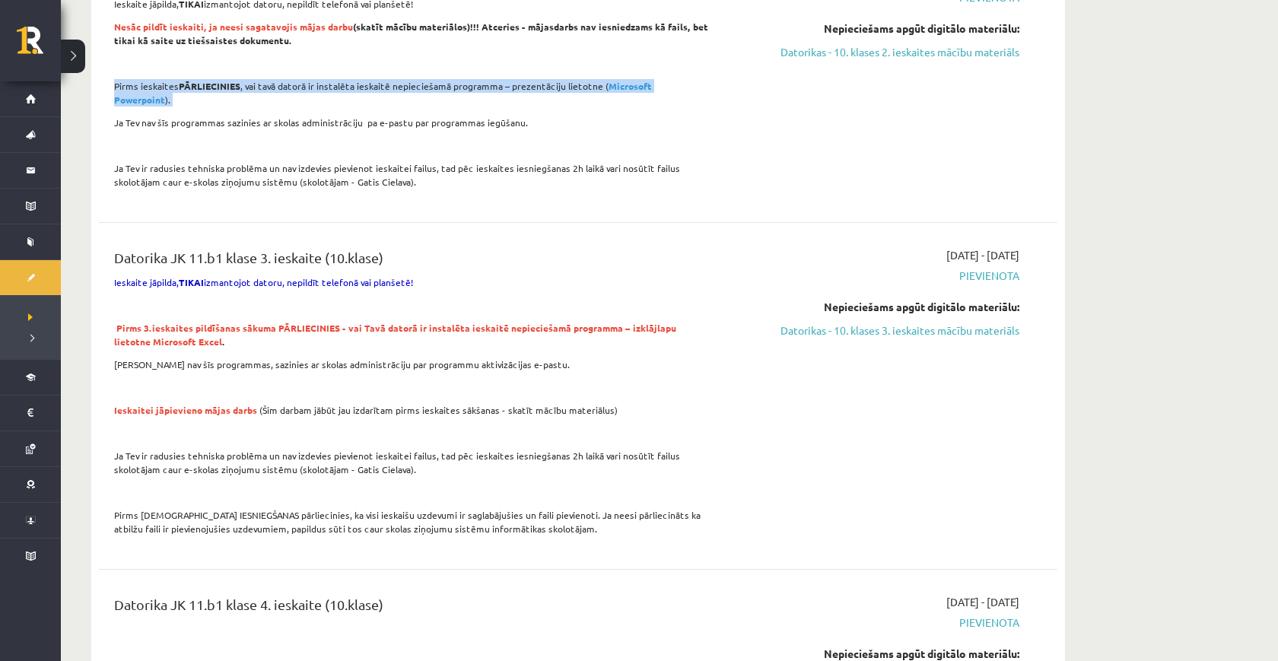
scroll to position [1804, 0]
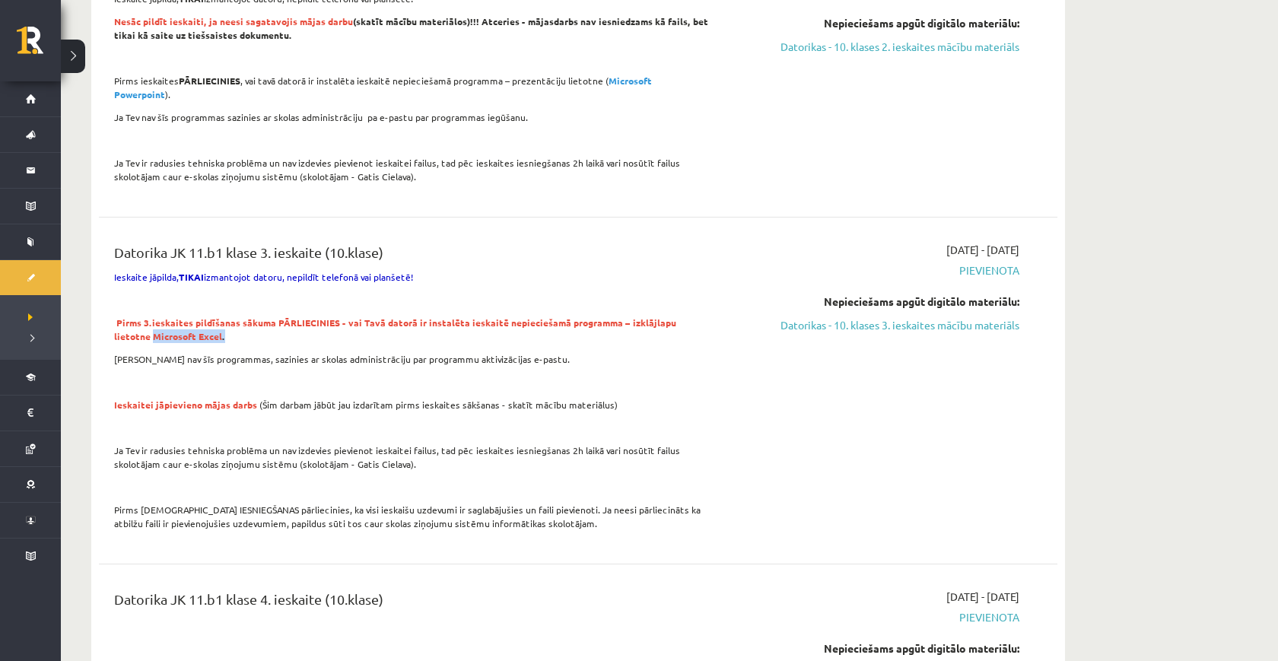
drag, startPoint x: 112, startPoint y: 301, endPoint x: 186, endPoint y: 300, distance: 73.8
click at [186, 301] on div "Datorika JK 11.b1 klase 3. ieskaite (10.klase) Ieskaite jāpilda, TIKAI izmantoj…" at bounding box center [412, 390] width 618 height 297
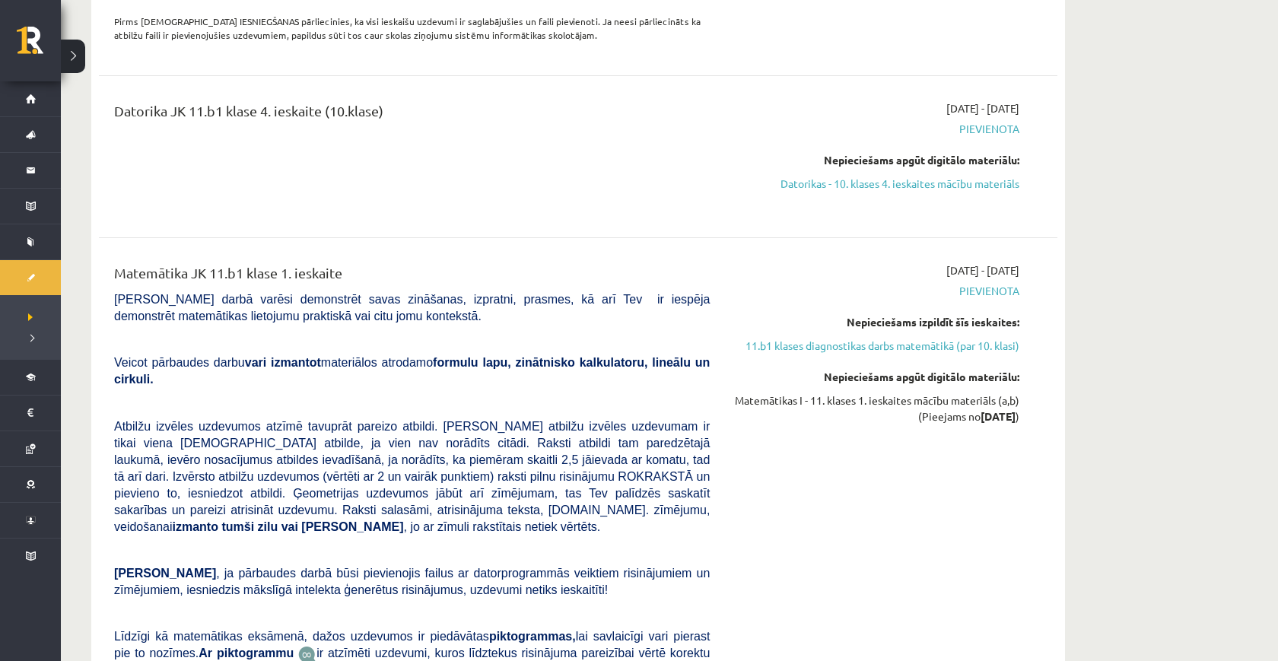
scroll to position [2295, 0]
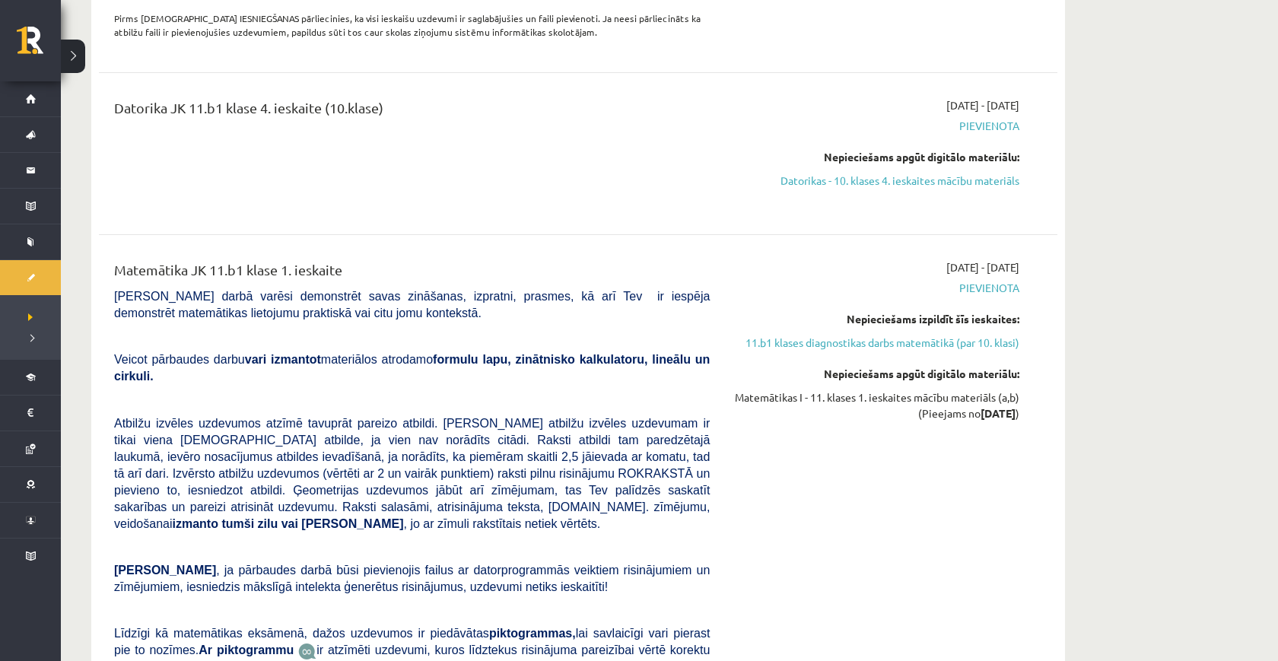
drag, startPoint x: 115, startPoint y: 322, endPoint x: 141, endPoint y: 251, distance: 75.3
click at [141, 259] on div "Matemātika JK 11.b1 klase 1. ieskaite Pārbaudes darbā varēsi demonstrēt savas z…" at bounding box center [412, 516] width 618 height 514
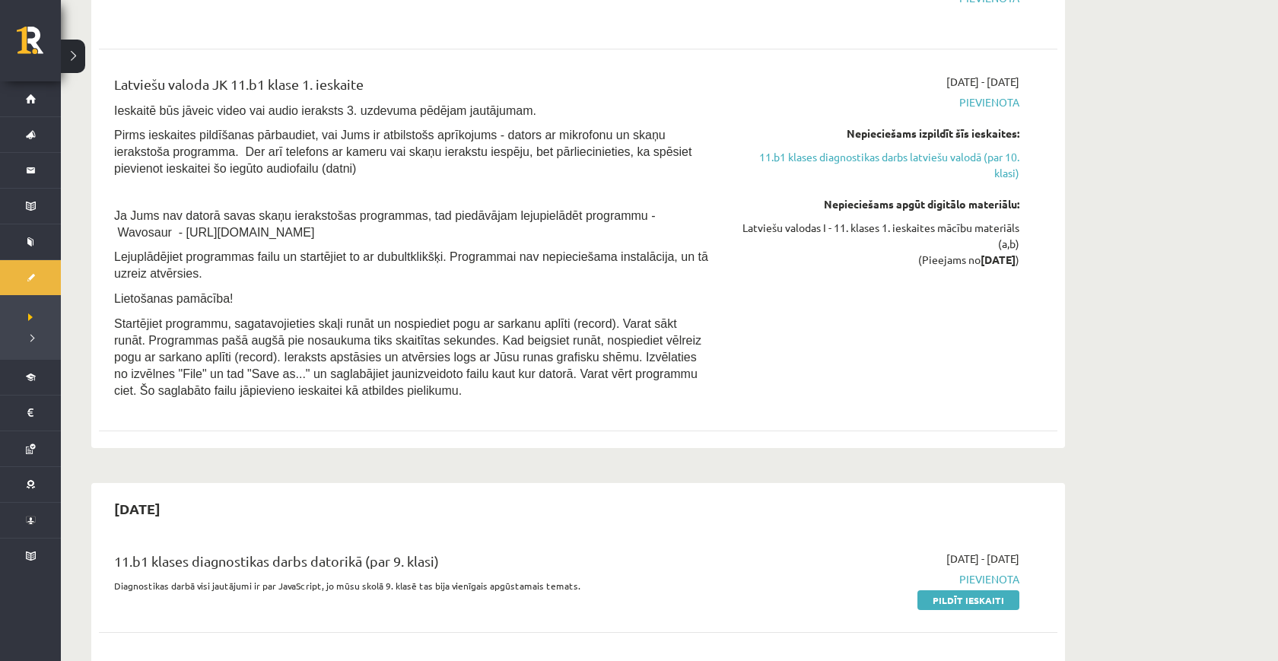
scroll to position [663, 0]
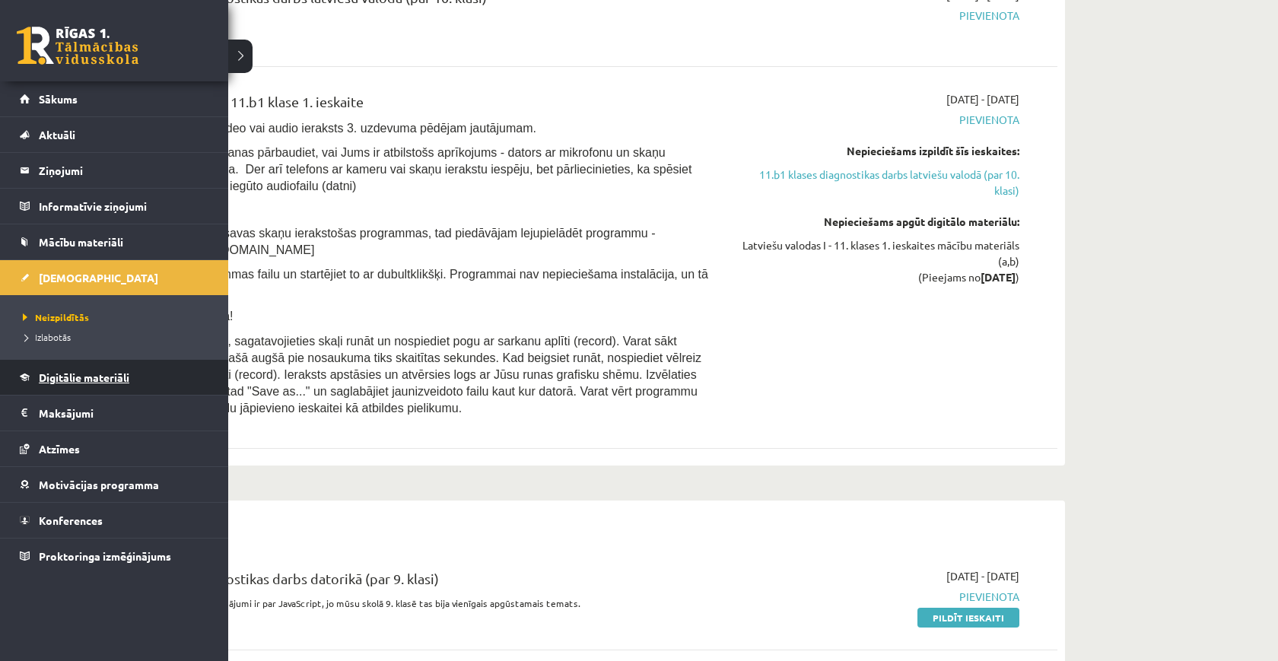
click at [56, 383] on span "Digitālie materiāli" at bounding box center [84, 377] width 91 height 14
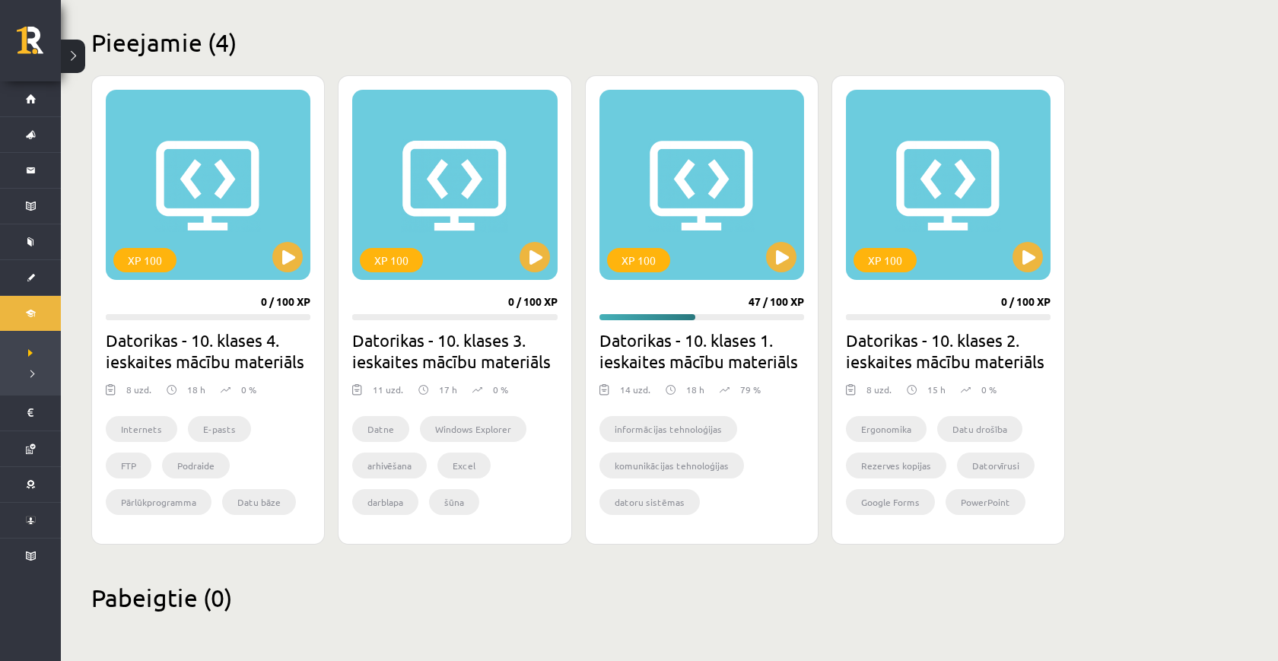
scroll to position [358, 0]
click at [790, 251] on button at bounding box center [781, 257] width 30 height 30
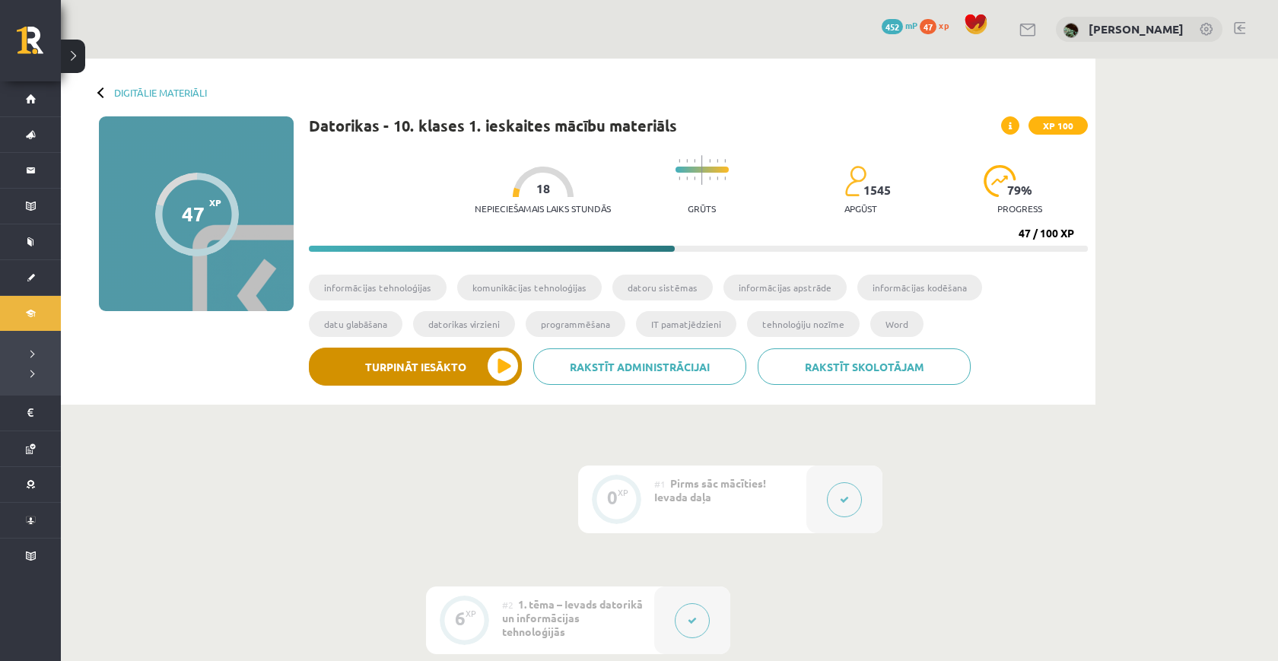
click at [490, 367] on button "Turpināt iesākto" at bounding box center [415, 367] width 213 height 38
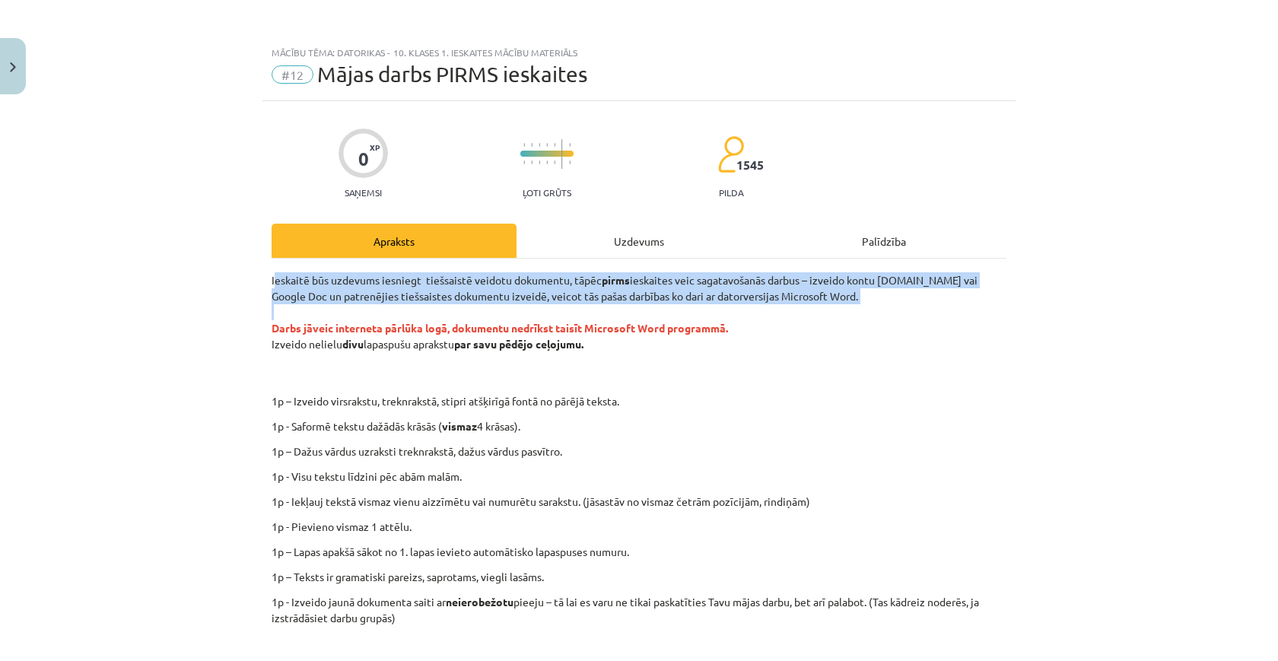
drag, startPoint x: 277, startPoint y: 279, endPoint x: 872, endPoint y: 310, distance: 595.7
click at [872, 311] on p "Ieskaitē būs uzdevums iesniegt tiešsaistē veidotu dokumentu, tāpēc pirms ieskai…" at bounding box center [639, 328] width 735 height 112
click at [821, 291] on p "Ieskaitē būs uzdevums iesniegt tiešsaistē veidotu dokumentu, tāpēc pirms ieskai…" at bounding box center [639, 328] width 735 height 112
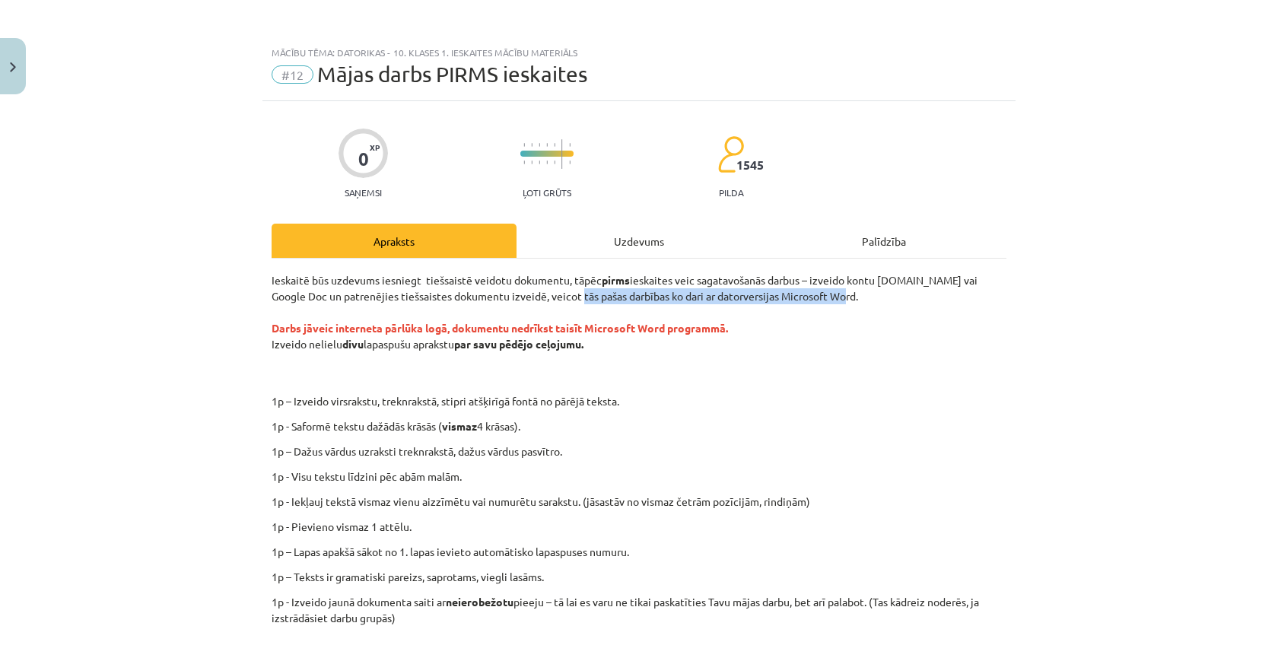
drag, startPoint x: 821, startPoint y: 291, endPoint x: 527, endPoint y: 285, distance: 293.7
click at [527, 285] on p "Ieskaitē būs uzdevums iesniegt tiešsaistē veidotu dokumentu, tāpēc pirms ieskai…" at bounding box center [639, 328] width 735 height 112
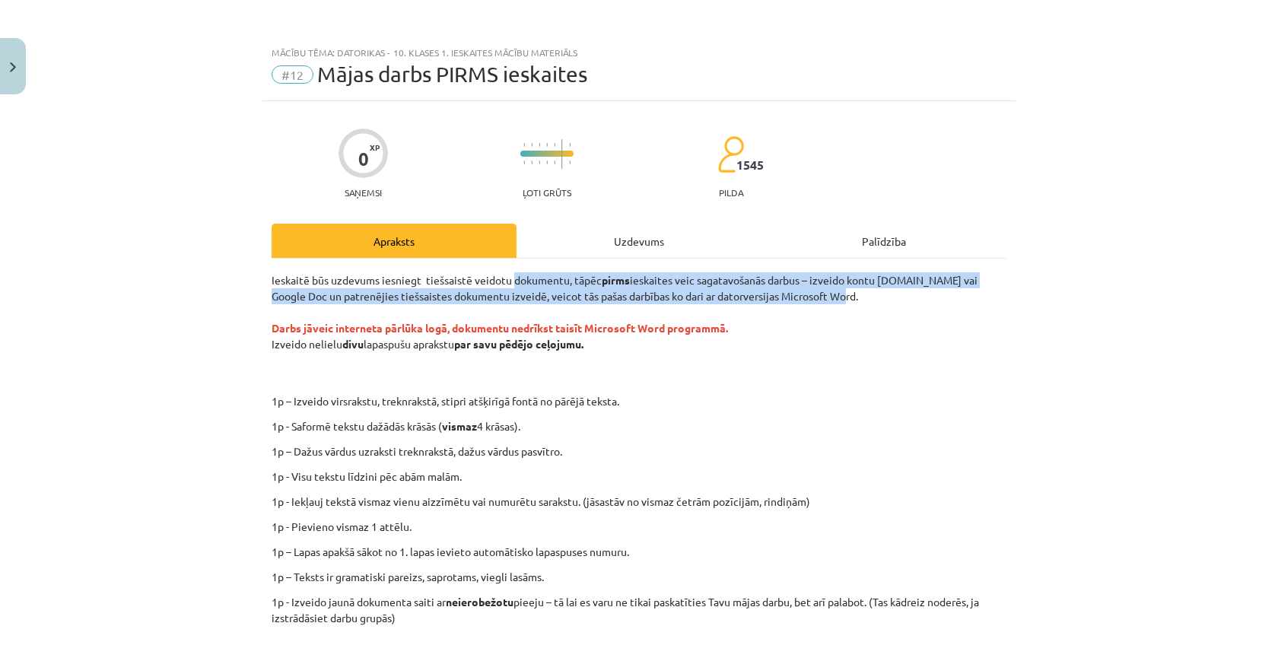
click at [527, 285] on p "Ieskaitē būs uzdevums iesniegt tiešsaistē veidotu dokumentu, tāpēc pirms ieskai…" at bounding box center [639, 328] width 735 height 112
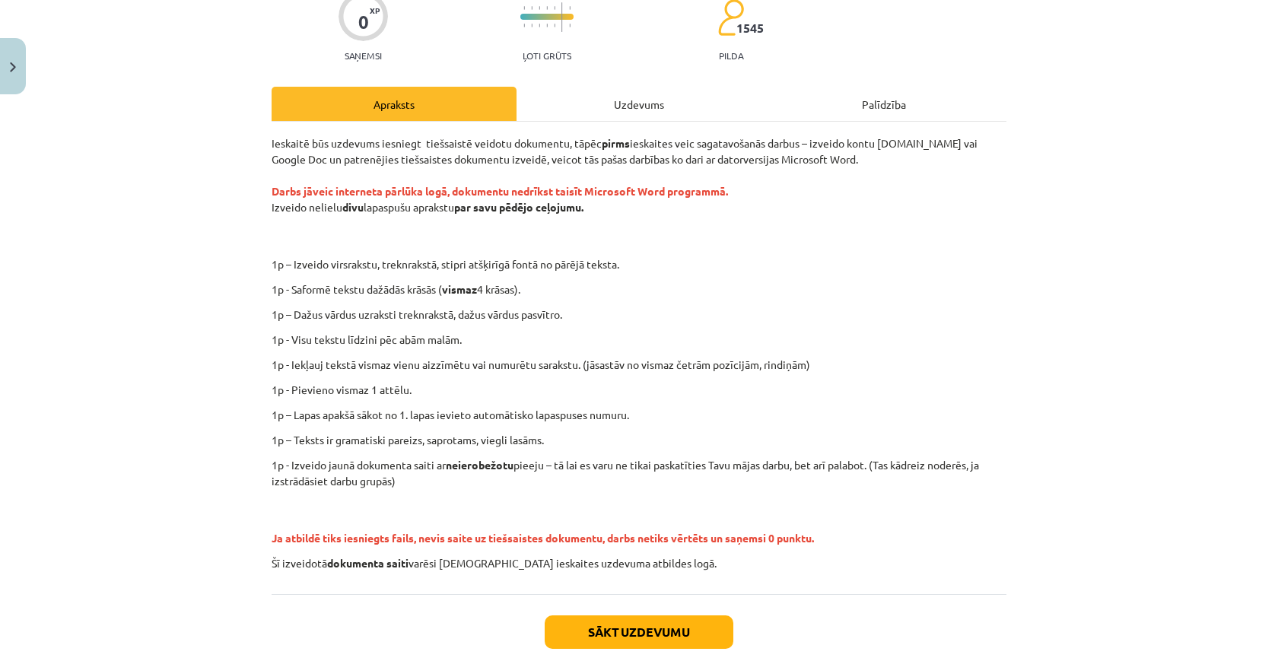
scroll to position [149, 0]
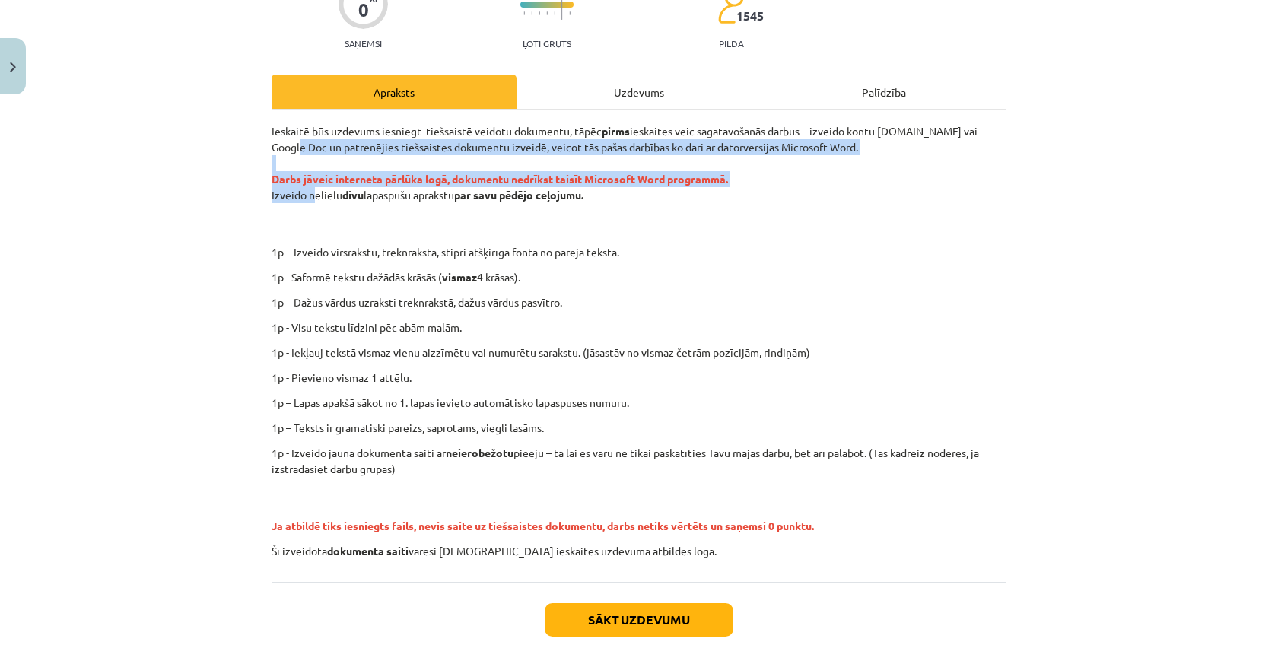
drag, startPoint x: 275, startPoint y: 142, endPoint x: 308, endPoint y: 184, distance: 53.7
click at [308, 185] on p "Ieskaitē būs uzdevums iesniegt tiešsaistē veidotu dokumentu, tāpēc pirms ieskai…" at bounding box center [639, 179] width 735 height 112
click at [308, 184] on strong "Darbs jāveic interneta pārlūka logā, dokumentu nedrīkst taisīt Microsoft Word p…" at bounding box center [500, 179] width 456 height 14
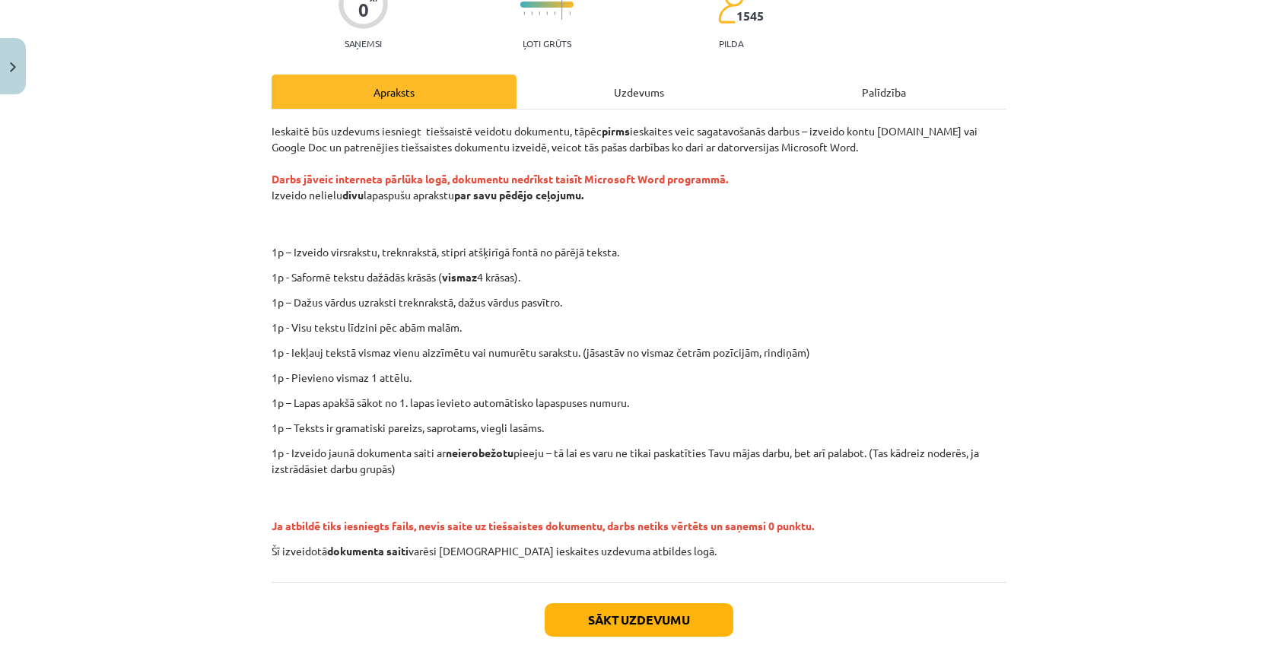
drag, startPoint x: 259, startPoint y: 176, endPoint x: 629, endPoint y: 190, distance: 370.7
click at [630, 191] on div "Mācību tēma: Datorikas - 10. klases 1. ieskaites mācību materiāls #12 Mājas dar…" at bounding box center [639, 330] width 1278 height 661
click at [629, 190] on p "Ieskaitē būs uzdevums iesniegt tiešsaistē veidotu dokumentu, tāpēc pirms ieskai…" at bounding box center [639, 179] width 735 height 112
drag, startPoint x: 629, startPoint y: 190, endPoint x: 278, endPoint y: 198, distance: 350.8
click at [278, 198] on p "Ieskaitē būs uzdevums iesniegt tiešsaistē veidotu dokumentu, tāpēc pirms ieskai…" at bounding box center [639, 179] width 735 height 112
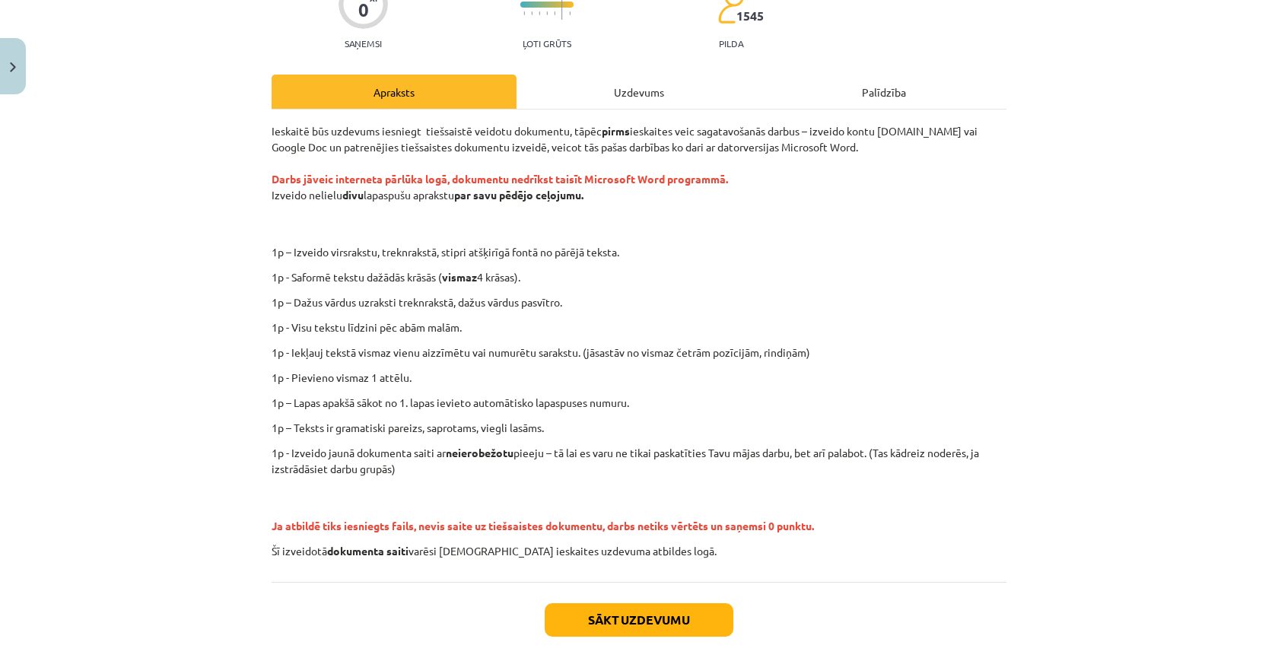
click at [266, 258] on div "0 XP Saņemsi Ļoti grūts 1545 pilda Apraksts Uzdevums Palīdzība Ieskaitē būs uzd…" at bounding box center [638, 325] width 753 height 746
drag, startPoint x: 266, startPoint y: 258, endPoint x: 346, endPoint y: 233, distance: 83.7
click at [346, 233] on div "0 XP Saņemsi Ļoti grūts 1545 pilda Apraksts Uzdevums Palīdzība Ieskaitē būs uzd…" at bounding box center [638, 325] width 753 height 746
click at [491, 409] on p "1p – Lapas apakšā sākot no 1. lapas ievieto automātisko lapaspuses numuru." at bounding box center [639, 403] width 735 height 16
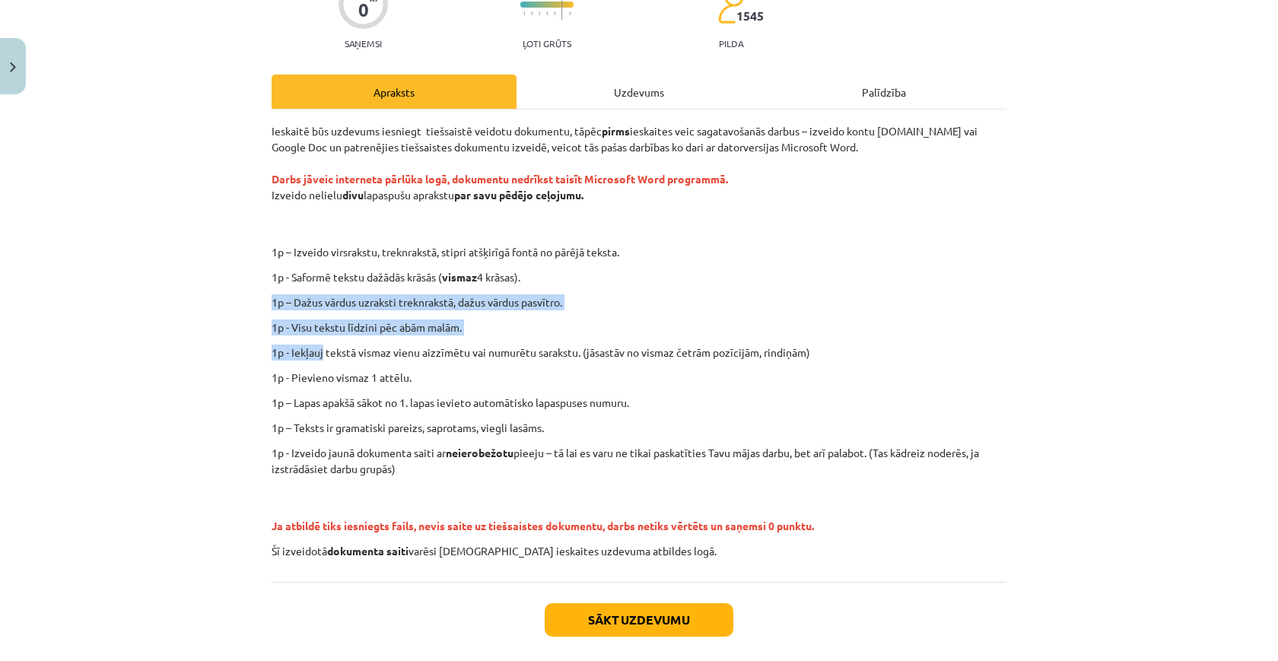
drag, startPoint x: 325, startPoint y: 358, endPoint x: 358, endPoint y: 285, distance: 79.6
click at [358, 285] on div "Ieskaitē būs uzdevums iesniegt tiešsaistē veidotu dokumentu, tāpēc pirms ieskai…" at bounding box center [639, 341] width 735 height 436
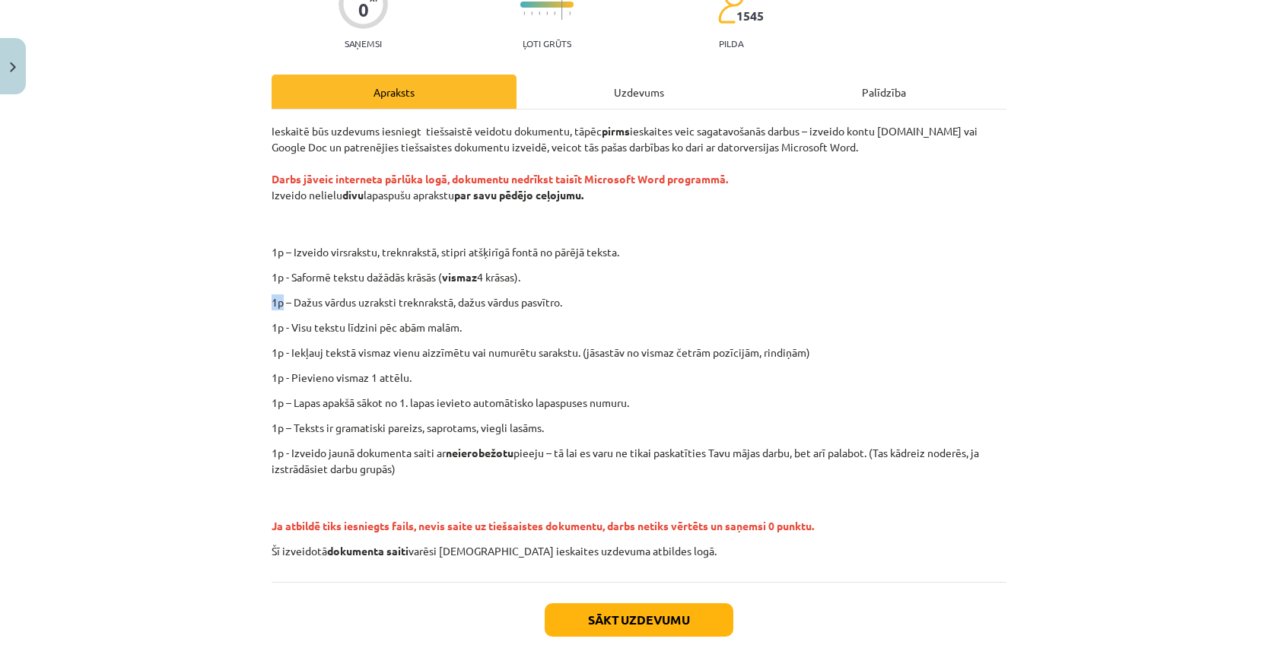
click at [358, 285] on div "Ieskaitē būs uzdevums iesniegt tiešsaistē veidotu dokumentu, tāpēc pirms ieskai…" at bounding box center [639, 341] width 735 height 436
click at [326, 290] on div "Ieskaitē būs uzdevums iesniegt tiešsaistē veidotu dokumentu, tāpēc pirms ieskai…" at bounding box center [639, 341] width 735 height 436
click at [259, 257] on div "Mācību tēma: Datorikas - 10. klases 1. ieskaites mācību materiāls #12 Mājas dar…" at bounding box center [639, 330] width 1278 height 661
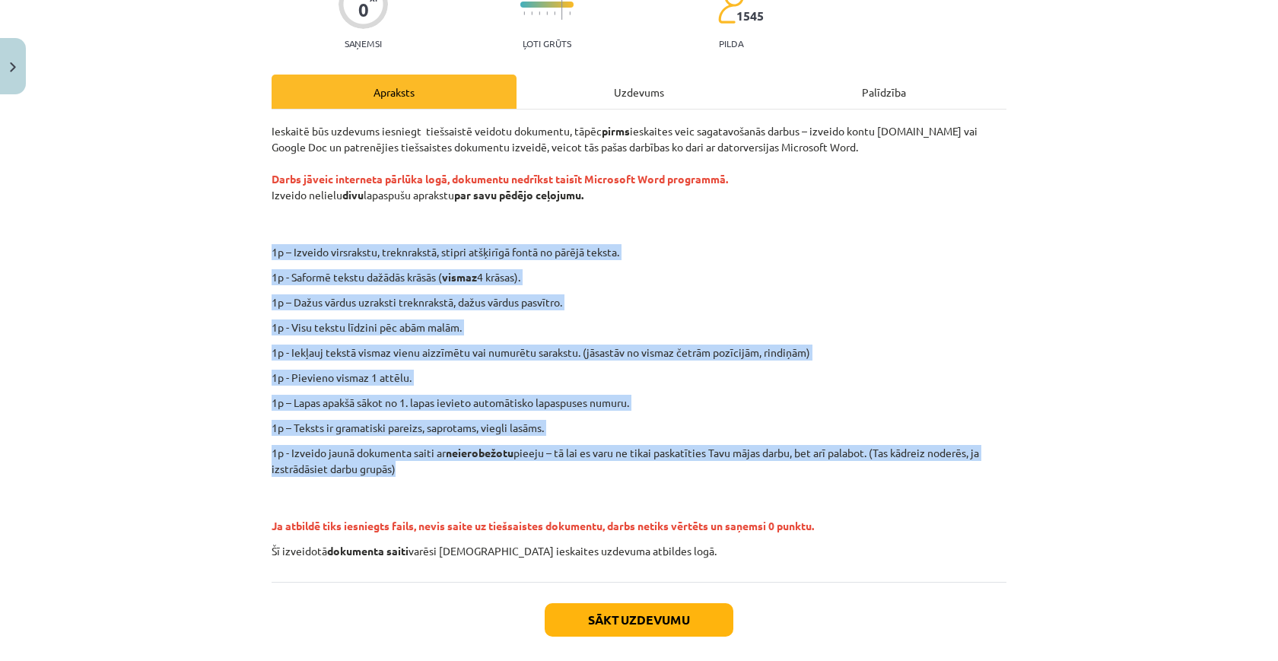
drag, startPoint x: 268, startPoint y: 247, endPoint x: 476, endPoint y: 469, distance: 304.1
click at [482, 471] on div "0 XP Saņemsi Ļoti grūts 1545 pilda Apraksts Uzdevums Palīdzība Ieskaitē būs uzd…" at bounding box center [638, 325] width 753 height 746
copy div "1p – Izveido virsrakstu, treknrakstā, stipri atšķirīgā fontā no pārējā teksta. …"
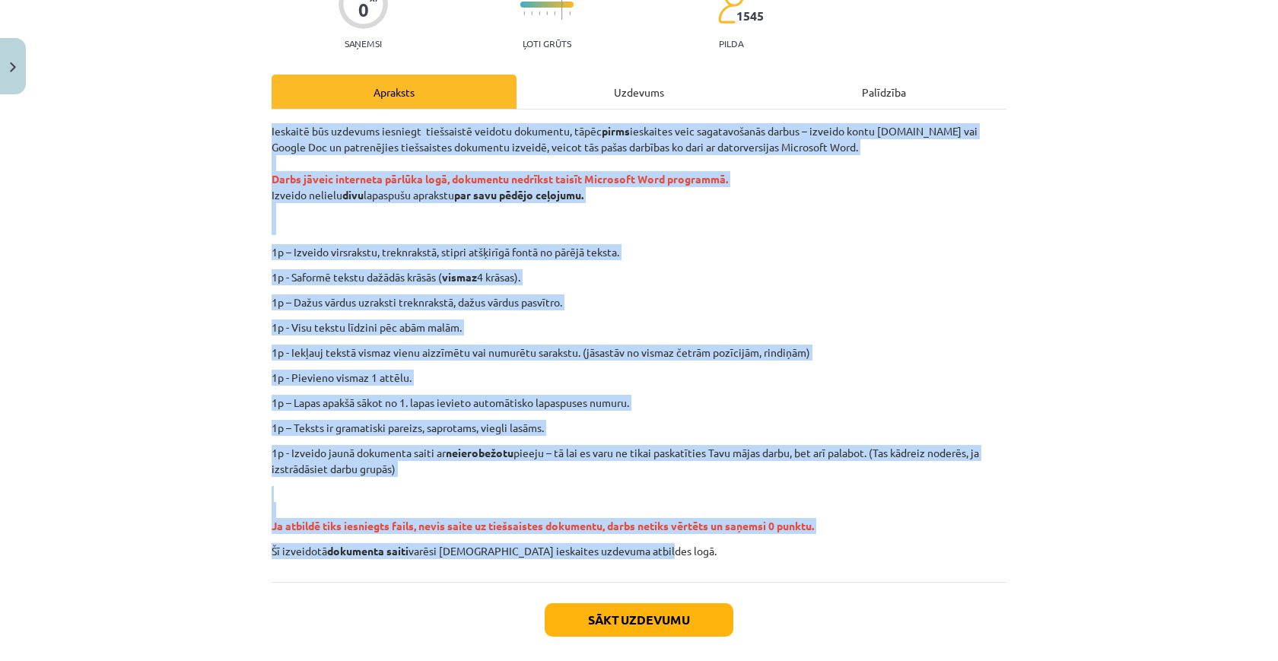
drag, startPoint x: 271, startPoint y: 132, endPoint x: 660, endPoint y: 569, distance: 585.7
click at [660, 569] on div "0 XP Saņemsi Ļoti grūts 1545 pilda Apraksts Uzdevums Palīdzība Ieskaitē būs uzd…" at bounding box center [638, 325] width 753 height 746
copy div "Ieskaitē būs uzdevums iesniegt tiešsaistē veidotu dokumentu, tāpēc pirms ieskai…"
click at [348, 258] on div "Ieskaitē būs uzdevums iesniegt tiešsaistē veidotu dokumentu, tāpēc pirms ieskai…" at bounding box center [639, 341] width 735 height 436
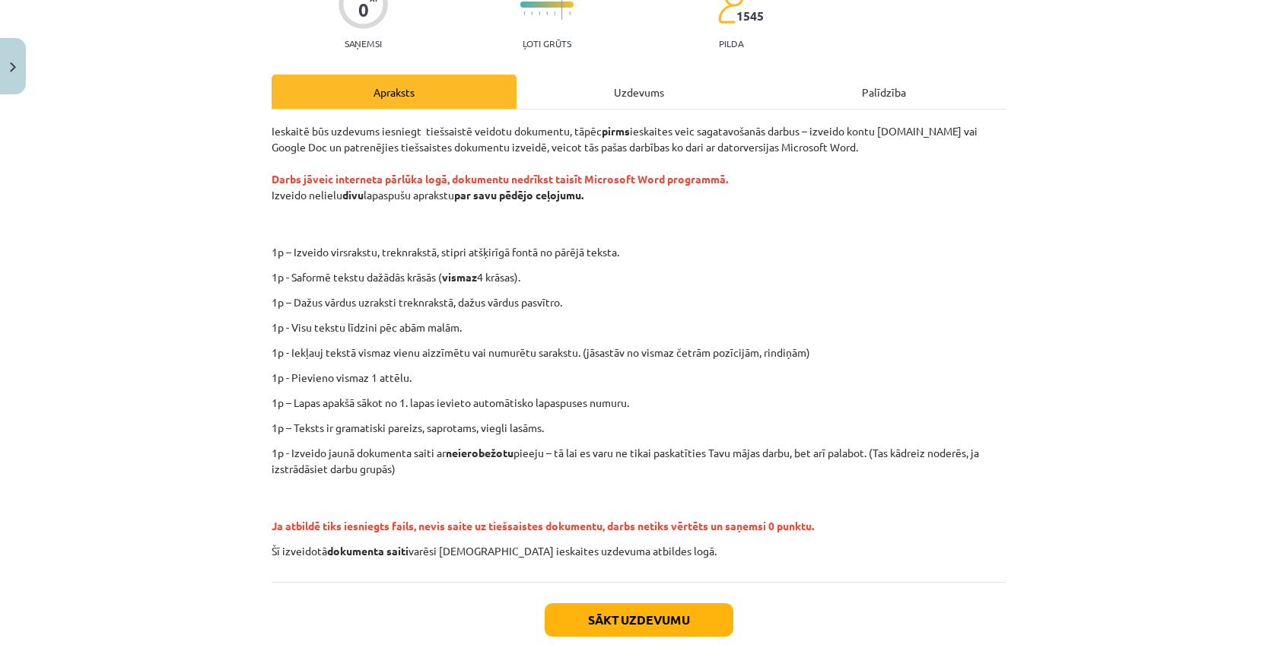
click at [358, 250] on p "1p – Izveido virsrakstu, treknrakstā, stipri atšķirīgā fontā no pārējā teksta." at bounding box center [689, 252] width 663 height 16
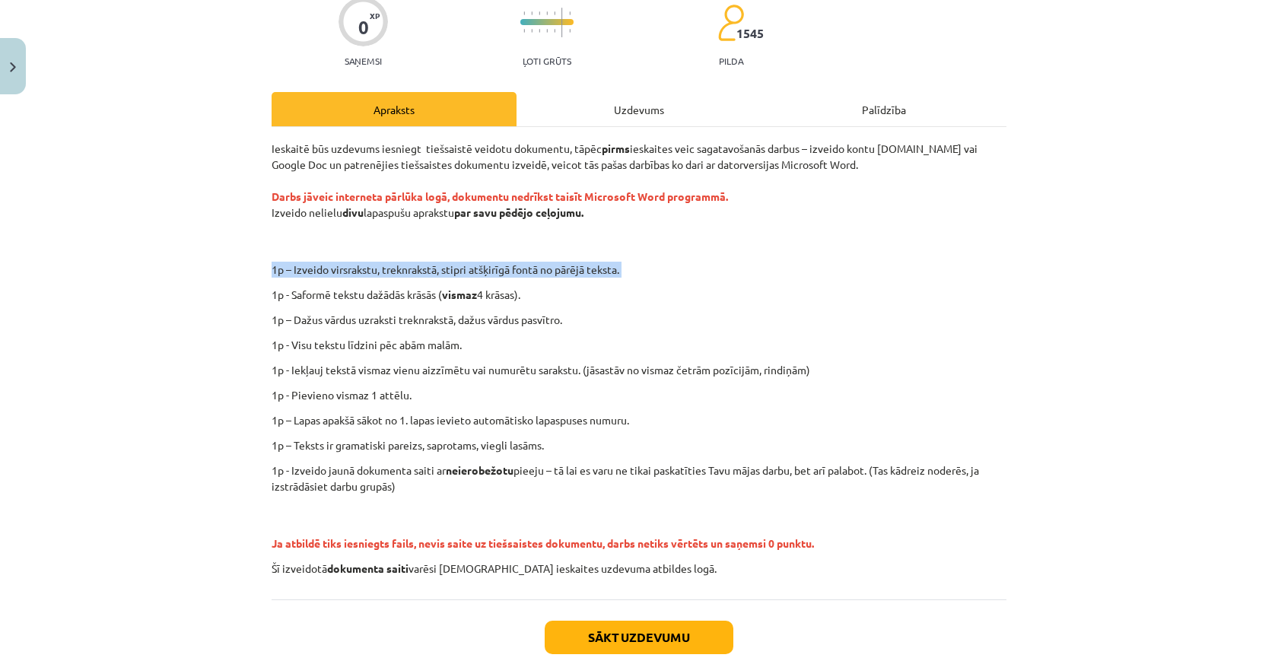
scroll to position [133, 0]
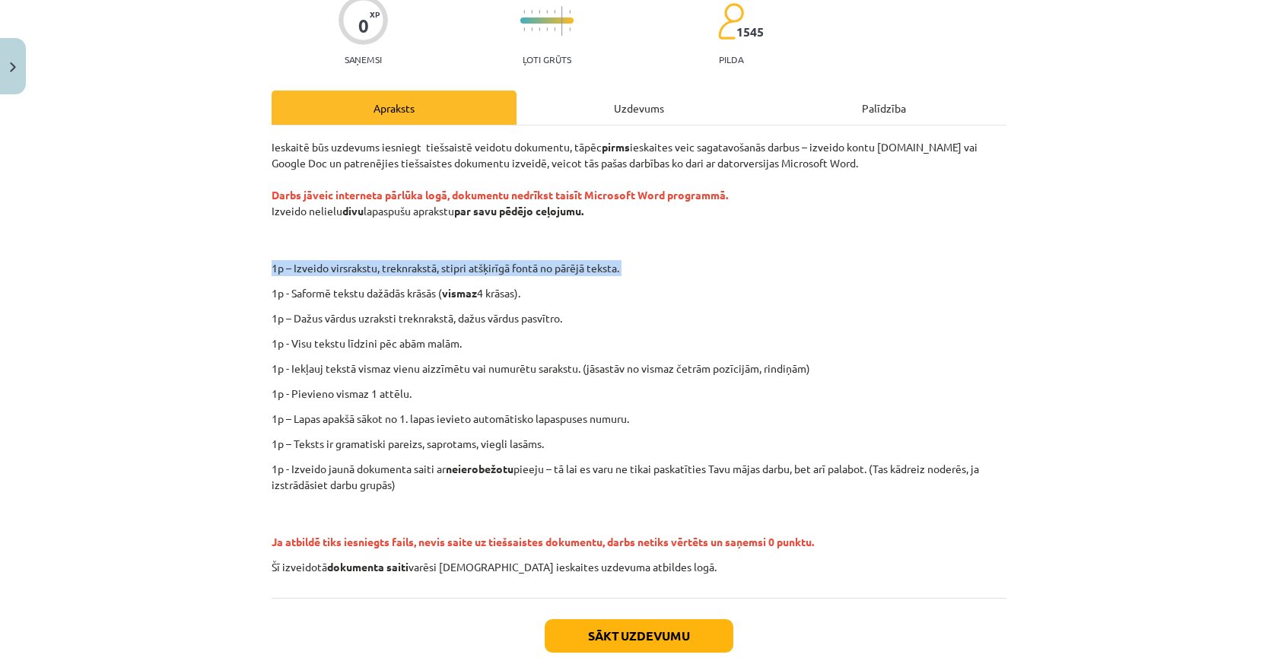
click at [591, 622] on button "Sākt uzdevumu" at bounding box center [639, 635] width 189 height 33
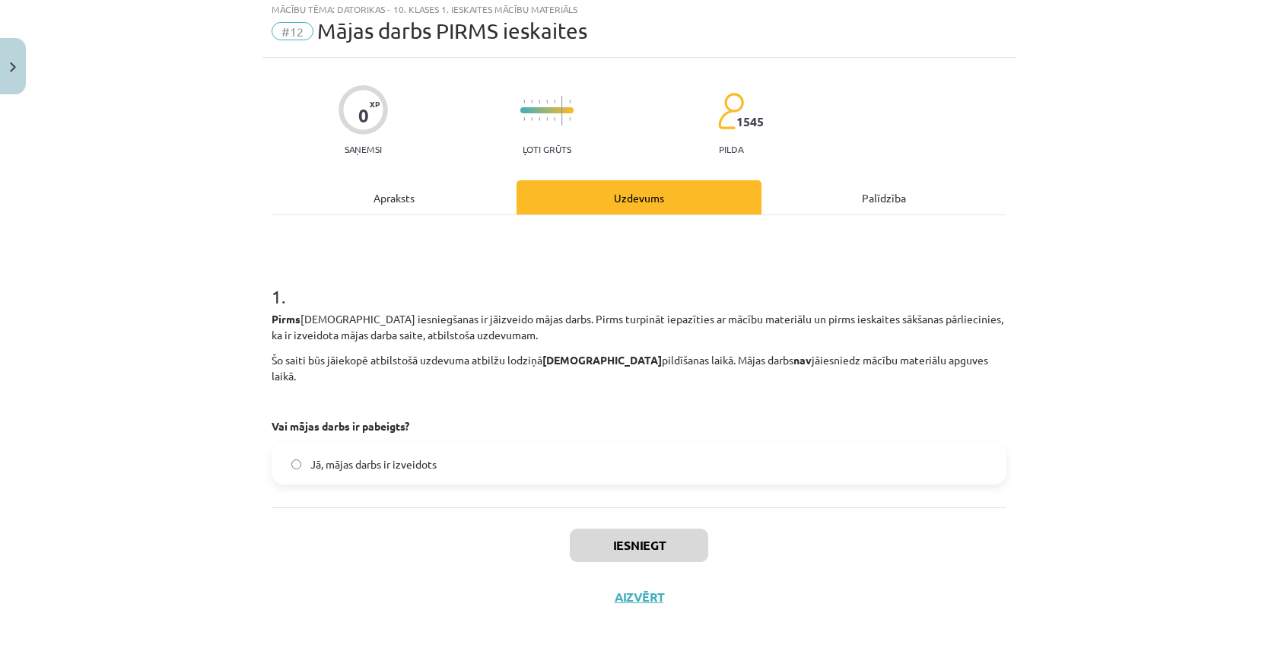
scroll to position [30, 0]
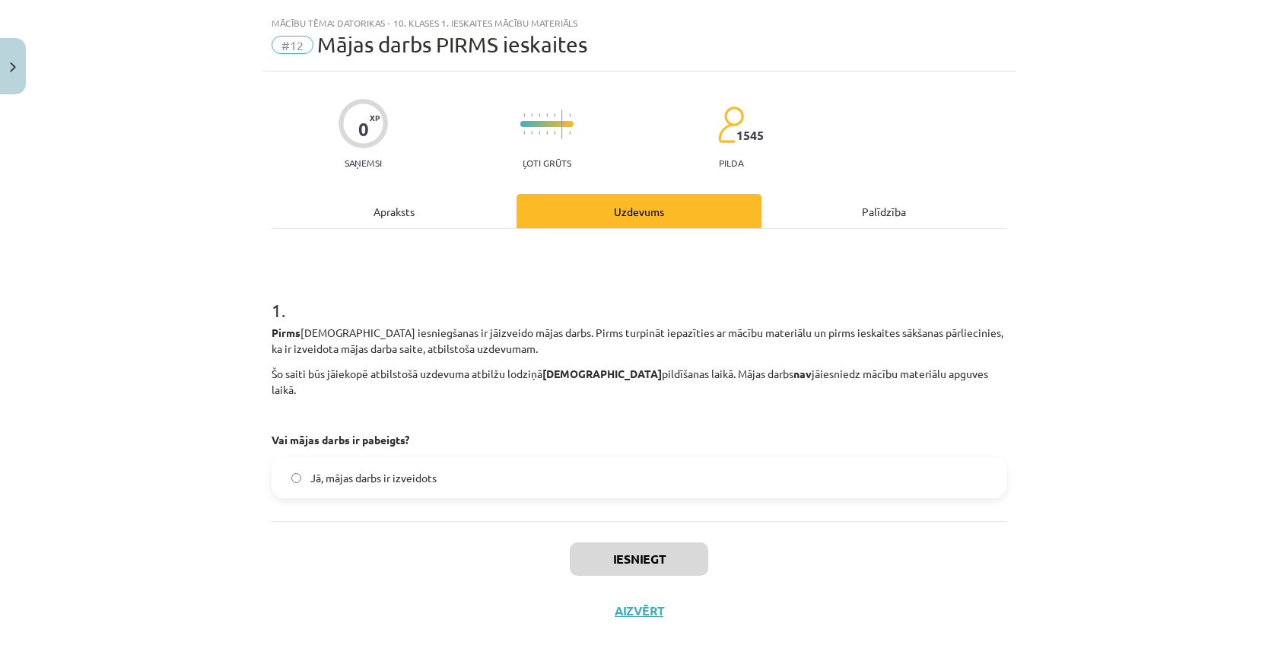
click at [432, 470] on span "Jā, mājas darbs ir izveidots" at bounding box center [373, 478] width 126 height 16
click at [678, 542] on button "Iesniegt" at bounding box center [639, 558] width 138 height 33
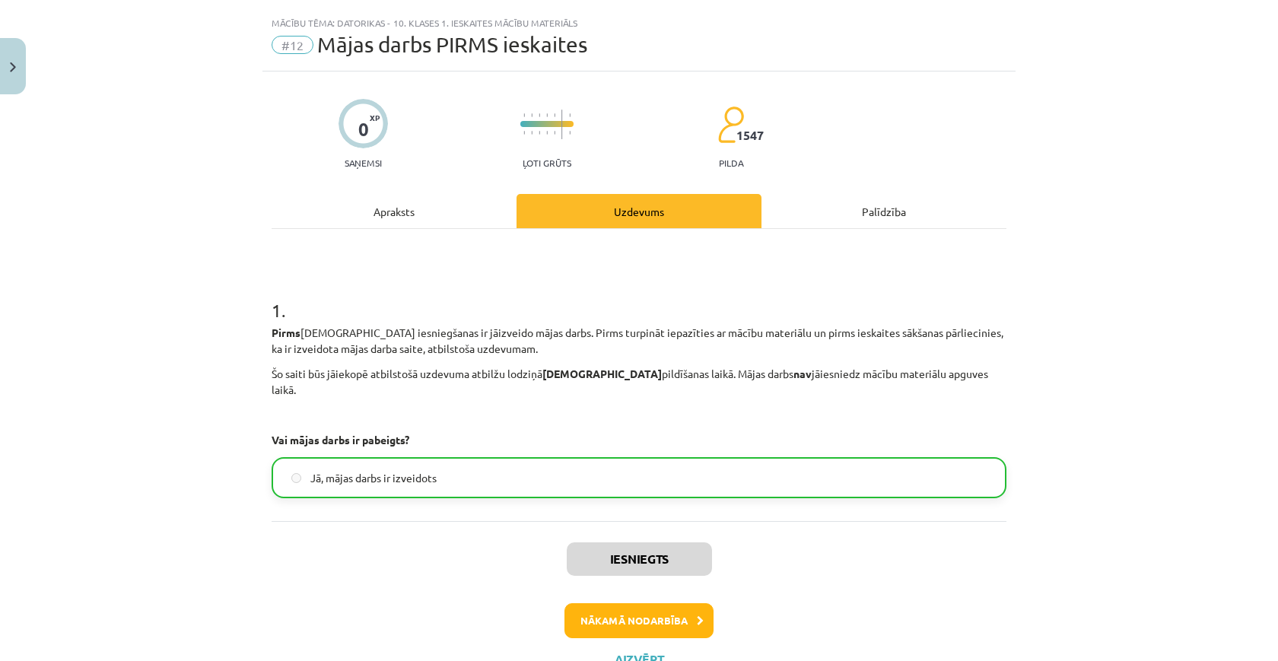
click at [15, 78] on button "Close" at bounding box center [13, 66] width 26 height 56
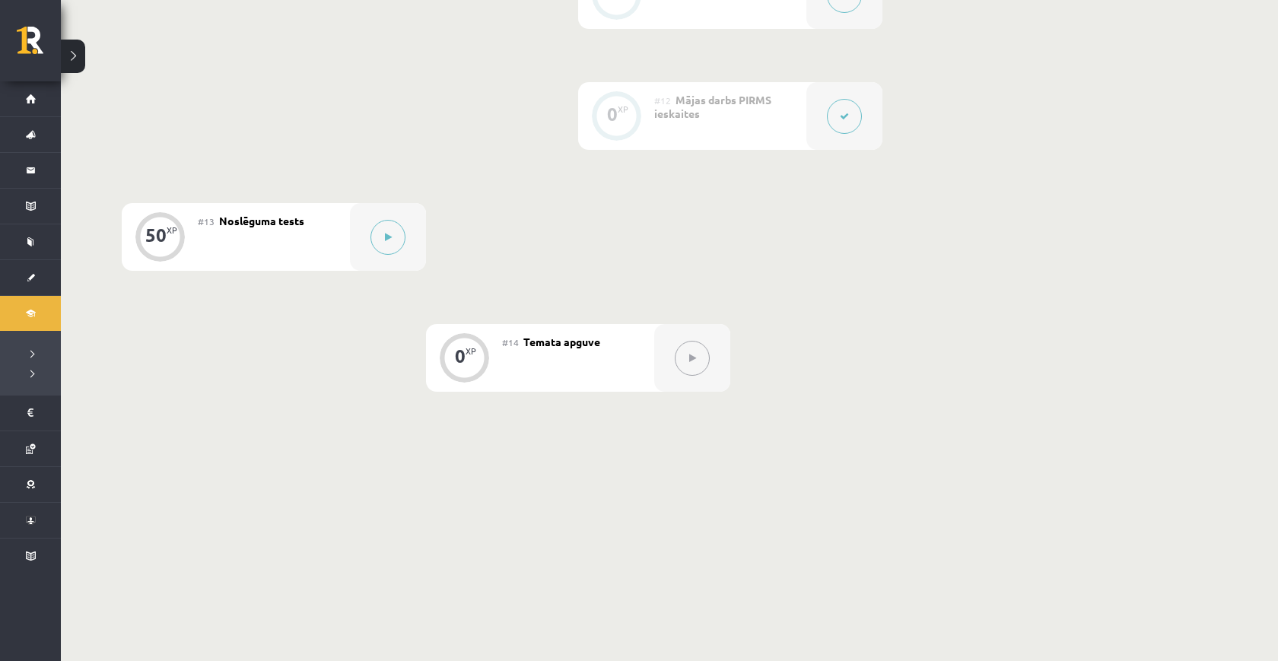
scroll to position [1713, 0]
click at [394, 246] on button at bounding box center [387, 238] width 35 height 35
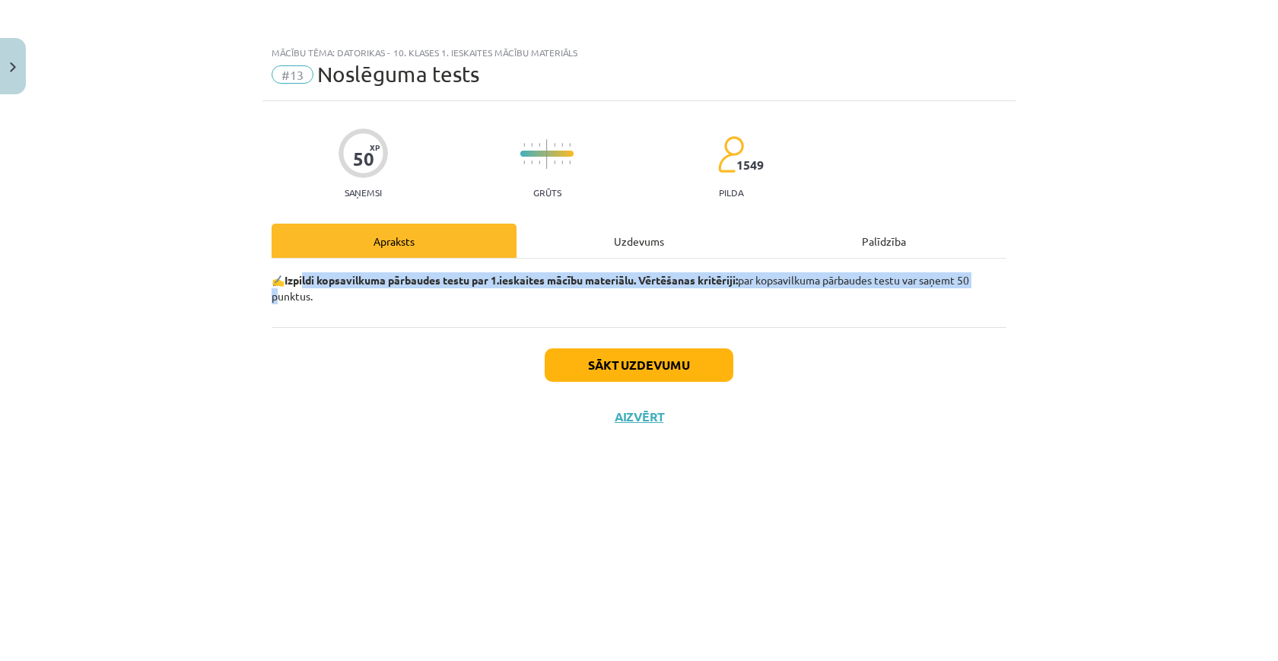
drag, startPoint x: 303, startPoint y: 285, endPoint x: 211, endPoint y: 297, distance: 92.9
click at [211, 297] on div "Mācību tēma: Datorikas - 10. klases 1. ieskaites mācību materiāls #13 Noslēguma…" at bounding box center [639, 330] width 1278 height 661
click at [3, 73] on button "Close" at bounding box center [13, 66] width 26 height 56
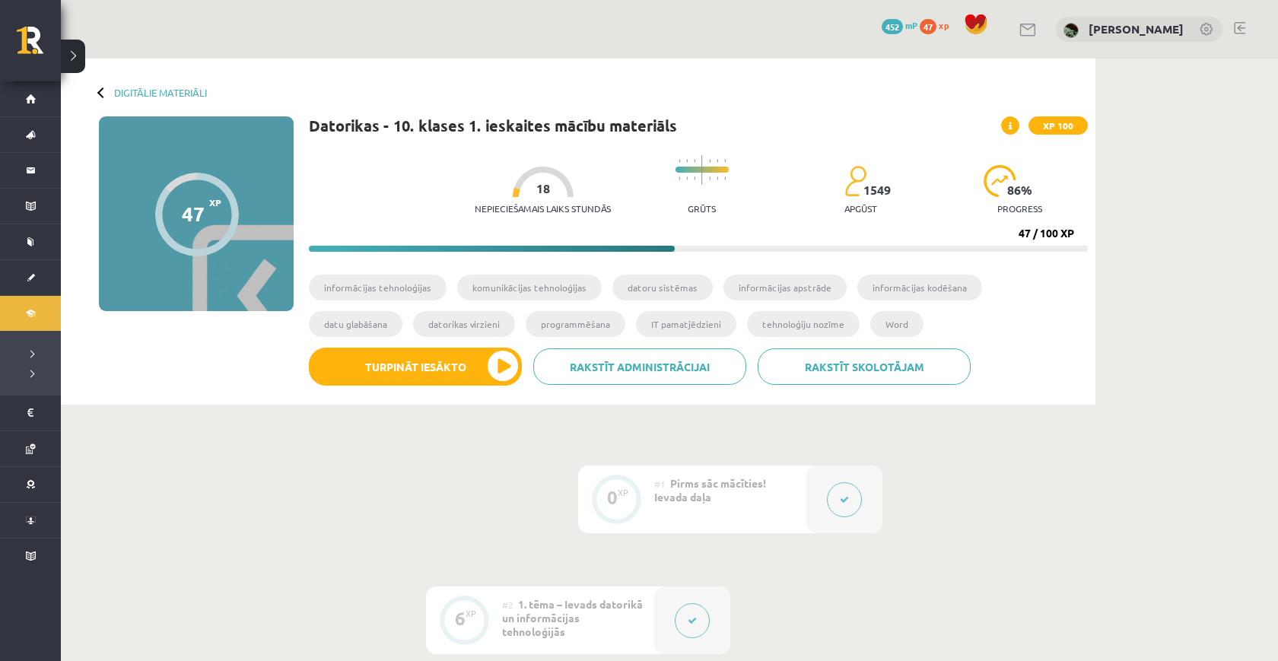
scroll to position [0, 0]
click at [475, 205] on p "Nepieciešamais laiks stundās" at bounding box center [543, 208] width 136 height 11
click at [513, 187] on div at bounding box center [543, 182] width 61 height 30
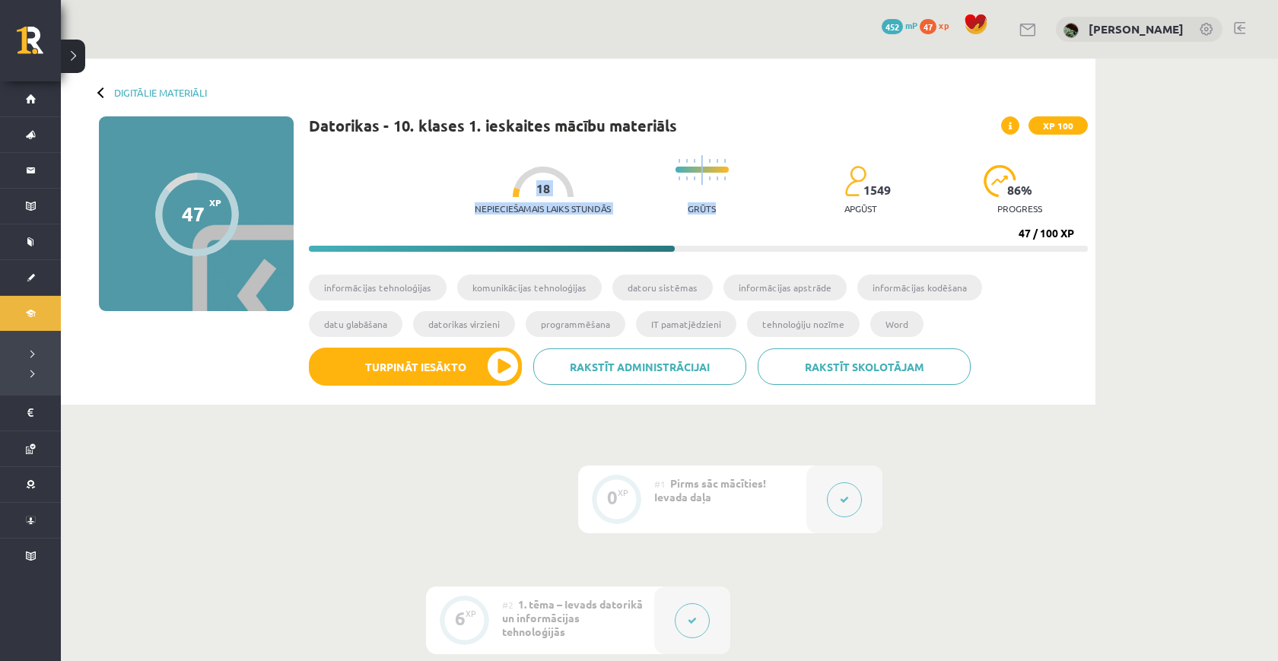
drag, startPoint x: 371, startPoint y: 187, endPoint x: 528, endPoint y: 220, distance: 160.1
click at [528, 220] on div "Nepieciešamais laiks stundās 18 Grūts 1549 apgūst 86 % progress" at bounding box center [781, 185] width 613 height 75
drag, startPoint x: 1006, startPoint y: 227, endPoint x: 971, endPoint y: 230, distance: 35.8
click at [971, 230] on div "Nepieciešamais laiks stundās 18 Grūts 1549 apgūst 86 % progress 47 / 100 XP" at bounding box center [698, 200] width 779 height 104
drag, startPoint x: 1004, startPoint y: 228, endPoint x: 1099, endPoint y: 228, distance: 95.1
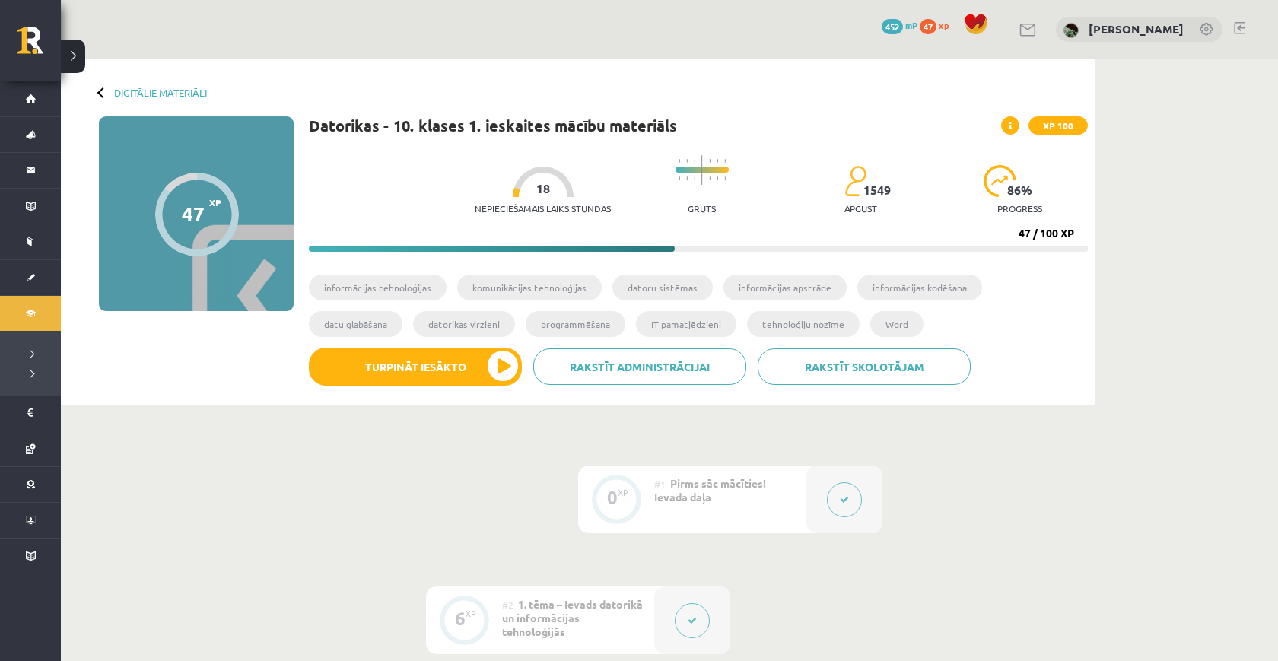
click at [936, 27] on span "47" at bounding box center [928, 26] width 17 height 15
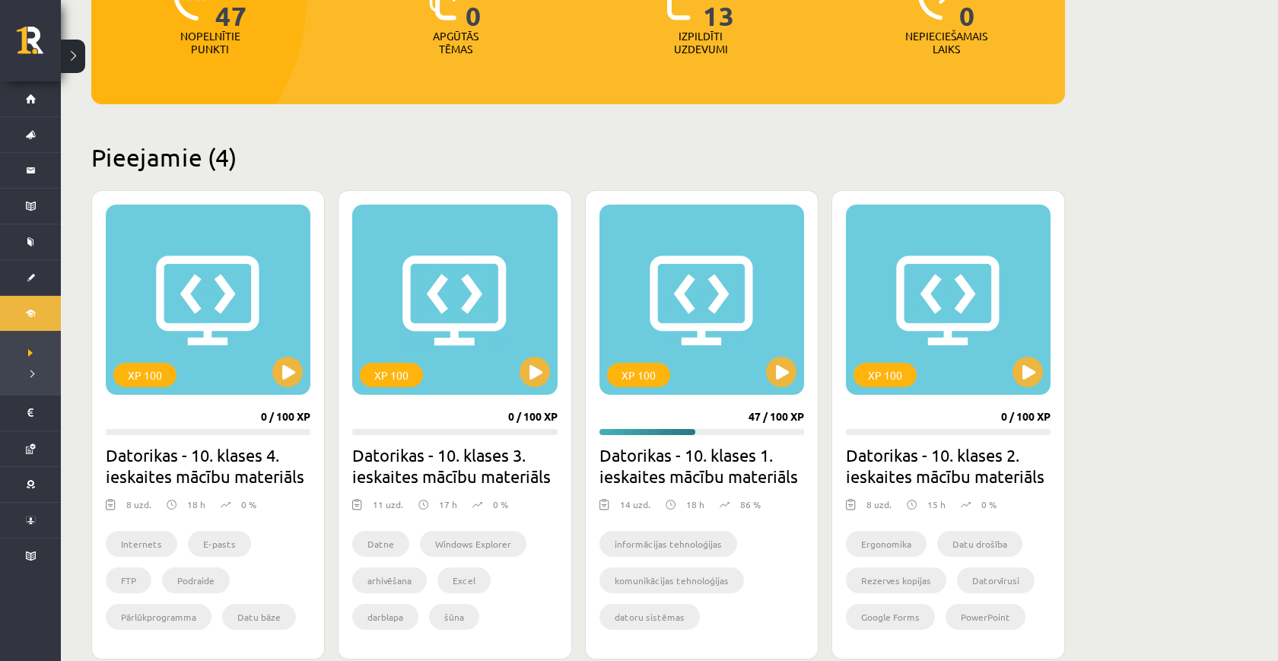
scroll to position [262, 0]
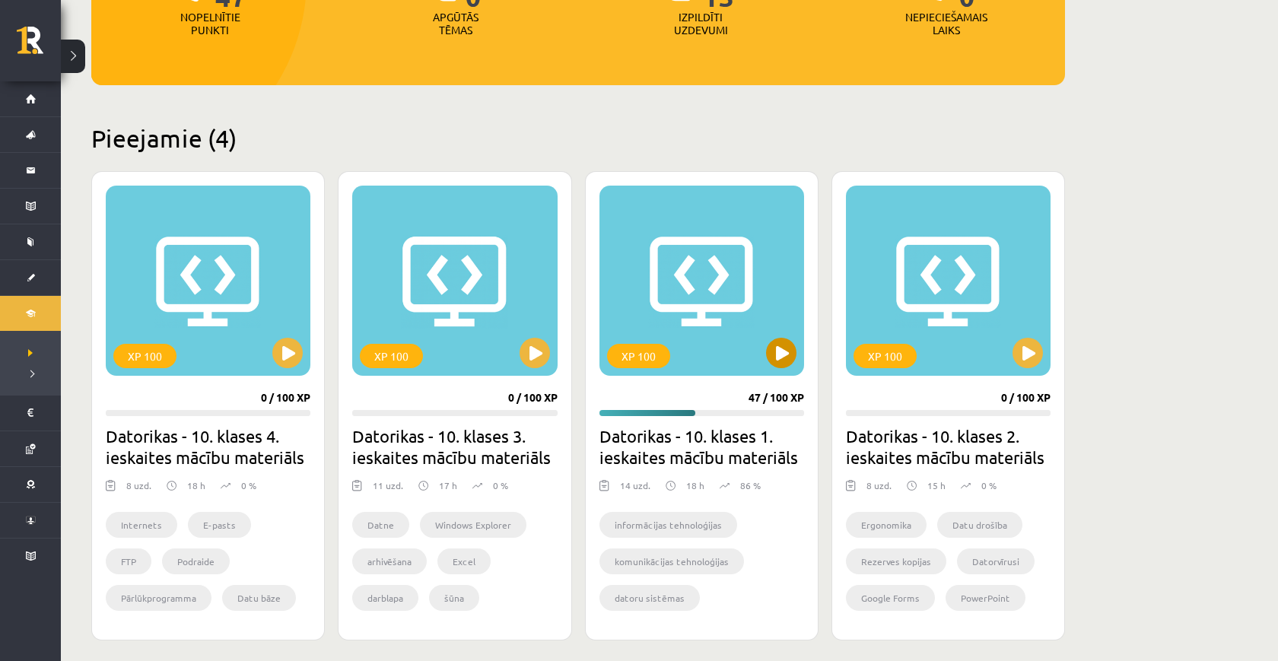
click at [791, 348] on button at bounding box center [781, 353] width 30 height 30
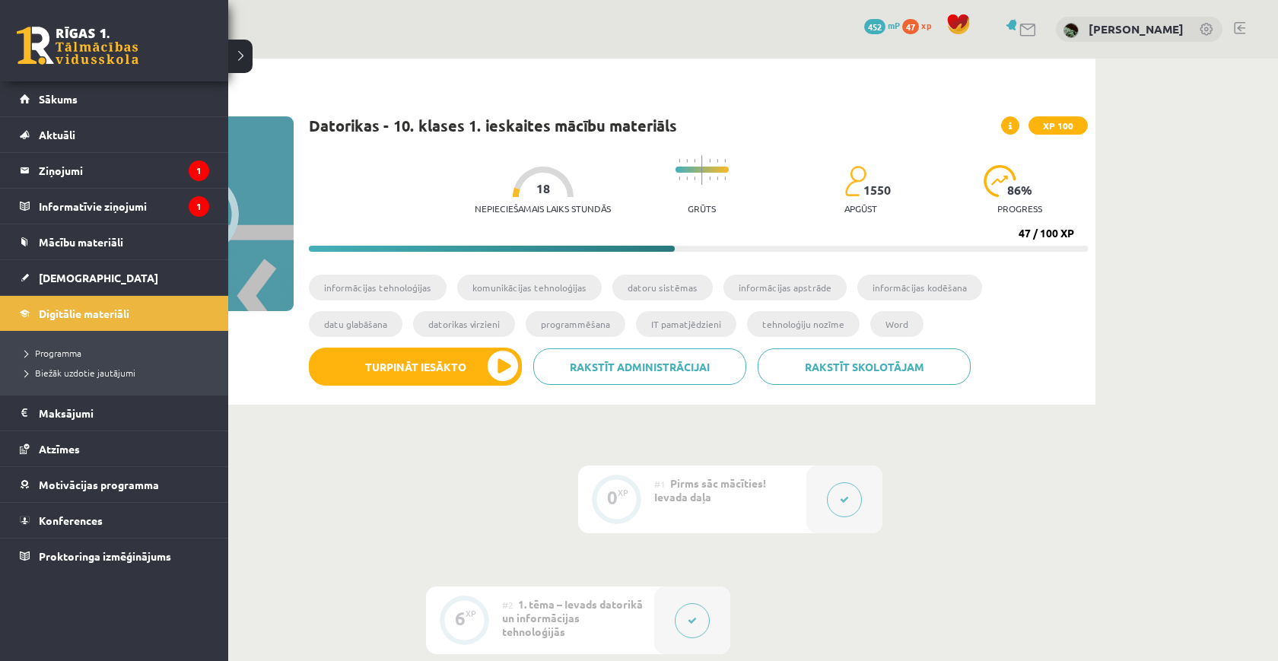
click at [57, 46] on link at bounding box center [78, 46] width 122 height 38
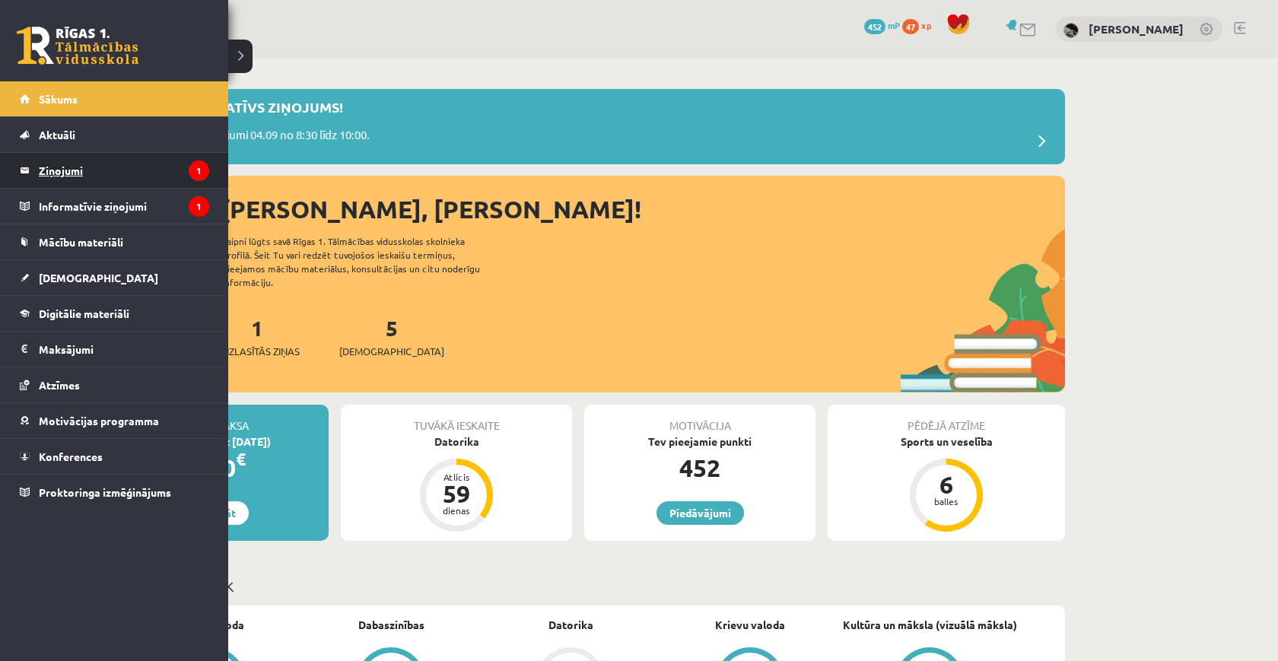
click at [82, 175] on legend "Ziņojumi 1" at bounding box center [124, 170] width 170 height 35
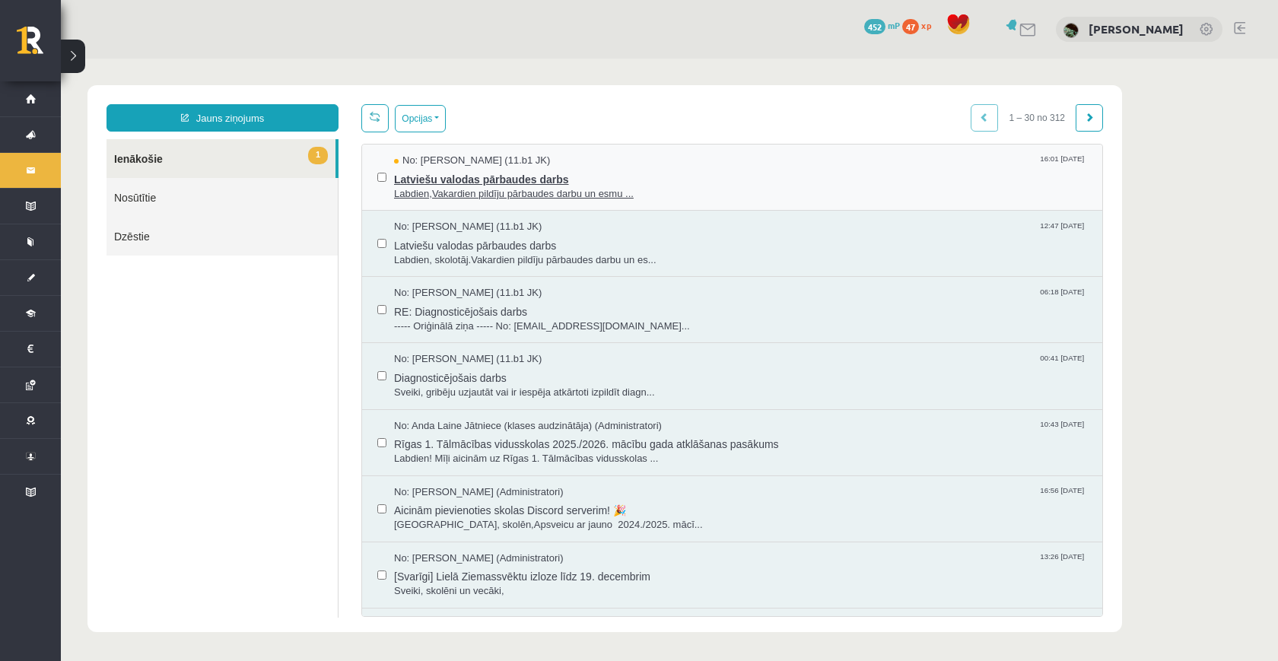
click at [506, 170] on span "Latviešu valodas pārbaudes darbs" at bounding box center [740, 177] width 693 height 19
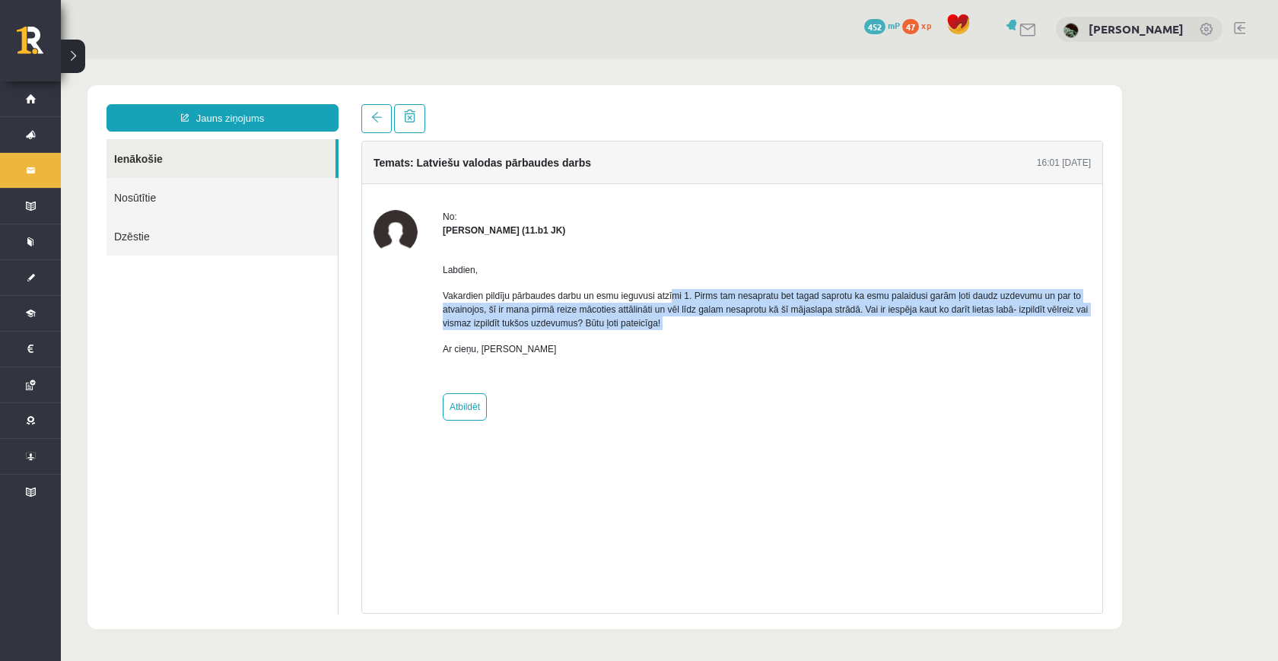
drag, startPoint x: 886, startPoint y: 335, endPoint x: 682, endPoint y: 289, distance: 208.9
click at [682, 291] on div "Labdien, Vakardien pildīju pārbaudes darbu un esmu ieguvusi atzīmi 1. Pirms tam…" at bounding box center [767, 309] width 648 height 145
click at [682, 289] on p "Vakardien pildīju pārbaudes darbu un esmu ieguvusi atzīmi 1. Pirms tam nesaprat…" at bounding box center [767, 309] width 648 height 41
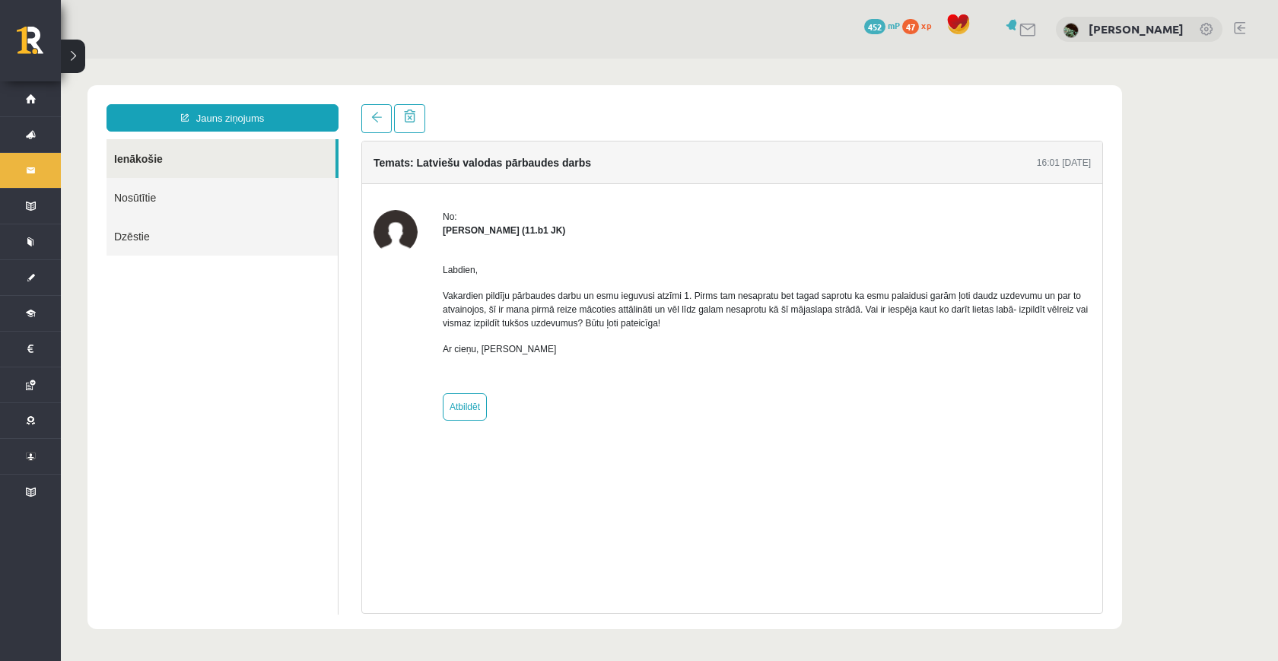
click at [682, 289] on p "Vakardien pildīju pārbaudes darbu un esmu ieguvusi atzīmi 1. Pirms tam nesaprat…" at bounding box center [767, 309] width 648 height 41
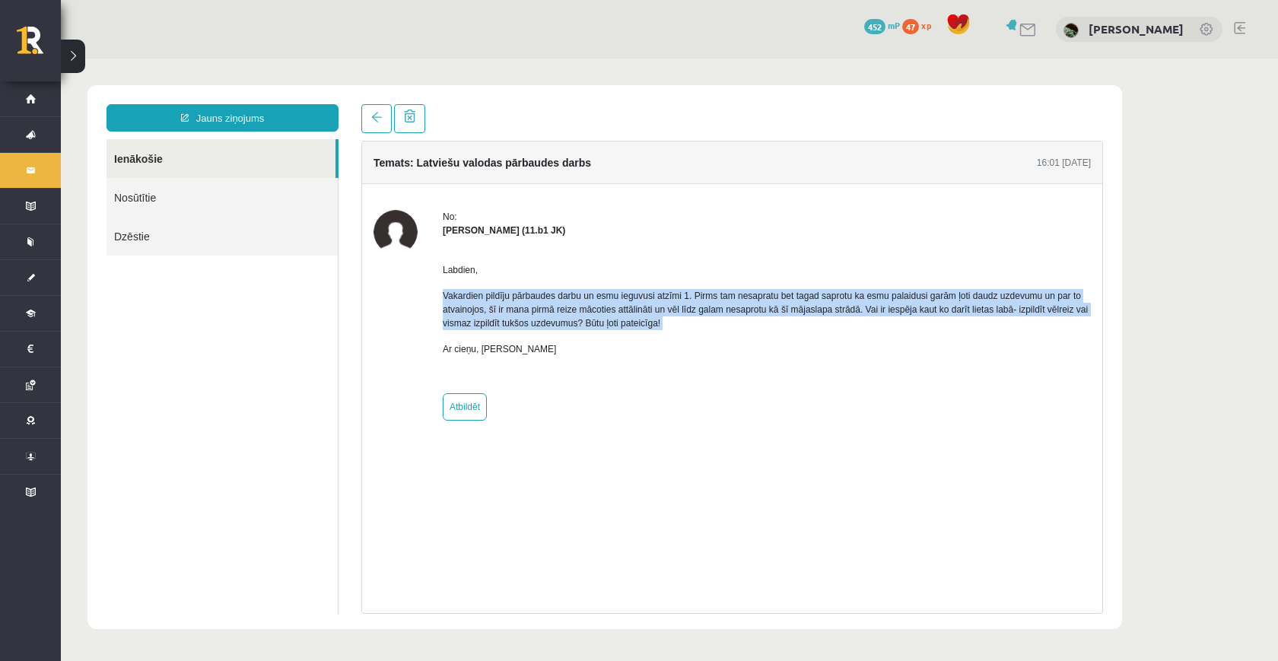
click at [682, 289] on p "Vakardien pildīju pārbaudes darbu un esmu ieguvusi atzīmi 1. Pirms tam nesaprat…" at bounding box center [767, 309] width 648 height 41
click at [685, 280] on div "Labdien, Vakardien pildīju pārbaudes darbu un esmu ieguvusi atzīmi 1. Pirms tam…" at bounding box center [767, 309] width 648 height 145
drag, startPoint x: 440, startPoint y: 269, endPoint x: 709, endPoint y: 430, distance: 313.5
click at [709, 430] on div "No: [PERSON_NAME] (11.b1 JK) Labdien, Vakardien pildīju pārbaudes darbu un esmu…" at bounding box center [732, 315] width 740 height 262
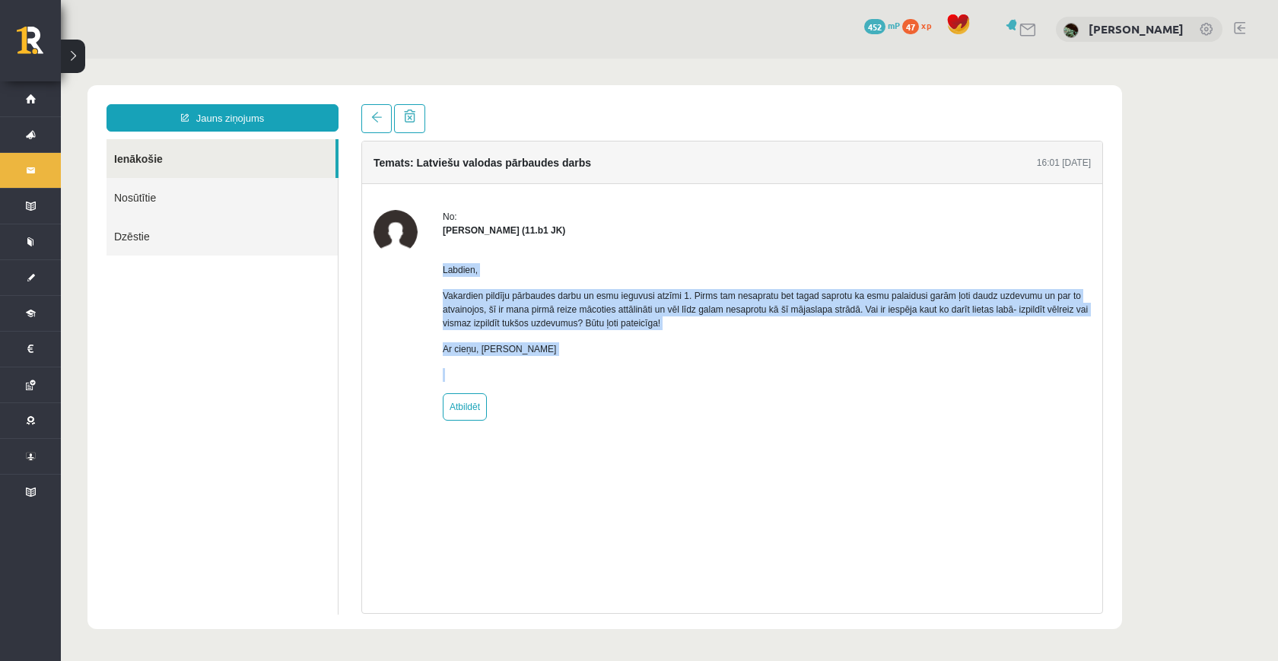
click at [709, 430] on div "No: [PERSON_NAME] (11.b1 JK) Labdien, Vakardien pildīju pārbaudes darbu un esmu…" at bounding box center [732, 315] width 740 height 262
drag, startPoint x: 735, startPoint y: 358, endPoint x: 447, endPoint y: 254, distance: 305.9
click at [447, 254] on div "Labdien, Vakardien pildīju pārbaudes darbu un esmu ieguvusi atzīmi 1. Pirms tam…" at bounding box center [767, 309] width 648 height 145
drag, startPoint x: 447, startPoint y: 254, endPoint x: 591, endPoint y: 351, distance: 173.7
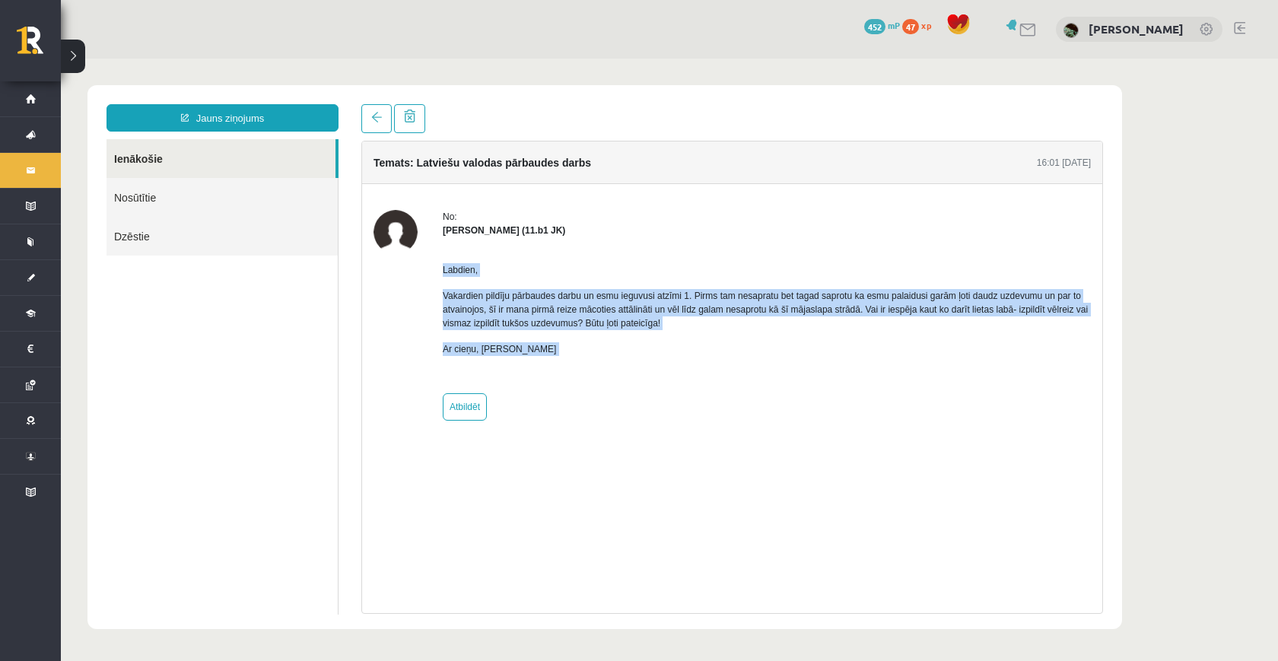
click at [591, 353] on div "Labdien, Vakardien pildīju pārbaudes darbu un esmu ieguvusi atzīmi 1. Pirms tam…" at bounding box center [767, 309] width 648 height 145
